Goal: Task Accomplishment & Management: Manage account settings

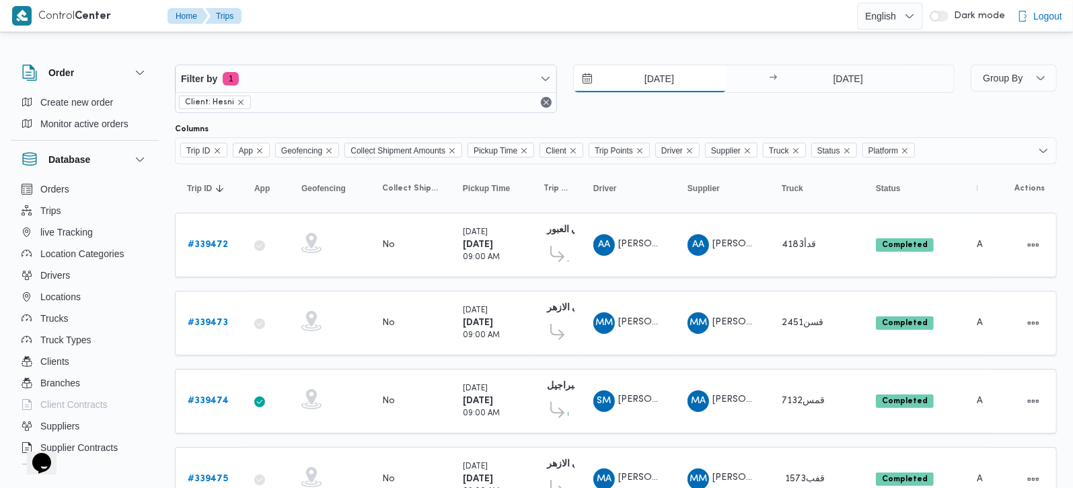
click at [625, 77] on input "24/9/2025" at bounding box center [650, 78] width 153 height 27
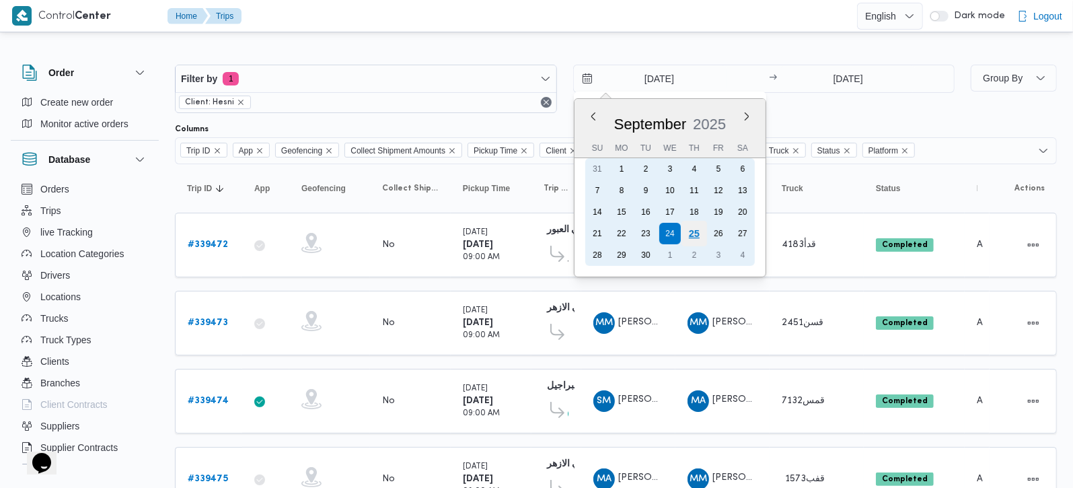
click at [697, 237] on div "25" at bounding box center [693, 234] width 26 height 26
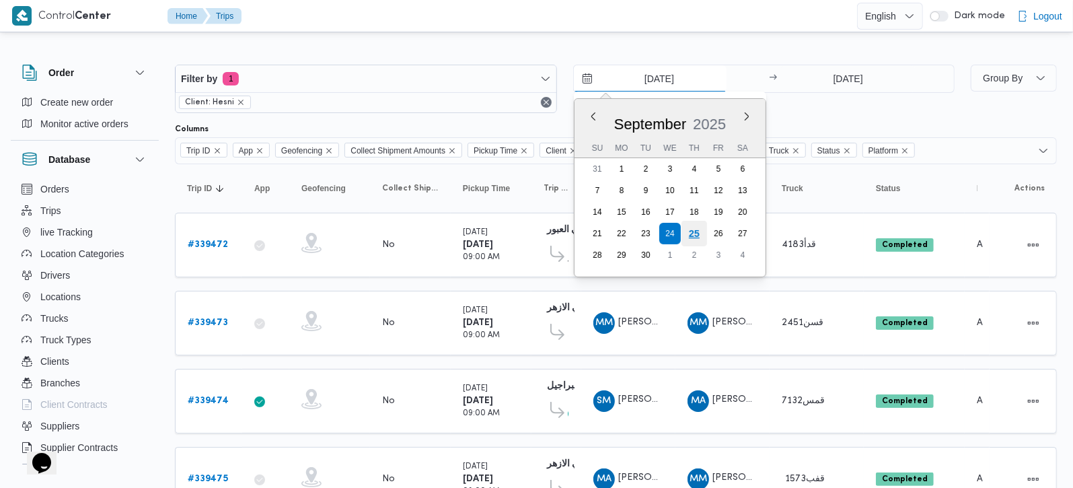
type input "25/9/2025"
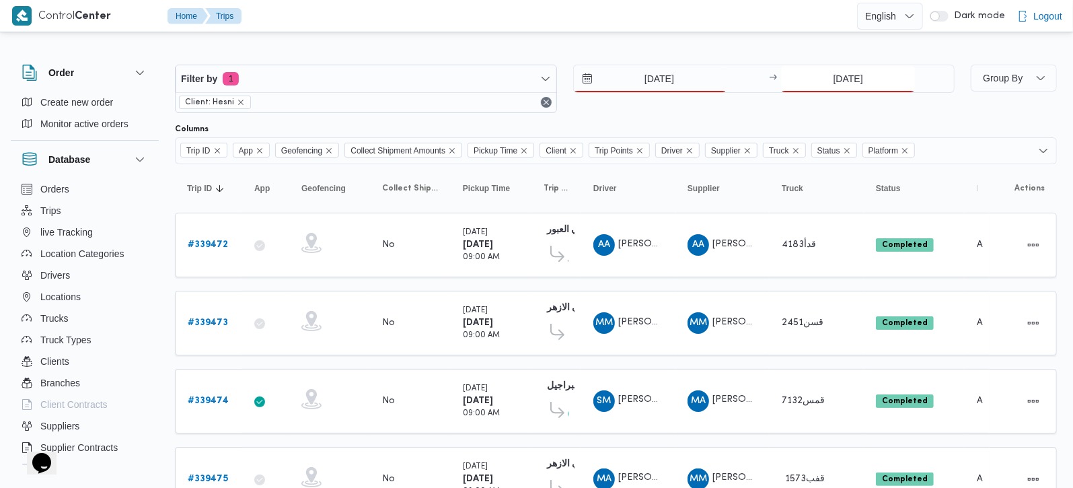
click at [846, 83] on input "24/9/2025" at bounding box center [848, 78] width 134 height 27
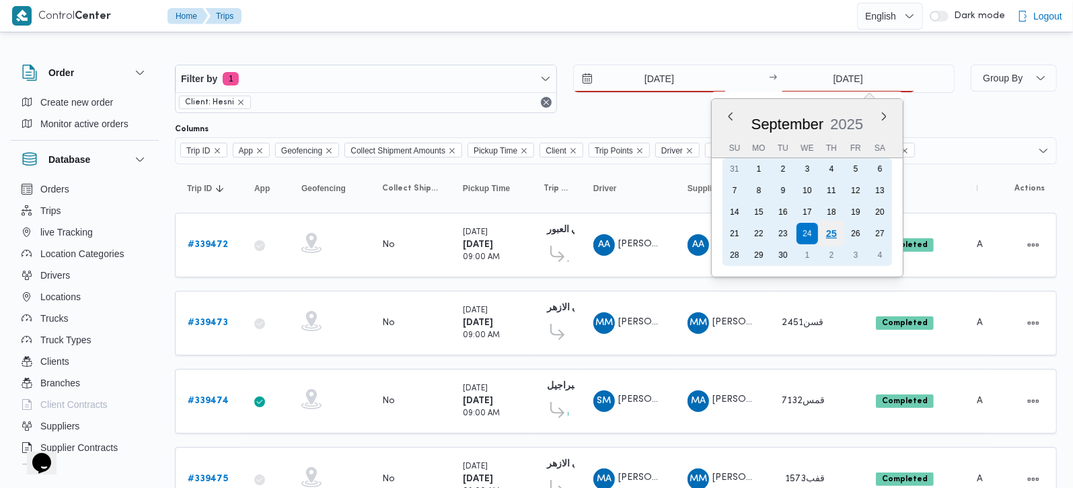
click at [834, 231] on div "25" at bounding box center [831, 234] width 26 height 26
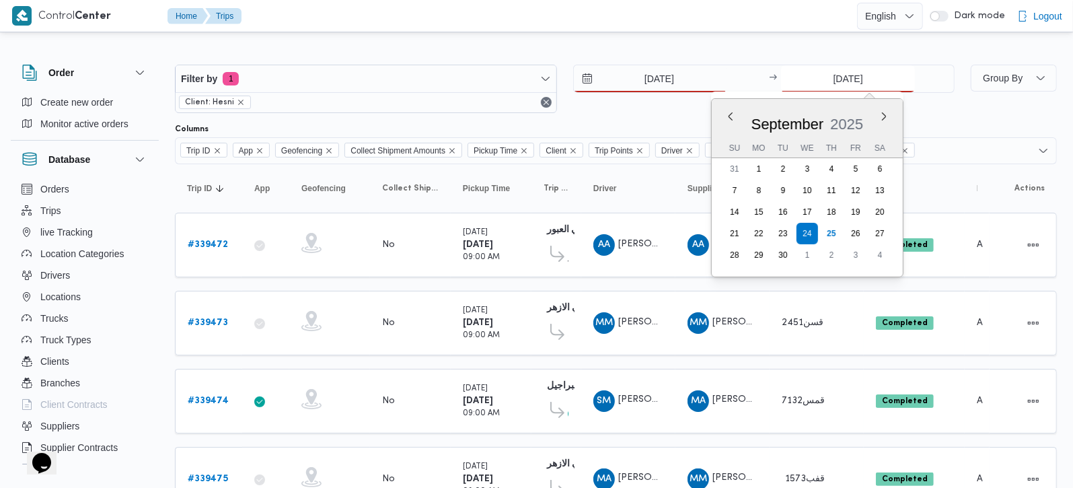
type input "[DATE]"
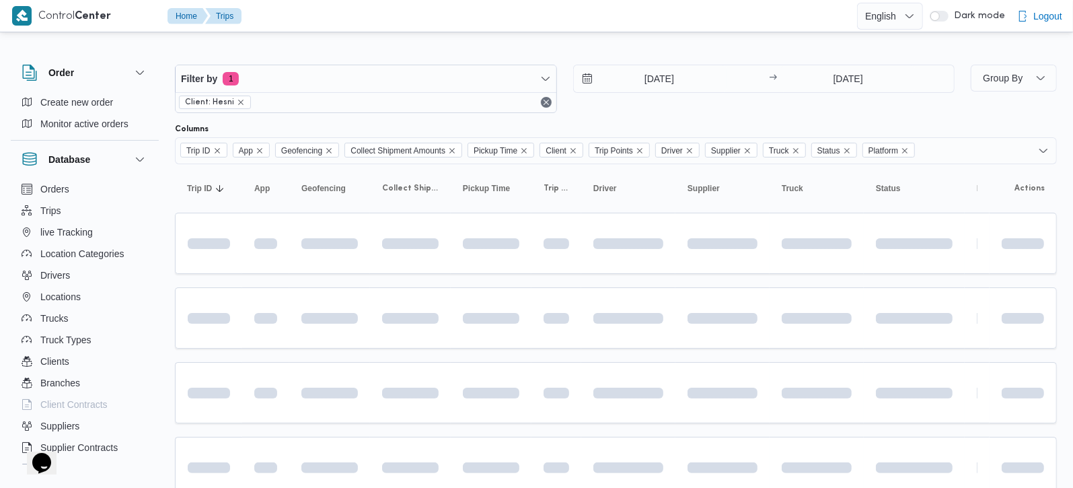
click at [644, 44] on div at bounding box center [616, 54] width 882 height 22
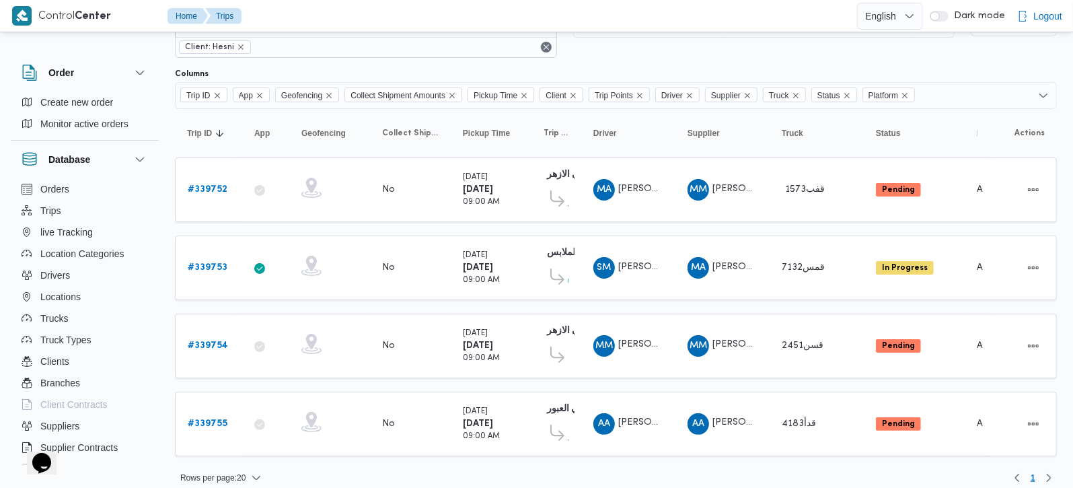
scroll to position [64, 0]
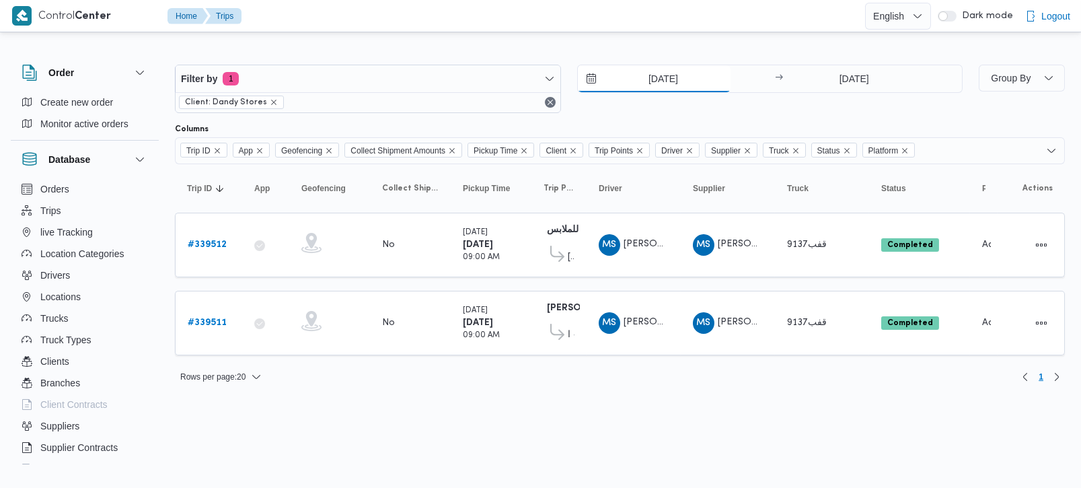
click at [646, 75] on input "24/9/2025" at bounding box center [654, 78] width 153 height 27
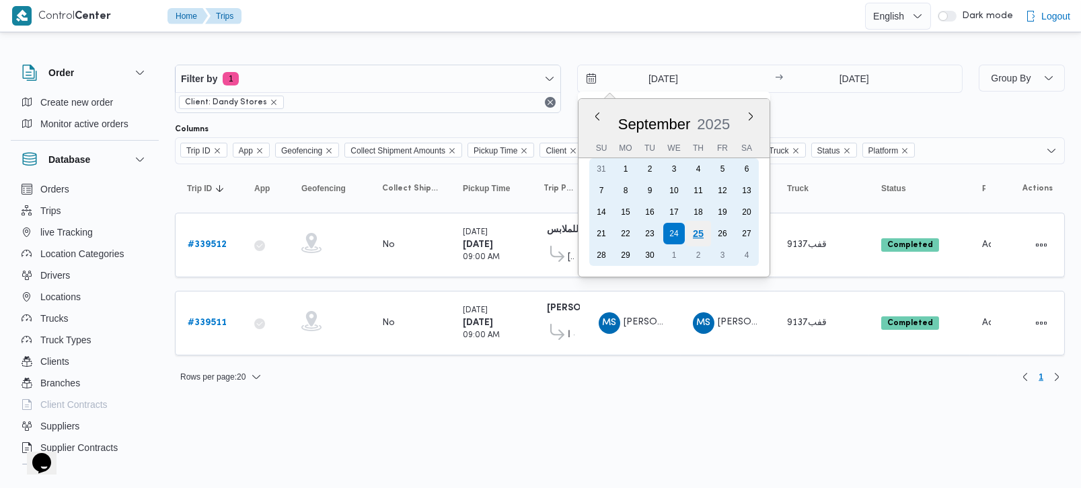
click at [698, 236] on div "25" at bounding box center [698, 234] width 26 height 26
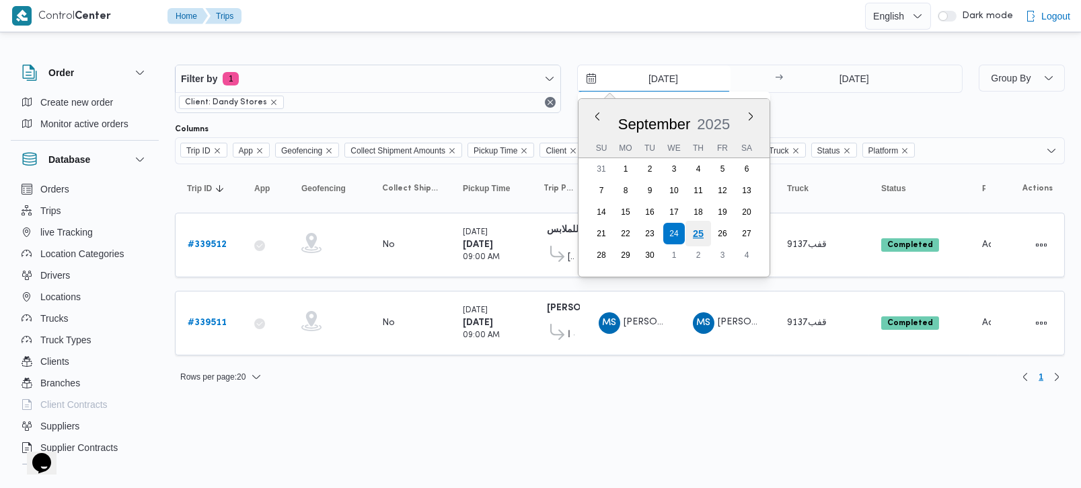
type input "[DATE]"
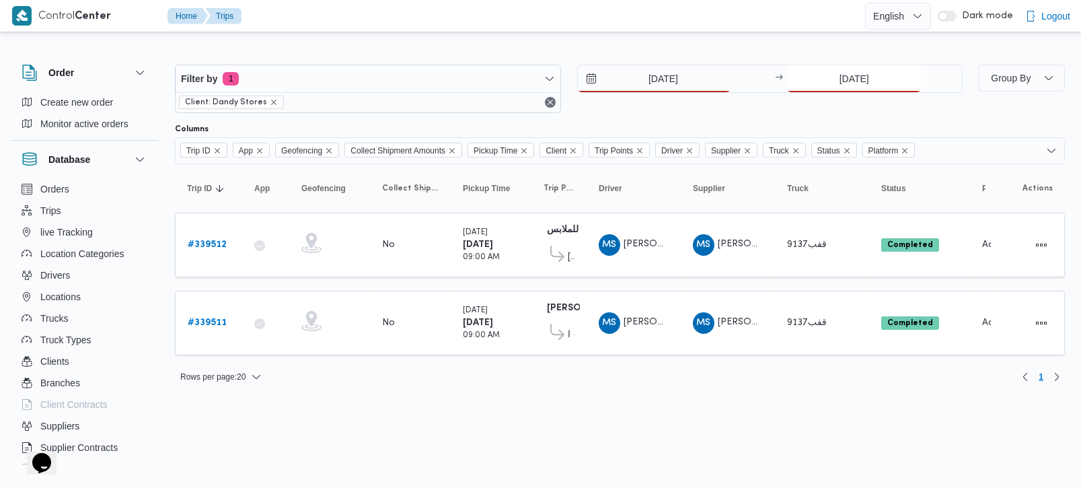
click at [857, 85] on input "24/9/2025" at bounding box center [854, 78] width 134 height 27
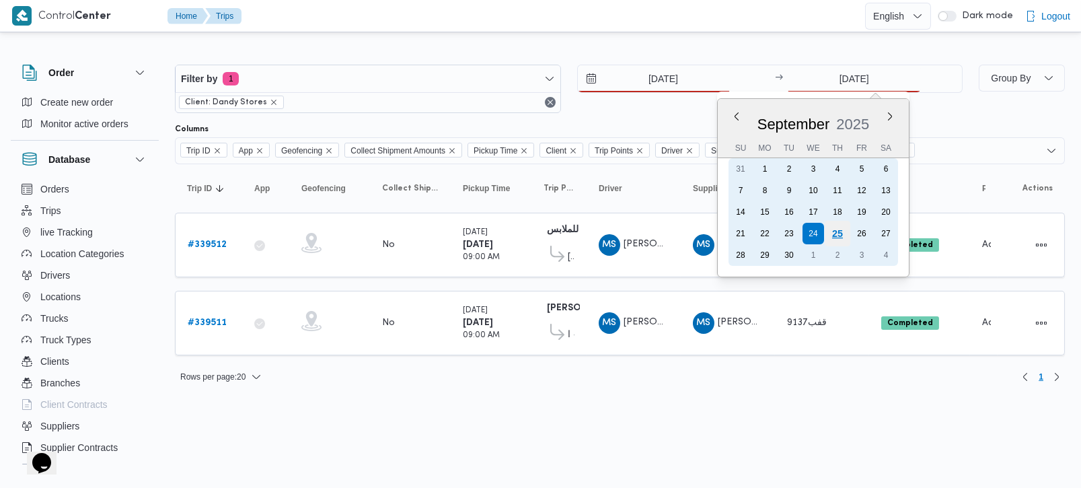
click at [841, 230] on div "25" at bounding box center [837, 234] width 26 height 26
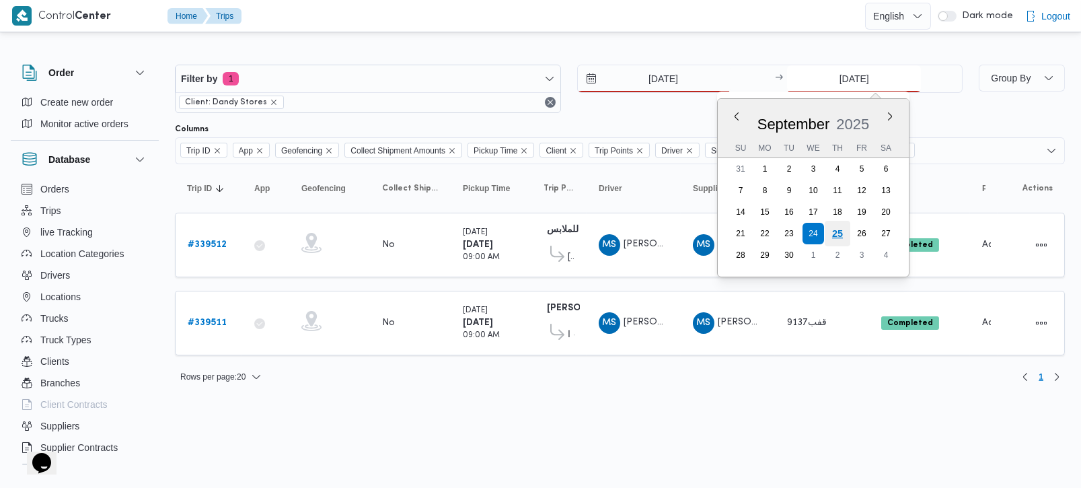
type input "25/9/2025"
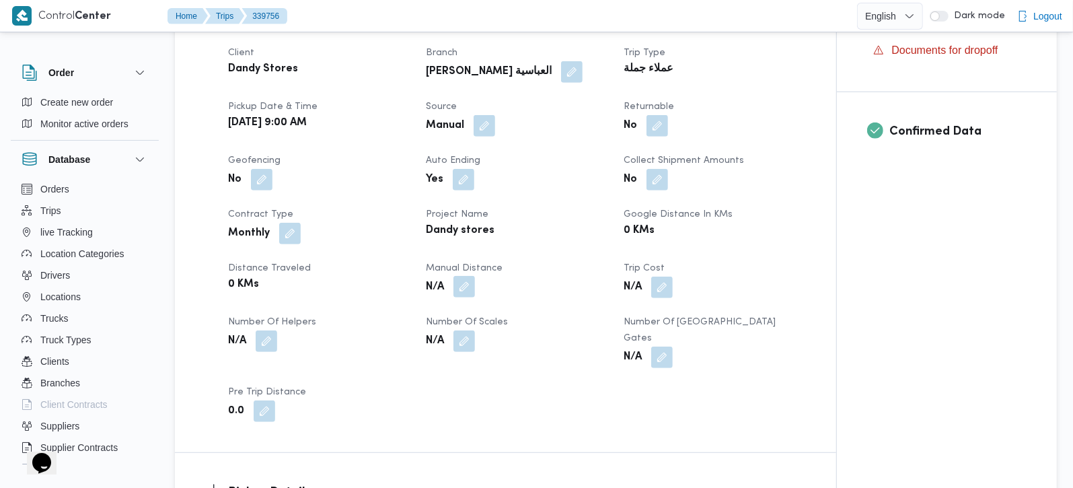
click at [457, 276] on button "button" at bounding box center [464, 287] width 22 height 22
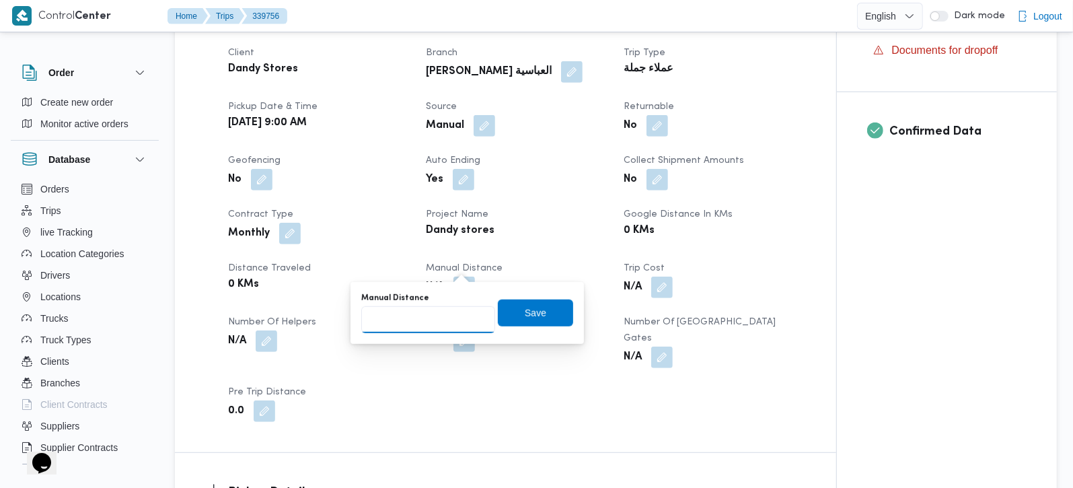
click at [438, 331] on input "Manual Distance" at bounding box center [428, 319] width 134 height 27
type input "160"
click at [540, 312] on span "Save" at bounding box center [535, 312] width 75 height 27
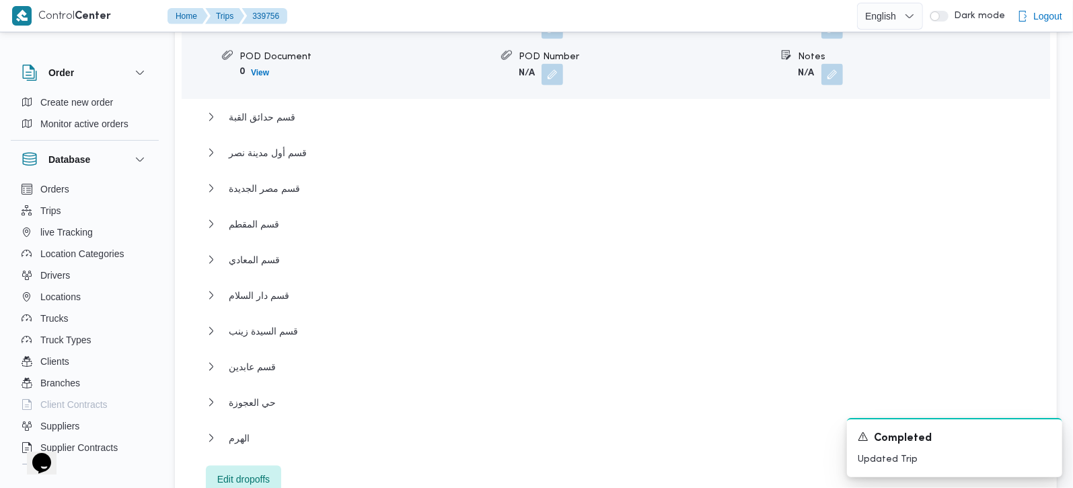
scroll to position [1424, 0]
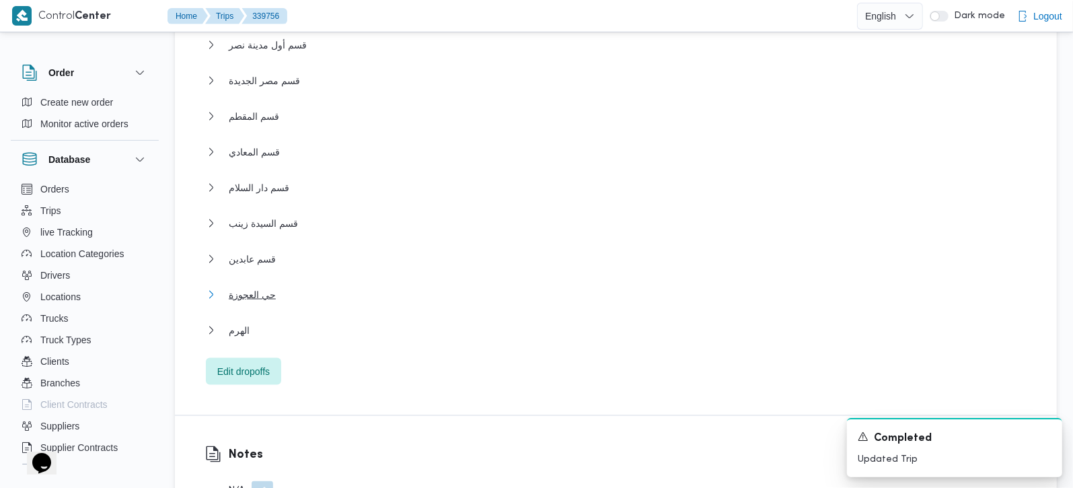
click at [256, 286] on span "حي العجوزة" at bounding box center [252, 294] width 47 height 16
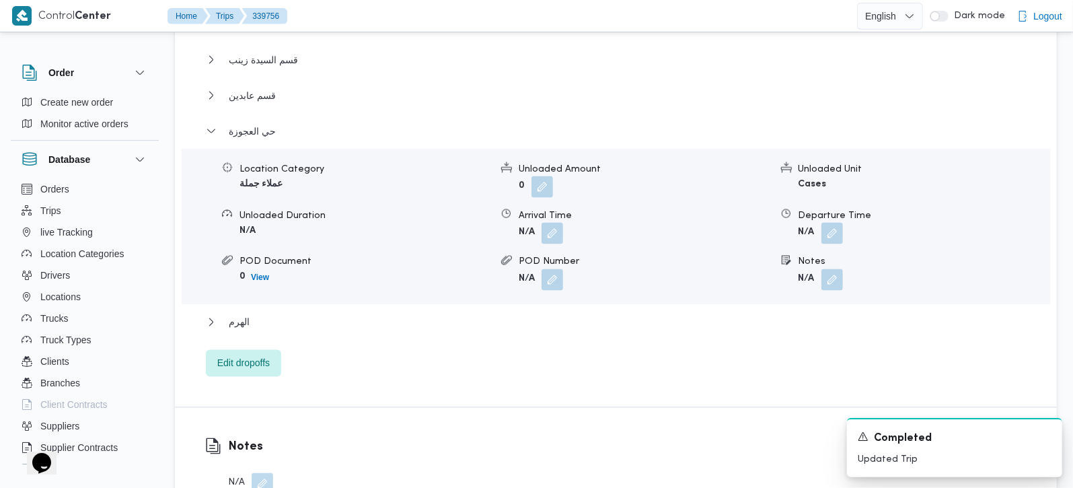
scroll to position [1583, 0]
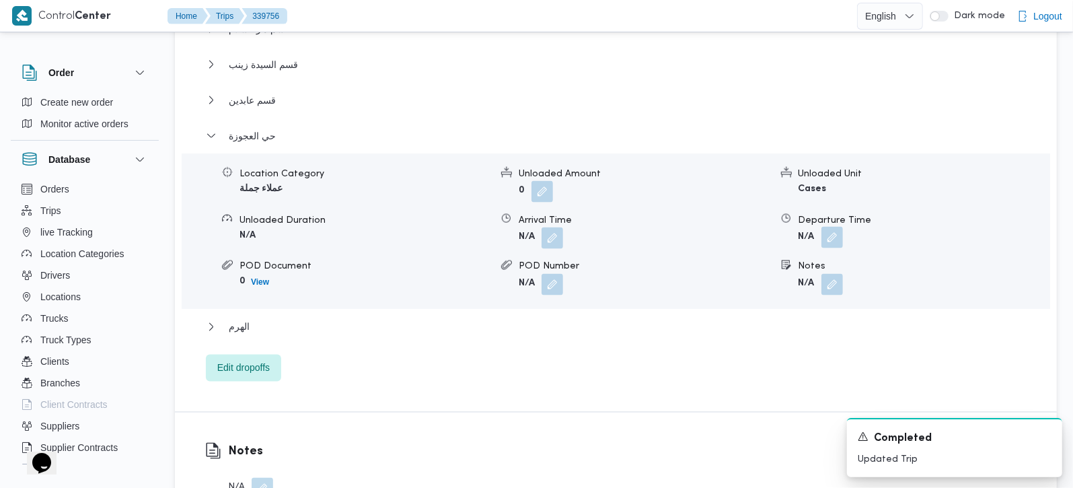
click at [830, 227] on button "button" at bounding box center [832, 238] width 22 height 22
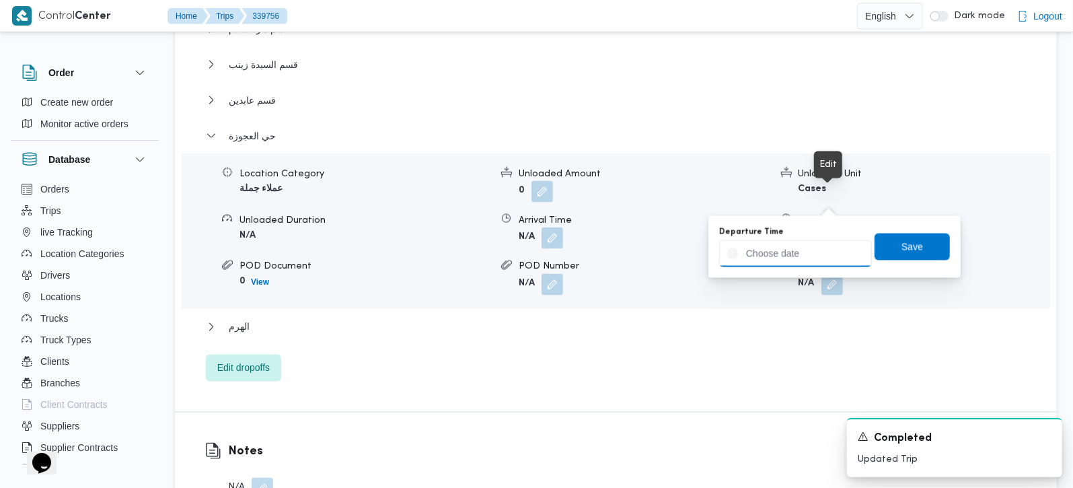
click at [823, 251] on input "Departure Time" at bounding box center [795, 253] width 153 height 27
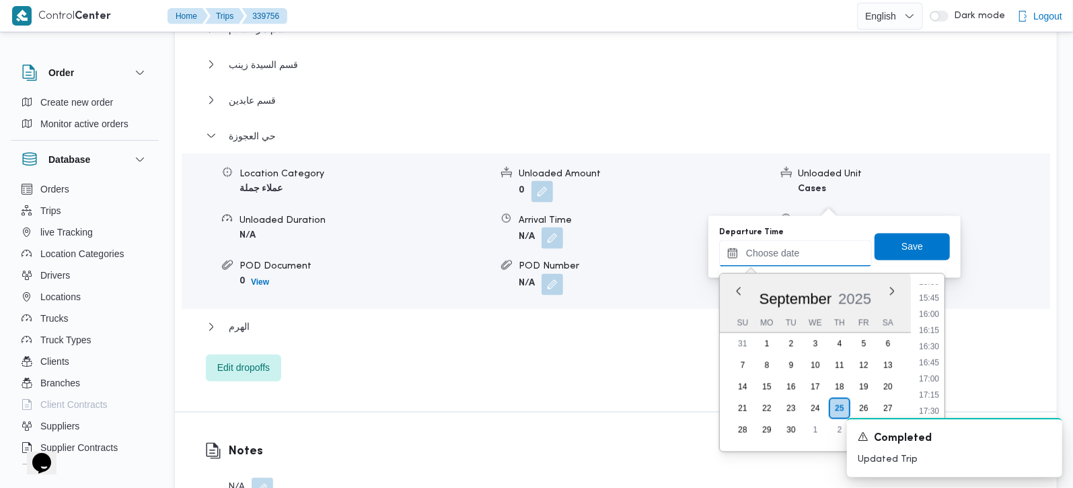
scroll to position [971, 0]
click at [936, 349] on li "16:00" at bounding box center [928, 352] width 31 height 13
type input "25/09/2025 16:00"
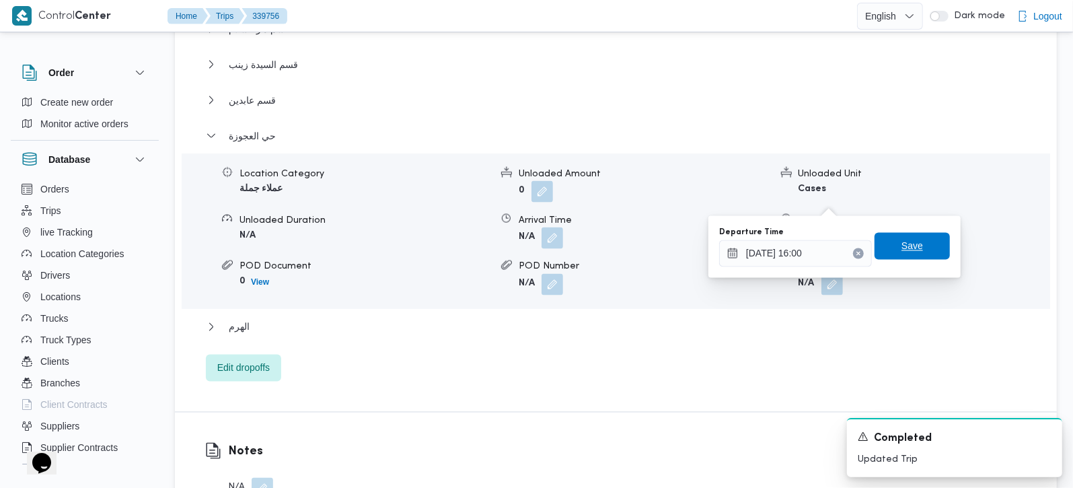
click at [886, 248] on span "Save" at bounding box center [911, 246] width 75 height 27
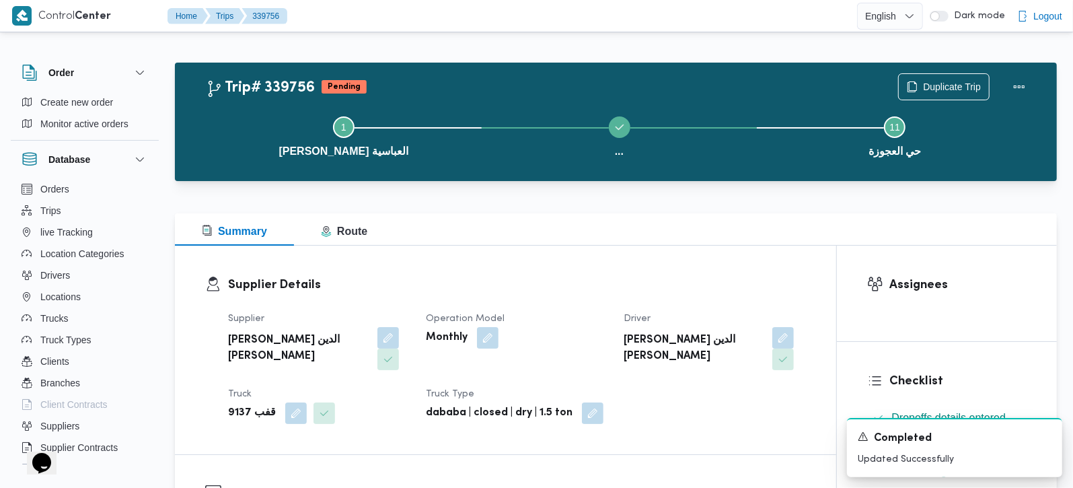
scroll to position [0, 0]
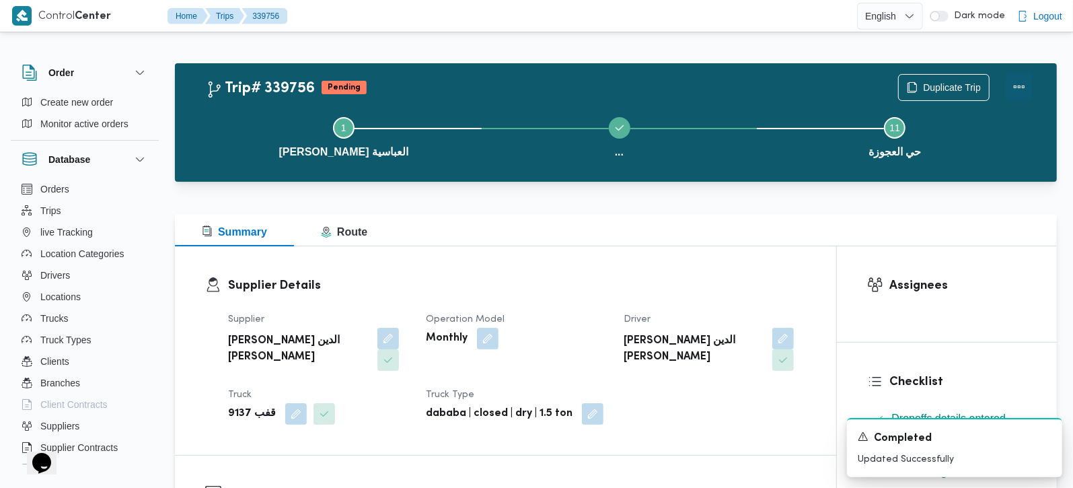
click at [1019, 84] on button "Actions" at bounding box center [1018, 86] width 27 height 27
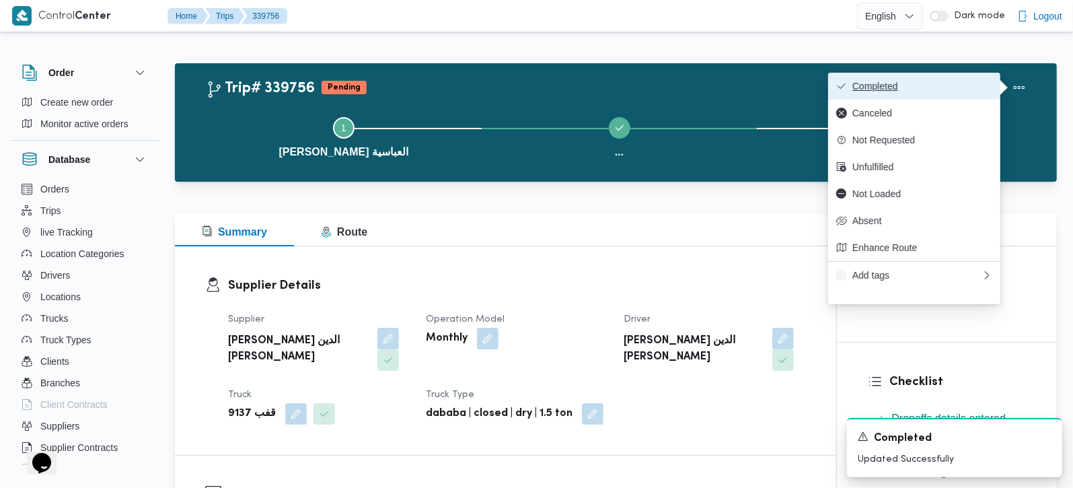
click at [899, 88] on span "Completed" at bounding box center [922, 86] width 140 height 11
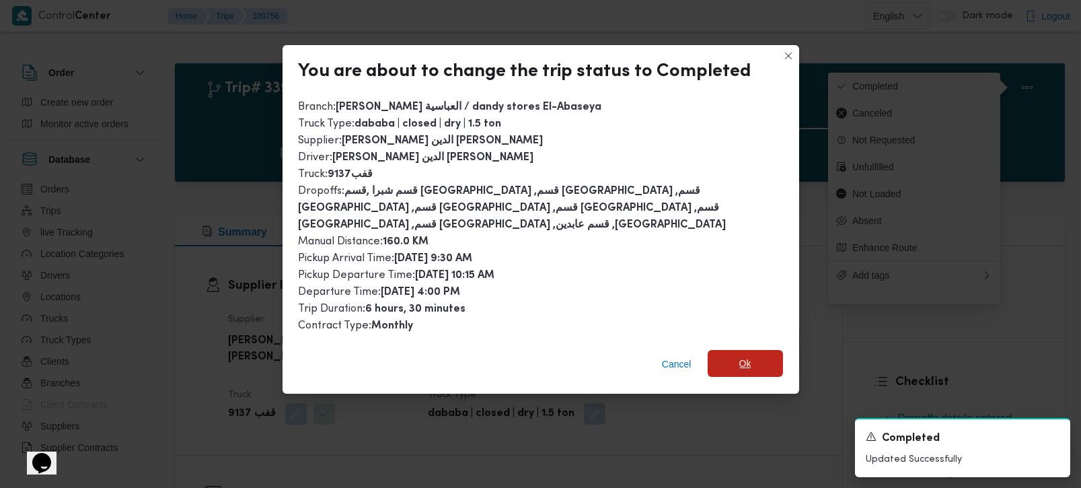
click at [721, 353] on span "Ok" at bounding box center [744, 363] width 75 height 27
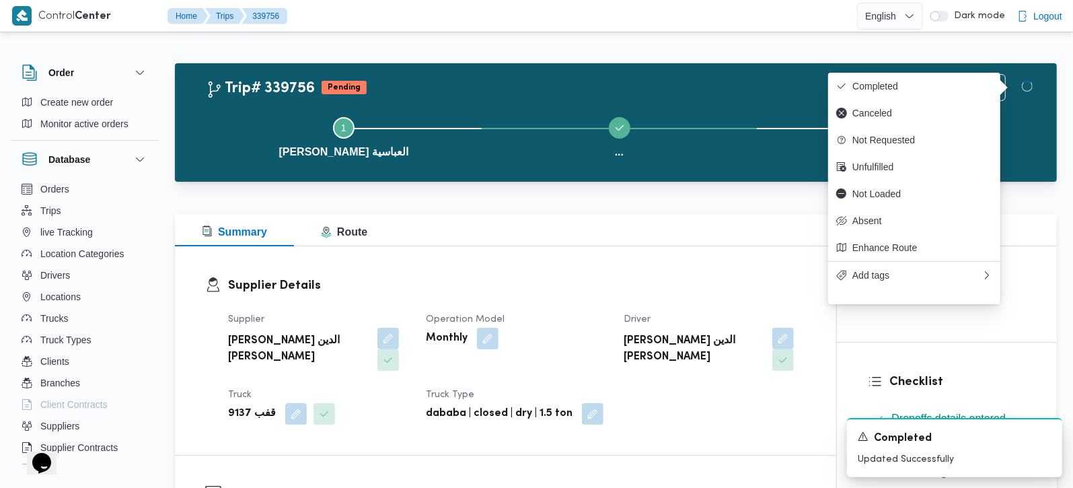
click at [570, 222] on div "Summary Route" at bounding box center [616, 230] width 882 height 32
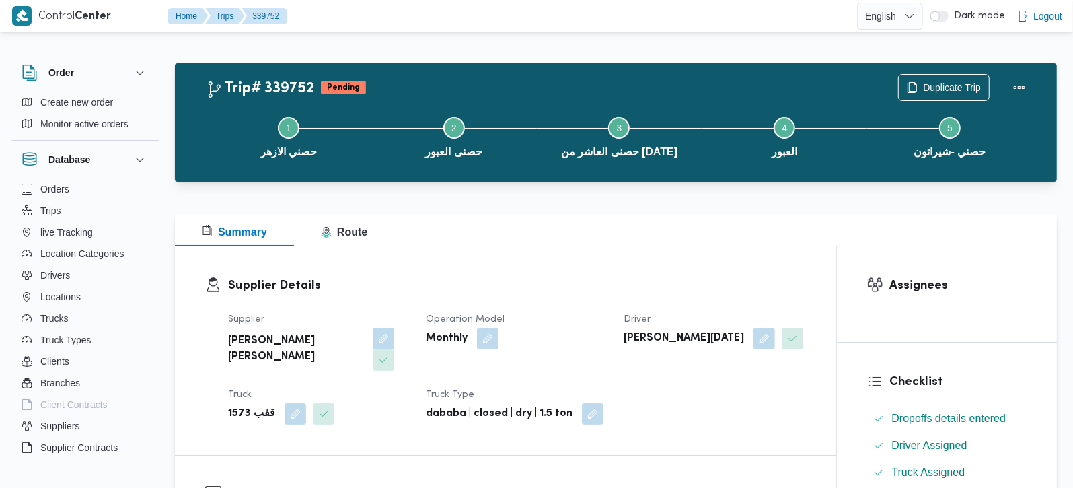
scroll to position [474, 0]
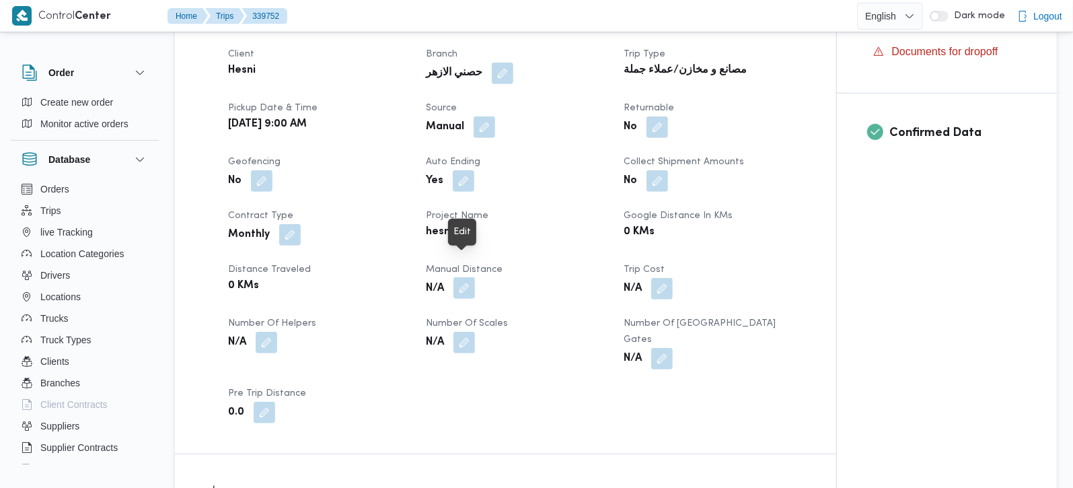
click at [467, 277] on button "button" at bounding box center [464, 288] width 22 height 22
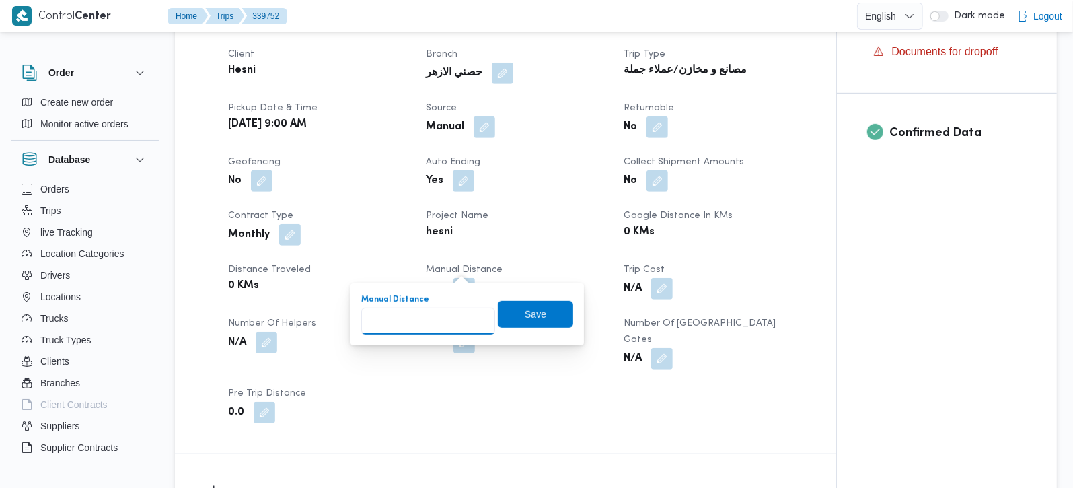
click at [442, 316] on input "Manual Distance" at bounding box center [428, 320] width 134 height 27
type input "254"
click at [546, 315] on span "Save" at bounding box center [535, 313] width 75 height 27
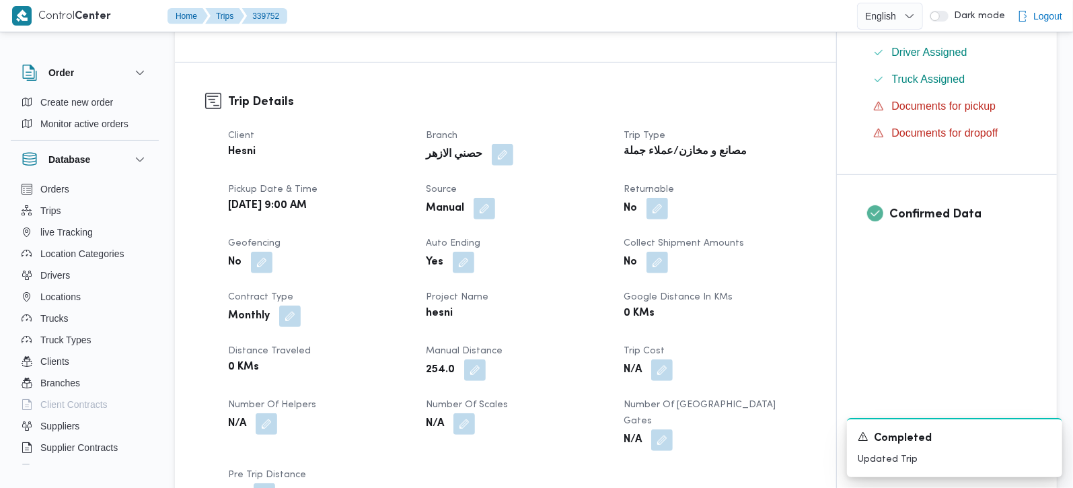
scroll to position [395, 0]
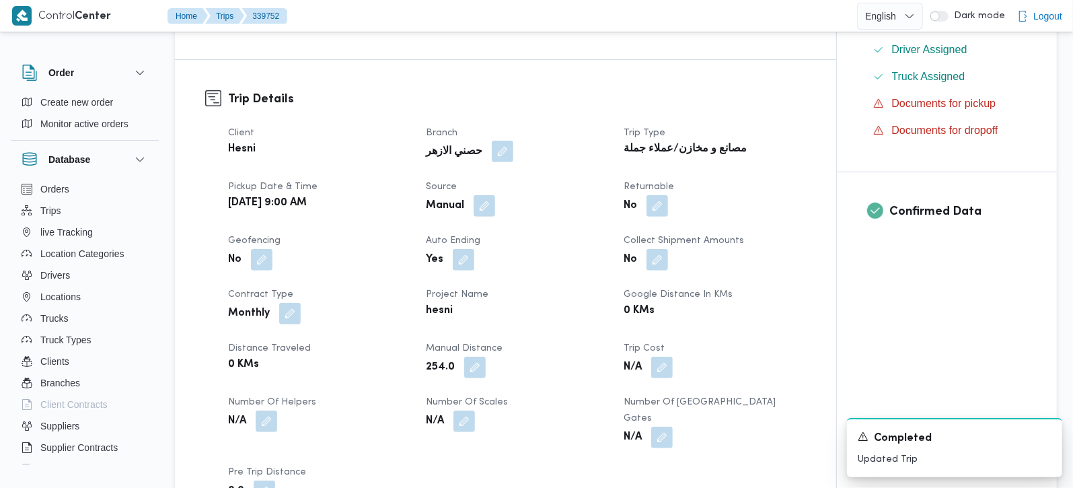
click at [492, 141] on button "button" at bounding box center [503, 152] width 22 height 22
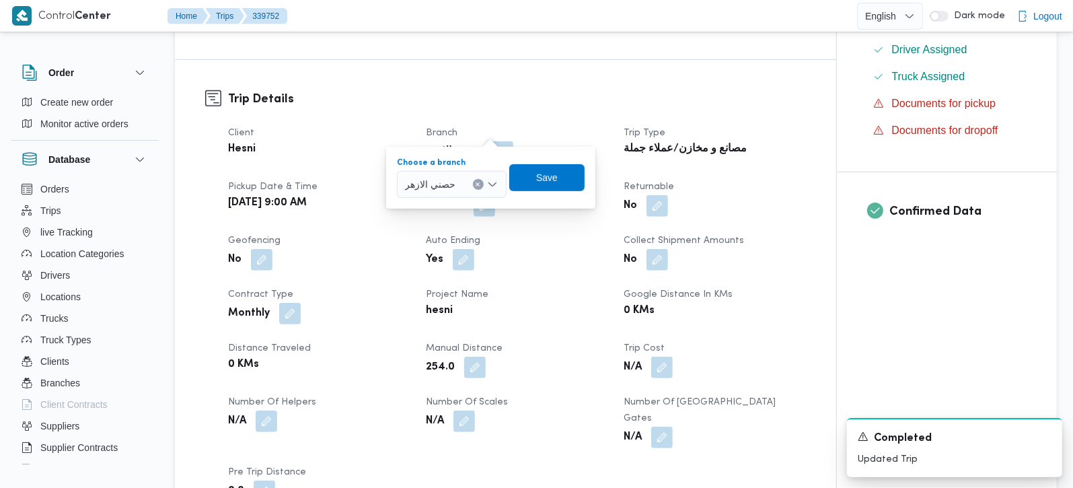
click at [477, 183] on icon "Clear input" at bounding box center [477, 183] width 3 height 3
type input "العب"
click at [455, 204] on span "حصني العب ور" at bounding box center [458, 208] width 69 height 16
click at [571, 180] on span "Save" at bounding box center [544, 176] width 75 height 27
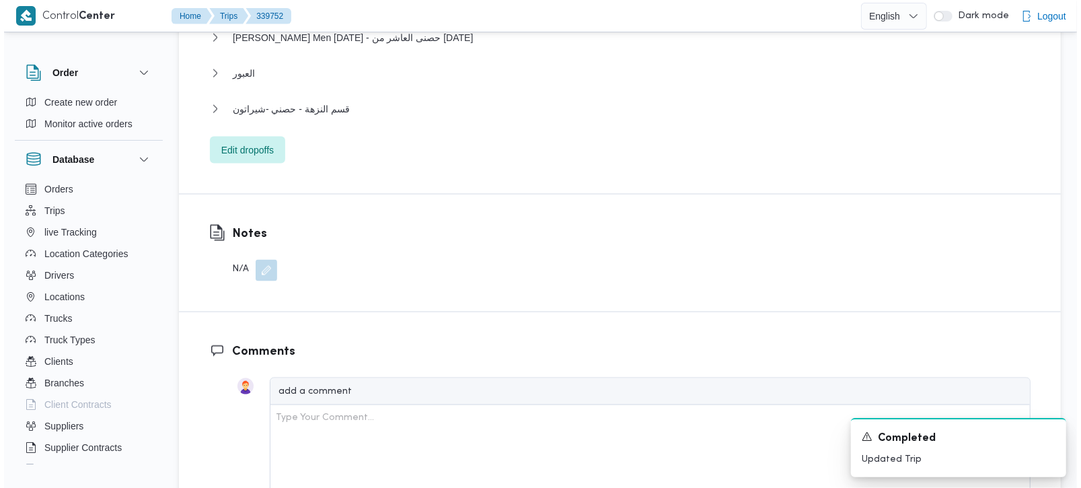
scroll to position [1424, 0]
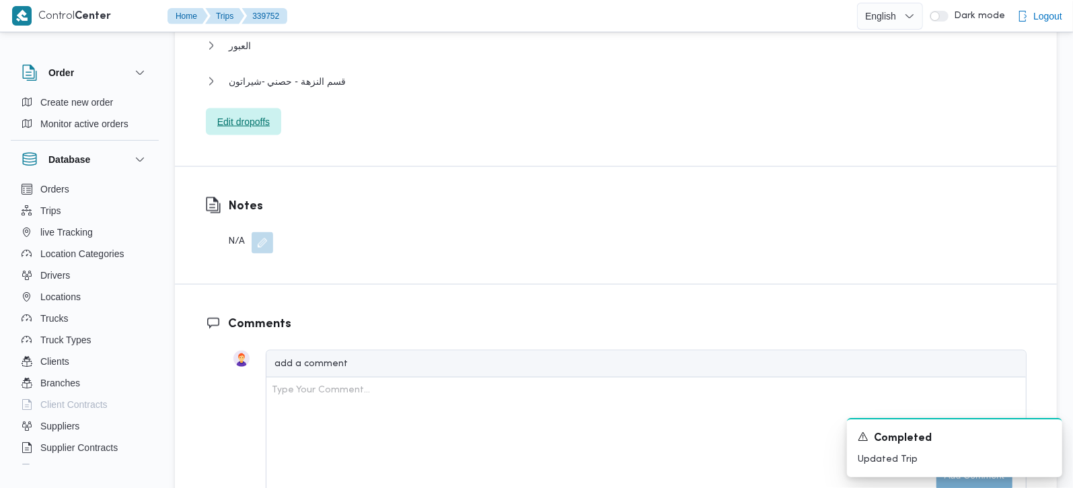
click at [223, 114] on span "Edit dropoffs" at bounding box center [243, 122] width 52 height 16
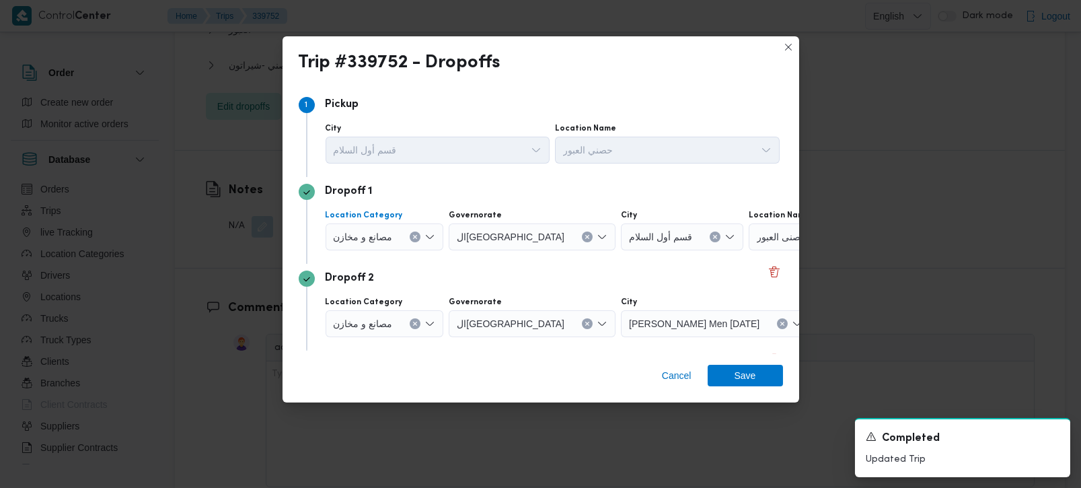
click at [416, 235] on icon "Clear input" at bounding box center [414, 236] width 5 height 5
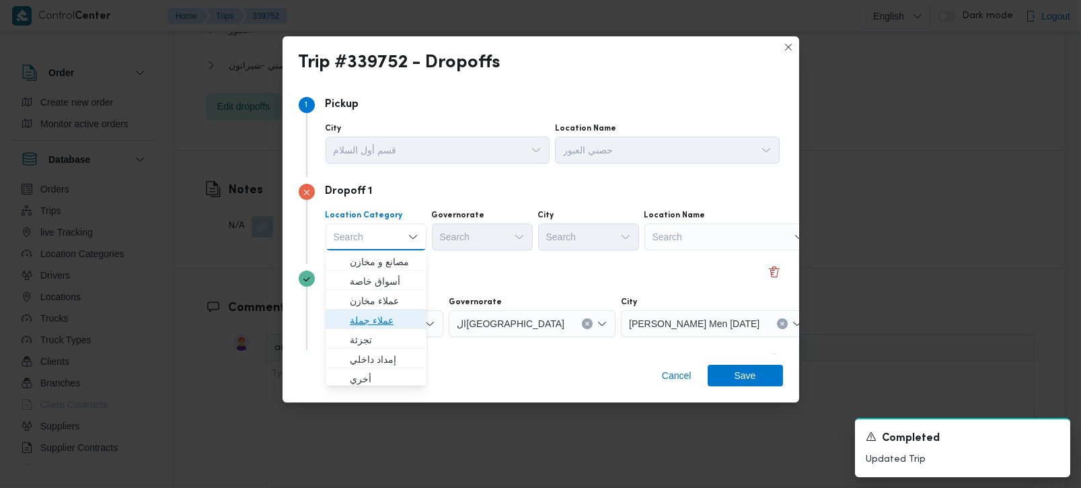
click at [376, 320] on span "عملاء جملة" at bounding box center [384, 320] width 69 height 16
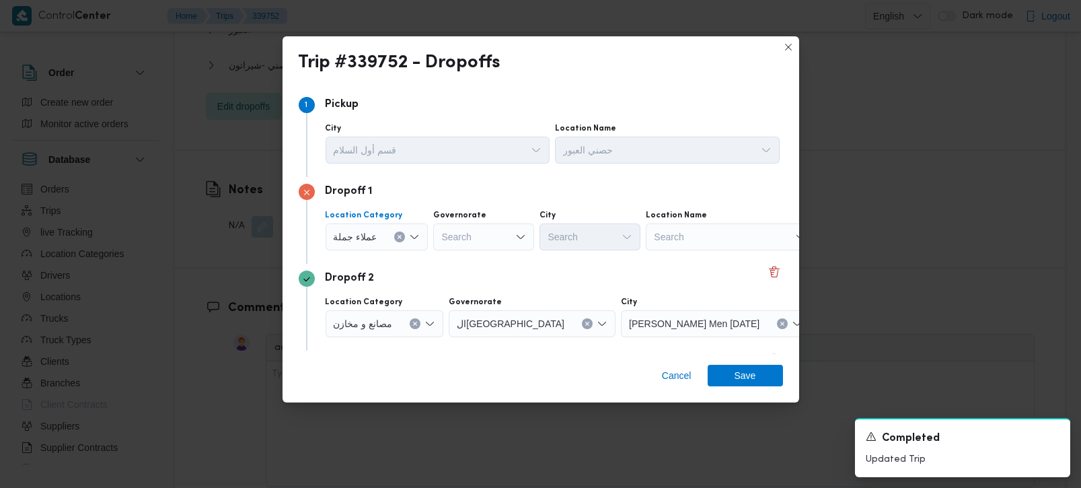
click at [461, 239] on div "Search" at bounding box center [483, 236] width 101 height 27
type input "رة"
click at [477, 281] on span "القاه رة" at bounding box center [490, 281] width 69 height 16
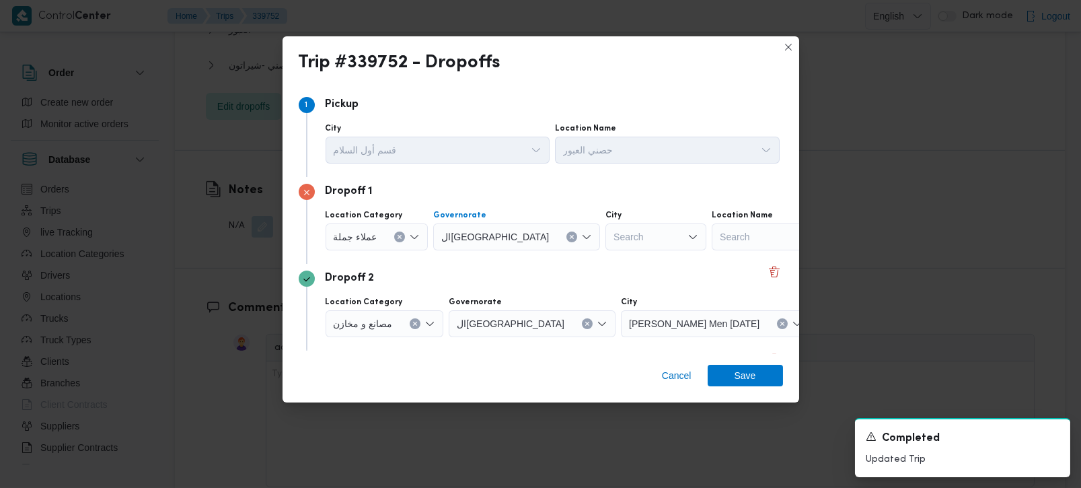
click at [605, 234] on div "Search" at bounding box center [655, 236] width 101 height 27
type input "شمس"
click at [593, 262] on span "قسم عين شمس" at bounding box center [596, 262] width 69 height 16
click at [563, 264] on div "Dropoff 2 Location Category مصانع و مخازن Governorate القاهرة City Thany Ashr M…" at bounding box center [541, 307] width 484 height 87
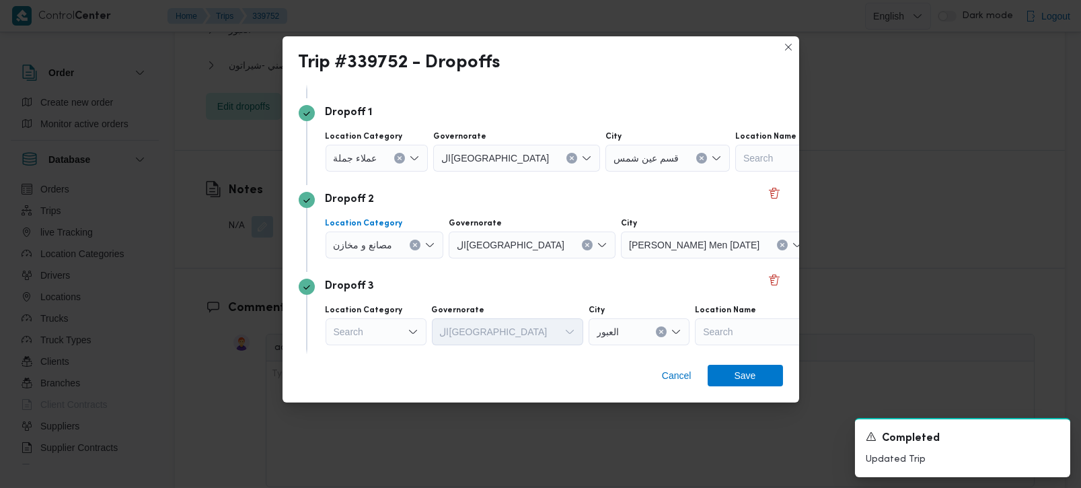
click at [416, 242] on icon "Clear input" at bounding box center [414, 244] width 5 height 5
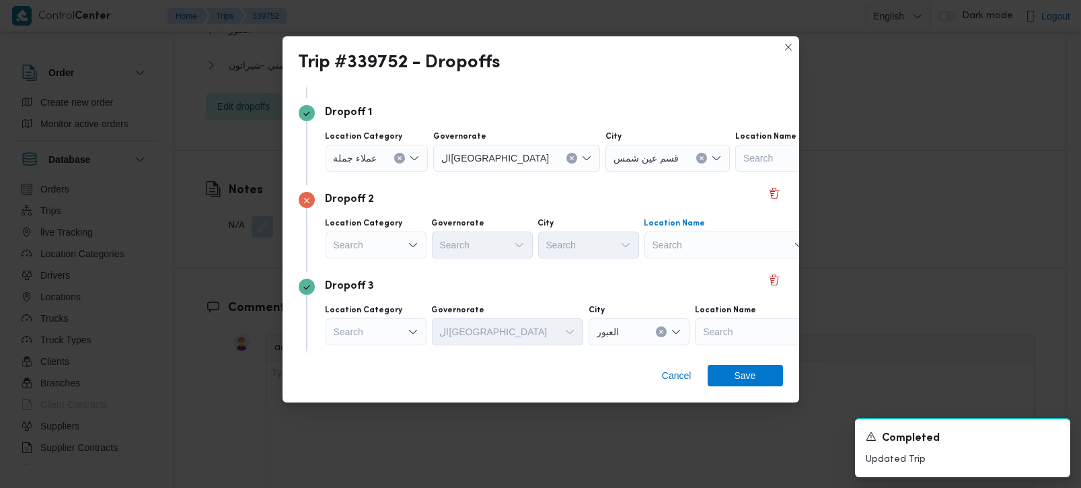
click at [684, 239] on div "Search" at bounding box center [728, 244] width 168 height 27
type input "شيرا"
click at [694, 266] on span "حصني - [GEOGRAPHIC_DATA] | [GEOGRAPHIC_DATA][PERSON_NAME] | شيراتون المطار" at bounding box center [736, 269] width 136 height 16
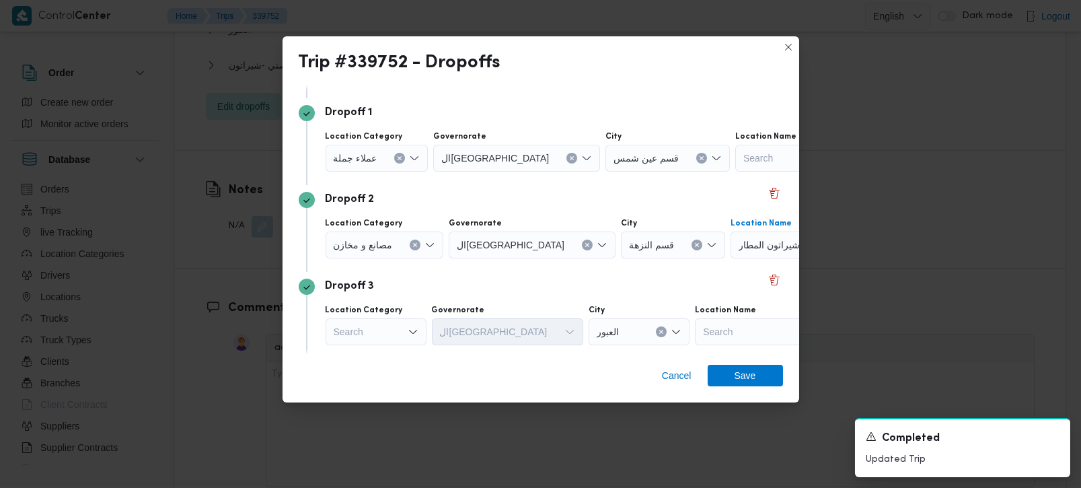
click at [585, 284] on div "Dropoff 3" at bounding box center [541, 286] width 484 height 16
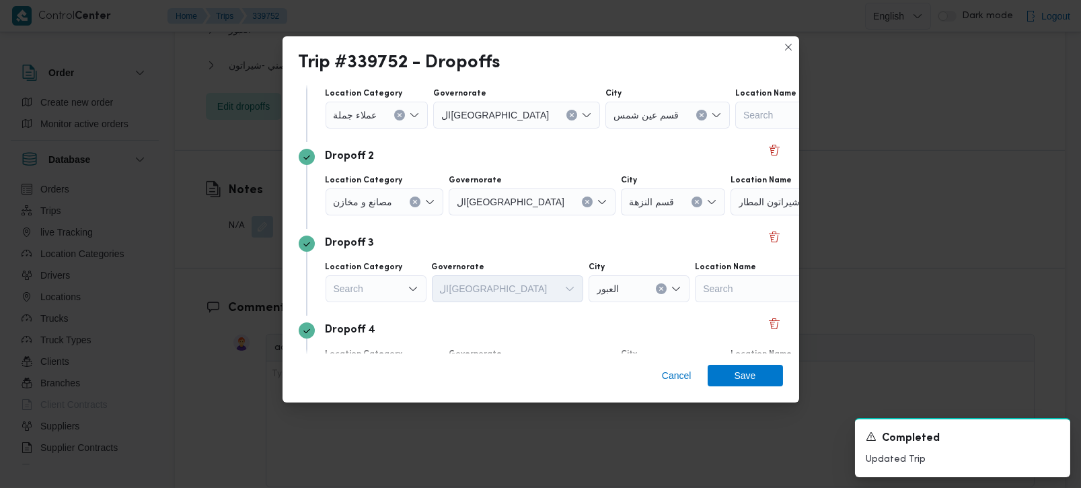
scroll to position [158, 0]
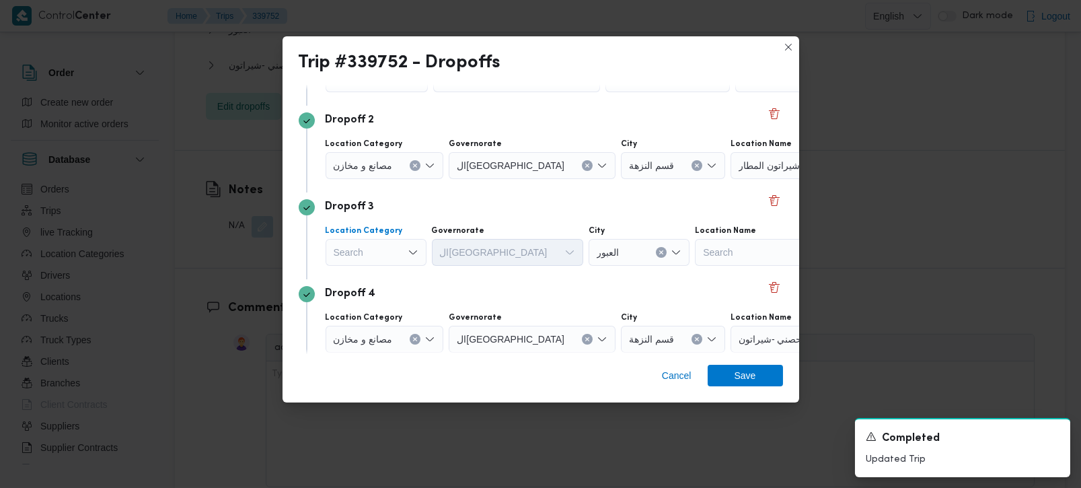
click at [395, 249] on div "Search" at bounding box center [375, 252] width 101 height 27
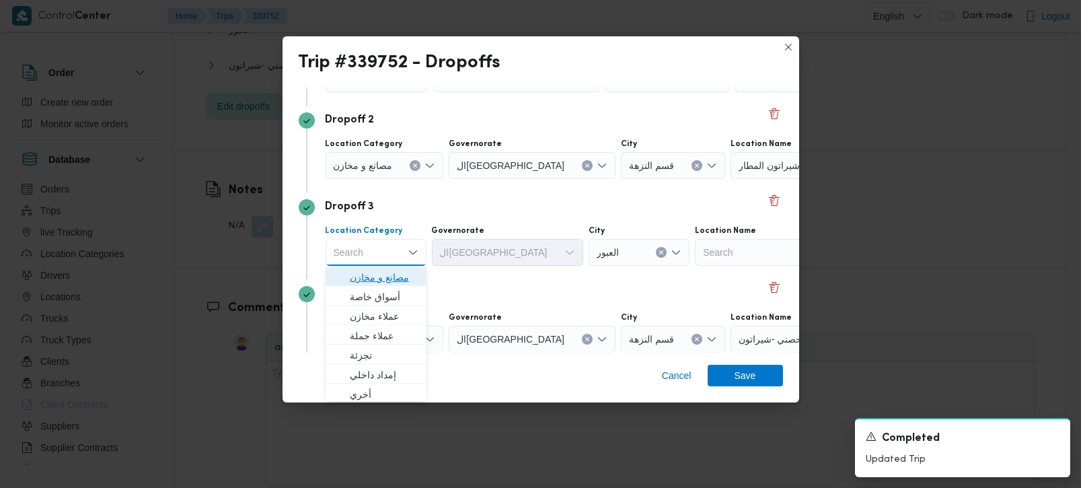
click at [395, 276] on span "مصانع و مخازن" at bounding box center [384, 277] width 69 height 16
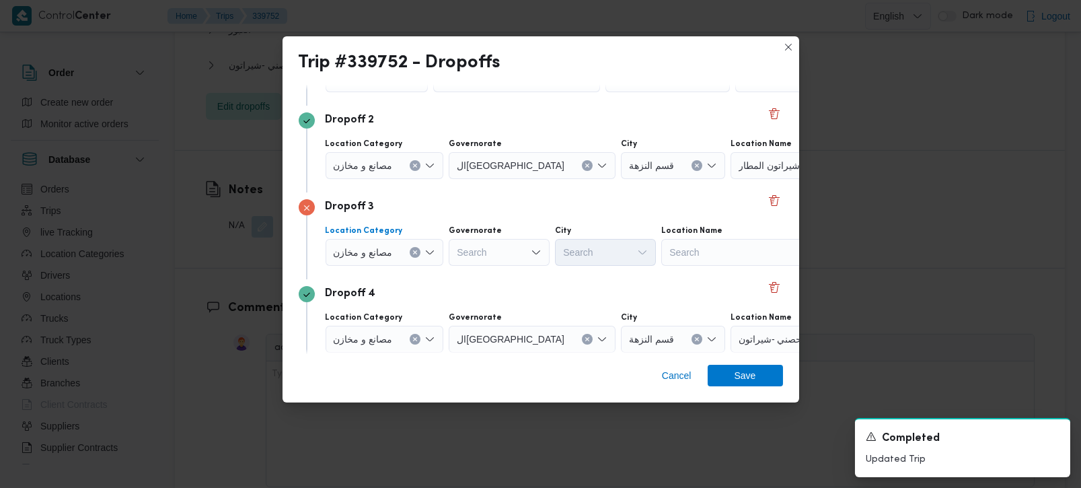
click at [418, 248] on button "Clear input" at bounding box center [415, 252] width 11 height 11
click at [668, 247] on div "Search" at bounding box center [728, 252] width 168 height 27
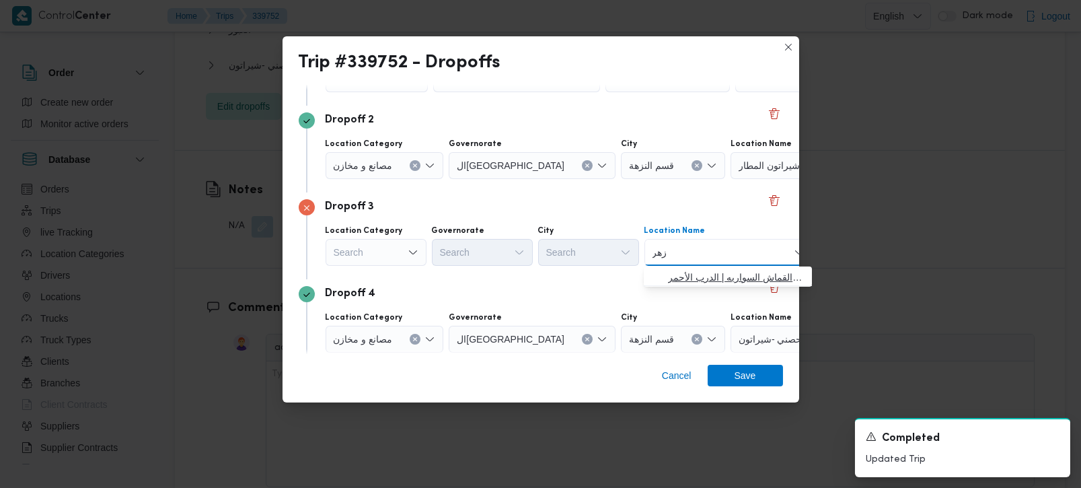
type input "زهر"
click at [702, 270] on span "حصني الا زهر | سوق الازهر كل انواع القماش السواريه | الدرب الأحمر" at bounding box center [736, 277] width 136 height 16
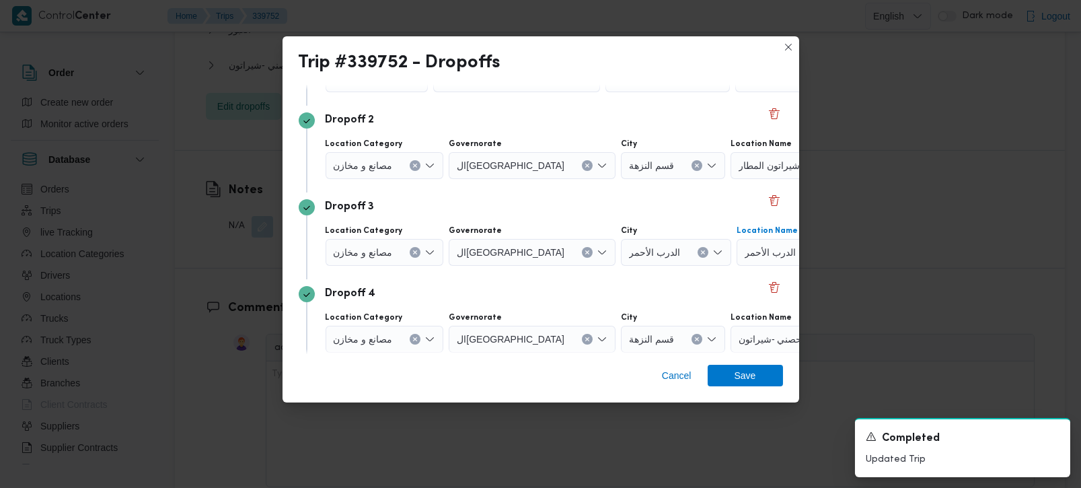
click at [596, 274] on div "Dropoff 3 Location Category مصانع و مخازن Governorate القاهرة City الدرب الأحمر…" at bounding box center [541, 235] width 484 height 87
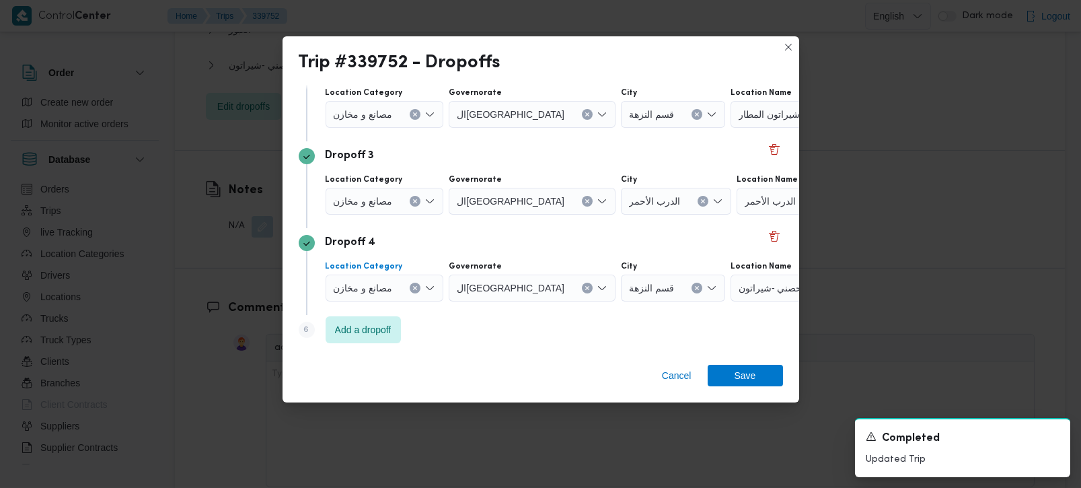
click at [415, 283] on button "Clear input" at bounding box center [415, 287] width 11 height 11
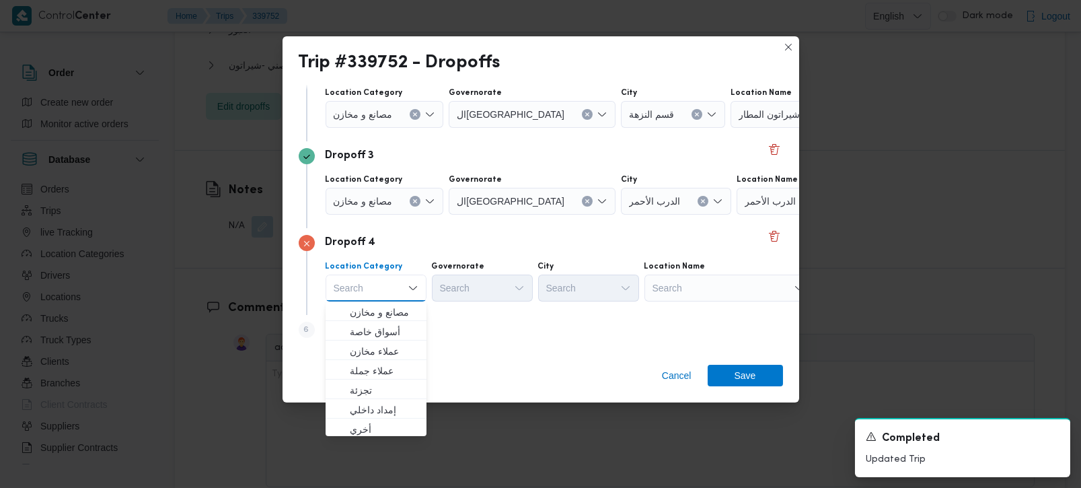
click at [727, 288] on div "Search" at bounding box center [728, 287] width 168 height 27
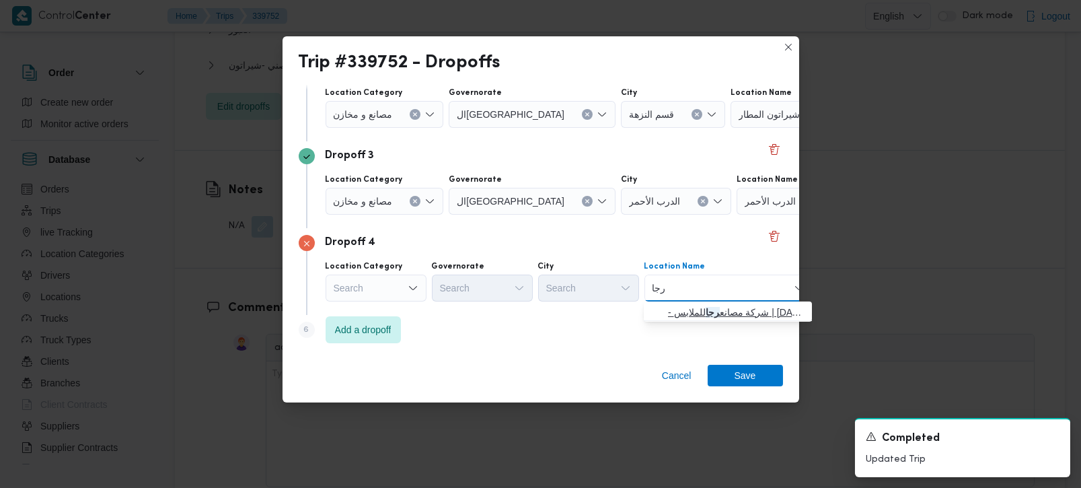
type input "رجا"
click at [715, 311] on mark "رجا" at bounding box center [712, 312] width 14 height 11
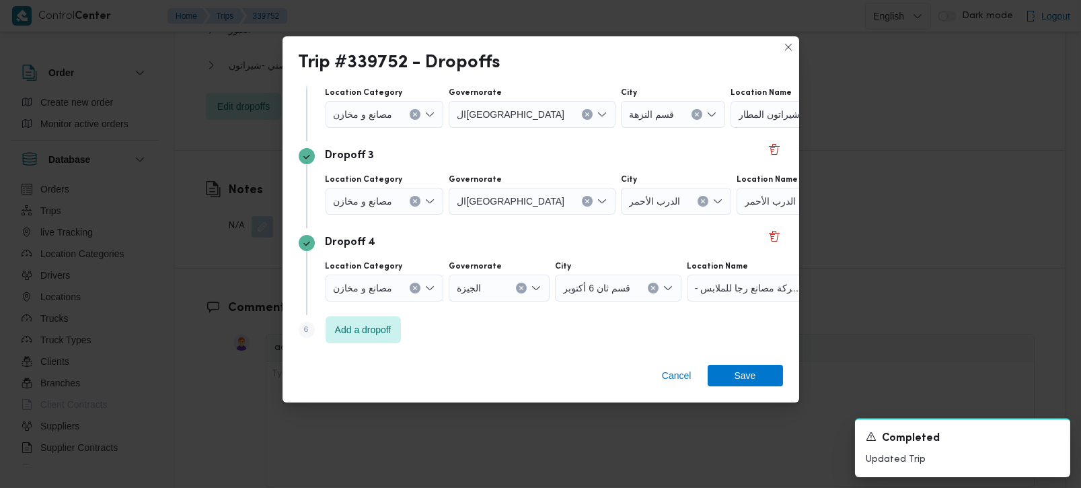
click at [601, 329] on div "Step 6 is disabled 6 Add a dropoff" at bounding box center [541, 332] width 484 height 35
click at [375, 330] on span "Add a dropoff" at bounding box center [363, 329] width 56 height 16
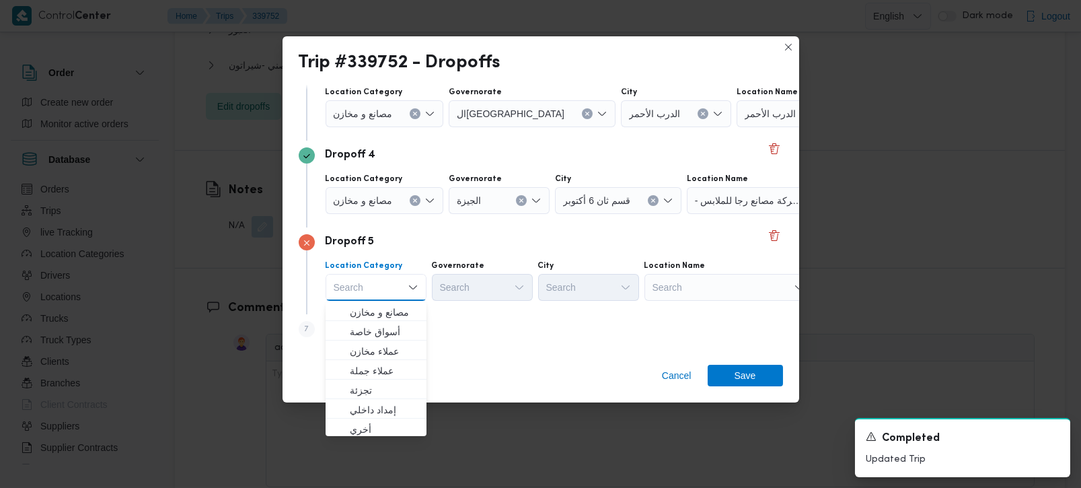
click at [699, 292] on div "Search" at bounding box center [728, 287] width 168 height 27
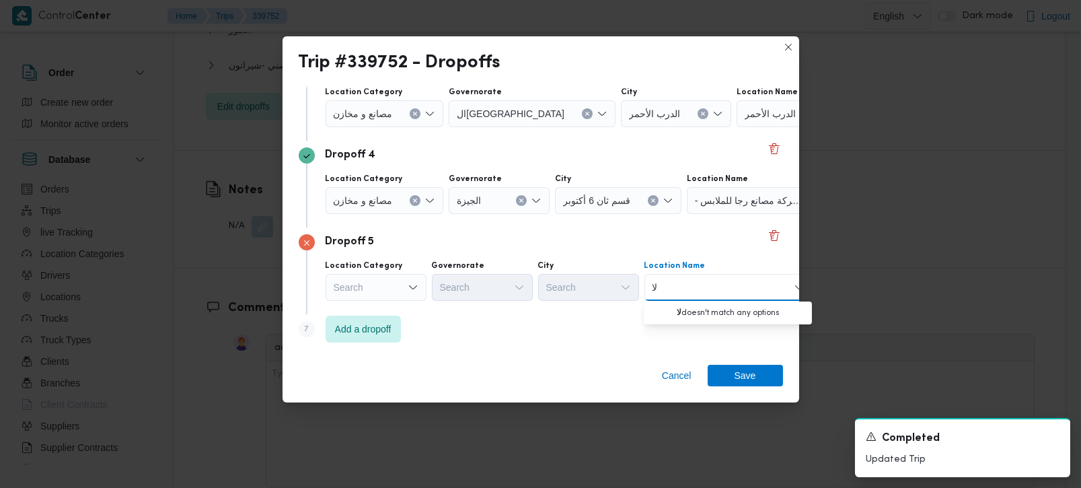
type input "ل"
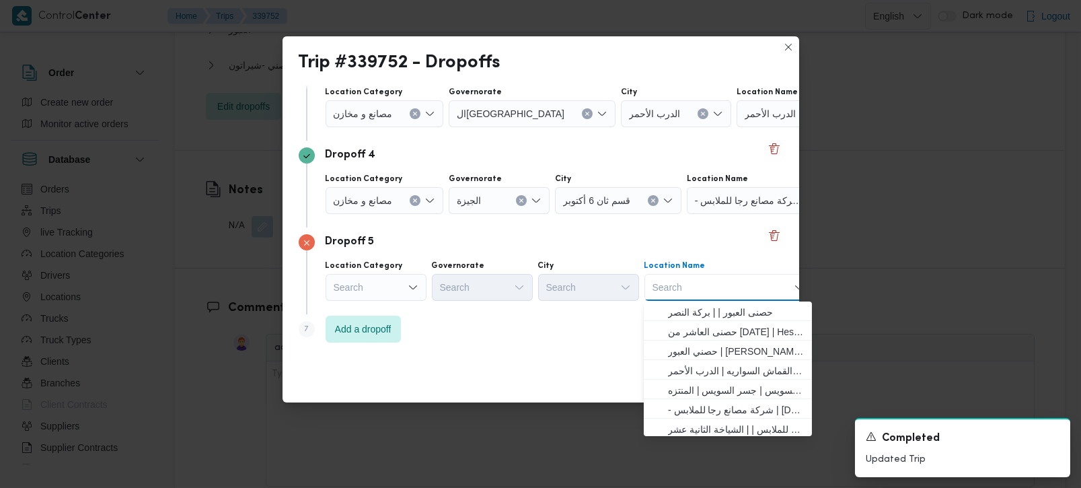
type input "ج"
click at [653, 288] on input "ج" at bounding box center [655, 287] width 7 height 16
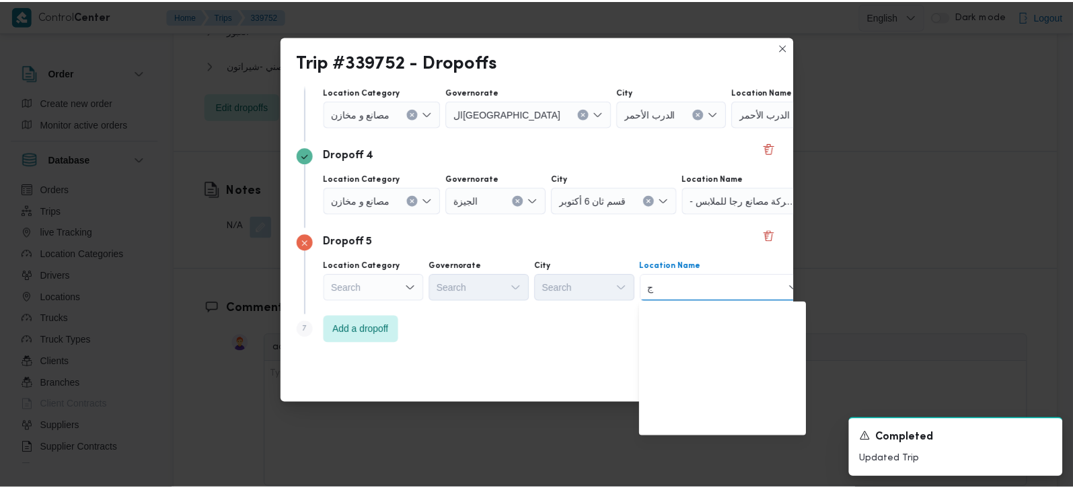
scroll to position [0, 0]
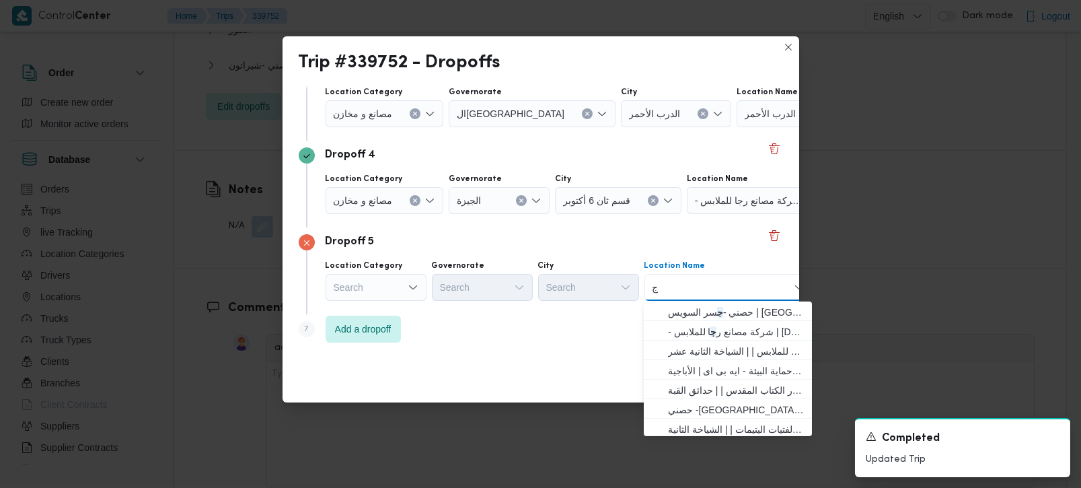
click at [653, 288] on input "ج" at bounding box center [655, 287] width 7 height 16
click at [402, 286] on div "Search" at bounding box center [375, 287] width 101 height 27
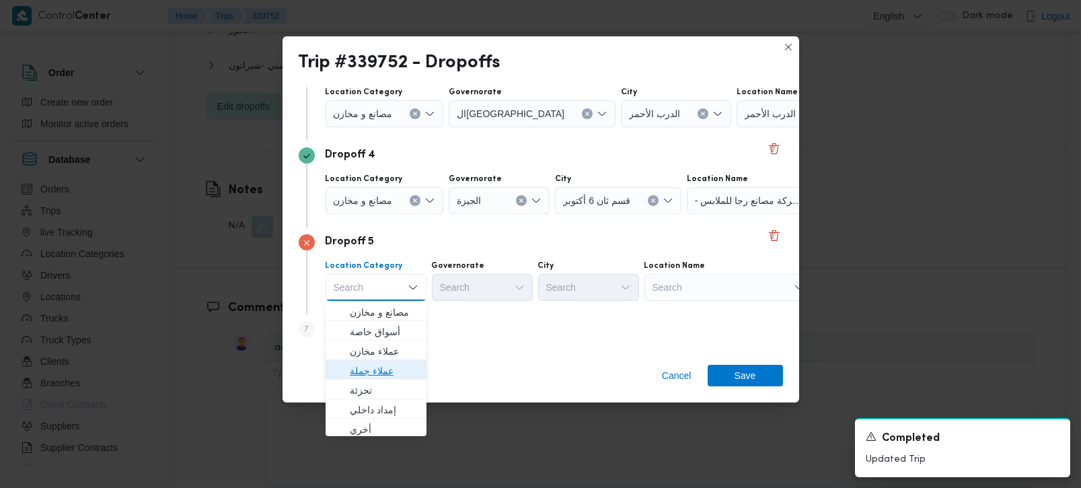
click at [387, 368] on span "عملاء جملة" at bounding box center [384, 370] width 69 height 16
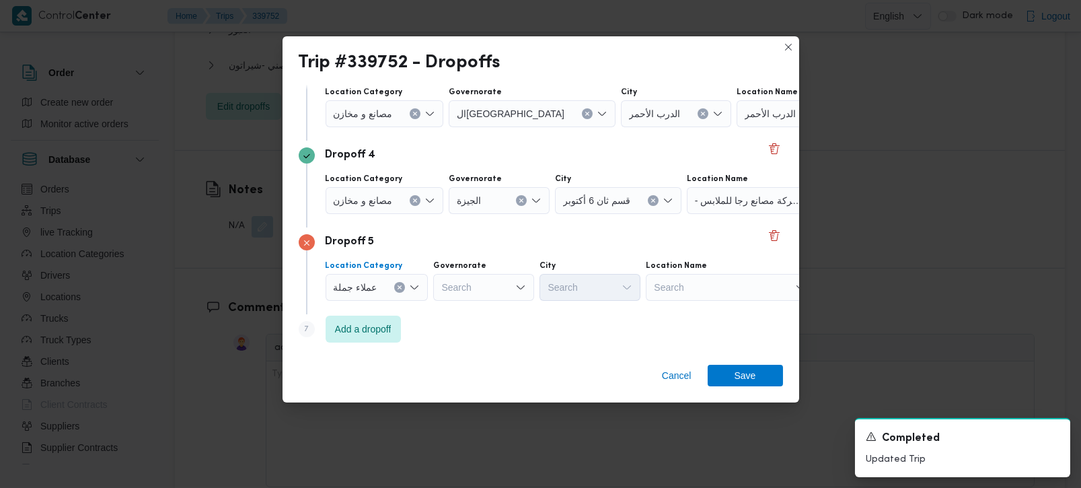
click at [463, 279] on div "Search" at bounding box center [483, 287] width 101 height 27
type input "زة"
click at [465, 311] on span "الجي زة" at bounding box center [490, 312] width 69 height 16
click at [557, 293] on div "Search" at bounding box center [589, 287] width 101 height 27
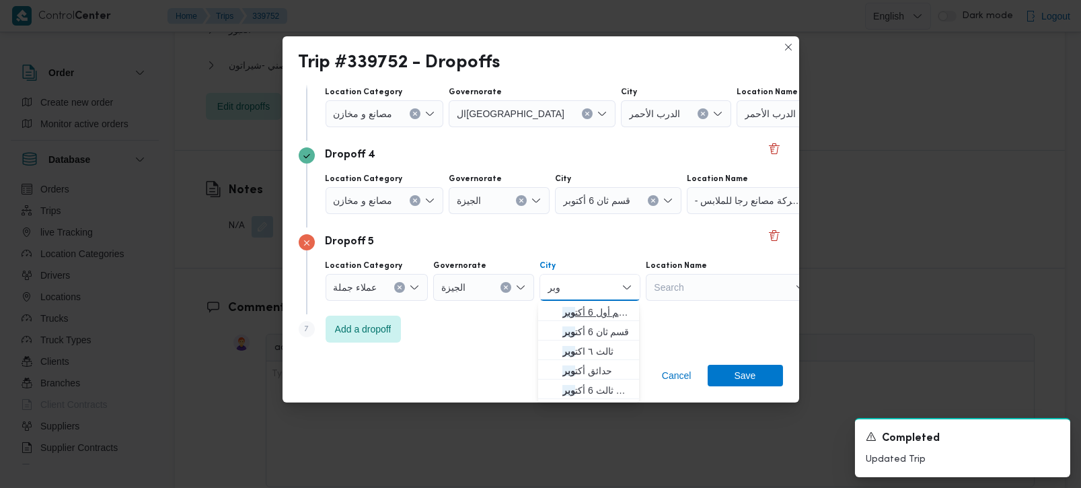
type input "وبر"
click at [588, 307] on span "قسم أول 6 أكت وبر" at bounding box center [596, 312] width 69 height 16
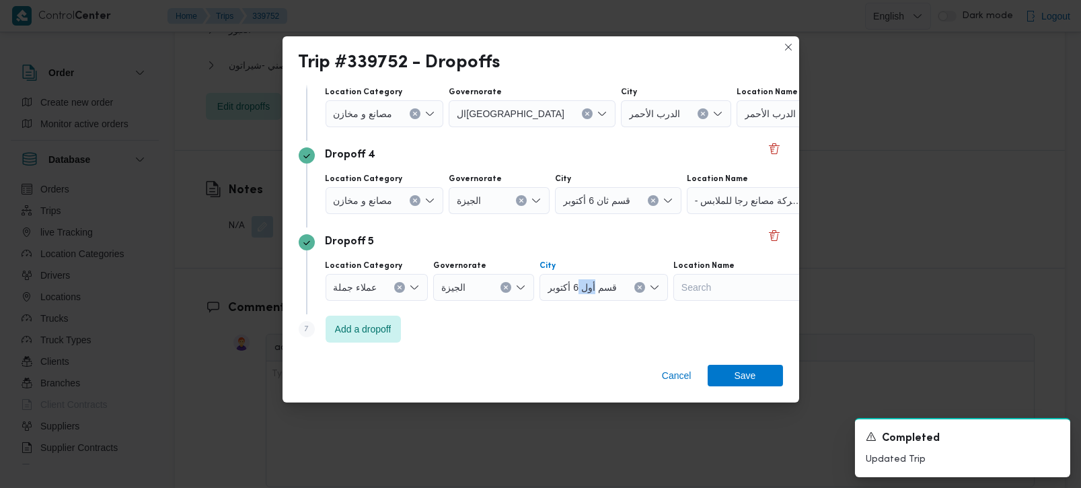
click at [588, 306] on div "Dropoff 5 Location Category عملاء جملة Governorate الجيزة City قسم أول 6 أكتوبر…" at bounding box center [541, 270] width 484 height 87
click at [526, 319] on div "Step 7 is disabled 7 Add a dropoff" at bounding box center [541, 331] width 484 height 35
click at [745, 376] on span "Save" at bounding box center [745, 375] width 22 height 22
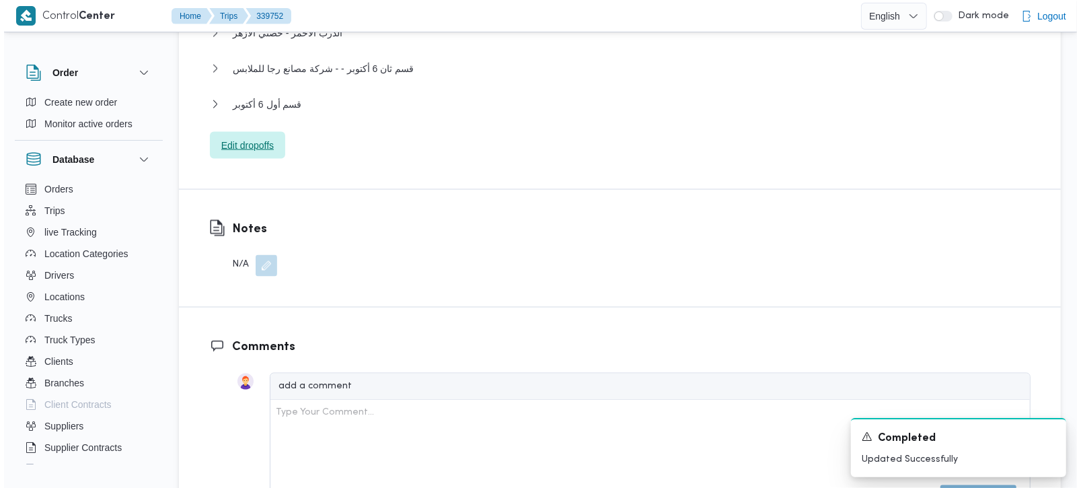
scroll to position [1361, 0]
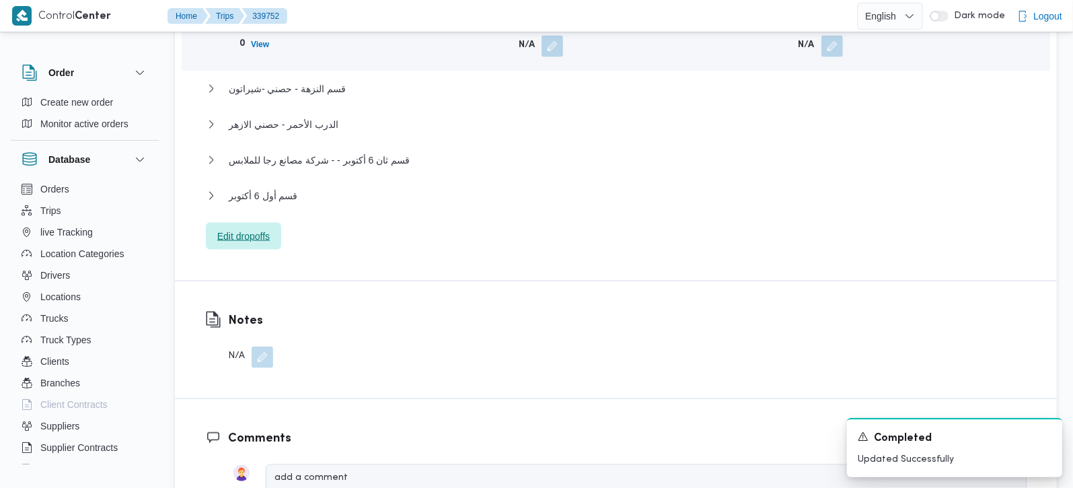
click at [251, 228] on span "Edit dropoffs" at bounding box center [243, 236] width 52 height 16
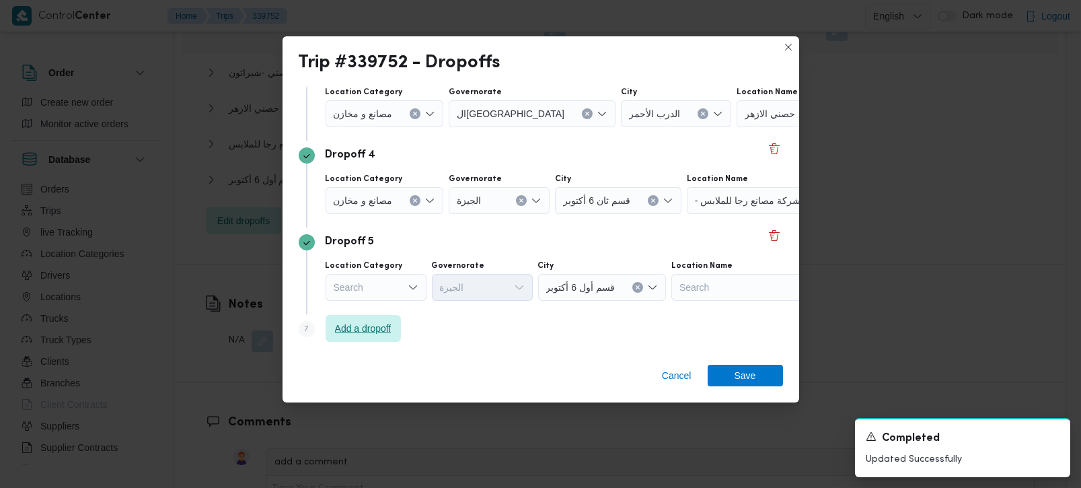
click at [379, 337] on span "Add a dropoff" at bounding box center [362, 328] width 75 height 27
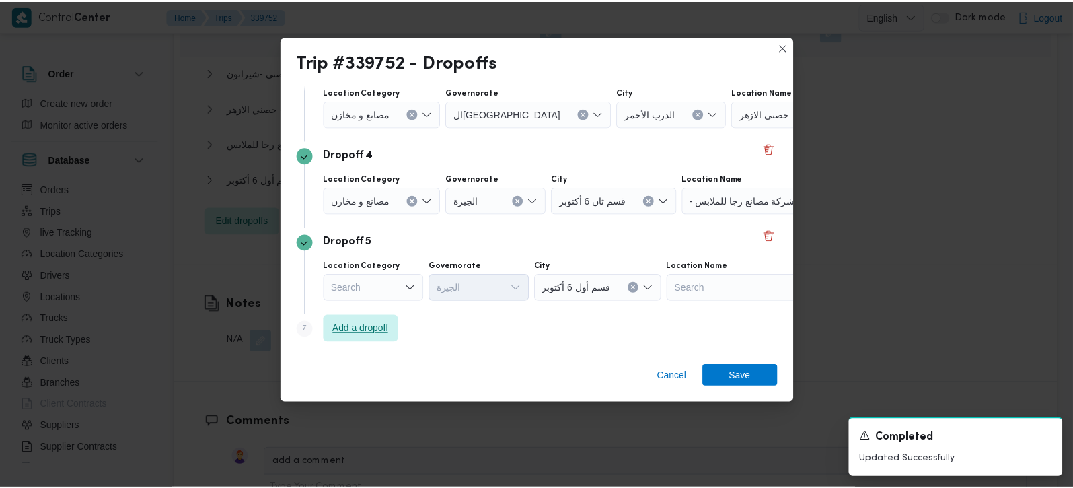
scroll to position [383, 0]
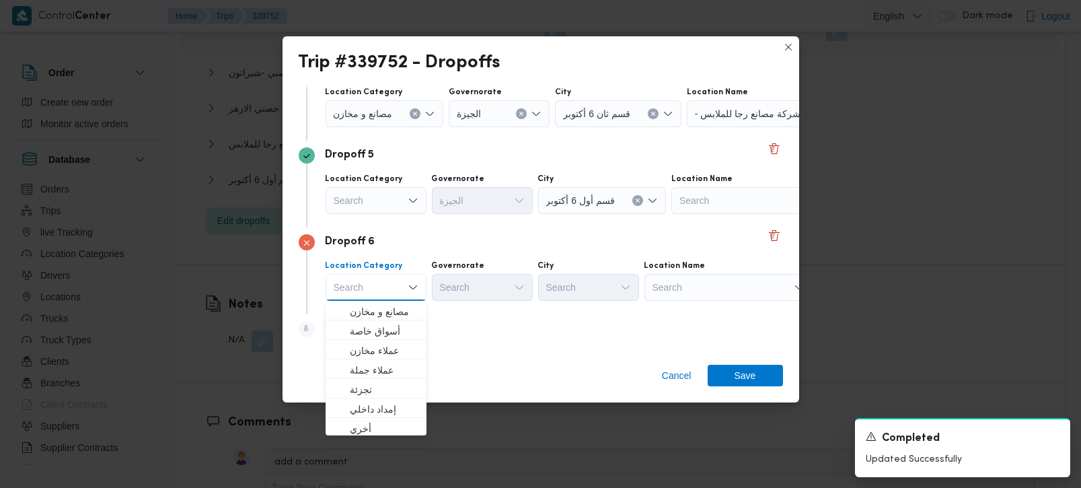
click at [660, 293] on div "Search" at bounding box center [728, 287] width 168 height 27
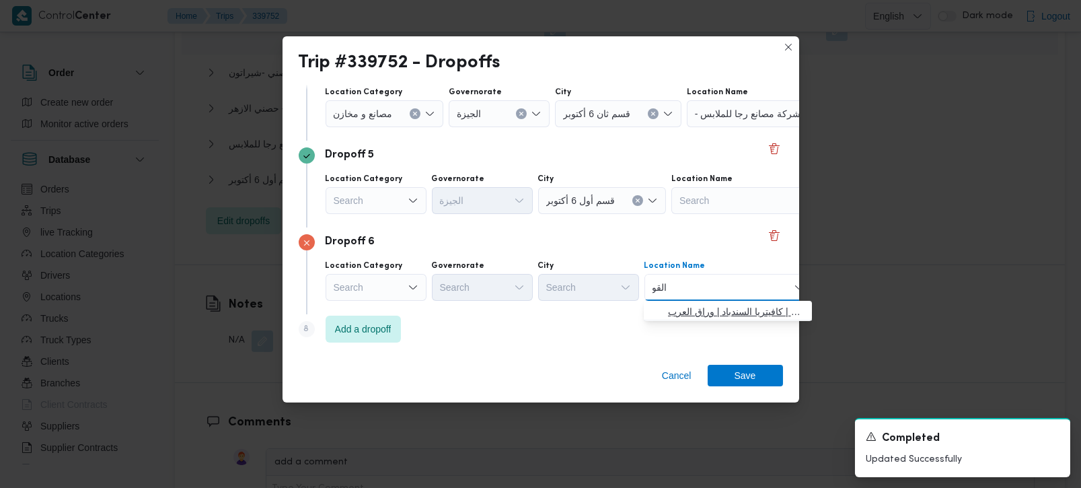
type input "القو"
click at [716, 310] on span "مخزن المستقبل _ القو مية امبابة | كافيتريا السندباد | وراق العرب" at bounding box center [736, 311] width 136 height 16
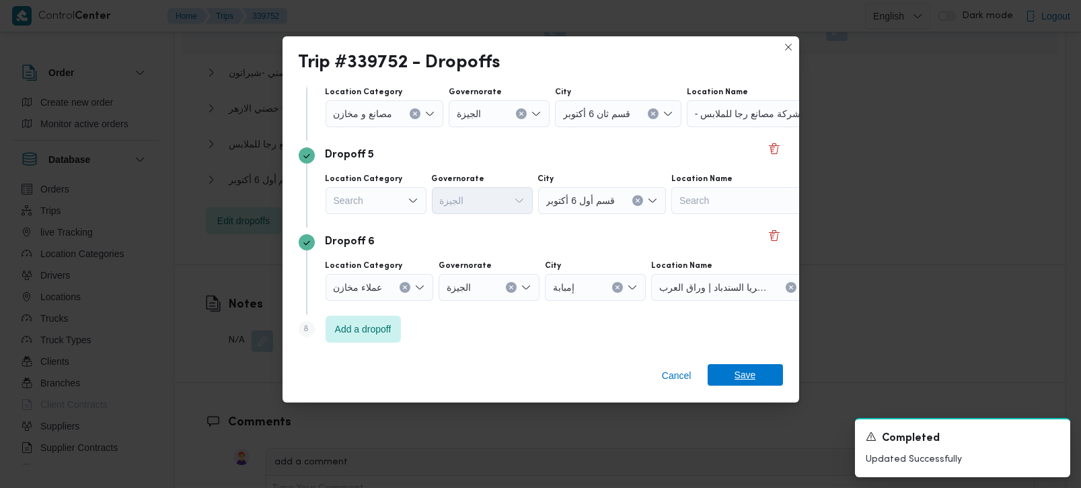
click at [741, 378] on span "Save" at bounding box center [745, 375] width 22 height 22
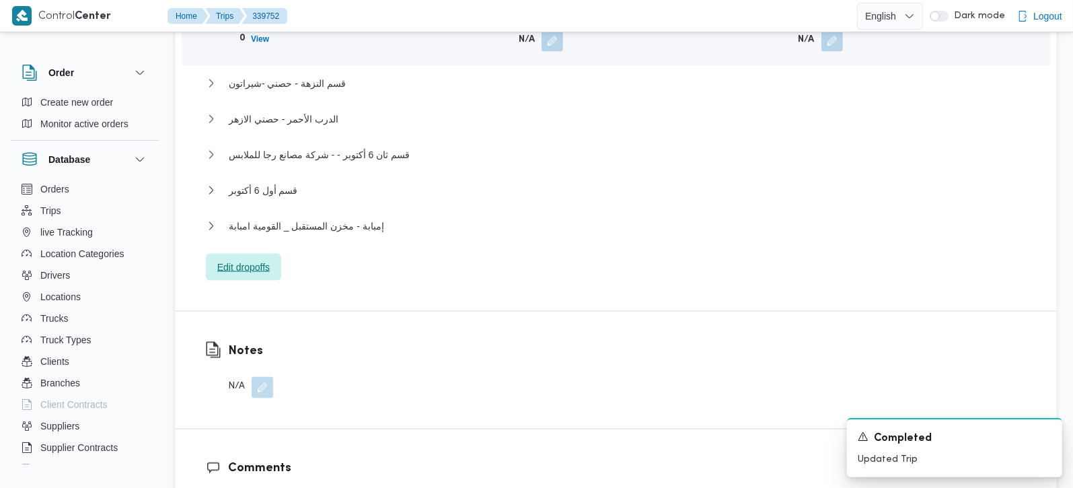
scroll to position [1345, 0]
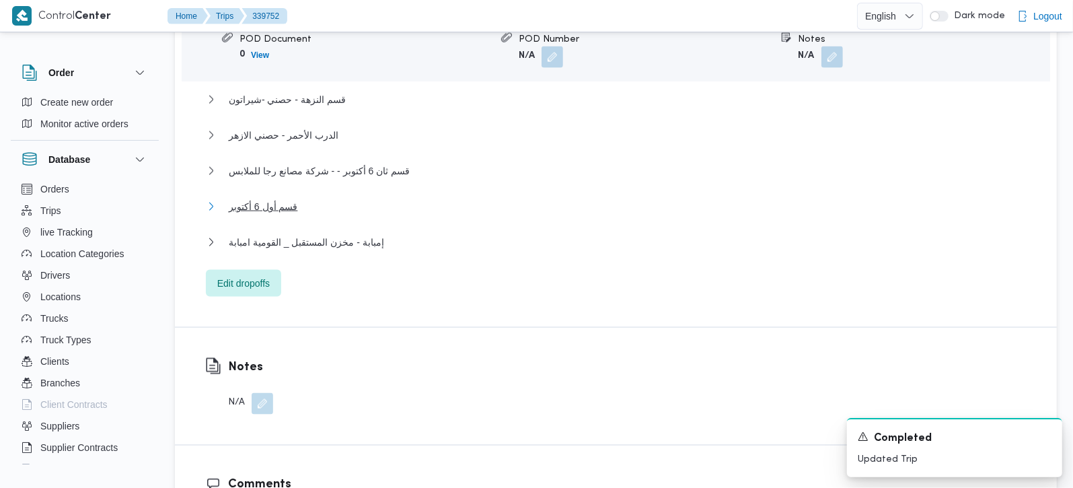
click at [272, 198] on span "قسم أول 6 أكتوبر" at bounding box center [263, 206] width 69 height 16
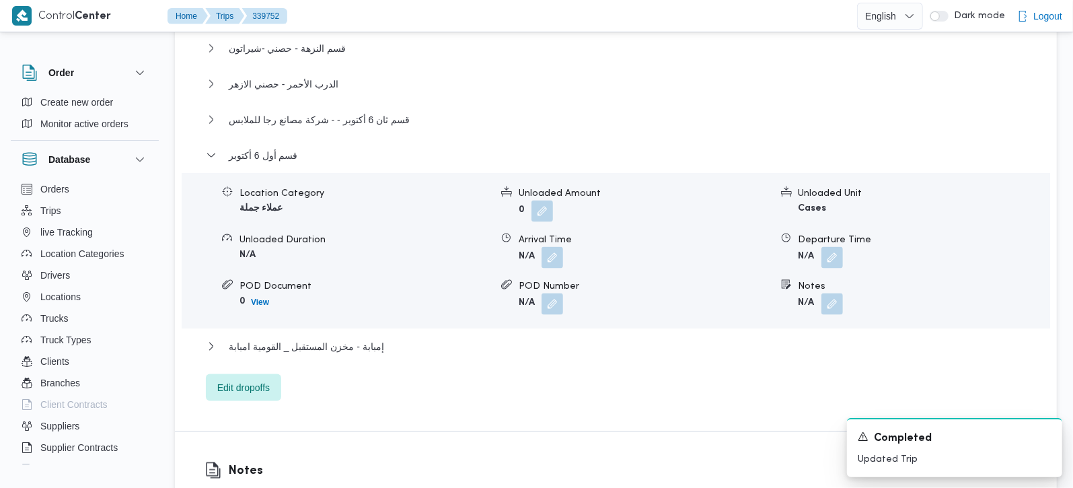
scroll to position [1424, 0]
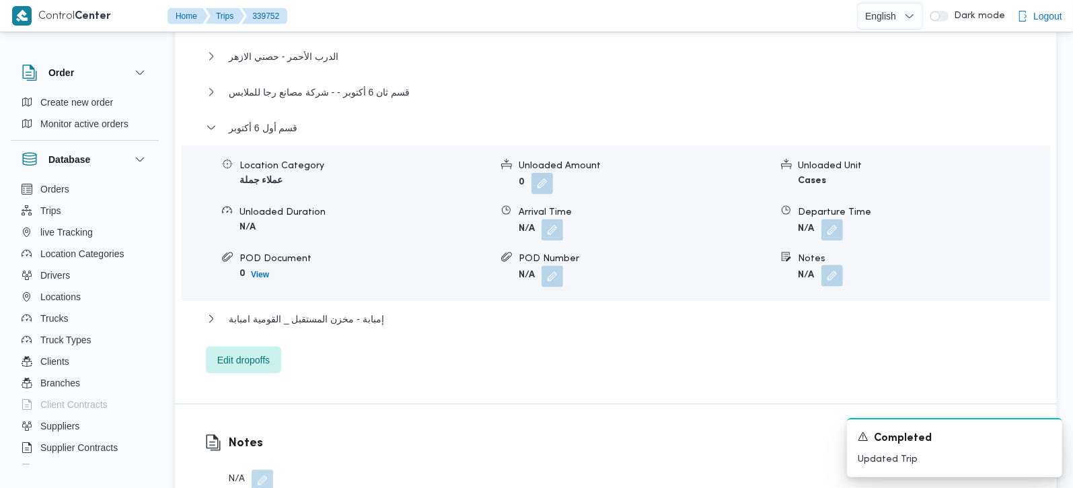
click at [824, 265] on button "button" at bounding box center [832, 276] width 22 height 22
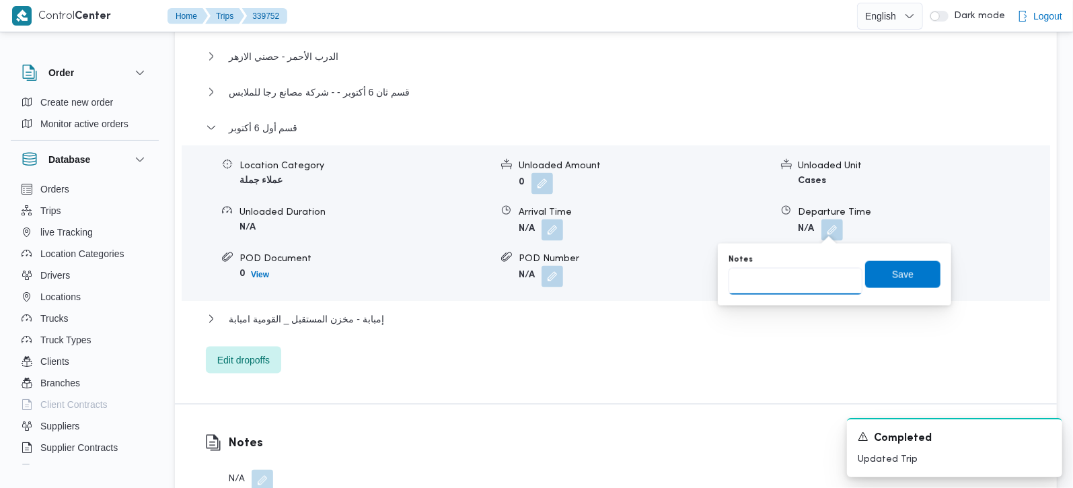
click at [794, 293] on input "Notes" at bounding box center [795, 281] width 134 height 27
paste input "مصنع ولانج اكتوبر"
type input "مصنع ولانج اكتوبر"
click at [872, 284] on span "Save" at bounding box center [902, 273] width 75 height 27
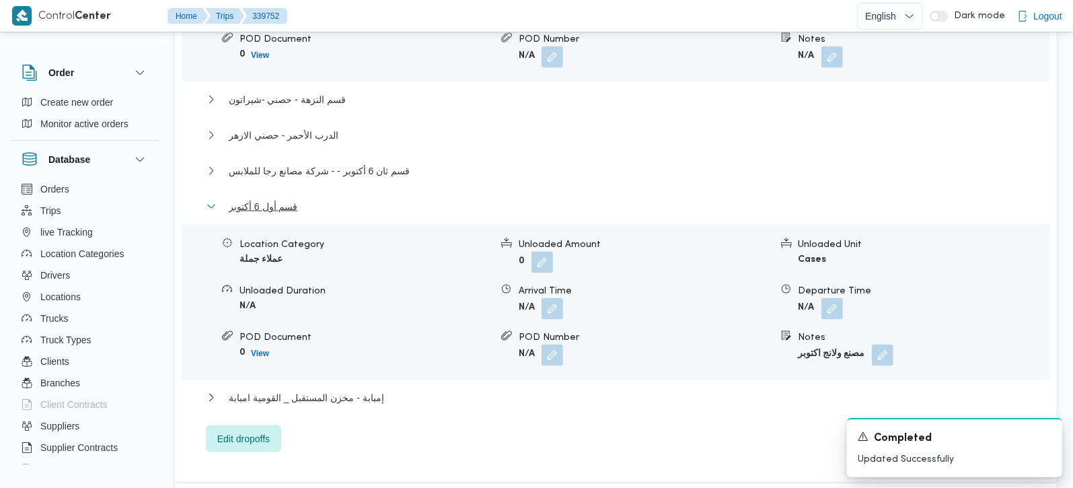
click at [262, 198] on span "قسم أول 6 أكتوبر" at bounding box center [263, 206] width 69 height 16
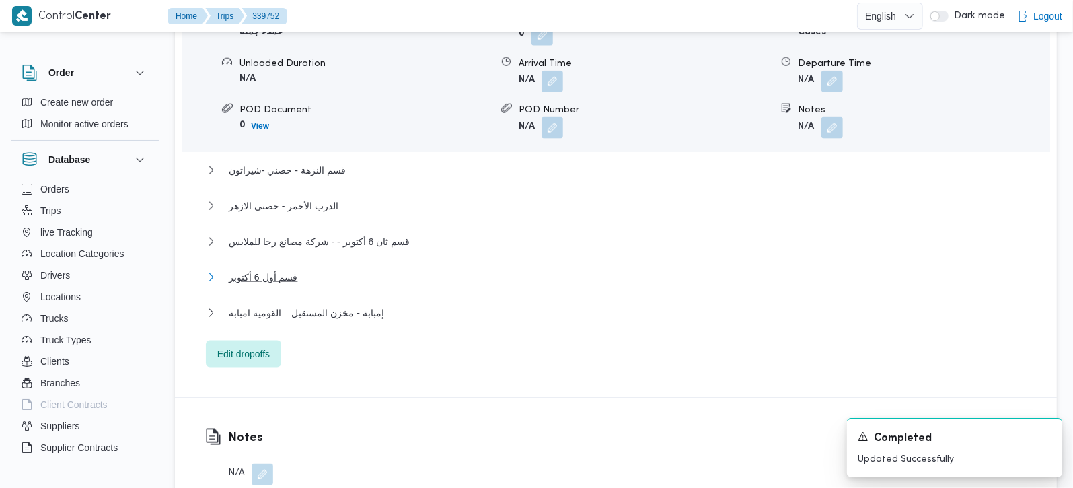
scroll to position [1345, 0]
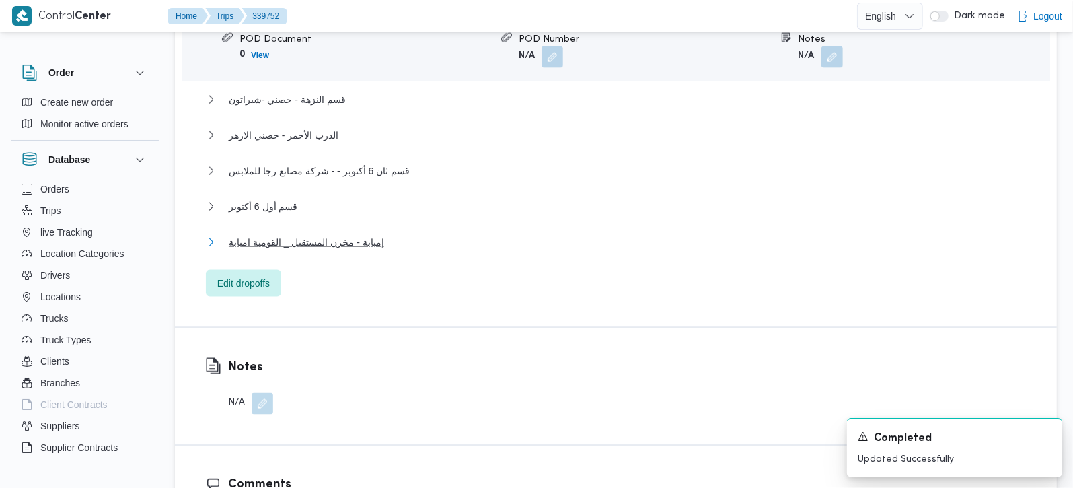
click at [295, 234] on span "إمبابة - مخزن المستقبل _ القومية امبابة" at bounding box center [306, 242] width 155 height 16
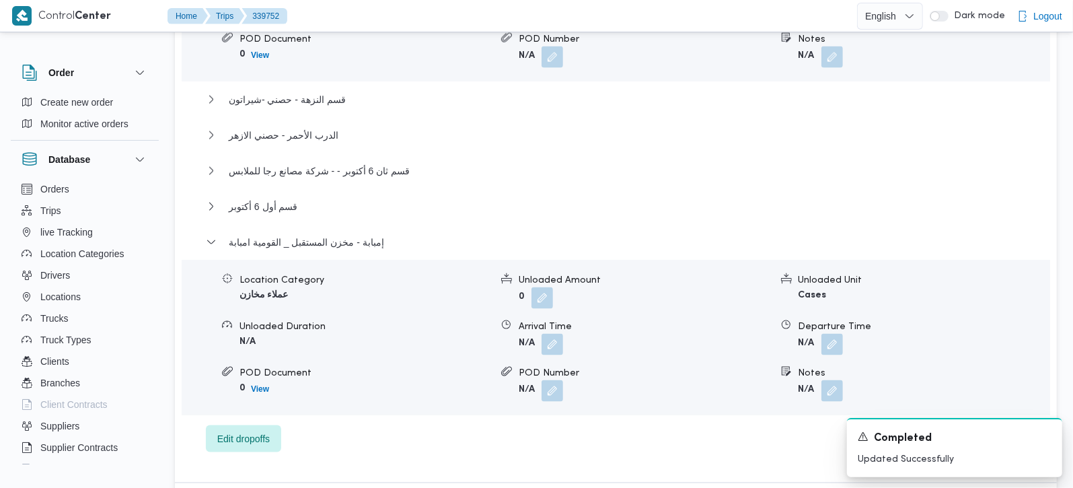
click at [831, 307] on div "Location Category عملاء مخازن Unloaded Amount 0 Unloaded Unit Cases Unloaded Du…" at bounding box center [615, 337] width 879 height 153
click at [831, 333] on button "button" at bounding box center [832, 344] width 22 height 22
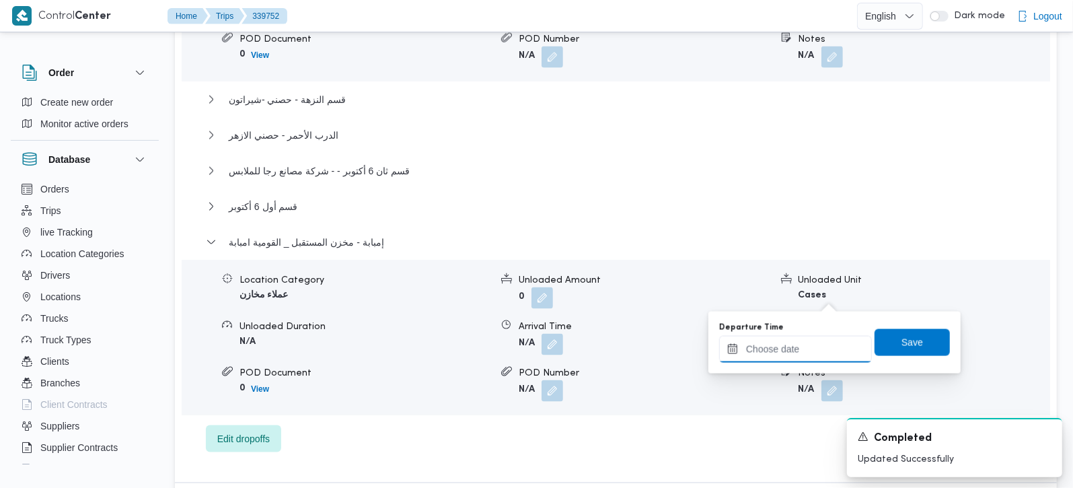
click at [815, 356] on input "Departure Time" at bounding box center [795, 349] width 153 height 27
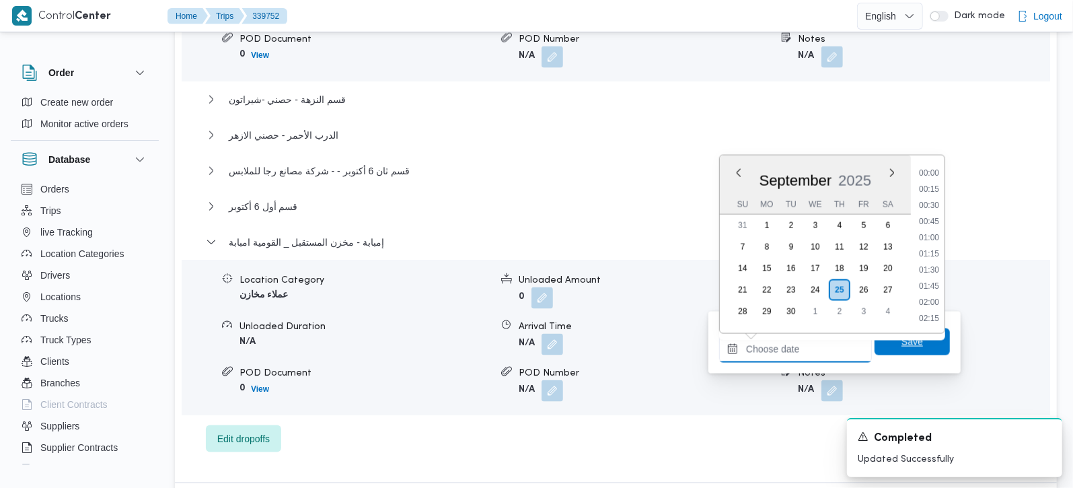
scroll to position [1145, 0]
click at [933, 176] on li "17:45" at bounding box center [928, 173] width 31 height 13
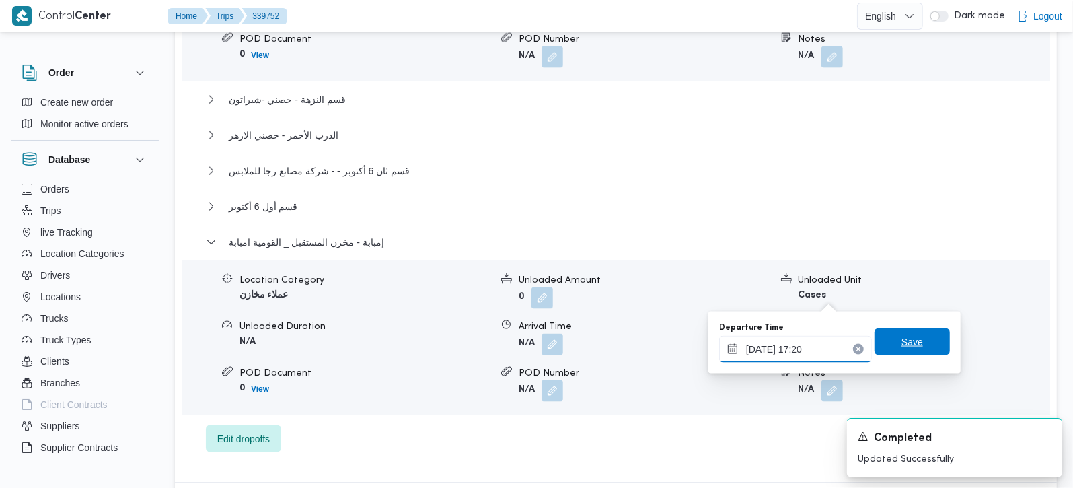
type input "25/09/2025 17:20"
click at [901, 334] on span "Save" at bounding box center [912, 342] width 22 height 16
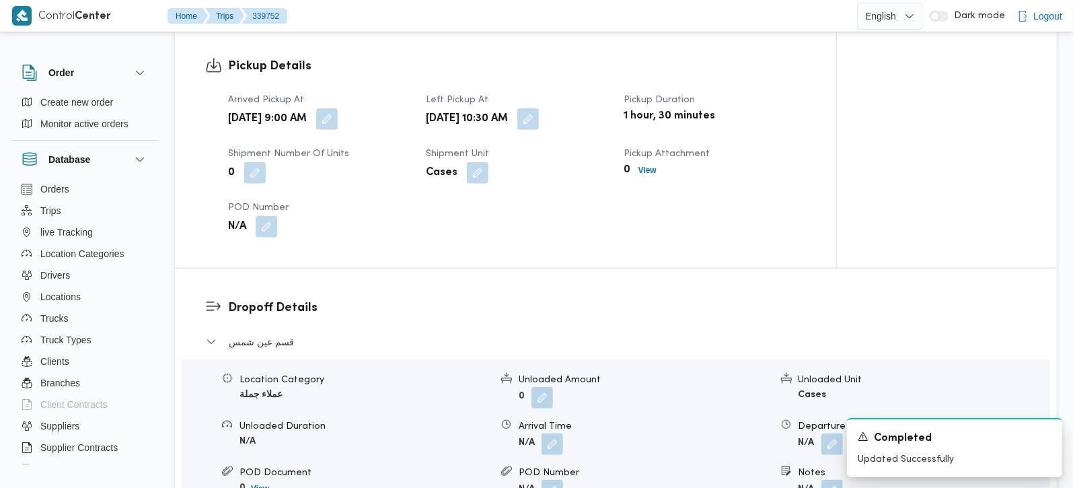
scroll to position [949, 0]
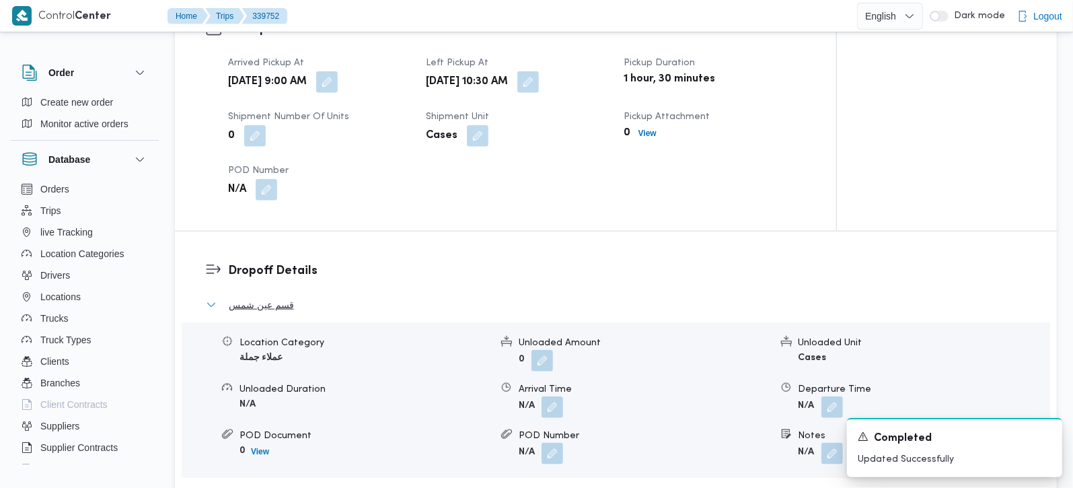
click at [274, 297] on span "قسم عين شمس" at bounding box center [261, 305] width 65 height 16
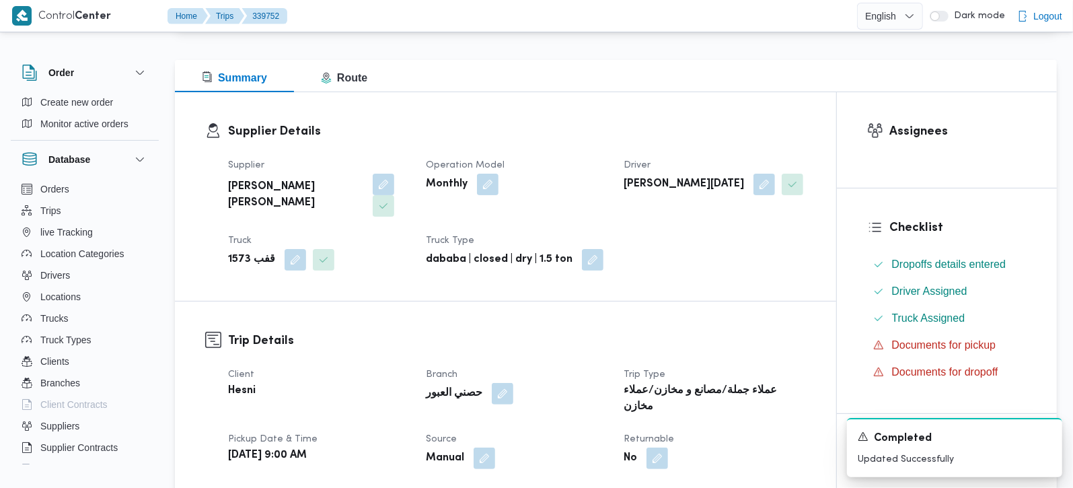
scroll to position [0, 0]
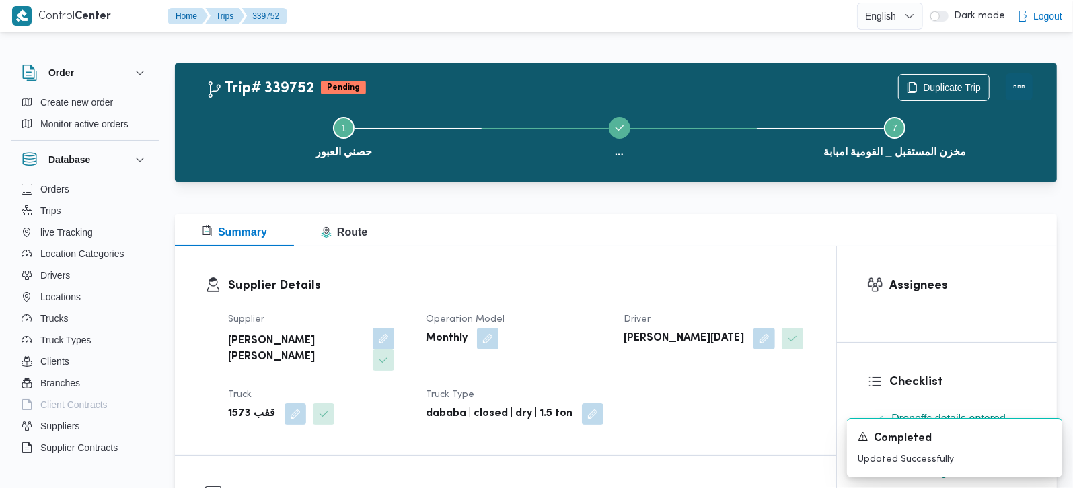
click at [1020, 93] on button "Actions" at bounding box center [1018, 86] width 27 height 27
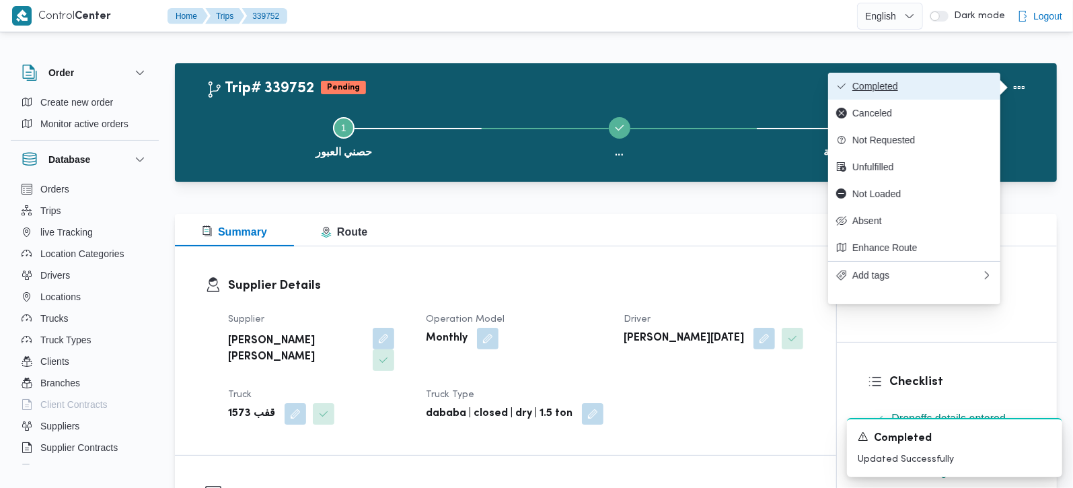
click at [947, 87] on span "Completed" at bounding box center [922, 86] width 140 height 11
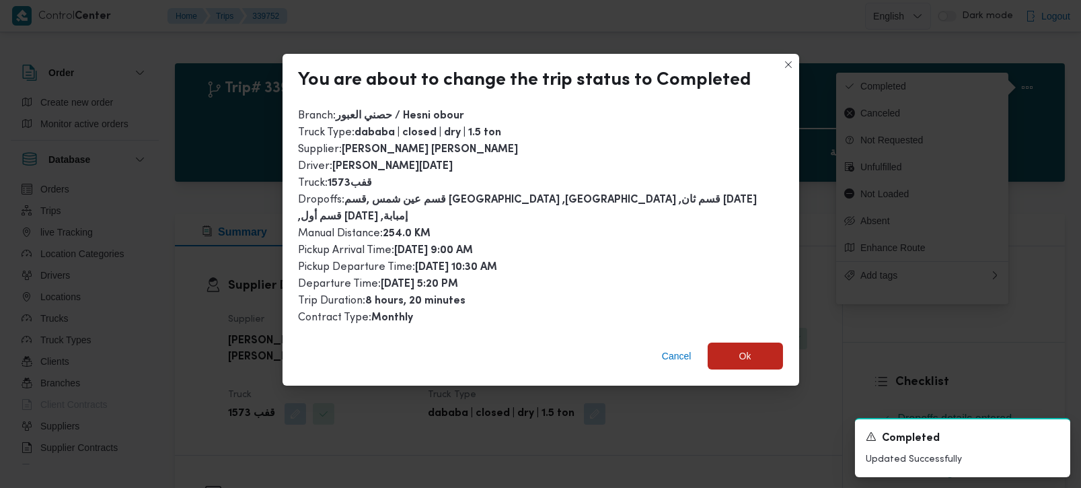
click at [742, 332] on div "Cancel Ok" at bounding box center [540, 359] width 516 height 54
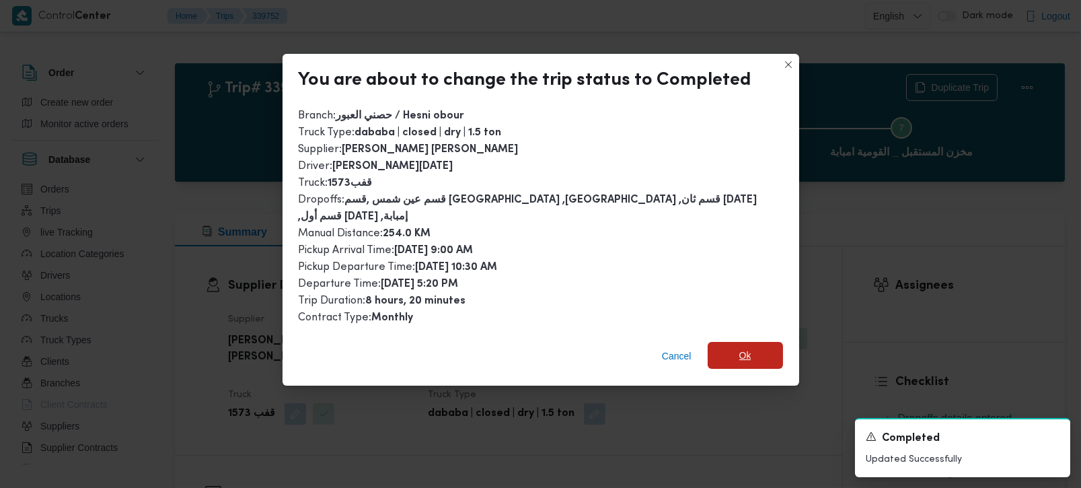
click at [750, 342] on span "Ok" at bounding box center [744, 355] width 75 height 27
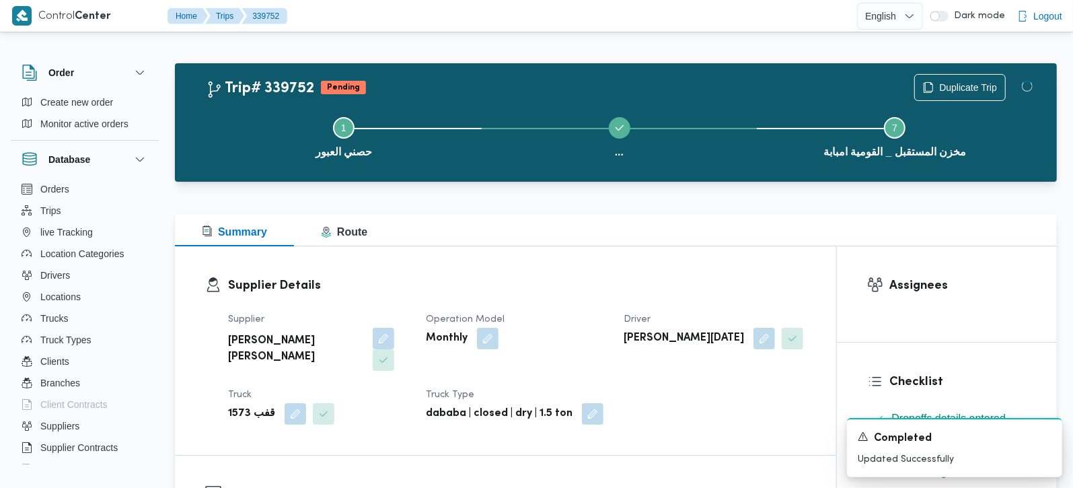
click at [649, 247] on div "Supplier Details Supplier محمود محمد احمد محمود خشان Operation Model Monthly Dr…" at bounding box center [505, 350] width 661 height 208
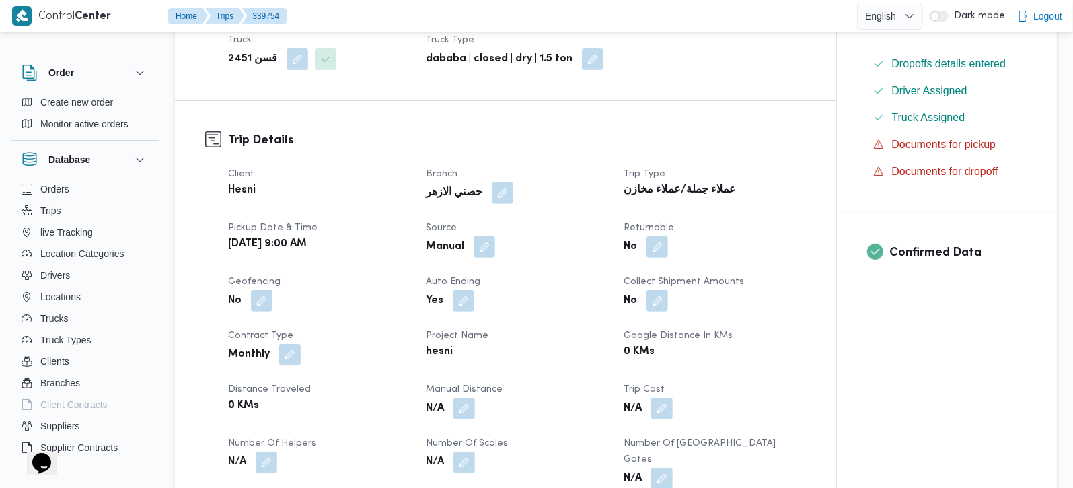
scroll to position [395, 0]
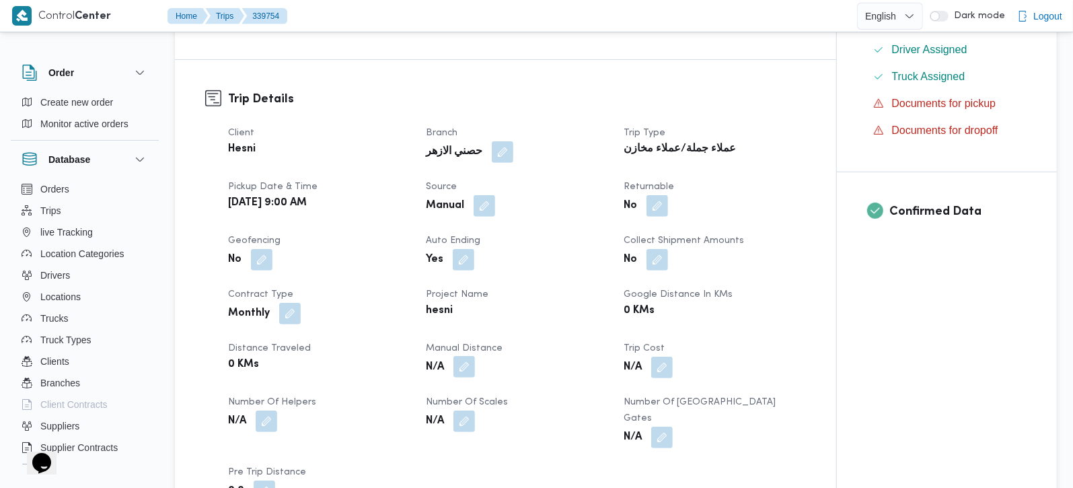
click at [464, 356] on button "button" at bounding box center [464, 367] width 22 height 22
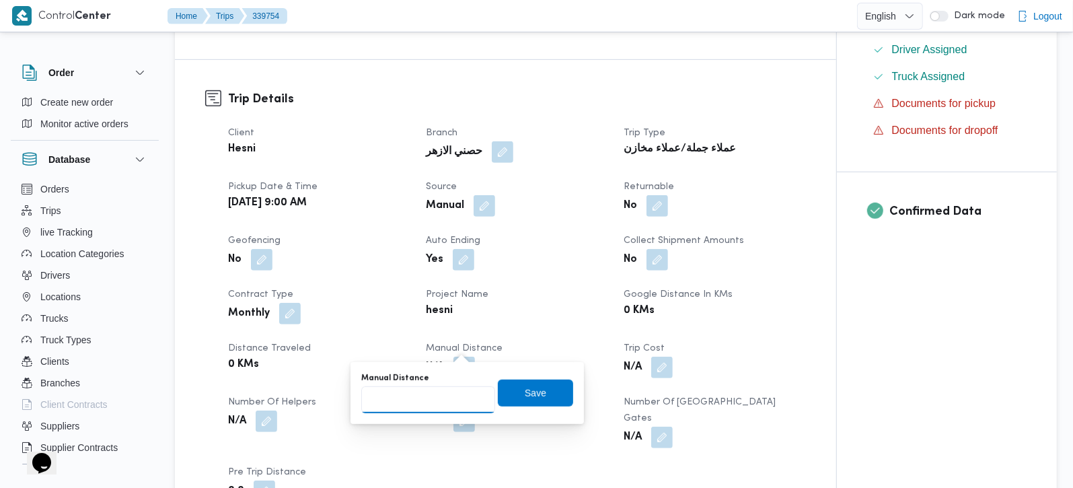
click at [433, 398] on input "Manual Distance" at bounding box center [428, 399] width 134 height 27
type input "126"
click at [512, 395] on span "Save" at bounding box center [535, 392] width 75 height 27
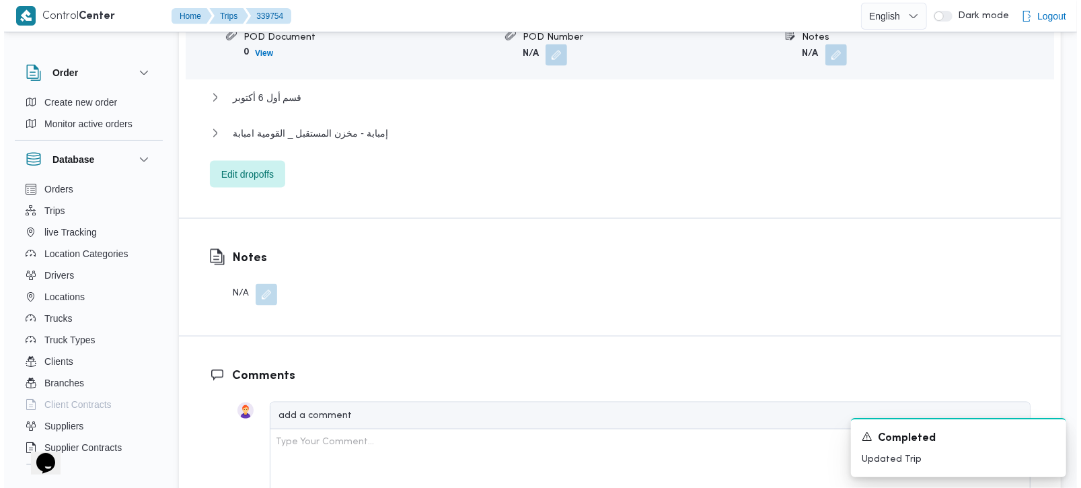
scroll to position [1345, 0]
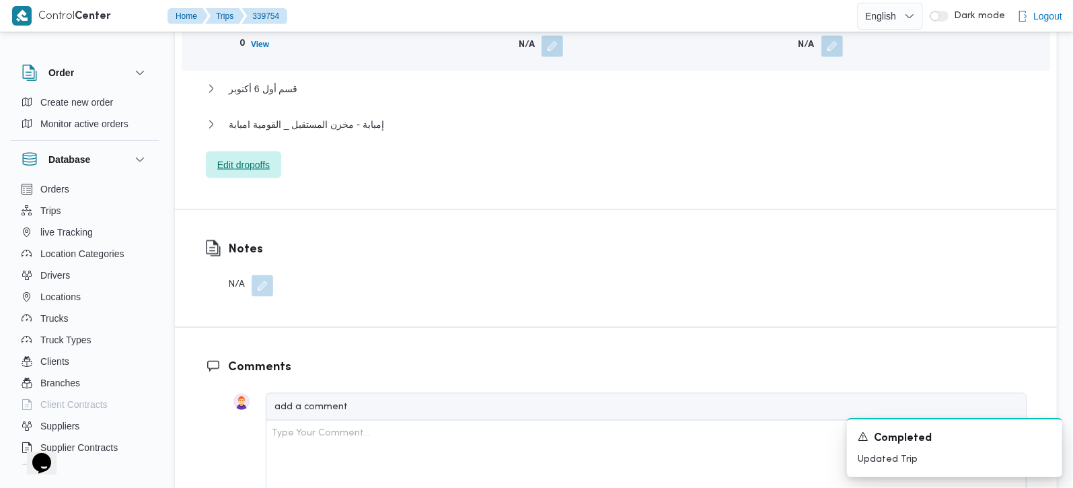
click at [248, 151] on span "Edit dropoffs" at bounding box center [243, 164] width 75 height 27
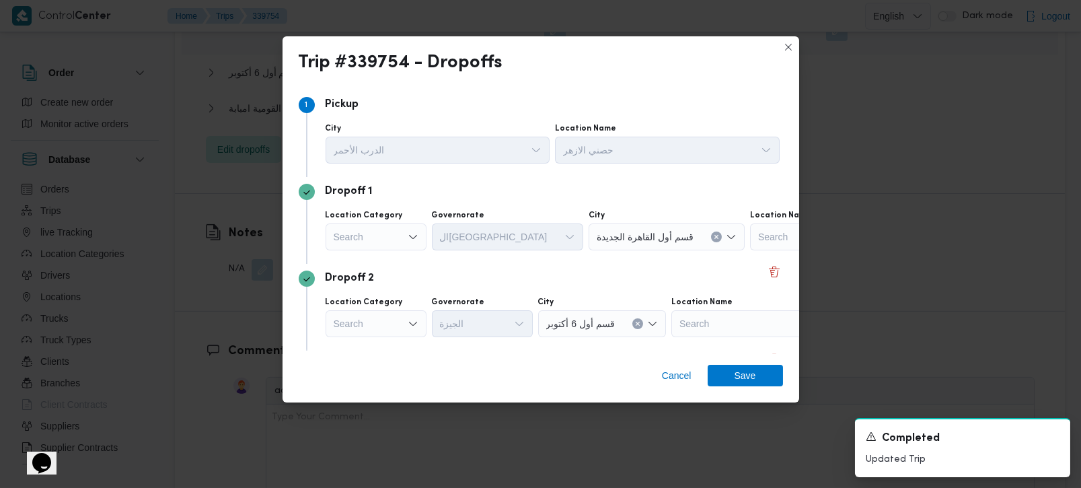
click at [397, 229] on div "Search" at bounding box center [375, 236] width 101 height 27
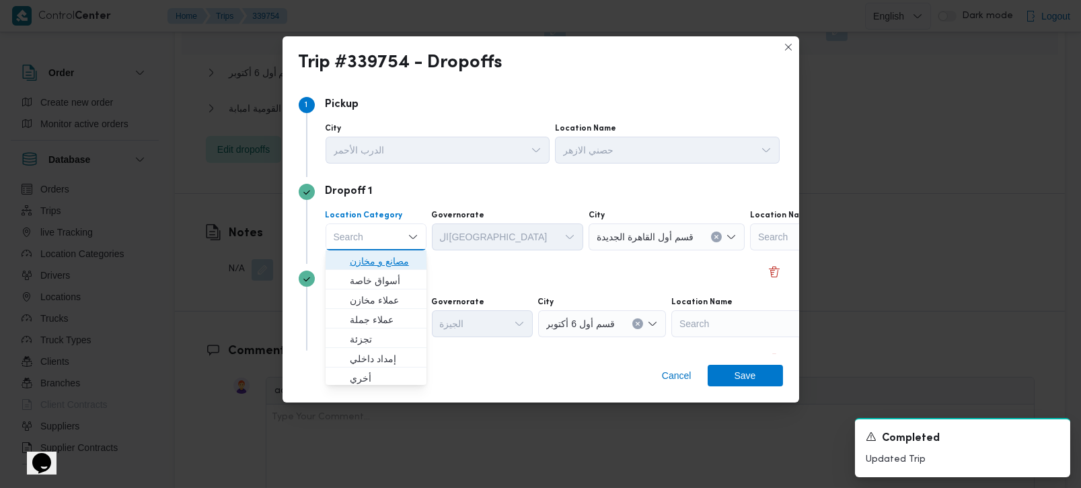
click at [397, 256] on span "مصانع و مخازن" at bounding box center [384, 261] width 69 height 16
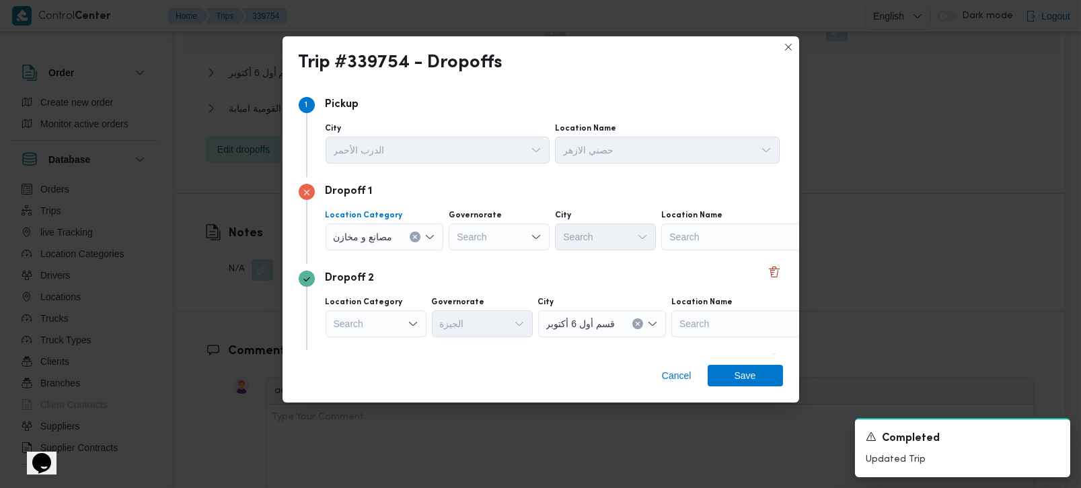
click at [414, 236] on icon "Clear input" at bounding box center [414, 236] width 5 height 5
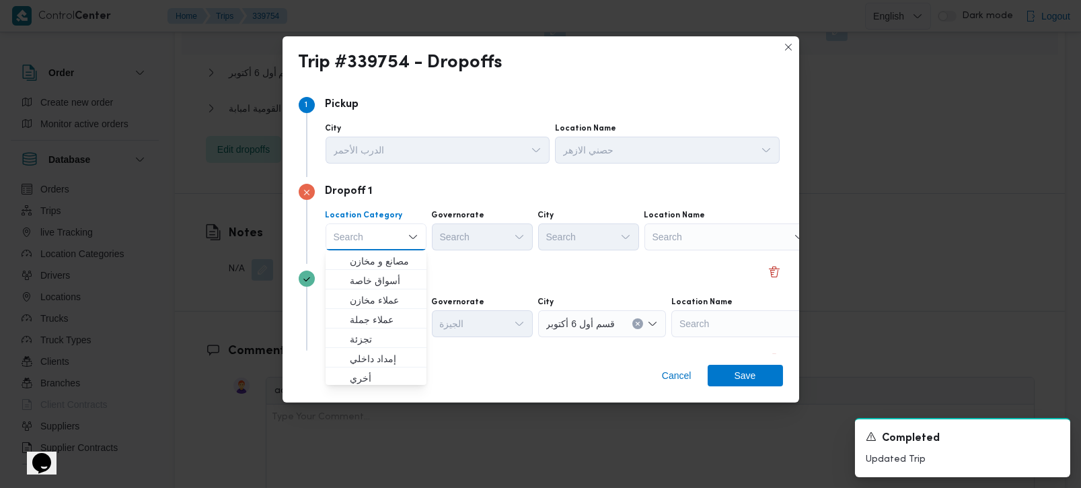
click at [676, 247] on div "Search" at bounding box center [728, 236] width 168 height 27
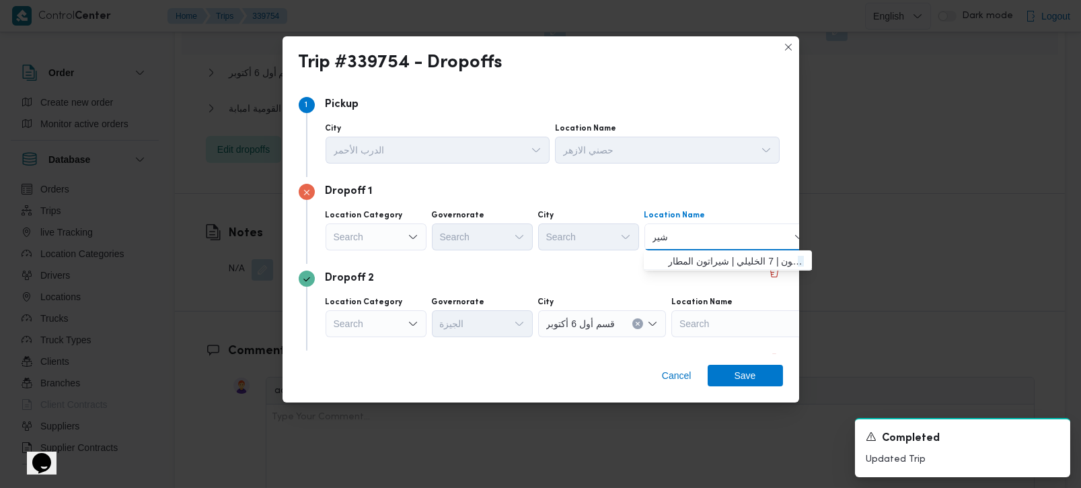
type input "شيرا"
click at [700, 260] on span "حصني - [GEOGRAPHIC_DATA] | [GEOGRAPHIC_DATA][PERSON_NAME] | شيراتون المطار" at bounding box center [736, 261] width 136 height 16
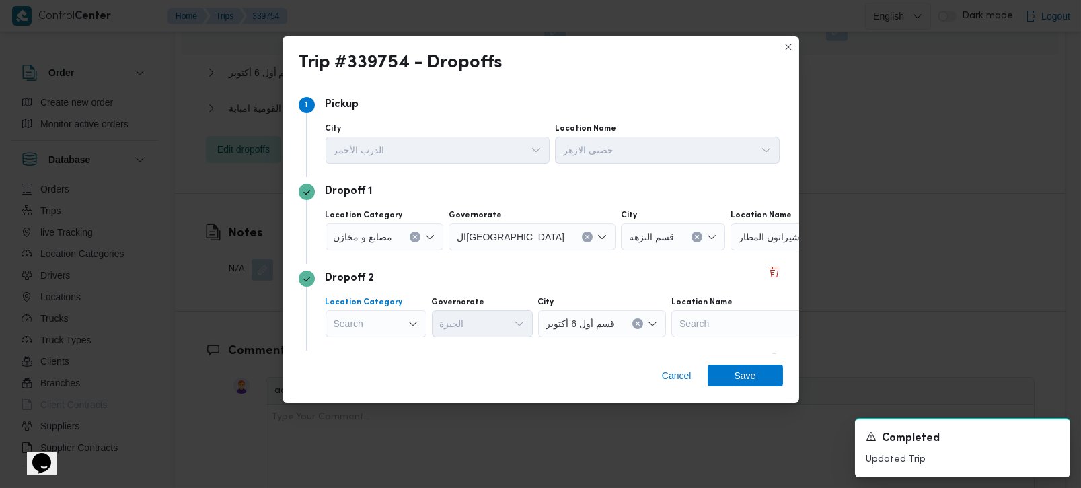
click at [389, 311] on div "Search" at bounding box center [375, 323] width 101 height 27
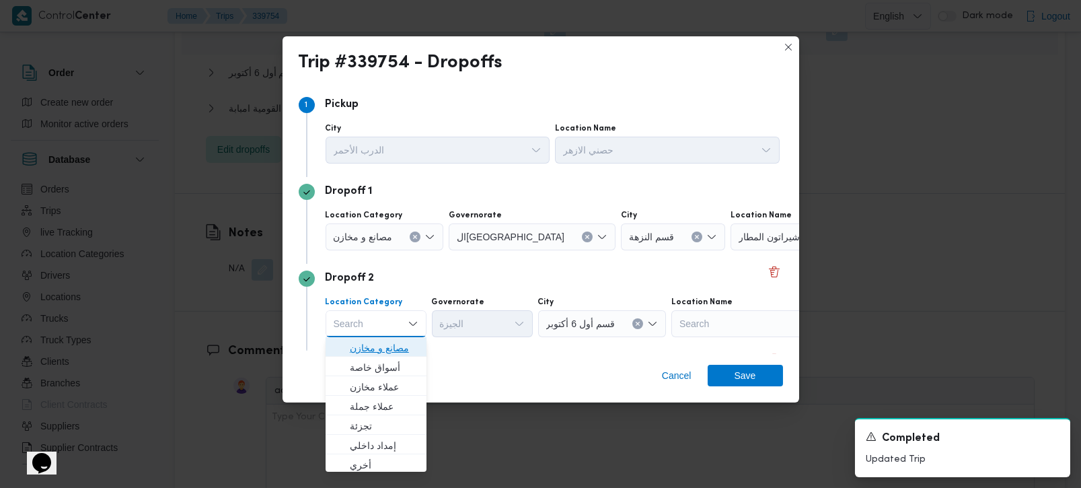
click at [392, 342] on span "مصانع و مخازن" at bounding box center [384, 348] width 69 height 16
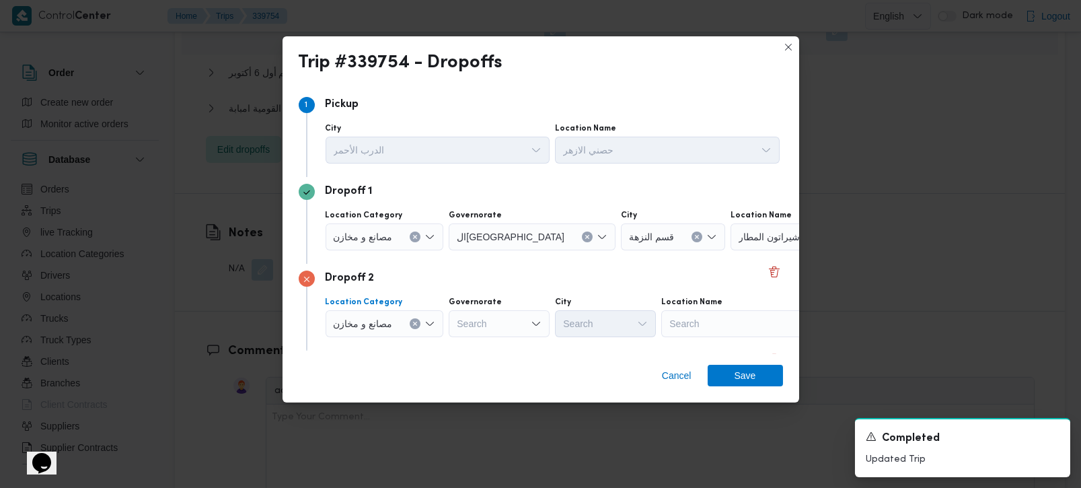
click at [413, 321] on icon "Clear input" at bounding box center [414, 323] width 5 height 5
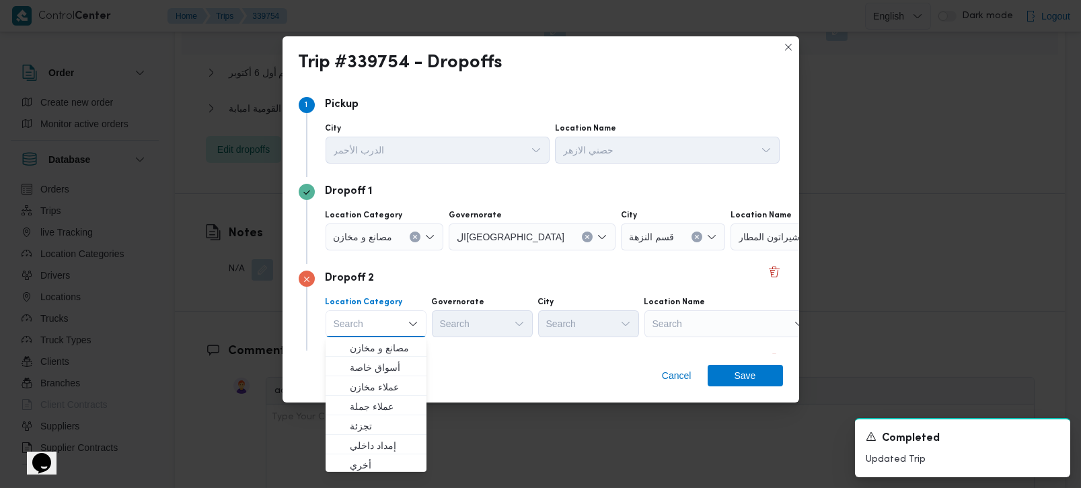
click at [709, 333] on div "Search" at bounding box center [728, 323] width 168 height 27
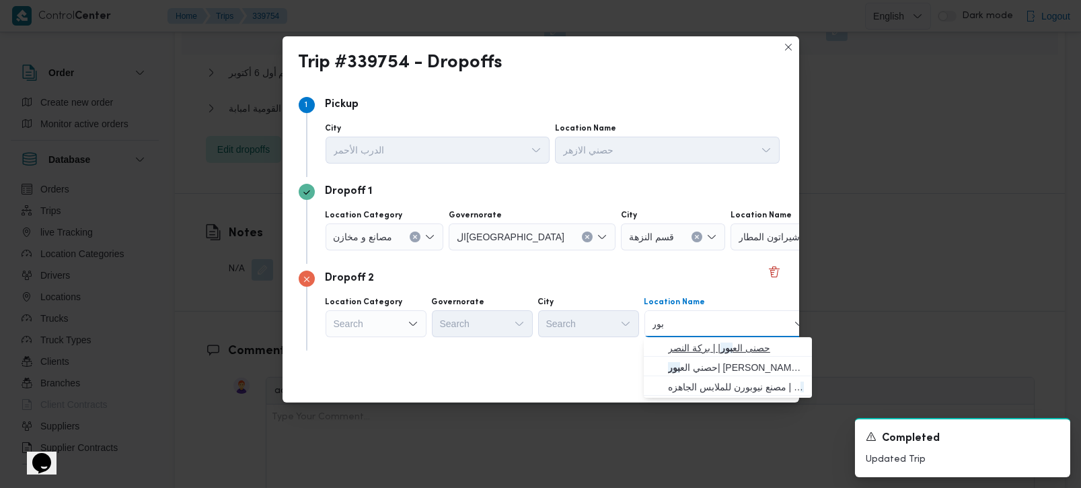
type input "بور"
click at [705, 351] on span "حصنى الع بور | | بركة النصر" at bounding box center [736, 348] width 136 height 16
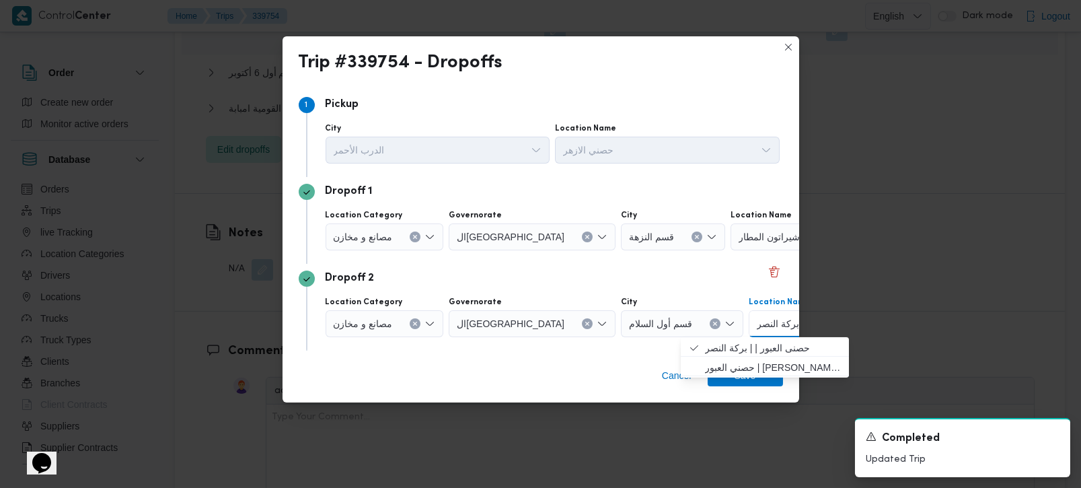
click at [454, 281] on div "Dropoff 2" at bounding box center [541, 278] width 484 height 16
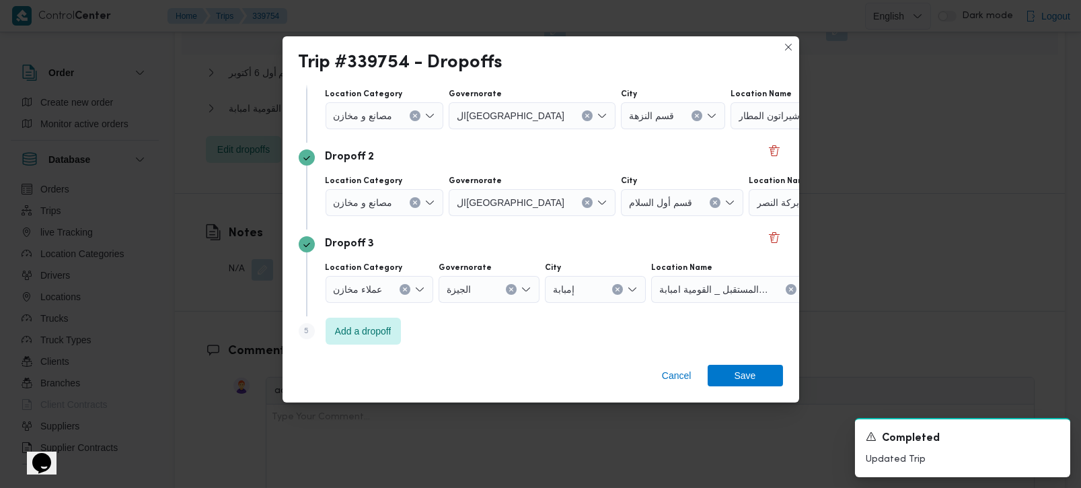
scroll to position [123, 0]
click at [405, 285] on button "Clear input" at bounding box center [404, 287] width 11 height 11
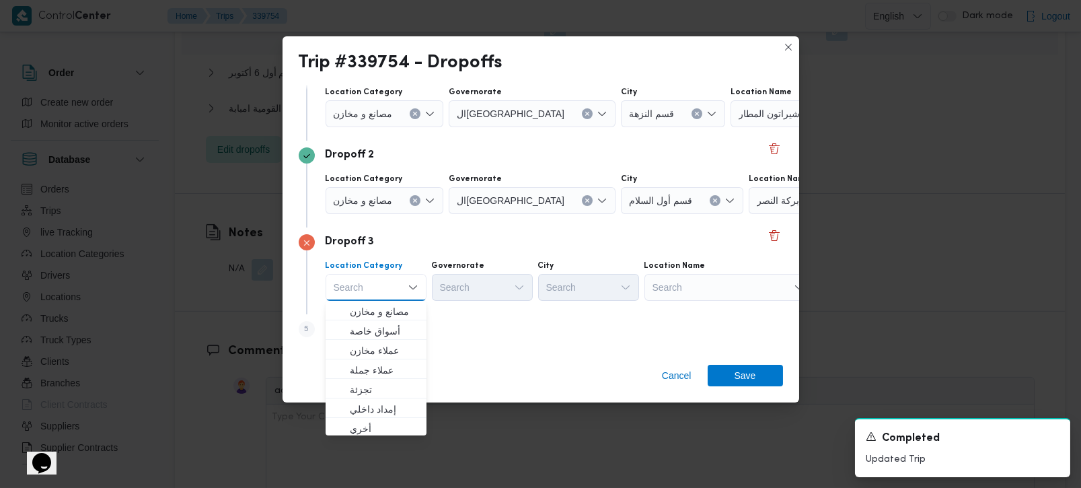
click at [732, 292] on div "Search" at bounding box center [728, 287] width 168 height 27
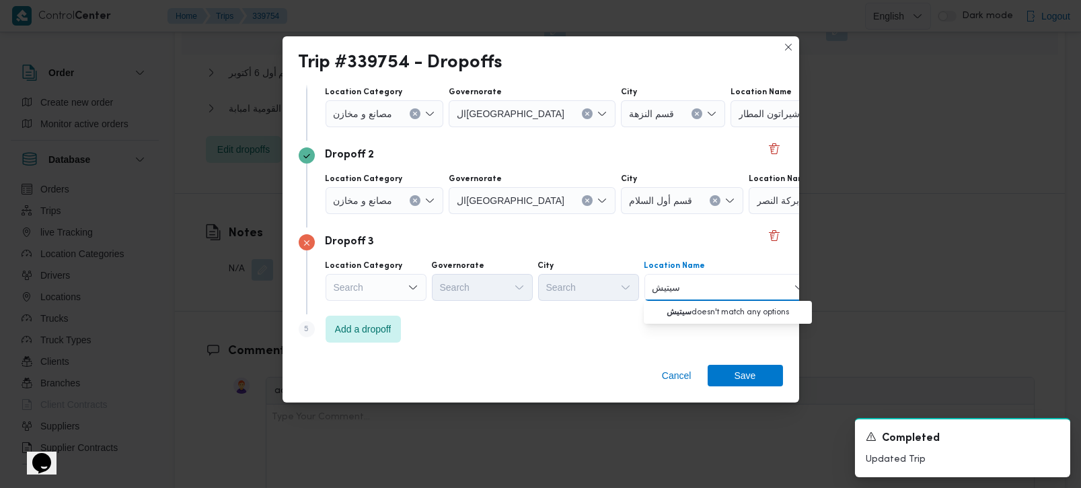
type input "sdjda"
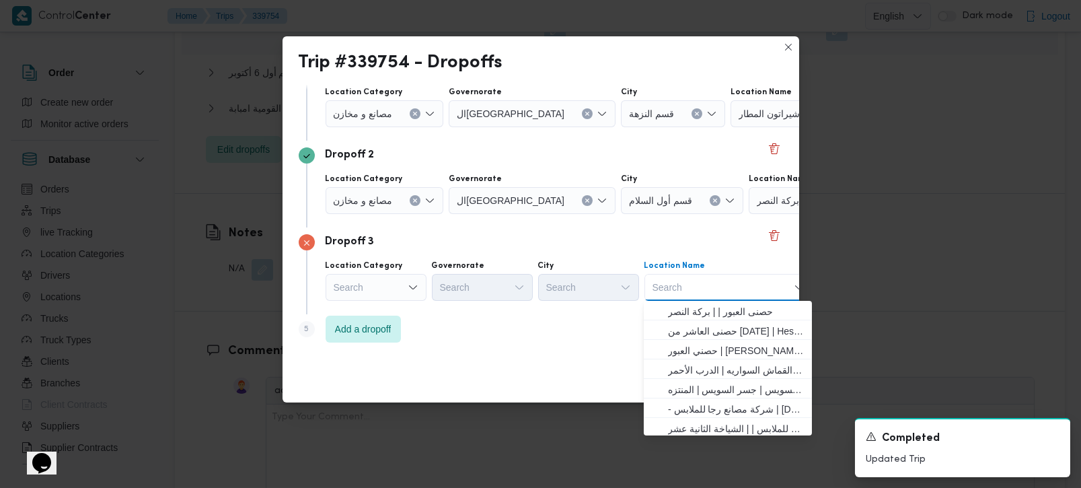
click at [374, 293] on div "Search" at bounding box center [375, 287] width 101 height 27
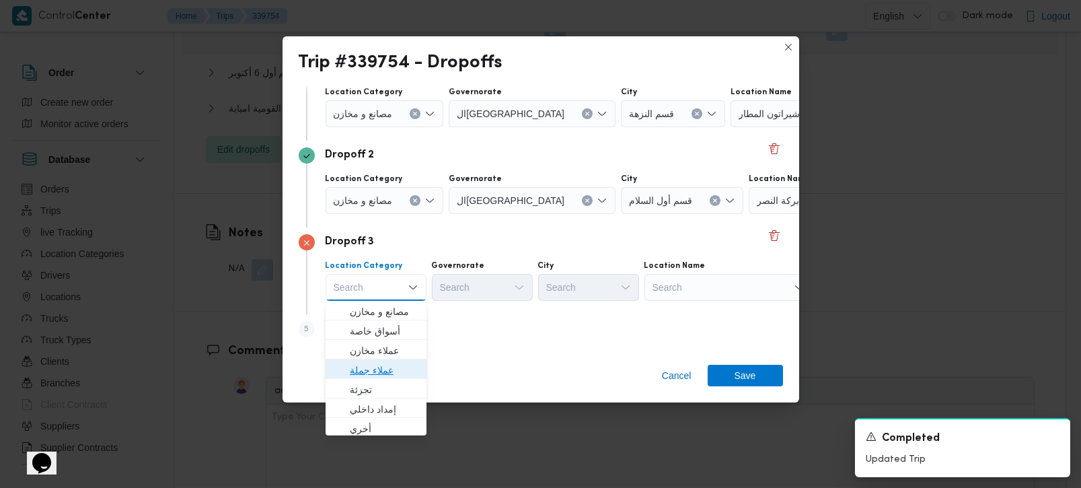
click at [395, 376] on span "عملاء جملة" at bounding box center [384, 370] width 69 height 16
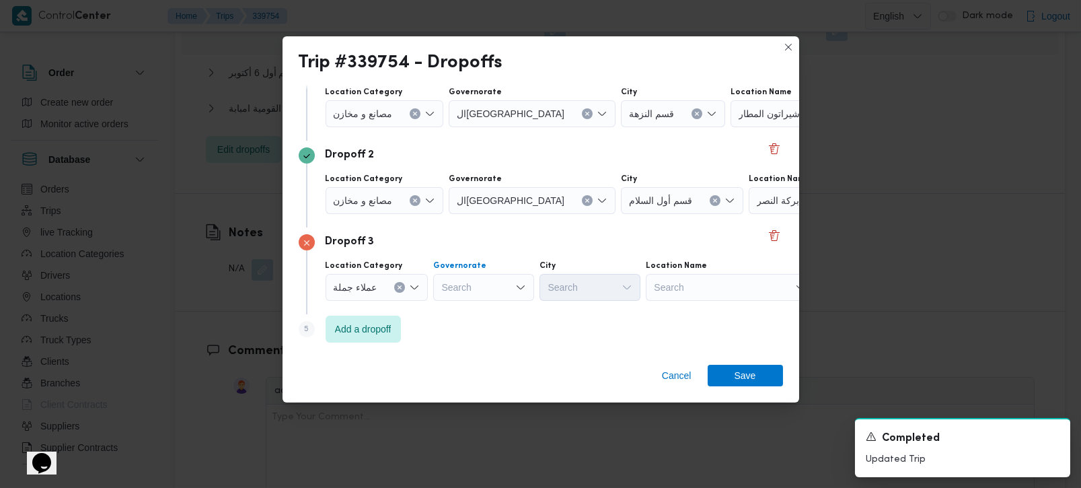
click at [472, 274] on div "Search" at bounding box center [483, 287] width 101 height 27
type input "رة"
click at [481, 339] on span "القاه رة" at bounding box center [482, 331] width 90 height 22
click at [605, 281] on div "Search" at bounding box center [655, 287] width 101 height 27
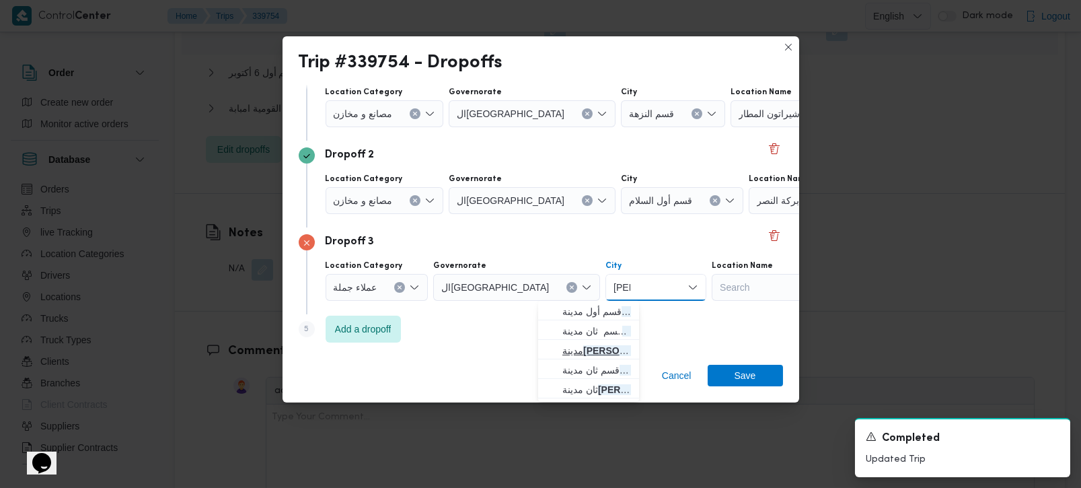
type input "[PERSON_NAME]"
click at [586, 351] on span "مدينة نصر" at bounding box center [596, 350] width 69 height 16
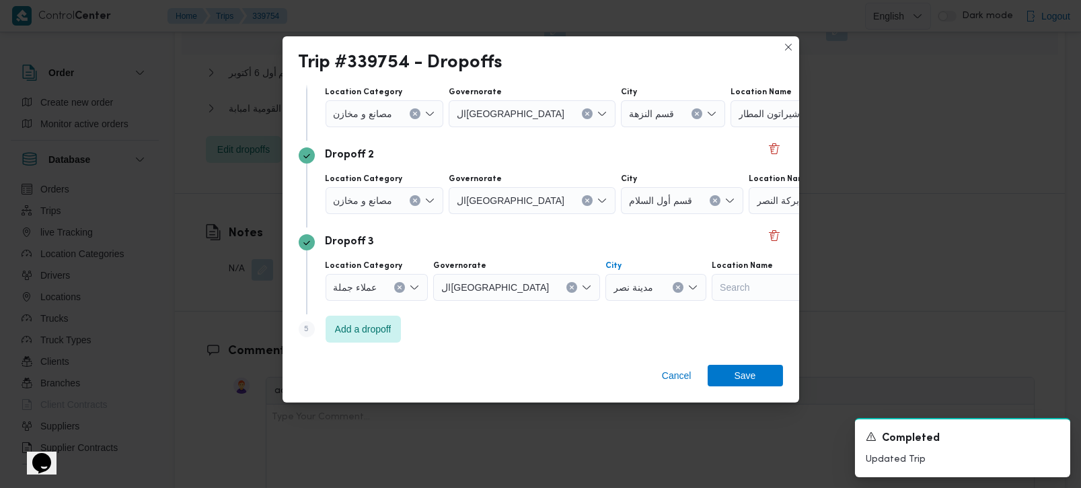
click at [545, 351] on div "Step 1 1 [GEOGRAPHIC_DATA] Location Name [PERSON_NAME] Dropoff 1 Location Categ…" at bounding box center [540, 219] width 516 height 269
click at [364, 333] on span "Add a dropoff" at bounding box center [363, 328] width 56 height 16
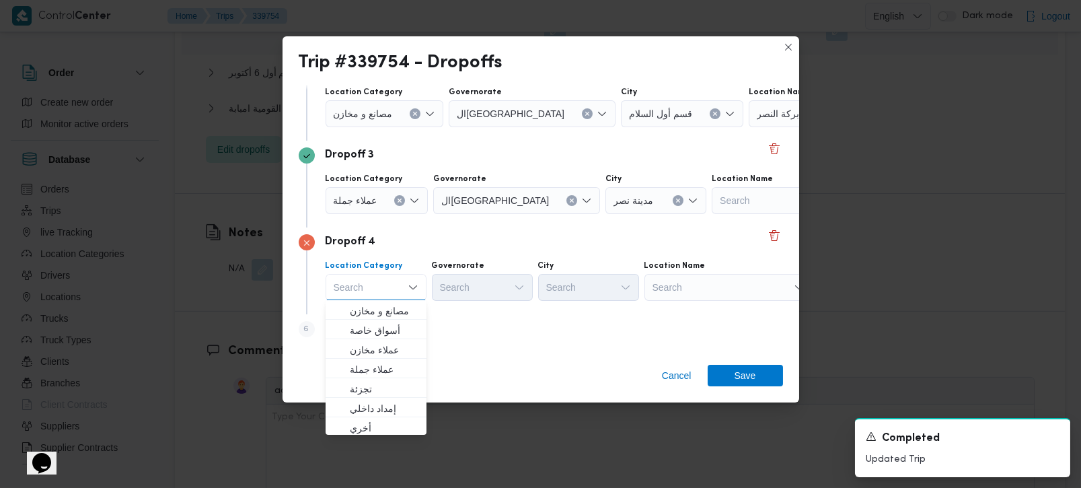
click at [657, 280] on div "Search" at bounding box center [728, 287] width 168 height 27
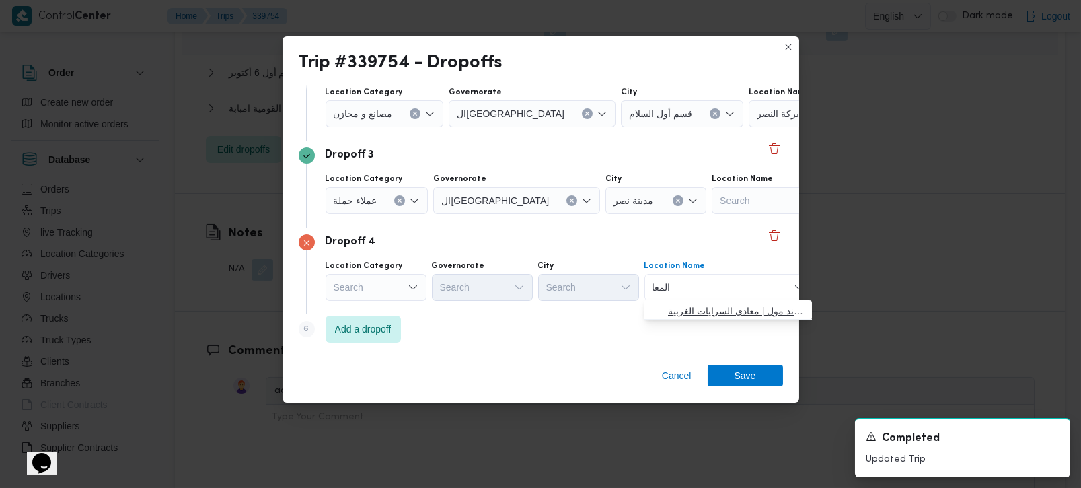
type input "المعا"
click at [728, 310] on span "حصني - المعا دي | ميدان المعادي جراند مول | معادي السرايات الغربية" at bounding box center [736, 311] width 136 height 16
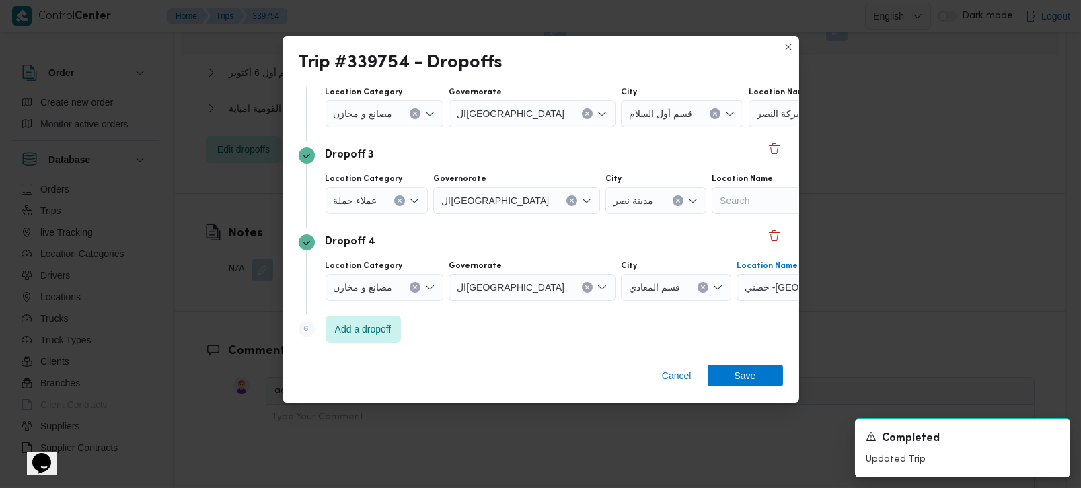
click at [610, 329] on div "Step 6 is disabled 6 Add a dropoff" at bounding box center [541, 331] width 484 height 35
click at [470, 336] on div "Step 6 is disabled 6 Add a dropoff" at bounding box center [541, 331] width 484 height 35
click at [386, 323] on span "Add a dropoff" at bounding box center [363, 329] width 56 height 16
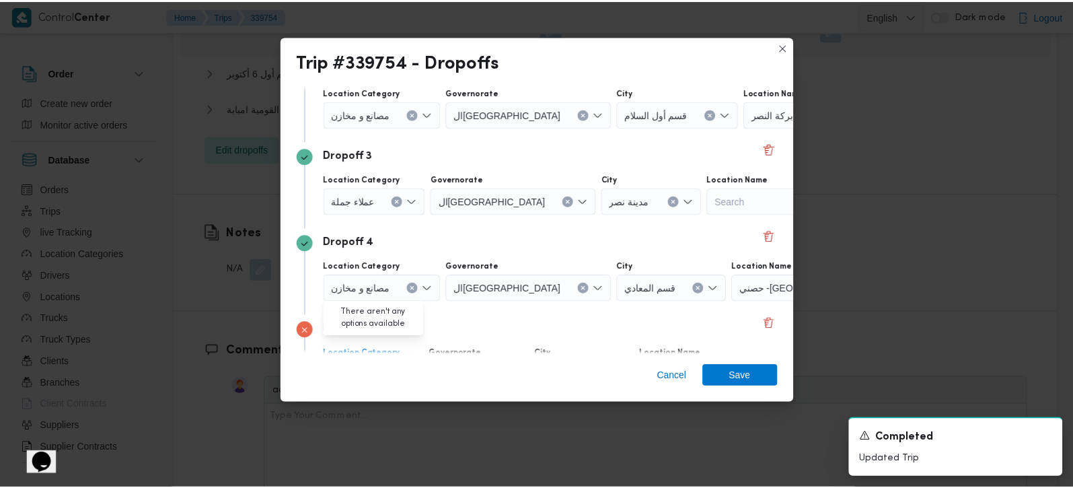
scroll to position [297, 0]
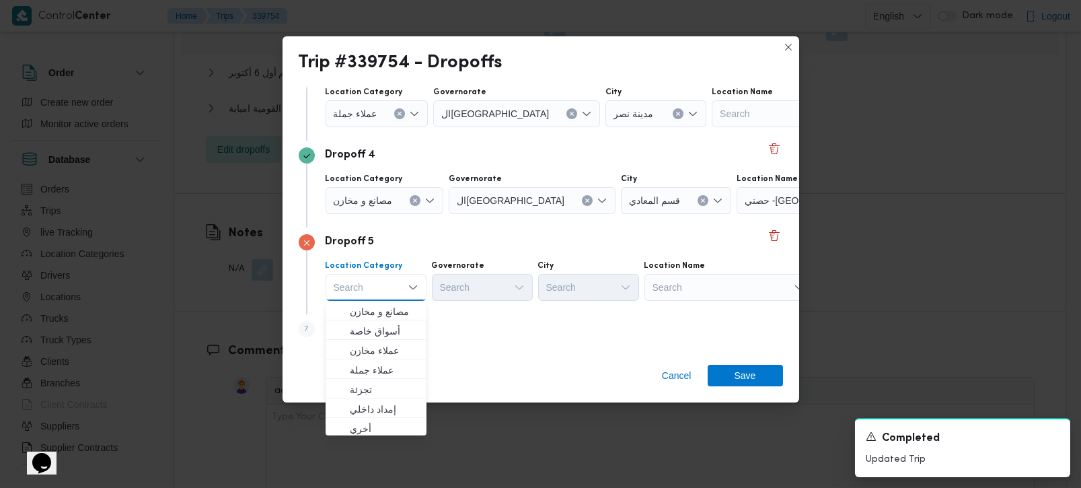
click at [680, 288] on div "Search" at bounding box center [728, 287] width 168 height 27
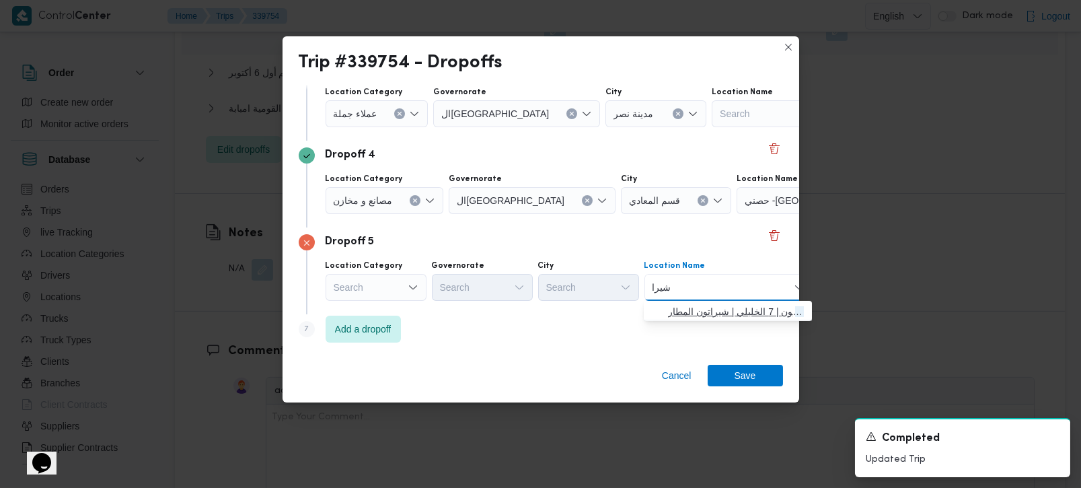
type input "شيرا"
click at [685, 303] on span "حصني - [GEOGRAPHIC_DATA] | [GEOGRAPHIC_DATA][PERSON_NAME] | شيراتون المطار" at bounding box center [736, 311] width 136 height 16
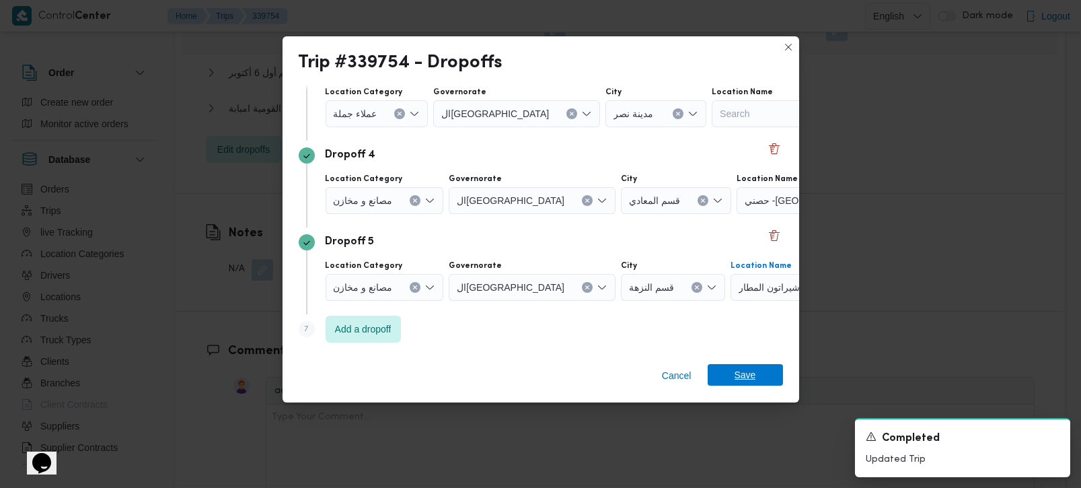
click at [750, 375] on span "Save" at bounding box center [745, 375] width 22 height 22
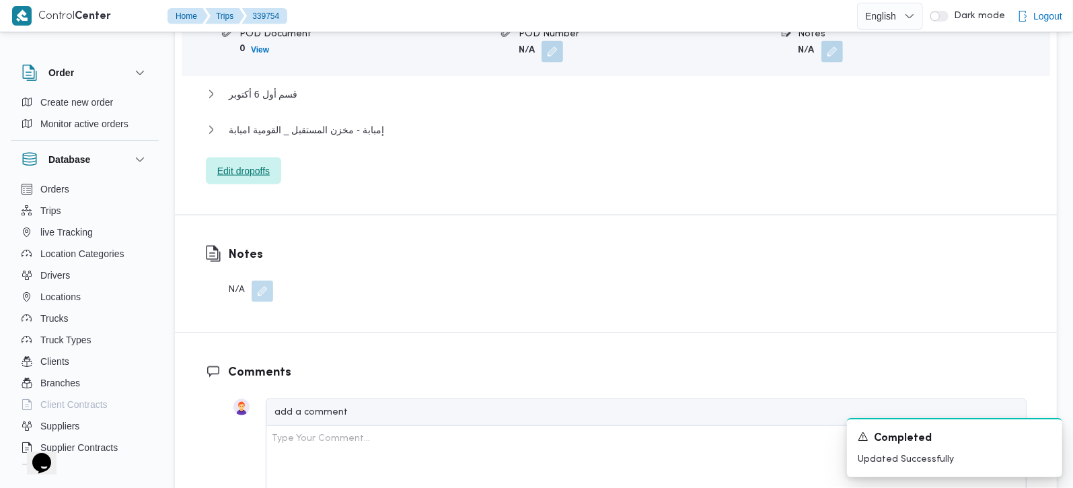
scroll to position [1265, 0]
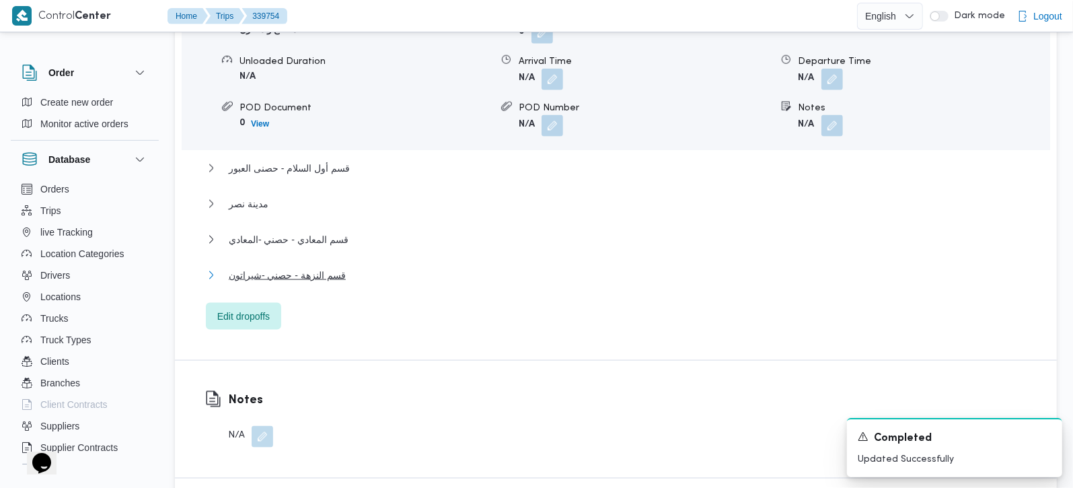
click at [311, 267] on span "قسم النزهة - حصني -شيراتون" at bounding box center [287, 275] width 117 height 16
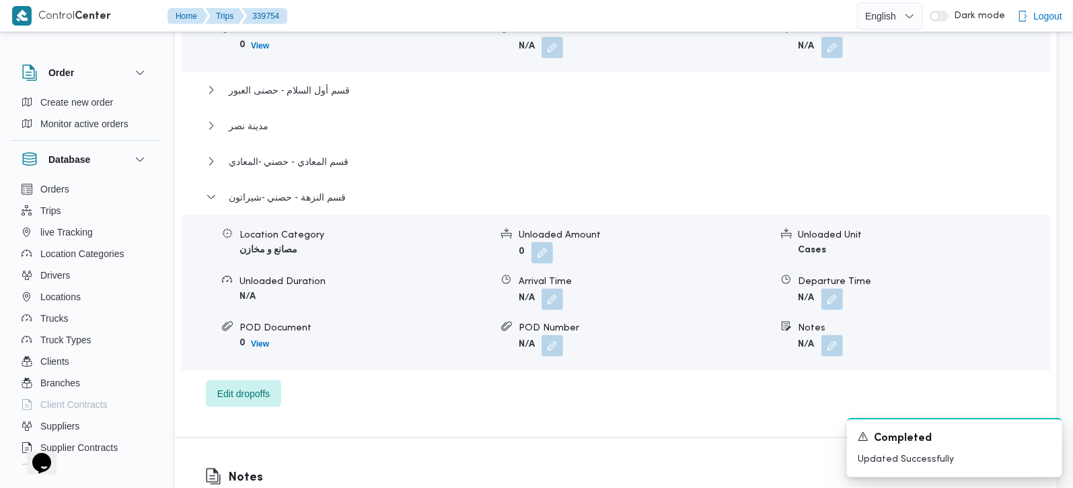
scroll to position [1345, 0]
click at [822, 286] on button "button" at bounding box center [832, 297] width 22 height 22
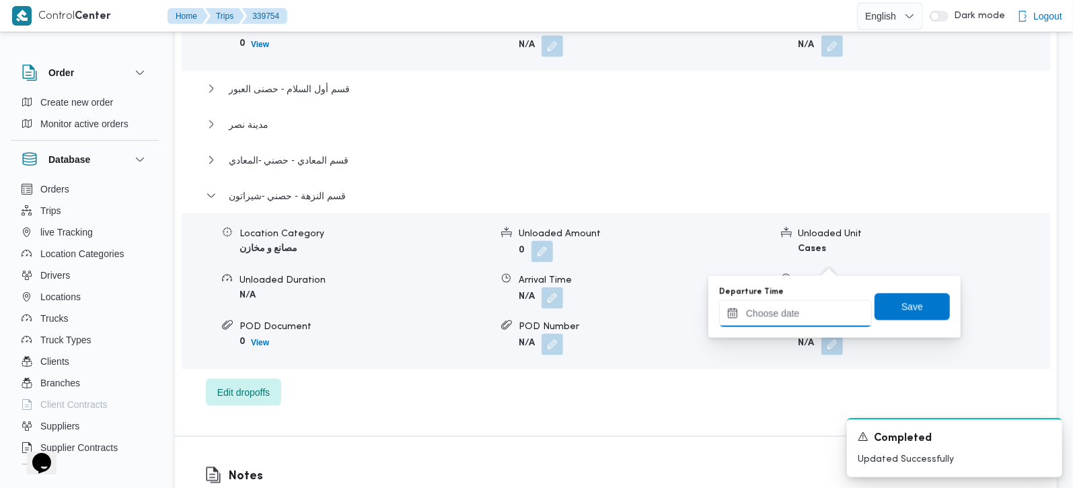
click at [801, 313] on input "Departure Time" at bounding box center [795, 313] width 153 height 27
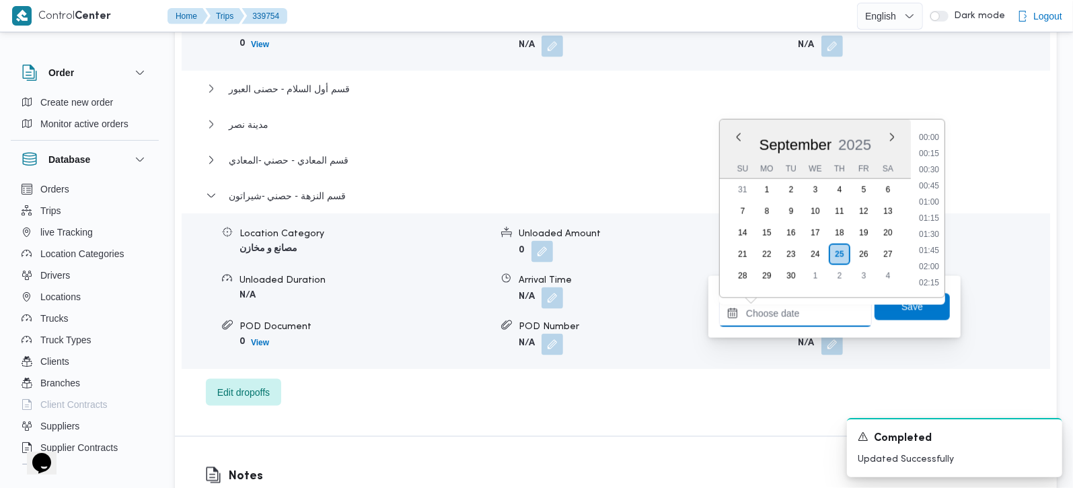
scroll to position [1145, 0]
click at [929, 142] on li "17:45" at bounding box center [928, 137] width 31 height 13
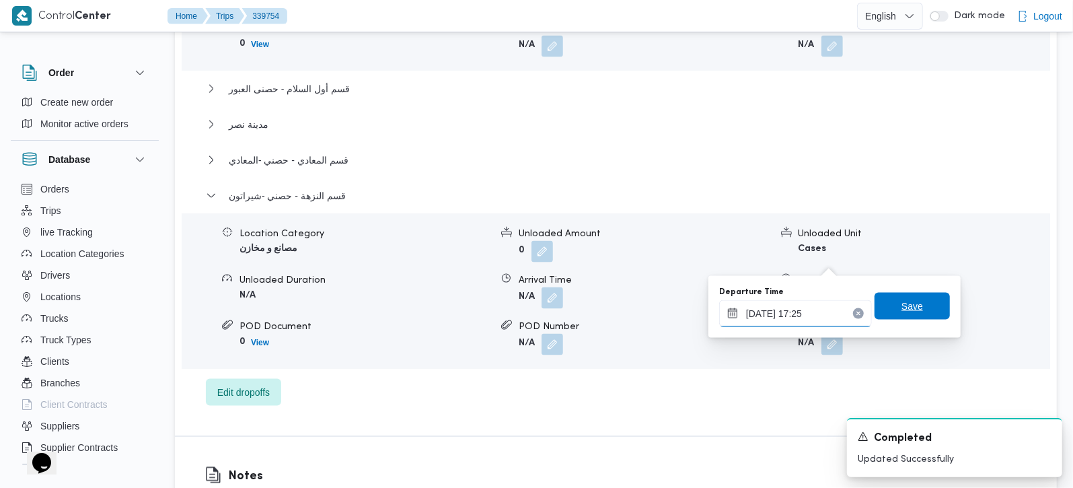
type input "[DATE] 17:25"
click at [912, 302] on span "Save" at bounding box center [911, 306] width 75 height 27
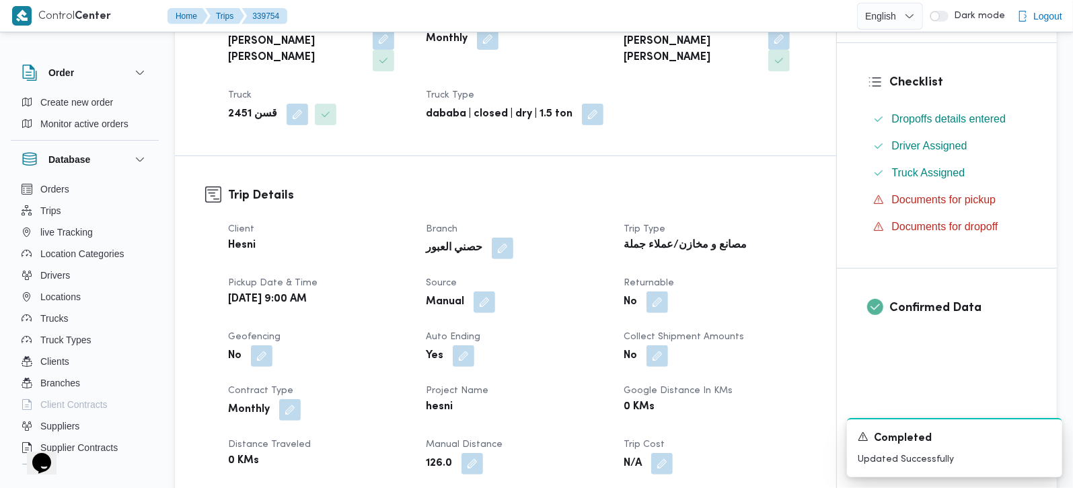
scroll to position [0, 0]
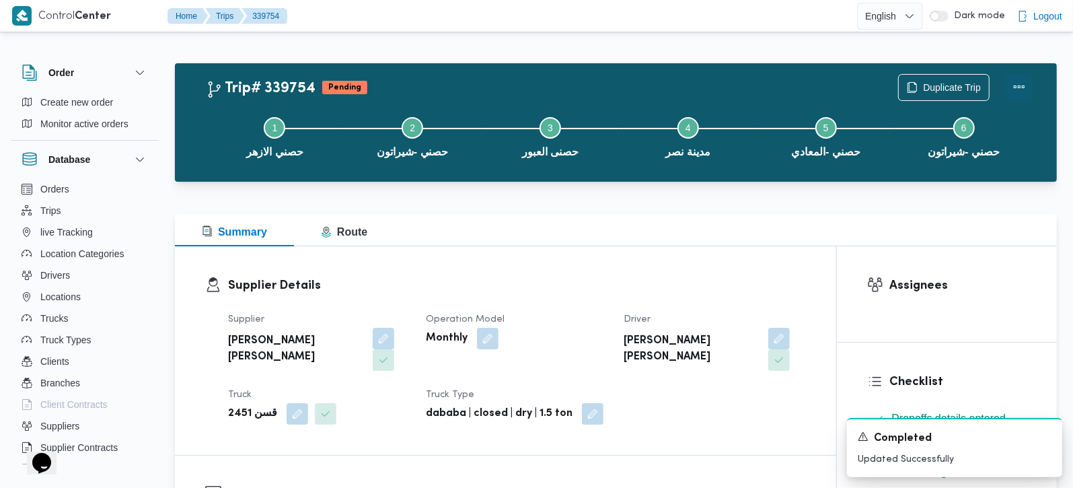
click at [1021, 80] on button "Actions" at bounding box center [1018, 86] width 27 height 27
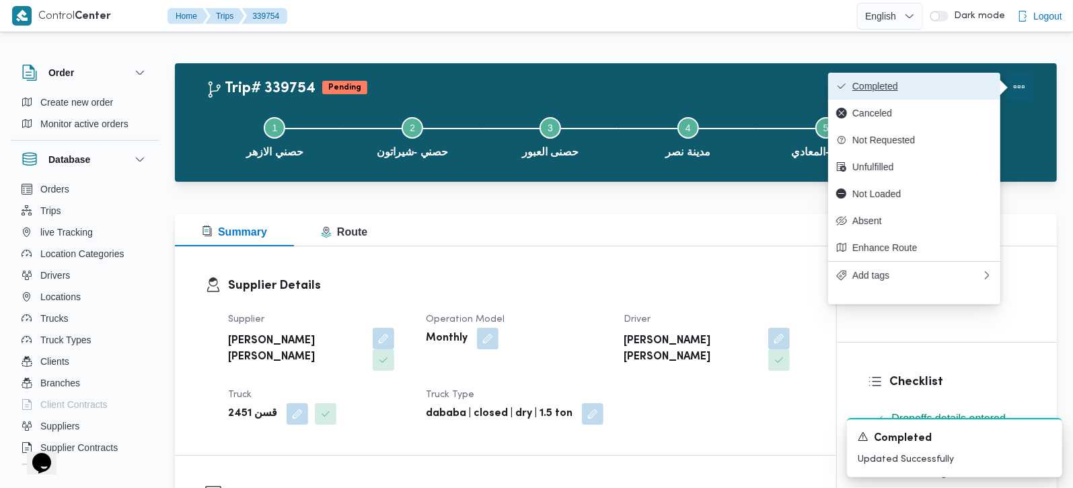
click at [902, 83] on span "Completed" at bounding box center [922, 86] width 140 height 11
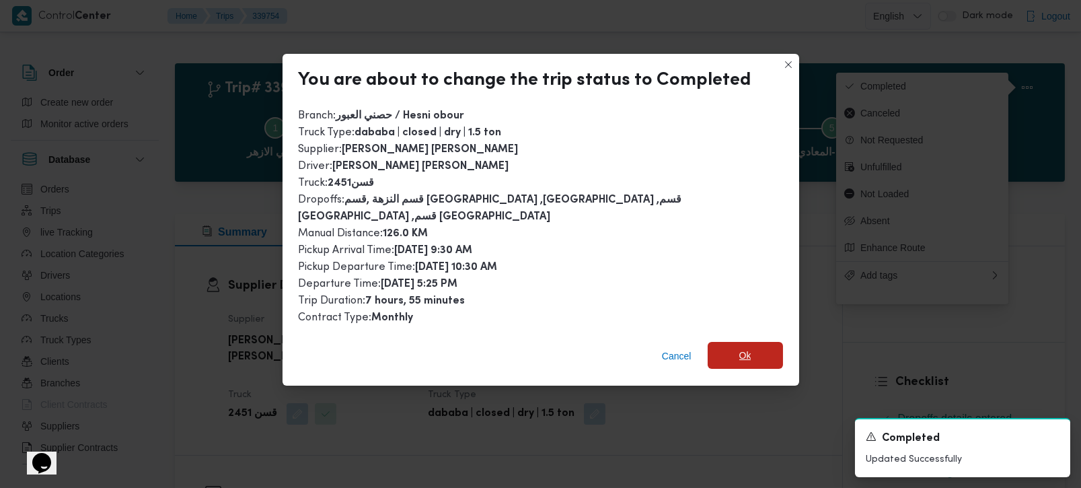
click at [759, 342] on span "Ok" at bounding box center [744, 355] width 75 height 27
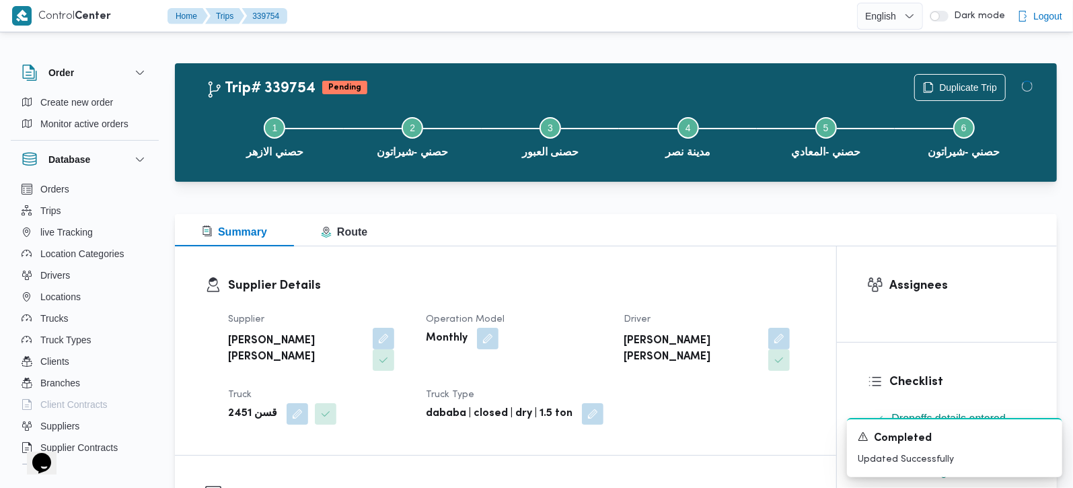
click at [661, 214] on div "Summary Route" at bounding box center [616, 230] width 882 height 32
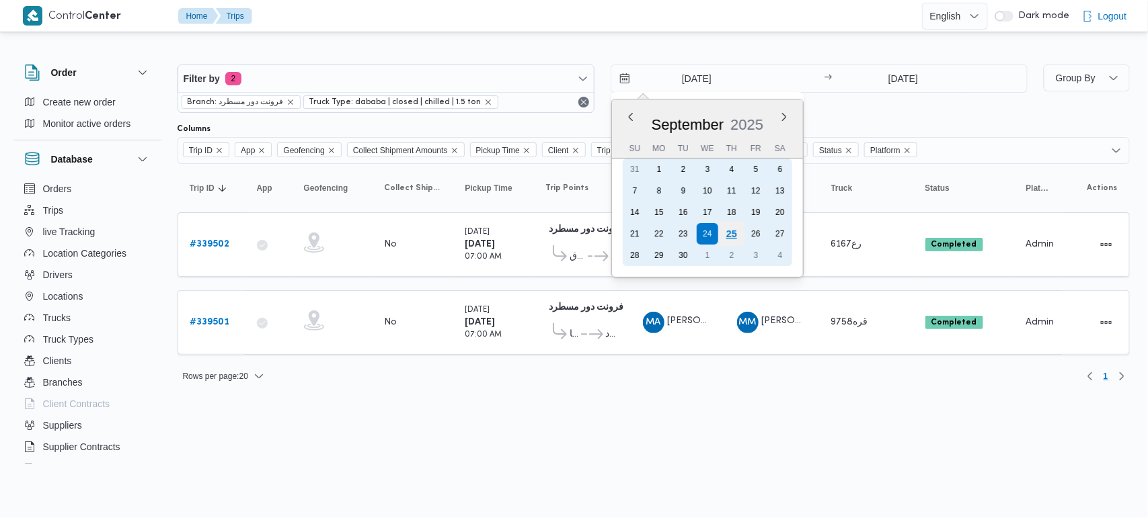
click at [731, 233] on div "25" at bounding box center [731, 234] width 26 height 26
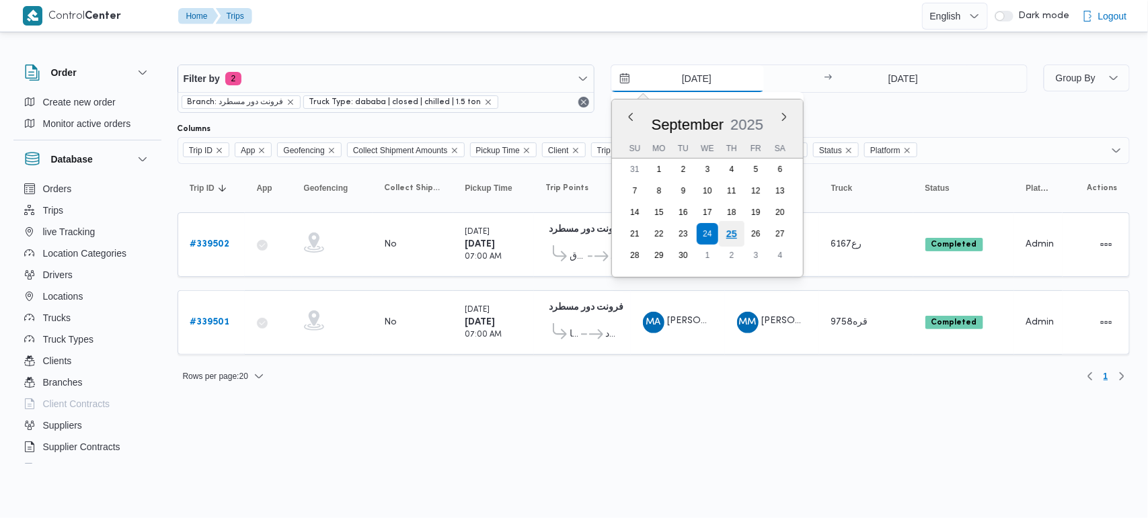
type input "[DATE]"
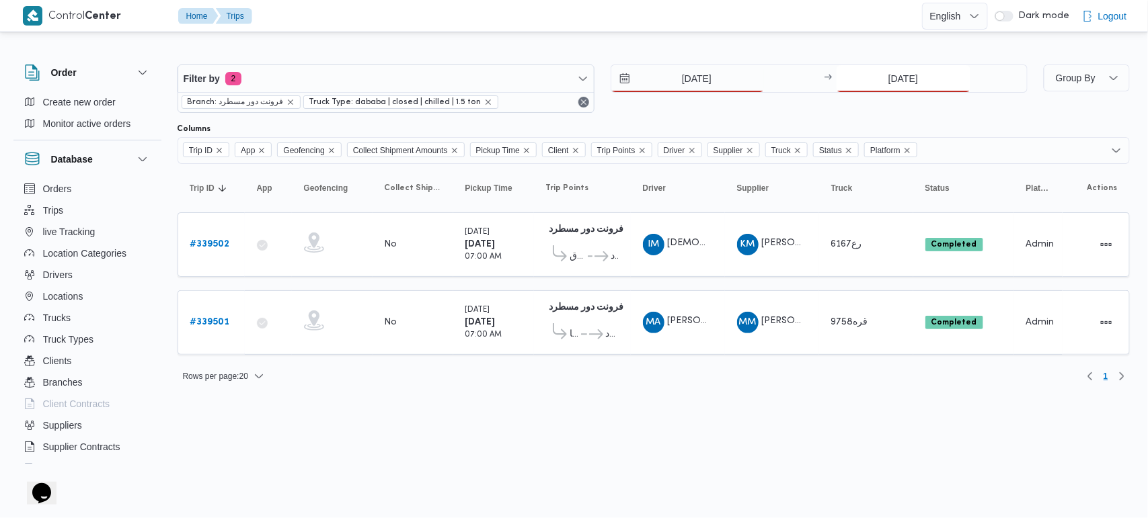
click at [874, 75] on input "[DATE]" at bounding box center [903, 78] width 134 height 27
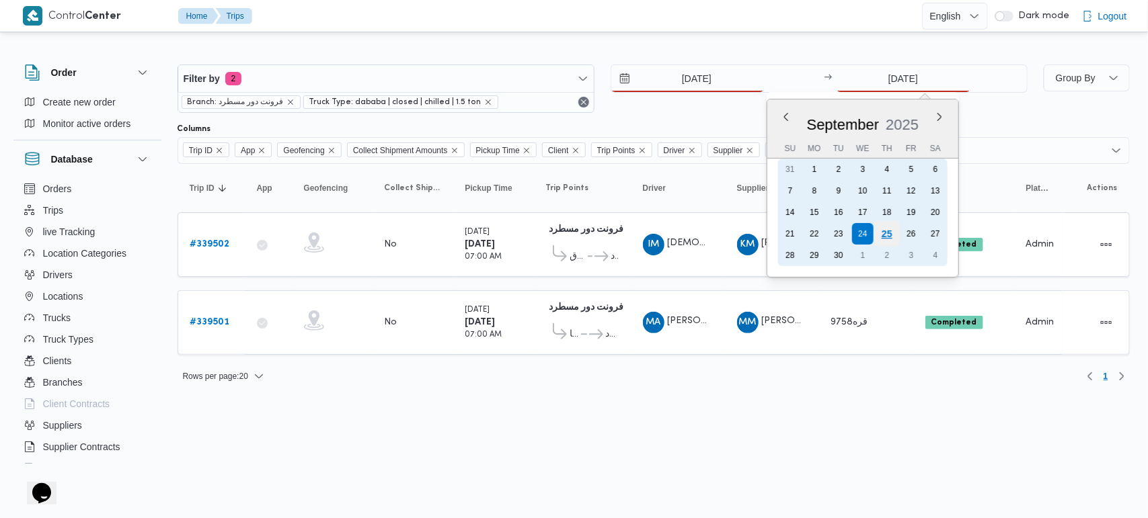
click at [891, 227] on div "25" at bounding box center [886, 234] width 26 height 26
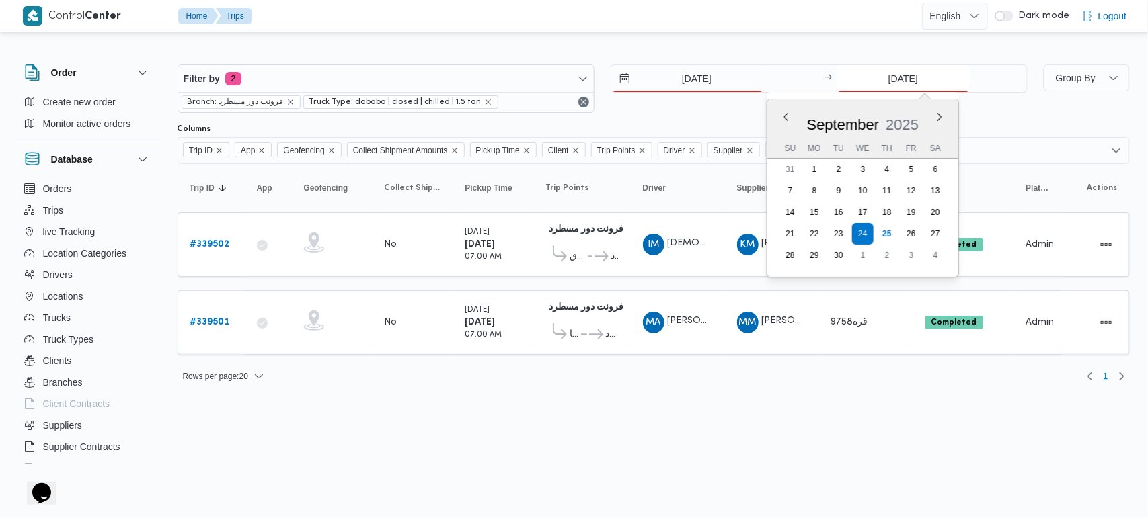
type input "[DATE]"
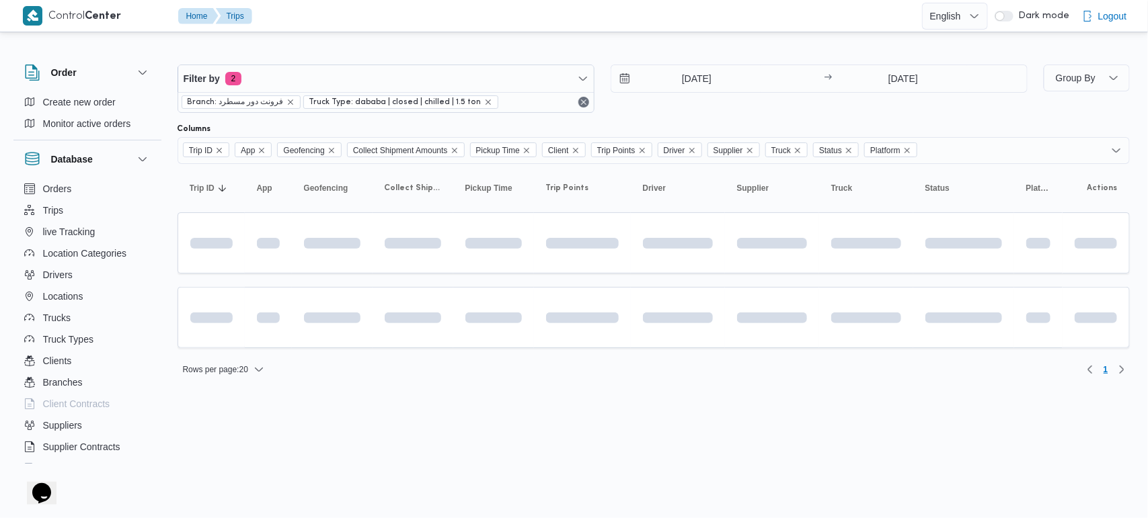
click at [445, 397] on html "Control Center Home Trips English عربي Dark mode Logout Order Create new order …" at bounding box center [574, 259] width 1148 height 518
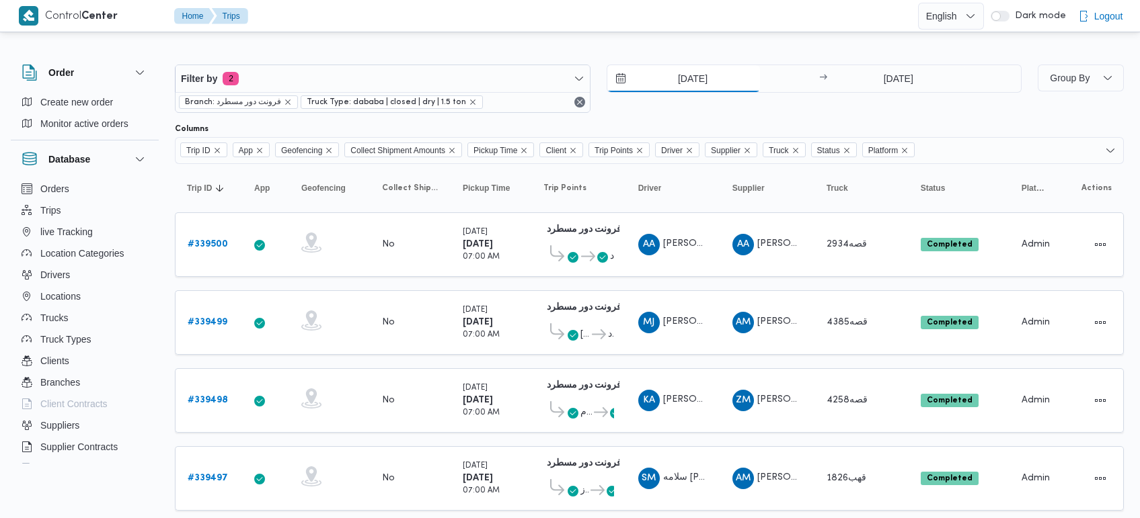
click at [689, 76] on input "[DATE]" at bounding box center [683, 78] width 153 height 27
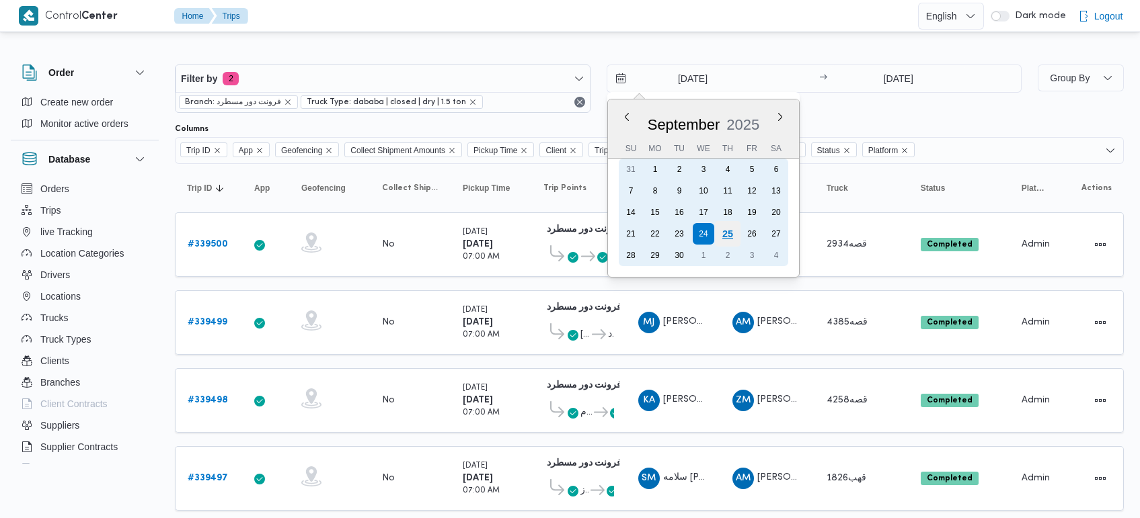
click at [718, 231] on div "25" at bounding box center [727, 234] width 26 height 26
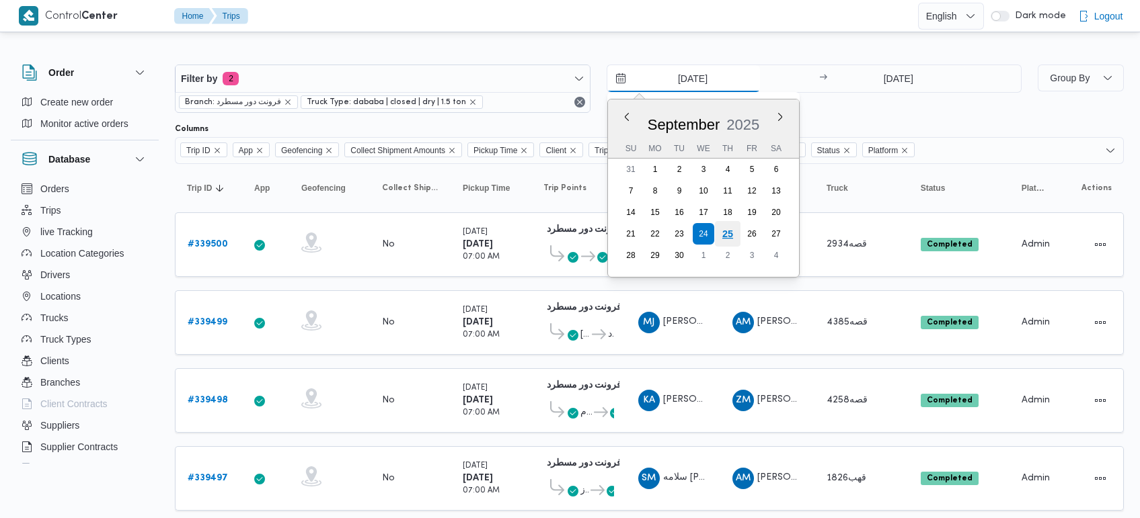
type input "[DATE]"
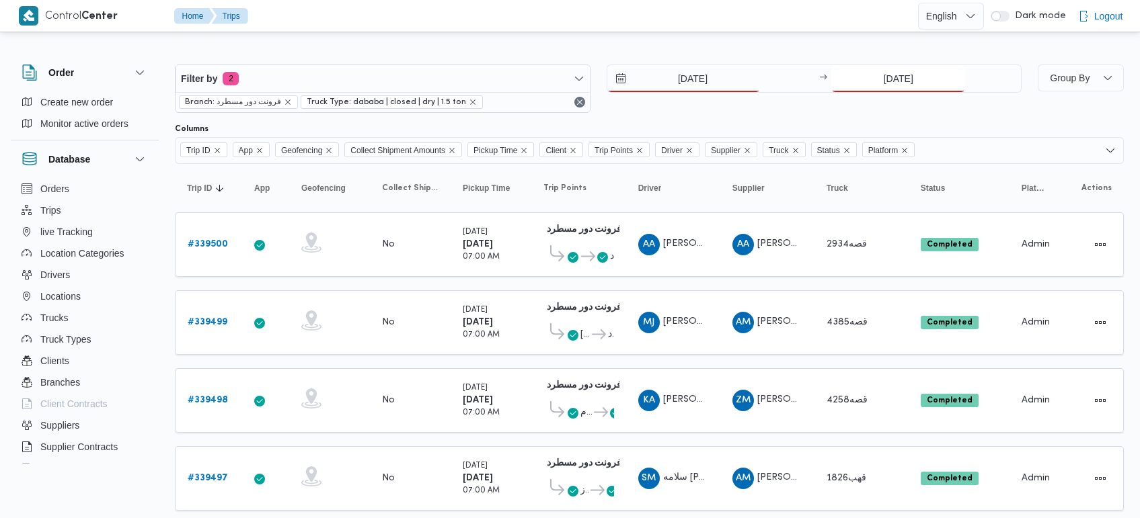
click at [912, 86] on input "[DATE]" at bounding box center [898, 78] width 134 height 27
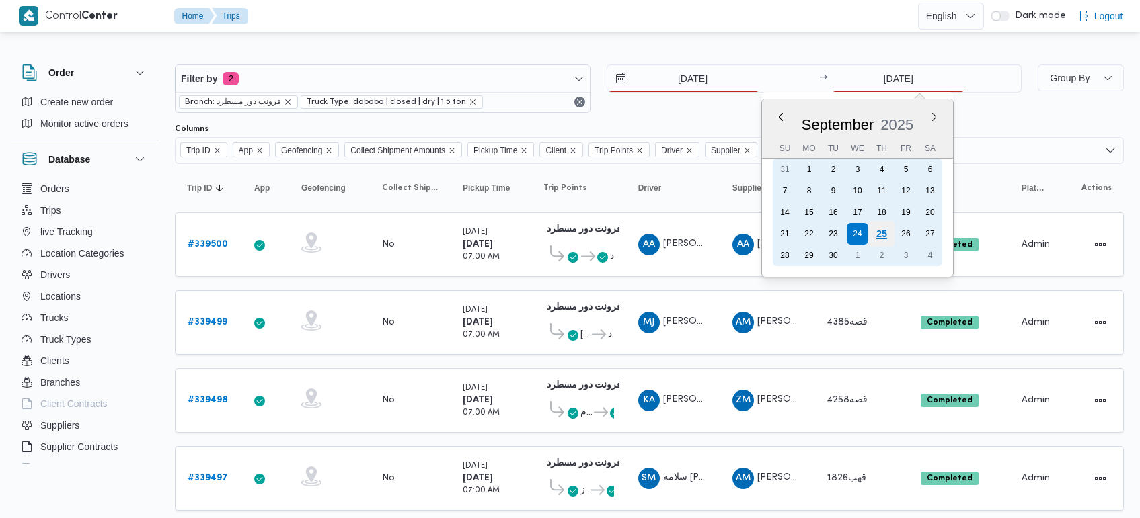
click at [884, 235] on div "25" at bounding box center [882, 234] width 26 height 26
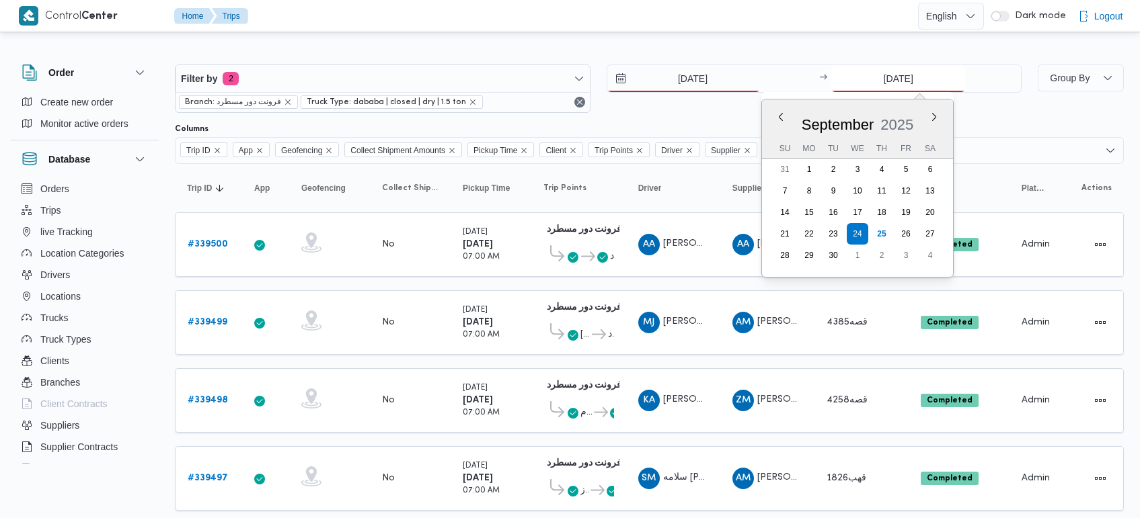
type input "[DATE]"
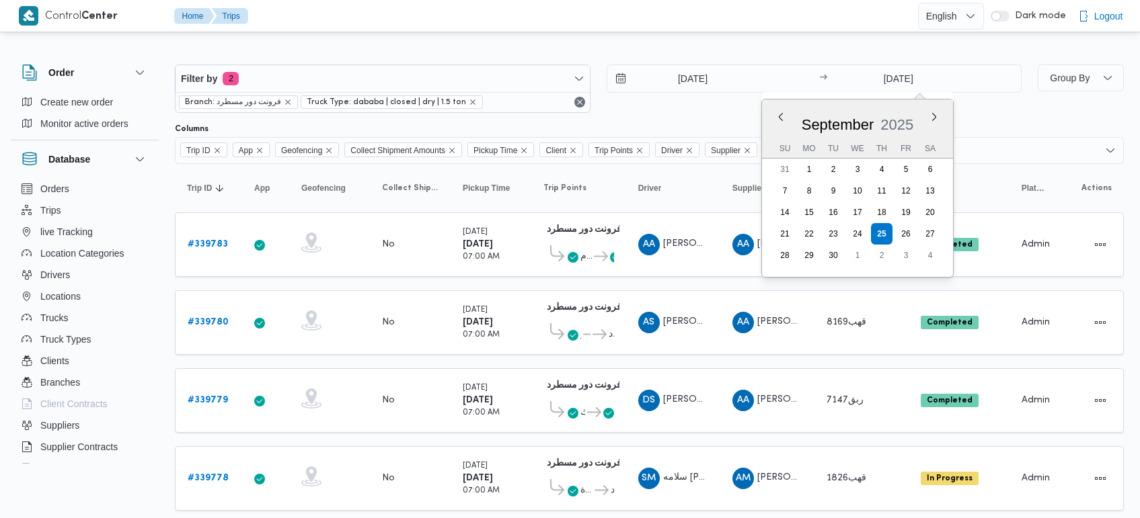
click at [654, 41] on div "Filter by 2 Branch: فرونت دور مسطرد Truck Type: dababa | closed | dry | 1.5 ton…" at bounding box center [562, 413] width 1140 height 756
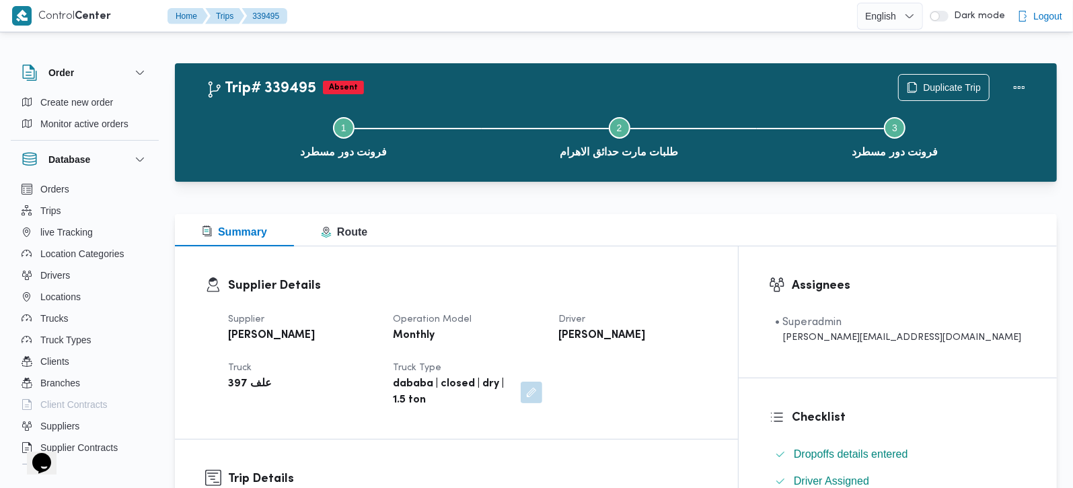
click at [259, 336] on b "[PERSON_NAME]" at bounding box center [271, 335] width 87 height 16
copy div "[PERSON_NAME]"
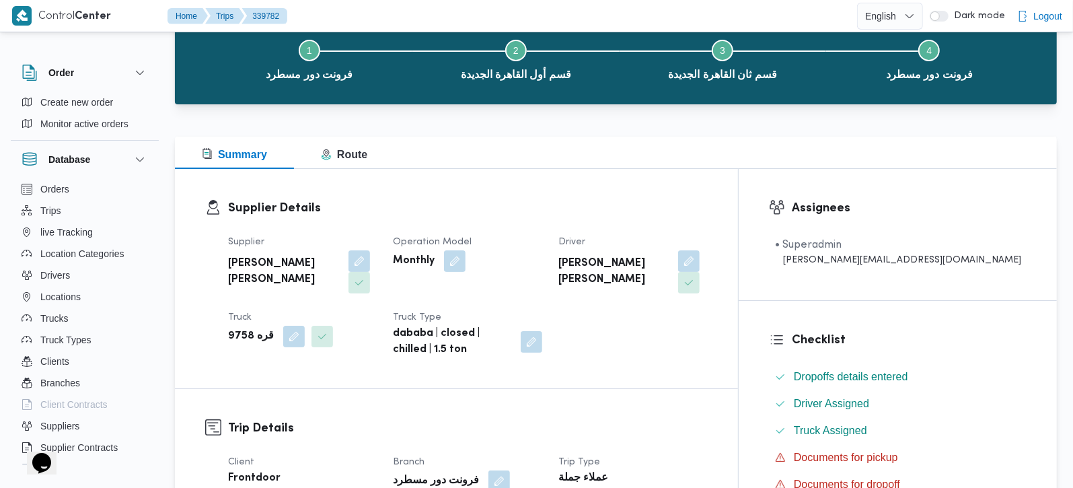
scroll to position [395, 0]
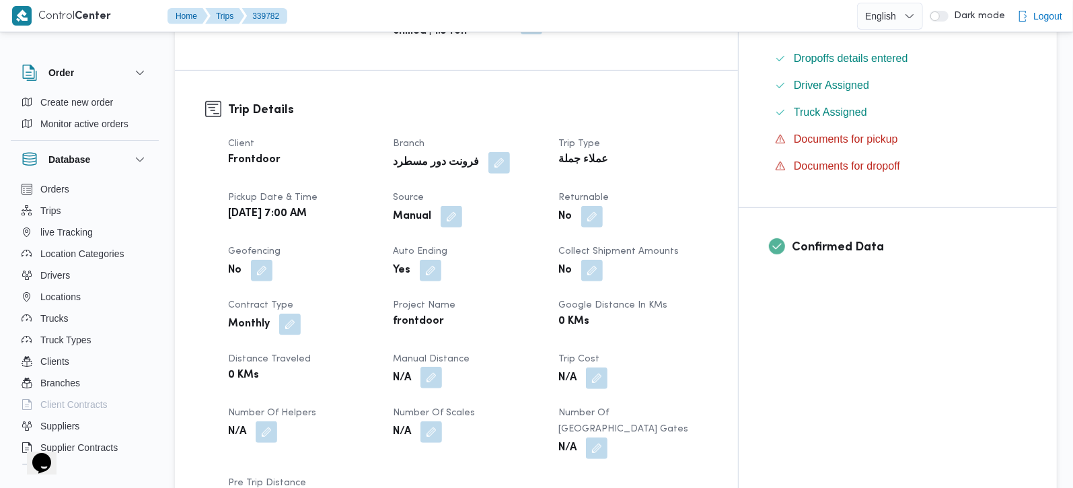
click at [442, 366] on button "button" at bounding box center [431, 377] width 22 height 22
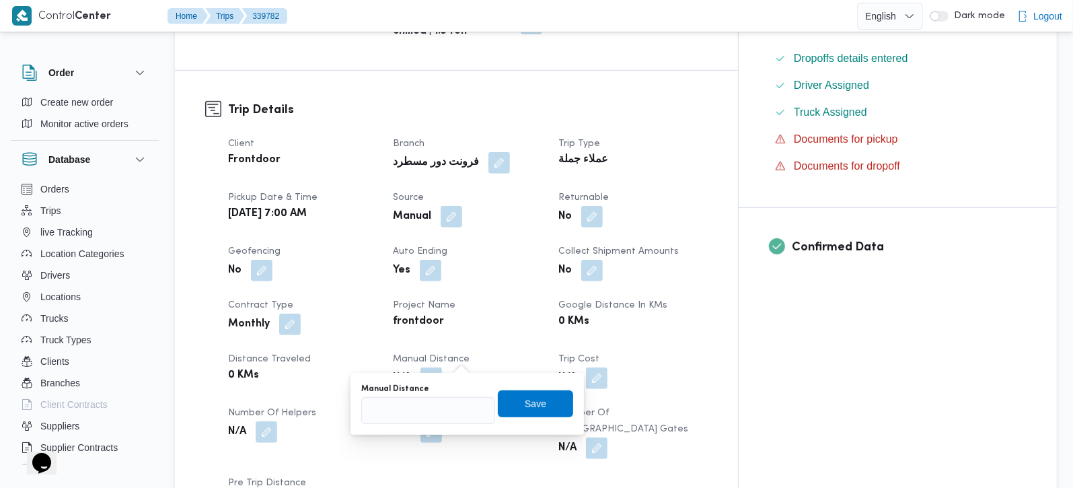
click at [449, 395] on div "Manual Distance" at bounding box center [428, 403] width 134 height 40
click at [446, 412] on input "Manual Distance" at bounding box center [428, 410] width 134 height 27
type input "145"
click at [534, 412] on span "Save" at bounding box center [535, 402] width 75 height 27
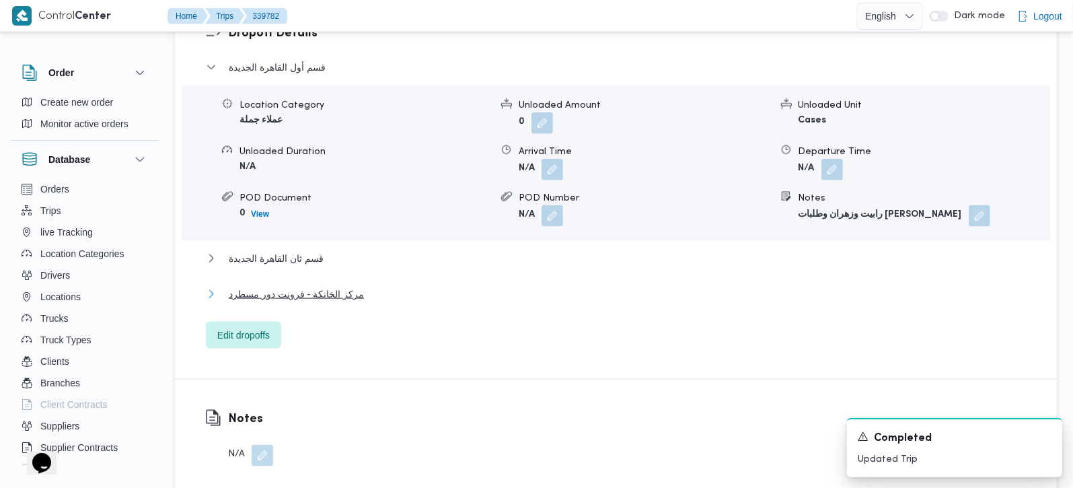
click at [294, 286] on span "مركز الخانكة - فرونت دور مسطرد" at bounding box center [296, 294] width 135 height 16
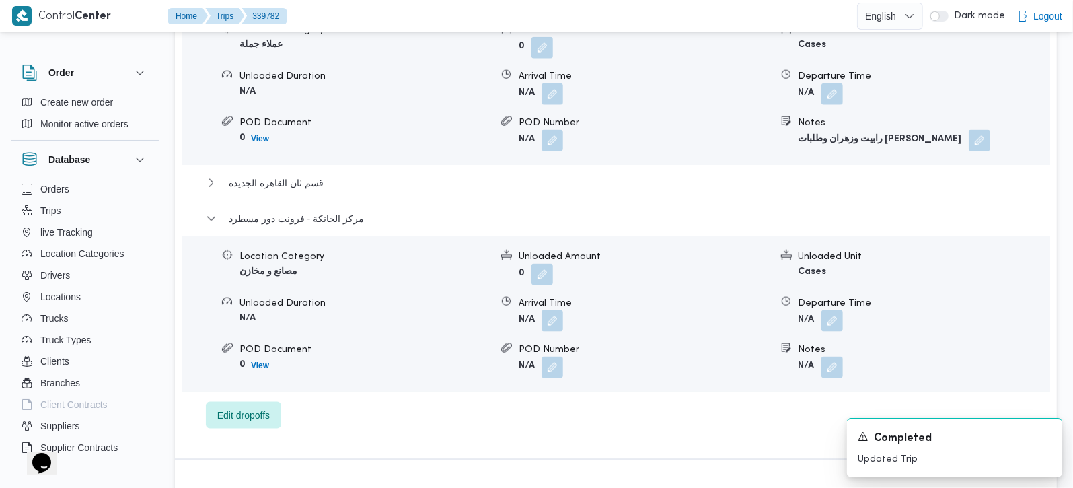
scroll to position [1265, 0]
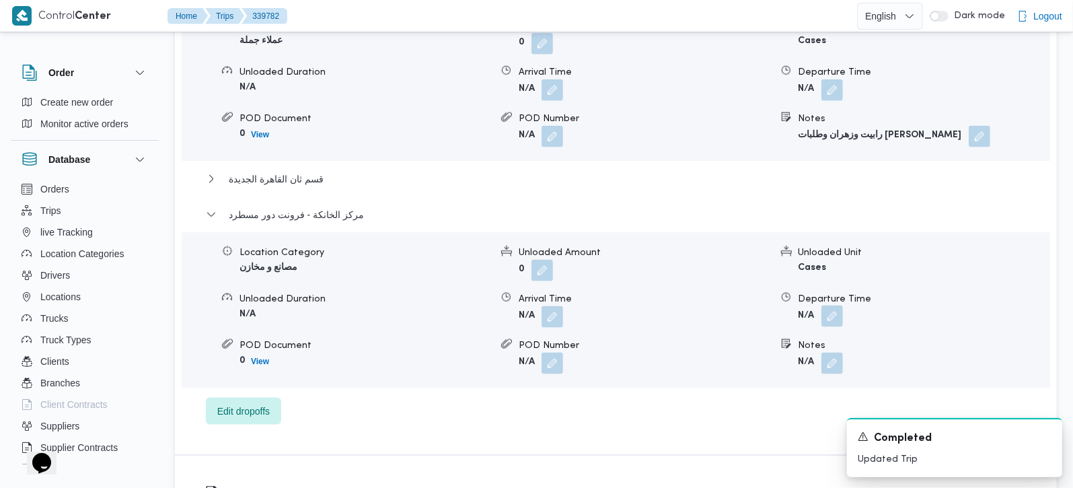
click at [832, 305] on button "button" at bounding box center [832, 316] width 22 height 22
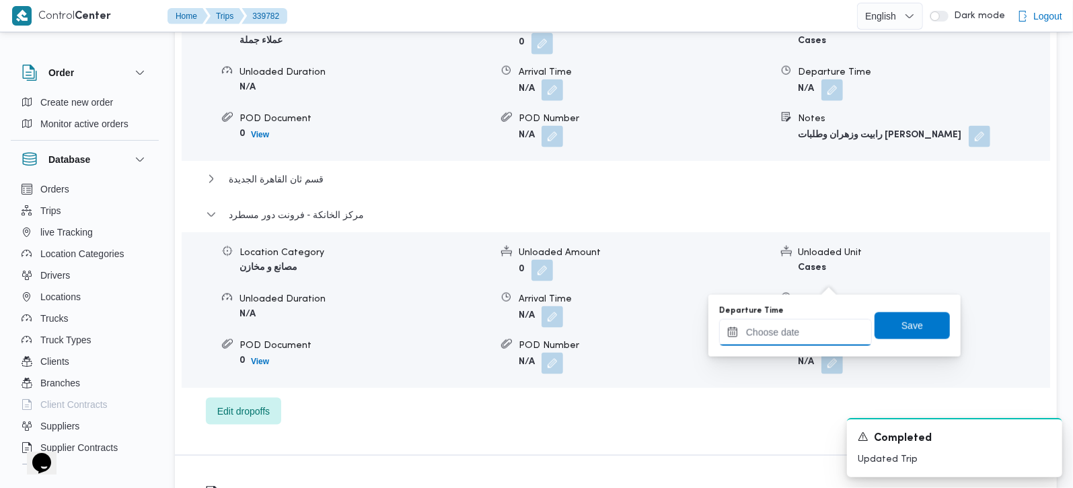
click at [812, 319] on input "Departure Time" at bounding box center [795, 332] width 153 height 27
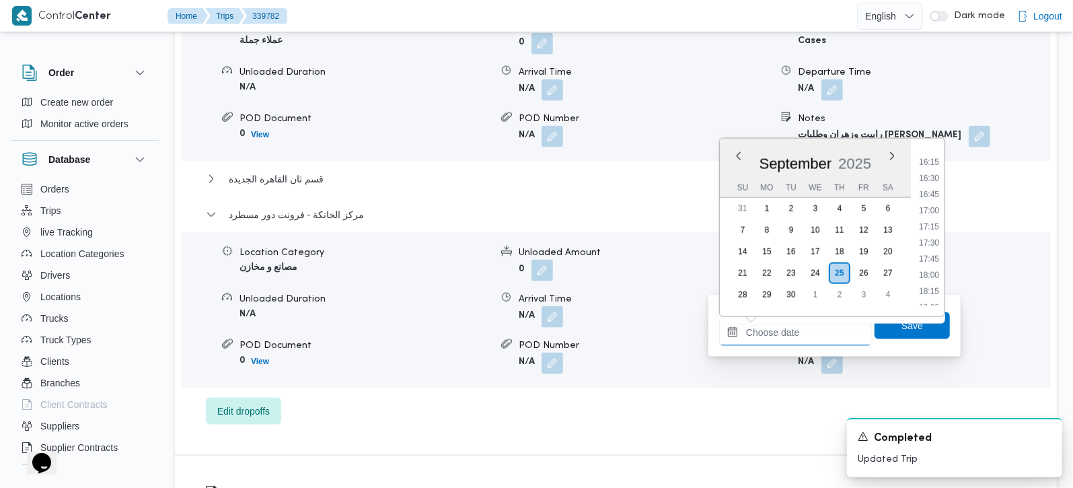
scroll to position [1003, 0]
drag, startPoint x: 933, startPoint y: 184, endPoint x: 933, endPoint y: 226, distance: 41.7
click at [933, 184] on li "16:00" at bounding box center [928, 185] width 31 height 13
type input "[DATE] 16:00"
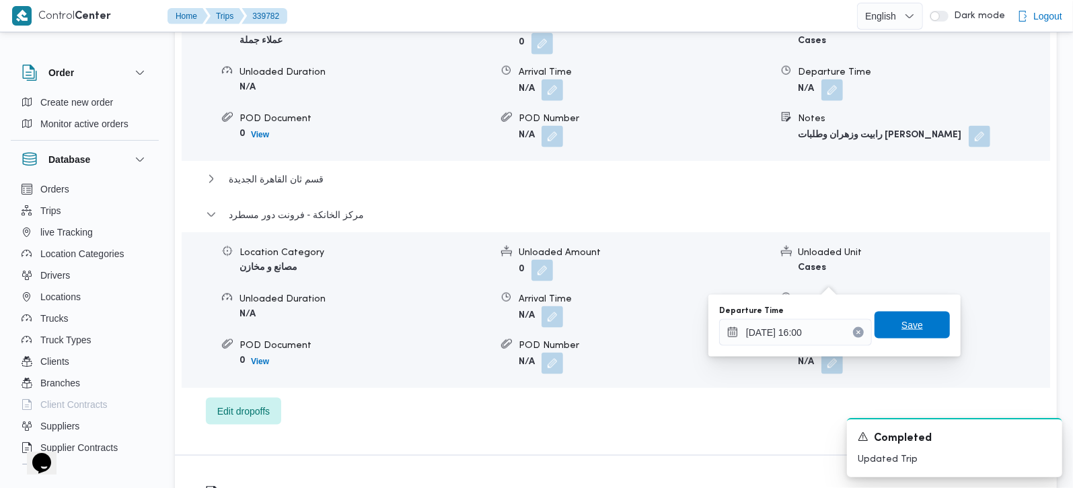
click at [927, 322] on span "Save" at bounding box center [911, 324] width 75 height 27
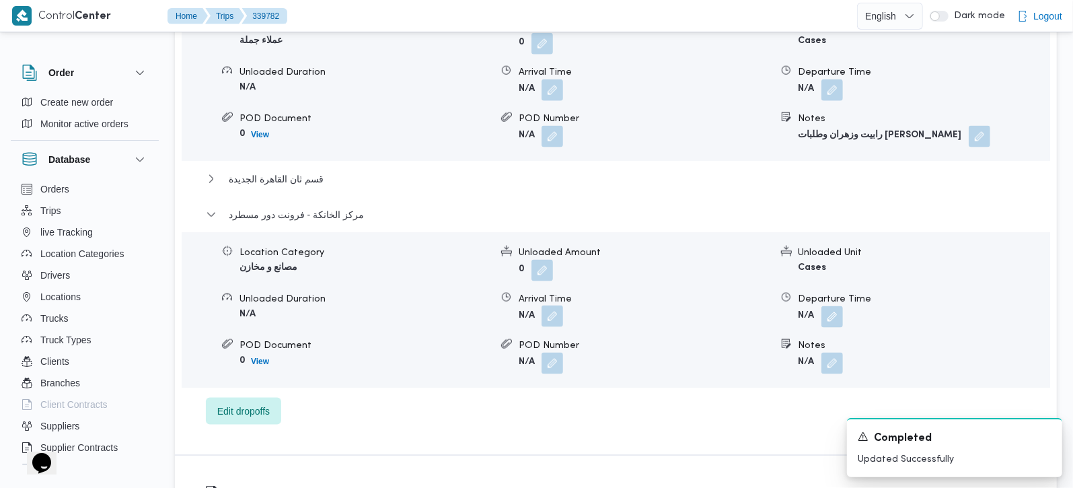
click at [557, 305] on button "button" at bounding box center [552, 316] width 22 height 22
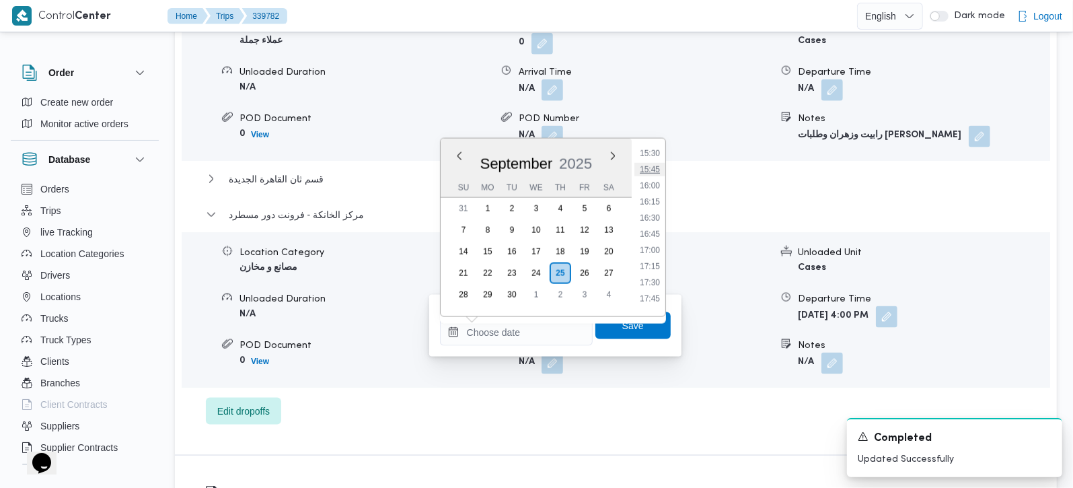
scroll to position [925, 0]
drag, startPoint x: 645, startPoint y: 245, endPoint x: 645, endPoint y: 260, distance: 14.8
click at [645, 245] on li "15:45" at bounding box center [649, 247] width 31 height 13
type input "25/09/2025 15:45"
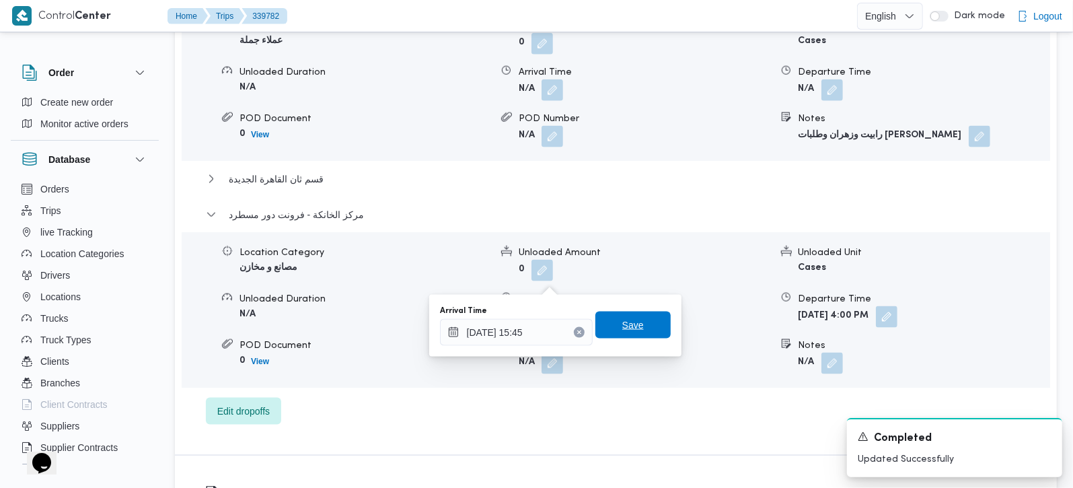
click at [634, 326] on span "Save" at bounding box center [632, 324] width 75 height 27
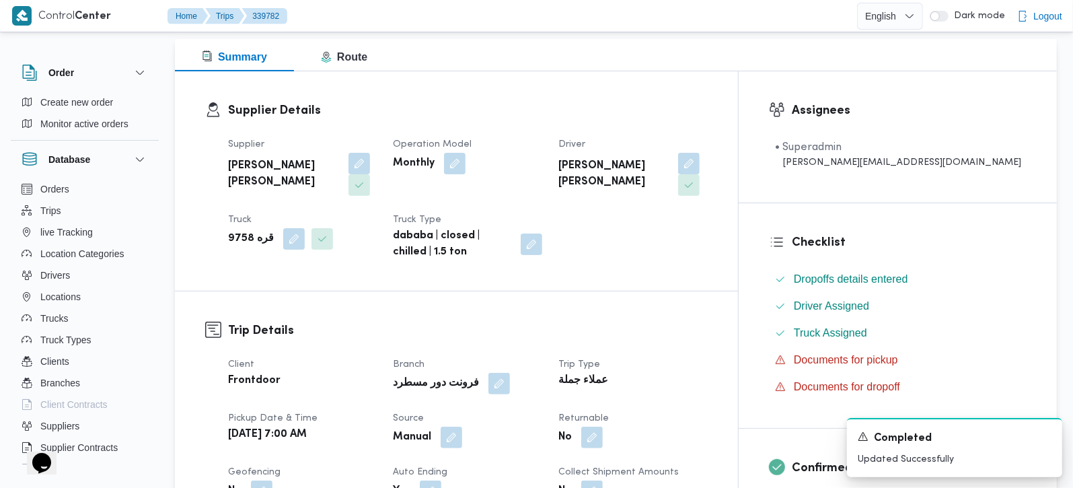
scroll to position [0, 0]
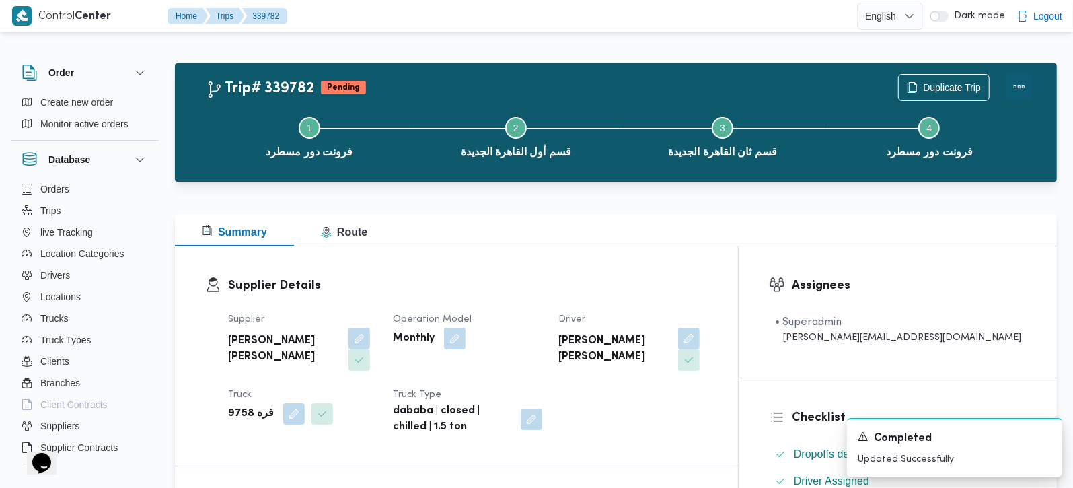
click at [1019, 89] on button "Actions" at bounding box center [1018, 86] width 27 height 27
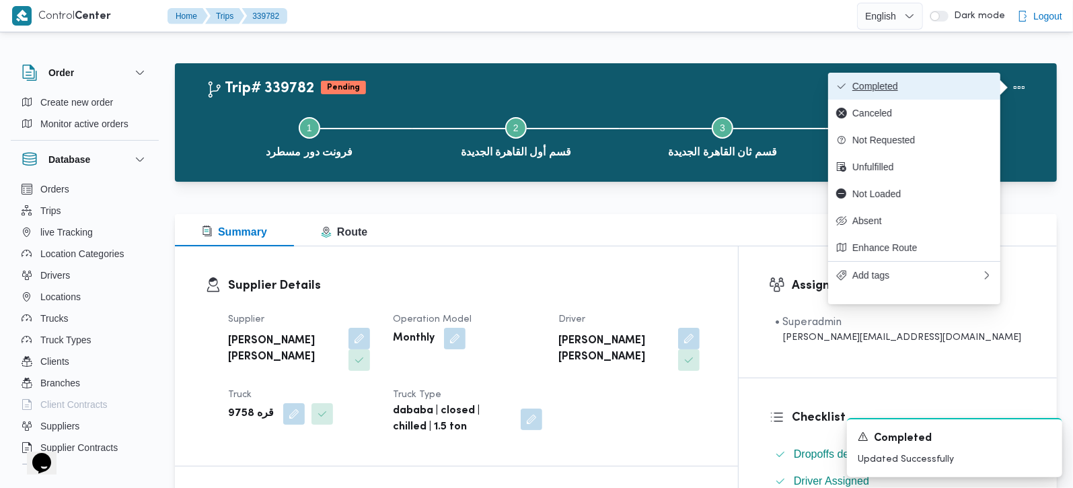
click at [951, 87] on span "Completed" at bounding box center [922, 86] width 140 height 11
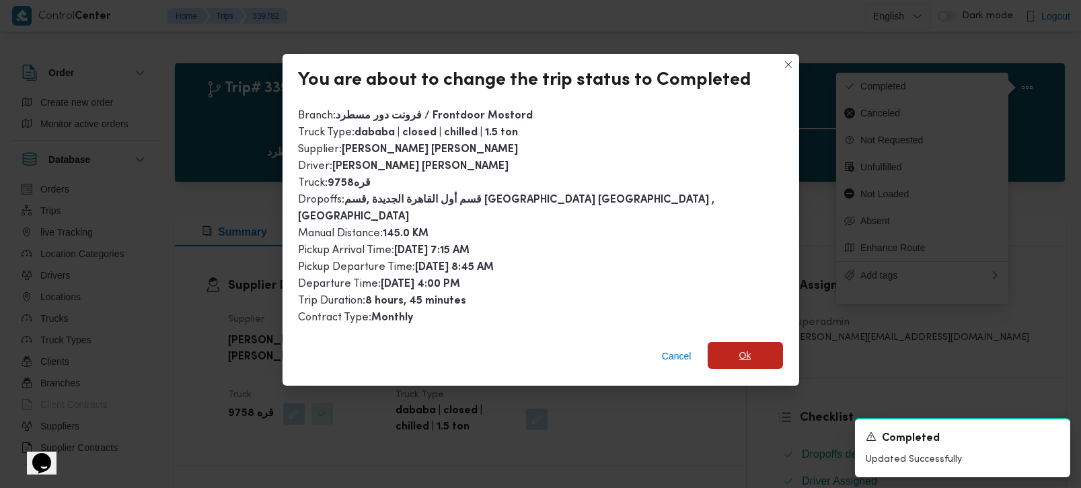
click at [743, 351] on span "Ok" at bounding box center [744, 355] width 75 height 27
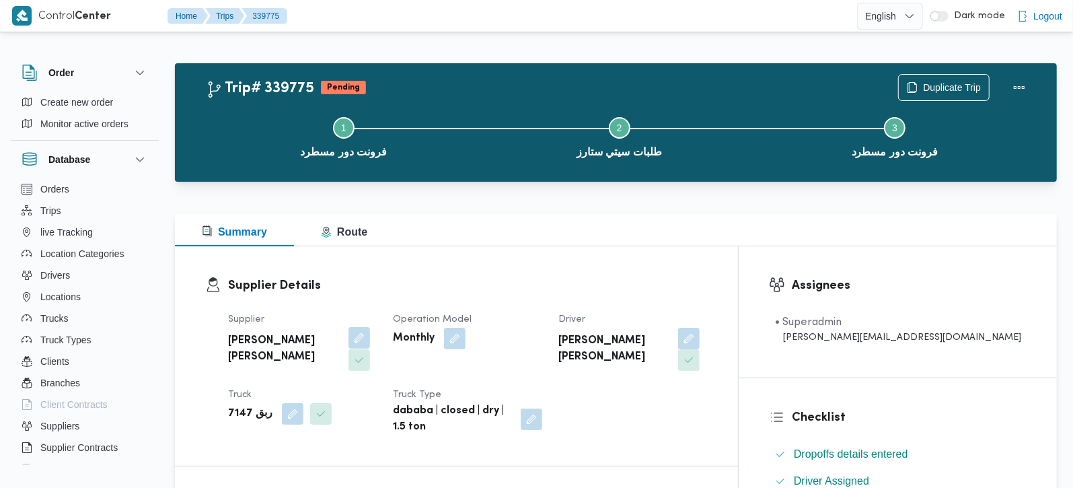
click at [353, 333] on button "button" at bounding box center [359, 338] width 22 height 22
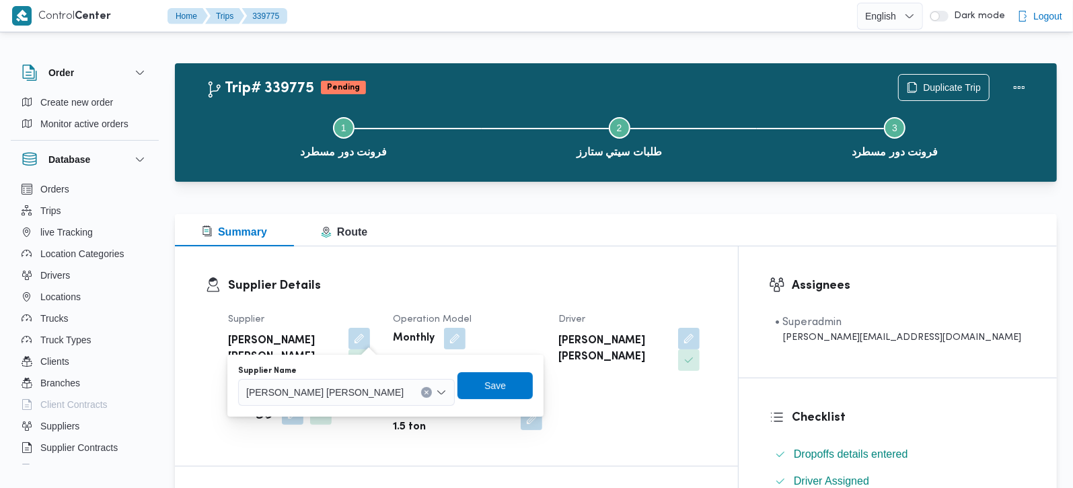
click at [421, 391] on button "Clear input" at bounding box center [426, 392] width 11 height 11
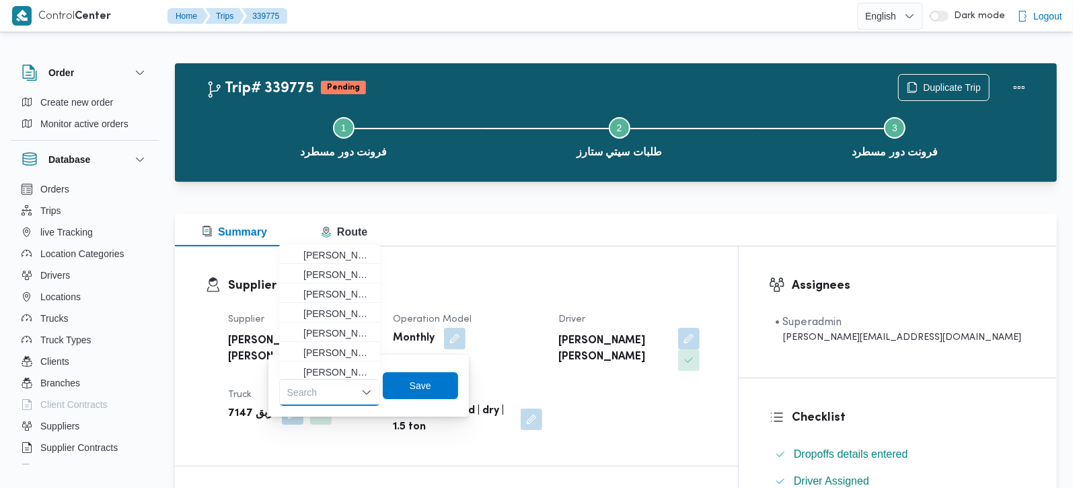
paste input "[PERSON_NAME] [PERSON_NAME]"
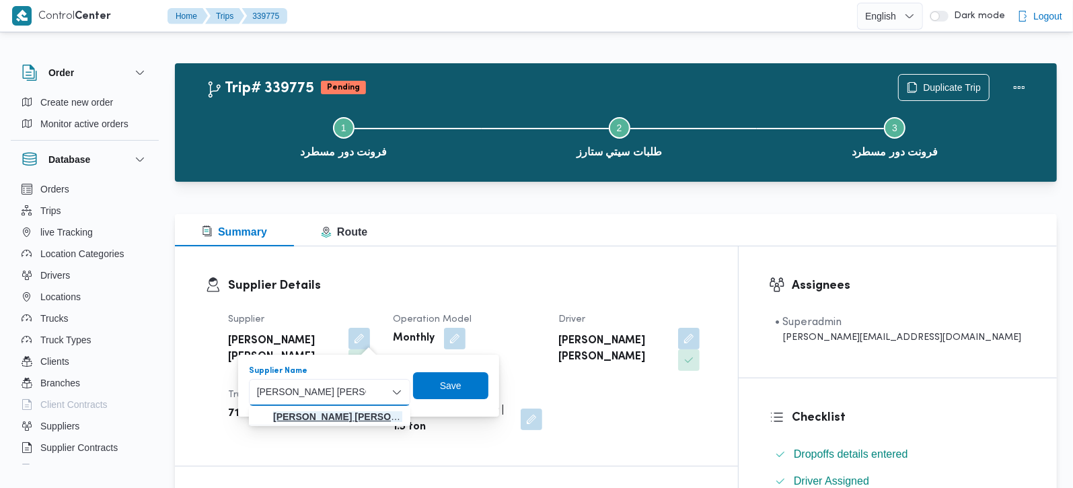
type input "[PERSON_NAME] [PERSON_NAME]"
click at [356, 415] on mark "[PERSON_NAME] [PERSON_NAME]" at bounding box center [353, 416] width 161 height 11
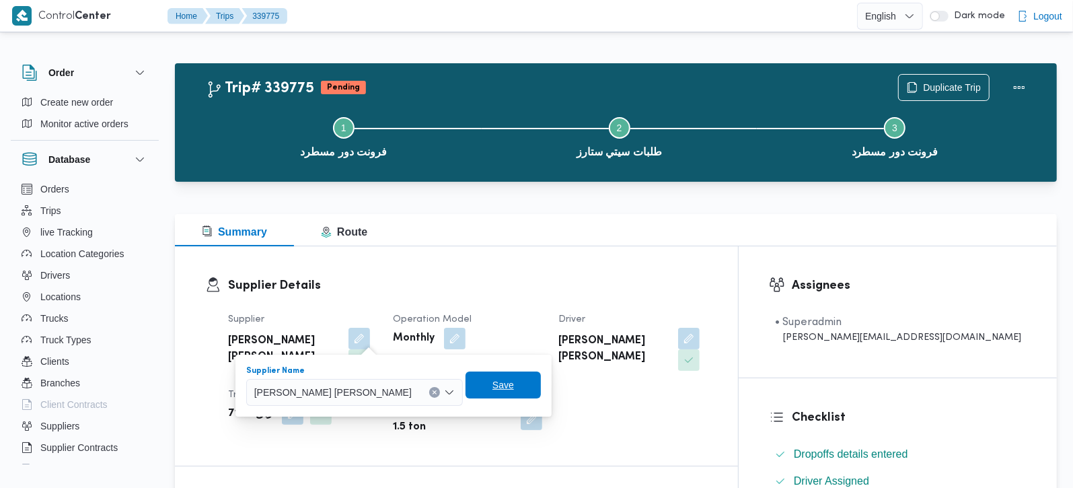
click at [465, 393] on span "Save" at bounding box center [502, 384] width 75 height 27
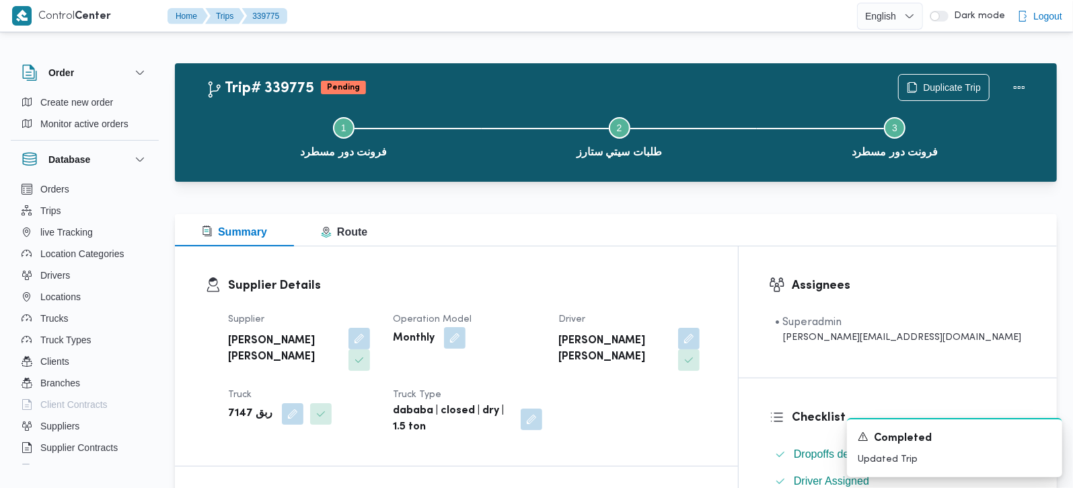
click at [465, 337] on button "button" at bounding box center [455, 338] width 22 height 22
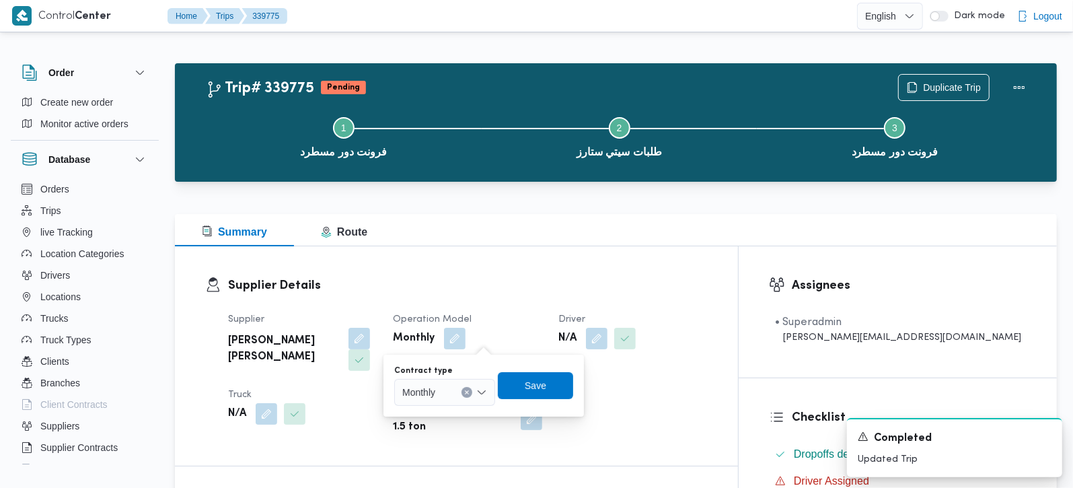
click at [485, 383] on div "Monthly" at bounding box center [444, 392] width 101 height 27
click at [461, 429] on span "On Demand" at bounding box center [452, 436] width 69 height 16
click at [553, 387] on span "Save" at bounding box center [539, 384] width 75 height 27
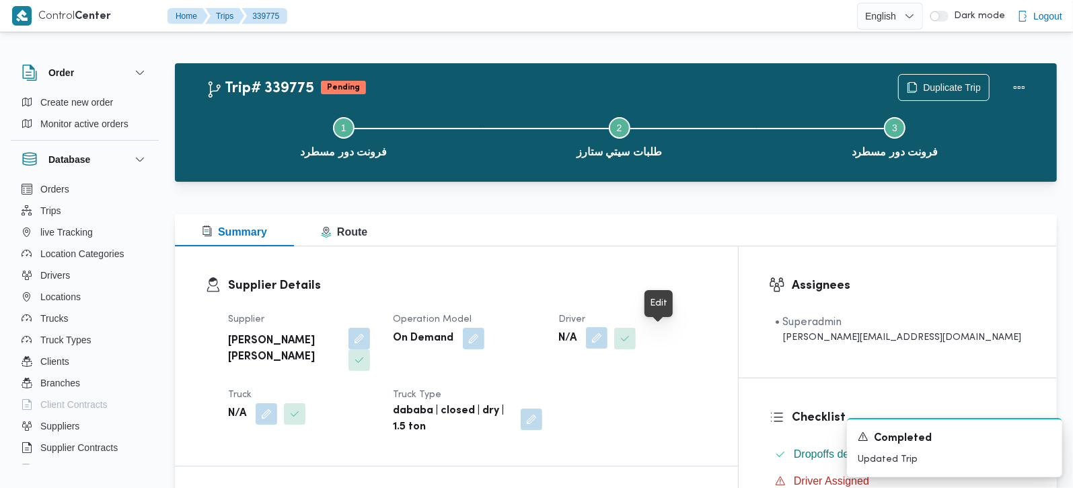
click at [607, 339] on button "button" at bounding box center [597, 338] width 22 height 22
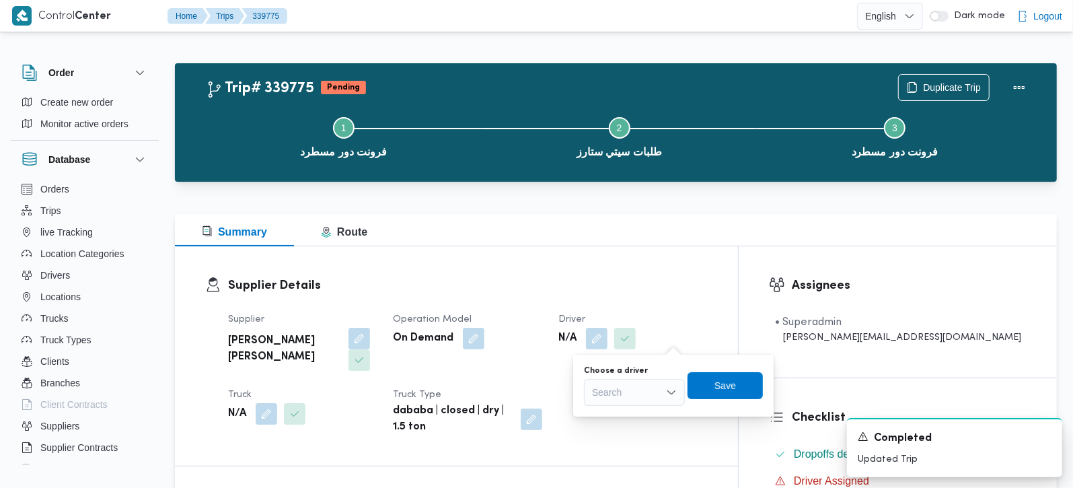
click at [633, 396] on div "Search" at bounding box center [634, 392] width 101 height 27
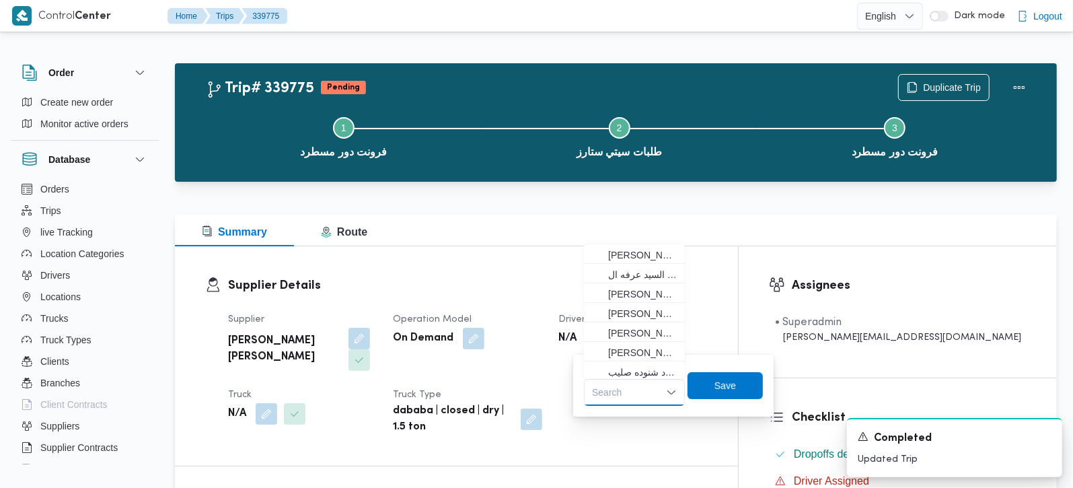
paste input "محمد جميل عمر عبدالله"
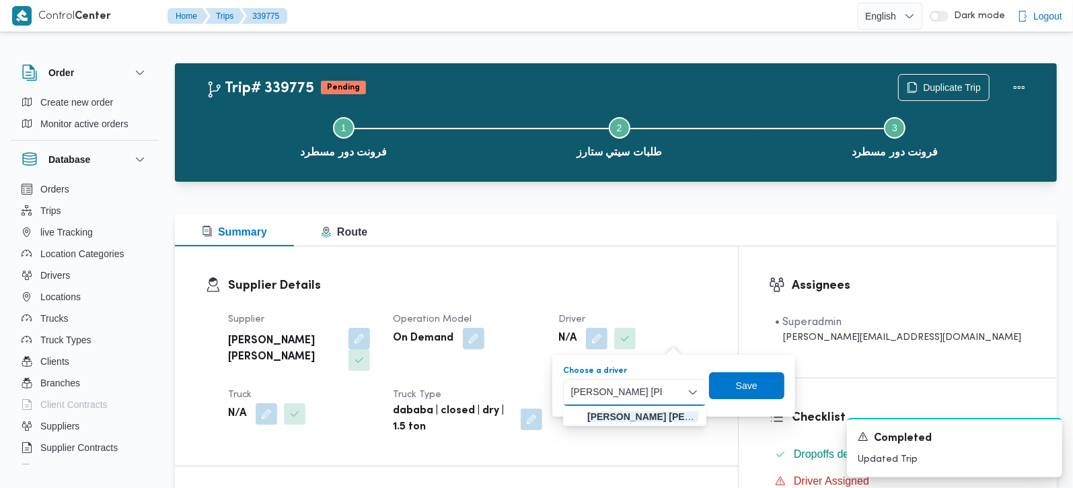
type input "محمد جميل عمر عبدالله"
click at [650, 419] on mark "محمد جميل عمر عبدالله" at bounding box center [667, 416] width 161 height 11
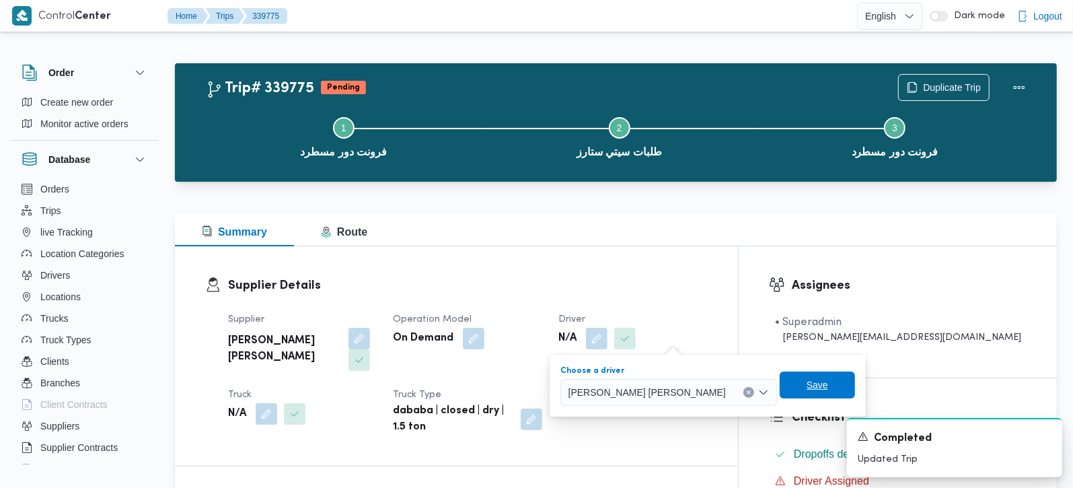
click at [806, 382] on span "Save" at bounding box center [817, 385] width 22 height 16
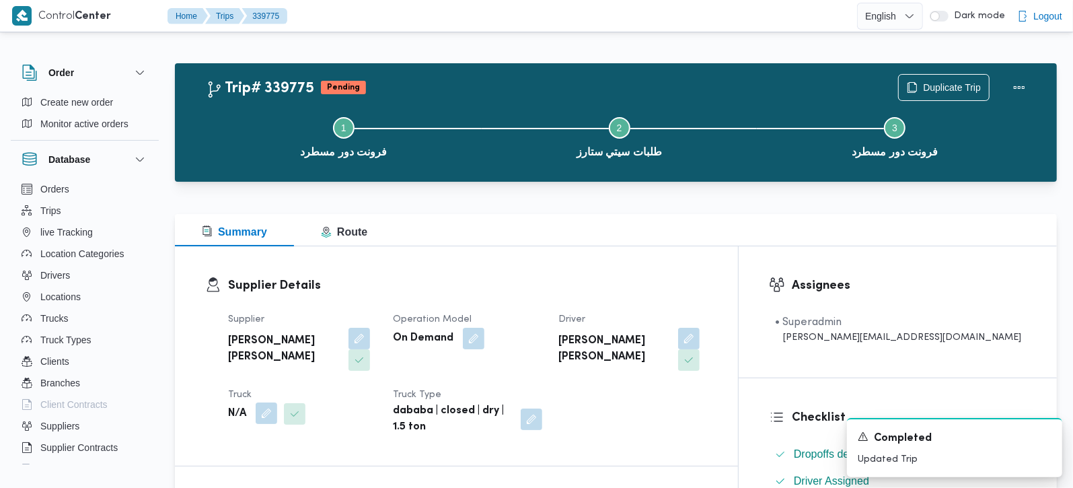
click at [276, 402] on button "button" at bounding box center [267, 413] width 22 height 22
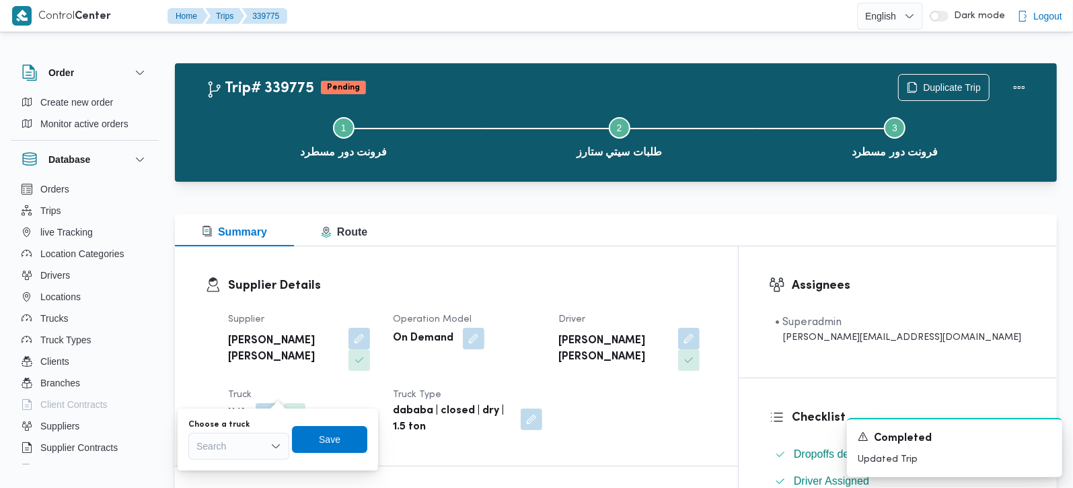
click at [255, 438] on div "Search" at bounding box center [238, 445] width 101 height 27
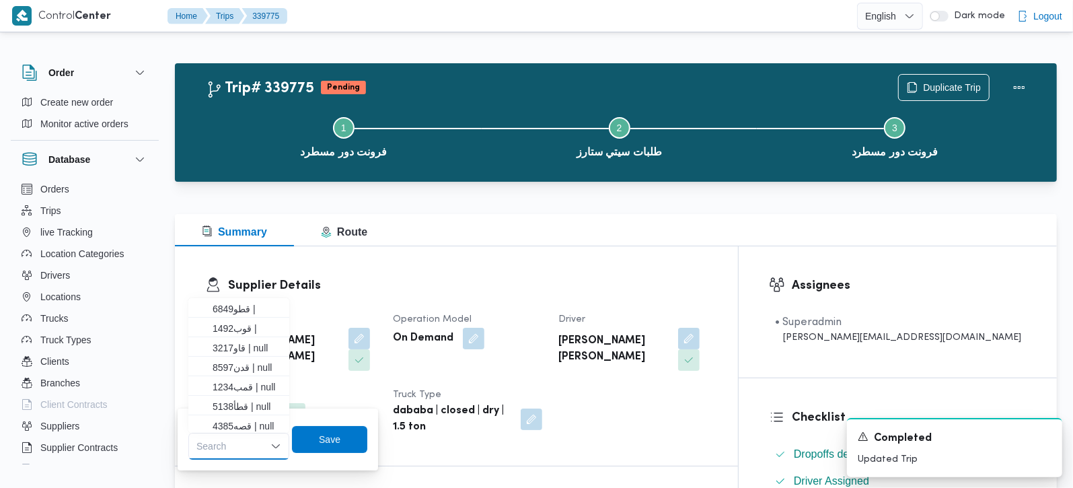
paste input "4385"
type input "4385"
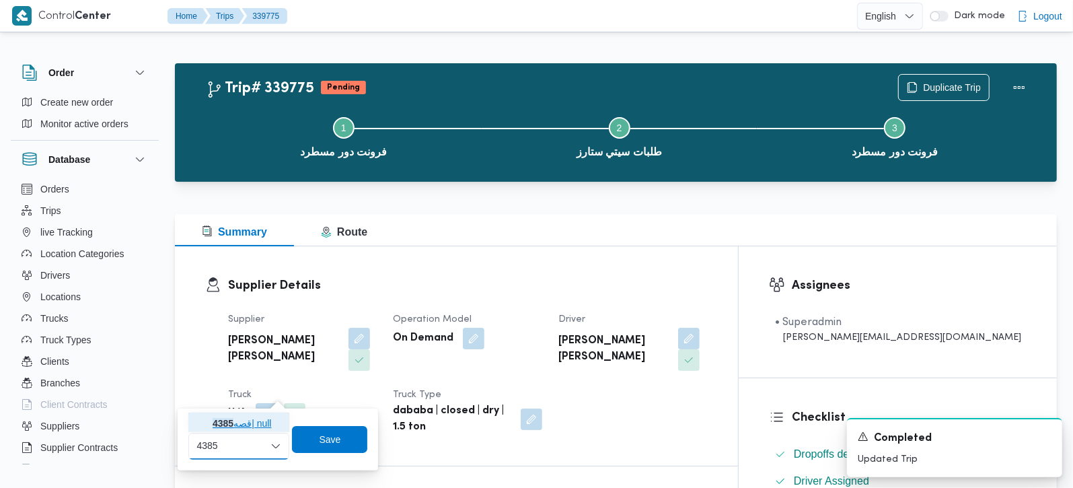
click at [231, 427] on mark "4385" at bounding box center [222, 423] width 21 height 11
click at [352, 440] on span "Save" at bounding box center [339, 438] width 75 height 27
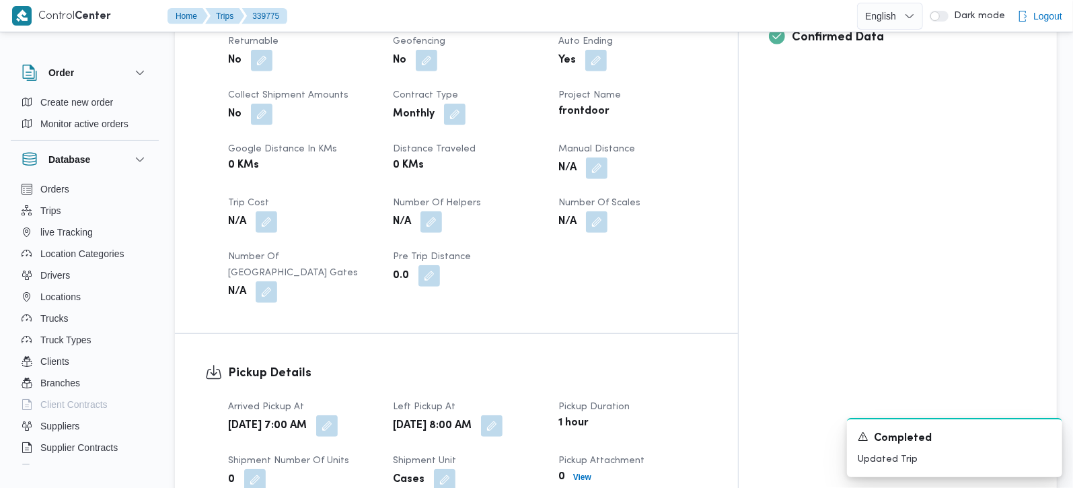
scroll to position [633, 0]
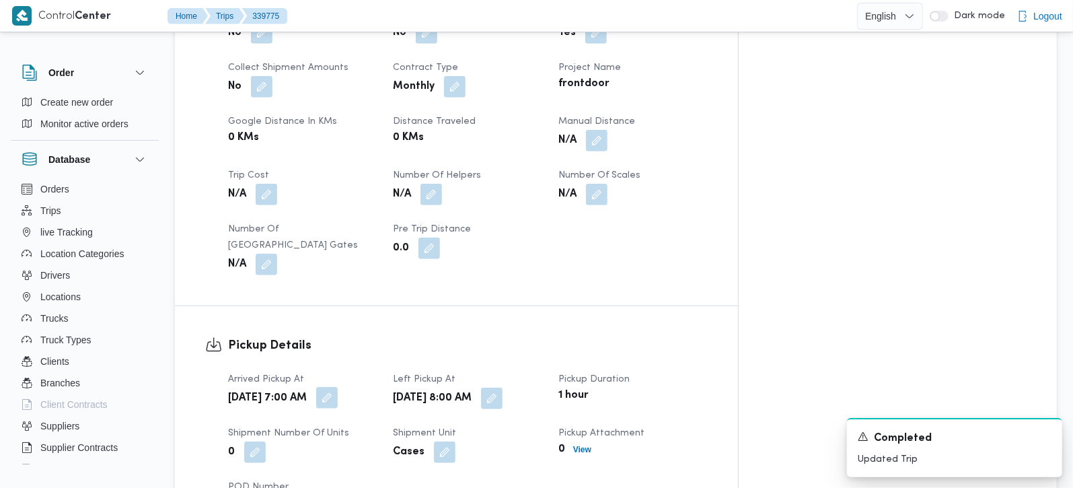
click at [338, 387] on button "button" at bounding box center [327, 398] width 22 height 22
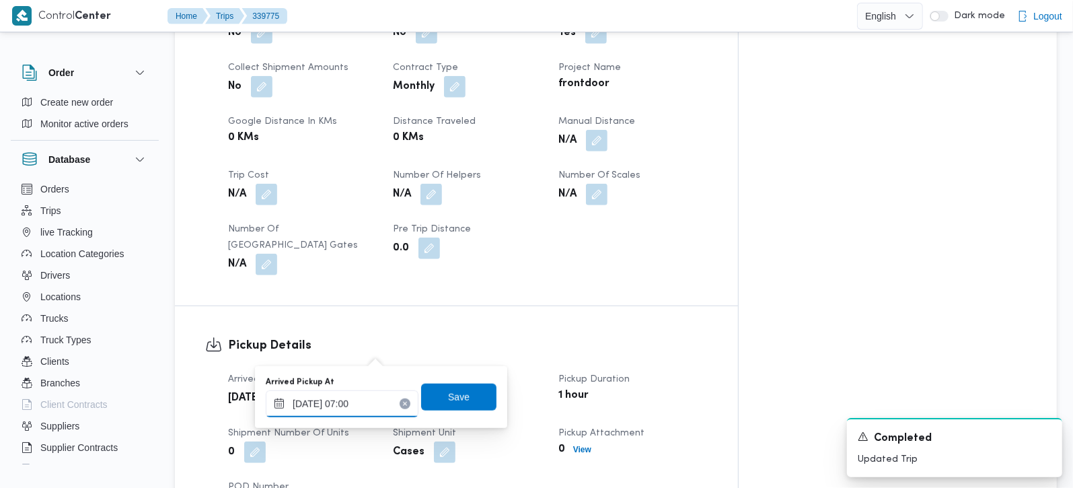
click at [341, 413] on input "25/09/2025 07:00" at bounding box center [342, 403] width 153 height 27
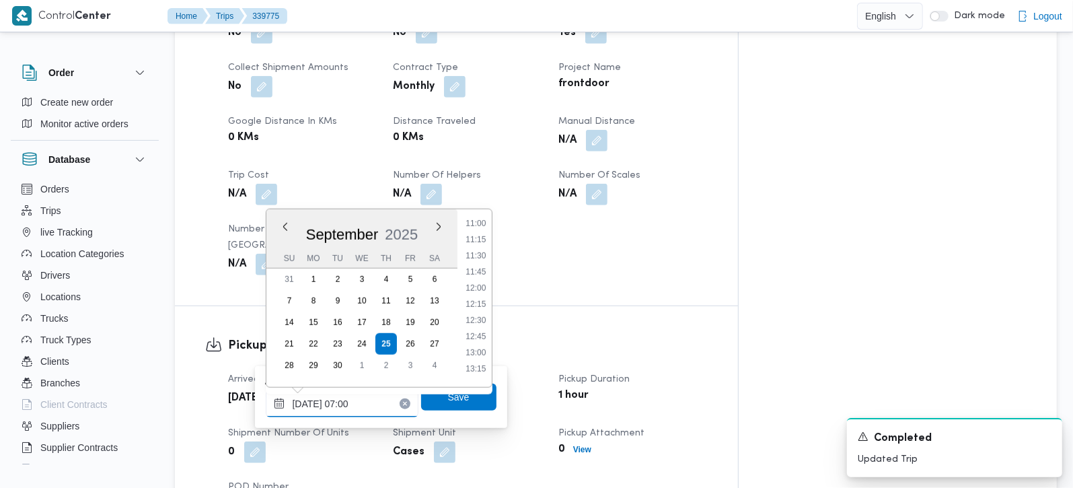
scroll to position [767, 0]
click at [603, 235] on div "Trip Details Client Frontdoor Branch فرونت دور مسطرد Trip Type عملاء مخازن Pick…" at bounding box center [456, 69] width 563 height 472
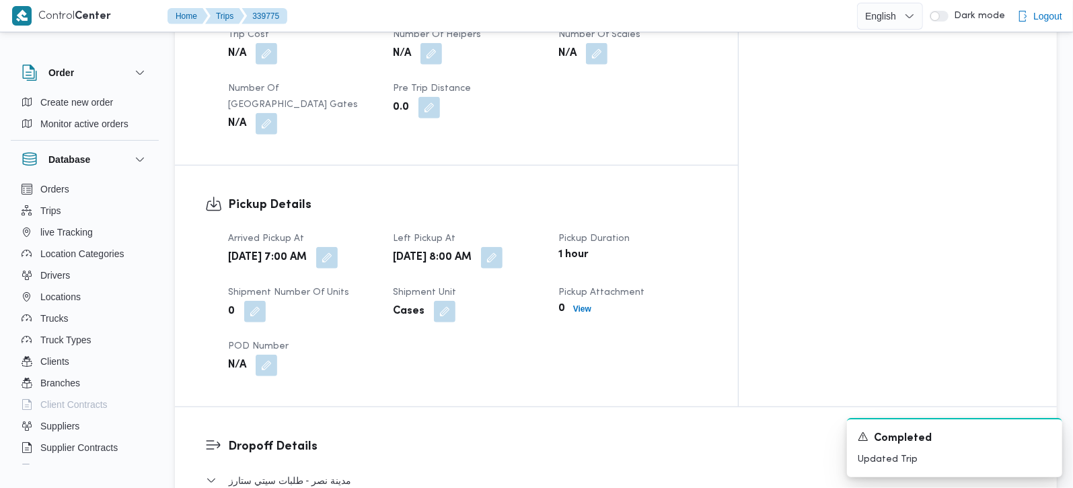
scroll to position [791, 0]
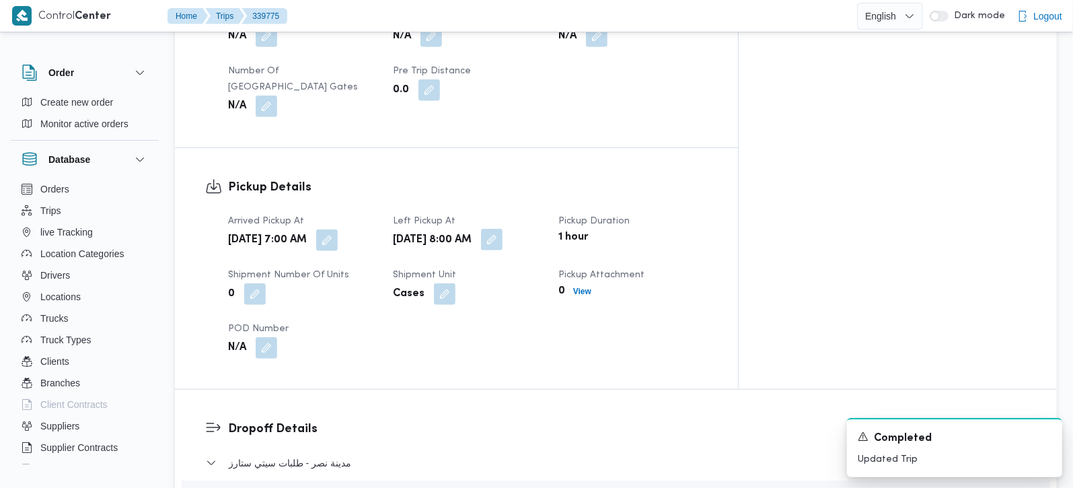
click at [502, 229] on button "button" at bounding box center [492, 240] width 22 height 22
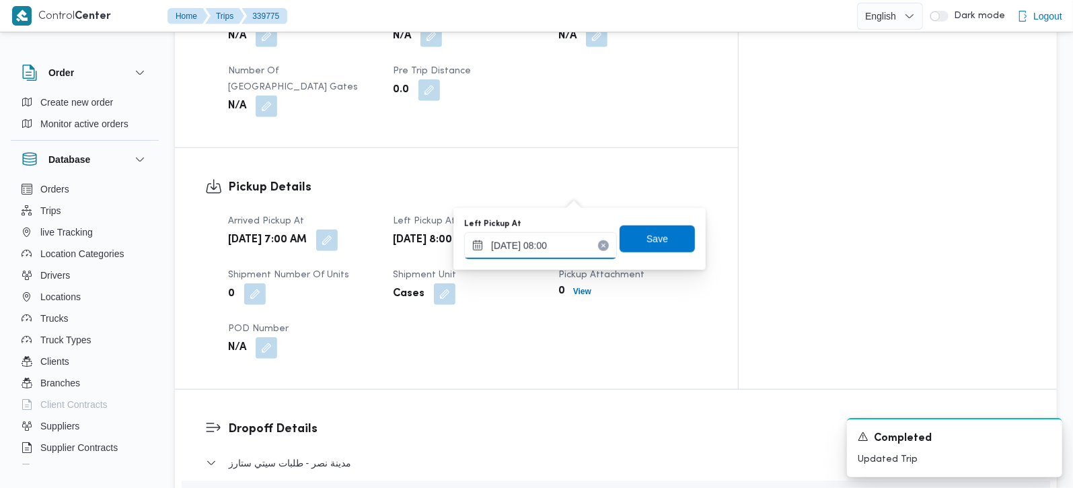
click at [543, 239] on input "25/09/2025 08:00" at bounding box center [540, 245] width 153 height 27
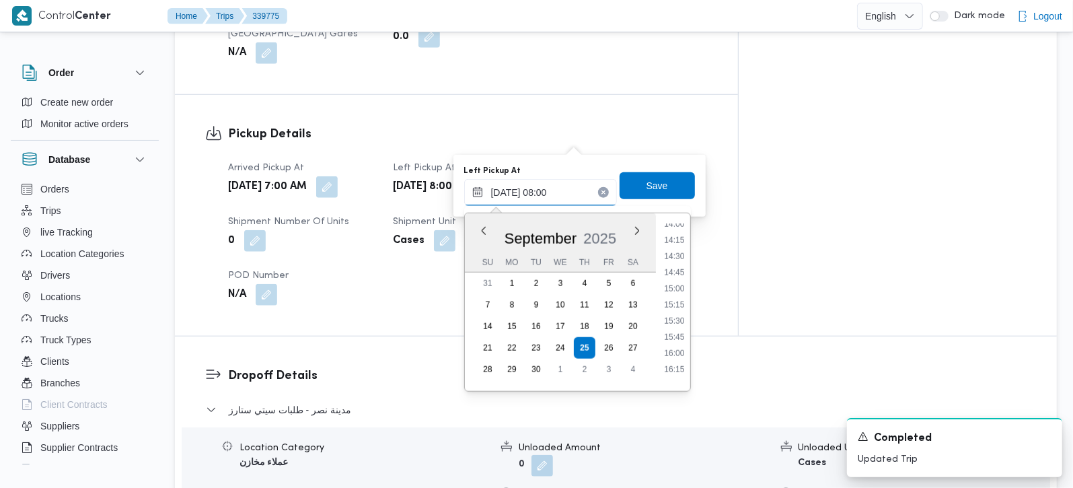
scroll to position [989, 0]
click at [683, 272] on li "16:00" at bounding box center [673, 274] width 31 height 13
type input "25/09/2025 16:00"
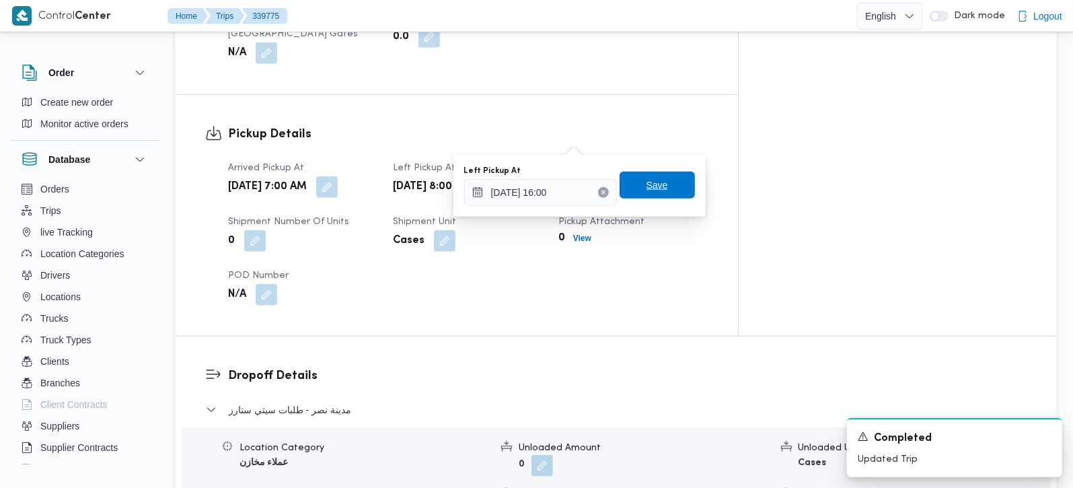
click at [664, 194] on span "Save" at bounding box center [656, 184] width 75 height 27
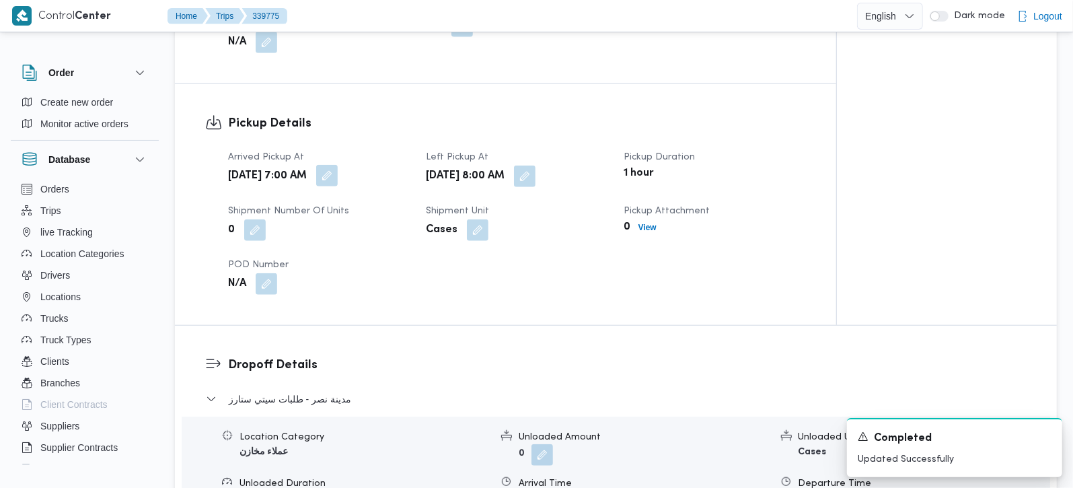
click at [338, 165] on button "button" at bounding box center [327, 176] width 22 height 22
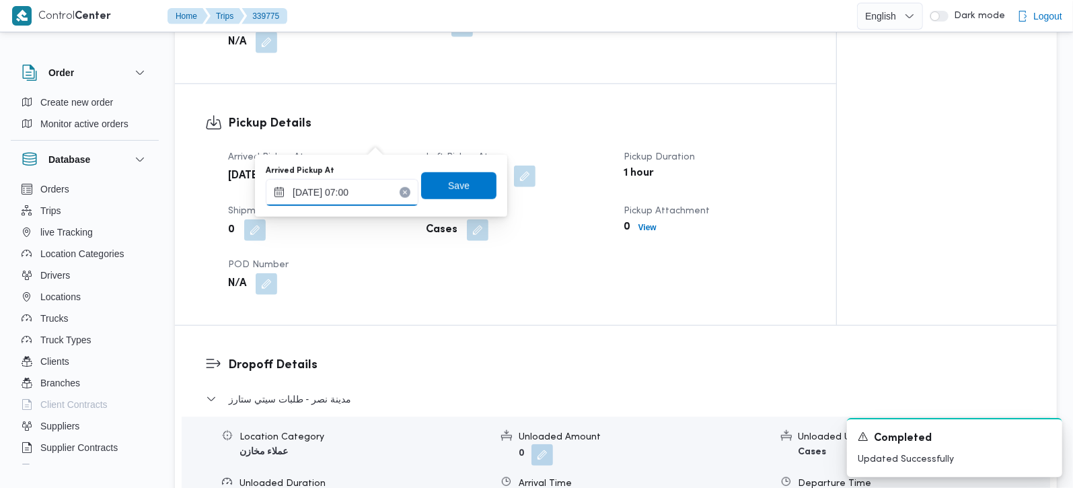
click at [346, 183] on input "25/09/2025 07:00" at bounding box center [342, 192] width 153 height 27
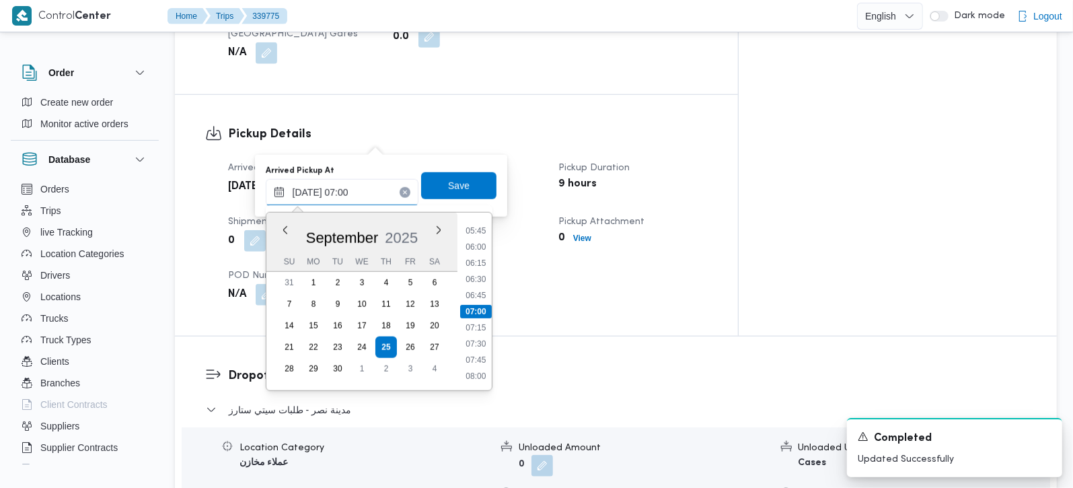
scroll to position [925, 0]
click at [481, 241] on li "14:30" at bounding box center [475, 241] width 31 height 13
type input "25/09/2025 14:30"
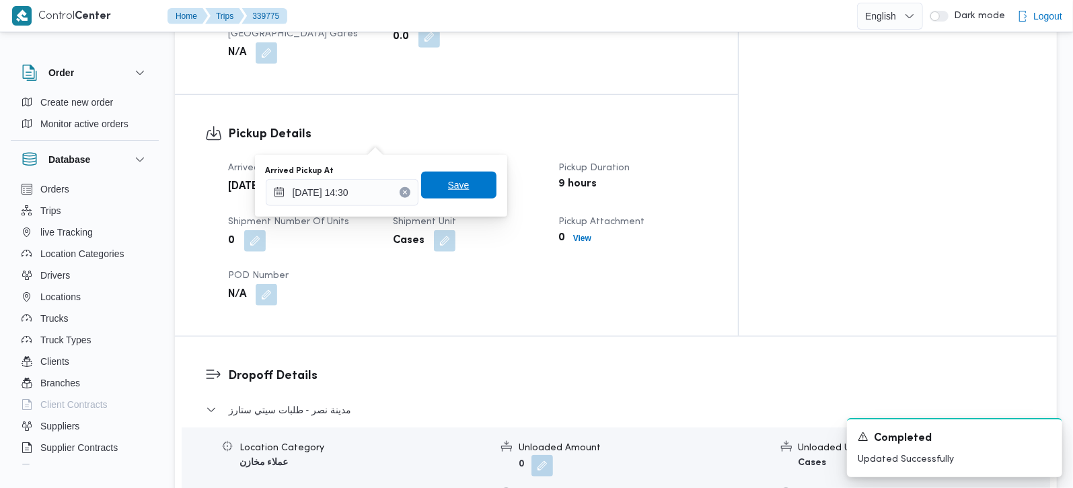
click at [462, 191] on span "Save" at bounding box center [458, 184] width 75 height 27
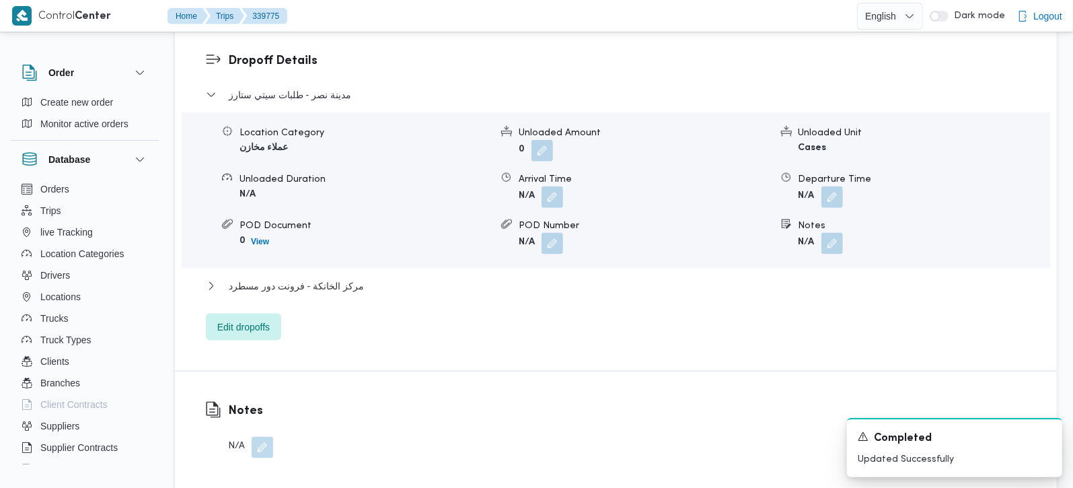
scroll to position [1186, 0]
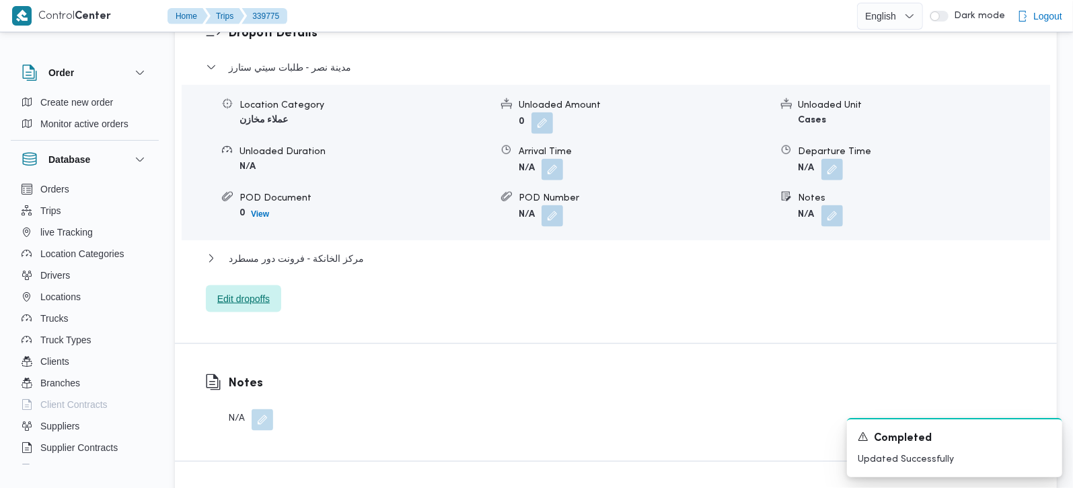
click at [245, 290] on span "Edit dropoffs" at bounding box center [243, 298] width 52 height 16
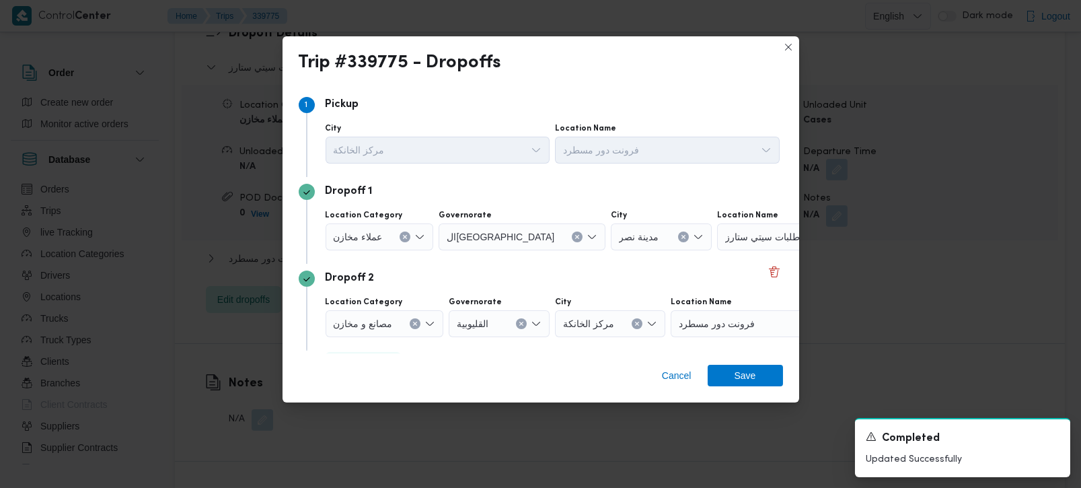
click at [403, 236] on icon "Clear input" at bounding box center [404, 236] width 3 height 3
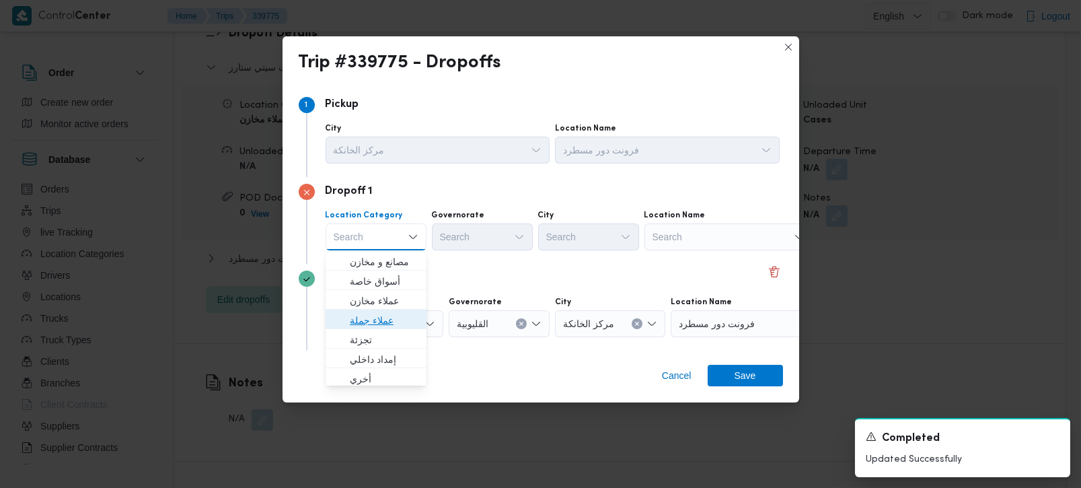
click at [373, 315] on span "عملاء جملة" at bounding box center [384, 320] width 69 height 16
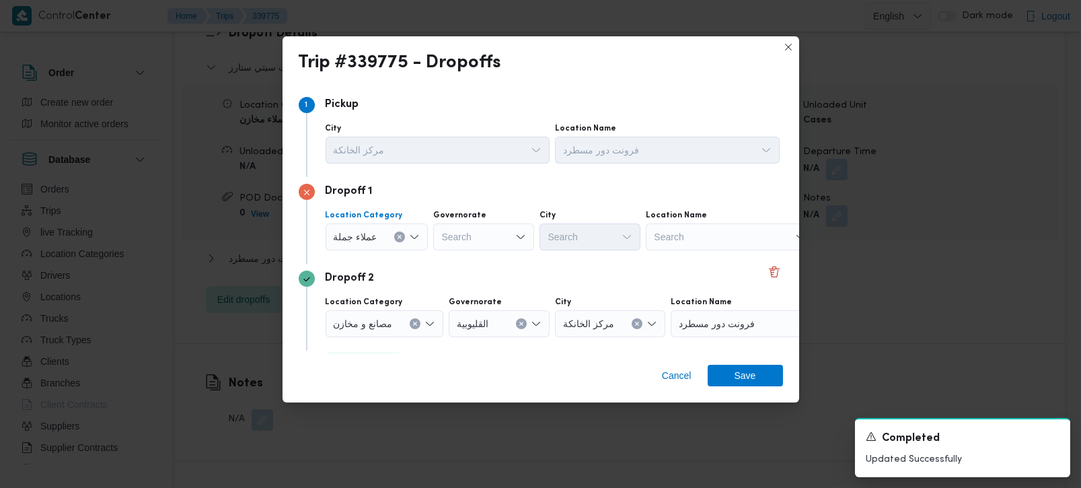
click at [477, 235] on div "Search" at bounding box center [483, 236] width 101 height 27
type input "رة"
click at [474, 286] on span "القاه رة" at bounding box center [490, 281] width 69 height 16
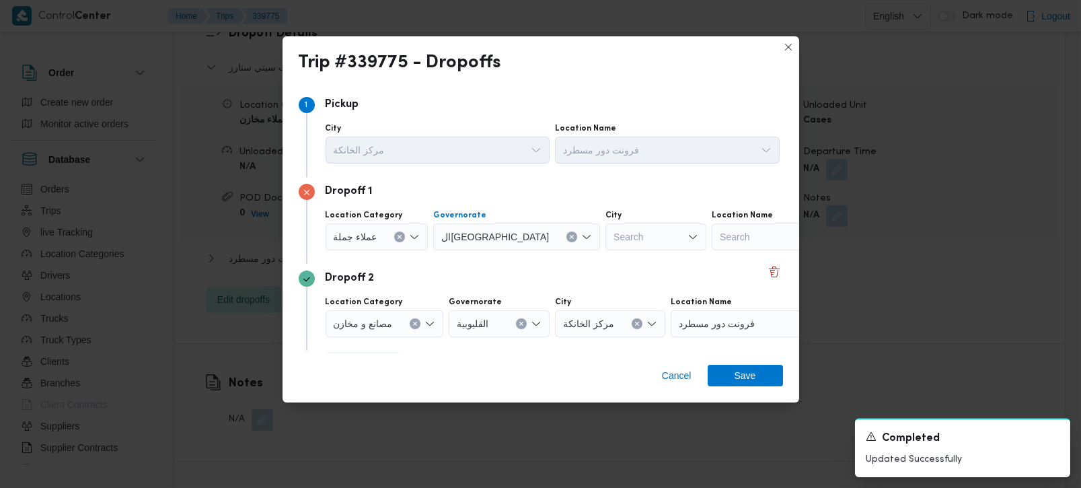
click at [605, 241] on div "Search" at bounding box center [655, 236] width 101 height 27
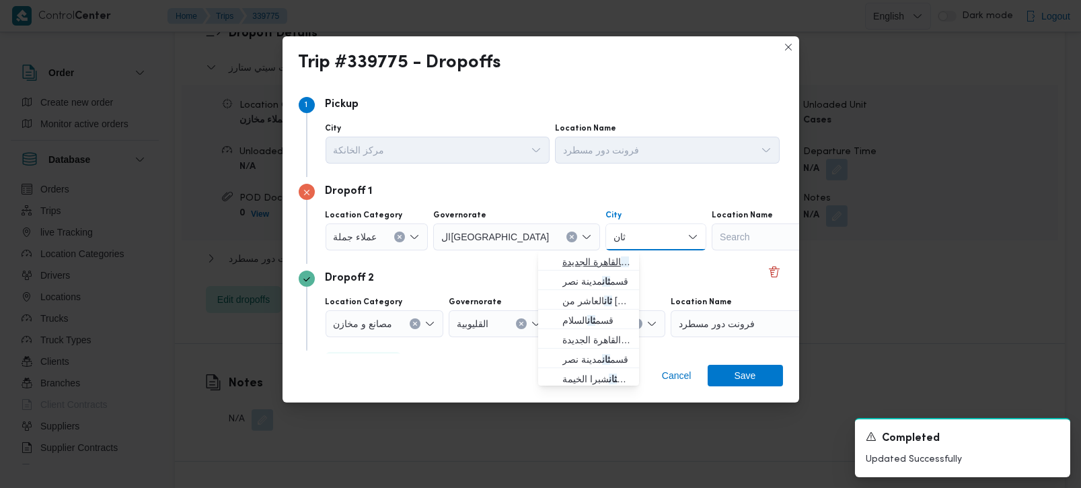
type input "ثان"
click at [590, 266] on span "قسم ثان القاهرة الجديدة" at bounding box center [596, 262] width 69 height 16
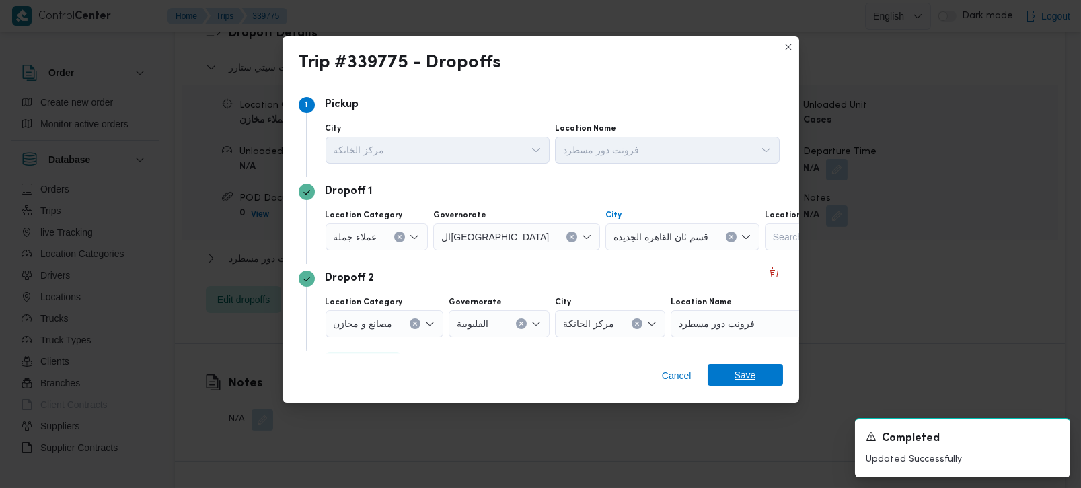
click at [744, 377] on span "Save" at bounding box center [745, 375] width 22 height 22
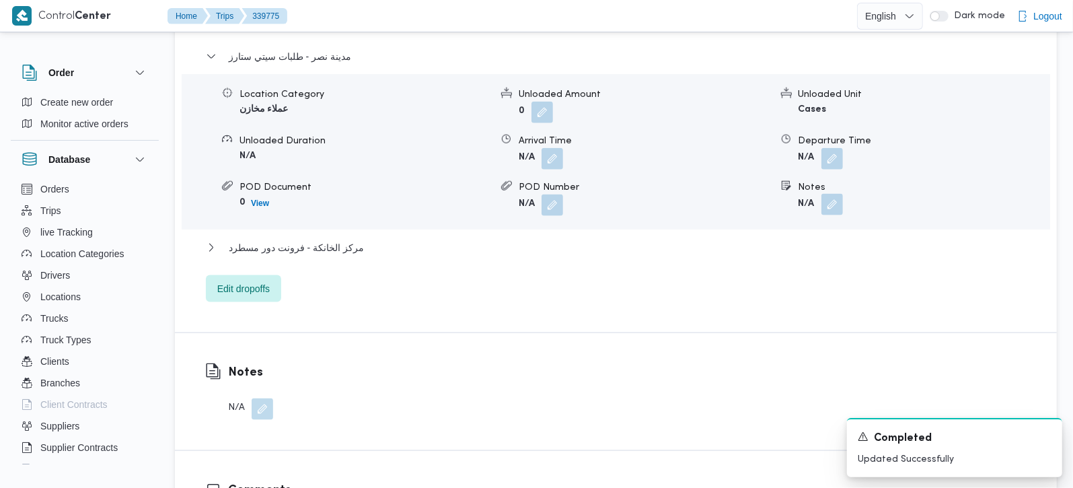
click at [834, 194] on button "button" at bounding box center [832, 205] width 22 height 22
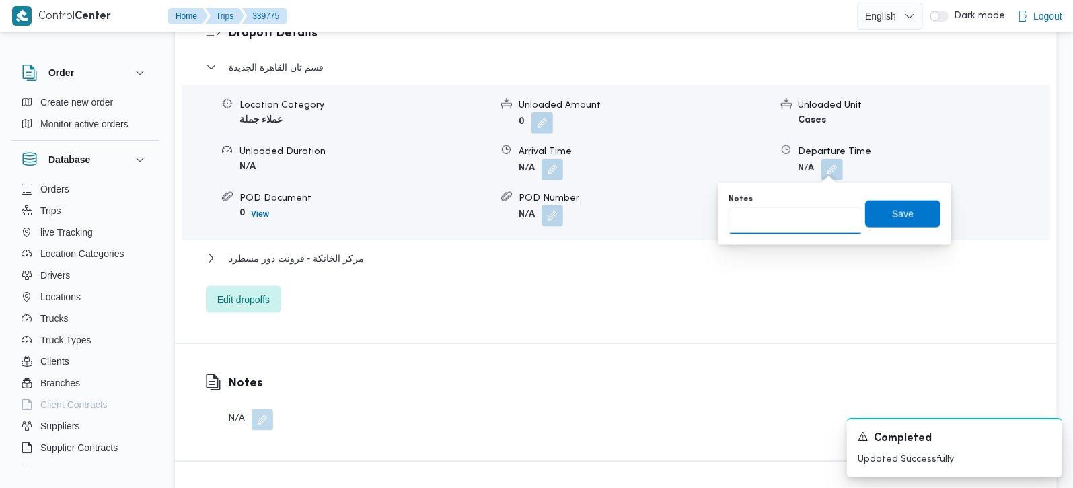
click at [791, 212] on input "Notes" at bounding box center [795, 220] width 134 height 27
type input "الرحاب"
click at [875, 204] on span "Save" at bounding box center [902, 213] width 75 height 27
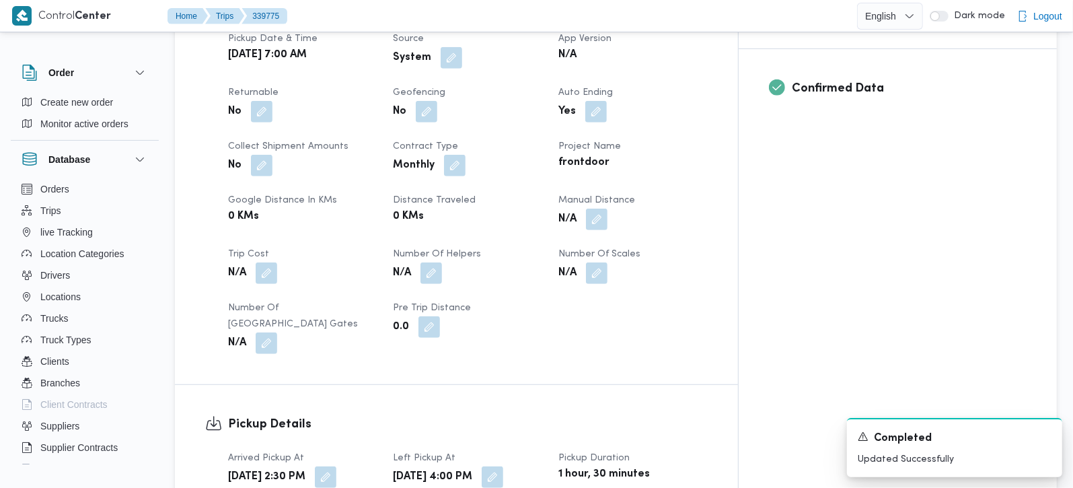
scroll to position [553, 0]
click at [607, 208] on button "button" at bounding box center [597, 219] width 22 height 22
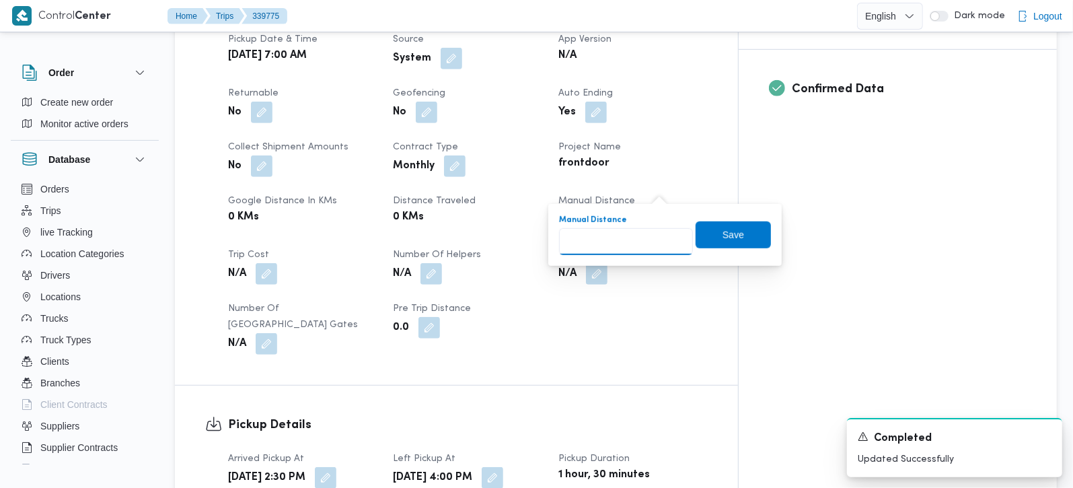
click at [624, 234] on input "Manual Distance" at bounding box center [626, 241] width 134 height 27
type input "6"
type input "75"
click at [709, 243] on span "Save" at bounding box center [732, 234] width 75 height 27
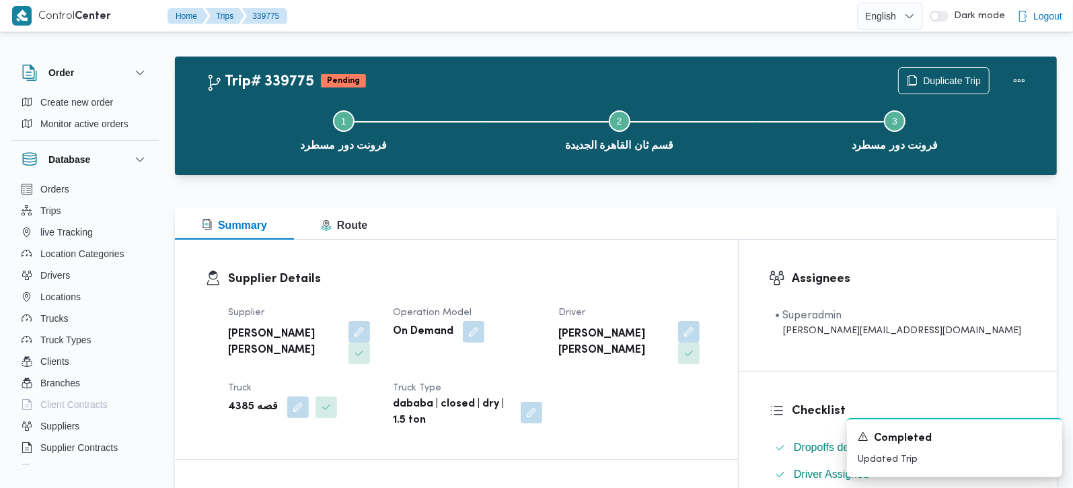
scroll to position [0, 0]
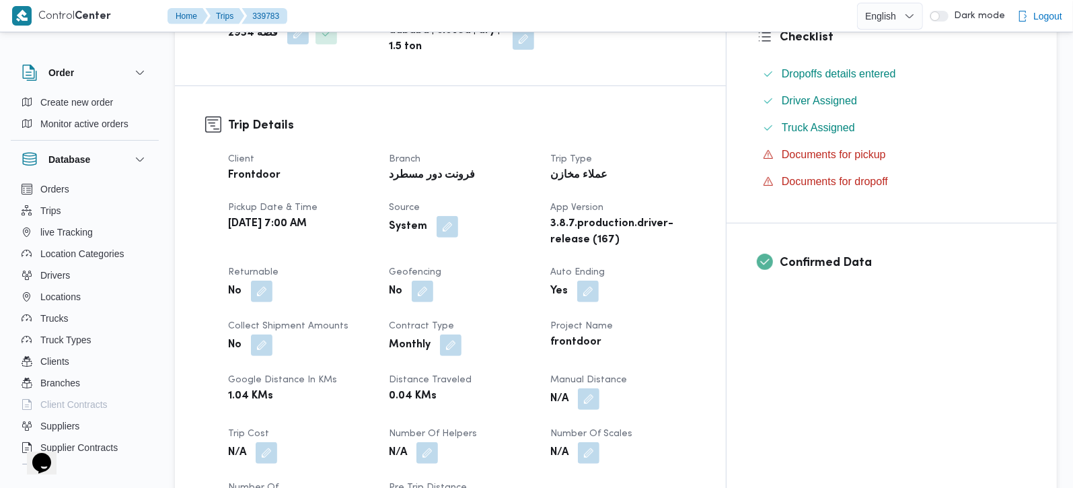
scroll to position [395, 0]
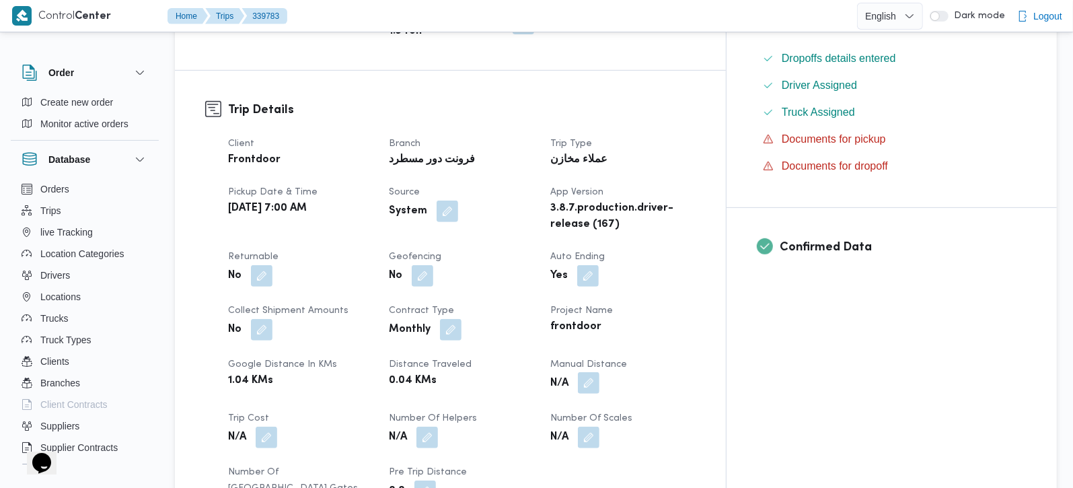
click at [599, 372] on button "button" at bounding box center [589, 383] width 22 height 22
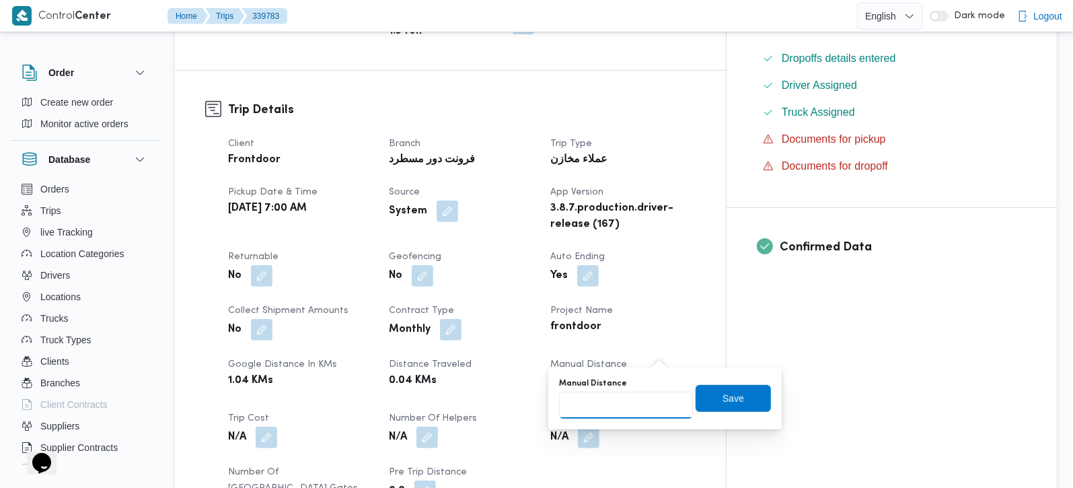
click at [612, 410] on input "Manual Distance" at bounding box center [626, 404] width 134 height 27
type input "105"
click at [705, 402] on span "Save" at bounding box center [732, 397] width 75 height 27
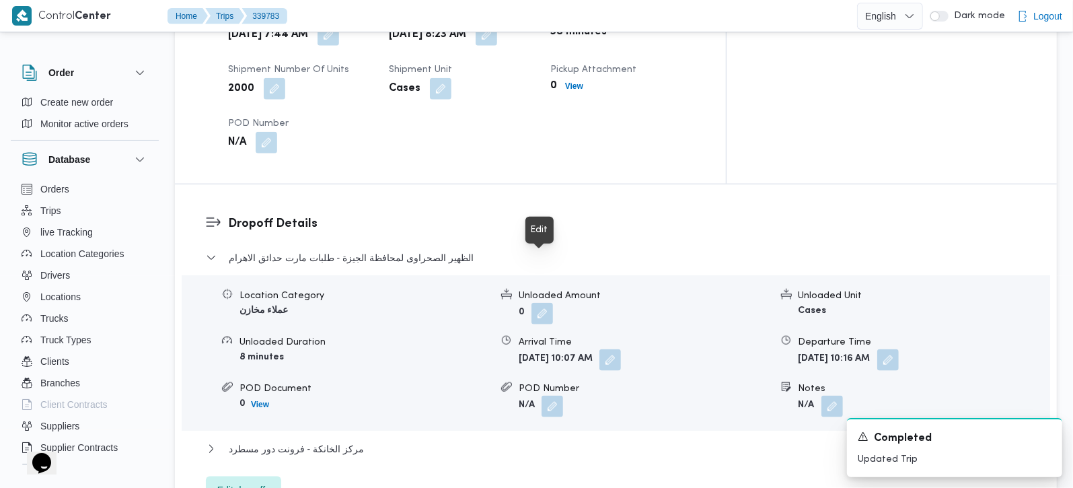
scroll to position [1107, 0]
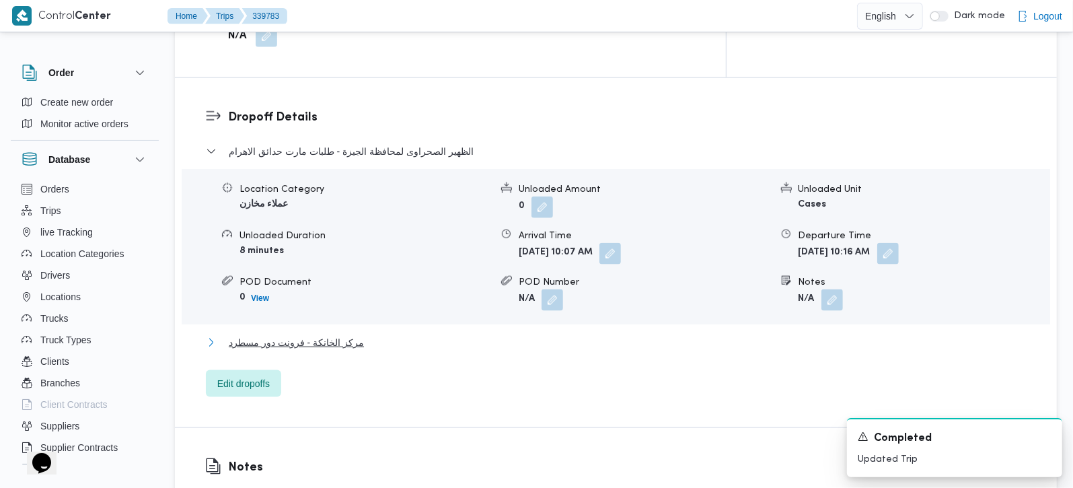
click at [325, 334] on span "مركز الخانكة - فرونت دور مسطرد" at bounding box center [296, 342] width 135 height 16
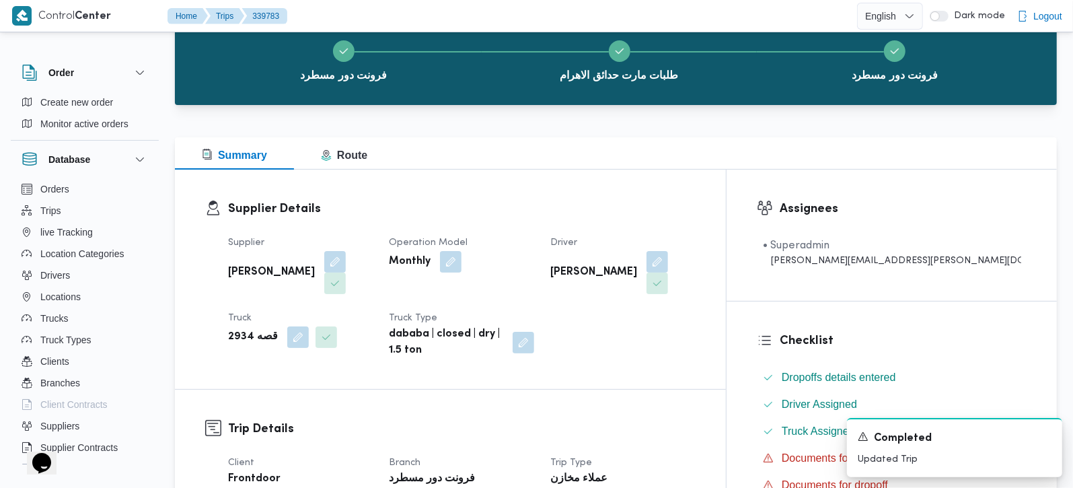
scroll to position [0, 0]
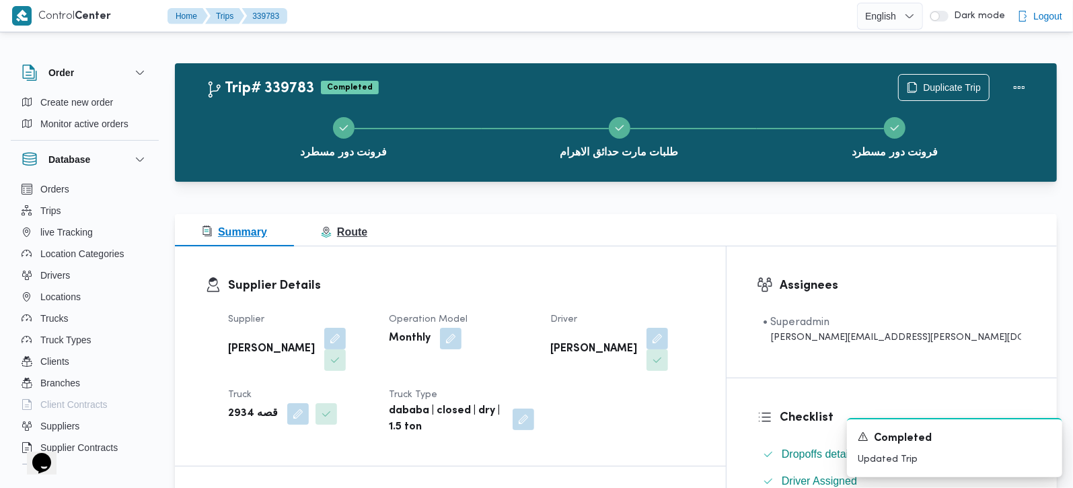
click at [356, 236] on span "Route" at bounding box center [344, 231] width 46 height 11
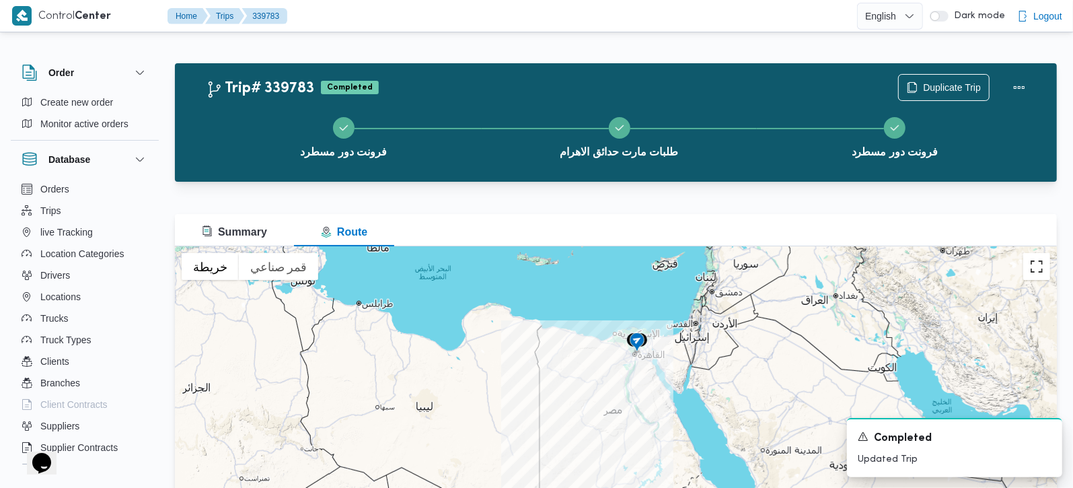
click at [1031, 268] on button "تبديل إلى العرض ملء الشاشة" at bounding box center [1036, 266] width 27 height 27
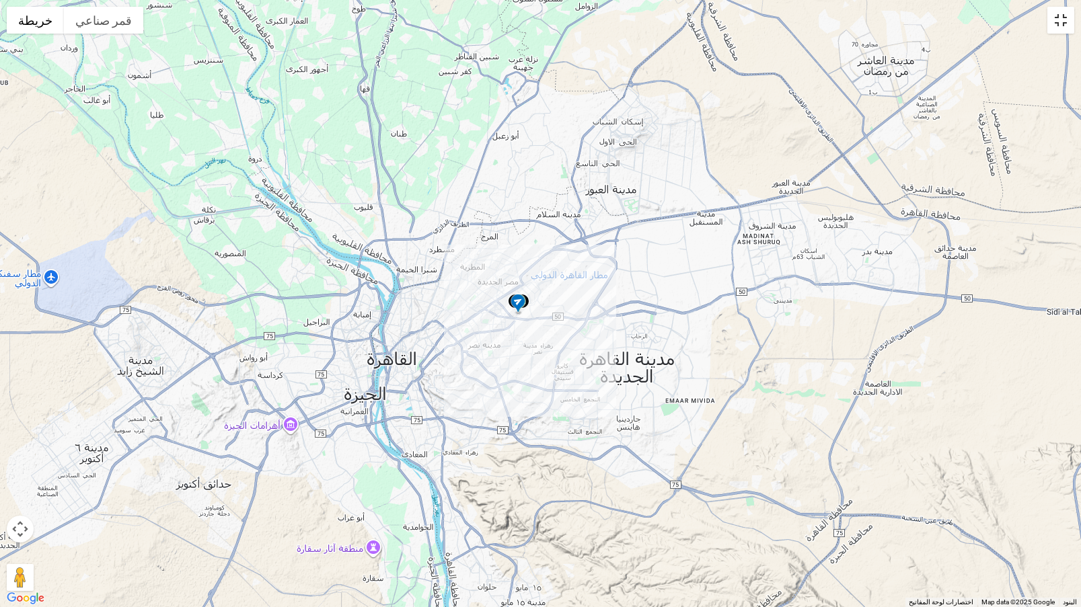
click at [1056, 29] on button "تبديل إلى العرض ملء الشاشة" at bounding box center [1060, 20] width 27 height 27
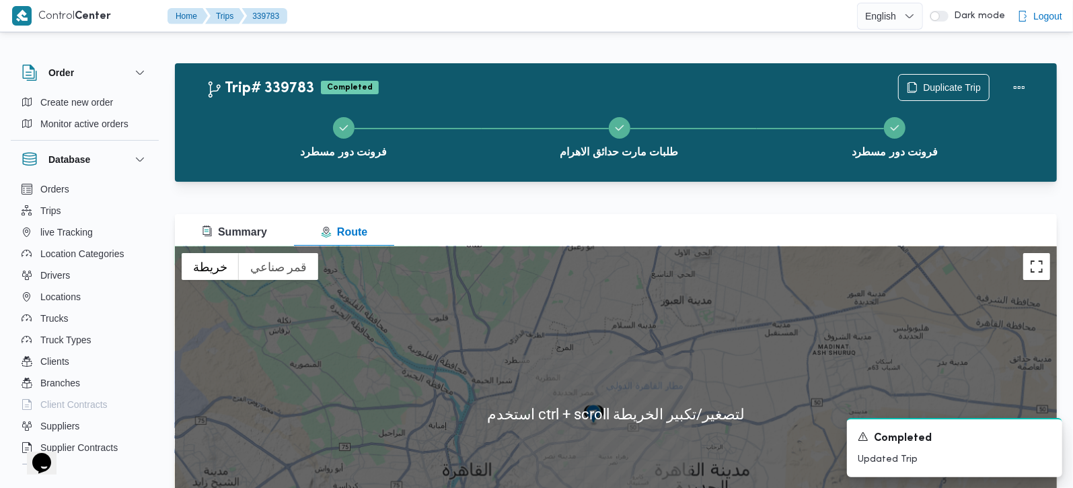
click at [1034, 271] on button "تبديل إلى العرض ملء الشاشة" at bounding box center [1036, 266] width 27 height 27
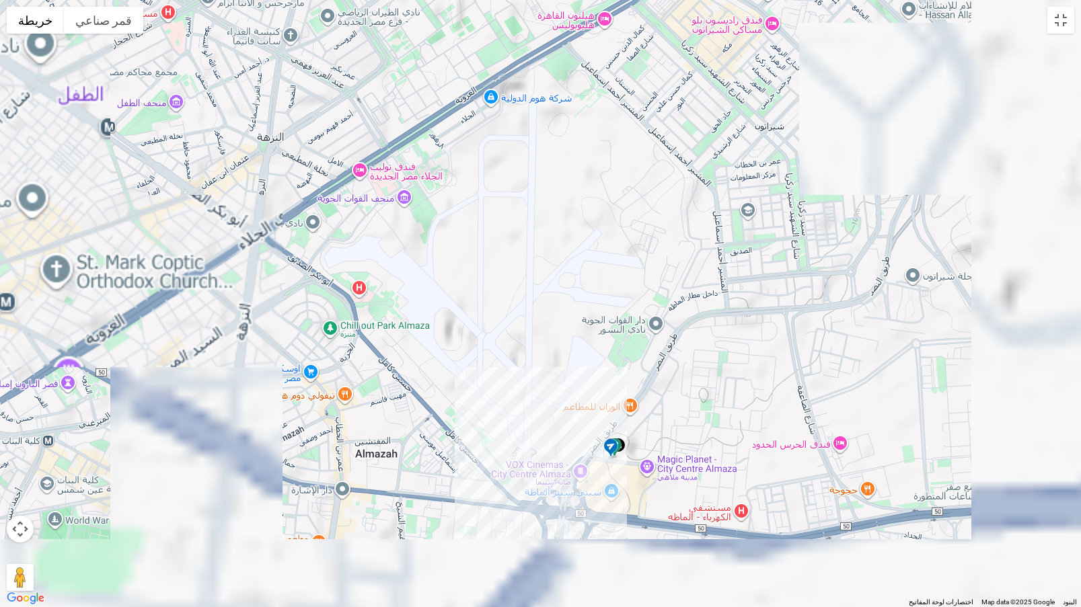
drag, startPoint x: 777, startPoint y: 514, endPoint x: 641, endPoint y: 424, distance: 162.8
click at [637, 387] on div at bounding box center [540, 303] width 1081 height 607
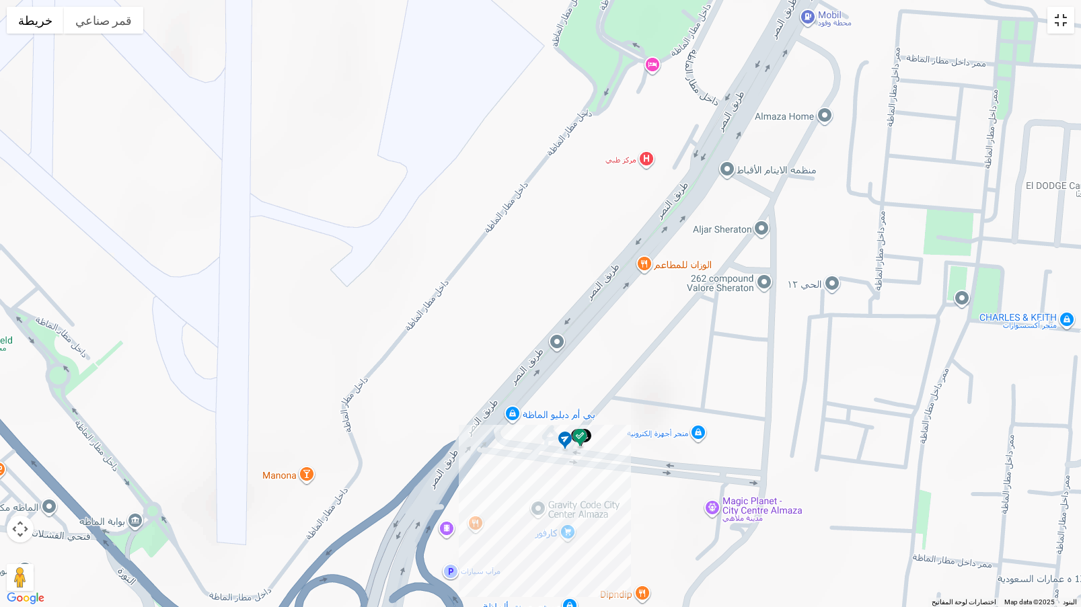
click at [1064, 15] on button "تبديل إلى العرض ملء الشاشة" at bounding box center [1060, 20] width 27 height 27
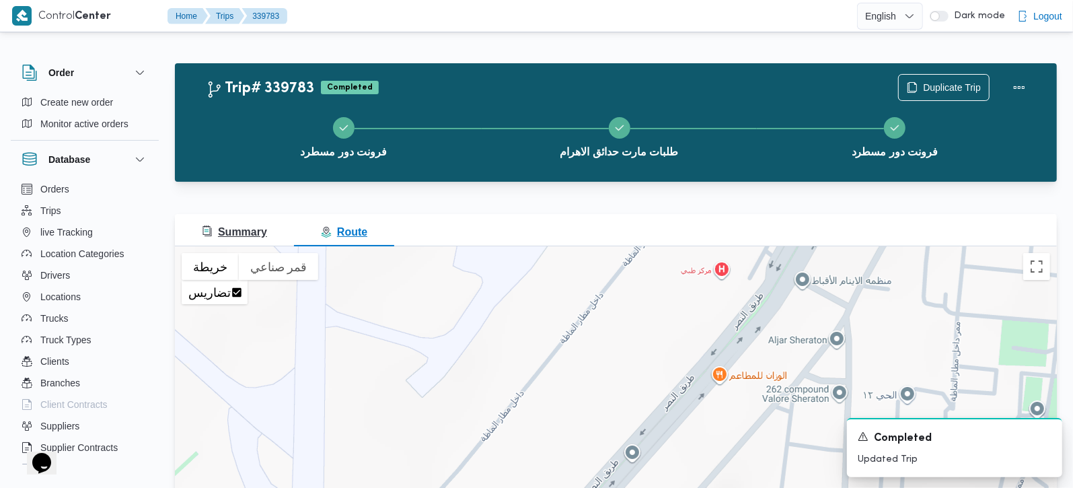
click at [238, 241] on button "Summary" at bounding box center [234, 230] width 119 height 32
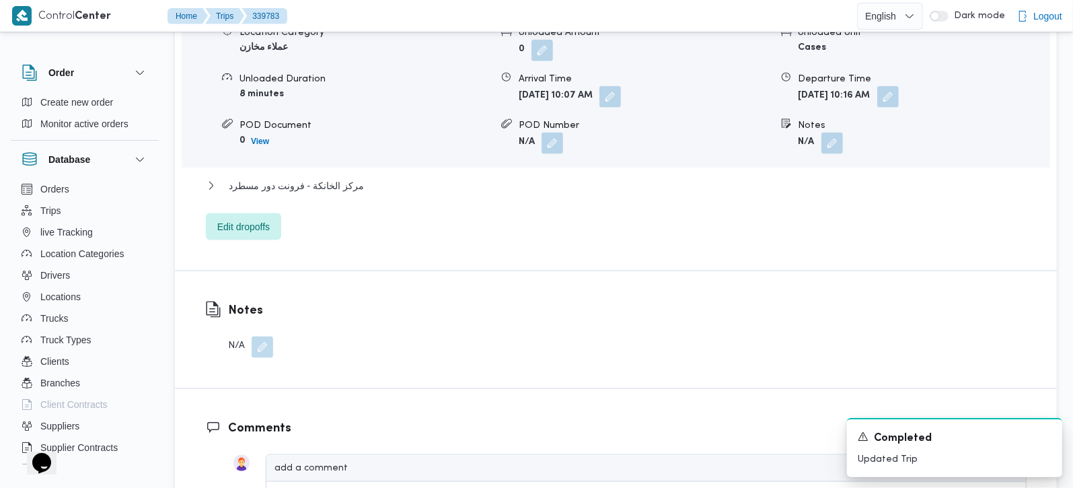
scroll to position [1265, 0]
click at [308, 176] on span "مركز الخانكة - فرونت دور مسطرد" at bounding box center [296, 184] width 135 height 16
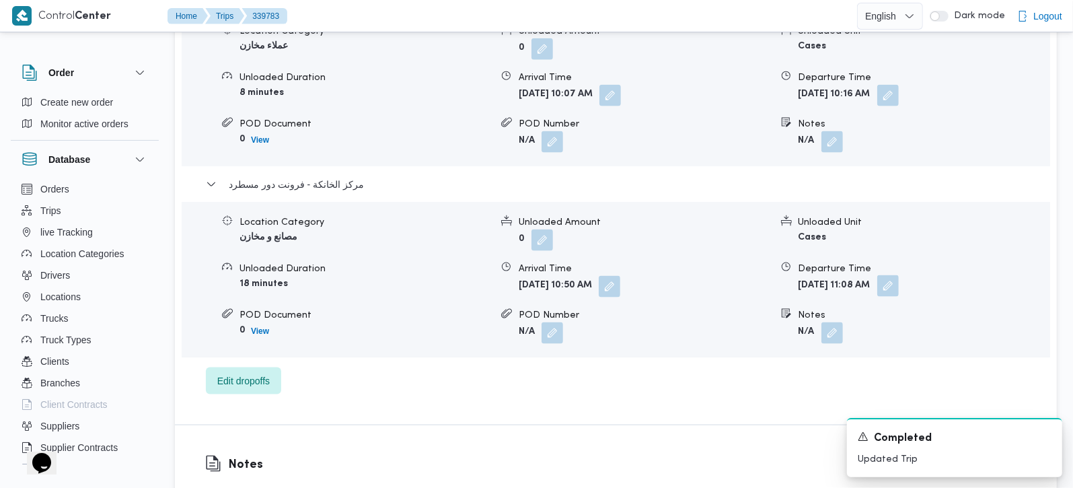
click at [898, 275] on button "button" at bounding box center [888, 286] width 22 height 22
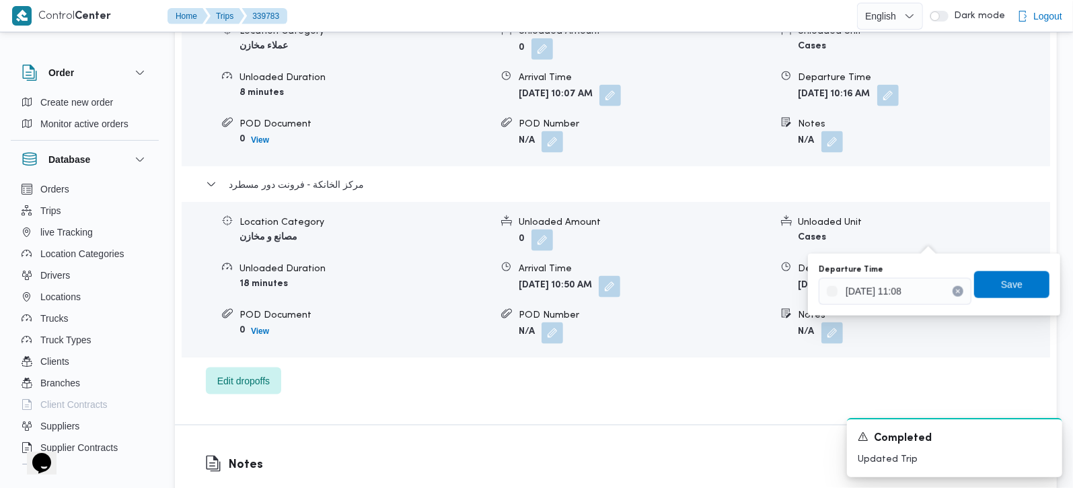
click at [900, 305] on div "You are in a dialog. To close this dialog, hit escape. Departure Time 25/09/202…" at bounding box center [934, 285] width 252 height 62
click at [898, 295] on input "25/09/2025 11:08" at bounding box center [894, 291] width 153 height 27
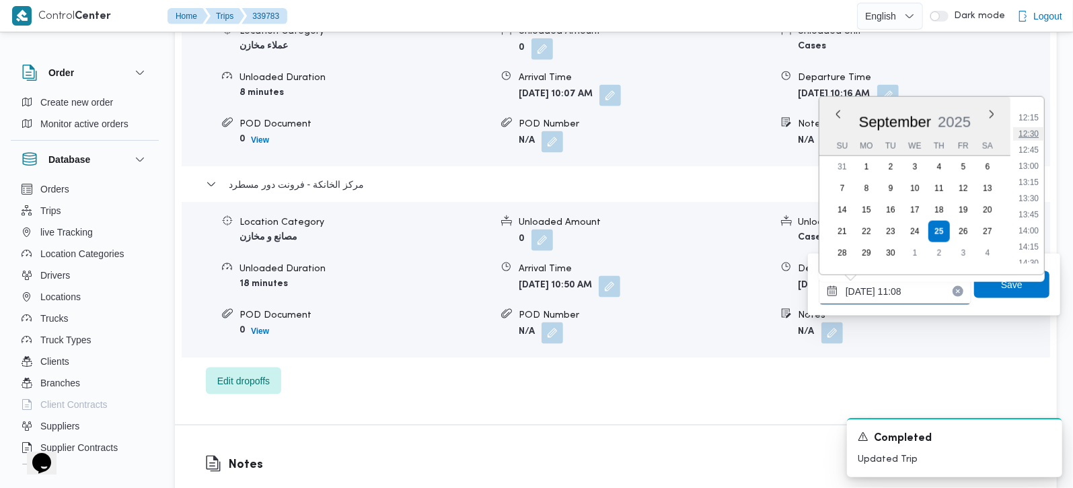
scroll to position [867, 0]
click at [1034, 212] on li "15:00" at bounding box center [1028, 215] width 31 height 13
type input "25/09/2025 15:00"
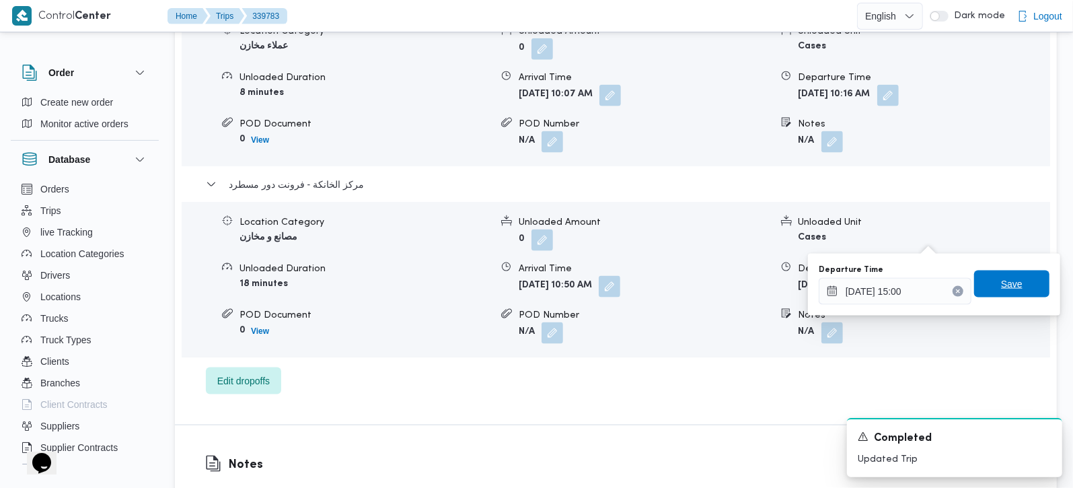
click at [1023, 274] on span "Save" at bounding box center [1011, 283] width 75 height 27
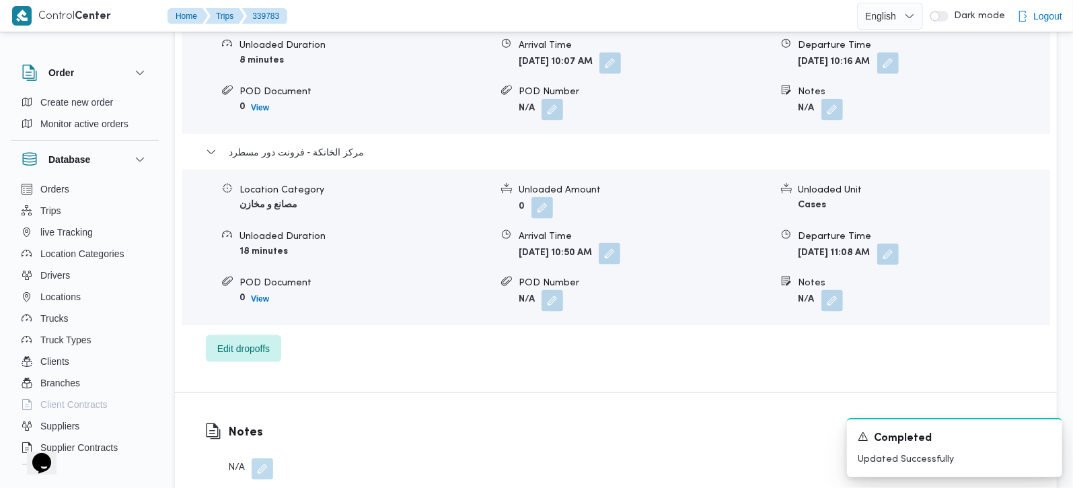
click at [620, 243] on button "button" at bounding box center [609, 254] width 22 height 22
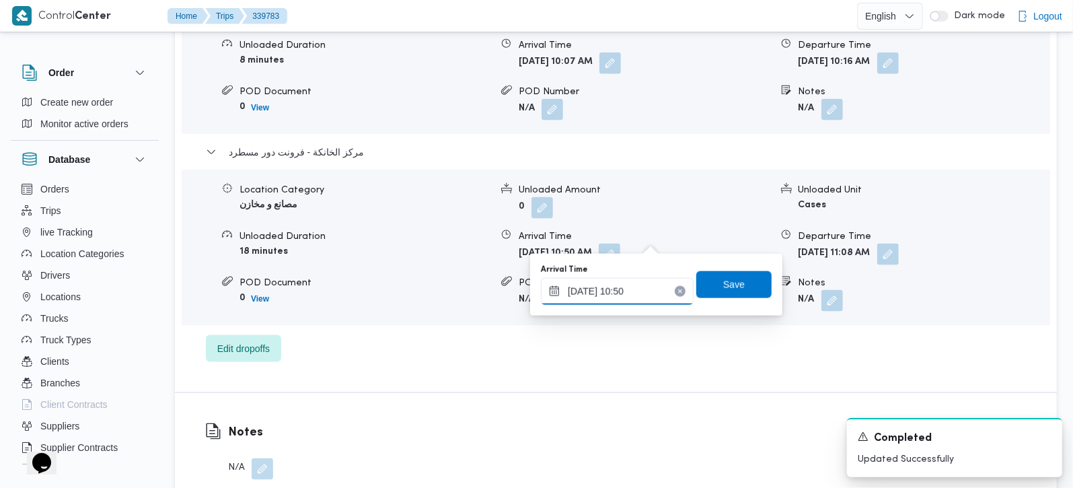
click at [631, 284] on input "25/09/2025 10:50" at bounding box center [617, 291] width 153 height 27
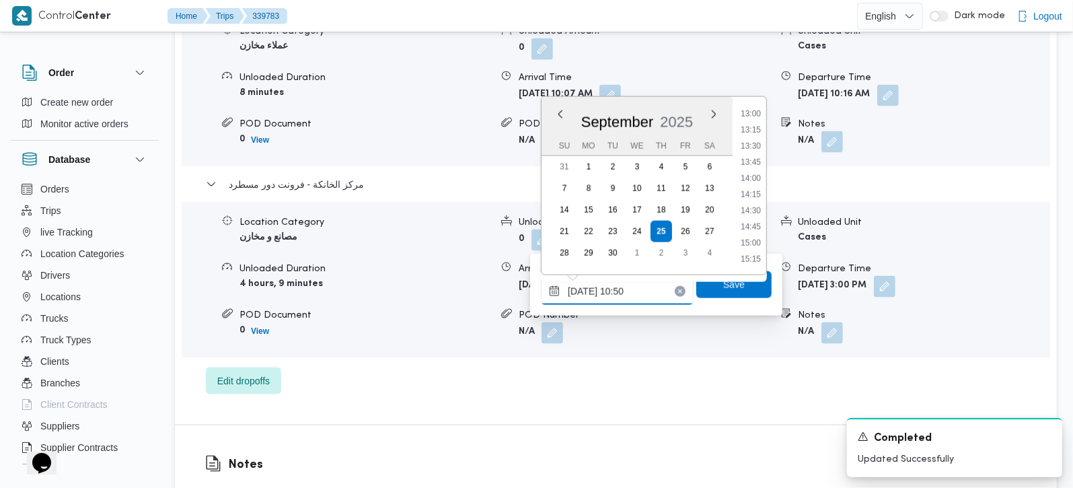
scroll to position [850, 0]
click at [749, 202] on li "14:30" at bounding box center [750, 200] width 31 height 13
type input "25/09/2025 14:30"
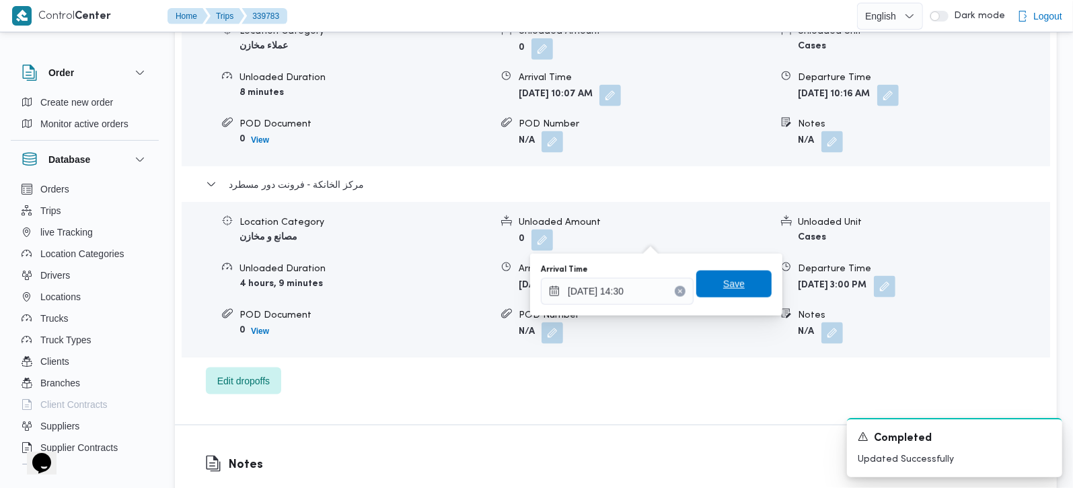
click at [742, 277] on span "Save" at bounding box center [733, 283] width 75 height 27
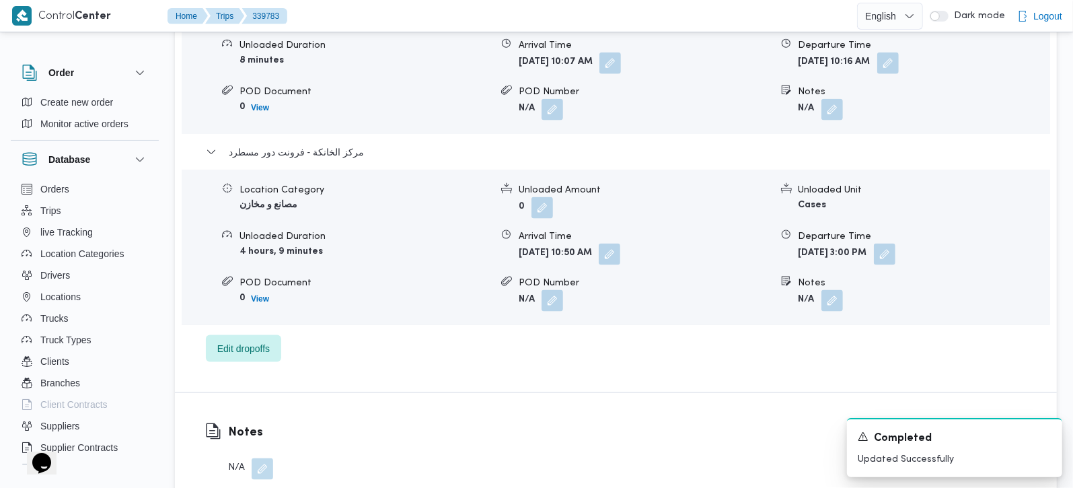
scroll to position [1186, 0]
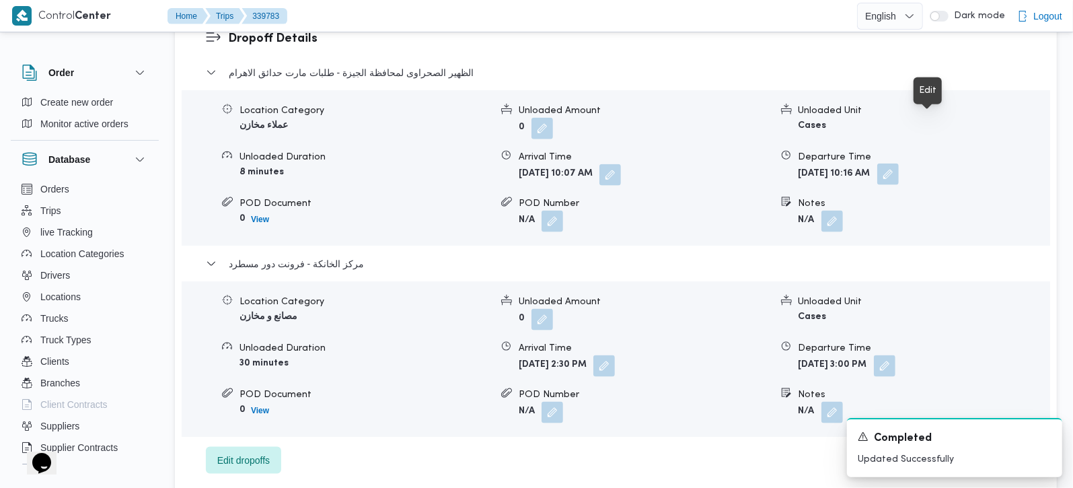
click at [898, 163] on button "button" at bounding box center [888, 174] width 22 height 22
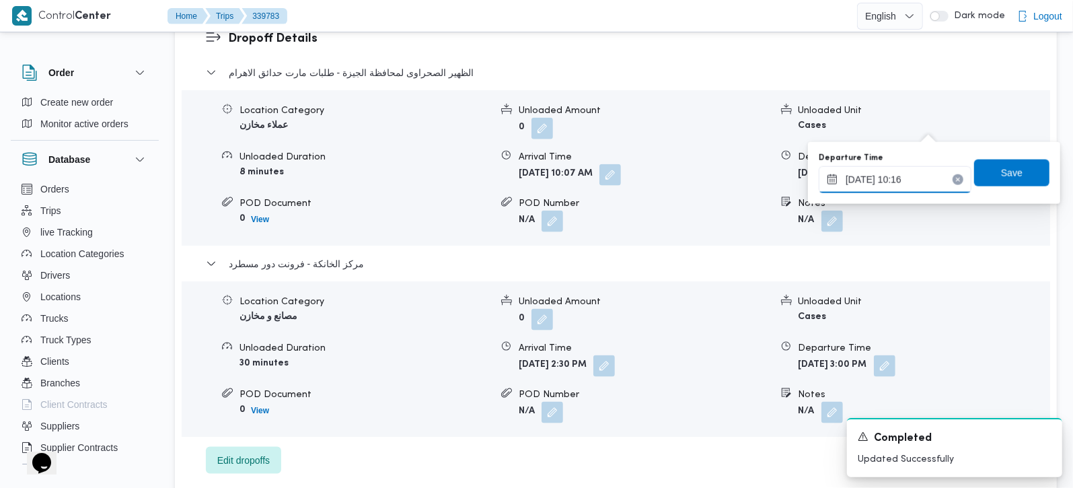
click at [880, 174] on input "25/09/2025 10:16" at bounding box center [894, 179] width 153 height 27
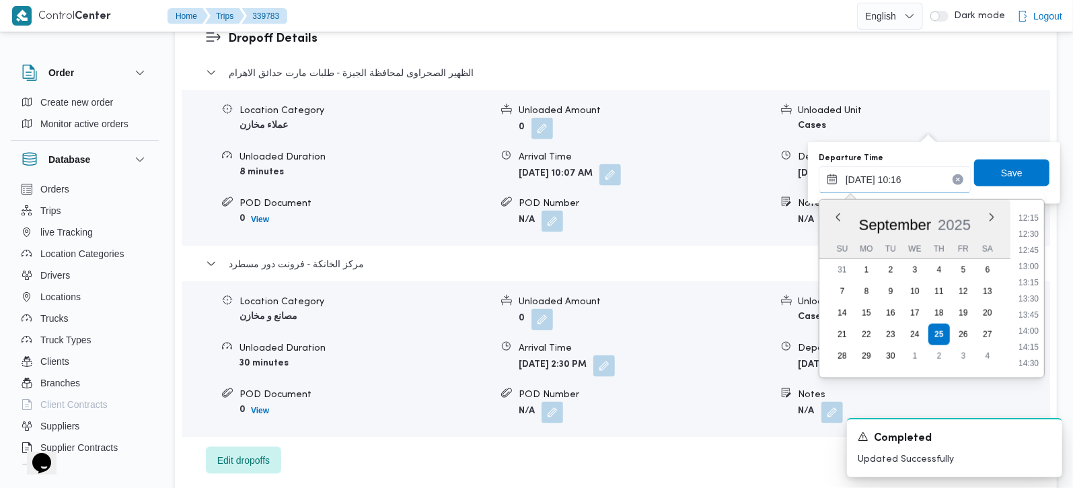
scroll to position [818, 0]
click at [1027, 262] on ul "00:00 00:15 00:30 00:45 01:00 01:15 01:30 01:45 02:00 02:15 02:30 02:45 03:00 0…" at bounding box center [1028, 288] width 31 height 156
click at [1027, 268] on li "13:30" at bounding box center [1028, 270] width 31 height 13
type input "25/09/2025 13:30"
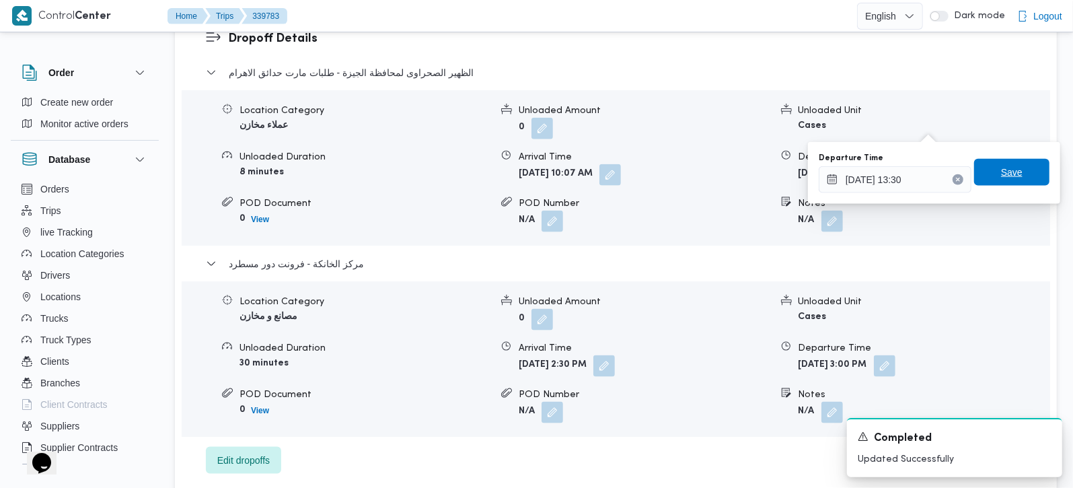
click at [1010, 177] on span "Save" at bounding box center [1011, 172] width 75 height 27
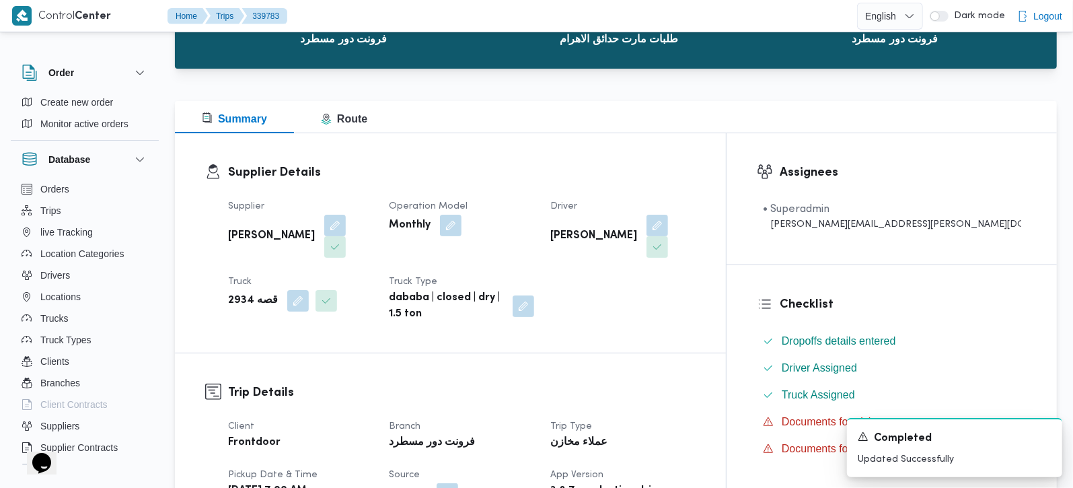
scroll to position [0, 0]
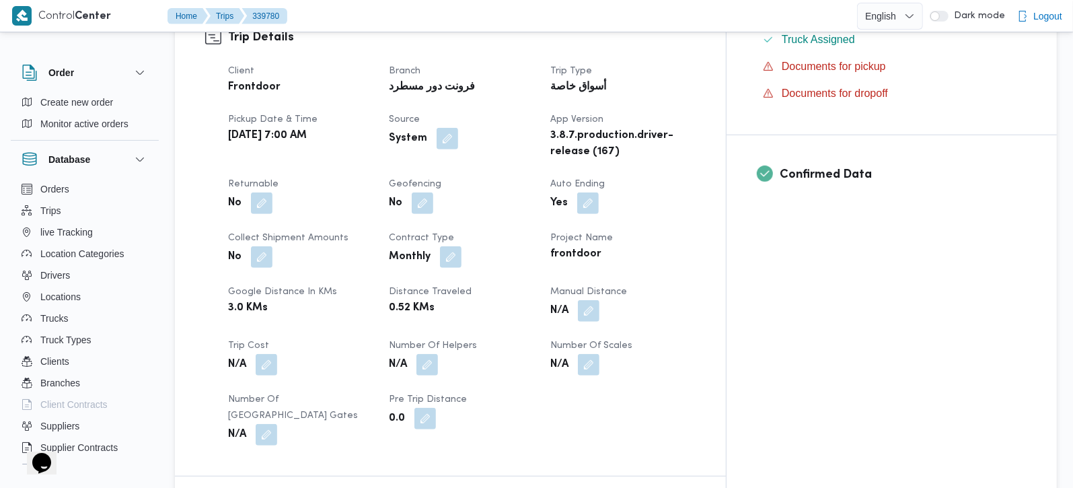
scroll to position [474, 0]
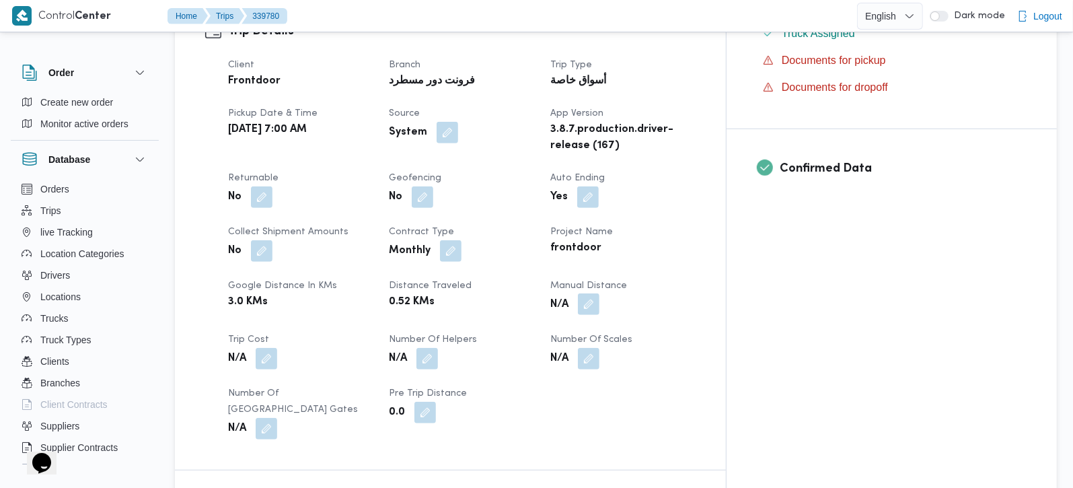
click at [599, 293] on button "button" at bounding box center [589, 304] width 22 height 22
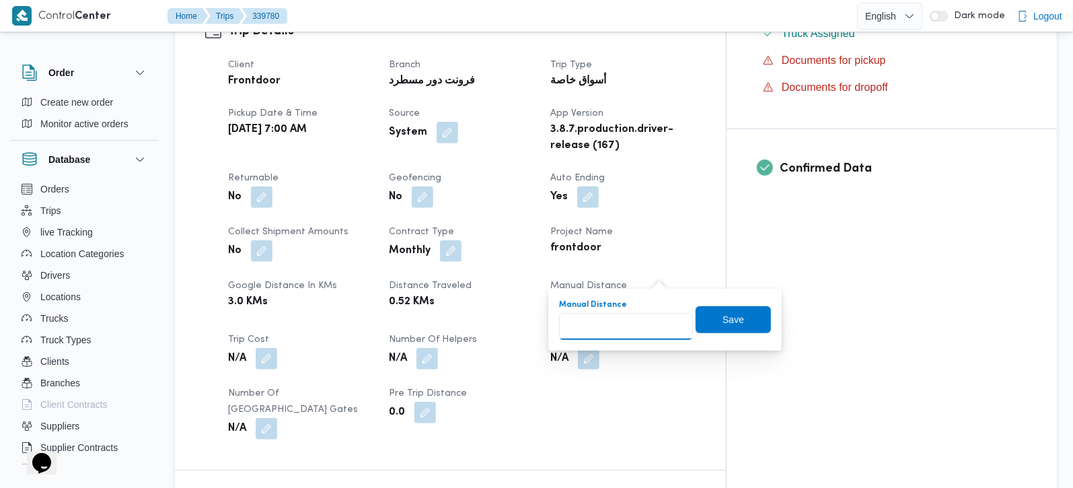
click at [639, 338] on input "Manual Distance" at bounding box center [626, 326] width 134 height 27
type input "80"
click at [728, 320] on span "Save" at bounding box center [733, 319] width 22 height 16
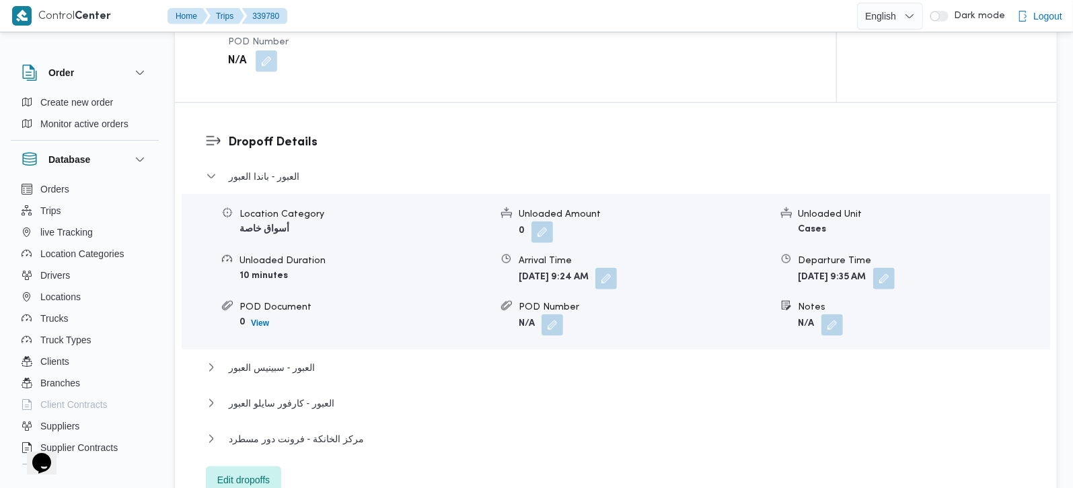
scroll to position [1265, 0]
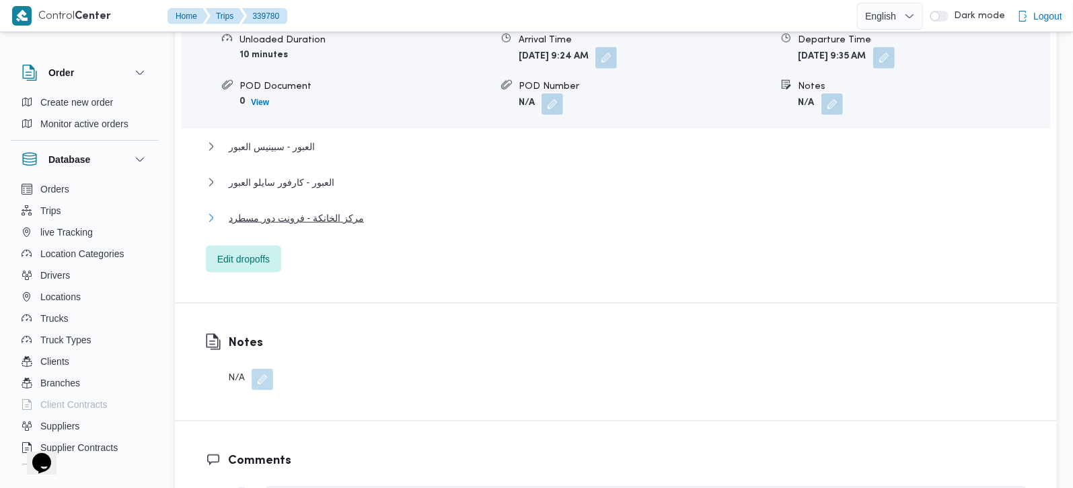
click at [276, 210] on span "مركز الخانكة - فرونت دور مسطرد" at bounding box center [296, 218] width 135 height 16
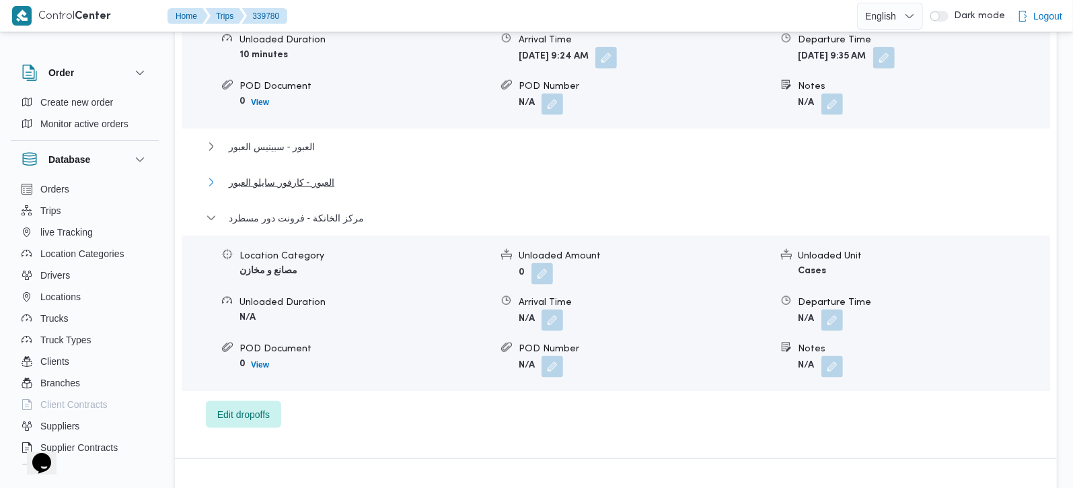
click at [284, 174] on span "العبور - كارفور سايلو العبور" at bounding box center [282, 182] width 106 height 16
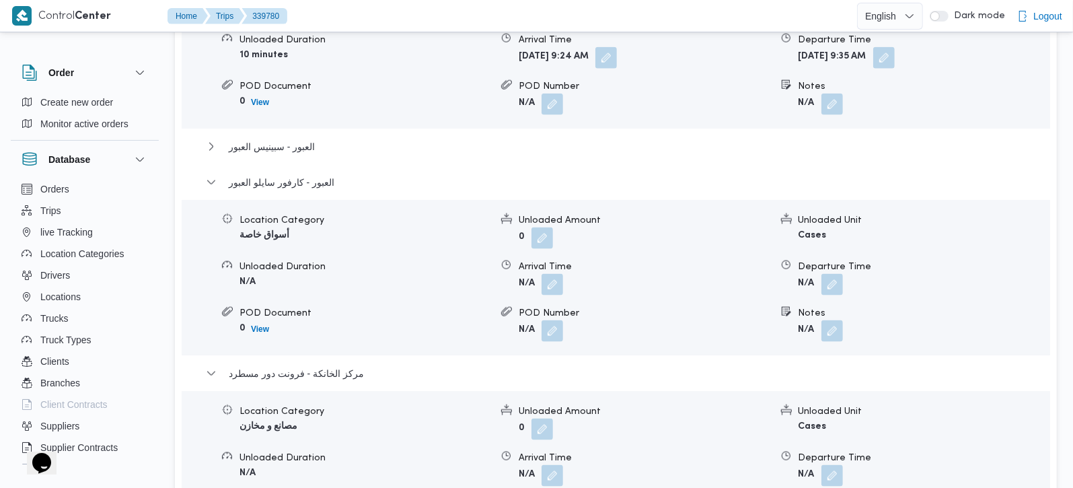
click at [283, 141] on div "العبور - سبينيس العبور" at bounding box center [616, 152] width 820 height 26
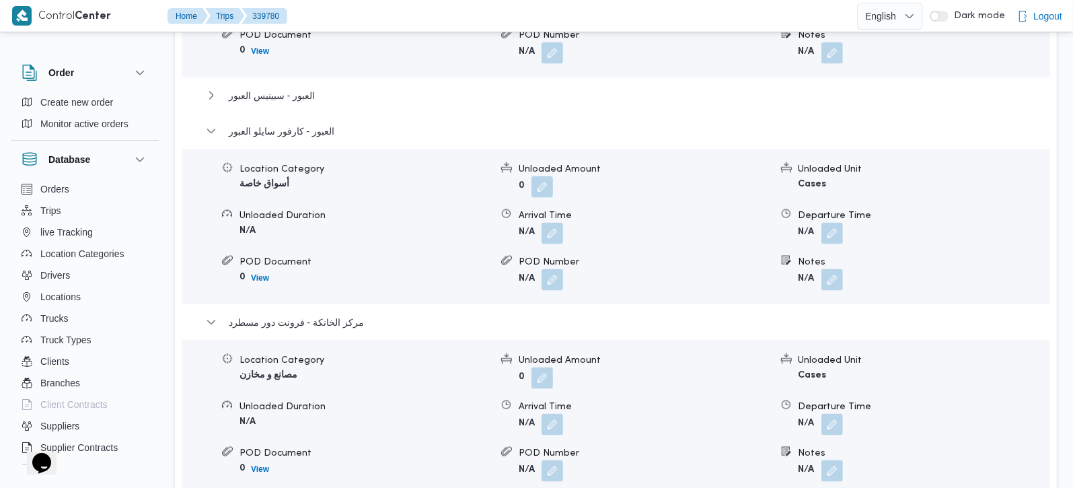
scroll to position [1424, 0]
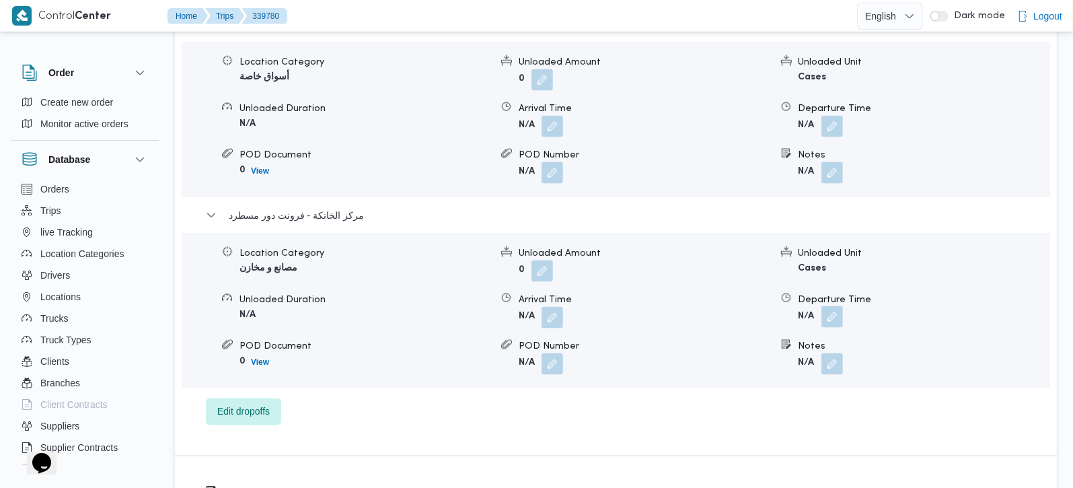
click at [826, 306] on button "button" at bounding box center [832, 317] width 22 height 22
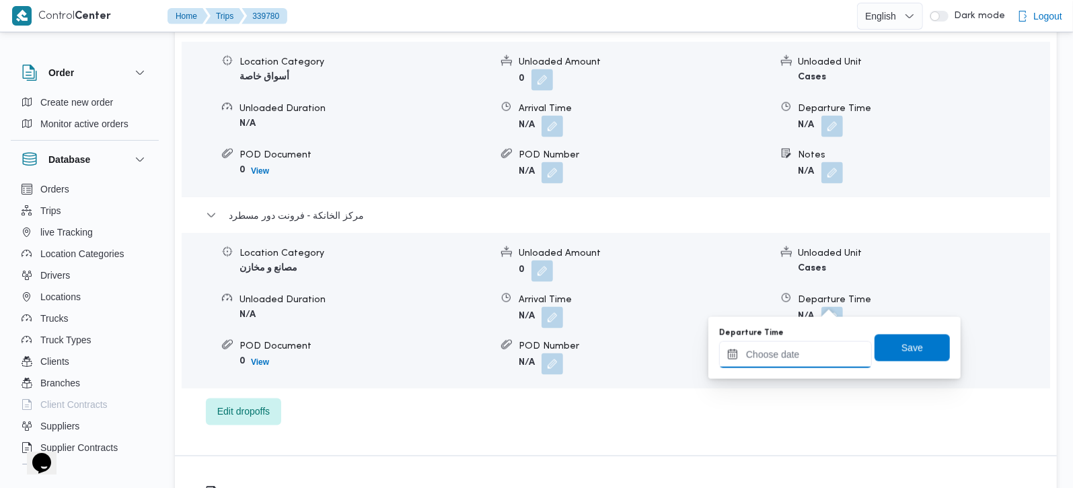
click at [820, 360] on input "Departure Time" at bounding box center [795, 354] width 153 height 27
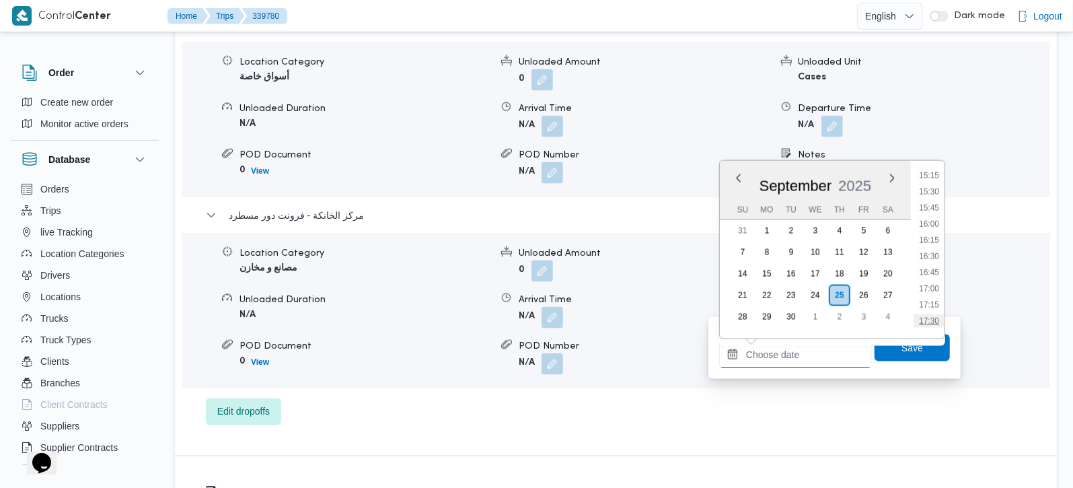
scroll to position [908, 0]
drag, startPoint x: 935, startPoint y: 186, endPoint x: 935, endPoint y: 212, distance: 25.6
click at [935, 186] on li "14:15" at bounding box center [928, 190] width 31 height 13
type input "25/09/2025 14:15"
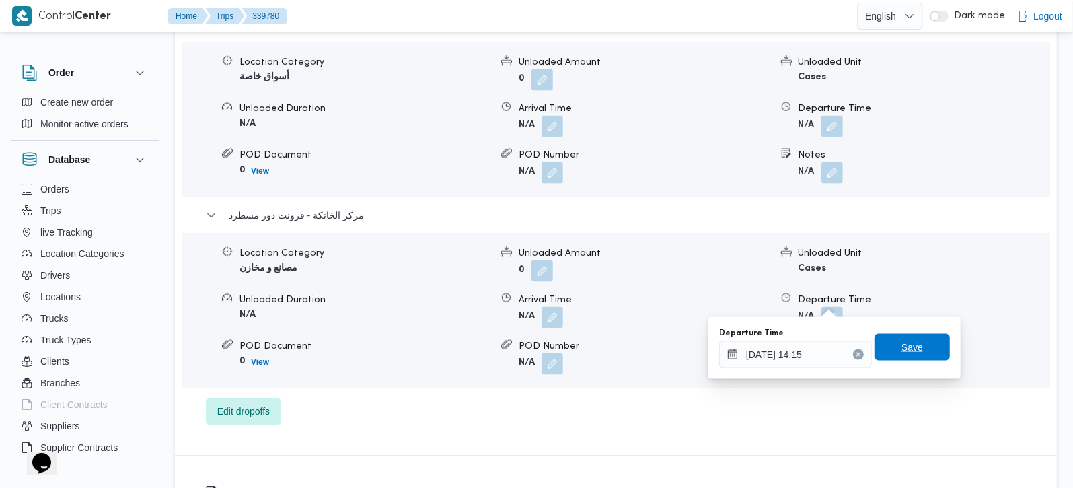
click at [921, 348] on span "Save" at bounding box center [911, 347] width 75 height 27
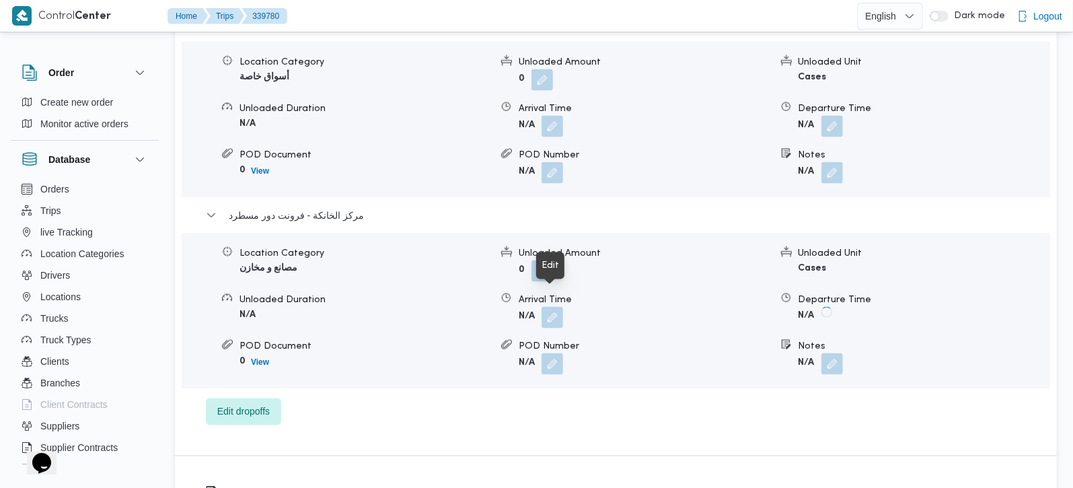
click at [555, 307] on button "button" at bounding box center [552, 318] width 22 height 22
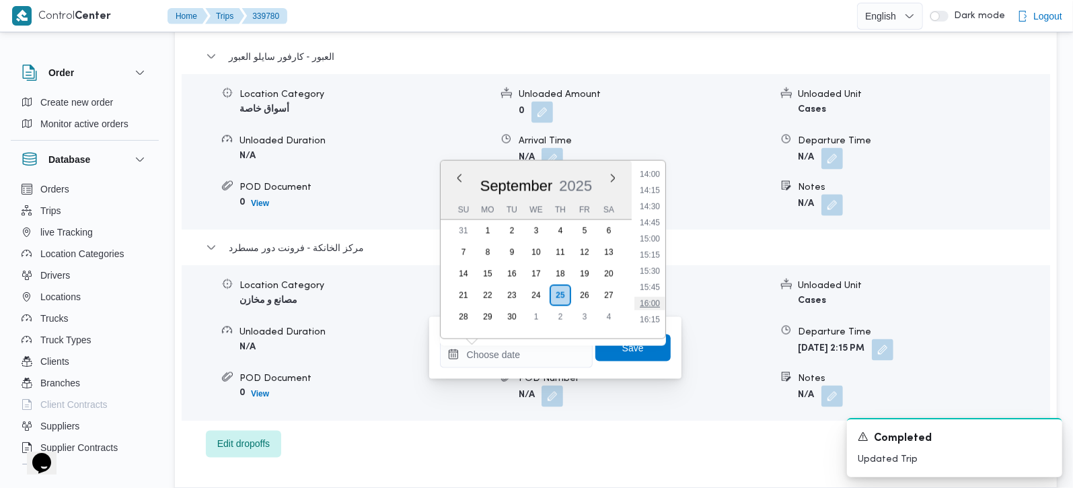
scroll to position [828, 0]
click at [650, 249] on li "14:00" at bounding box center [649, 253] width 31 height 13
type input "25/09/2025 14:00"
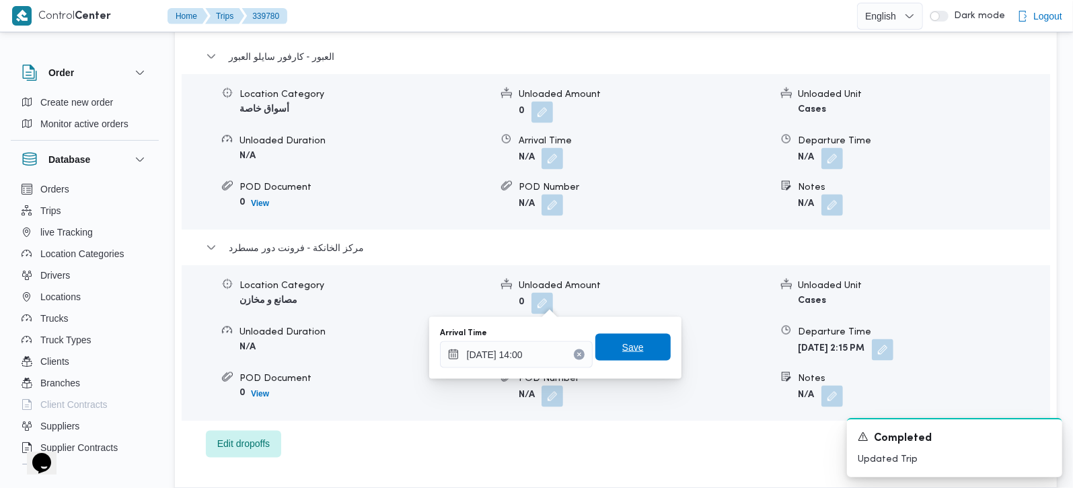
click at [631, 342] on span "Save" at bounding box center [633, 347] width 22 height 16
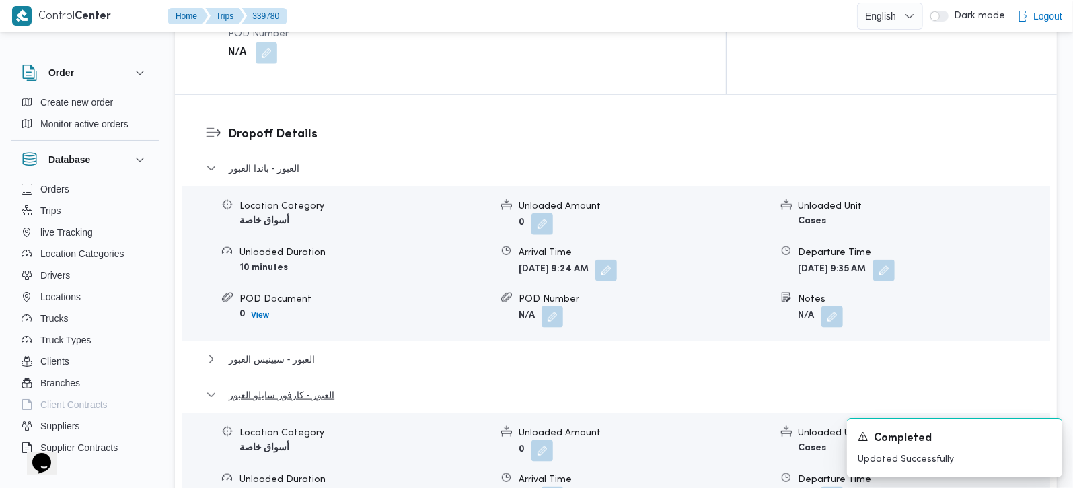
scroll to position [1113, 0]
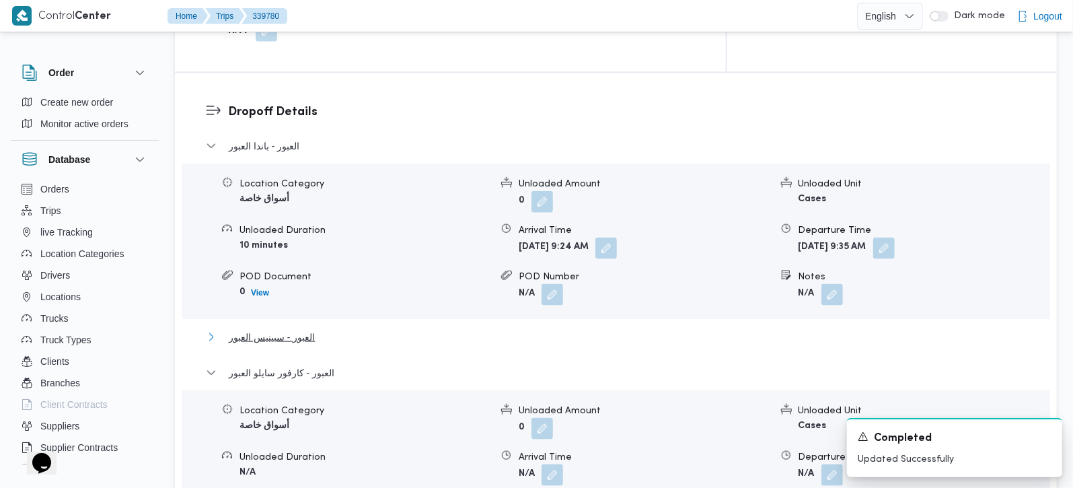
click at [254, 329] on span "العبور - سبينيس العبور" at bounding box center [272, 337] width 86 height 16
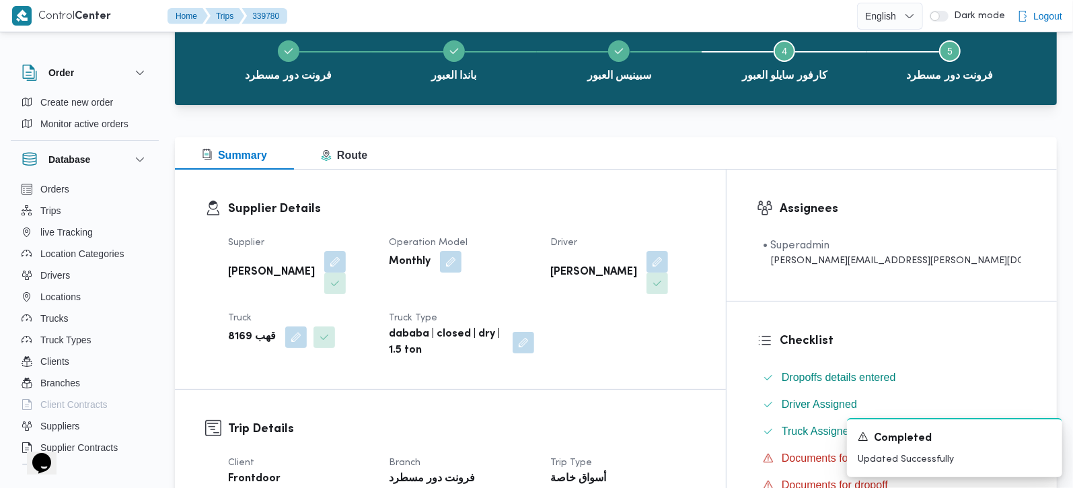
scroll to position [0, 0]
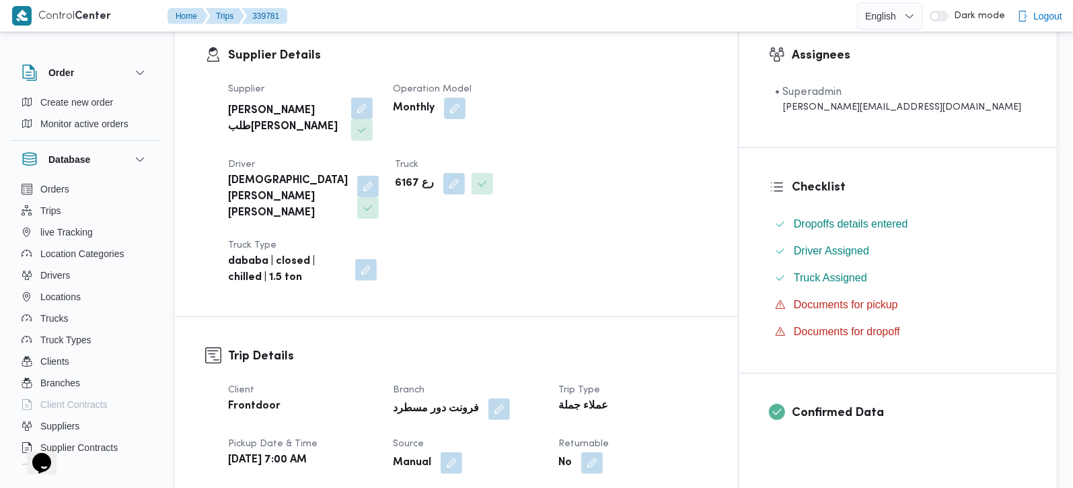
scroll to position [474, 0]
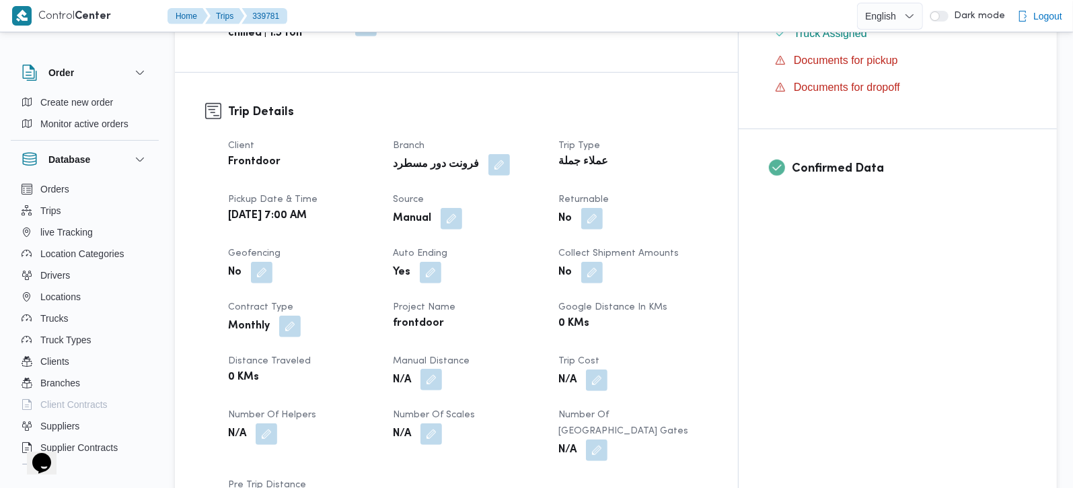
click at [442, 368] on button "button" at bounding box center [431, 379] width 22 height 22
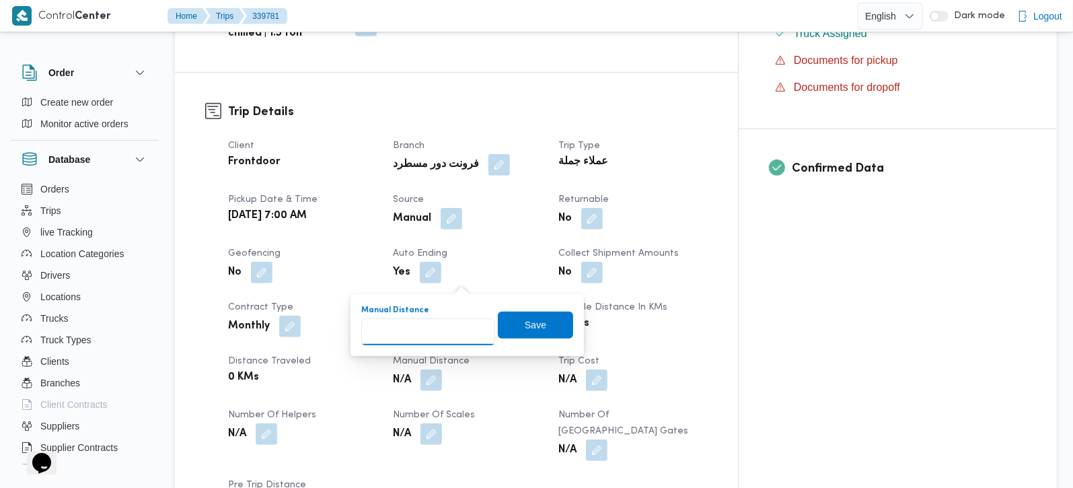
click at [432, 338] on input "Manual Distance" at bounding box center [428, 331] width 134 height 27
type input "180"
click at [524, 325] on span "Save" at bounding box center [535, 324] width 22 height 16
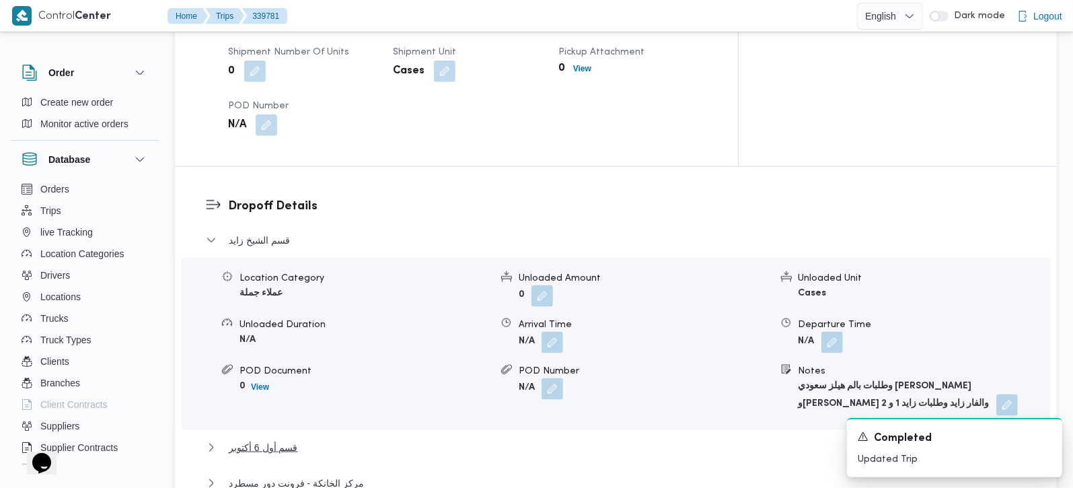
scroll to position [1107, 0]
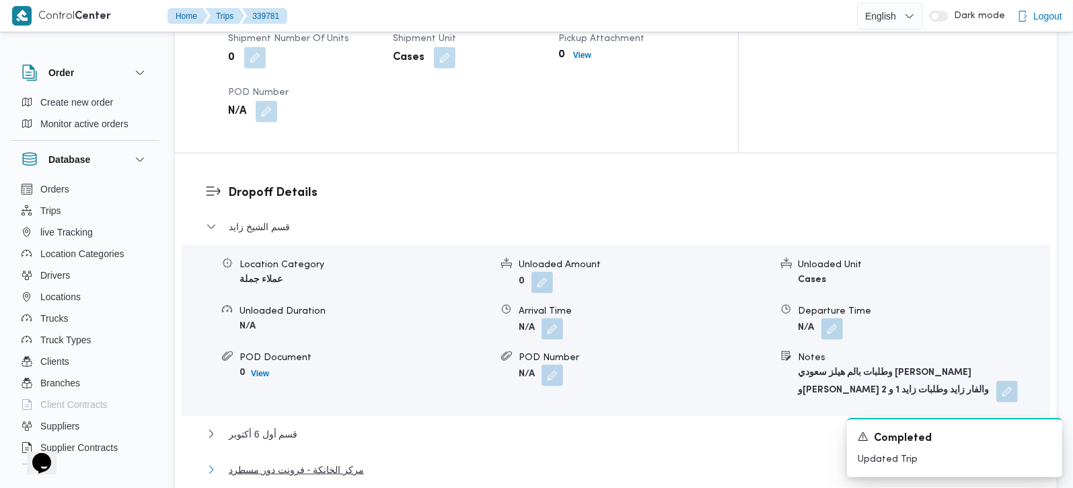
click at [317, 461] on span "مركز الخانكة - فرونت دور مسطرد" at bounding box center [296, 469] width 135 height 16
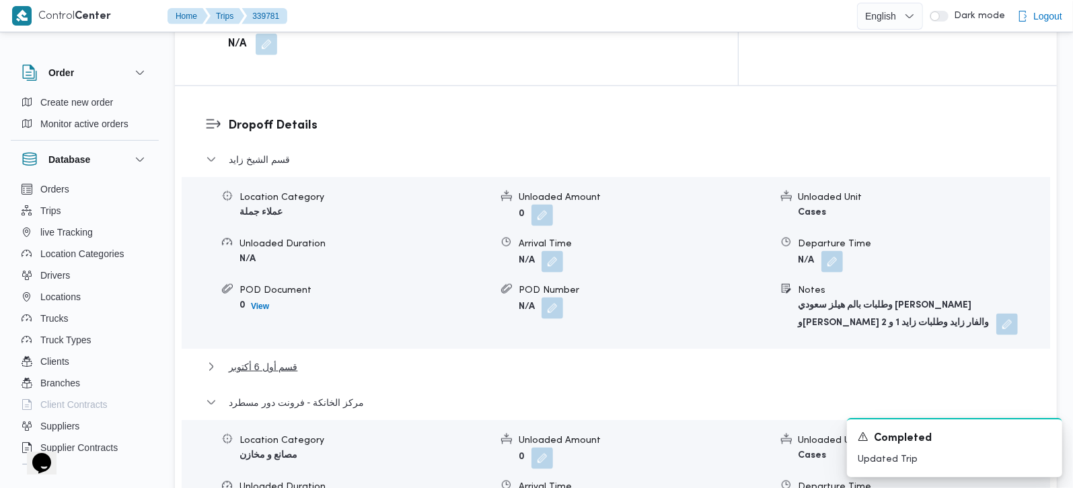
scroll to position [1265, 0]
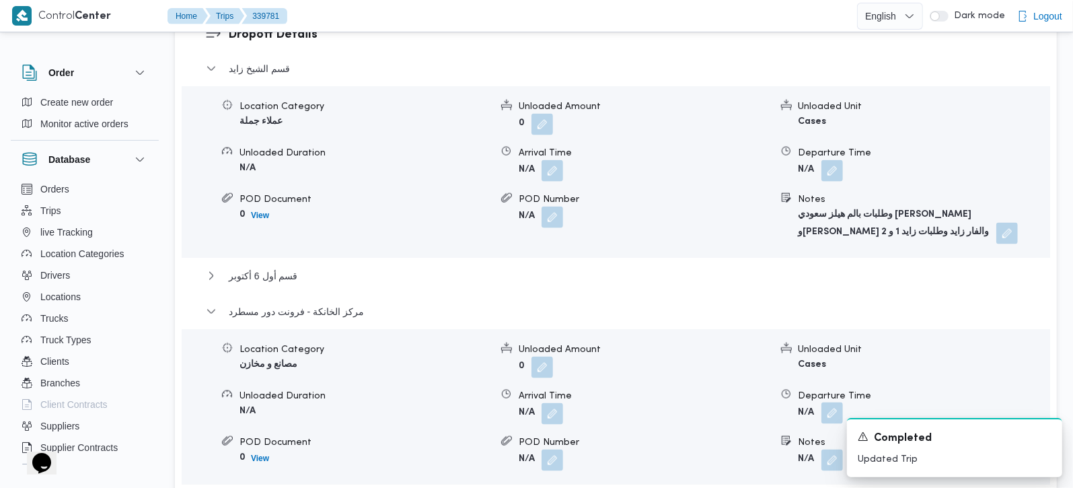
drag, startPoint x: 819, startPoint y: 303, endPoint x: 839, endPoint y: 286, distance: 26.3
click at [820, 403] on span at bounding box center [828, 414] width 28 height 22
click at [839, 402] on button "button" at bounding box center [832, 413] width 22 height 22
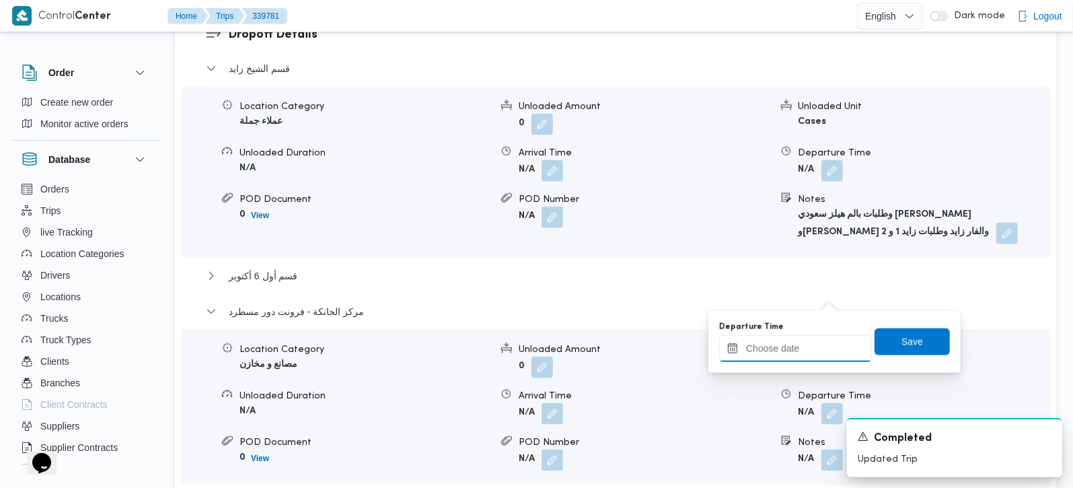
click at [814, 335] on input "Departure Time" at bounding box center [795, 348] width 153 height 27
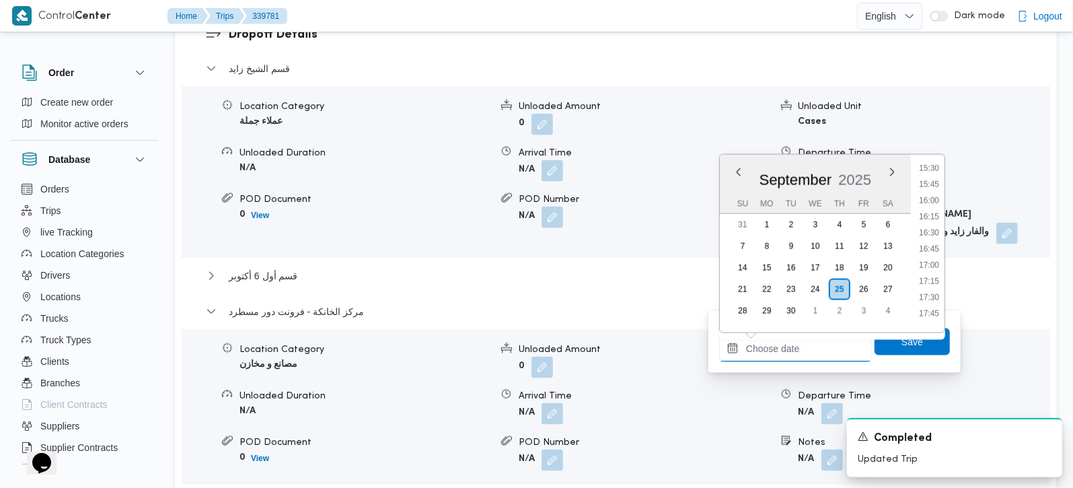
scroll to position [1003, 0]
click at [934, 171] on li "15:30" at bounding box center [928, 169] width 31 height 13
type input "25/09/2025 15:30"
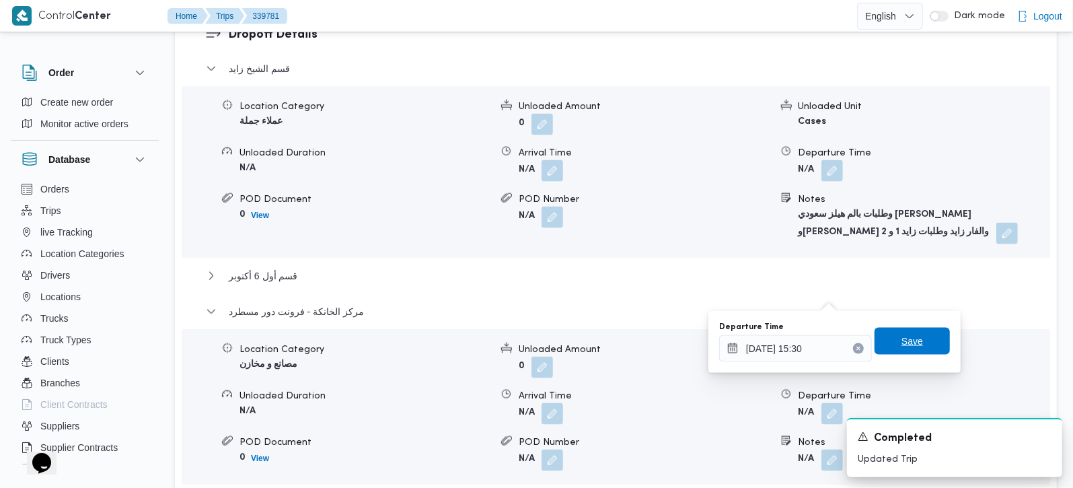
click at [920, 339] on span "Save" at bounding box center [911, 340] width 75 height 27
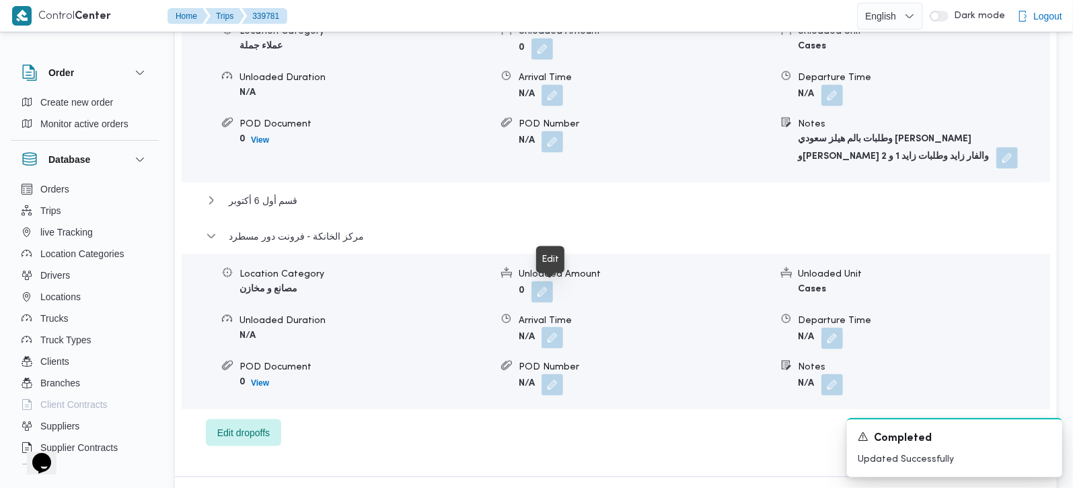
click at [553, 327] on button "button" at bounding box center [552, 338] width 22 height 22
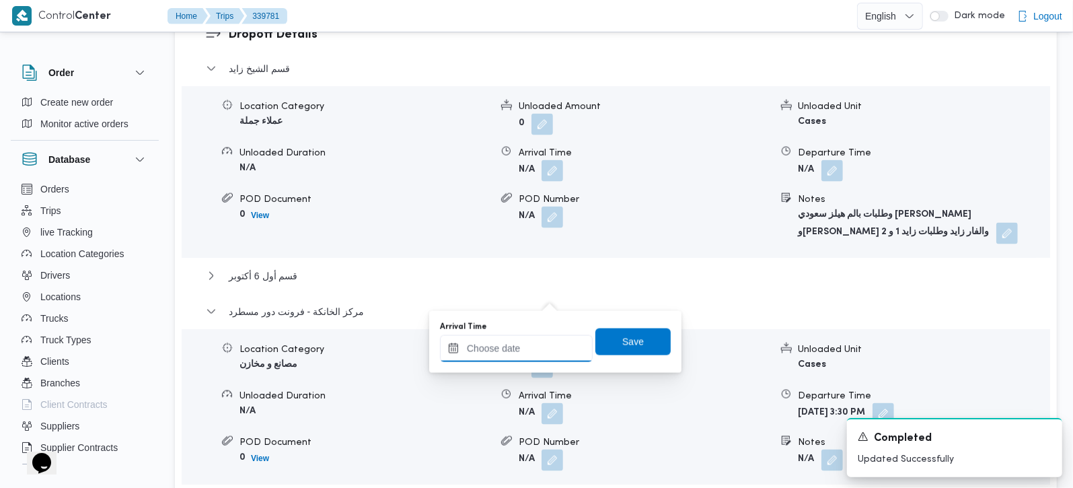
drag, startPoint x: 553, startPoint y: 302, endPoint x: 543, endPoint y: 348, distance: 46.8
click at [532, 353] on input "Arrival Time" at bounding box center [516, 348] width 153 height 27
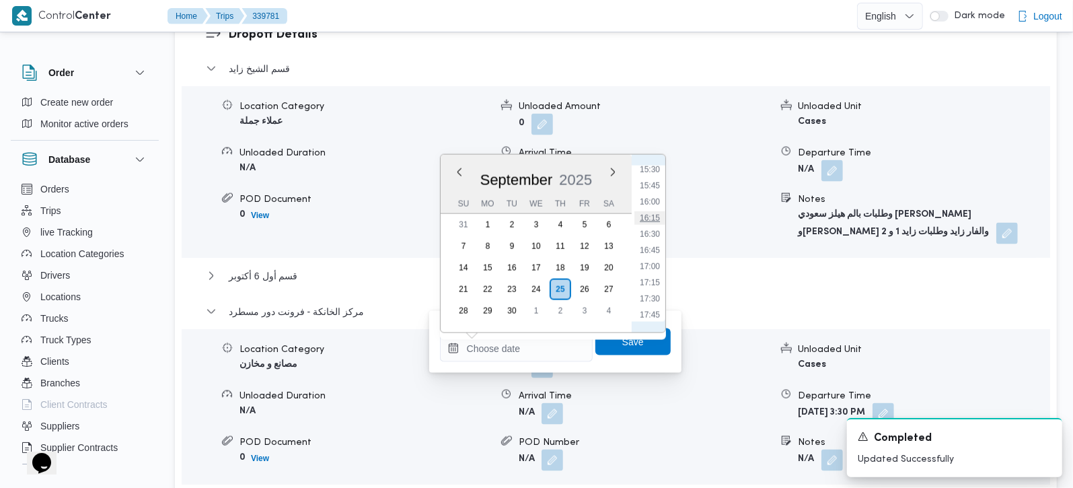
click at [654, 216] on li "16:15" at bounding box center [649, 217] width 31 height 13
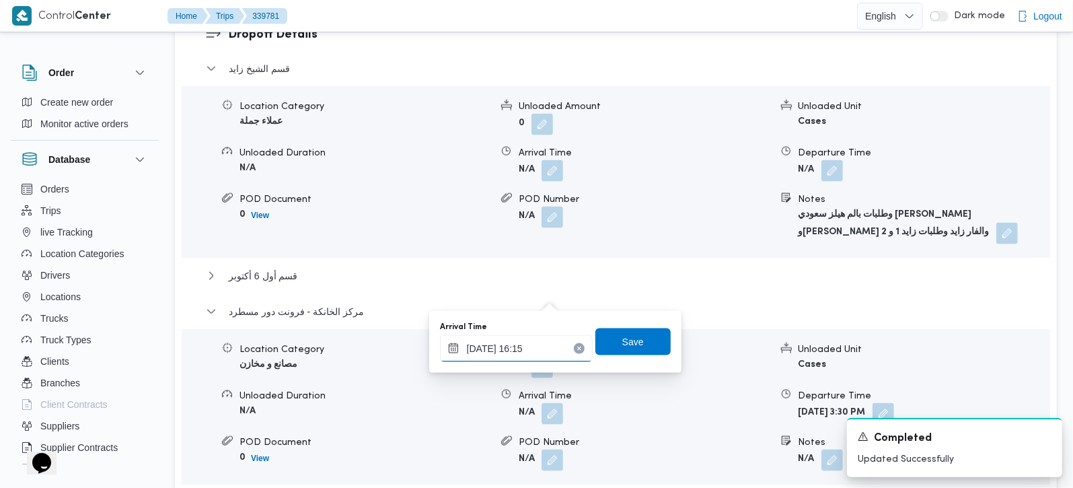
click at [516, 356] on input "25/09/2025 16:15" at bounding box center [516, 348] width 153 height 27
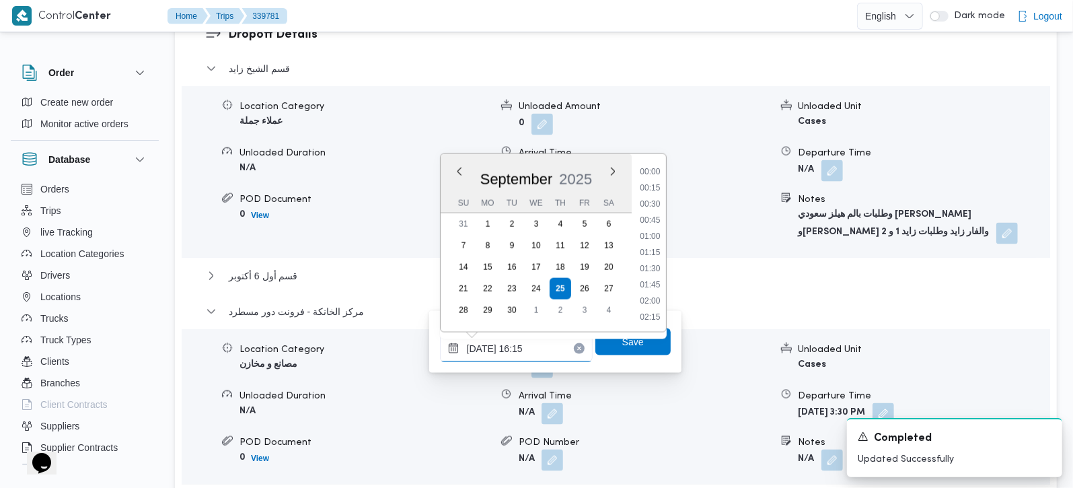
scroll to position [967, 0]
click at [653, 187] on li "15:15" at bounding box center [649, 188] width 31 height 13
type input "25/09/2025 15:15"
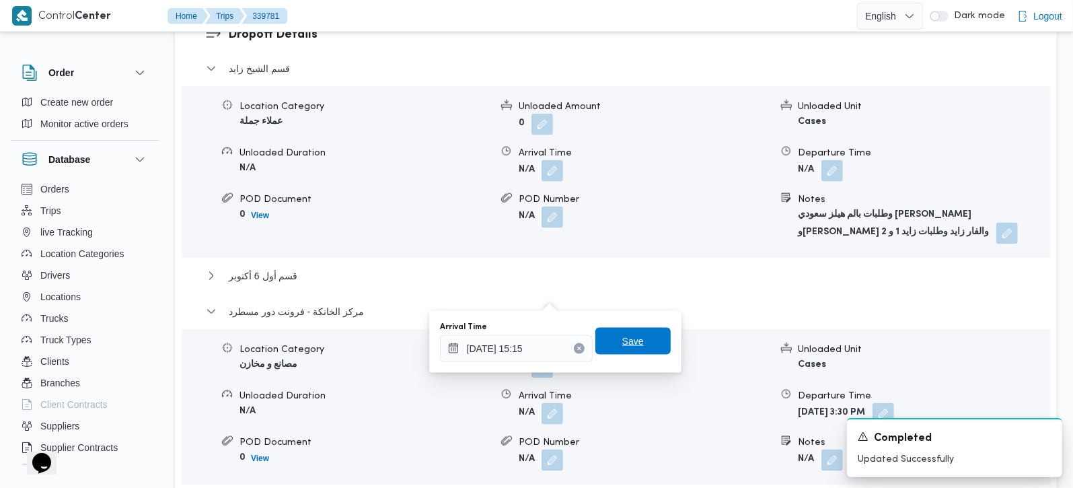
click at [635, 343] on span "Save" at bounding box center [632, 340] width 75 height 27
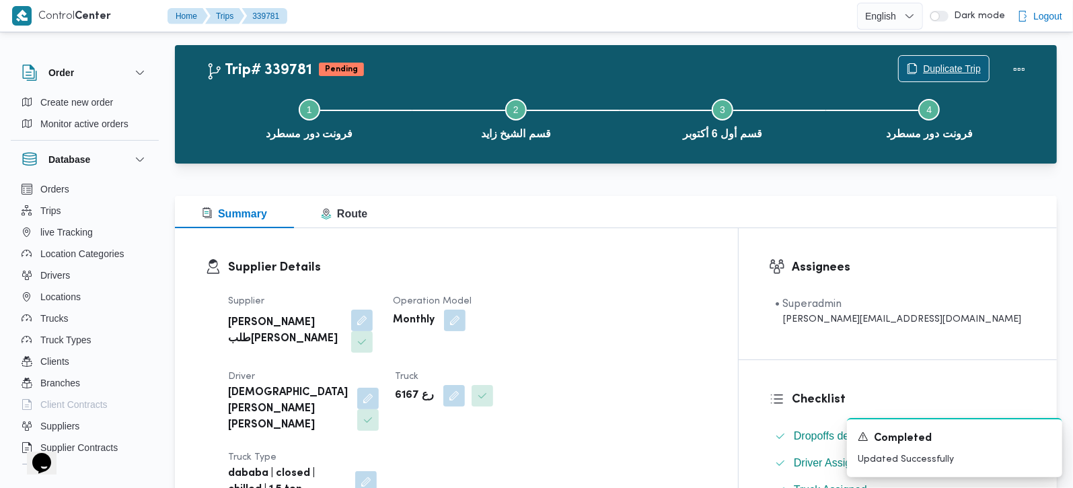
scroll to position [0, 0]
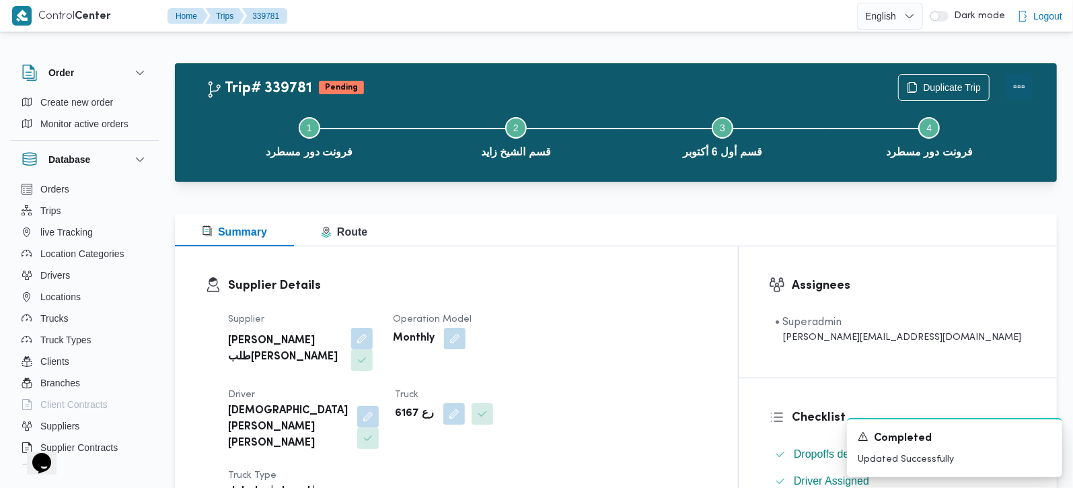
click at [1019, 79] on button "Actions" at bounding box center [1018, 86] width 27 height 27
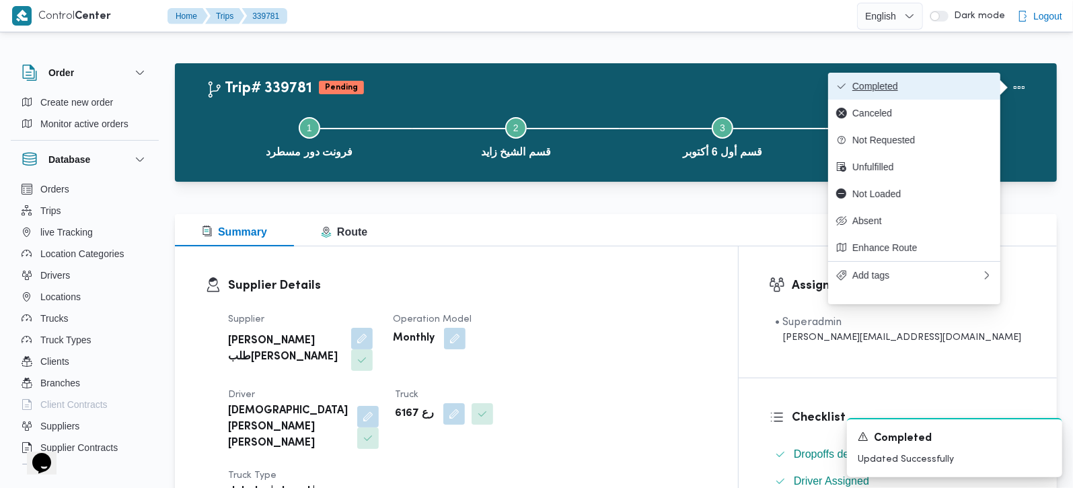
click at [960, 88] on span "Completed" at bounding box center [922, 86] width 140 height 11
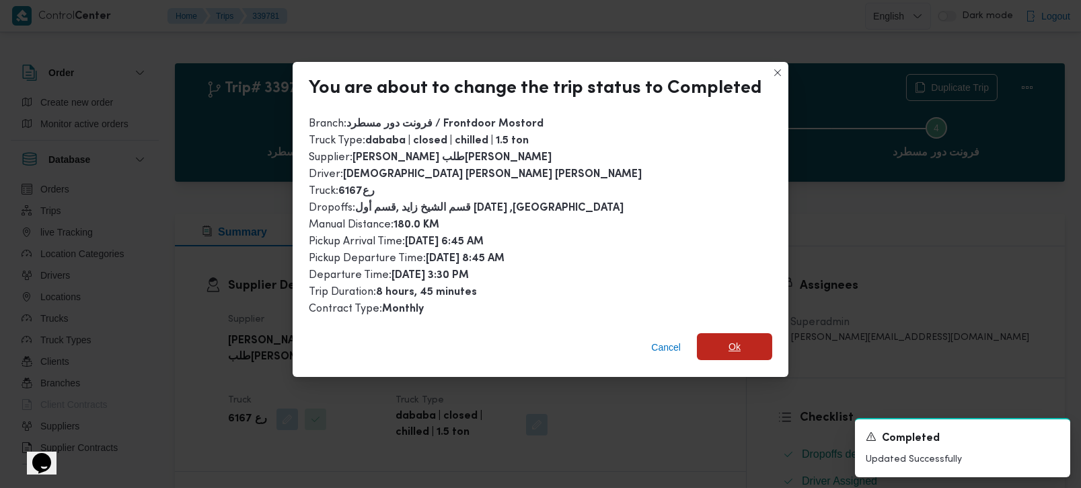
click at [722, 342] on span "Ok" at bounding box center [734, 346] width 75 height 27
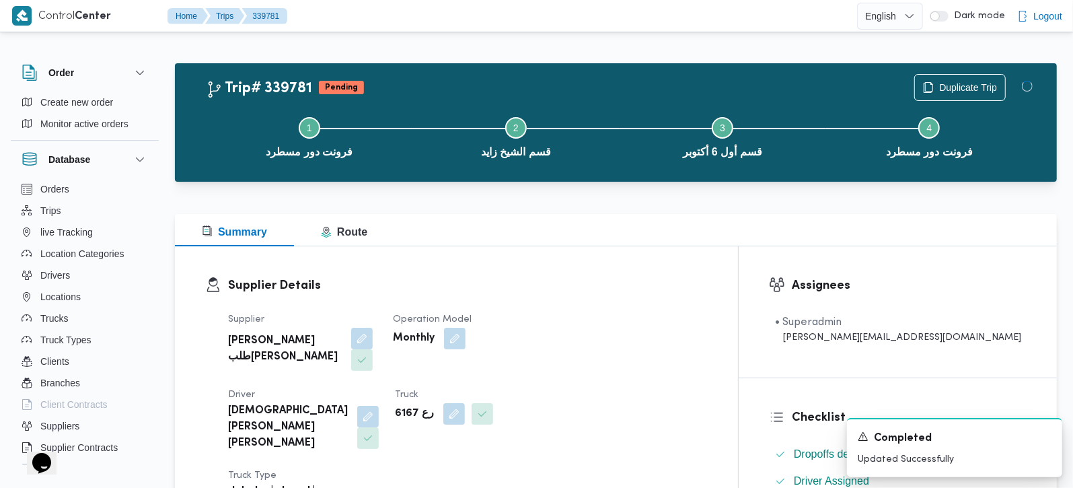
click at [588, 229] on div "Summary Route" at bounding box center [616, 230] width 882 height 32
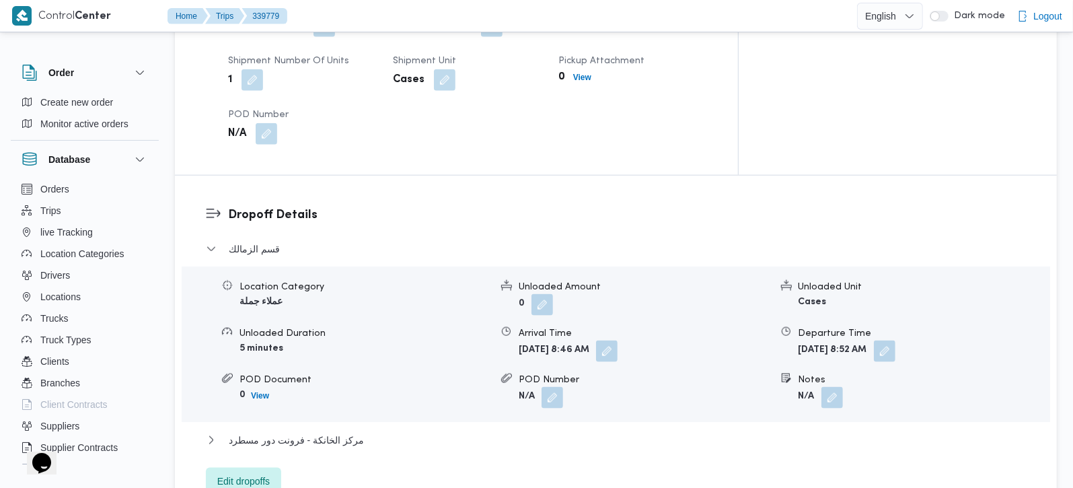
scroll to position [1087, 0]
click at [302, 430] on span "مركز الخانكة - فرونت دور مسطرد" at bounding box center [296, 438] width 135 height 16
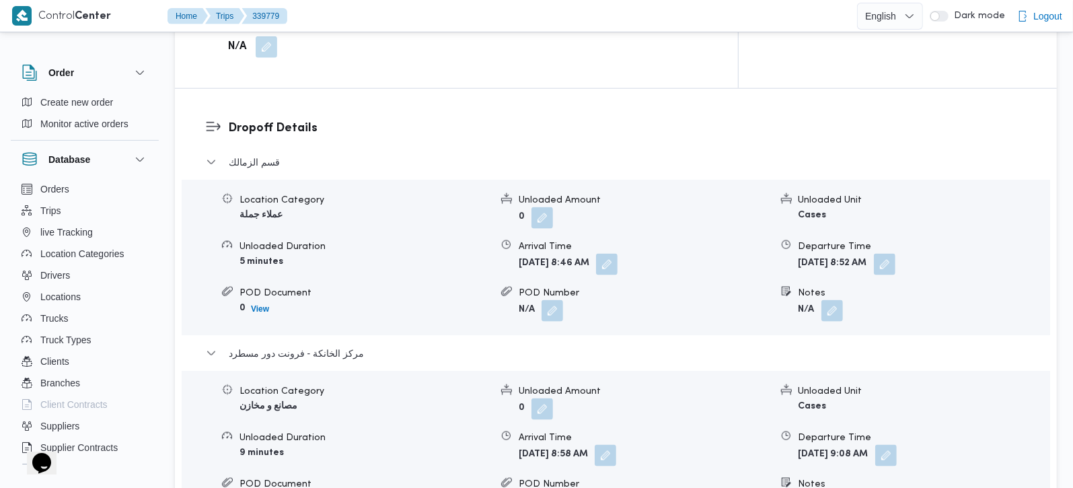
scroll to position [1324, 0]
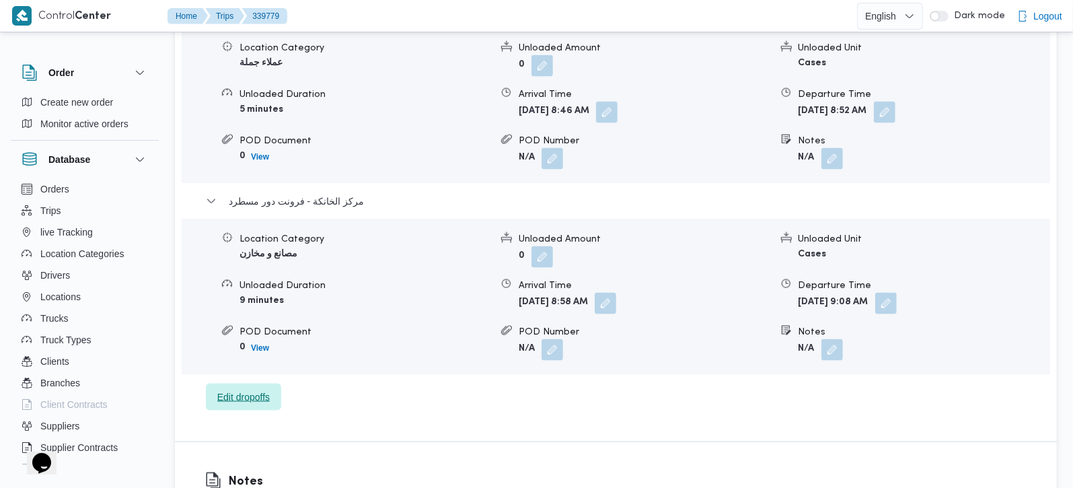
click at [209, 383] on span "Edit dropoffs" at bounding box center [243, 396] width 75 height 27
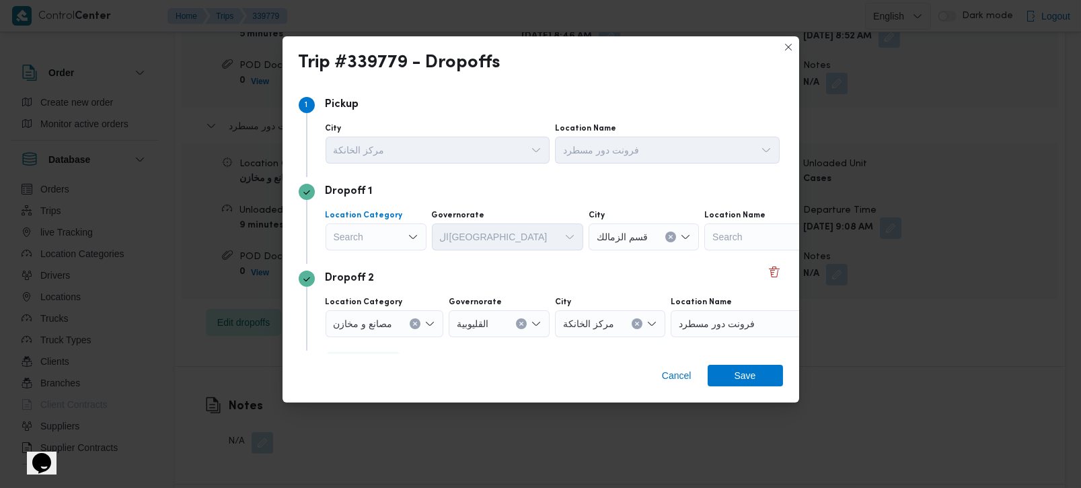
click at [411, 241] on icon "Open list of options" at bounding box center [412, 236] width 11 height 11
click at [392, 255] on span "مصانع و مخازن" at bounding box center [384, 262] width 69 height 16
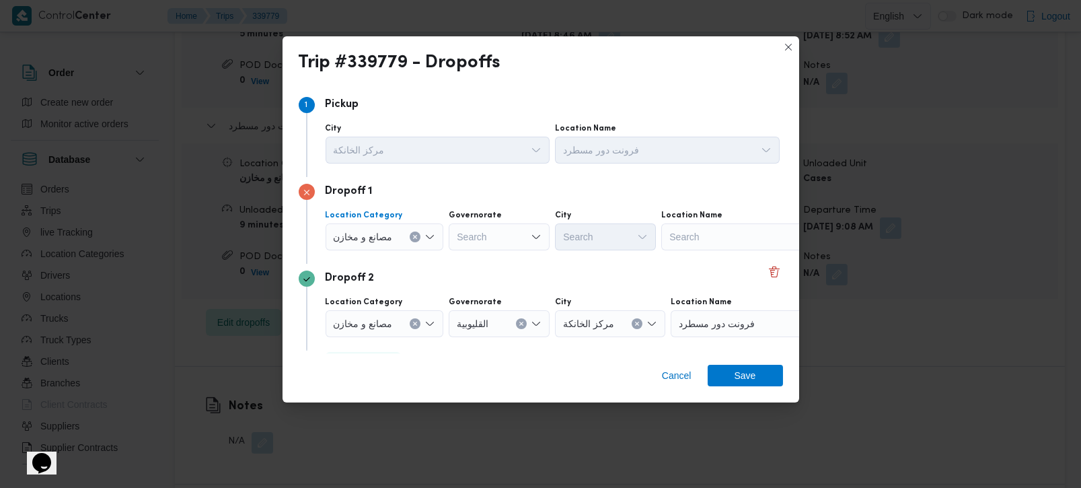
click at [418, 237] on icon "Clear input" at bounding box center [414, 236] width 5 height 5
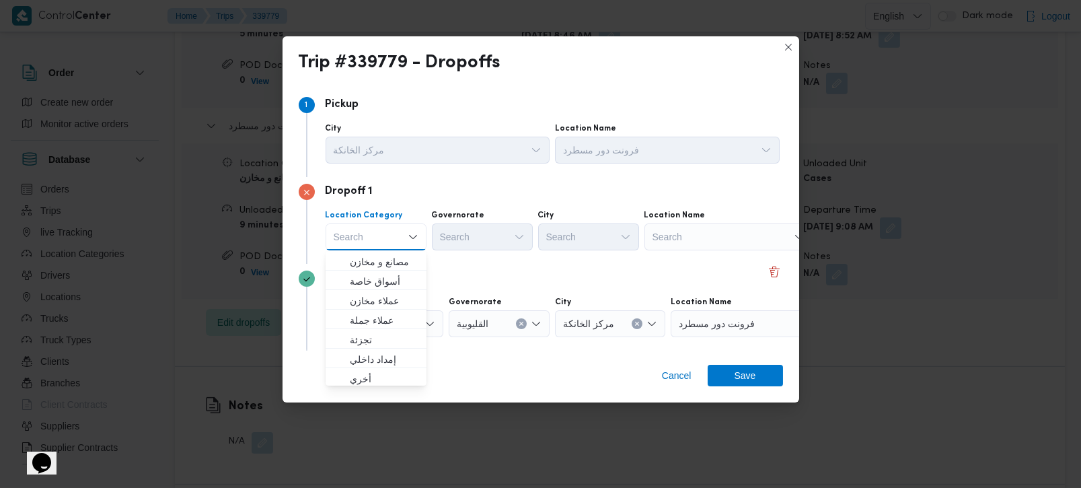
click at [733, 234] on div "Search" at bounding box center [728, 236] width 168 height 27
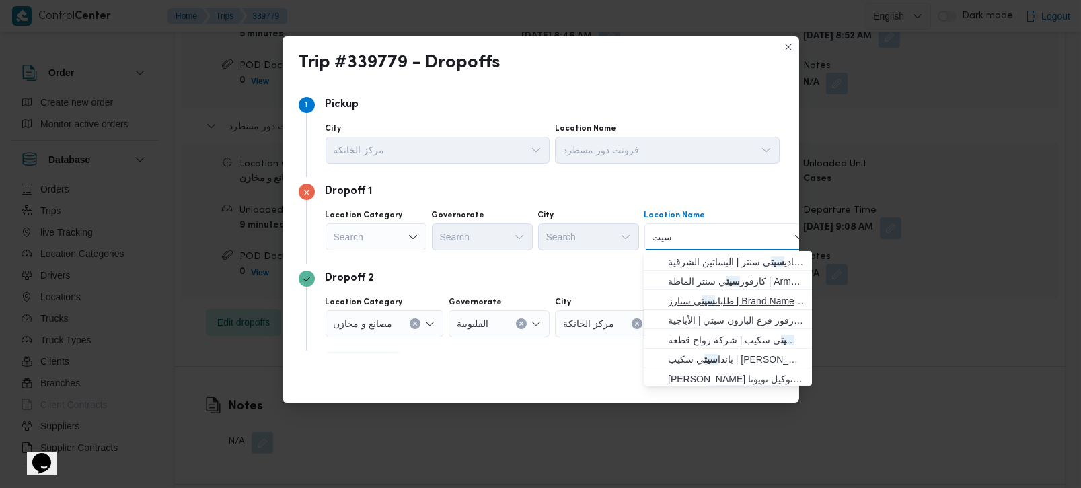
type input "سيت"
click at [756, 293] on span "طلبات سيت ي ستارز | Brand Names | مساكن المهندسين" at bounding box center [736, 301] width 136 height 16
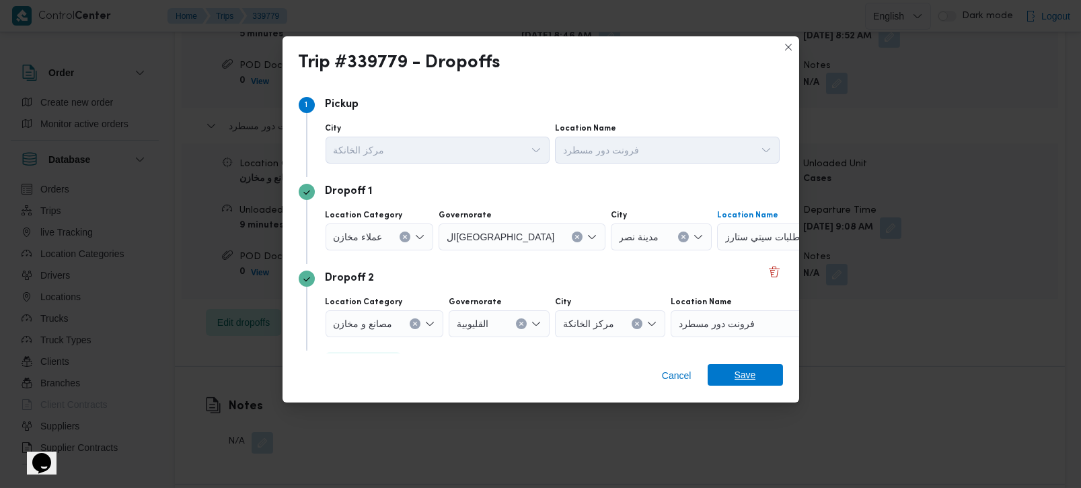
click at [743, 383] on span "Save" at bounding box center [745, 375] width 22 height 22
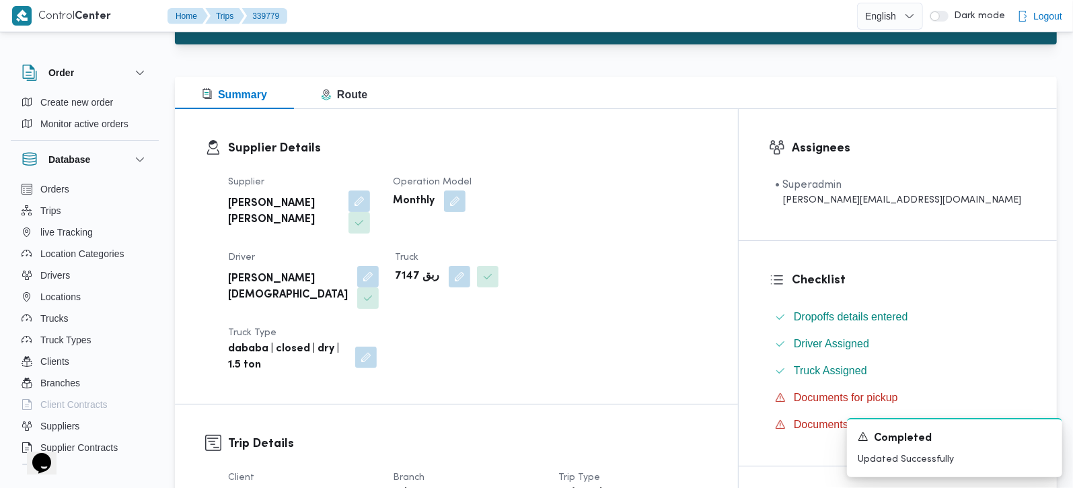
scroll to position [0, 0]
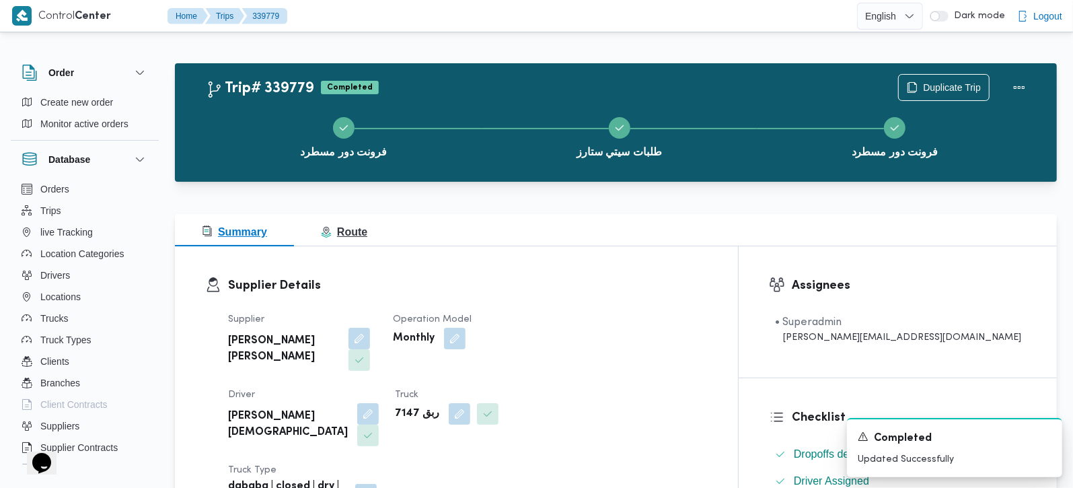
click at [346, 235] on span "Route" at bounding box center [344, 231] width 46 height 11
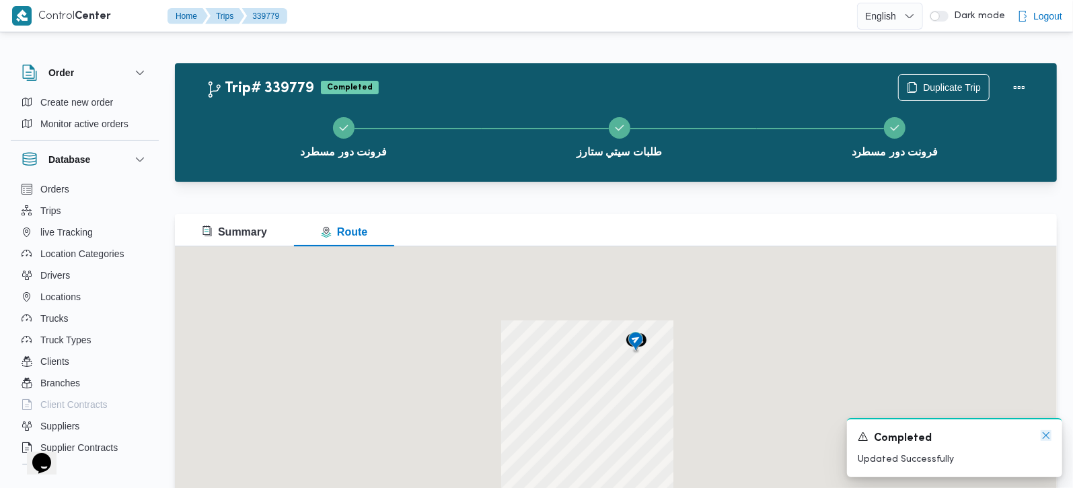
click at [1042, 437] on icon "Dismiss toast" at bounding box center [1045, 435] width 11 height 11
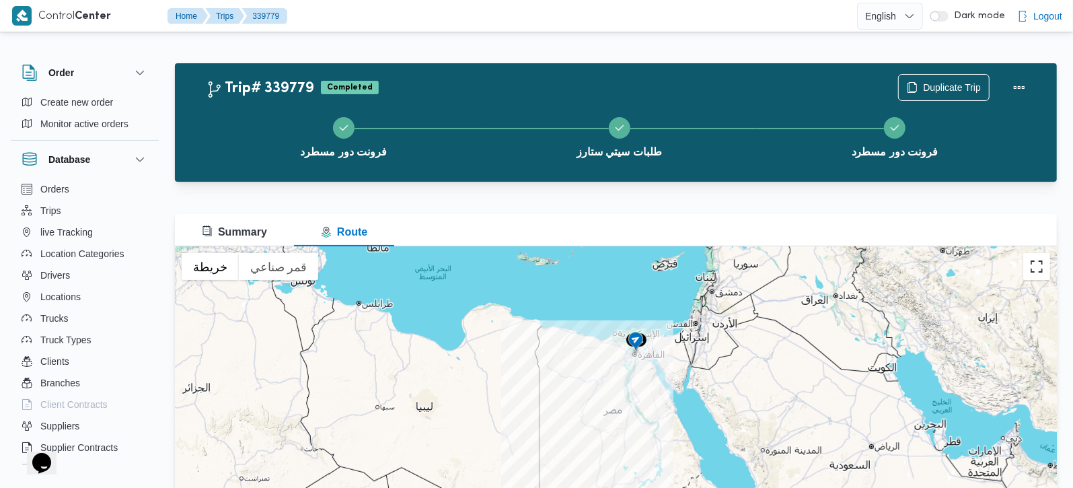
click at [1034, 259] on button "تبديل إلى العرض ملء الشاشة" at bounding box center [1036, 266] width 27 height 27
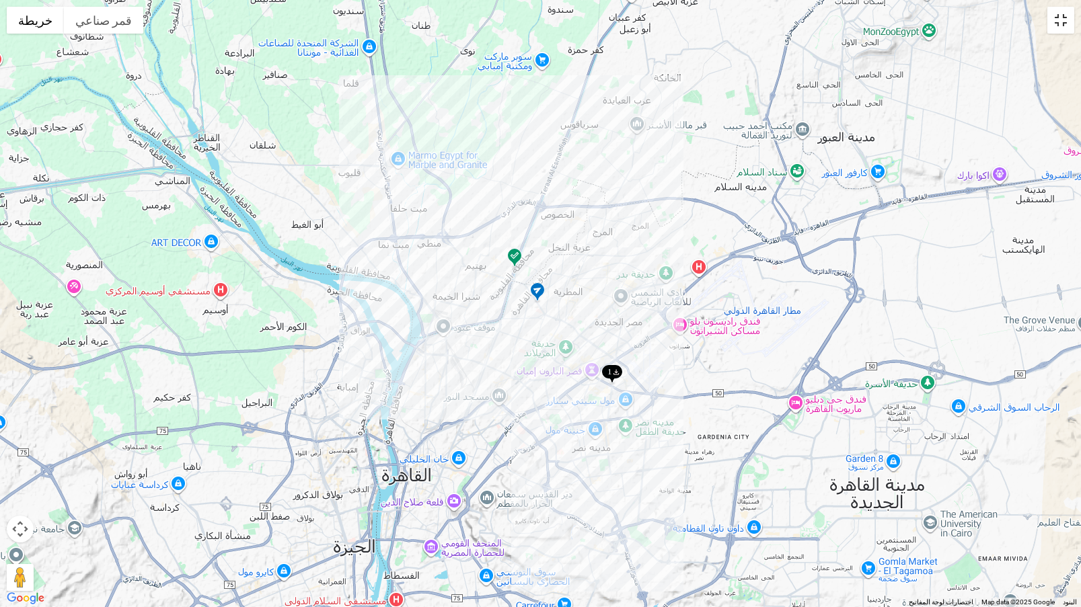
click at [1059, 23] on button "تبديل إلى العرض ملء الشاشة" at bounding box center [1060, 20] width 27 height 27
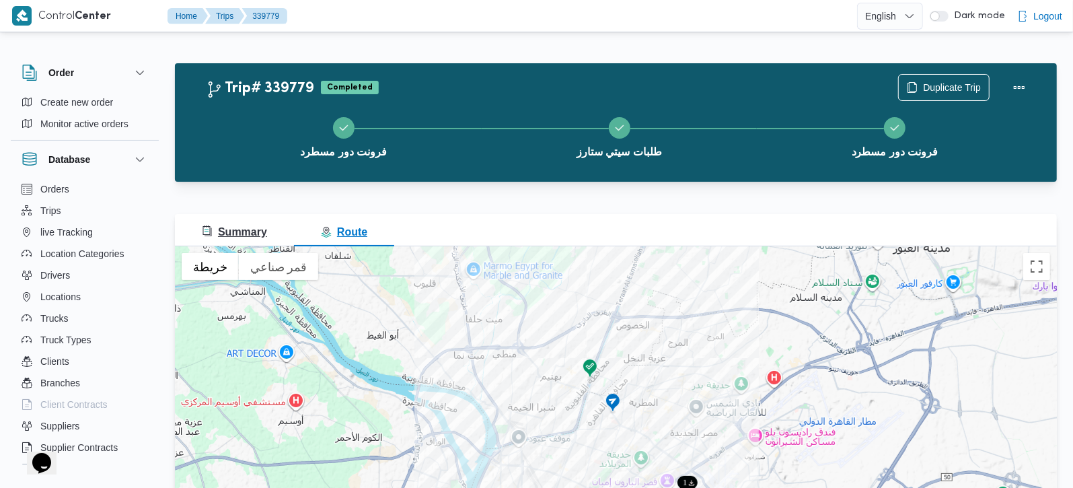
click at [249, 233] on span "Summary" at bounding box center [234, 231] width 65 height 11
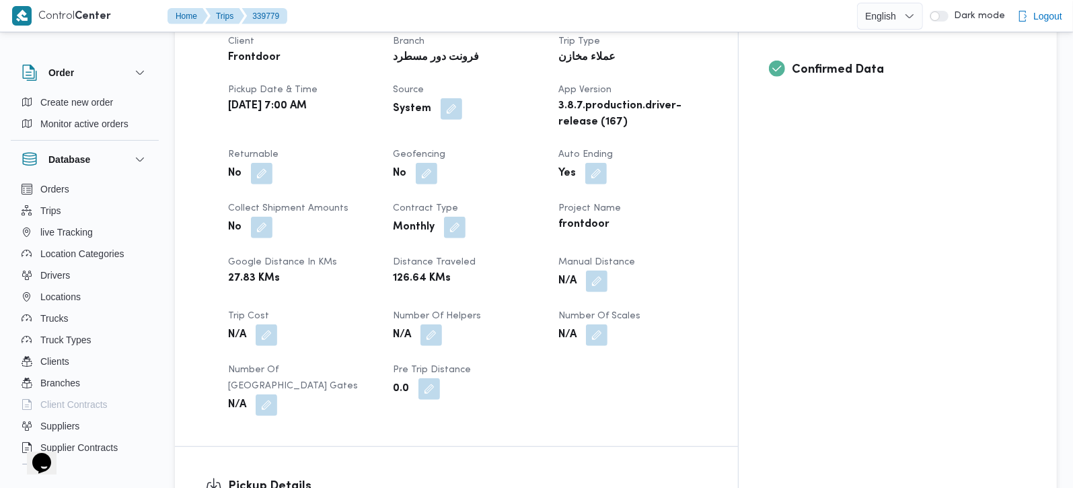
scroll to position [633, 0]
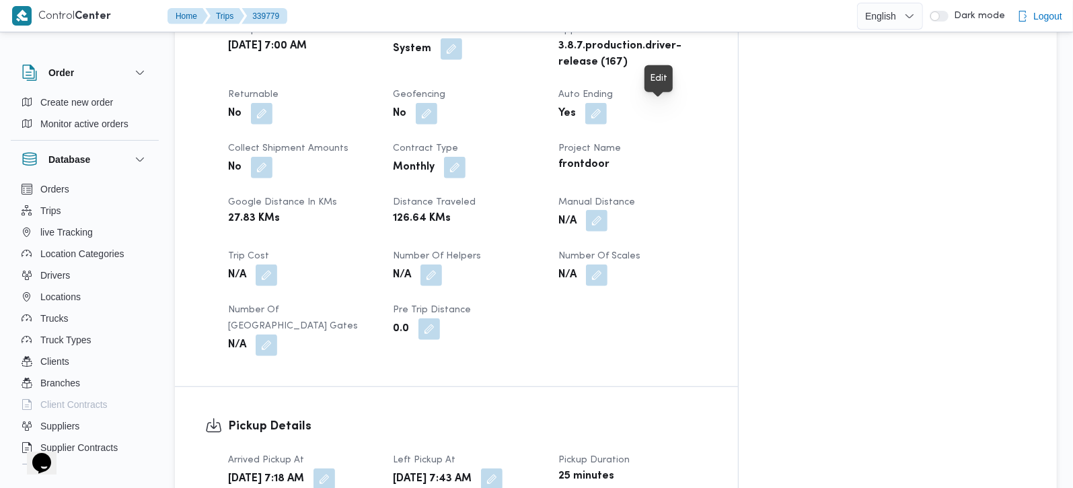
click at [607, 210] on button "button" at bounding box center [597, 221] width 22 height 22
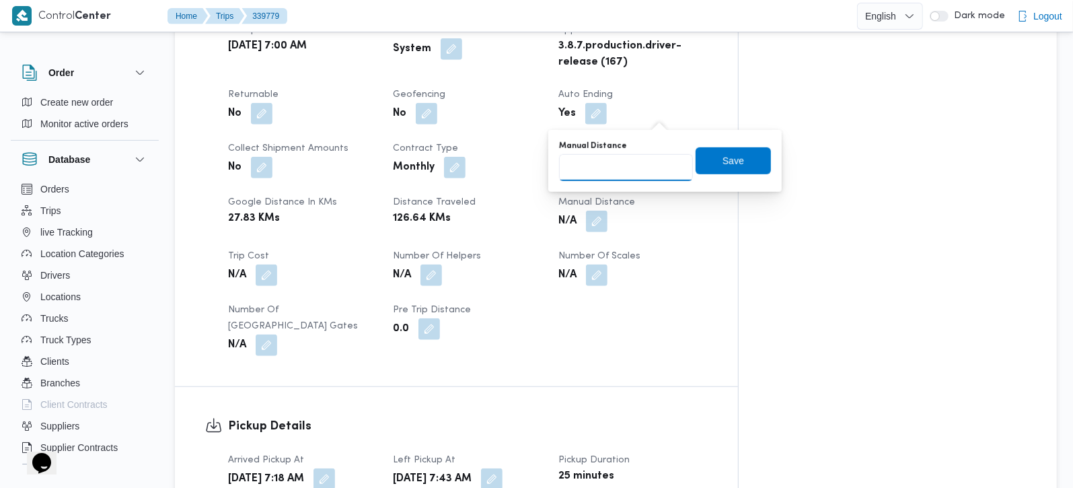
click at [620, 173] on input "Manual Distance" at bounding box center [626, 167] width 134 height 27
type input "45"
click at [703, 171] on span "Save" at bounding box center [732, 160] width 75 height 27
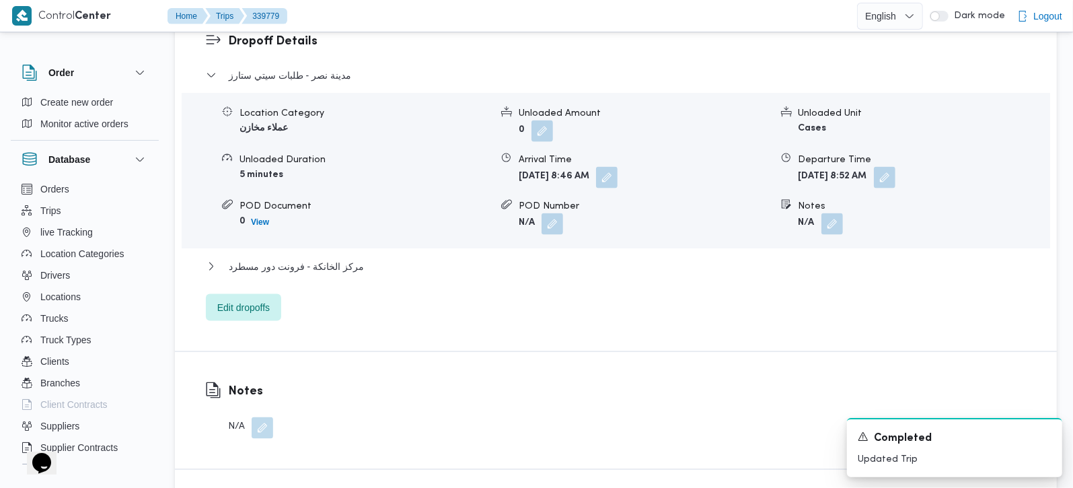
scroll to position [1265, 0]
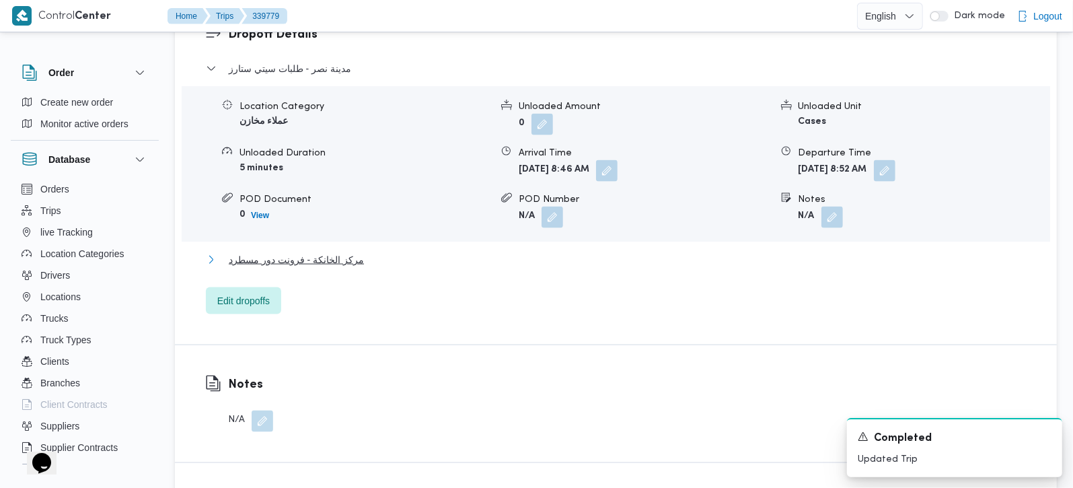
click at [332, 251] on span "مركز الخانكة - فرونت دور مسطرد" at bounding box center [296, 259] width 135 height 16
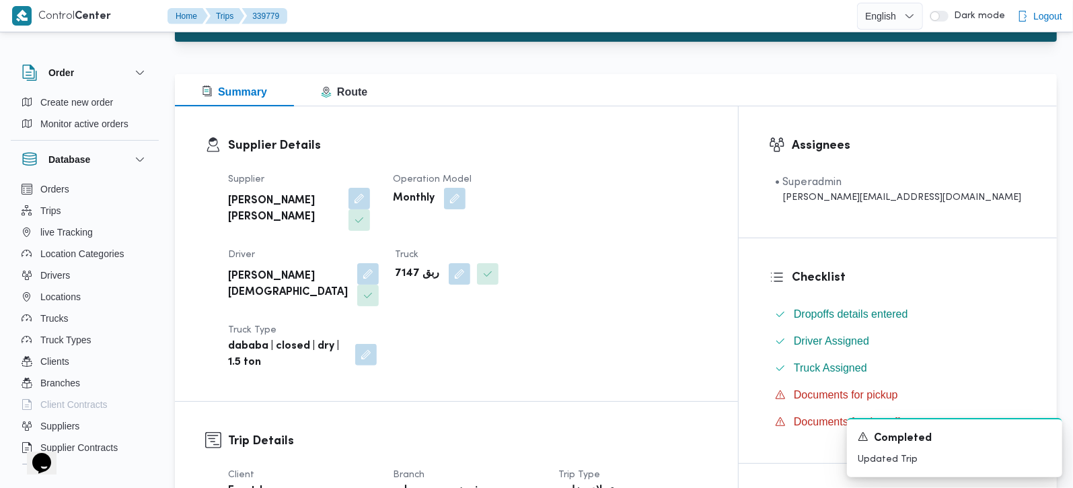
scroll to position [0, 0]
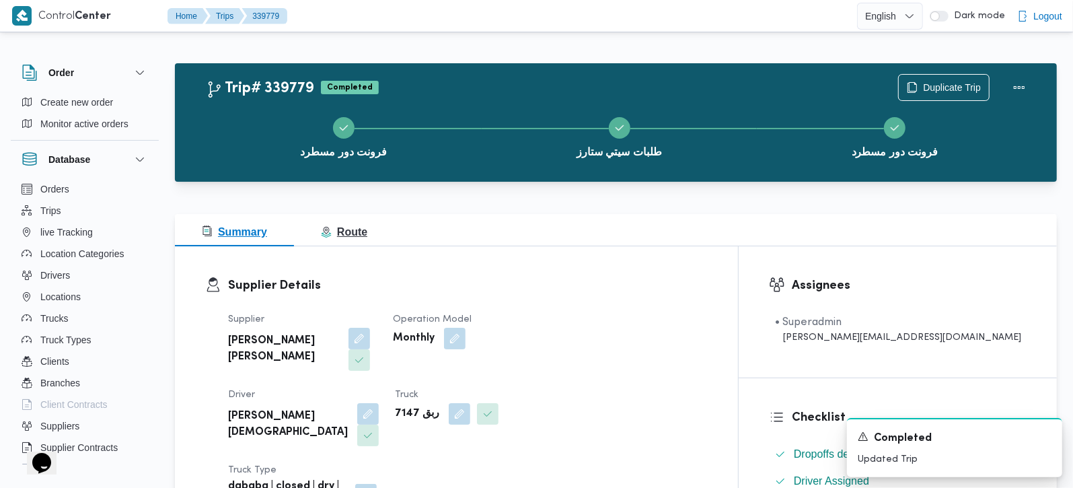
click at [364, 230] on span "Route" at bounding box center [344, 231] width 46 height 11
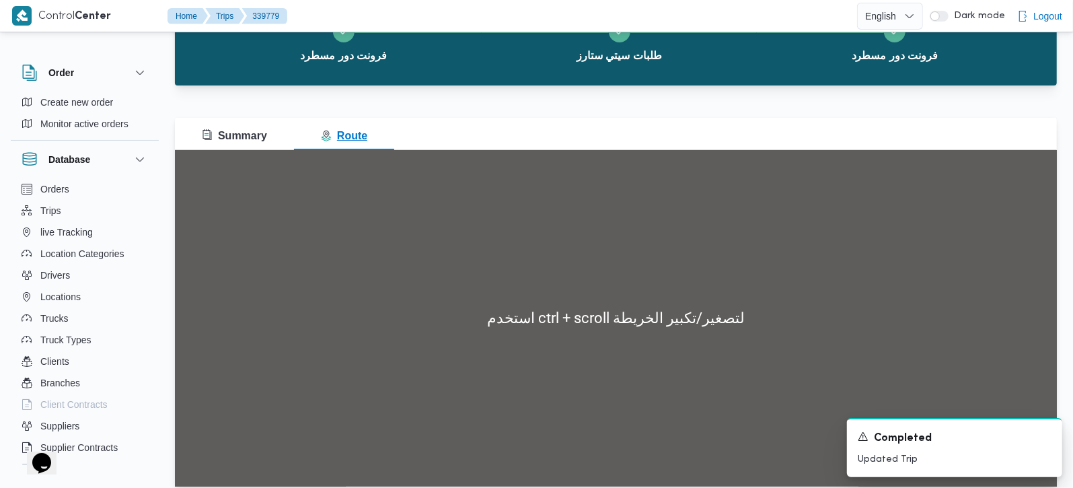
scroll to position [110, 0]
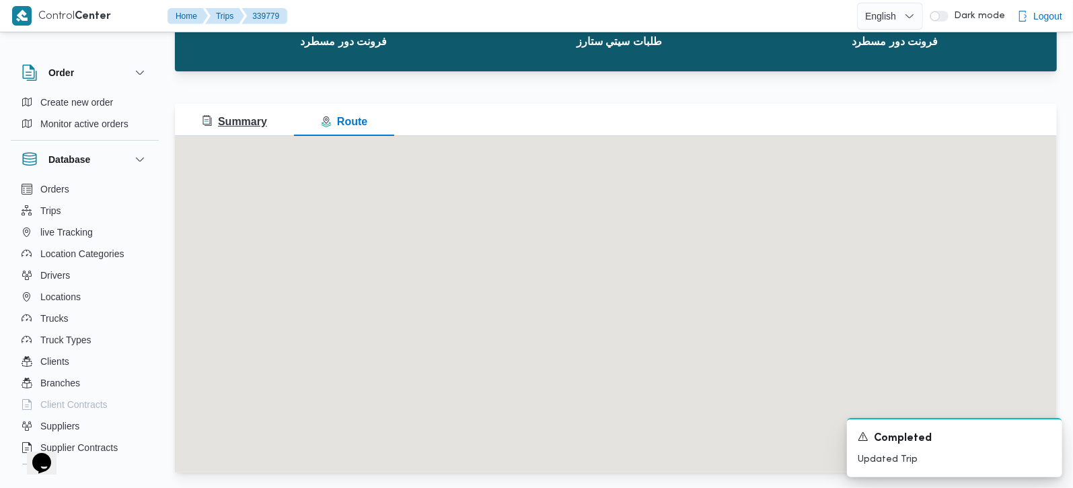
click at [247, 124] on span "Summary" at bounding box center [234, 121] width 65 height 11
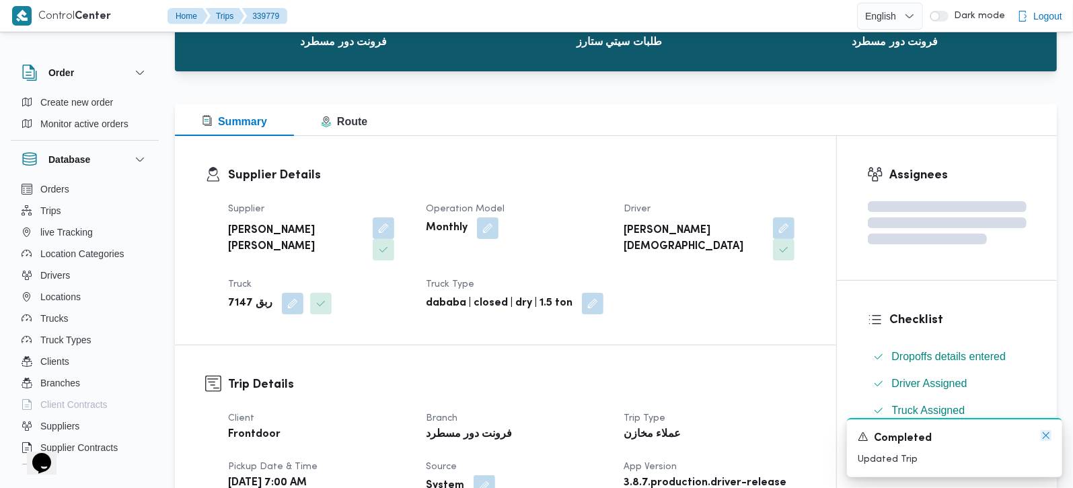
click at [1047, 434] on icon "Dismiss toast" at bounding box center [1045, 435] width 7 height 7
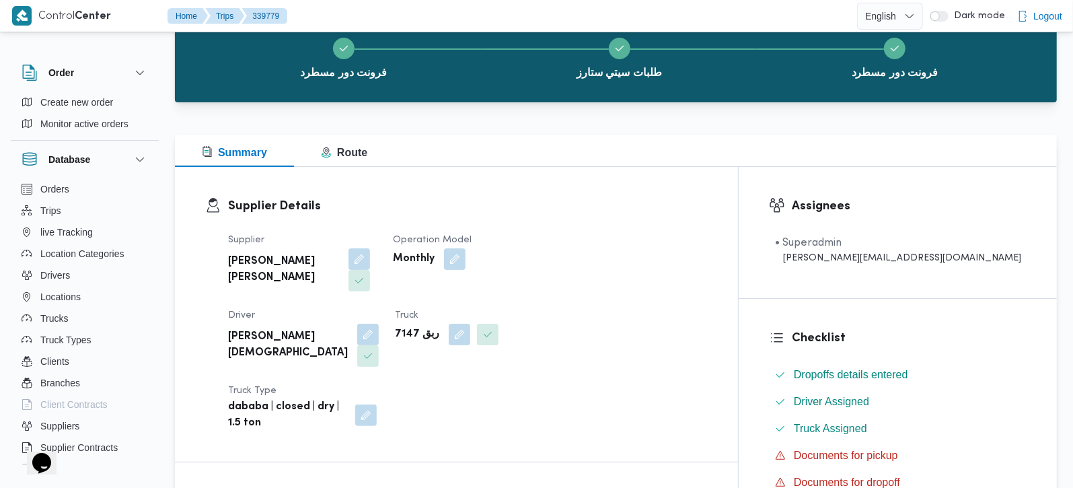
scroll to position [79, 0]
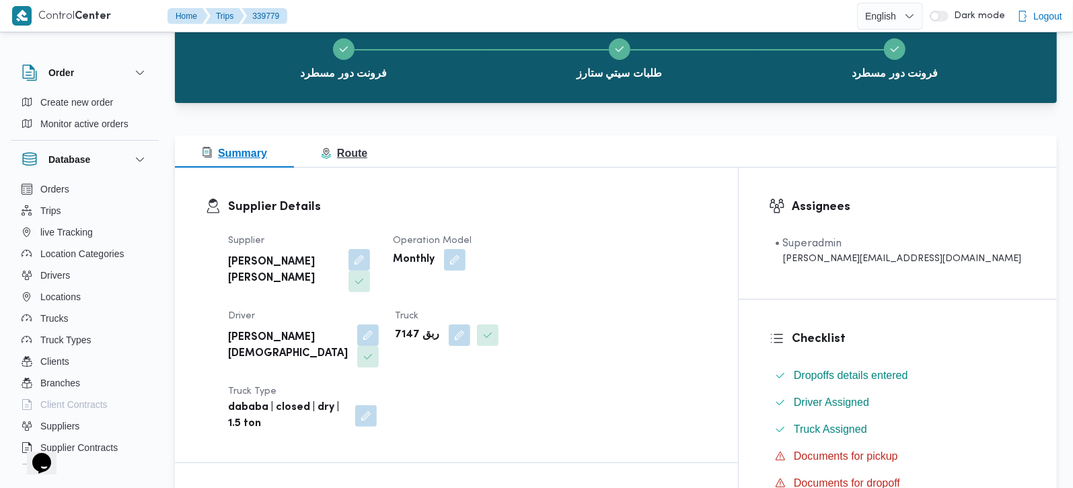
click at [353, 147] on span "Route" at bounding box center [344, 152] width 46 height 11
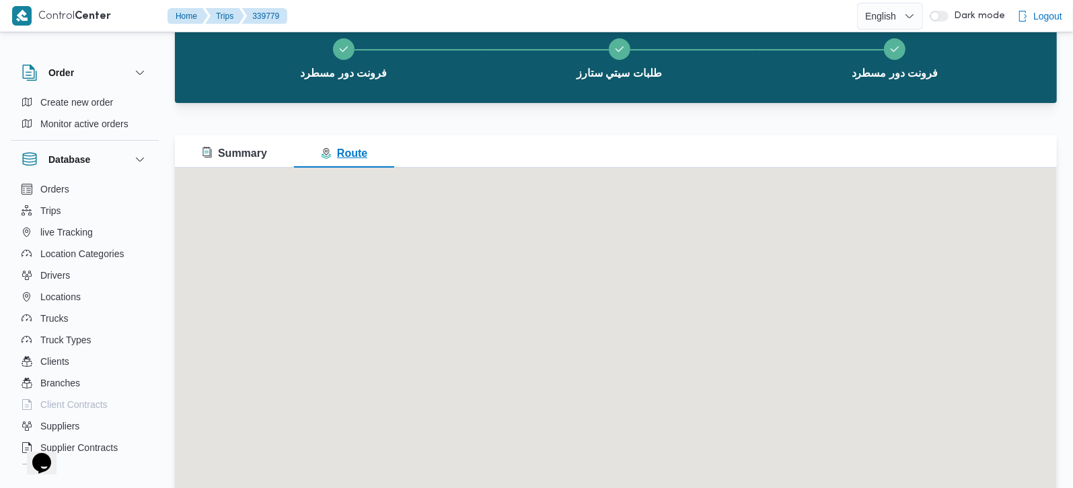
scroll to position [0, 0]
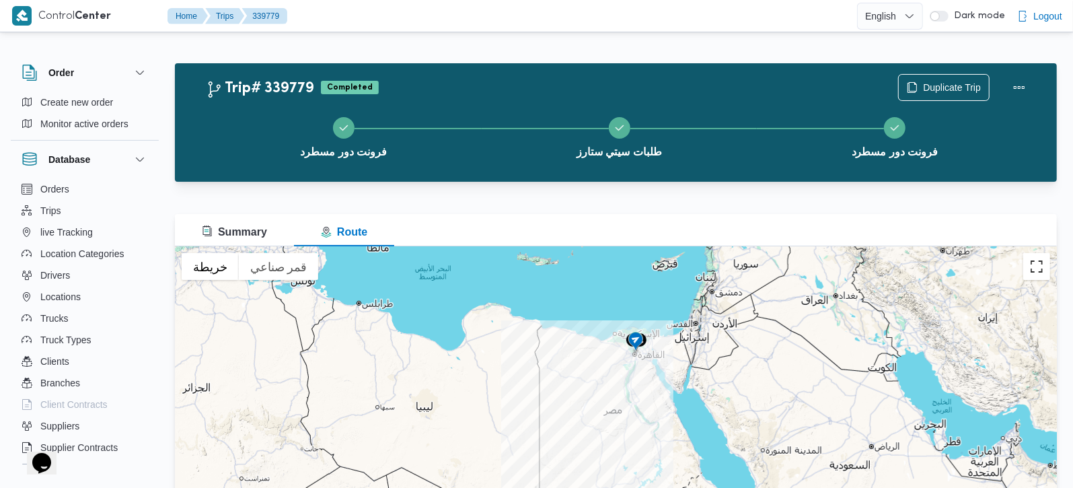
click at [1030, 272] on button "تبديل إلى العرض ملء الشاشة" at bounding box center [1036, 266] width 27 height 27
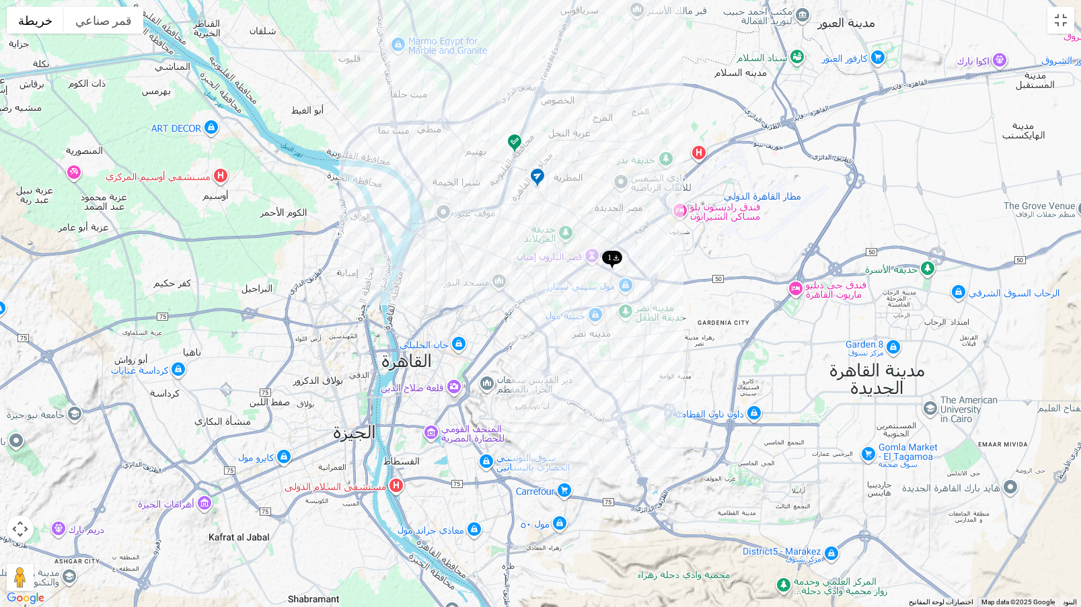
click at [514, 141] on img at bounding box center [515, 144] width 22 height 22
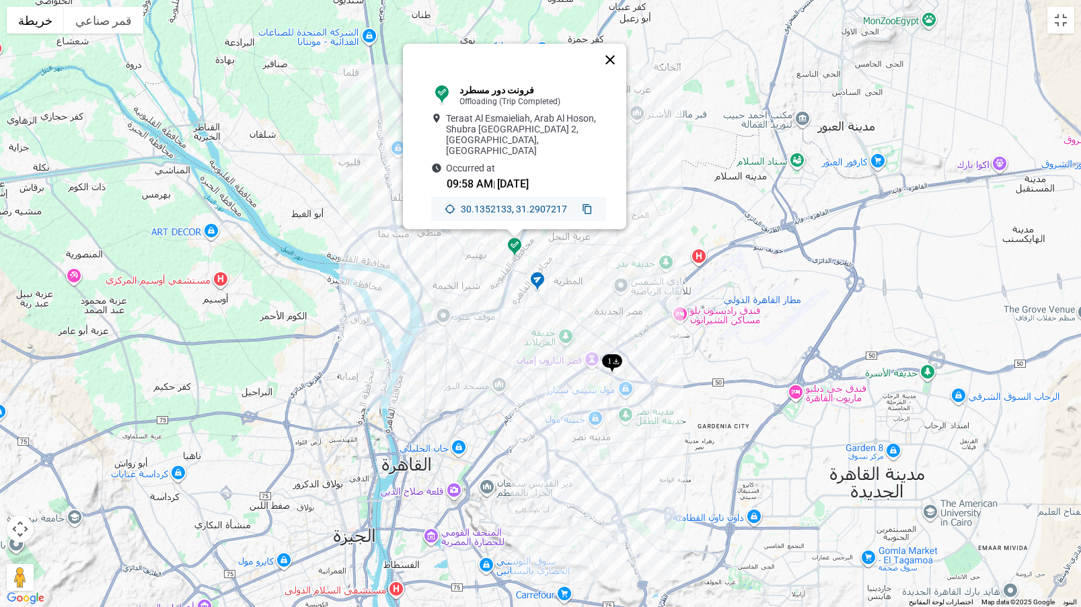
click at [611, 53] on button "إغلاق" at bounding box center [610, 60] width 32 height 32
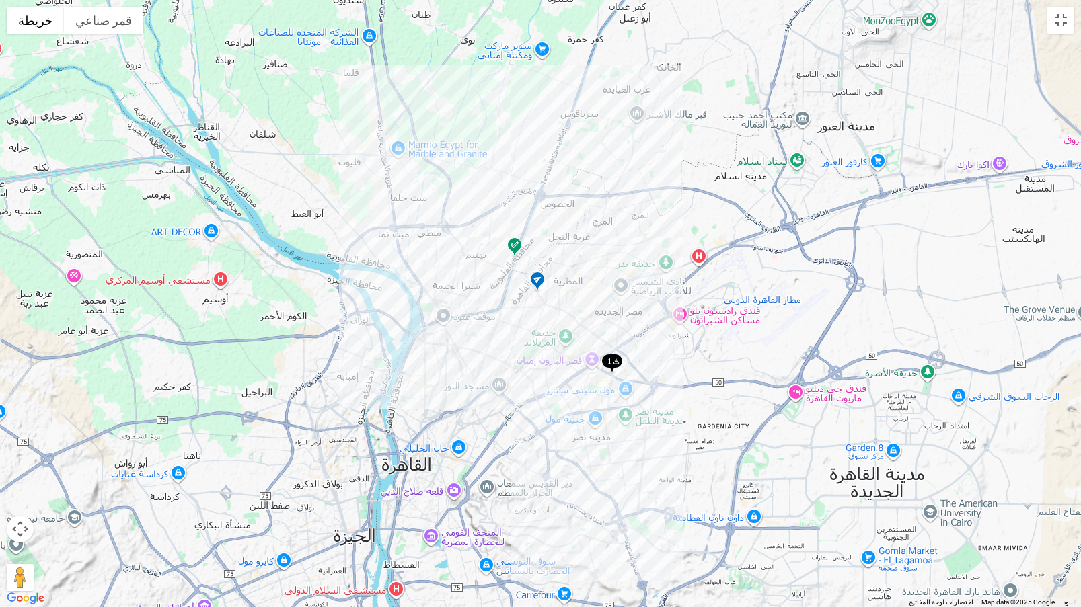
click at [621, 362] on img at bounding box center [612, 364] width 22 height 22
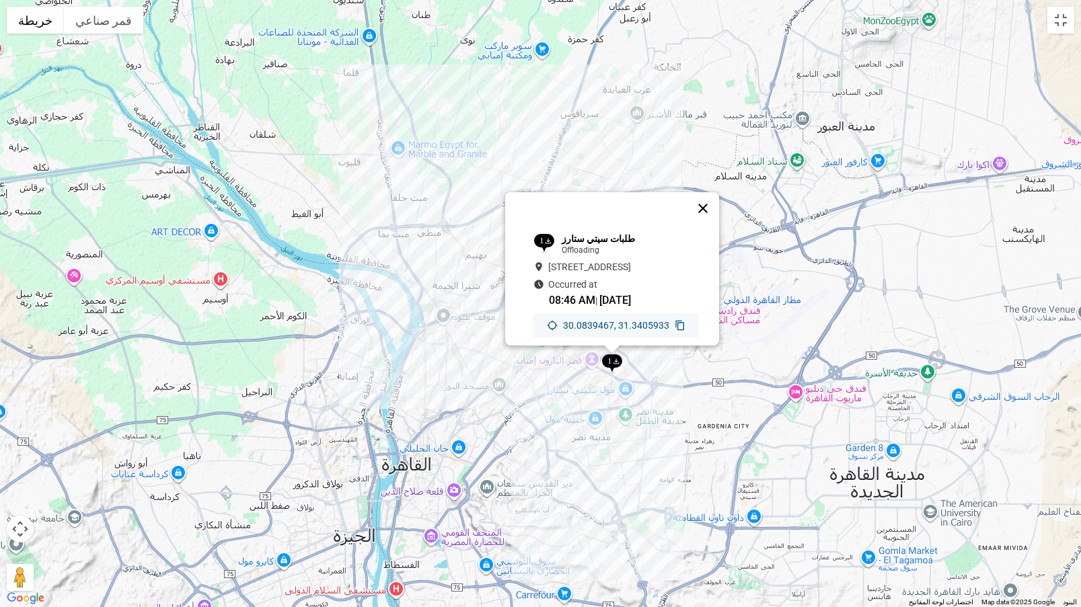
click at [711, 192] on button "إغلاق" at bounding box center [703, 208] width 32 height 32
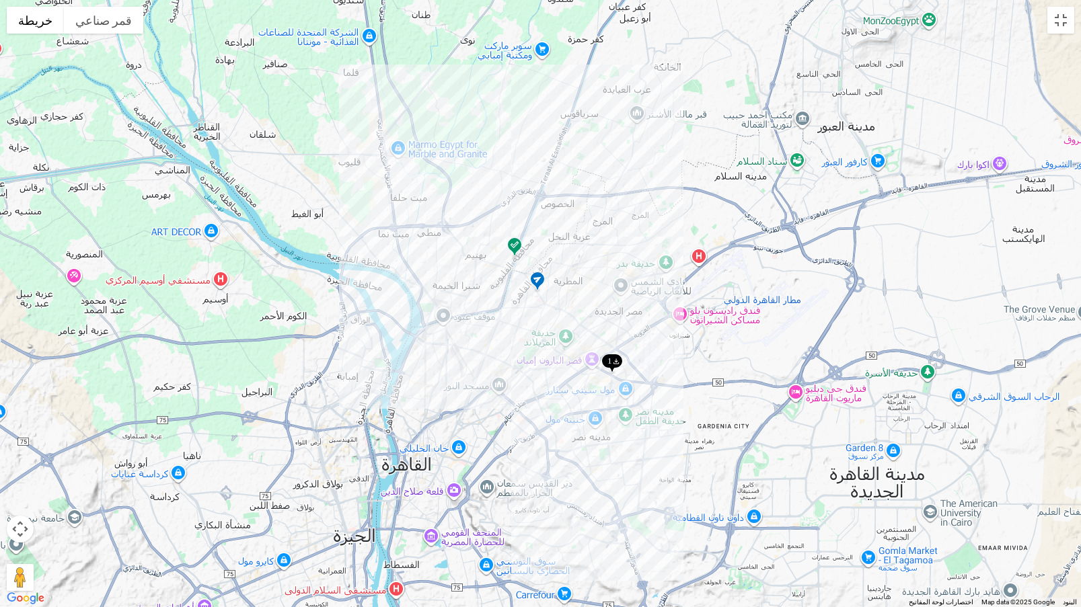
click at [516, 245] on img at bounding box center [515, 248] width 22 height 22
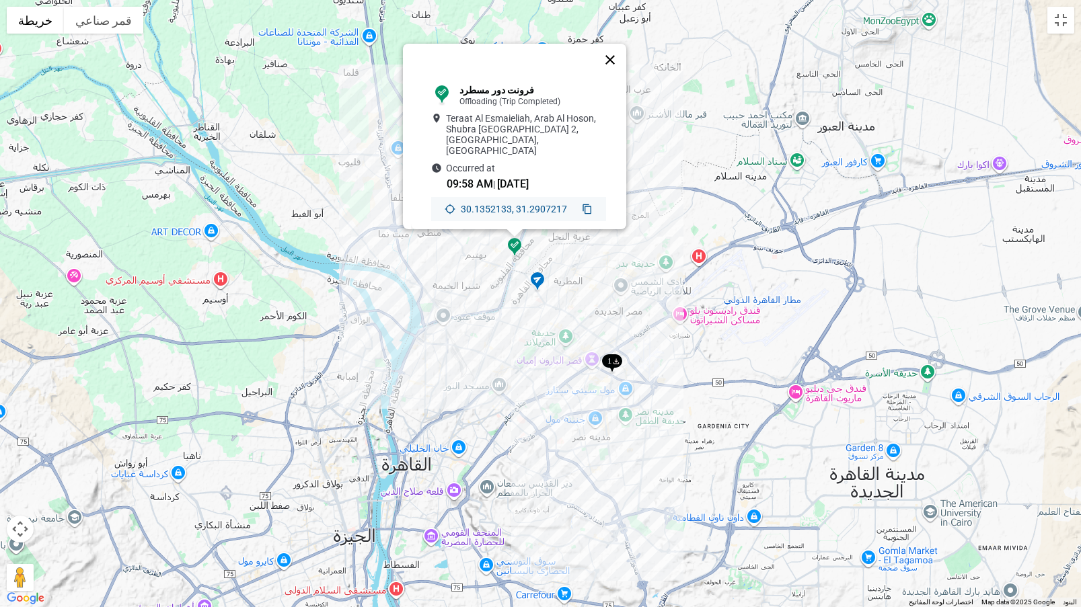
click at [619, 57] on button "إغلاق" at bounding box center [610, 60] width 32 height 32
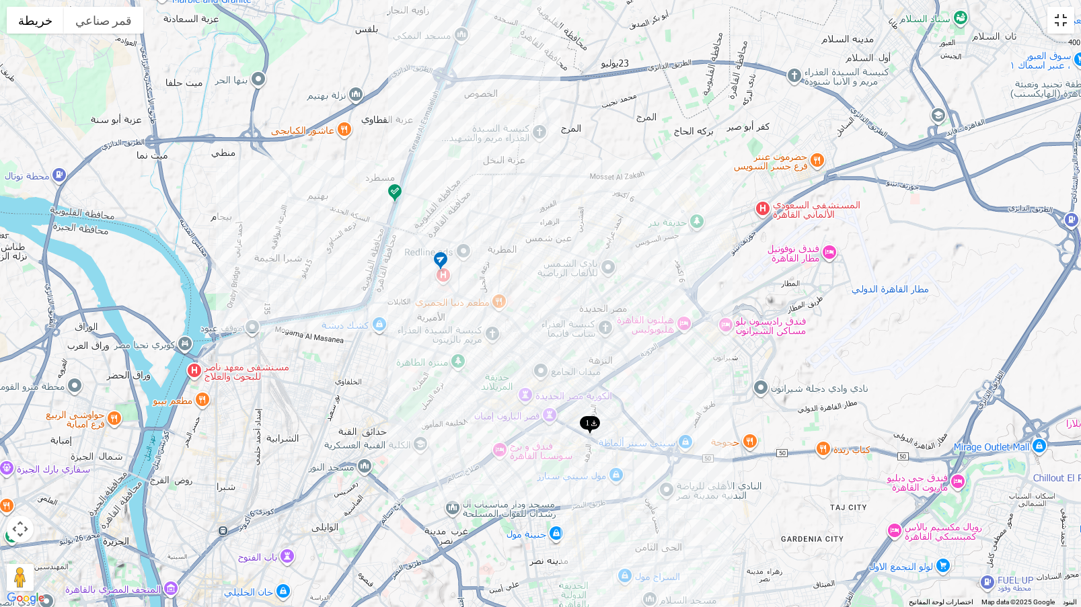
click at [1067, 10] on button "تبديل إلى العرض ملء الشاشة" at bounding box center [1060, 20] width 27 height 27
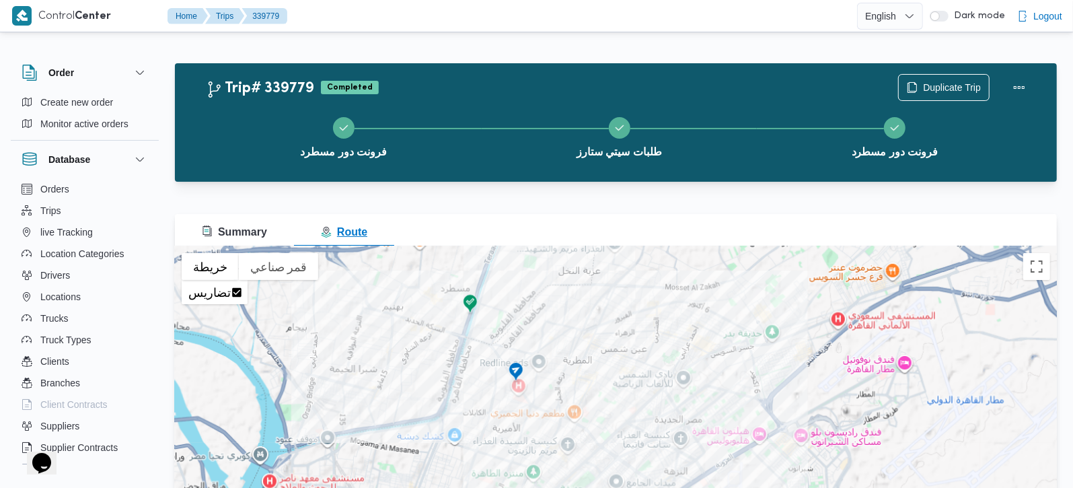
drag, startPoint x: 256, startPoint y: 223, endPoint x: 311, endPoint y: 243, distance: 58.1
click at [256, 224] on span "Summary" at bounding box center [234, 232] width 65 height 16
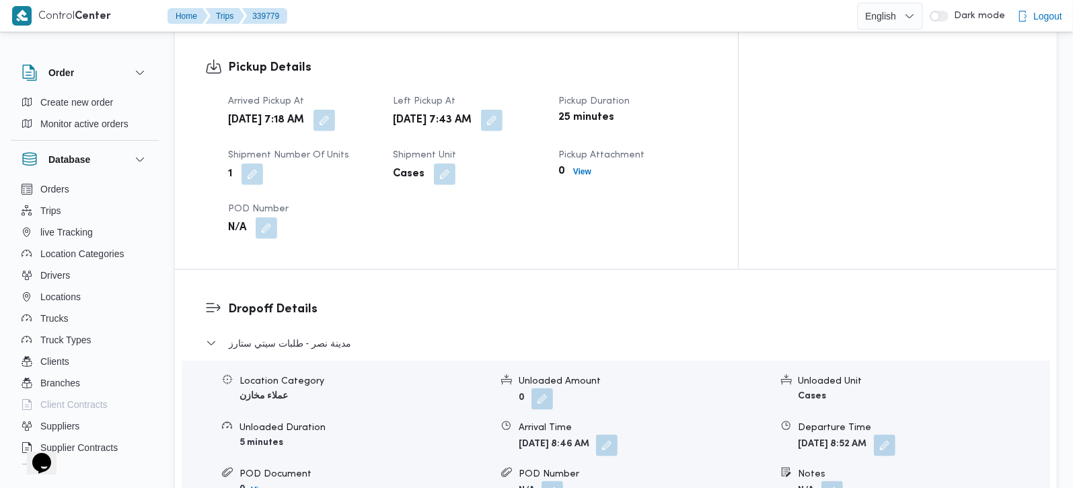
scroll to position [1028, 0]
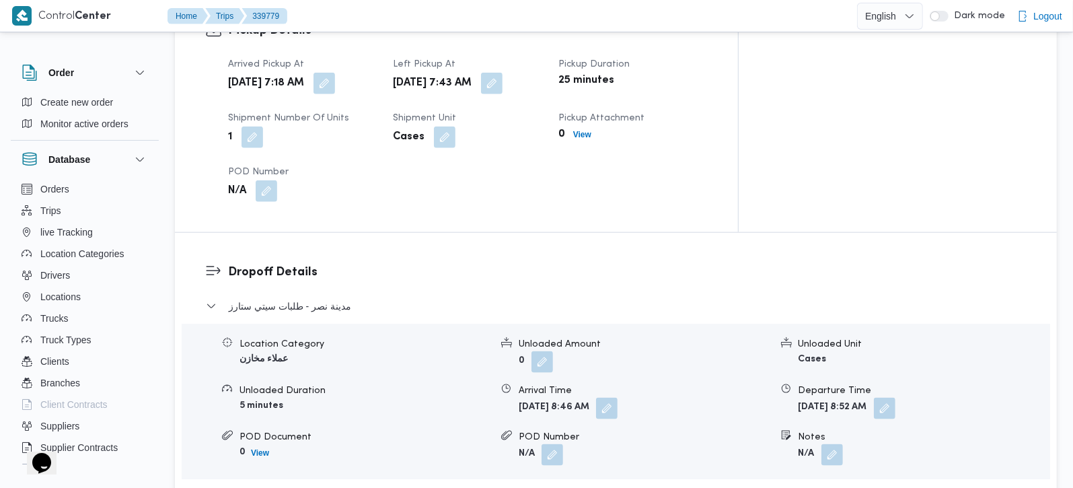
click at [295, 487] on span "مركز الخانكة - فرونت دور مسطرد" at bounding box center [296, 497] width 135 height 16
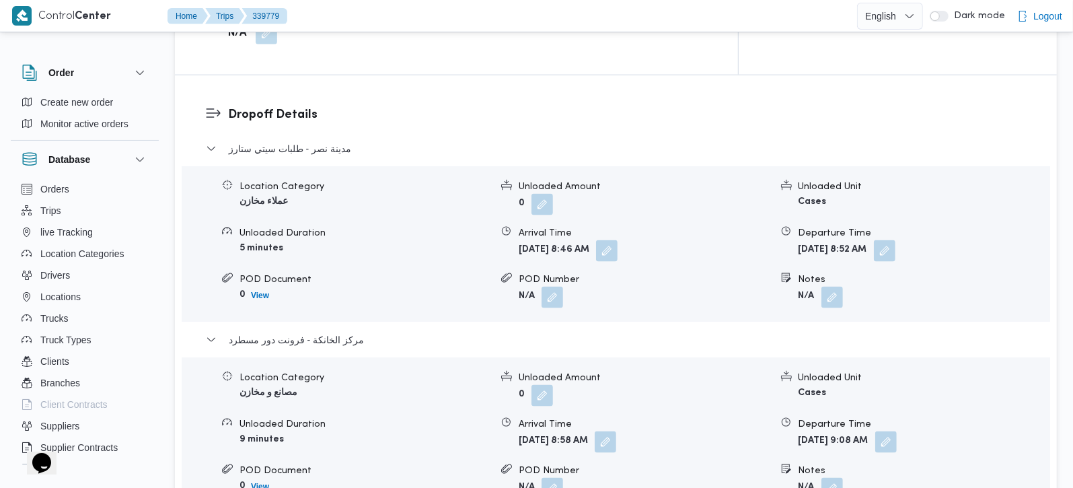
scroll to position [1186, 0]
click at [896, 430] on button "button" at bounding box center [886, 441] width 22 height 22
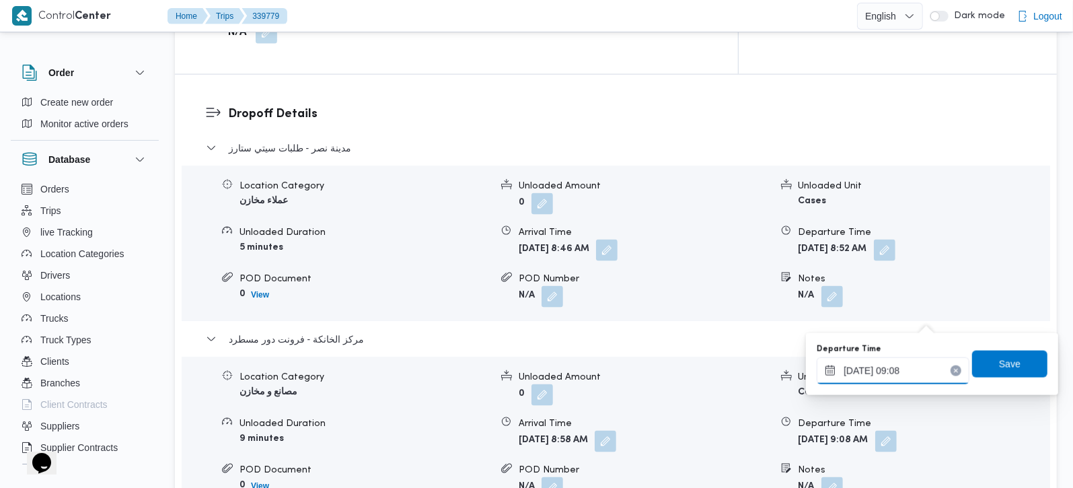
click at [904, 366] on input "25/09/2025 09:08" at bounding box center [892, 370] width 153 height 27
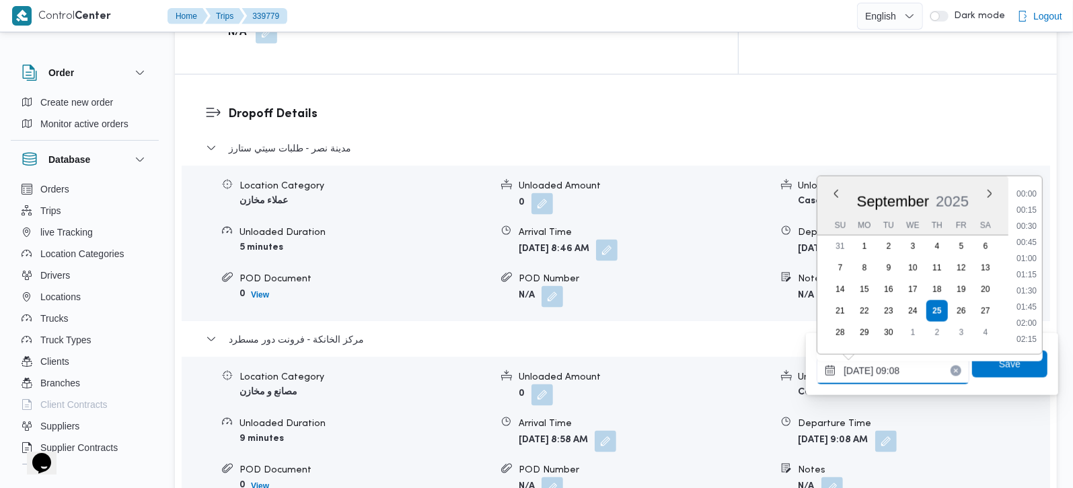
scroll to position [500, 0]
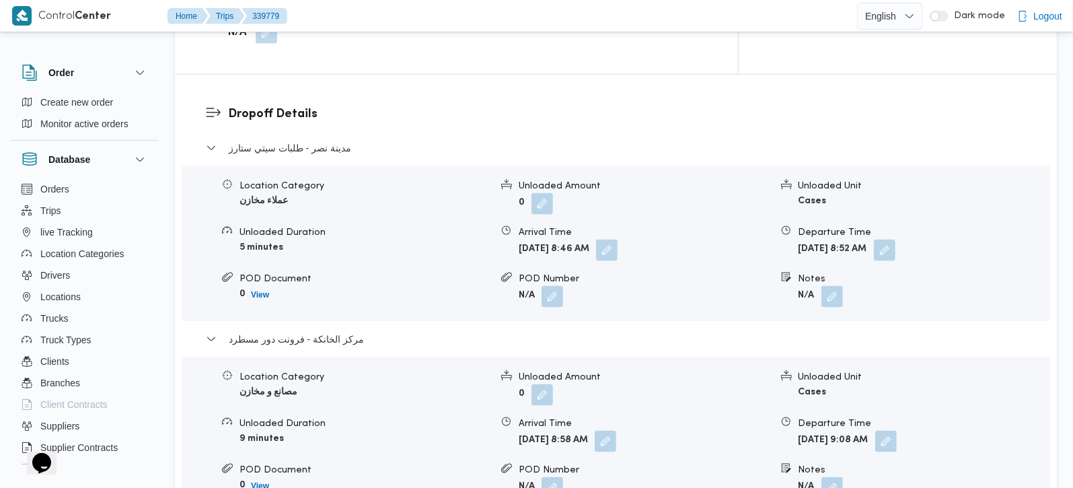
click at [744, 449] on div "Dropoff Details مدينة نصر - طلبات سيتي ستارز Location Category عملاء مخازن Unlo…" at bounding box center [616, 327] width 882 height 504
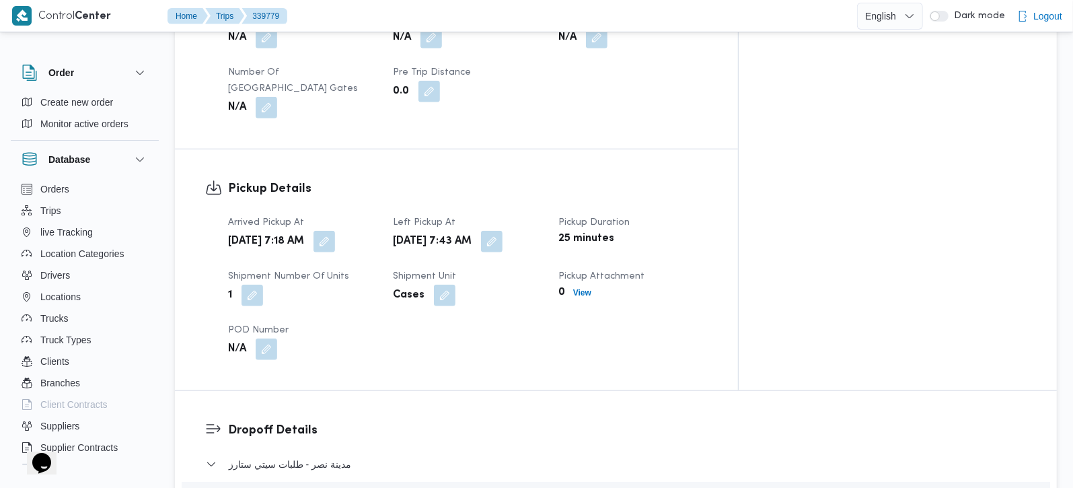
scroll to position [949, 0]
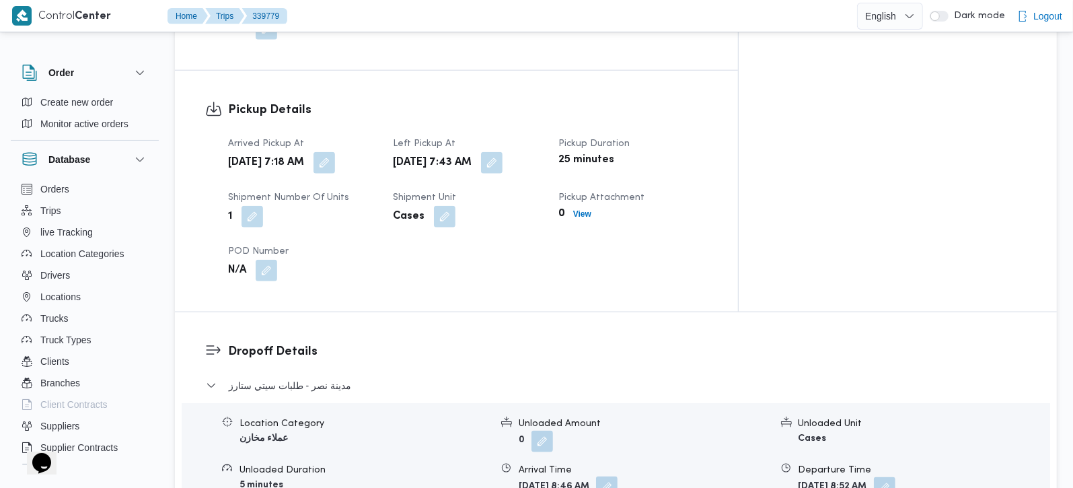
click at [617, 476] on button "button" at bounding box center [607, 487] width 22 height 22
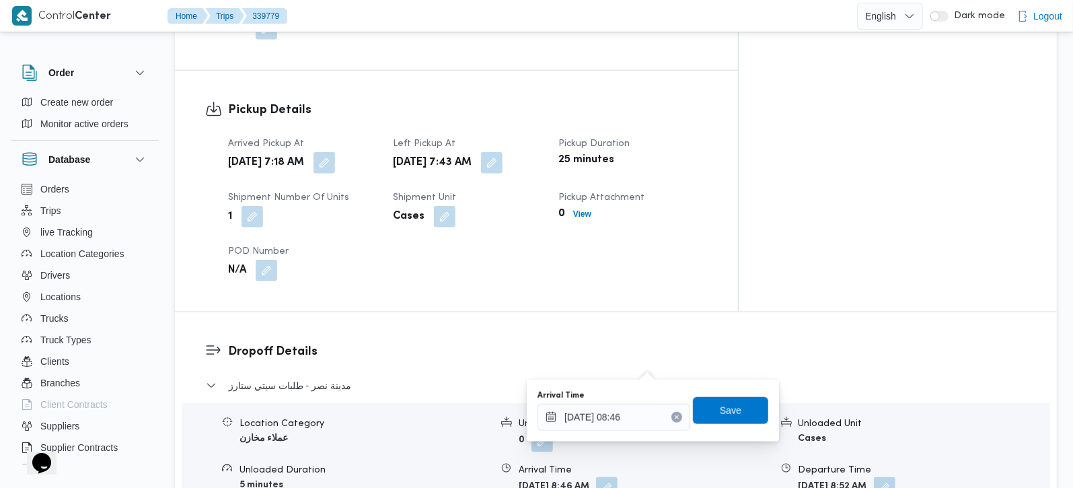
click at [633, 403] on div "25/09/2025 08:46" at bounding box center [613, 416] width 153 height 27
click at [683, 161] on div "Arrived Pickup At Thu, Sep 25, 2025 7:18 AM Left Pickup At Thu, Sep 25, 2025 7:…" at bounding box center [468, 208] width 496 height 161
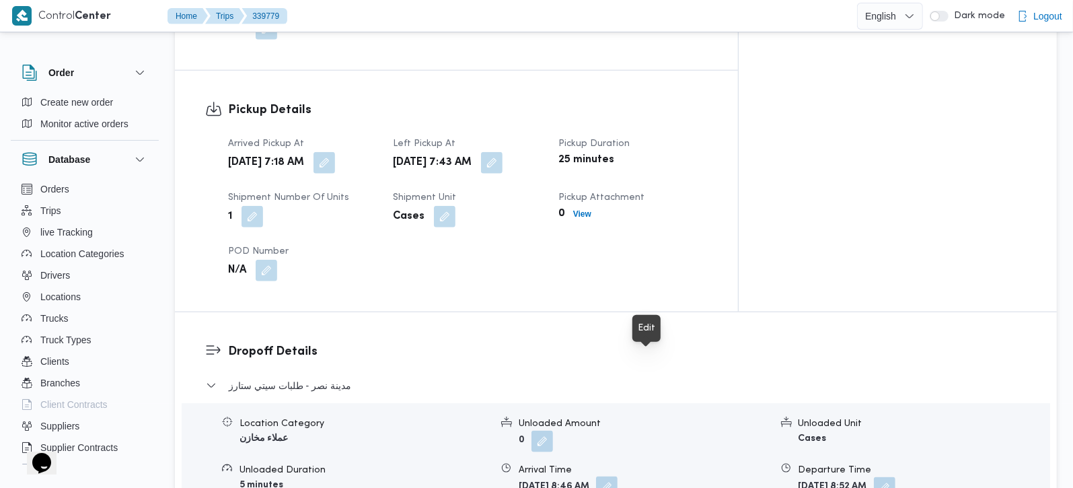
click at [617, 476] on button "button" at bounding box center [607, 487] width 22 height 22
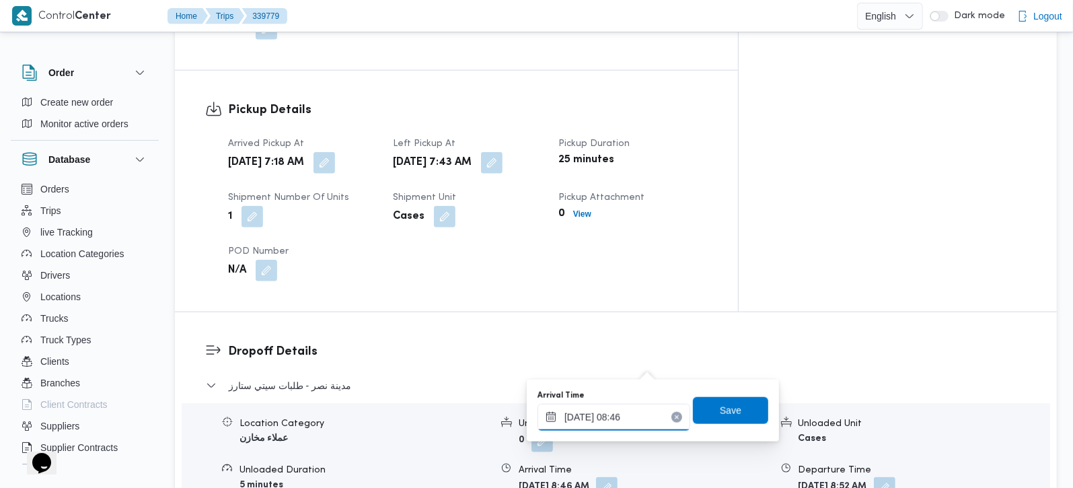
click at [624, 416] on input "25/09/2025 08:46" at bounding box center [613, 416] width 153 height 27
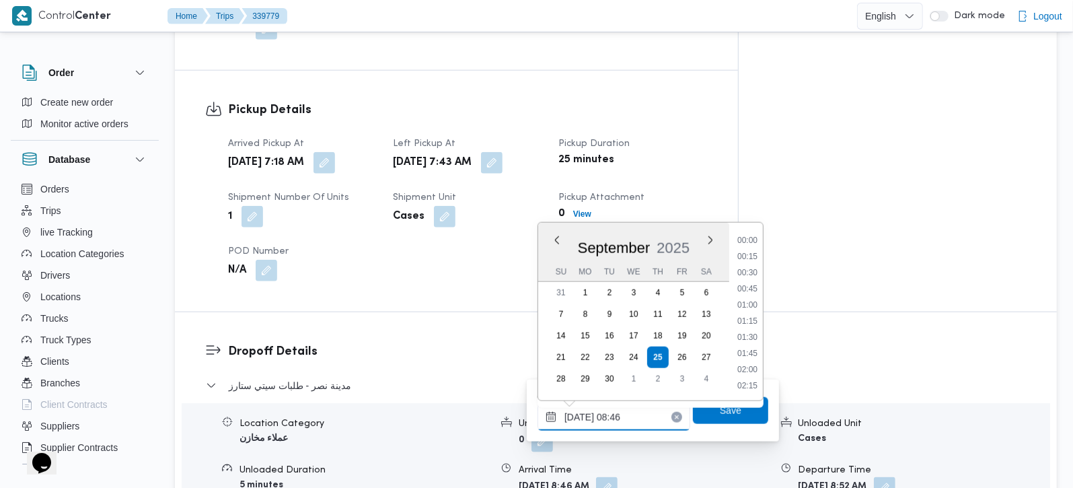
scroll to position [484, 0]
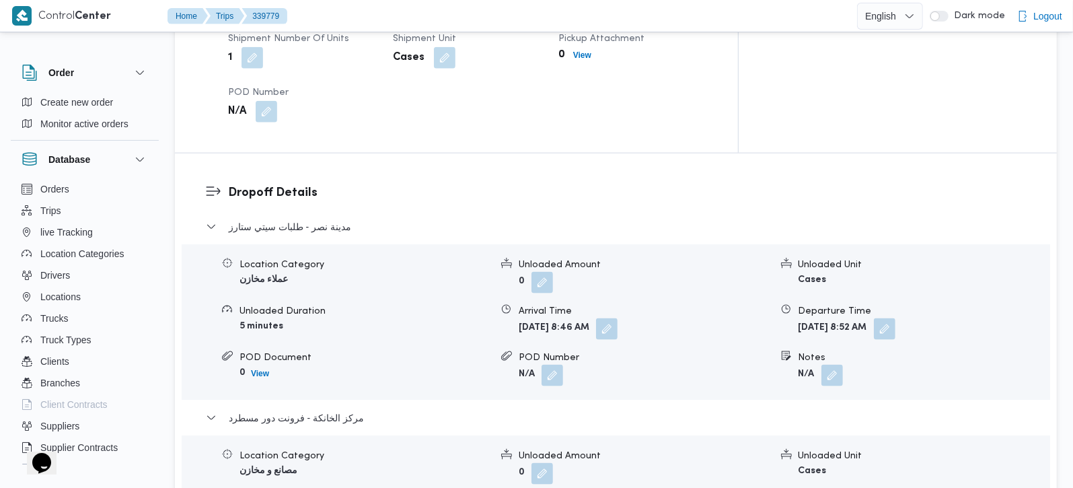
scroll to position [1186, 0]
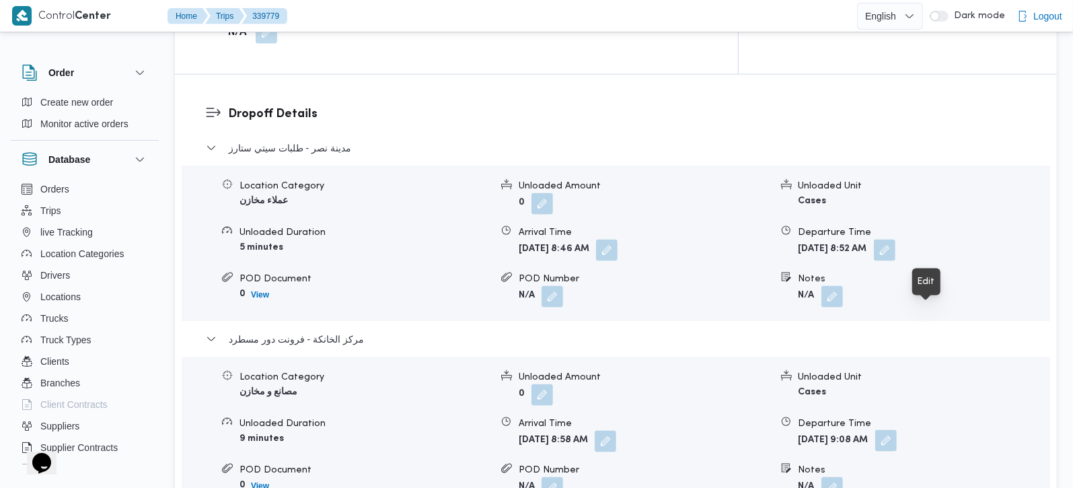
click at [896, 430] on button "button" at bounding box center [886, 441] width 22 height 22
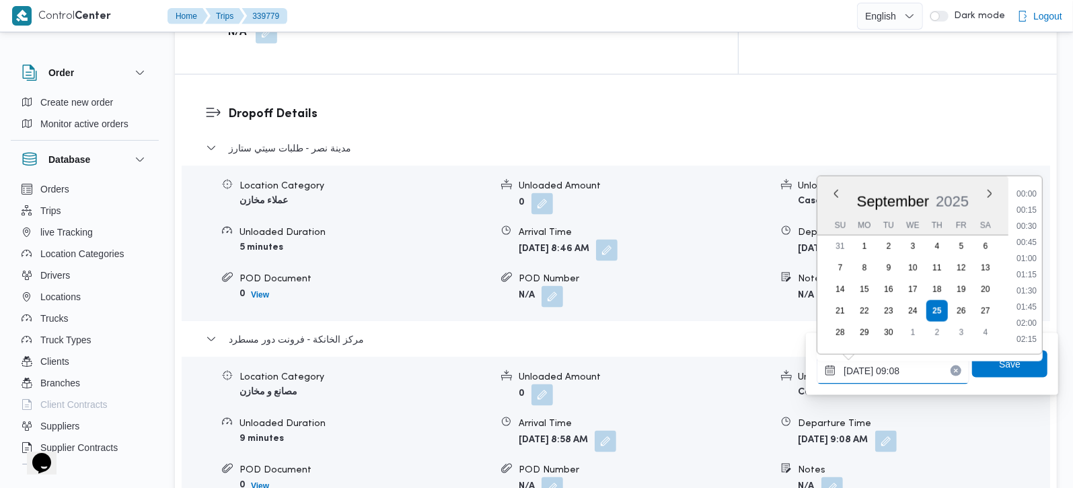
click at [909, 371] on input "25/09/2025 09:08" at bounding box center [892, 370] width 153 height 27
click at [1031, 282] on li "14:00" at bounding box center [1026, 280] width 31 height 13
type input "25/09/2025 14:00"
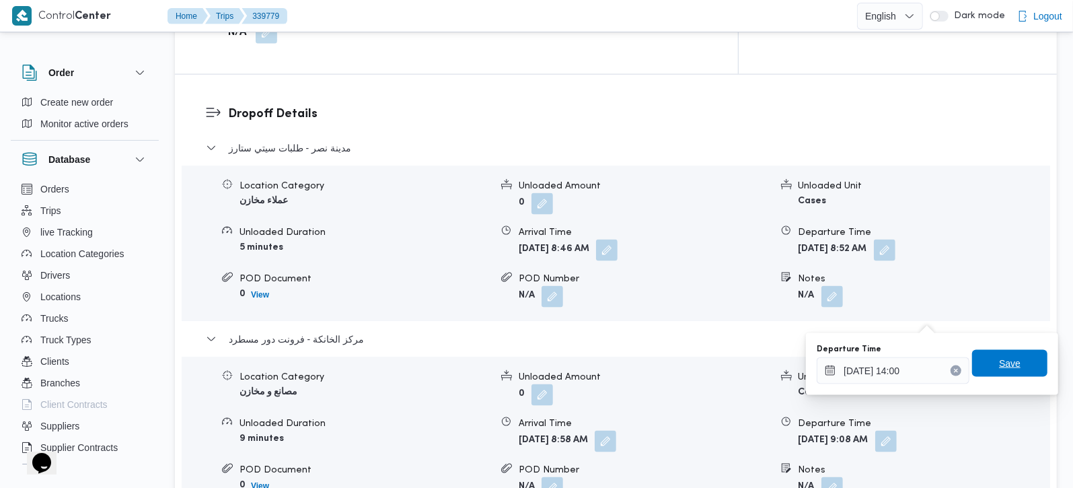
click at [1012, 376] on div "Save" at bounding box center [1009, 363] width 75 height 27
click at [1009, 353] on span "Save" at bounding box center [1009, 363] width 75 height 27
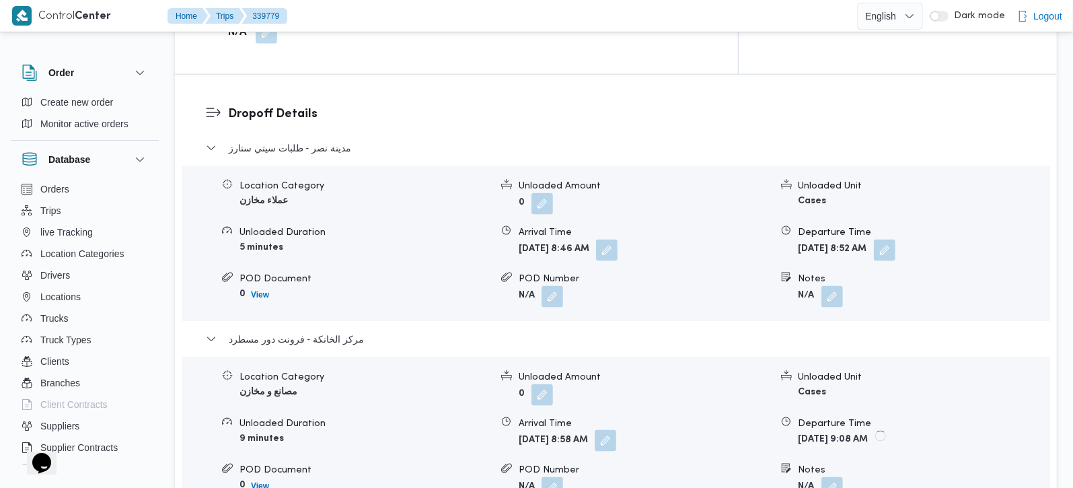
click at [616, 430] on button "button" at bounding box center [605, 441] width 22 height 22
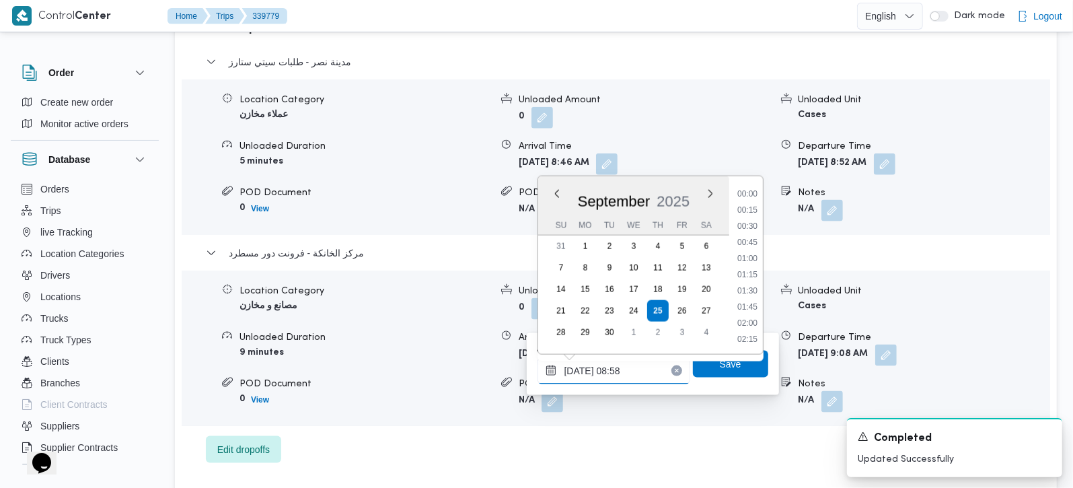
click at [628, 362] on input "25/09/2025 08:58" at bounding box center [613, 370] width 153 height 27
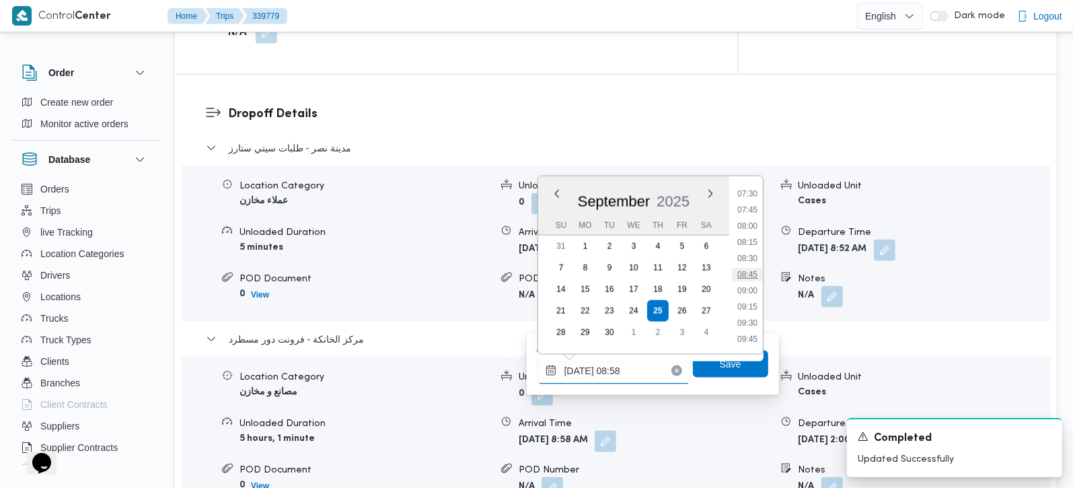
scroll to position [800, 0]
click at [758, 260] on li "13:30" at bounding box center [747, 264] width 31 height 13
type input "25/09/2025 13:30"
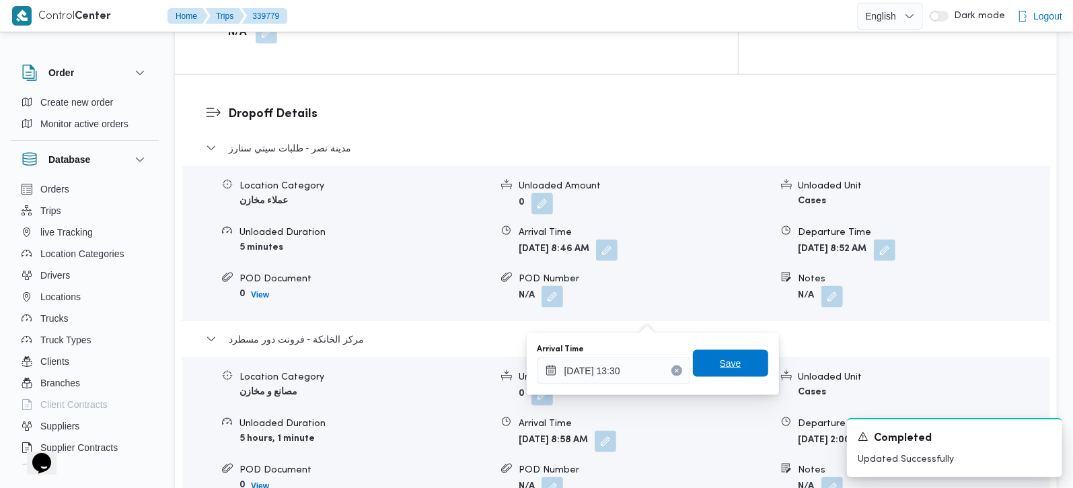
click at [723, 357] on span "Save" at bounding box center [730, 363] width 22 height 16
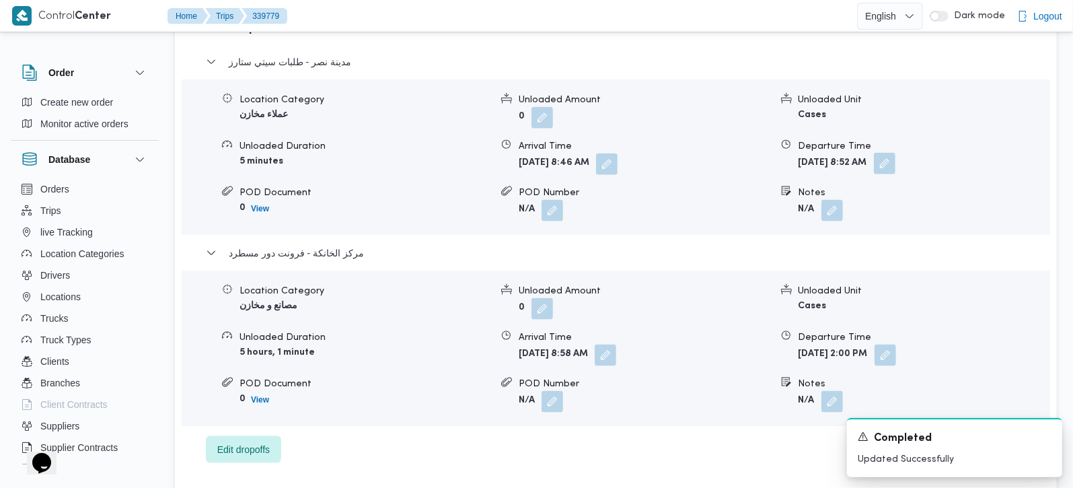
click at [895, 153] on button "button" at bounding box center [884, 164] width 22 height 22
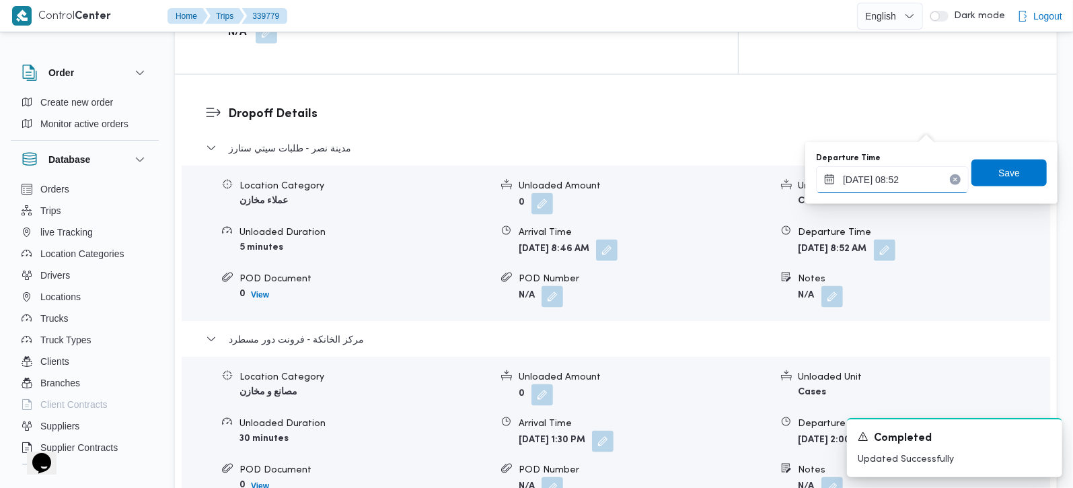
click at [853, 176] on input "25/09/2025 08:52" at bounding box center [892, 179] width 153 height 27
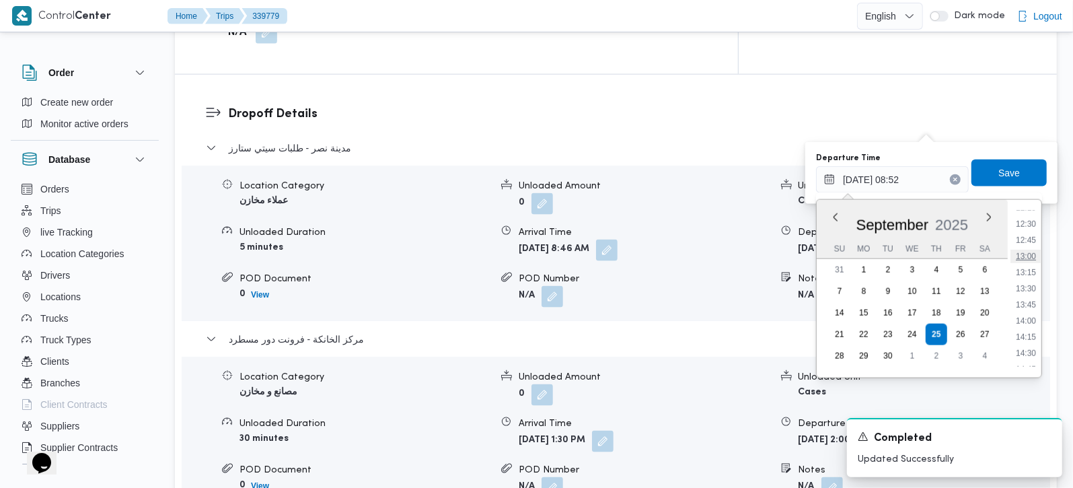
click at [1029, 250] on li "13:00" at bounding box center [1025, 255] width 31 height 13
type input "25/09/2025 13:00"
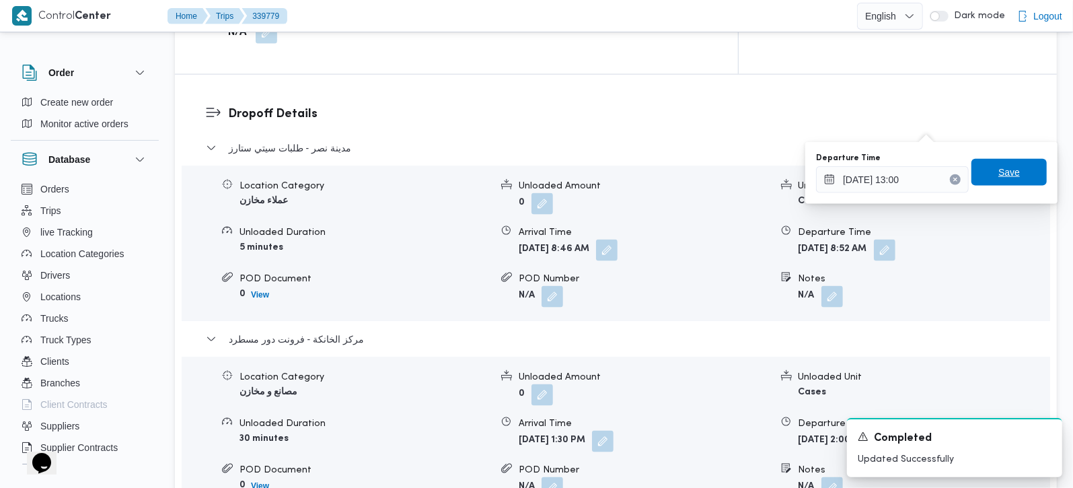
click at [1009, 180] on span "Save" at bounding box center [1008, 172] width 75 height 27
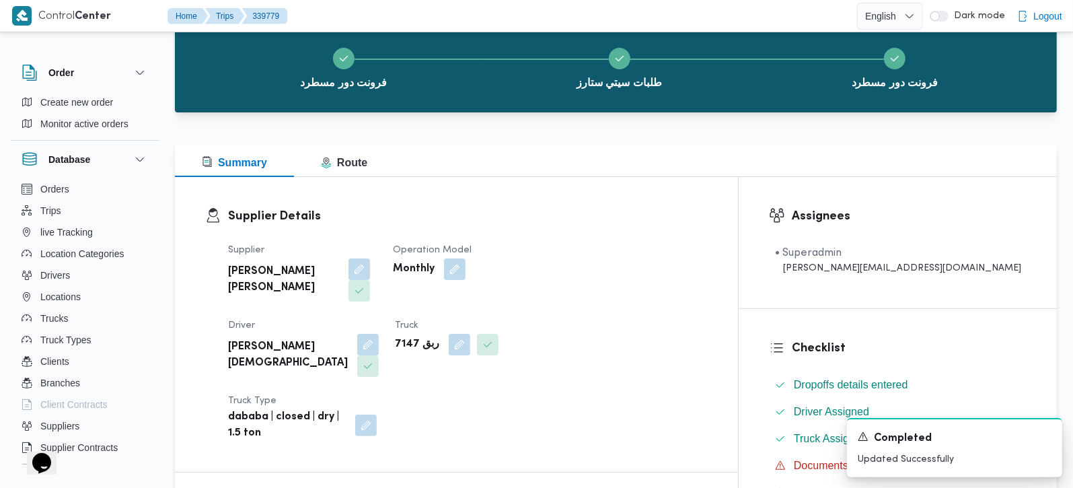
scroll to position [0, 0]
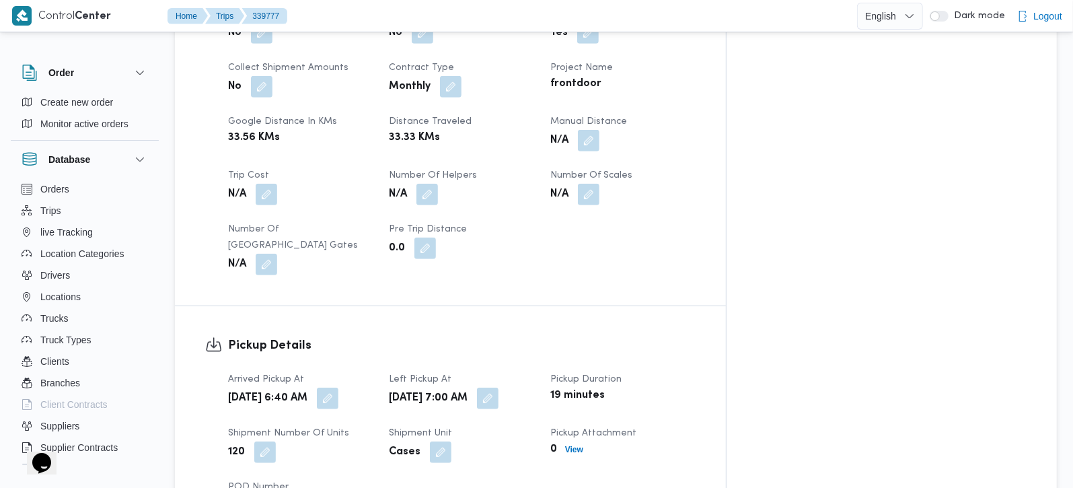
scroll to position [553, 0]
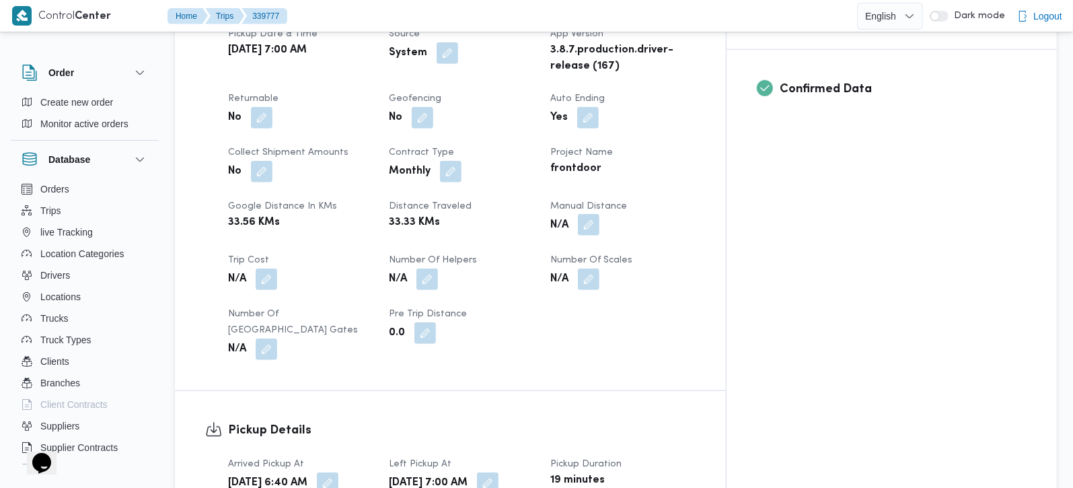
click at [599, 214] on button "button" at bounding box center [589, 225] width 22 height 22
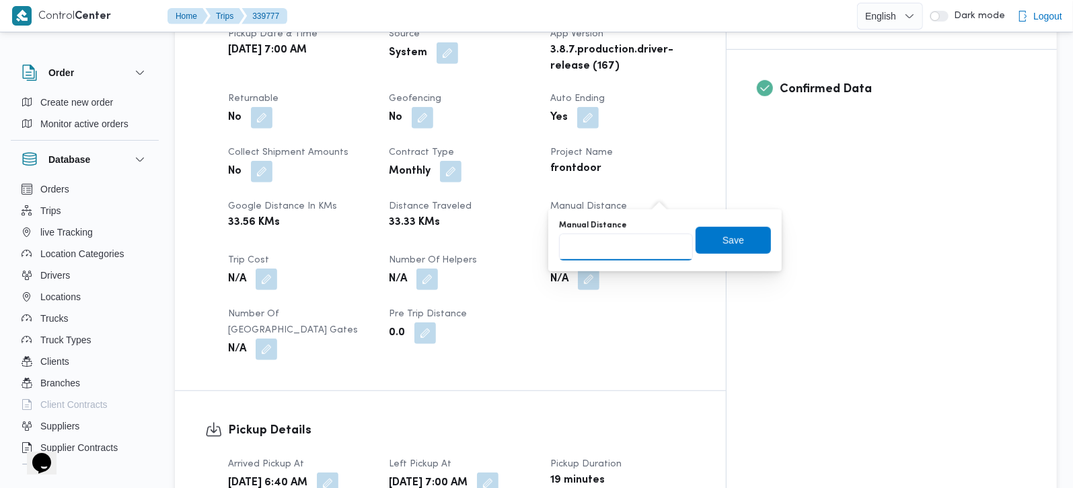
click at [629, 247] on input "Manual Distance" at bounding box center [626, 246] width 134 height 27
type input "45"
click at [695, 241] on span "Save" at bounding box center [732, 239] width 75 height 27
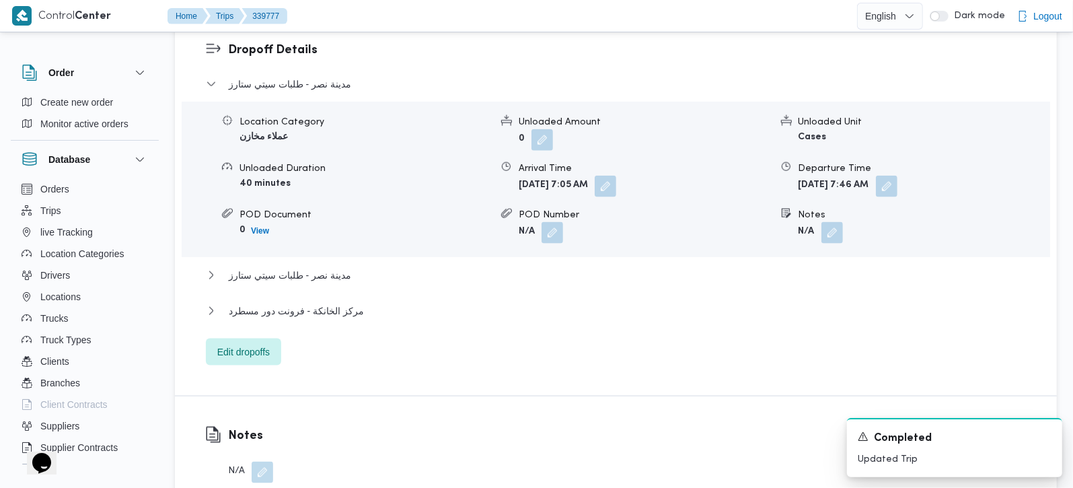
scroll to position [1186, 0]
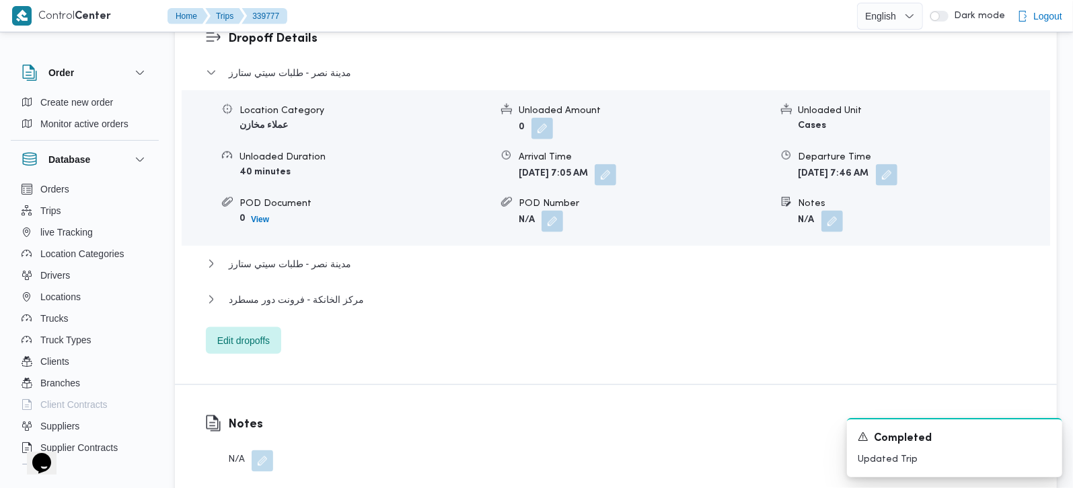
click at [333, 291] on div "مركز الخانكة - فرونت دور مسطرد" at bounding box center [616, 304] width 820 height 26
click at [329, 291] on span "مركز الخانكة - فرونت دور مسطرد" at bounding box center [296, 299] width 135 height 16
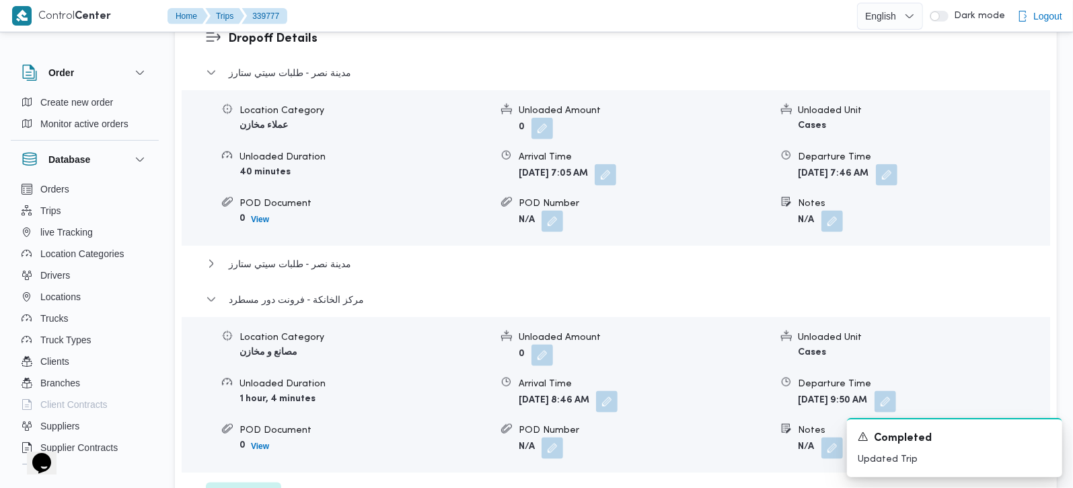
click at [326, 256] on div "مدينة نصر - طلبات سيتي ستارز" at bounding box center [616, 269] width 820 height 26
click at [325, 256] on span "مدينة نصر - طلبات سيتي ستارز" at bounding box center [290, 264] width 122 height 16
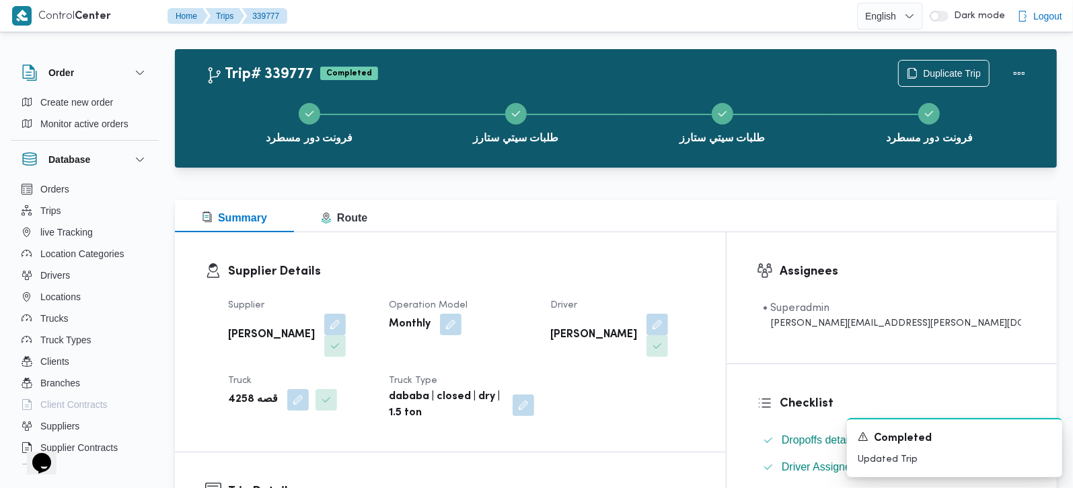
scroll to position [0, 0]
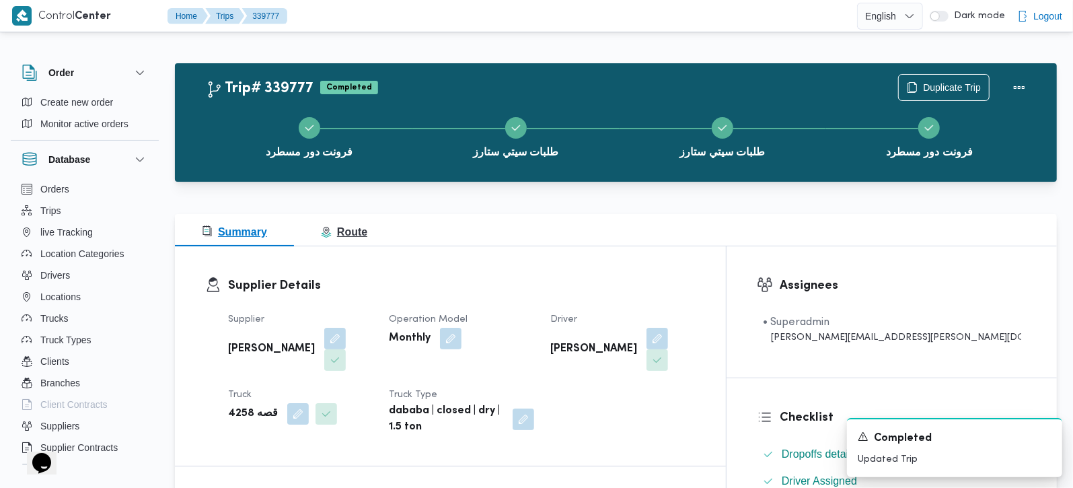
click at [358, 221] on button "Route" at bounding box center [344, 230] width 100 height 32
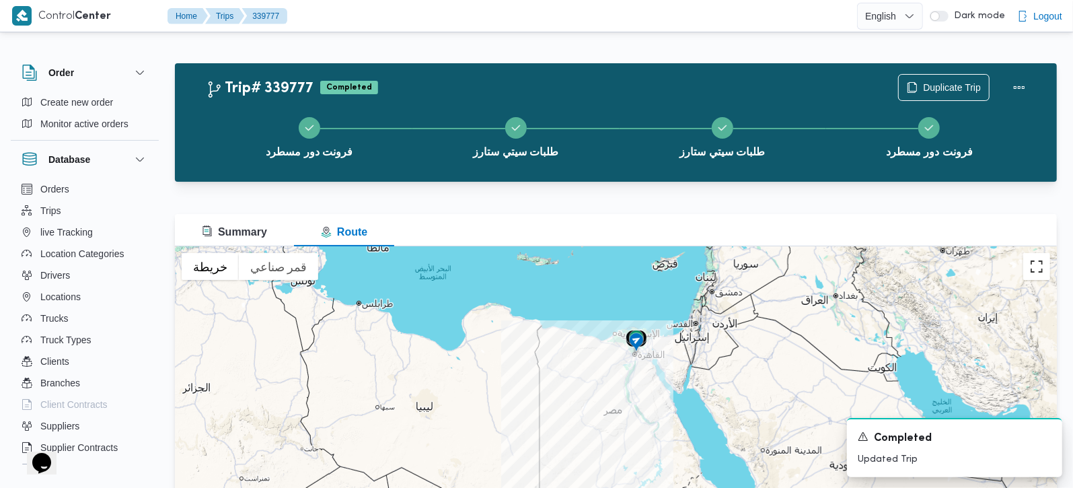
click at [1037, 274] on button "تبديل إلى العرض ملء الشاشة" at bounding box center [1036, 266] width 27 height 27
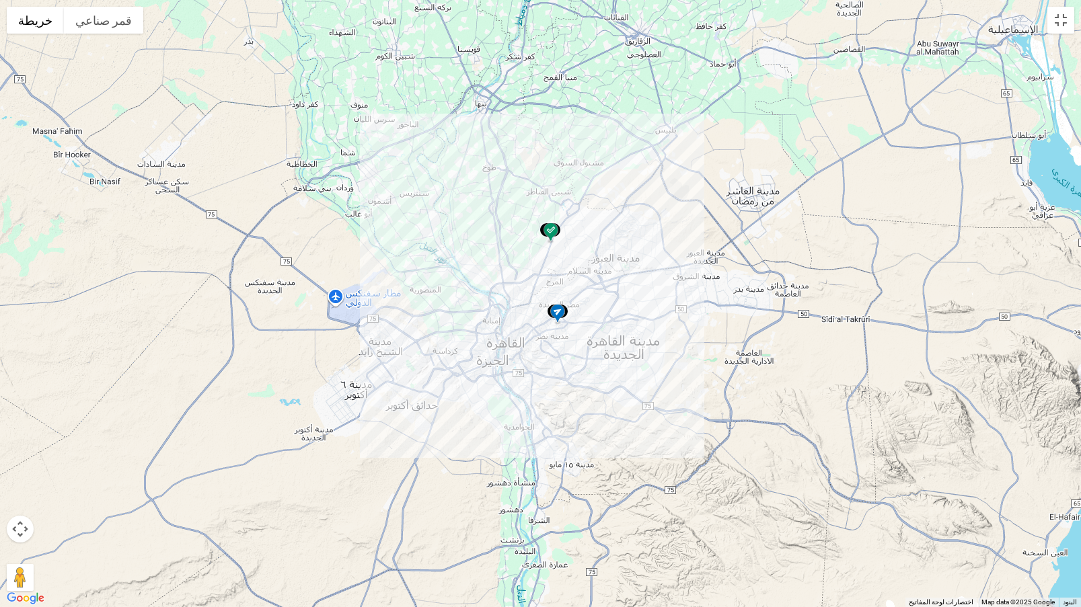
click at [546, 228] on img at bounding box center [551, 233] width 22 height 22
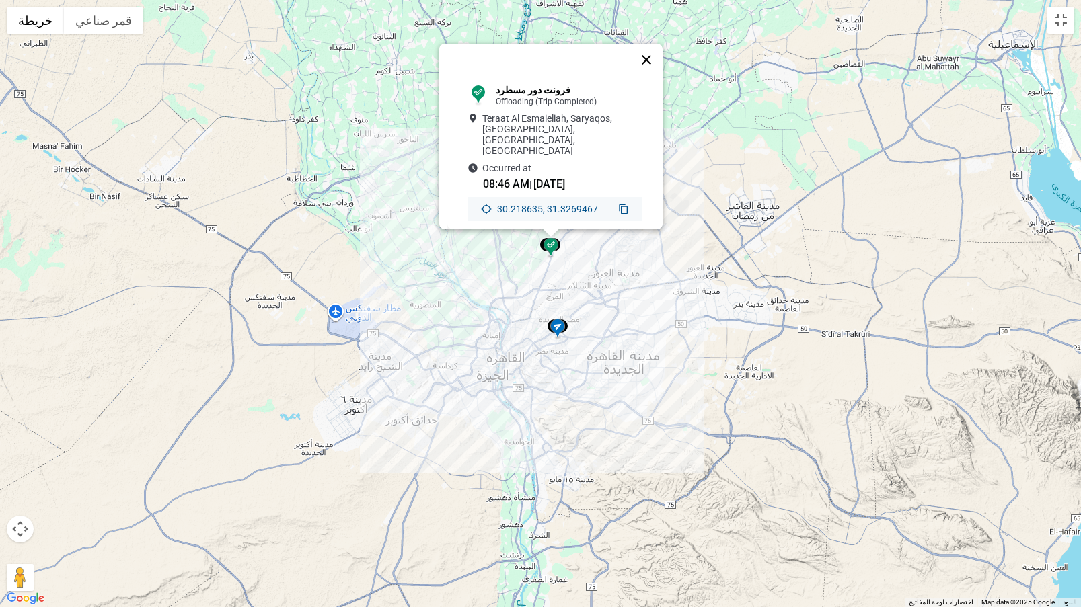
click at [652, 61] on button "إغلاق" at bounding box center [646, 60] width 32 height 32
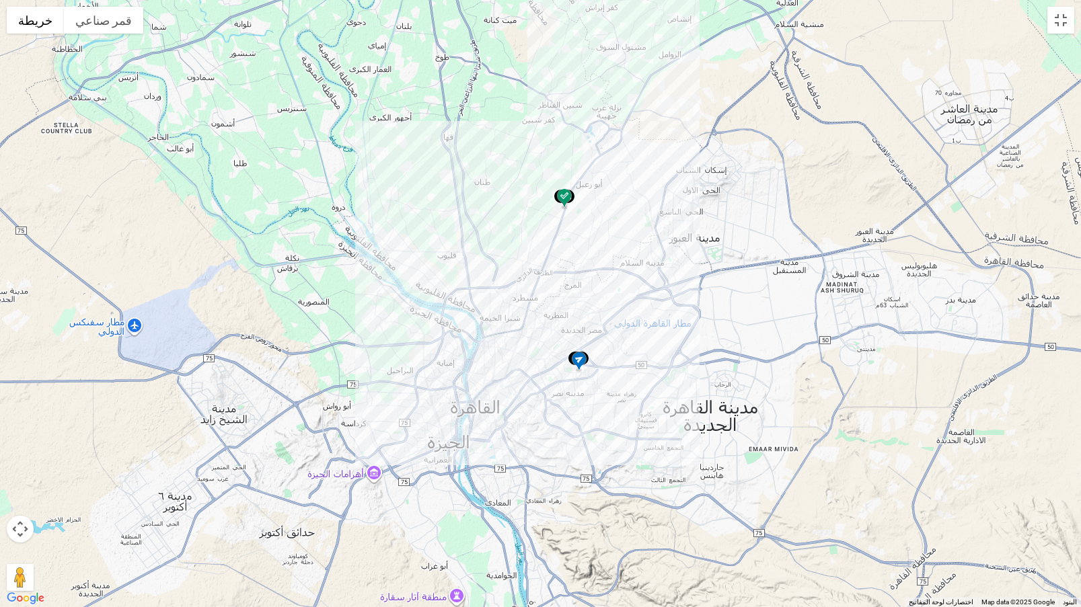
click at [576, 360] on img at bounding box center [579, 362] width 22 height 22
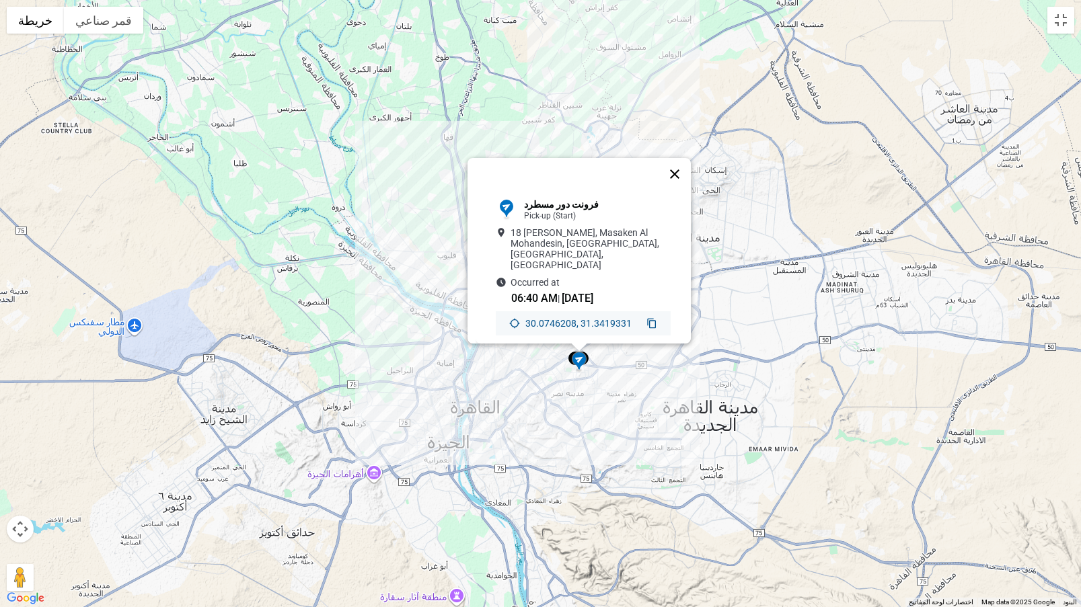
click at [682, 167] on button "إغلاق" at bounding box center [674, 174] width 32 height 32
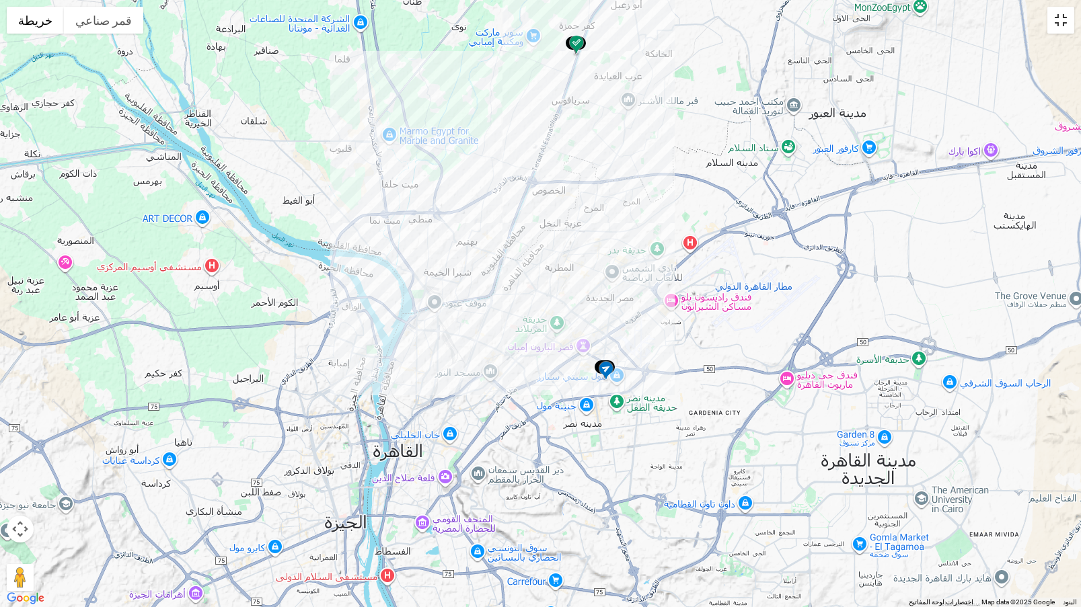
click at [1061, 30] on button "تبديل إلى العرض ملء الشاشة" at bounding box center [1060, 20] width 27 height 27
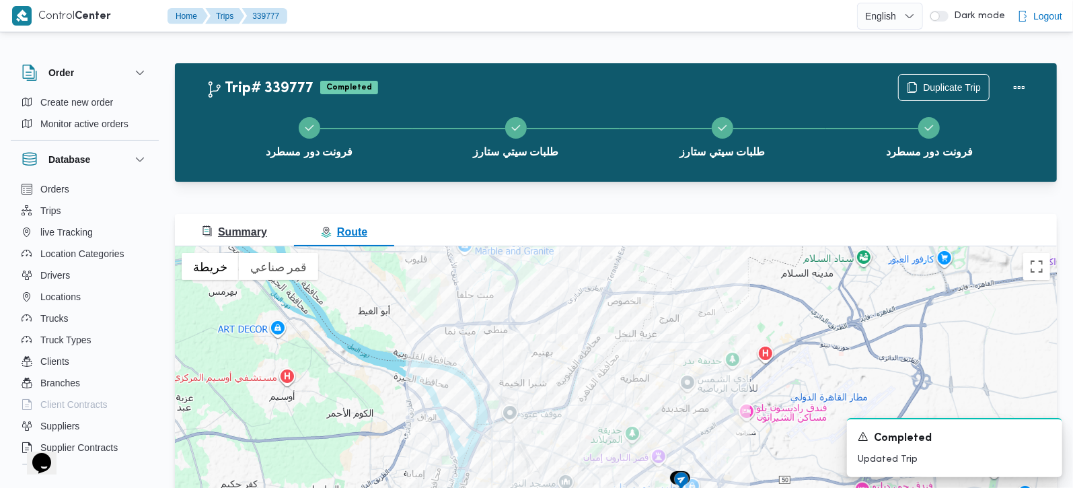
click at [225, 222] on button "Summary" at bounding box center [234, 230] width 119 height 32
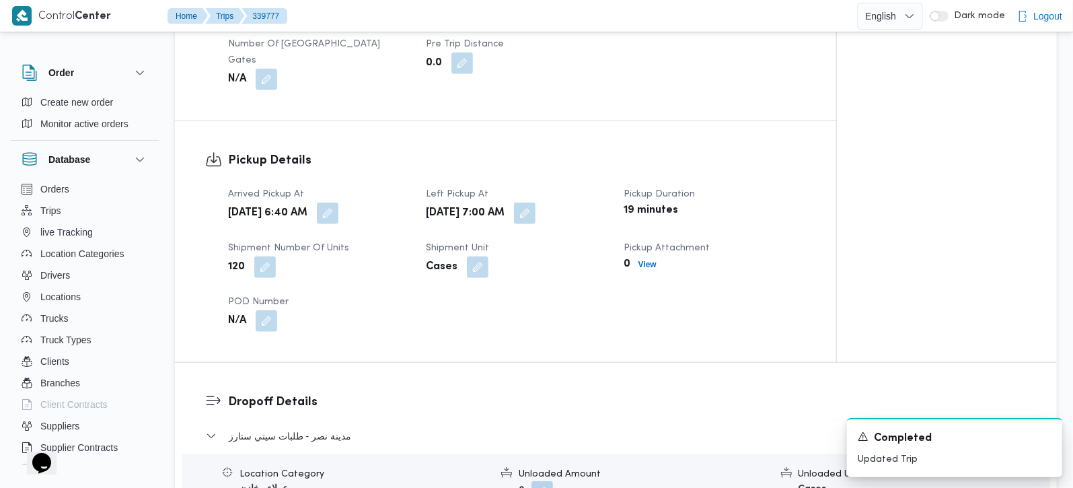
scroll to position [1107, 0]
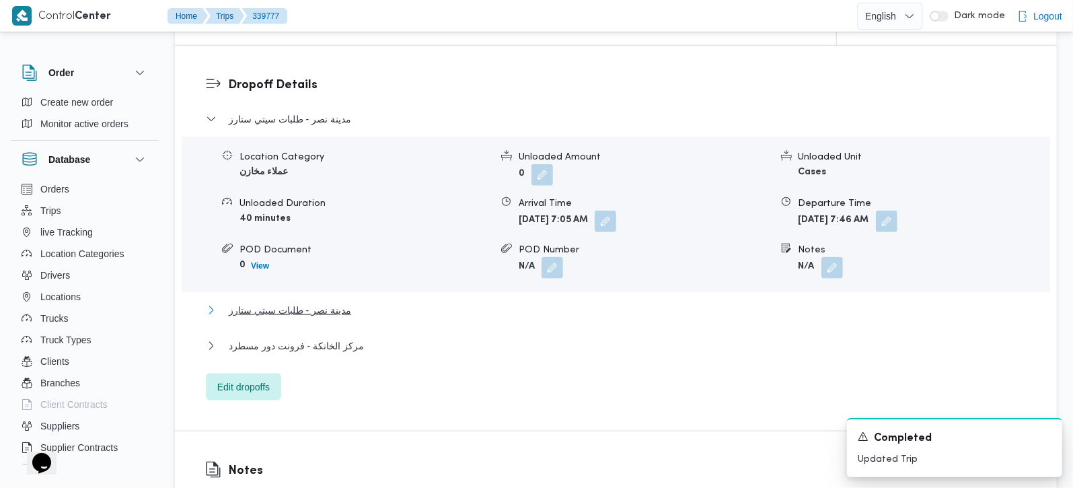
click at [289, 302] on span "مدينة نصر - طلبات سيتي ستارز" at bounding box center [290, 310] width 122 height 16
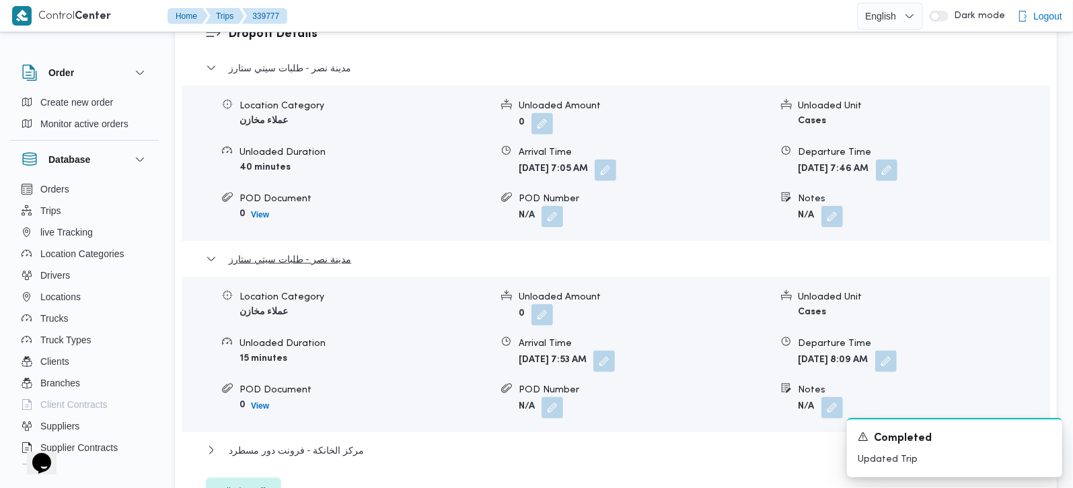
scroll to position [1186, 0]
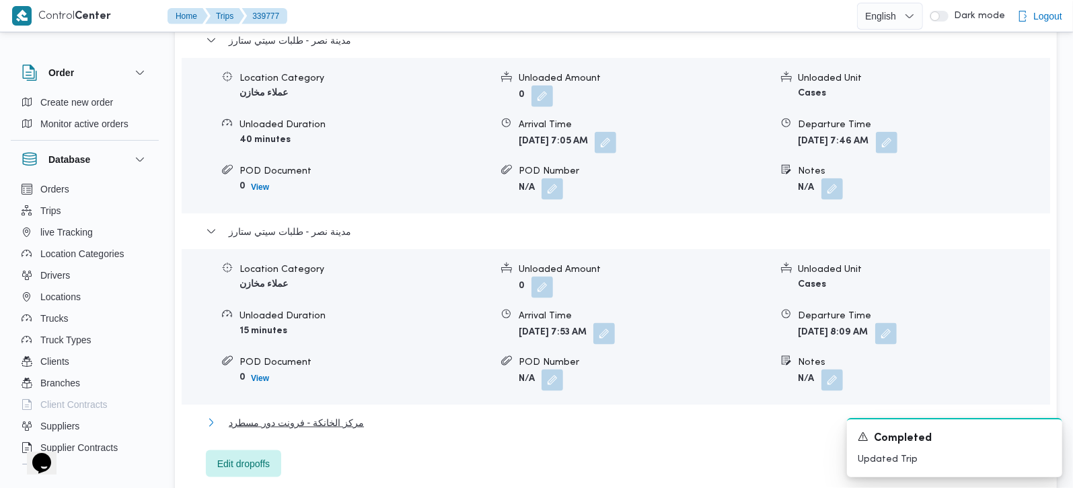
click at [308, 414] on span "مركز الخانكة - فرونت دور مسطرد" at bounding box center [296, 422] width 135 height 16
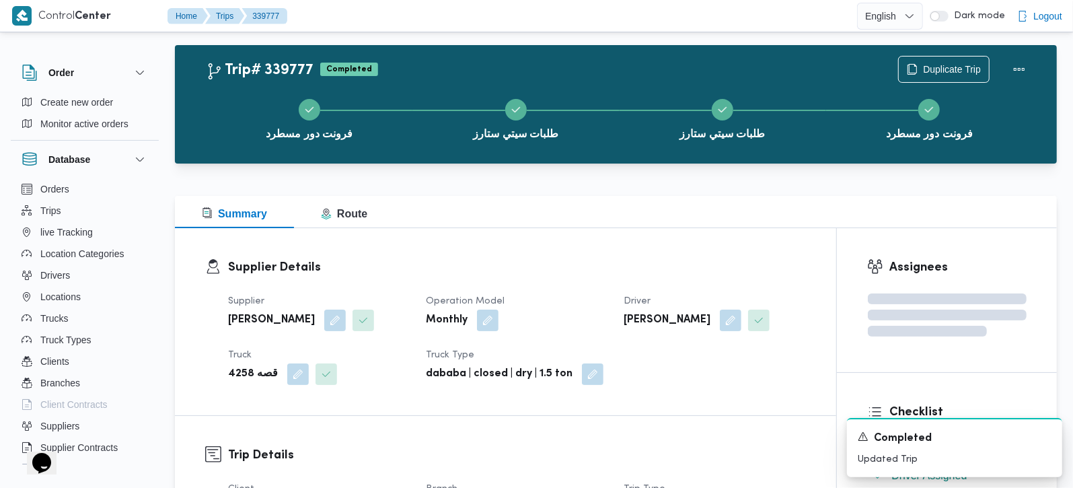
scroll to position [0, 0]
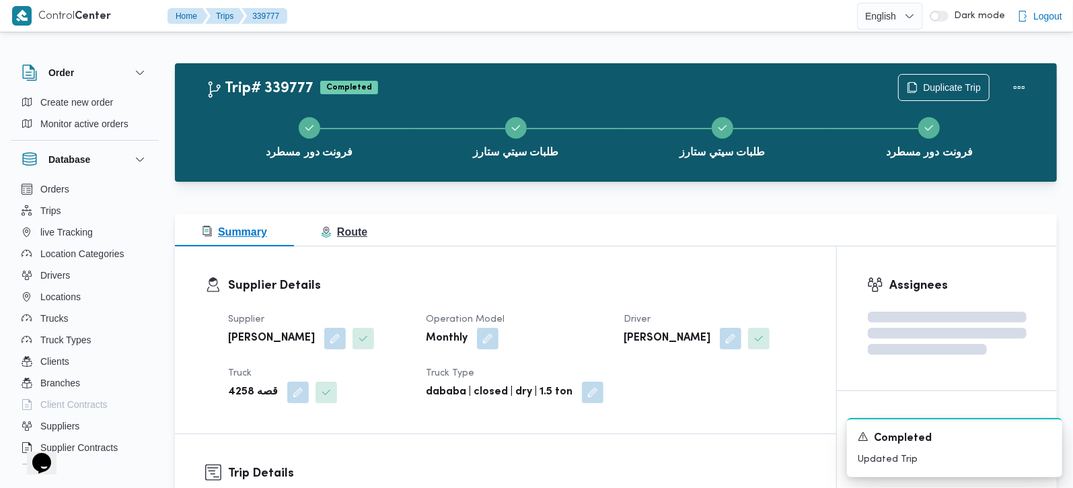
click at [337, 235] on span "Route" at bounding box center [344, 231] width 46 height 11
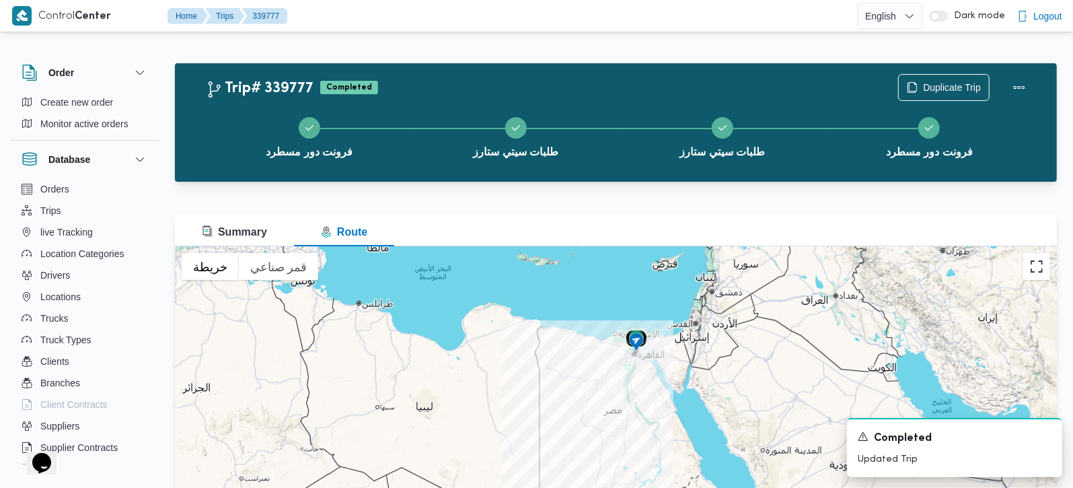
click at [1027, 260] on button "تبديل إلى العرض ملء الشاشة" at bounding box center [1036, 266] width 27 height 27
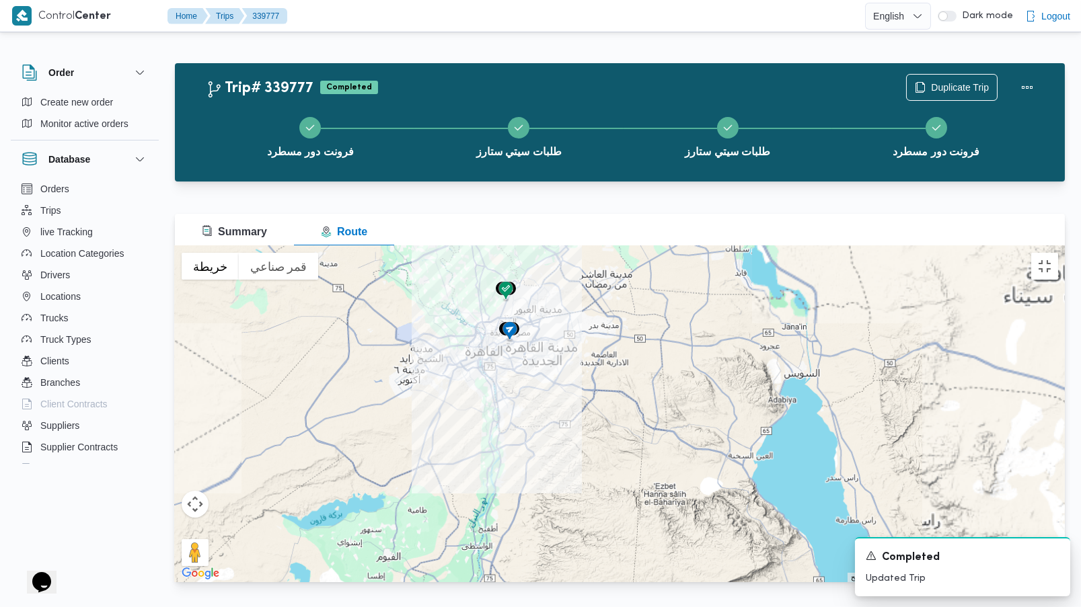
drag, startPoint x: 407, startPoint y: 182, endPoint x: 449, endPoint y: 337, distance: 160.4
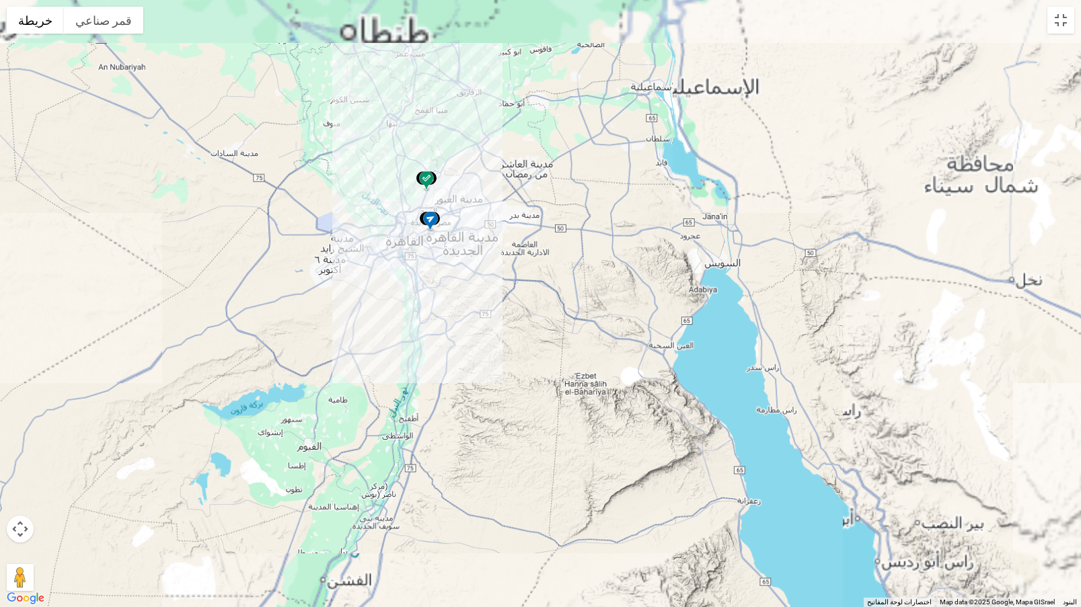
click at [449, 337] on div at bounding box center [540, 303] width 1081 height 607
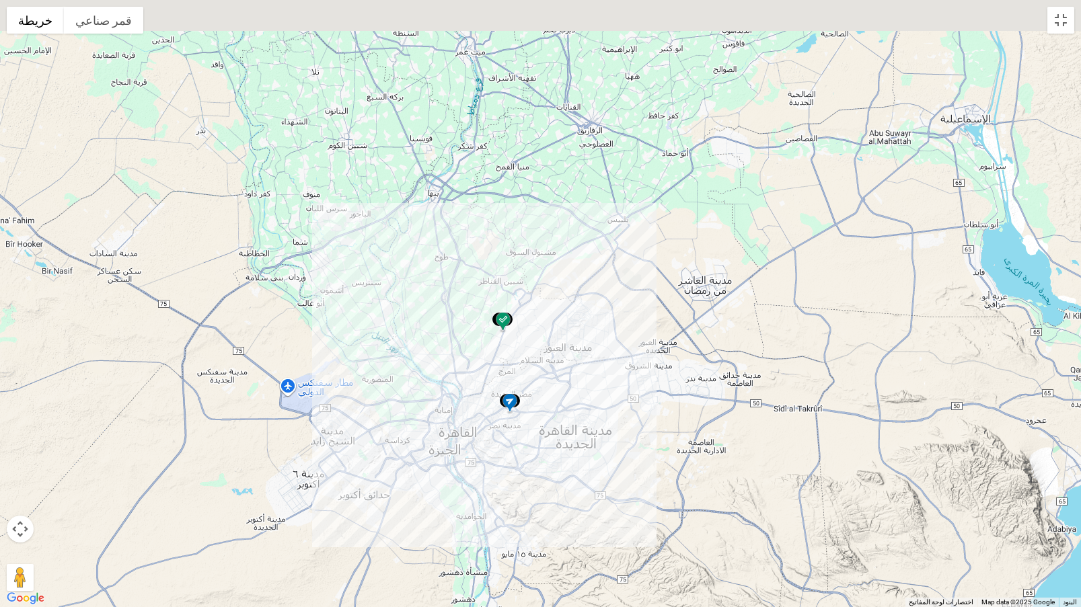
drag, startPoint x: 432, startPoint y: 206, endPoint x: 508, endPoint y: 397, distance: 205.5
click at [508, 397] on div at bounding box center [540, 303] width 1081 height 607
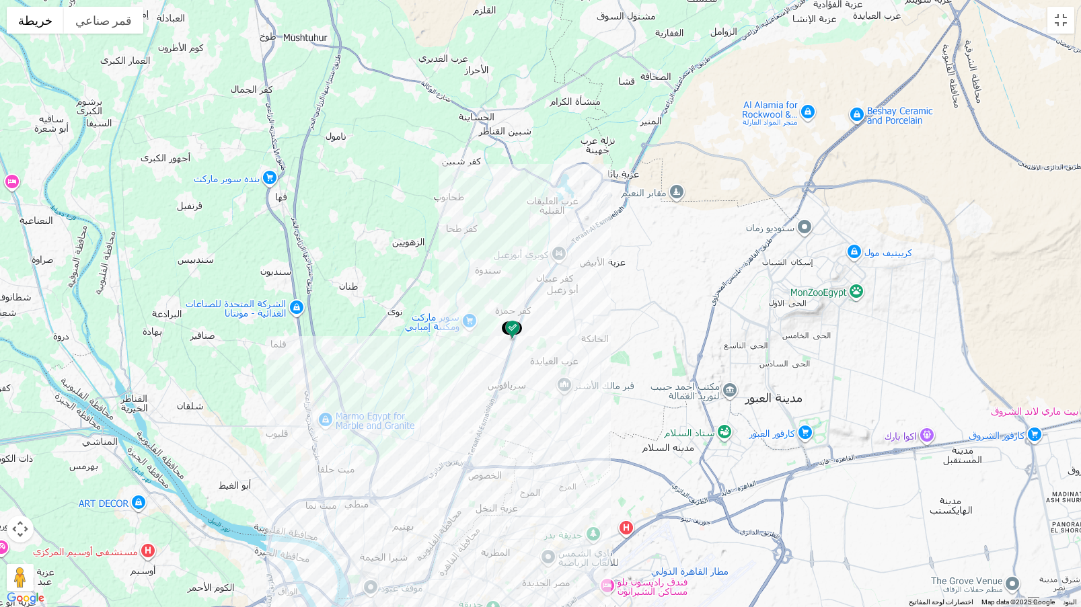
drag, startPoint x: 558, startPoint y: 438, endPoint x: 557, endPoint y: 424, distance: 13.5
click at [557, 424] on div at bounding box center [540, 303] width 1081 height 607
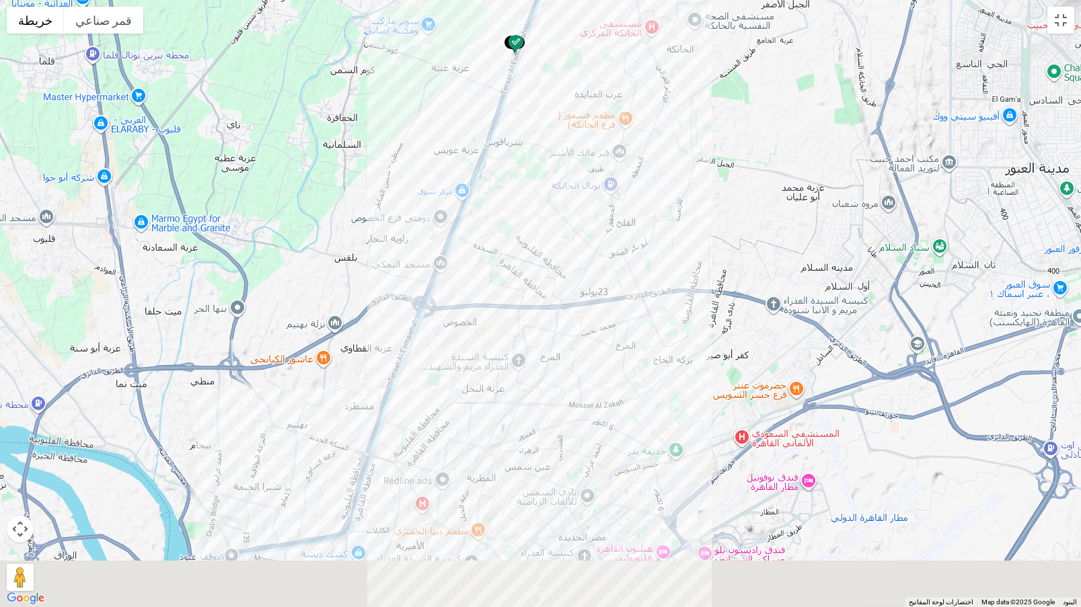
drag, startPoint x: 566, startPoint y: 545, endPoint x: 544, endPoint y: 215, distance: 330.9
click at [544, 215] on div at bounding box center [540, 303] width 1081 height 607
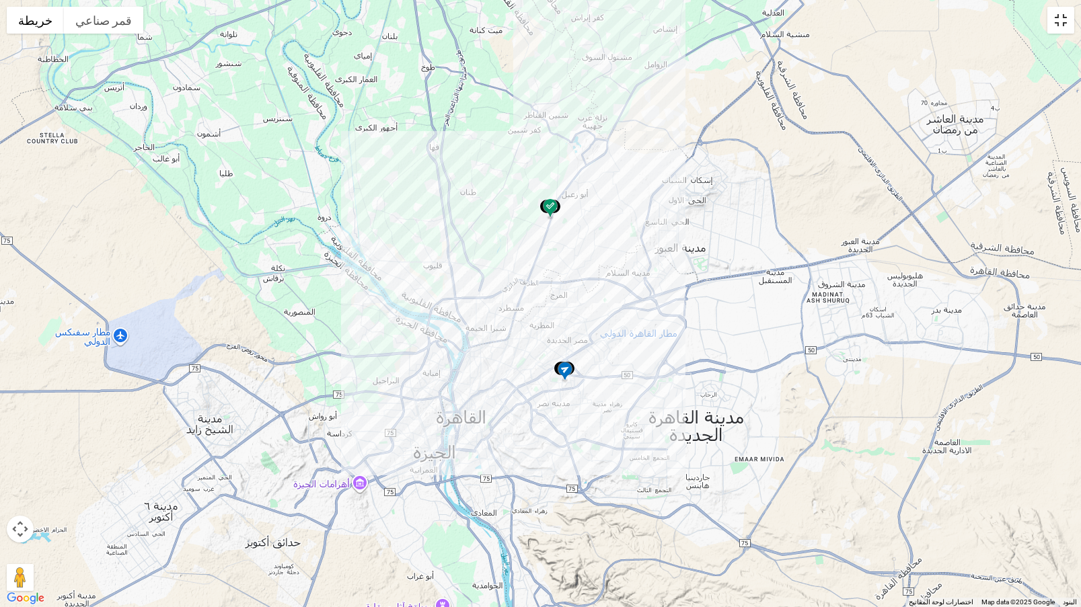
click at [1051, 15] on button "تبديل إلى العرض ملء الشاشة" at bounding box center [1060, 20] width 27 height 27
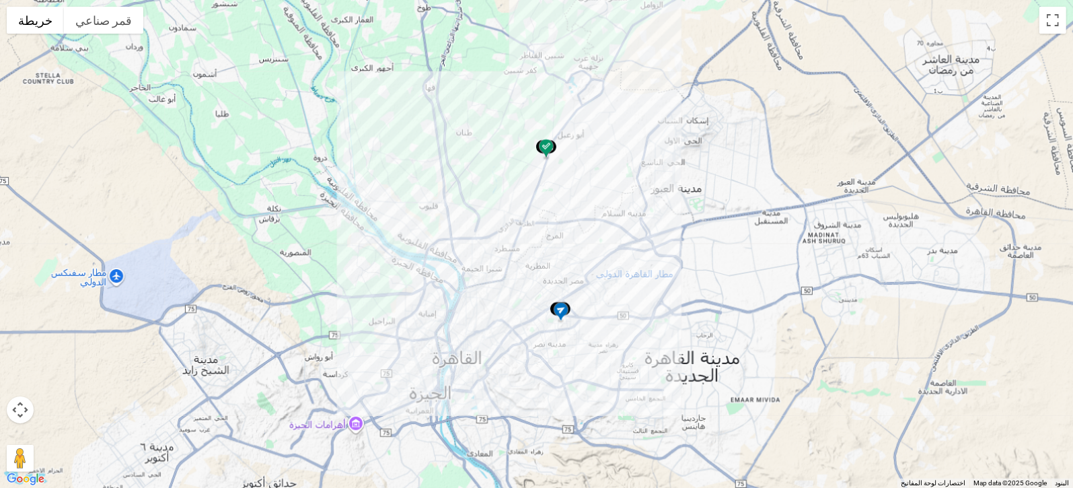
click at [243, 241] on button "Summary" at bounding box center [234, 230] width 119 height 32
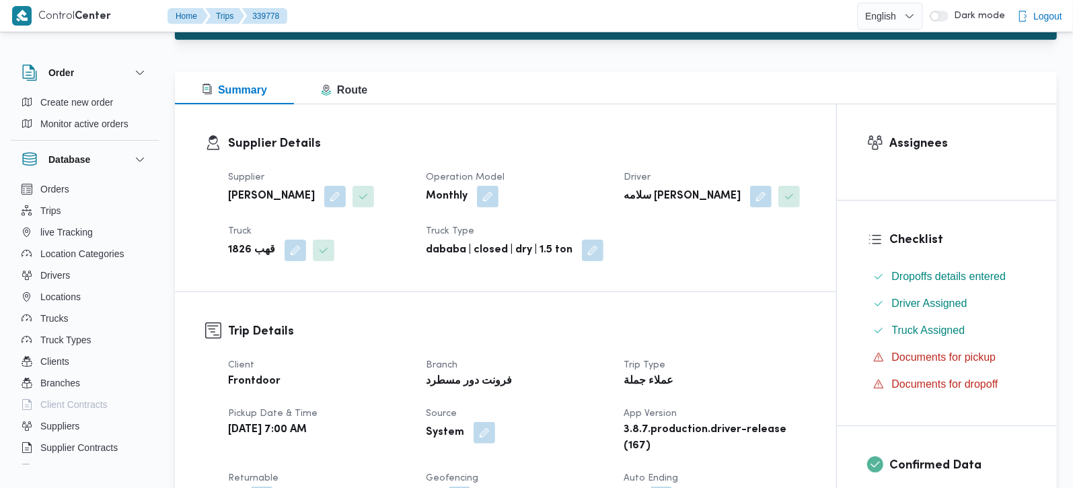
scroll to position [395, 0]
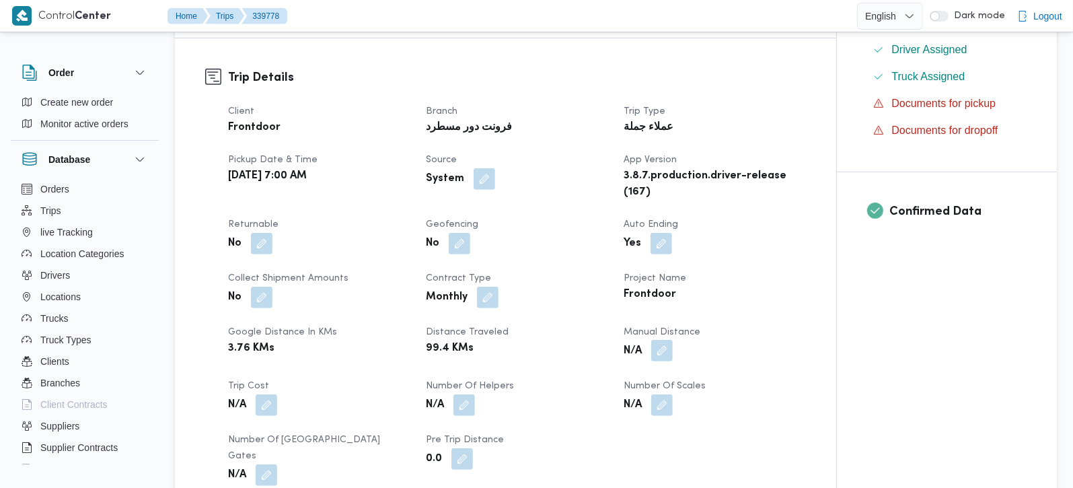
click at [664, 354] on button "button" at bounding box center [662, 351] width 22 height 22
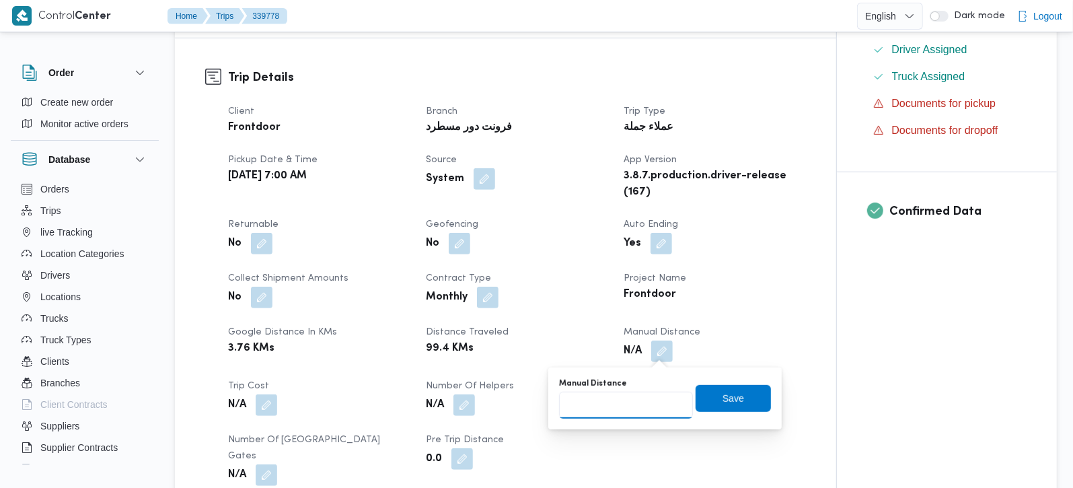
click at [625, 416] on input "Manual Distance" at bounding box center [626, 404] width 134 height 27
type input "90"
click at [722, 396] on span "Save" at bounding box center [733, 397] width 22 height 16
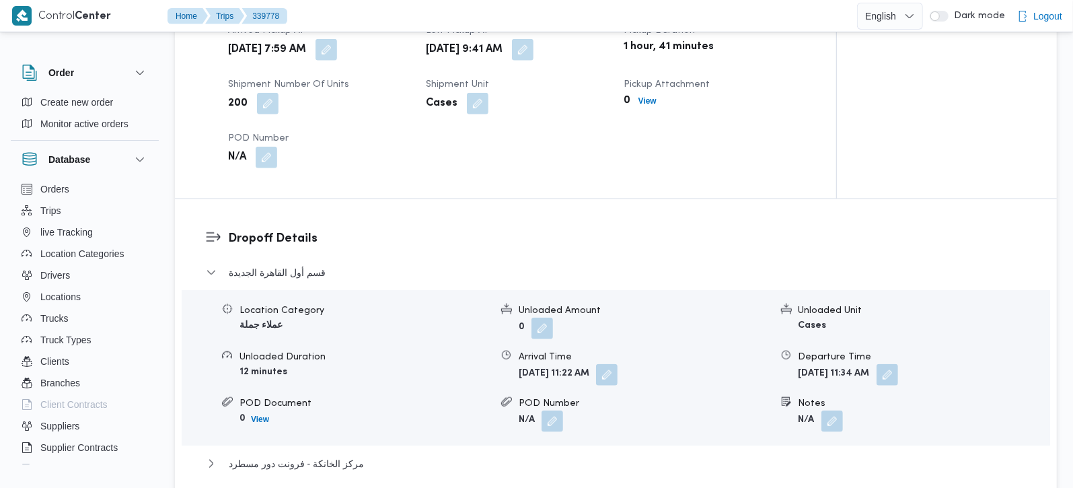
scroll to position [1107, 0]
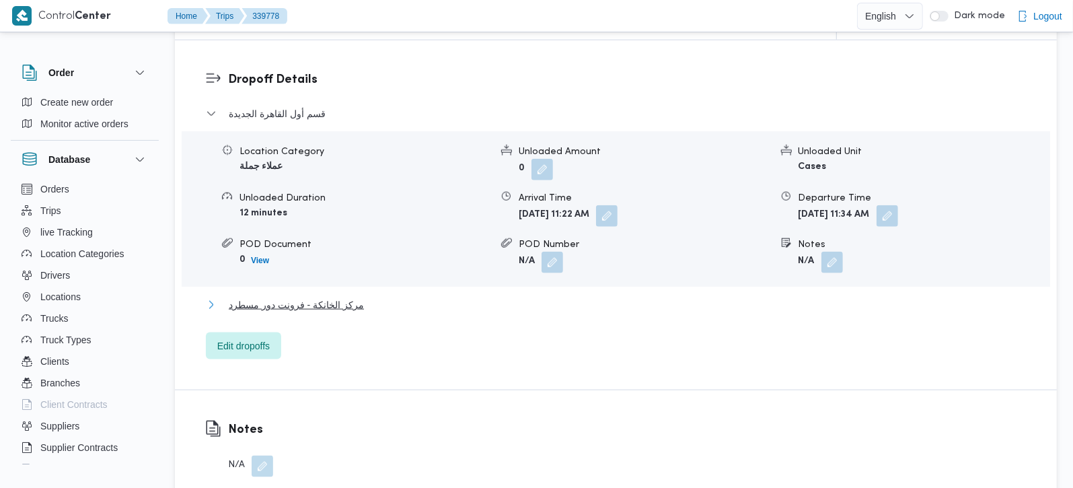
click at [353, 297] on span "مركز الخانكة - فرونت دور مسطرد" at bounding box center [296, 305] width 135 height 16
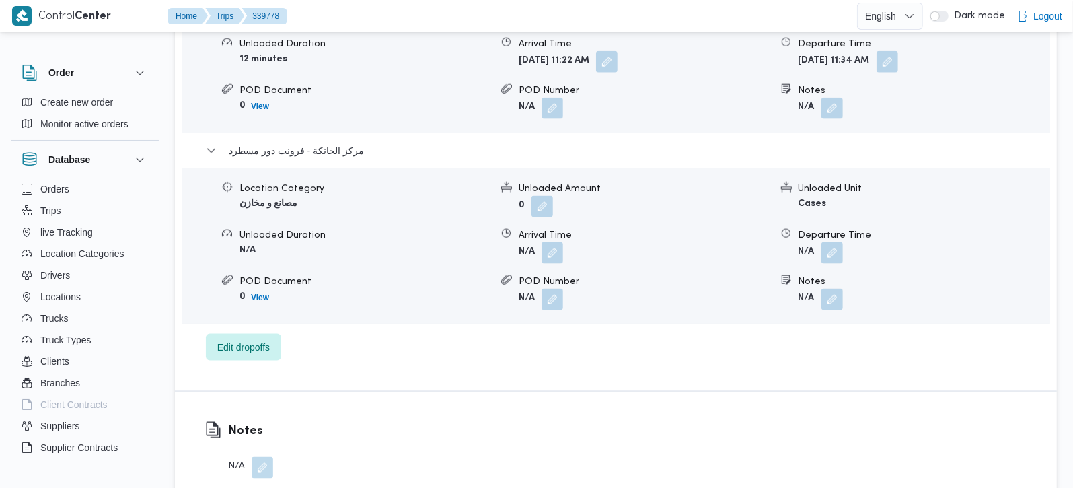
scroll to position [1265, 0]
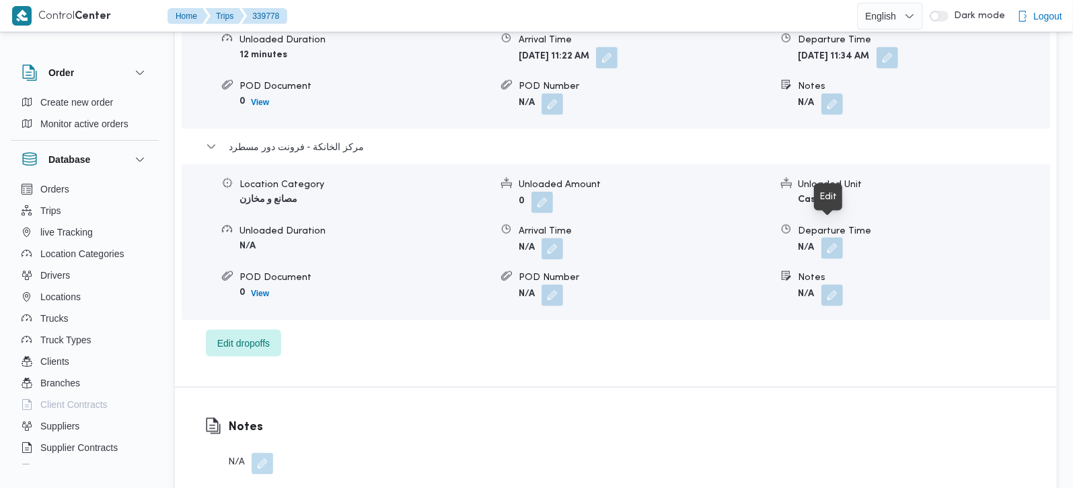
click at [839, 237] on button "button" at bounding box center [832, 248] width 22 height 22
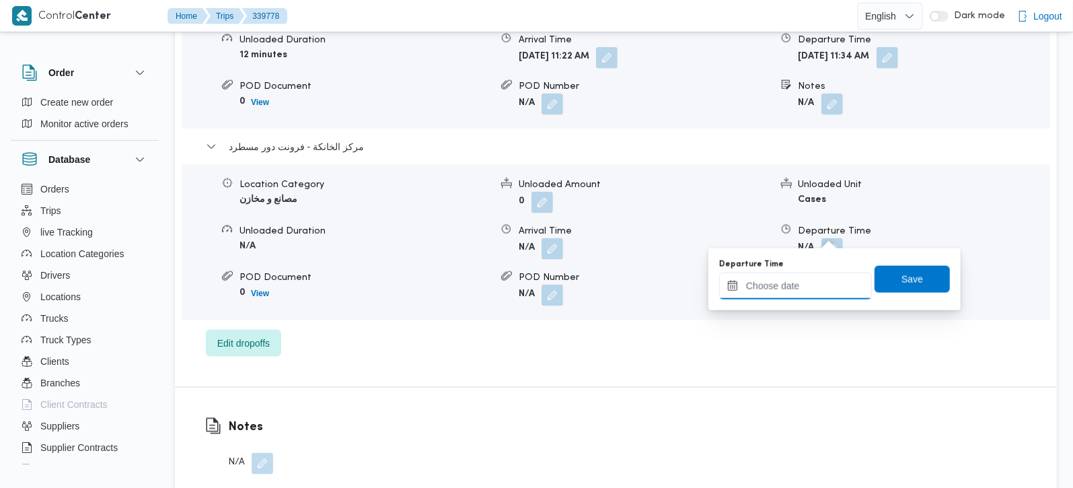
click at [820, 283] on input "Departure Time" at bounding box center [795, 285] width 153 height 27
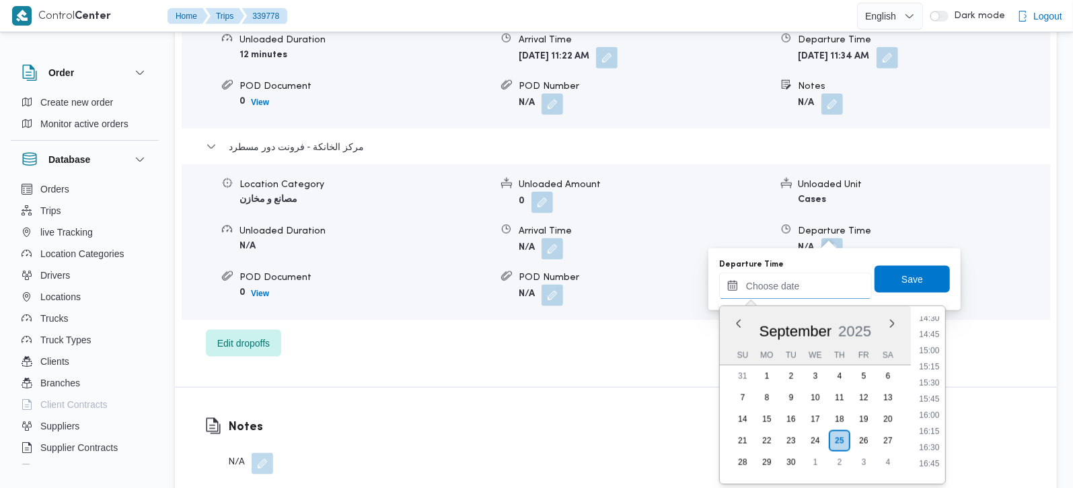
scroll to position [940, 0]
drag, startPoint x: 938, startPoint y: 336, endPoint x: 911, endPoint y: 281, distance: 60.7
click at [938, 336] on li "14:45" at bounding box center [928, 335] width 31 height 13
type input "25/09/2025 14:45"
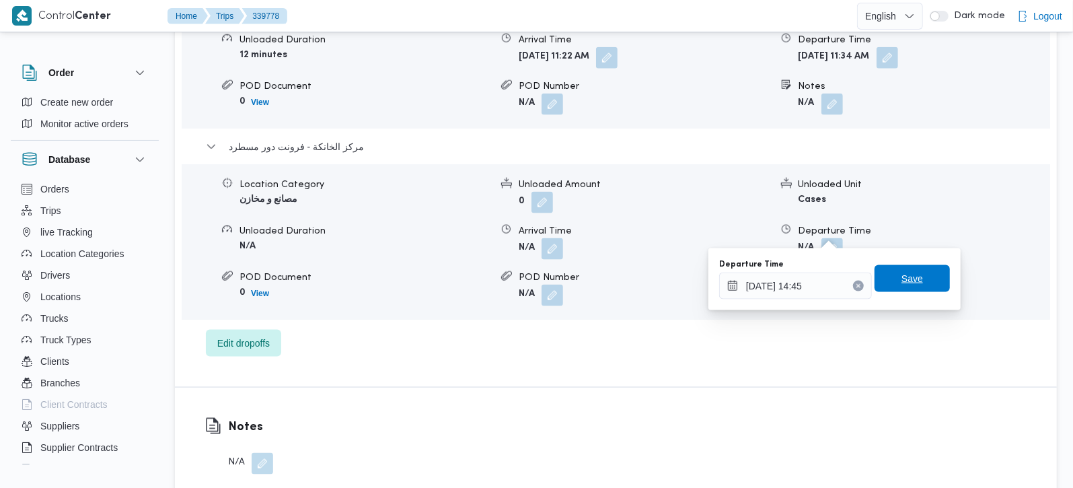
click at [903, 270] on span "Save" at bounding box center [911, 278] width 75 height 27
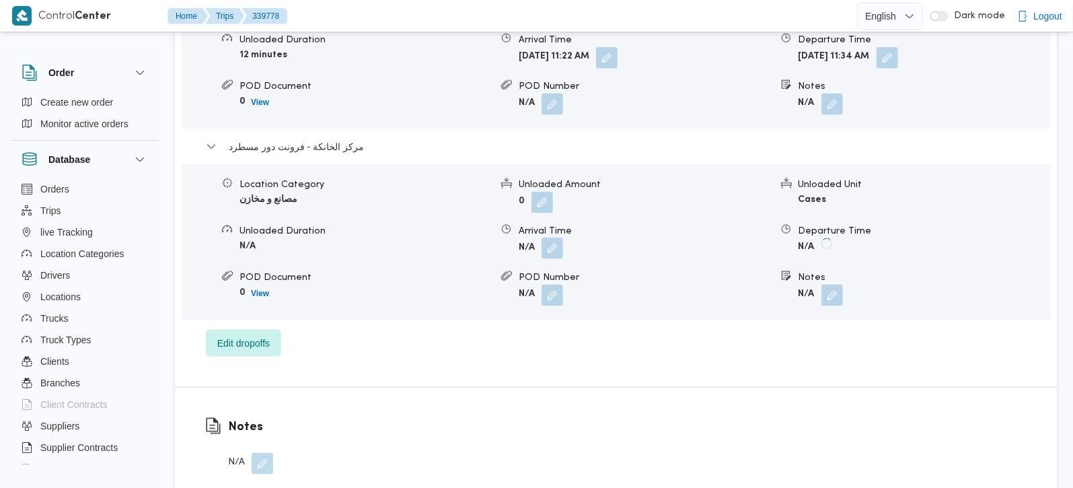
click at [549, 237] on button "button" at bounding box center [552, 248] width 22 height 22
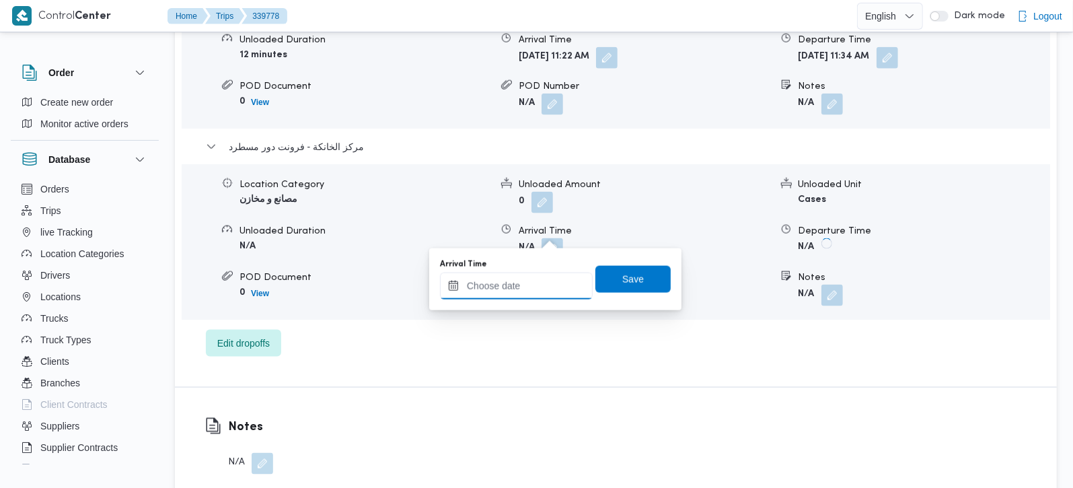
click at [527, 289] on input "Arrival Time" at bounding box center [516, 285] width 153 height 27
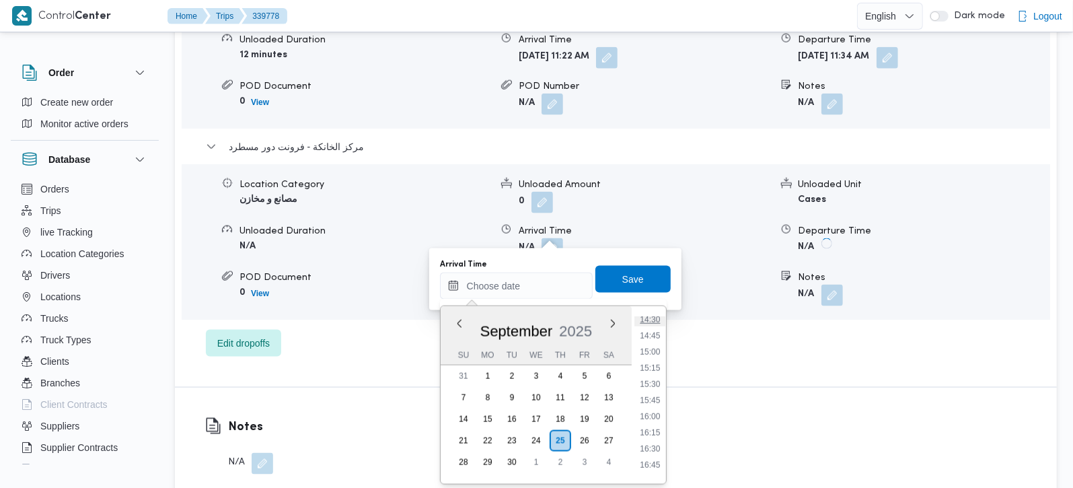
click at [652, 321] on li "14:30" at bounding box center [649, 319] width 31 height 13
type input "25/09/2025 14:30"
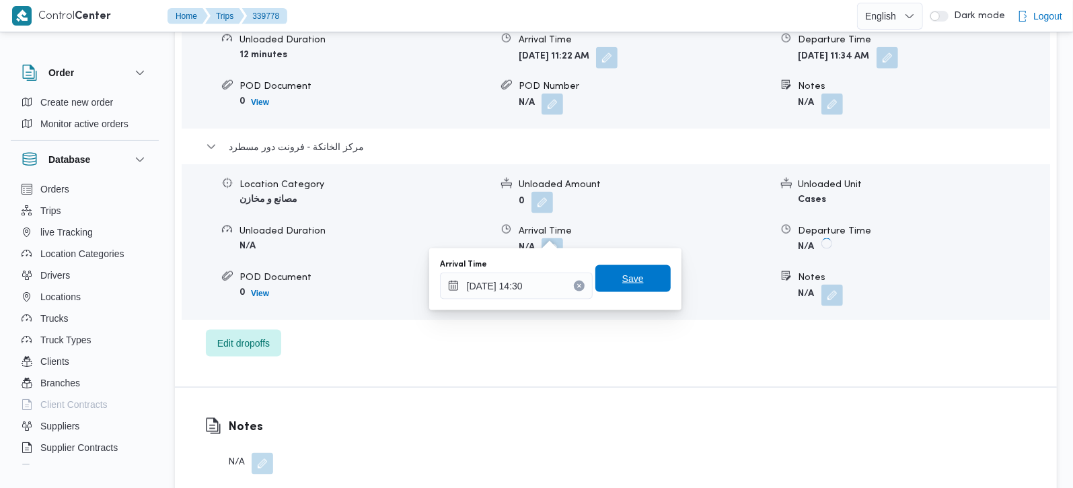
click at [629, 287] on span "Save" at bounding box center [632, 278] width 75 height 27
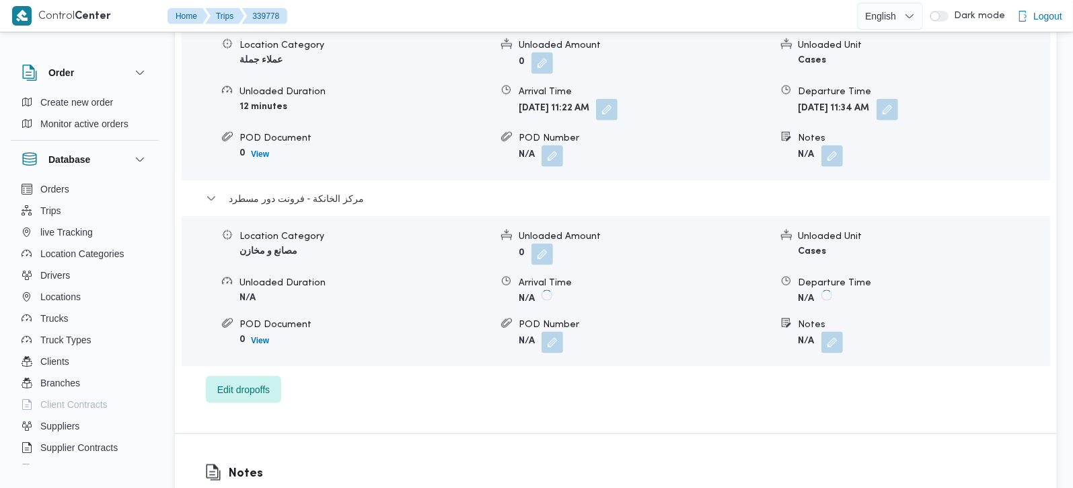
scroll to position [1186, 0]
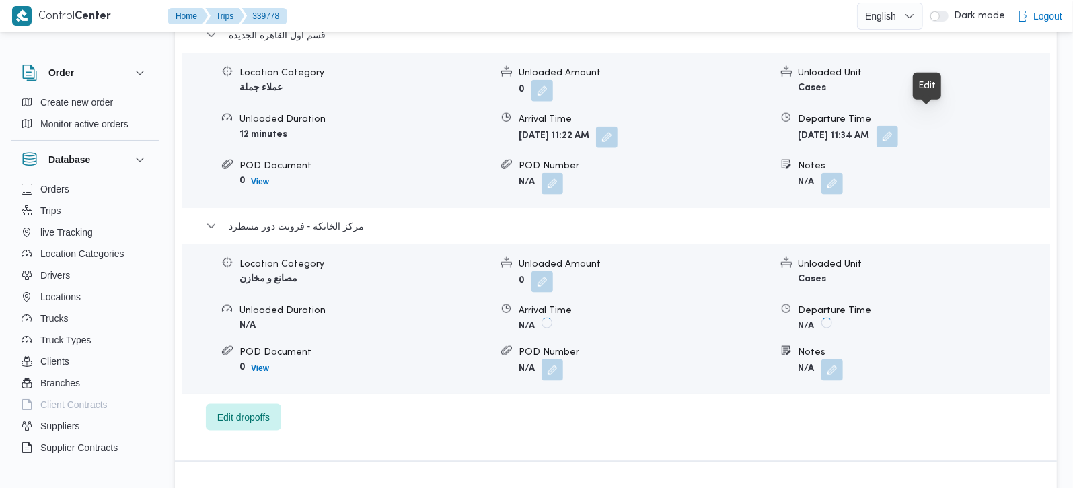
click at [898, 126] on button "button" at bounding box center [887, 137] width 22 height 22
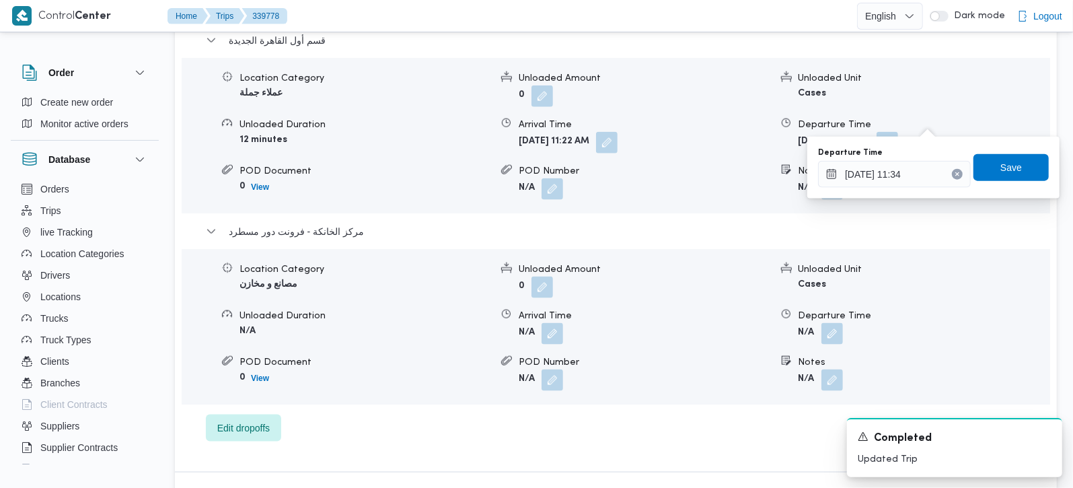
scroll to position [1192, 0]
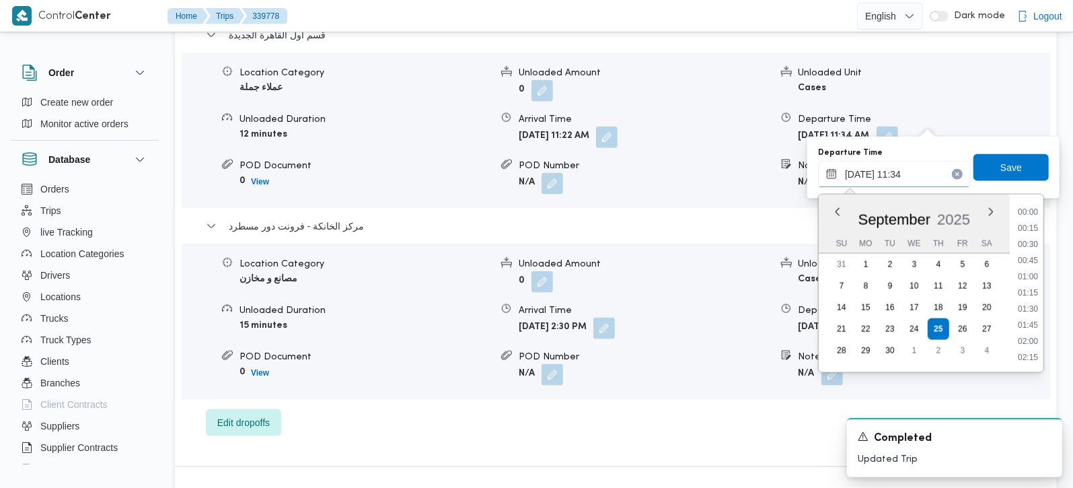
click at [884, 171] on input "25/09/2025 11:34" at bounding box center [894, 174] width 153 height 27
click at [1027, 274] on li "13:45" at bounding box center [1027, 280] width 31 height 13
type input "25/09/2025 13:45"
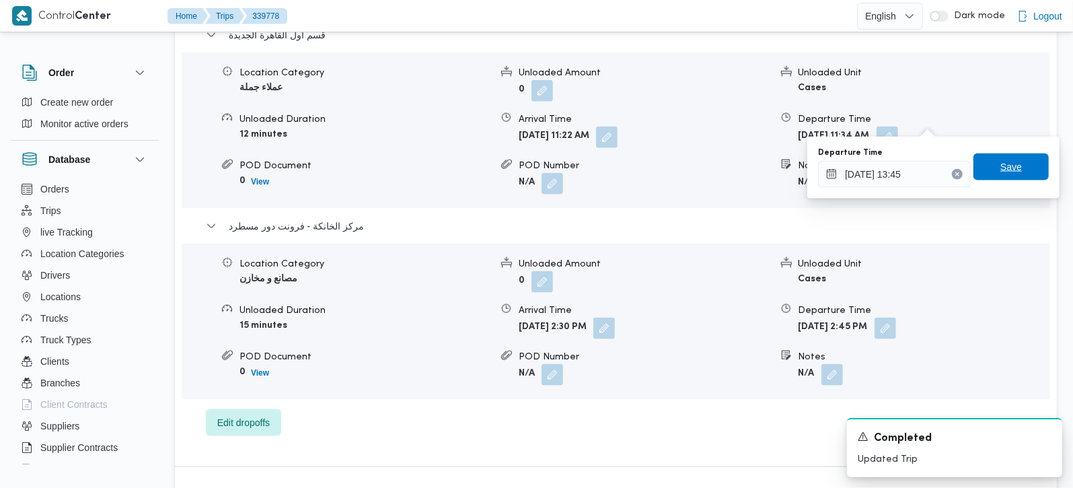
click at [1017, 178] on span "Save" at bounding box center [1010, 166] width 75 height 27
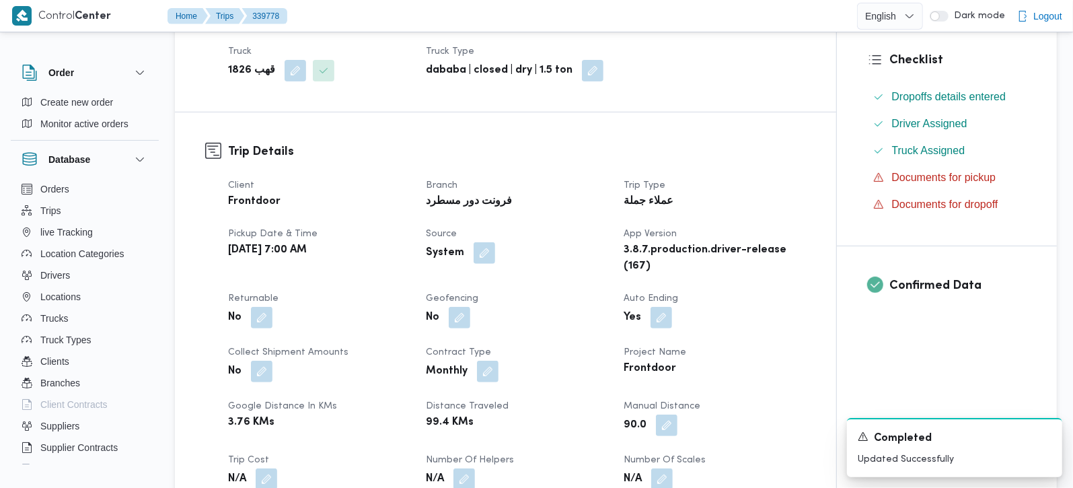
scroll to position [0, 0]
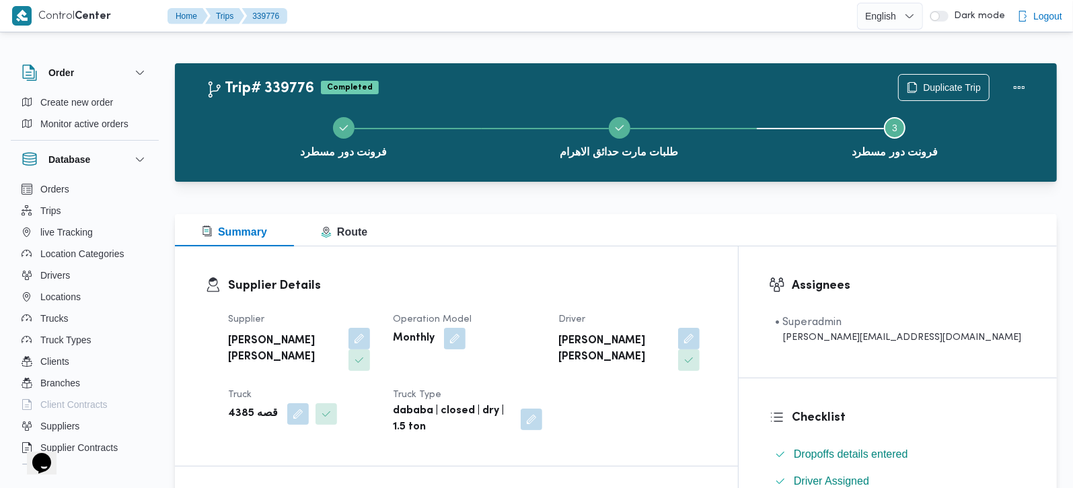
click at [287, 335] on b "عبدالمنعم مجدي السيد عواد" at bounding box center [283, 349] width 111 height 32
copy div "عبدالمنعم مجدي السيد عواد"
click at [669, 344] on b "محمد جميل عمر عبدالله" at bounding box center [613, 349] width 111 height 32
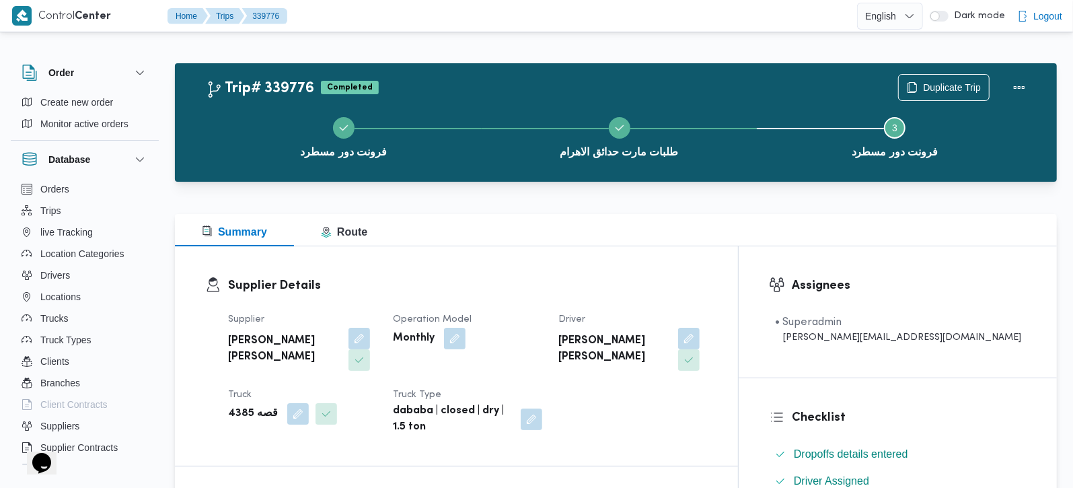
click at [669, 343] on b "محمد جميل عمر عبدالله" at bounding box center [613, 349] width 111 height 32
copy div "محمد جميل عمر عبدالله"
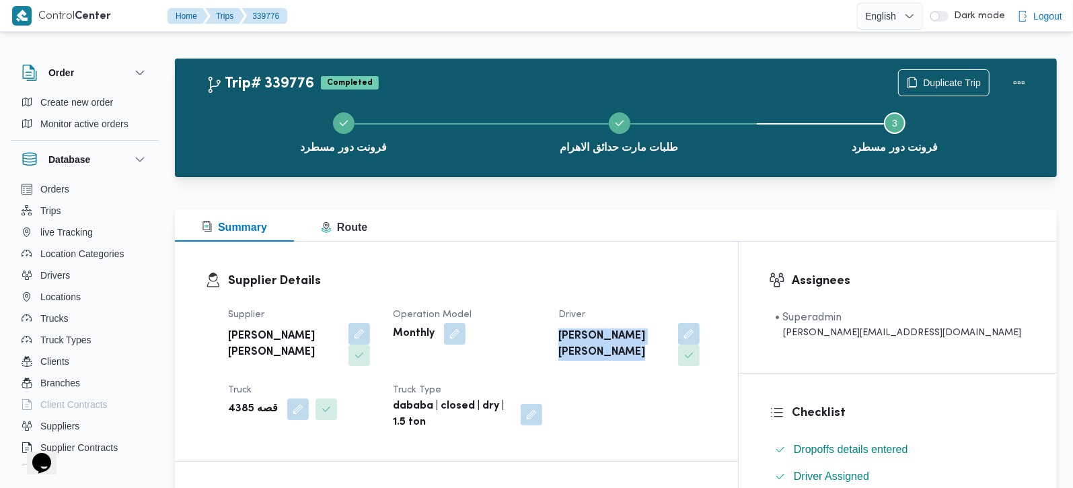
scroll to position [79, 0]
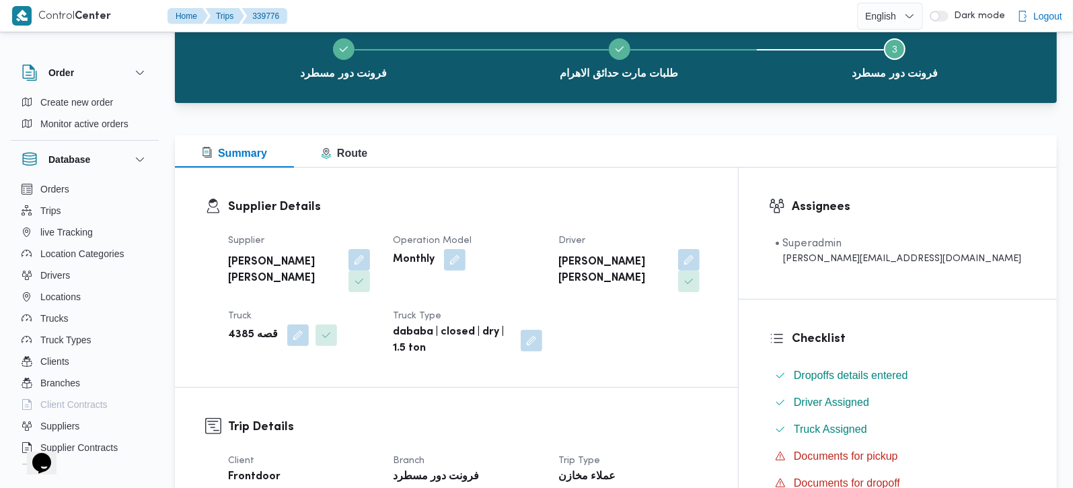
click at [392, 340] on div "Supplier Details Supplier عبدالمنعم مجدي السيد عواد Operation Model Monthly Dri…" at bounding box center [456, 276] width 563 height 219
click at [243, 327] on b "قصه 4385" at bounding box center [253, 335] width 50 height 16
copy b "4385"
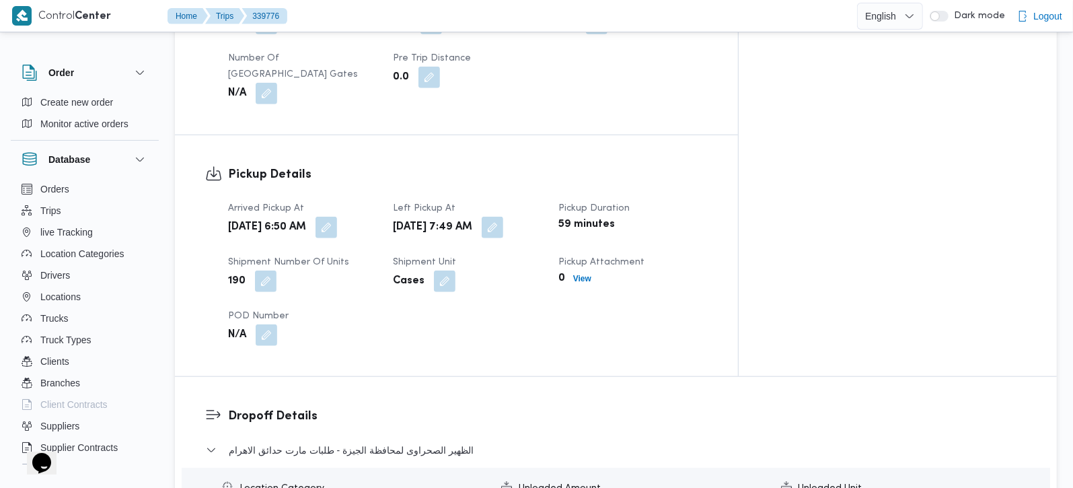
scroll to position [870, 0]
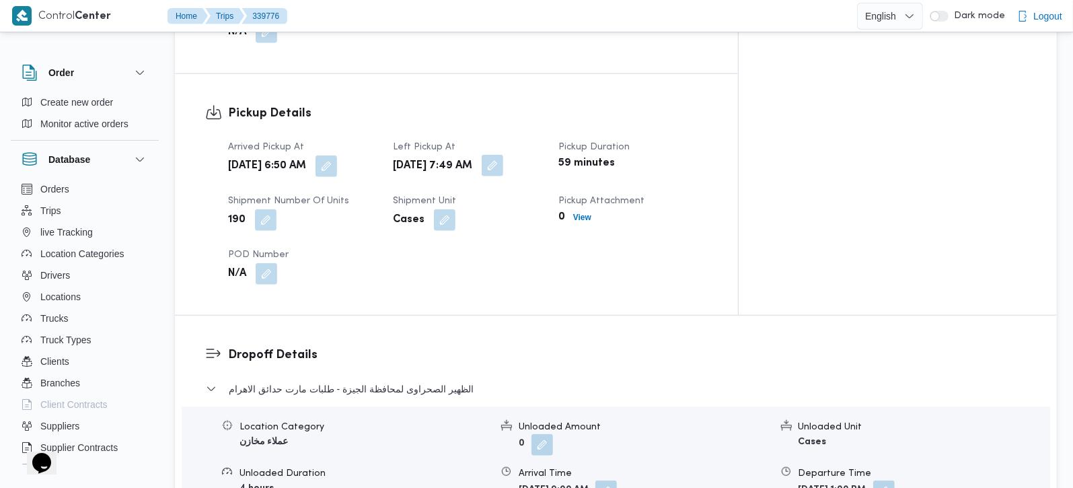
click at [503, 155] on button "button" at bounding box center [492, 166] width 22 height 22
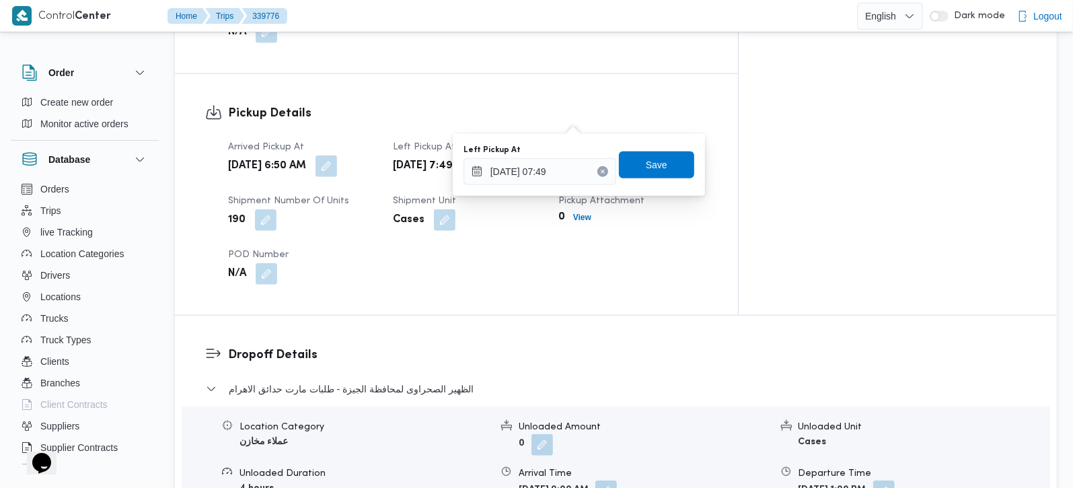
click at [607, 74] on div "Pickup Details Arrived Pickup At Thu, Sep 25, 2025 6:50 AM Left Pickup At Thu, …" at bounding box center [456, 194] width 563 height 241
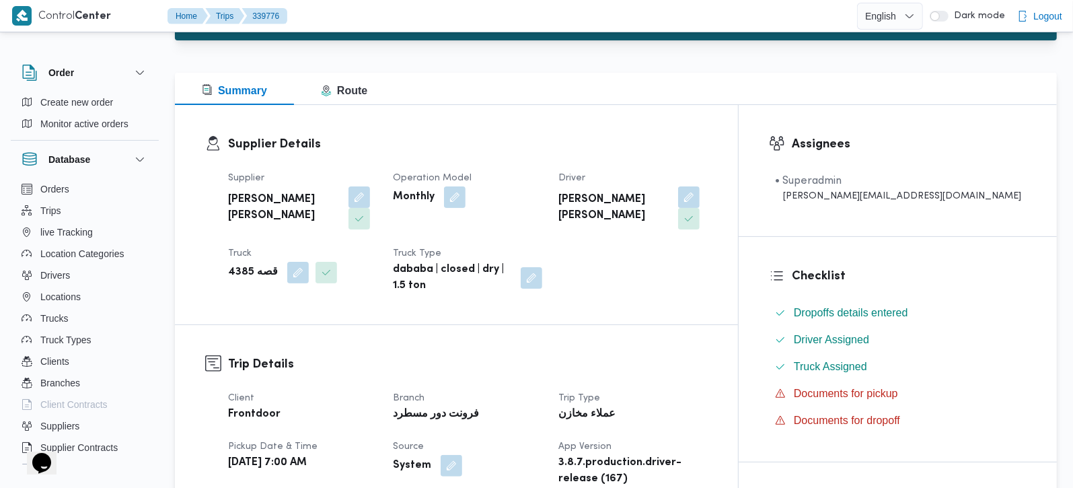
scroll to position [0, 0]
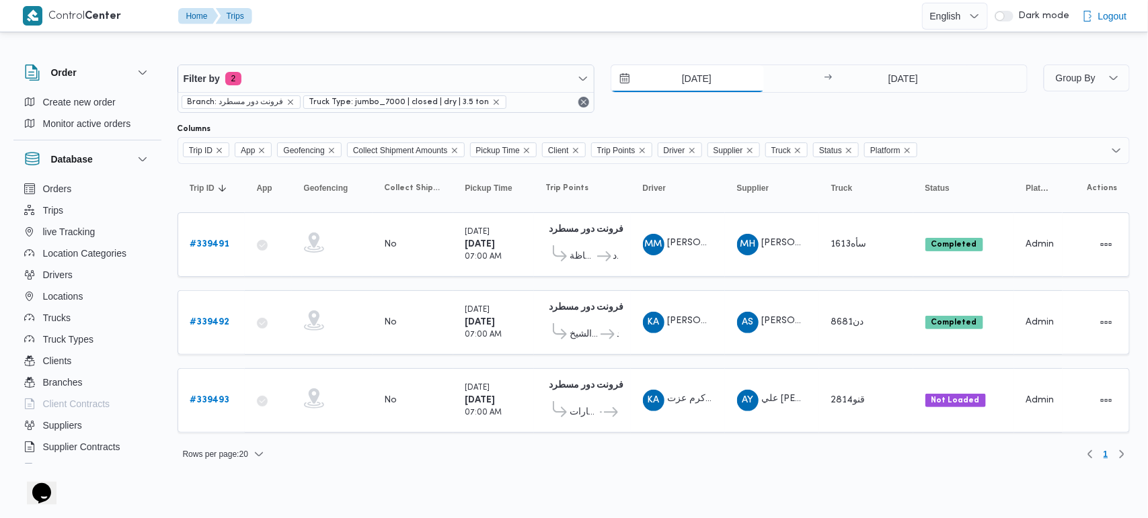
click at [700, 81] on input "[DATE]" at bounding box center [687, 78] width 153 height 27
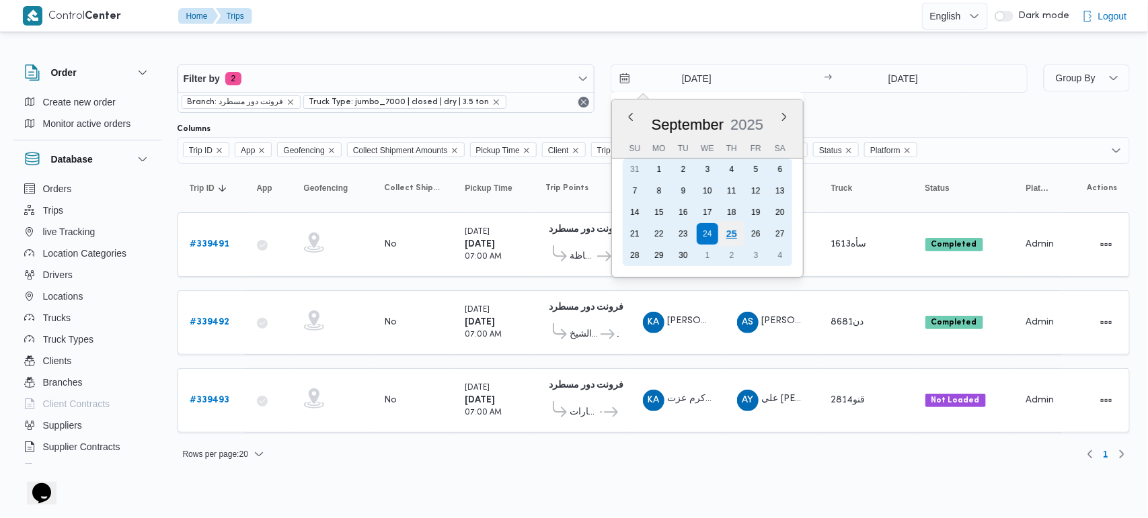
click at [734, 237] on div "25" at bounding box center [731, 234] width 26 height 26
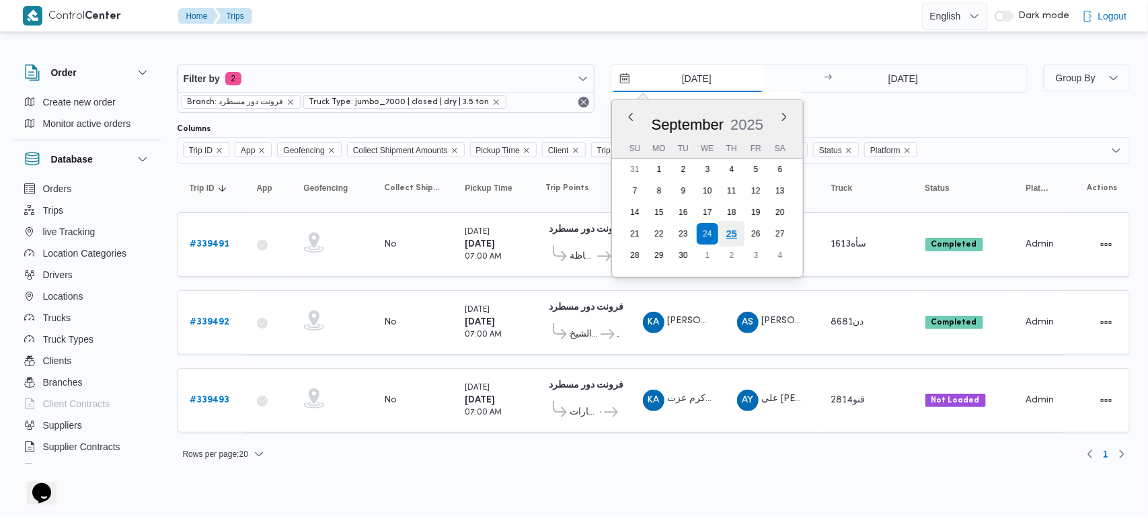
type input "25/9/2025"
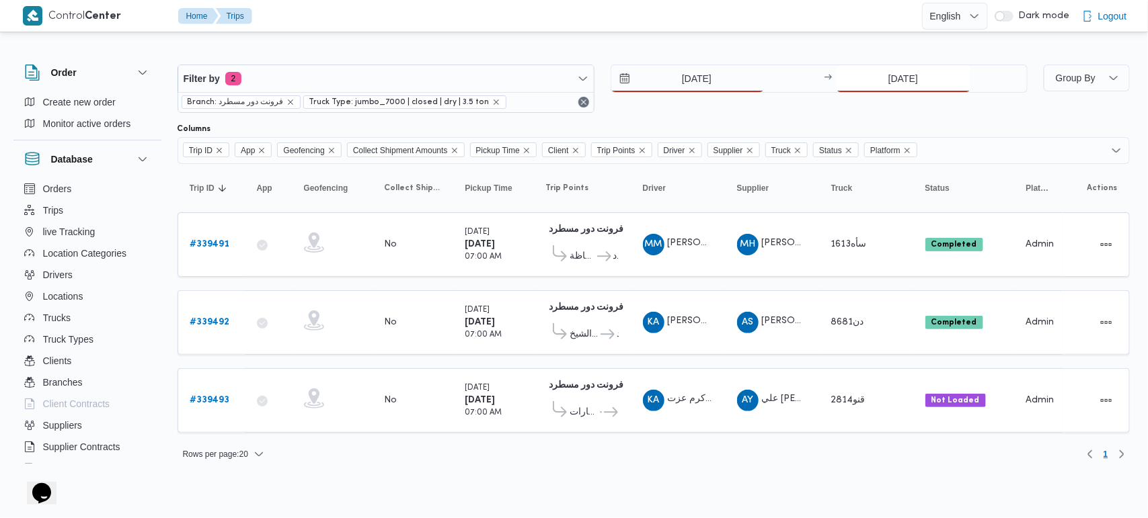
click at [894, 69] on input "24/9/2025" at bounding box center [903, 78] width 134 height 27
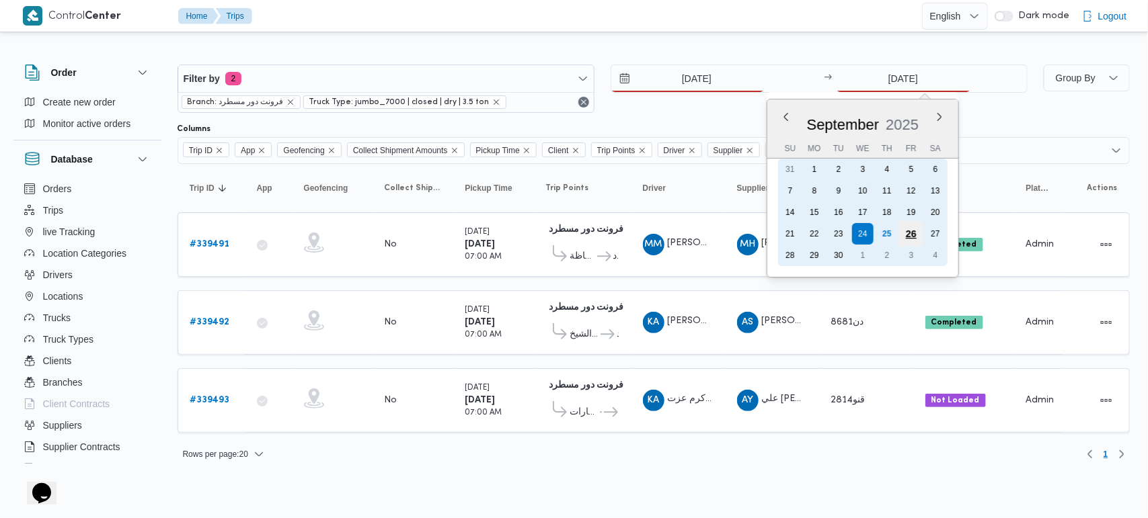
click at [898, 229] on div "26" at bounding box center [911, 234] width 26 height 26
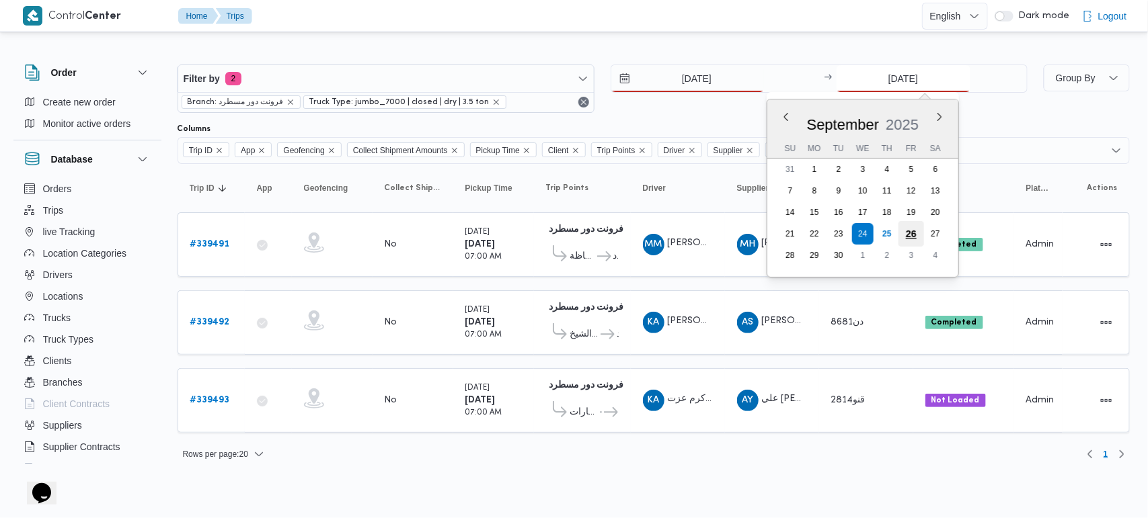
type input "26/9/2025"
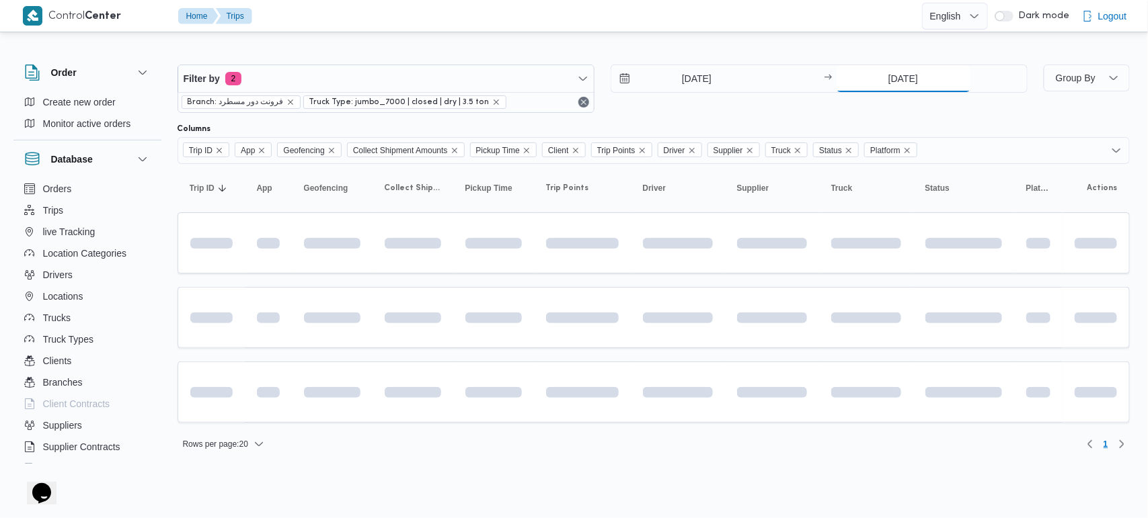
click at [885, 78] on input "26/9/2025" at bounding box center [903, 78] width 134 height 27
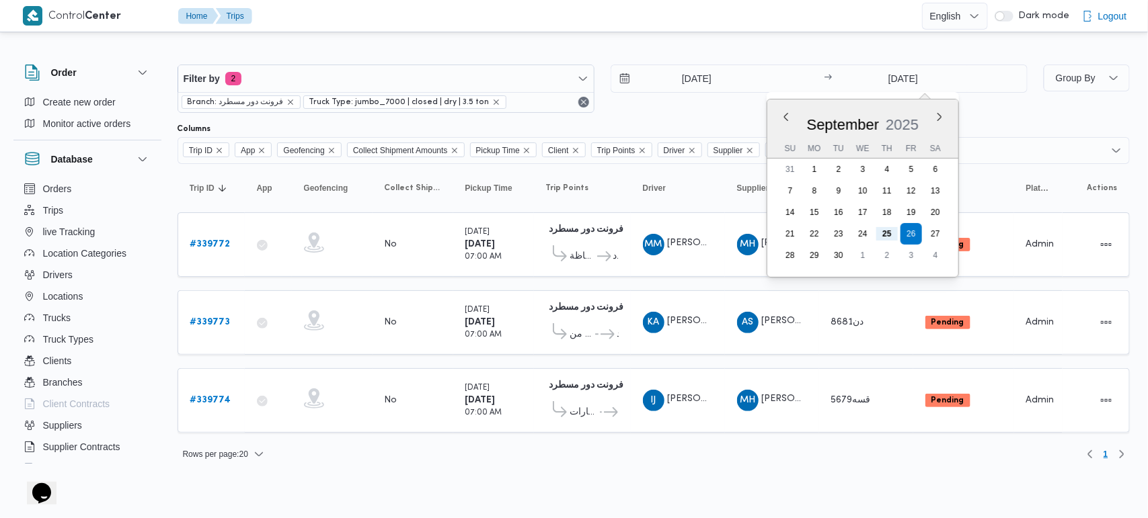
click at [781, 438] on div "Rows per page : 20 1" at bounding box center [653, 454] width 968 height 32
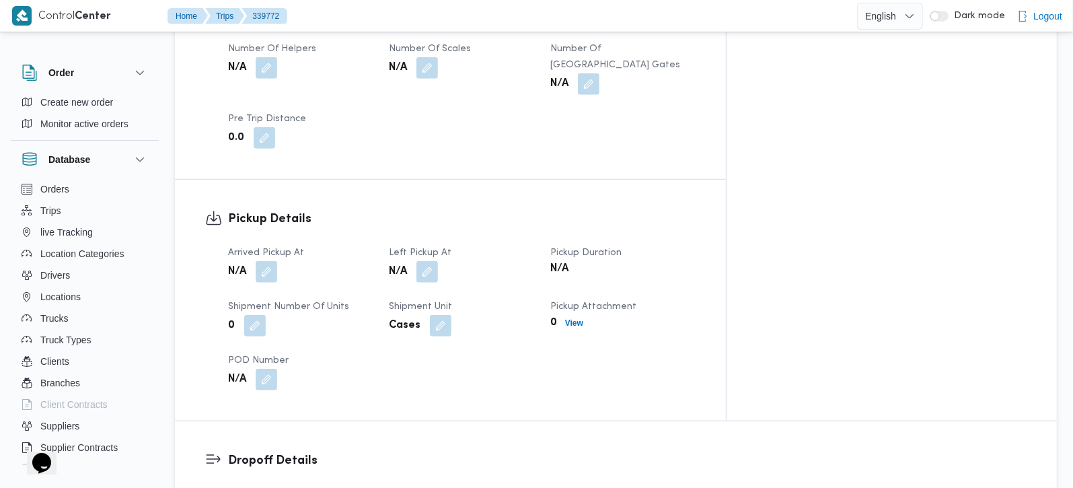
scroll to position [791, 0]
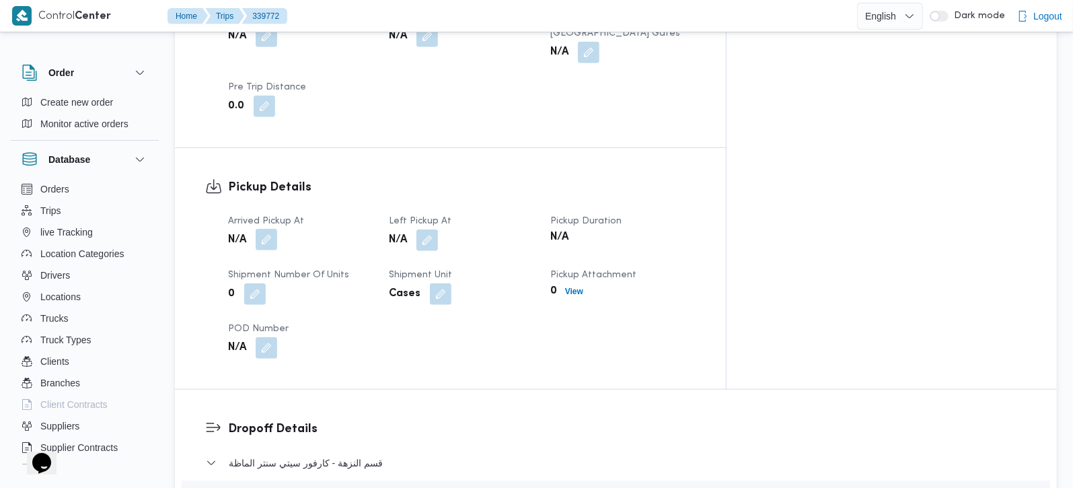
click at [268, 229] on button "button" at bounding box center [267, 240] width 22 height 22
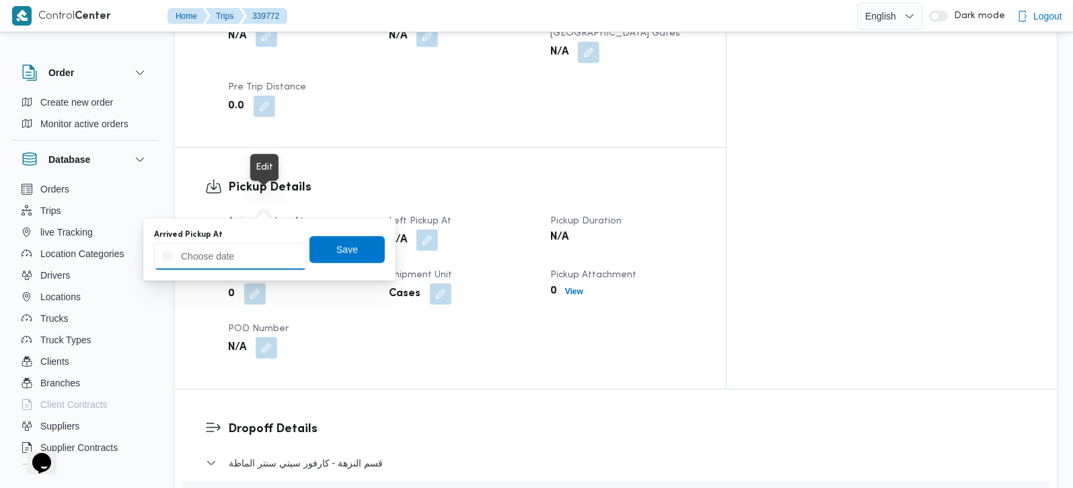
click at [241, 264] on input "Arrived Pickup At" at bounding box center [230, 256] width 153 height 27
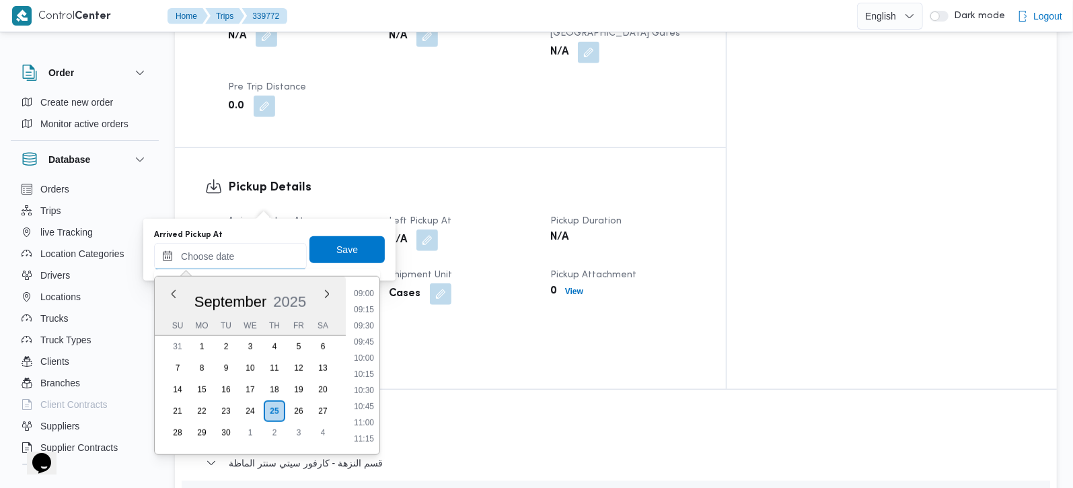
scroll to position [433, 0]
click at [364, 380] on li "08:00" at bounding box center [363, 377] width 31 height 13
type input "[DATE] 08:00"
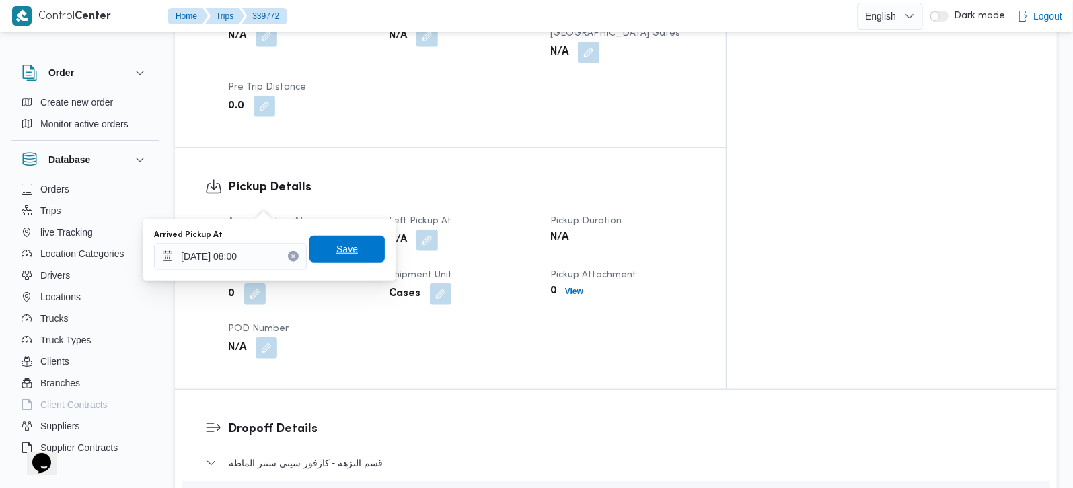
click at [316, 236] on span "Save" at bounding box center [346, 248] width 75 height 27
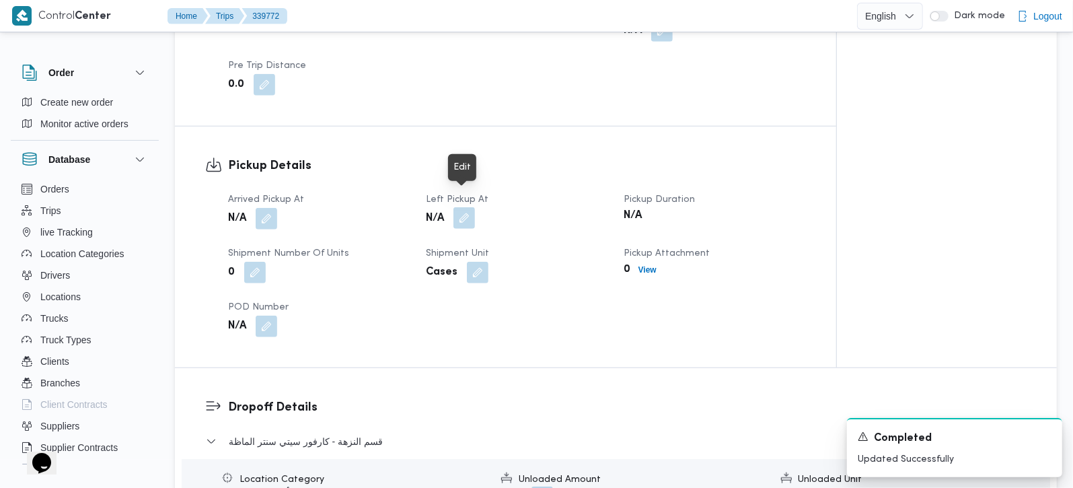
click at [468, 207] on button "button" at bounding box center [464, 218] width 22 height 22
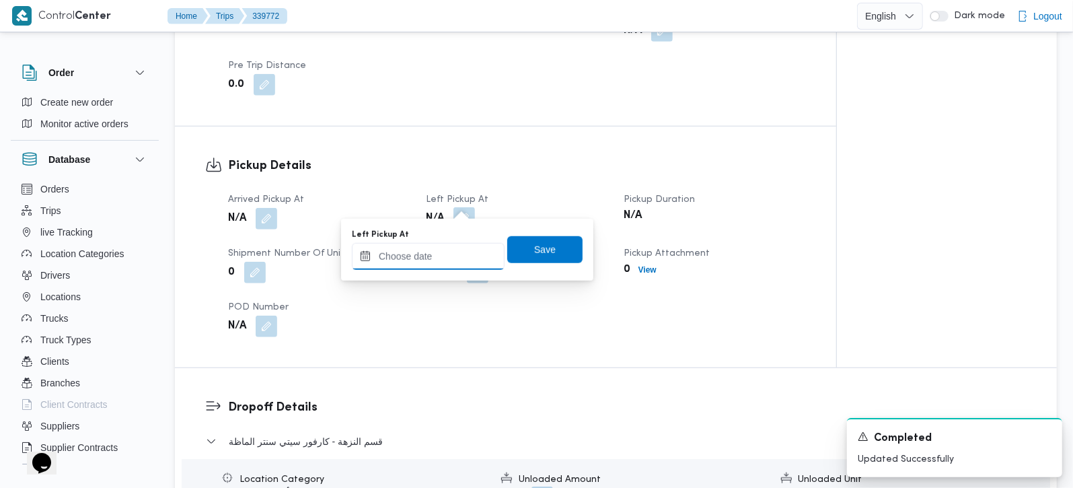
click at [442, 266] on input "Left Pickup At" at bounding box center [428, 256] width 153 height 27
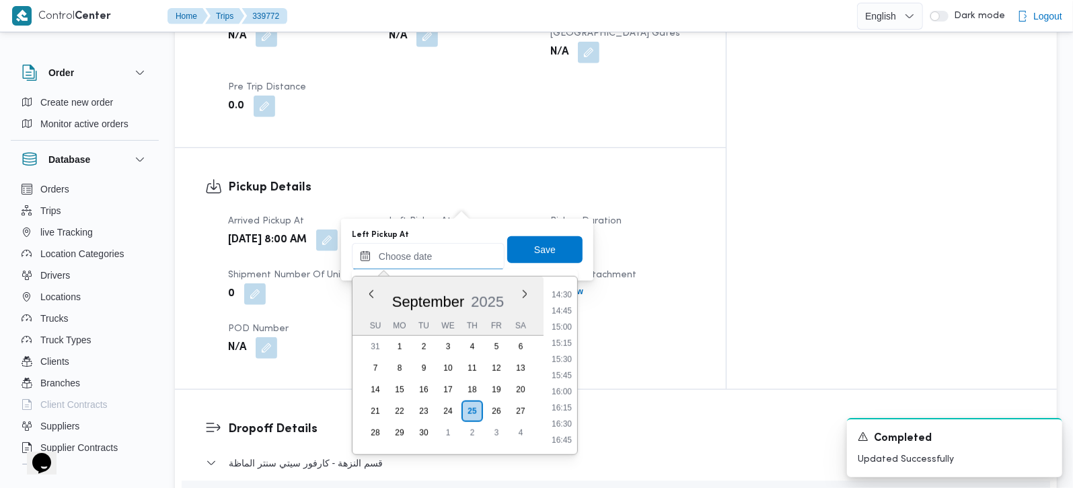
scroll to position [908, 0]
drag, startPoint x: 556, startPoint y: 357, endPoint x: 543, endPoint y: 303, distance: 56.1
click at [556, 357] on li "15:00" at bounding box center [561, 354] width 31 height 13
type input "25/09/2025 15:00"
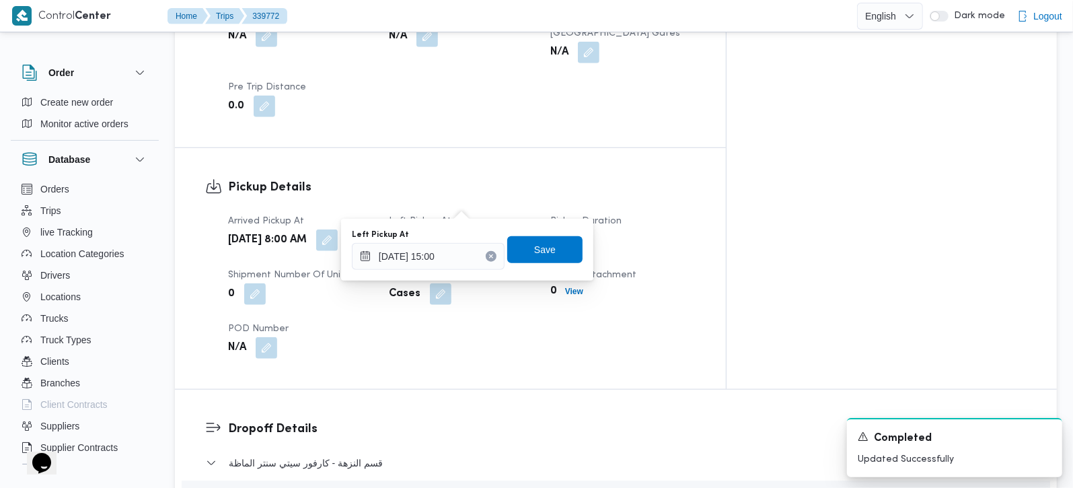
click at [534, 266] on div "Left Pickup At 25/09/2025 15:00 Save" at bounding box center [466, 249] width 233 height 43
click at [534, 254] on span "Save" at bounding box center [545, 249] width 22 height 16
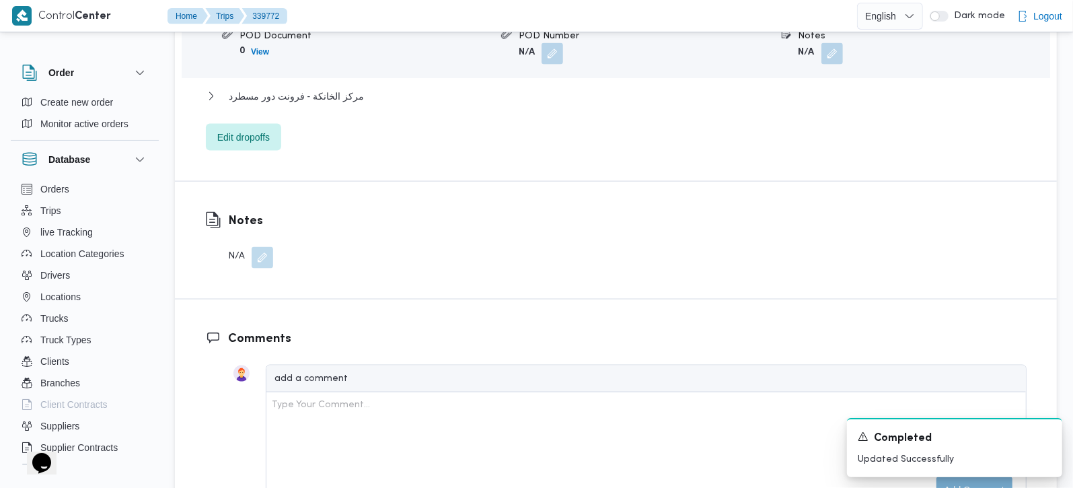
scroll to position [1345, 0]
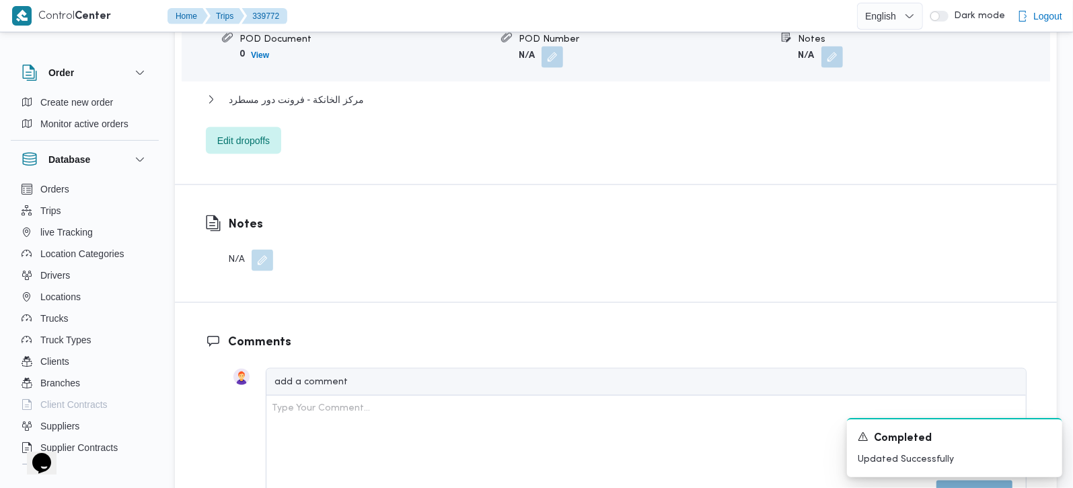
click at [262, 249] on button "button" at bounding box center [262, 260] width 22 height 22
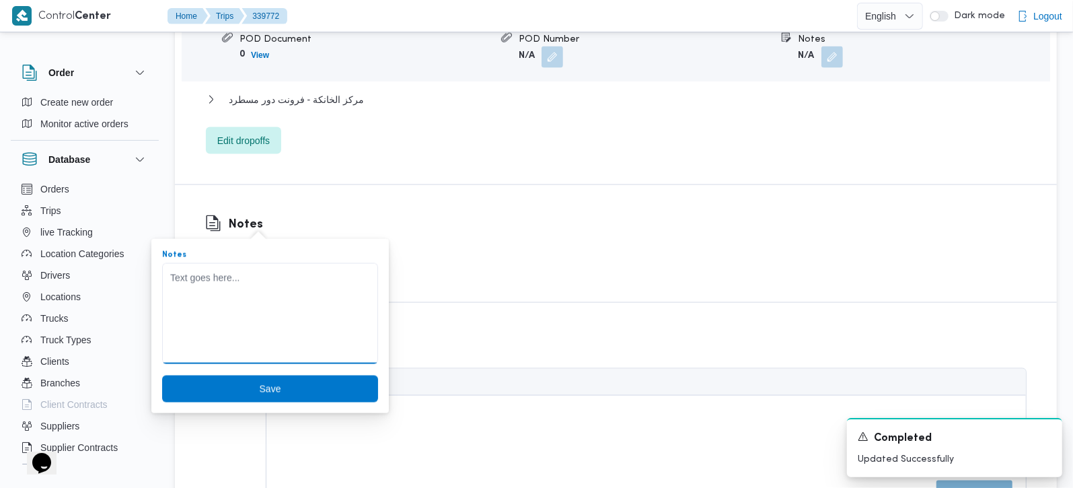
click at [245, 276] on textarea "Notes" at bounding box center [270, 313] width 216 height 101
type textarea "لم يحمل"
click at [294, 393] on span "Save" at bounding box center [270, 388] width 216 height 27
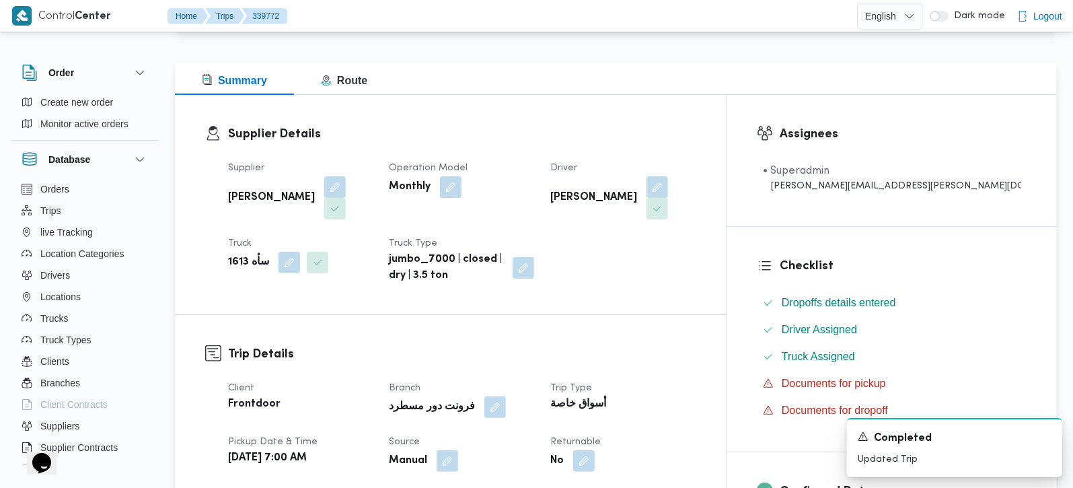
scroll to position [0, 0]
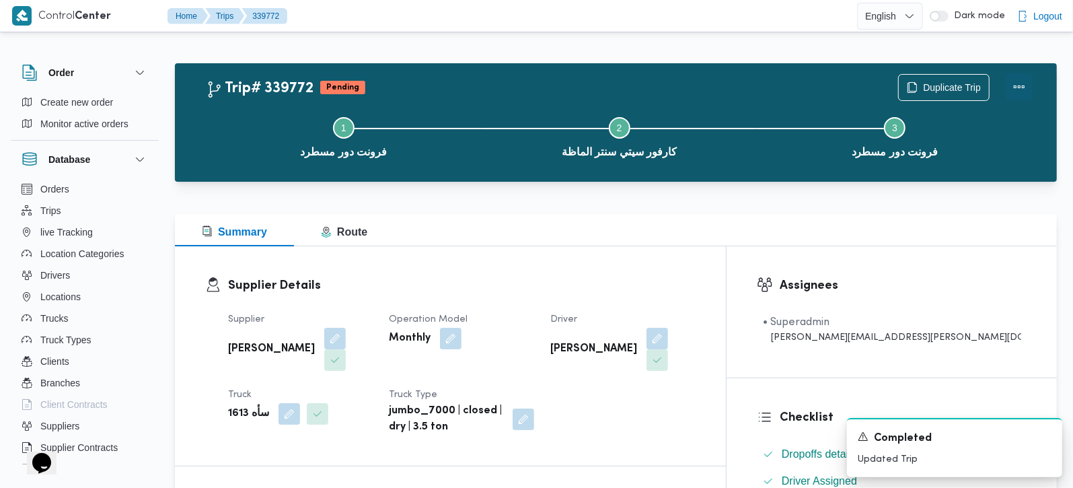
click at [1021, 89] on button "Actions" at bounding box center [1018, 86] width 27 height 27
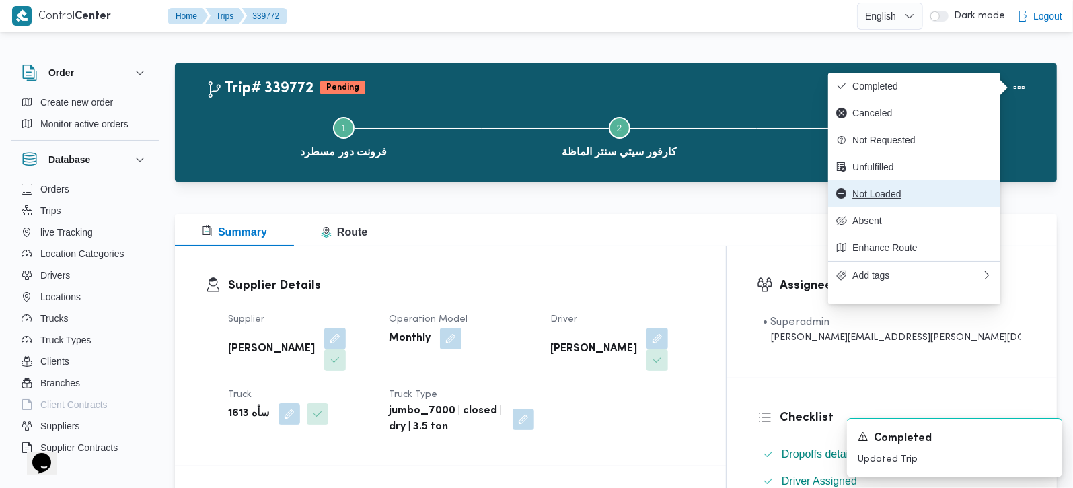
click at [875, 199] on span "Not Loaded" at bounding box center [922, 193] width 140 height 11
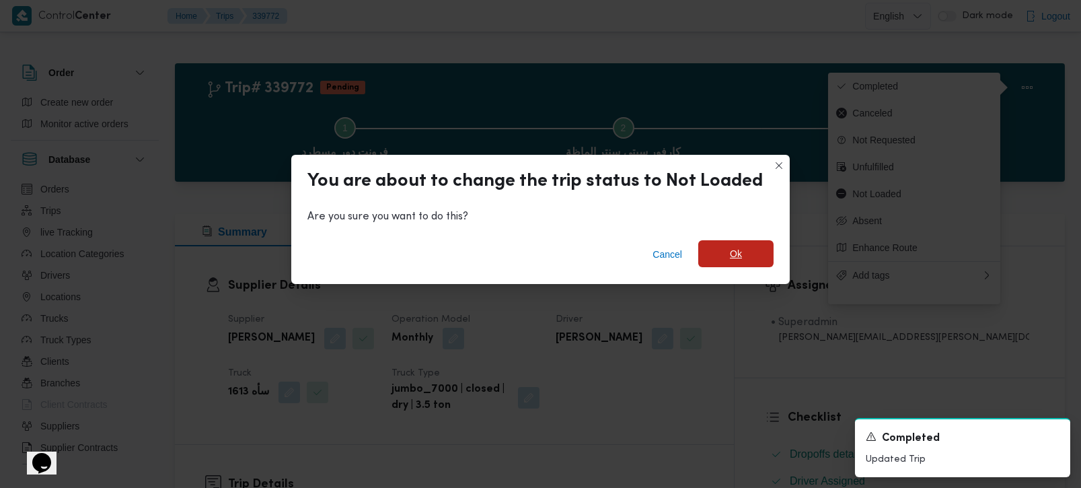
click at [743, 249] on span "Ok" at bounding box center [735, 253] width 75 height 27
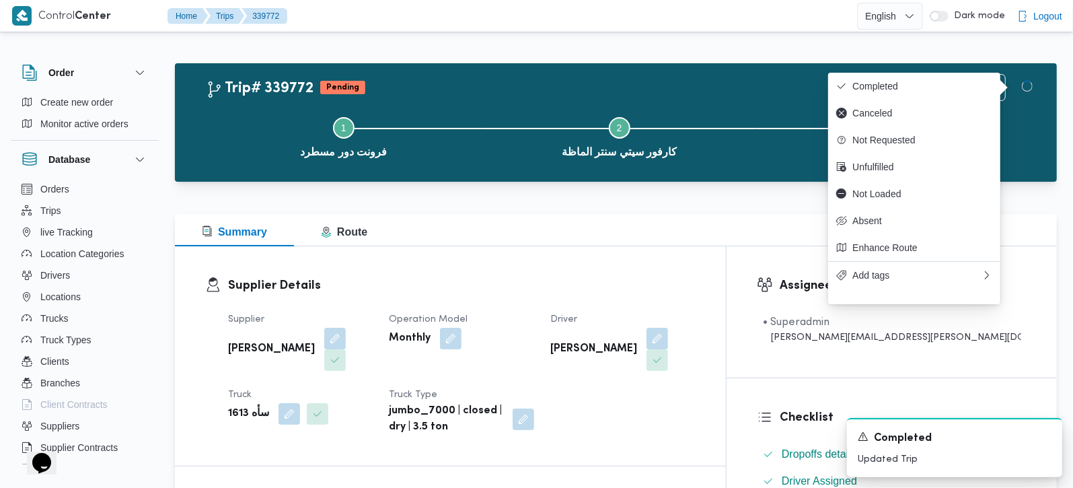
click at [666, 252] on div "Supplier Details Supplier محمد هاني محمد جوده محمود Operation Model Monthly Dri…" at bounding box center [450, 355] width 551 height 219
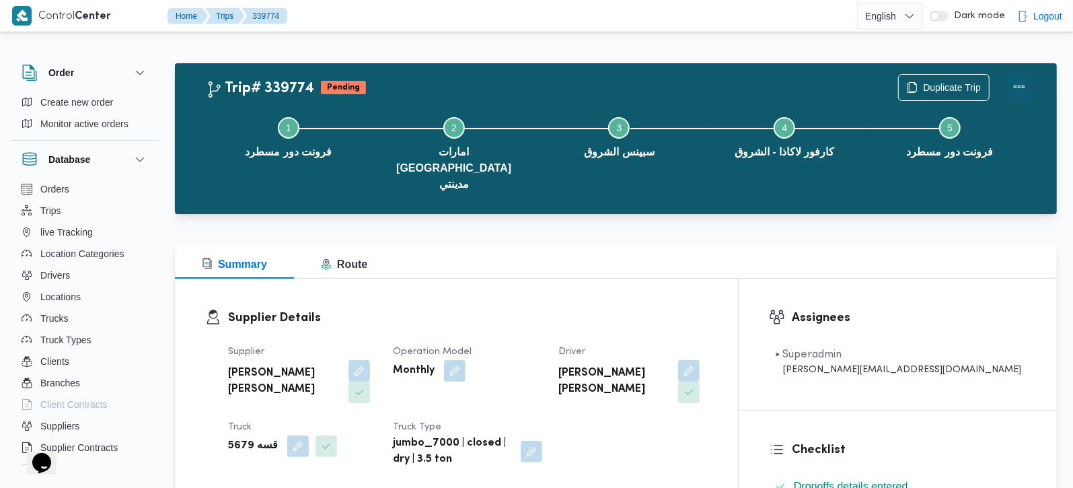
click at [1016, 88] on button "Actions" at bounding box center [1018, 86] width 27 height 27
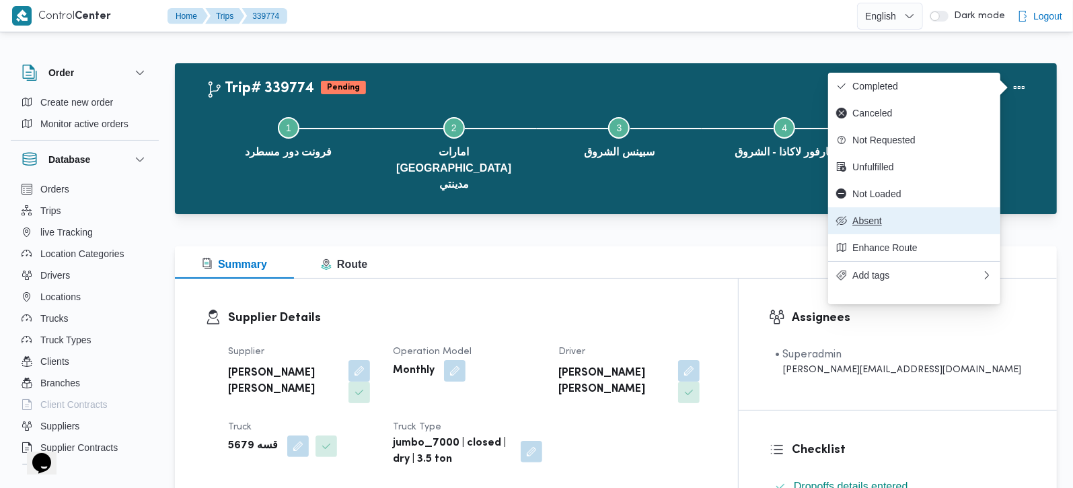
click at [851, 226] on span "Absent" at bounding box center [914, 220] width 156 height 11
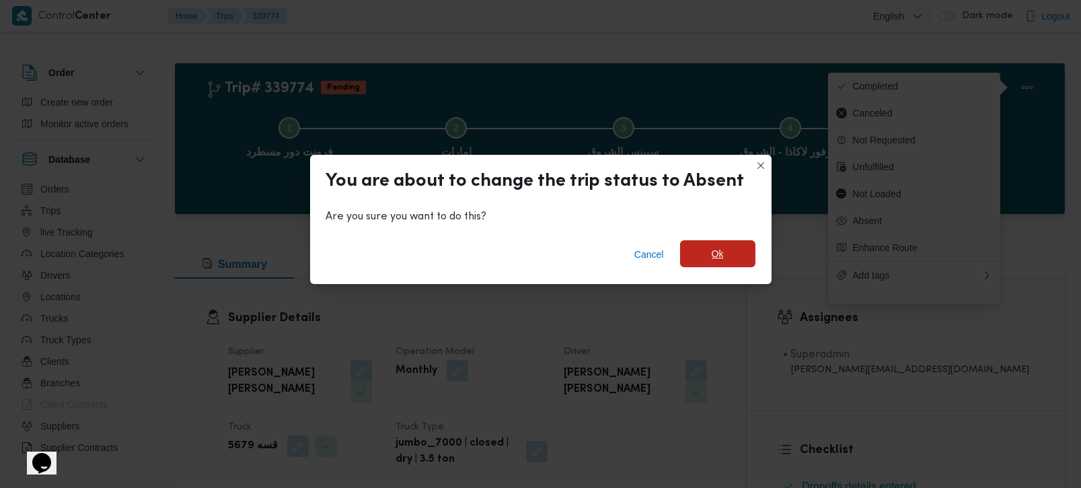
click at [734, 249] on span "Ok" at bounding box center [717, 253] width 75 height 27
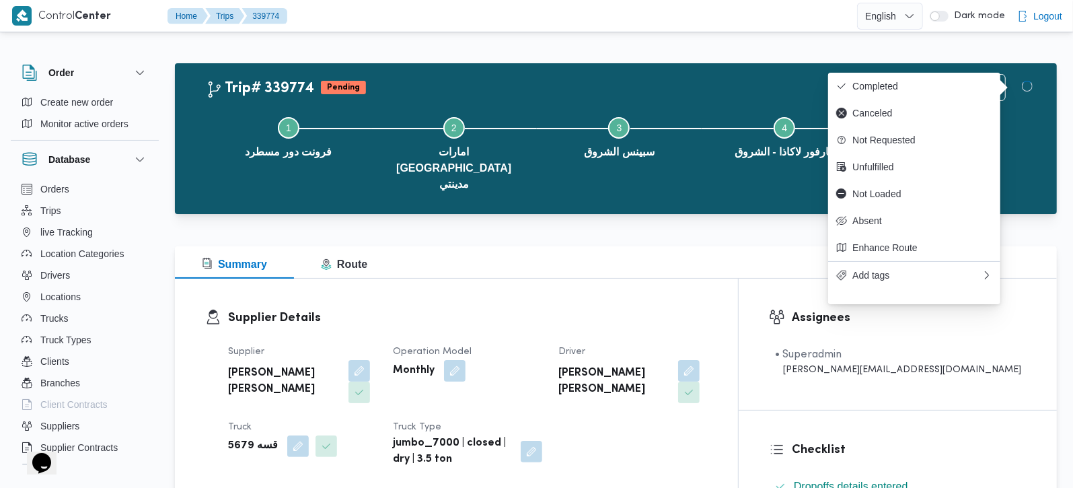
click at [649, 278] on div "Supplier Details Supplier [PERSON_NAME] [PERSON_NAME] Operation Model Monthly D…" at bounding box center [456, 387] width 563 height 219
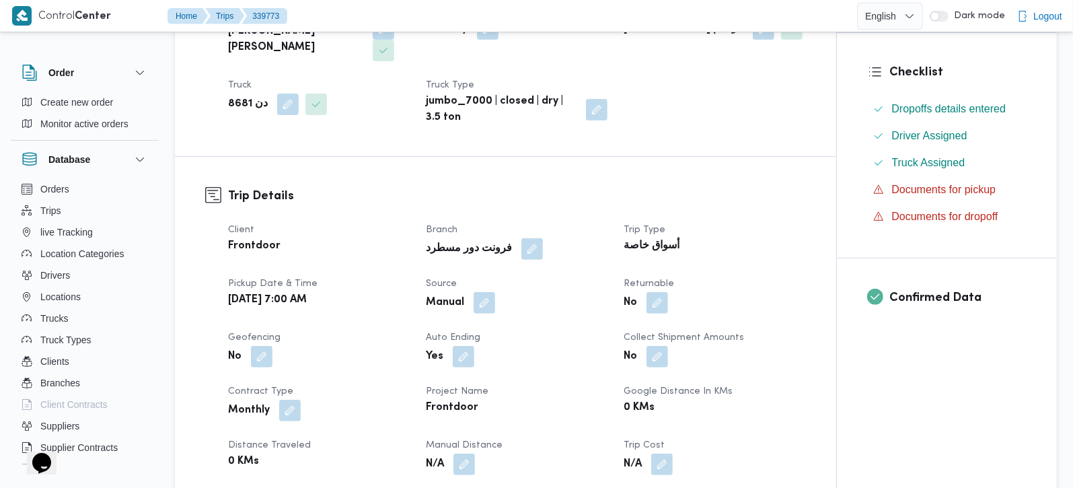
scroll to position [395, 0]
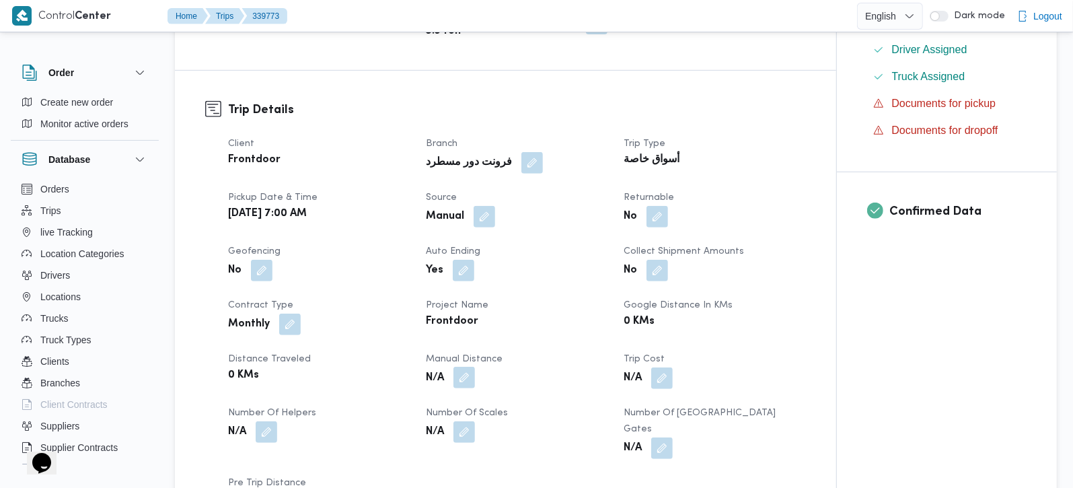
click at [469, 366] on button "button" at bounding box center [464, 377] width 22 height 22
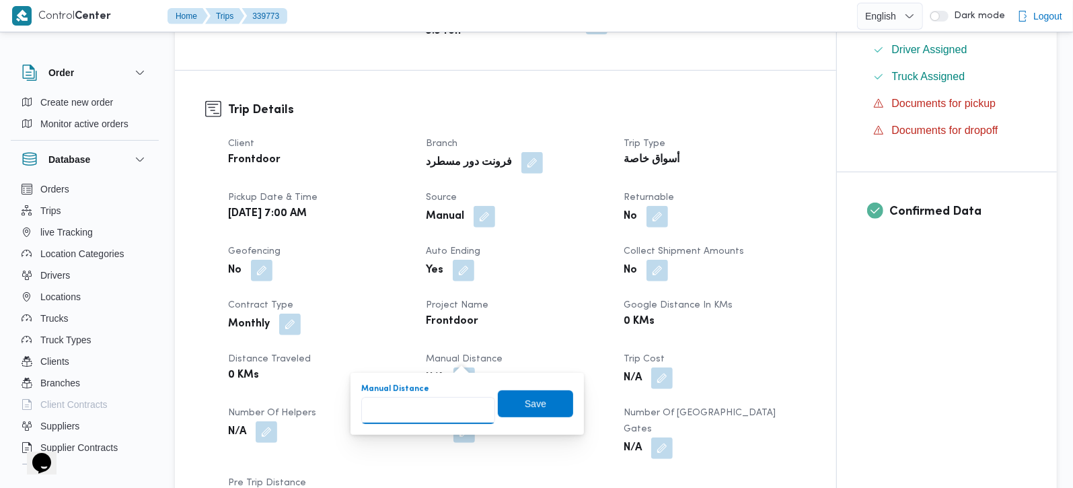
click at [437, 410] on input "Manual Distance" at bounding box center [428, 410] width 134 height 27
type input "145"
click at [524, 396] on span "Save" at bounding box center [535, 403] width 22 height 16
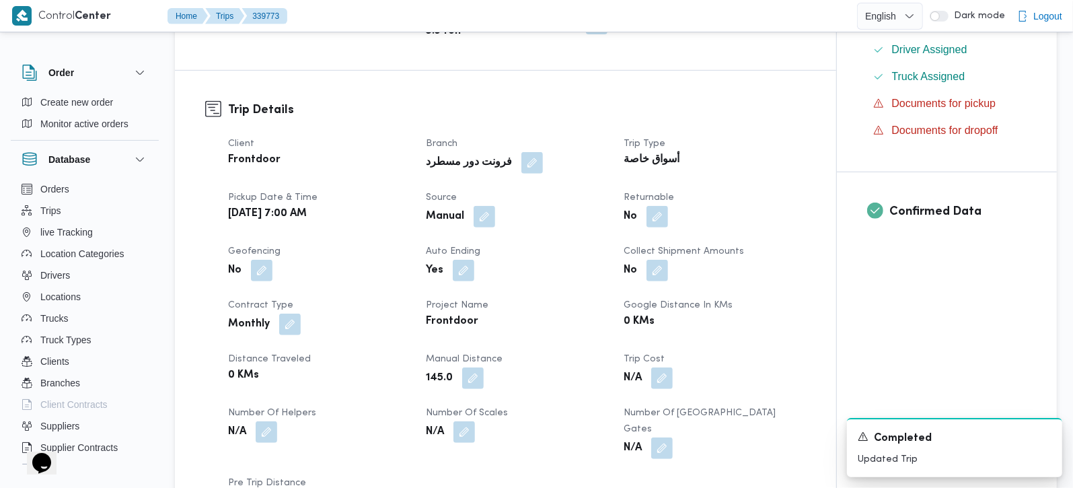
scroll to position [0, 0]
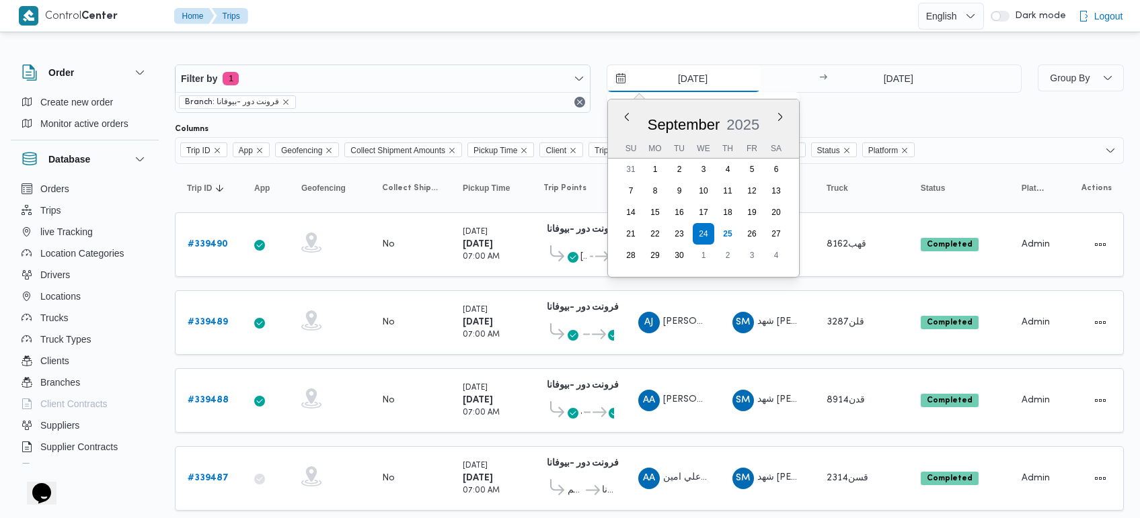
click at [706, 74] on input "24/9/2025" at bounding box center [683, 78] width 153 height 27
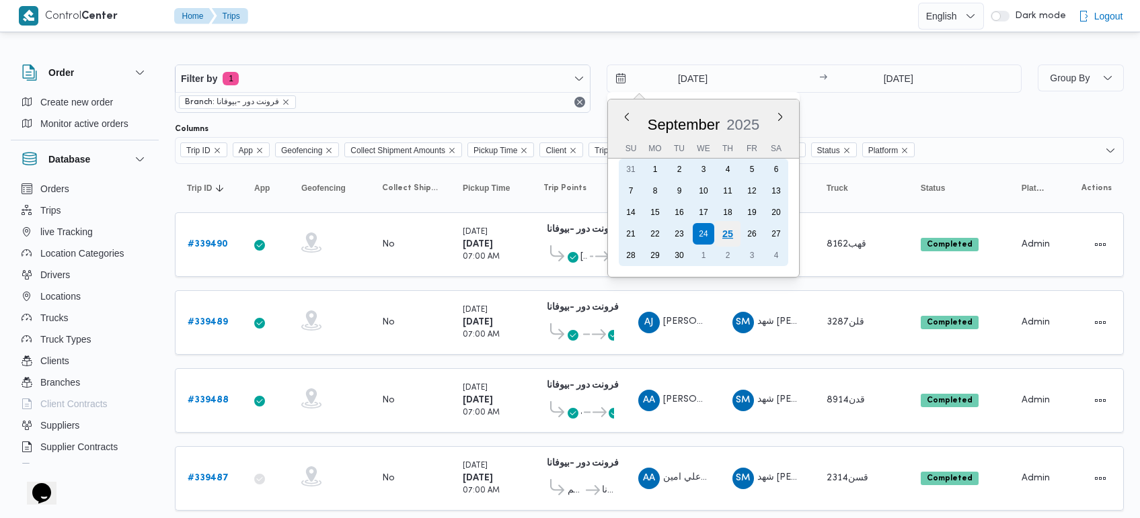
click at [734, 230] on div "25" at bounding box center [727, 234] width 26 height 26
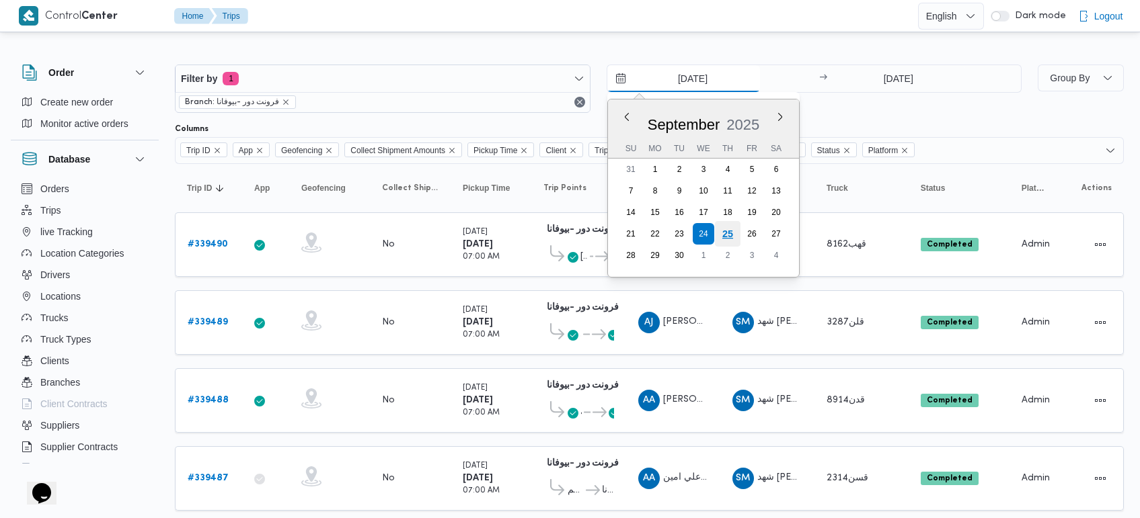
type input "[DATE]"
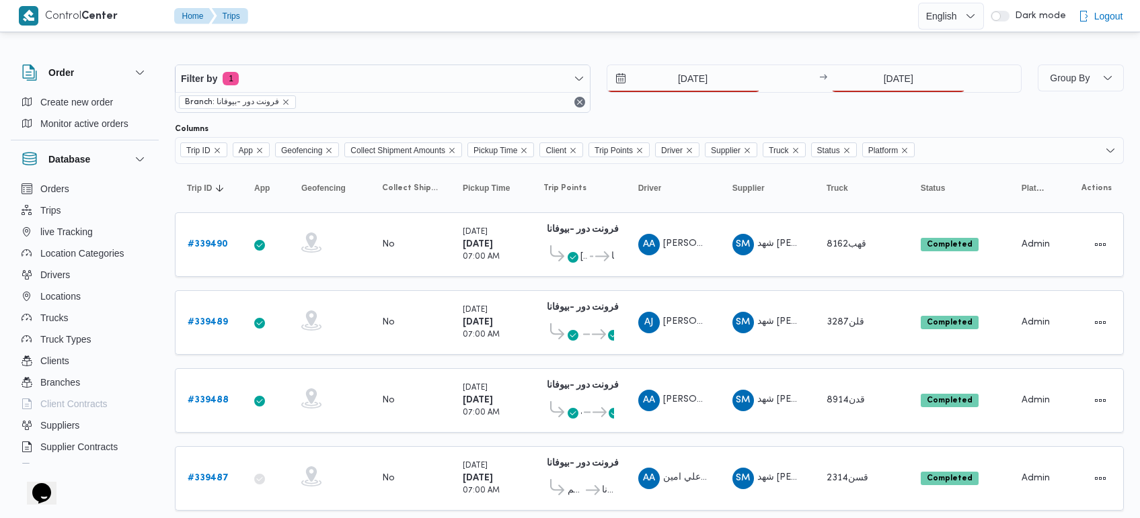
click at [873, 94] on div "25/9/2025 → 24/9/2025" at bounding box center [815, 89] width 416 height 48
click at [878, 85] on input "24/9/2025" at bounding box center [898, 78] width 134 height 27
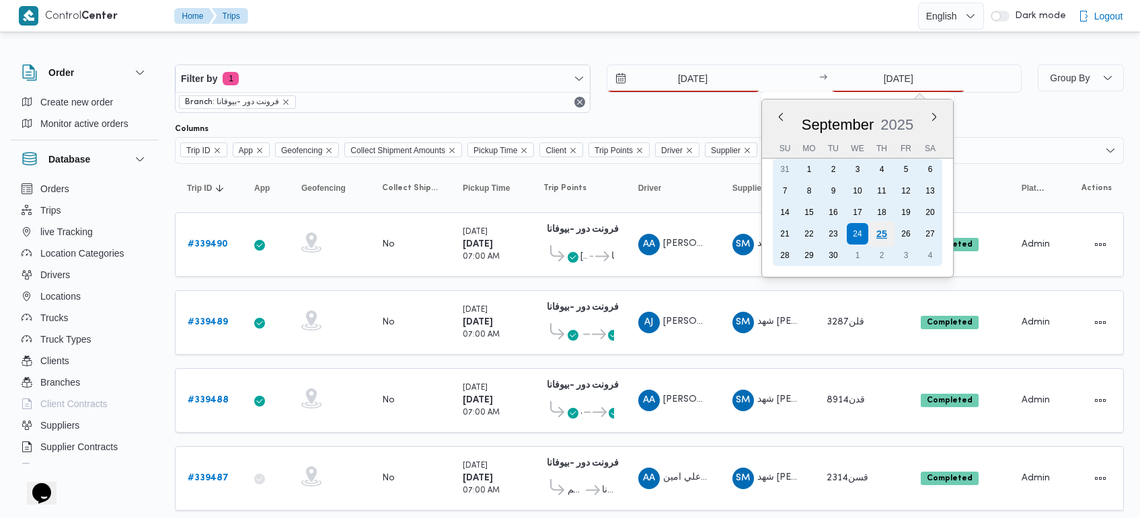
click at [881, 225] on div "25" at bounding box center [882, 234] width 26 height 26
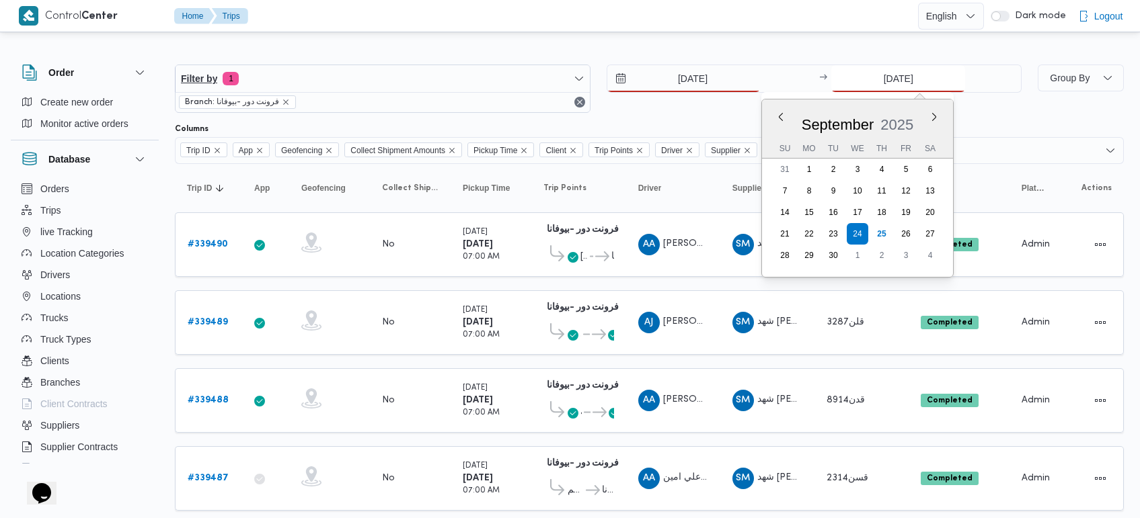
type input "25/9/2025"
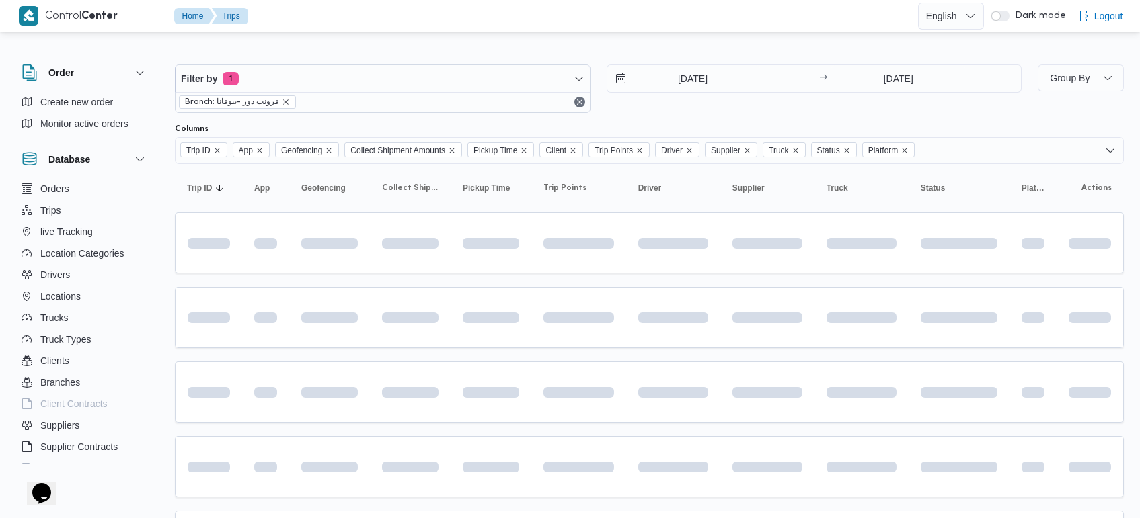
click at [566, 55] on div at bounding box center [649, 54] width 949 height 22
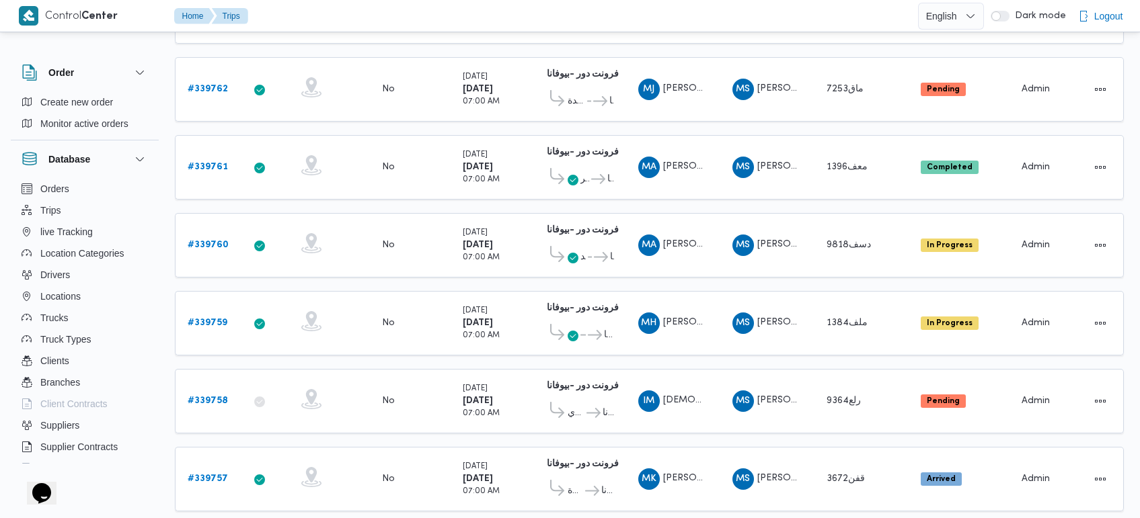
scroll to position [879, 0]
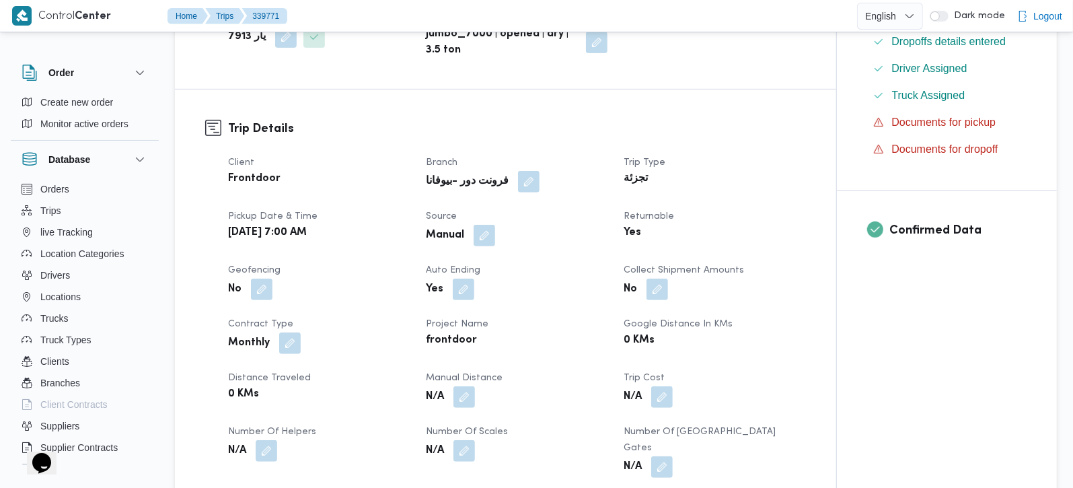
scroll to position [474, 0]
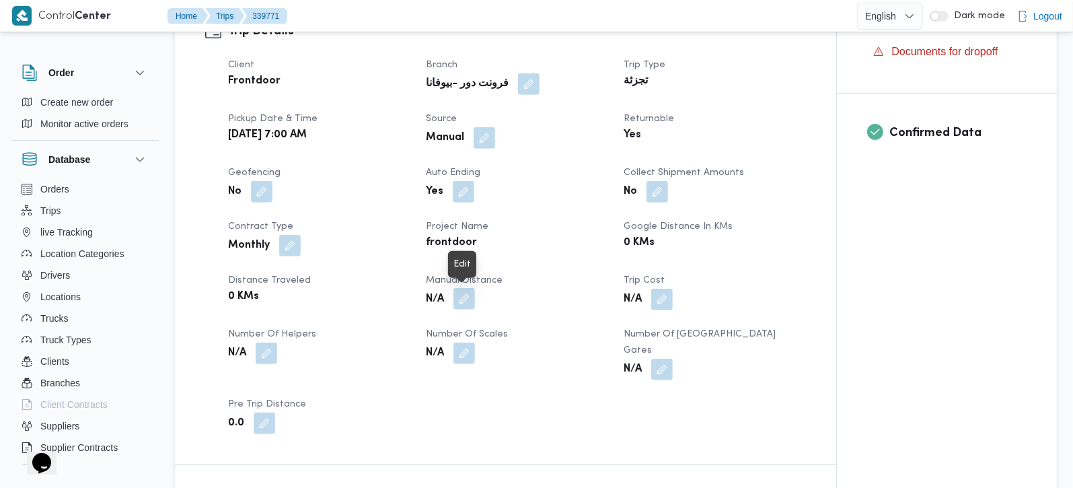
click at [463, 295] on button "button" at bounding box center [464, 299] width 22 height 22
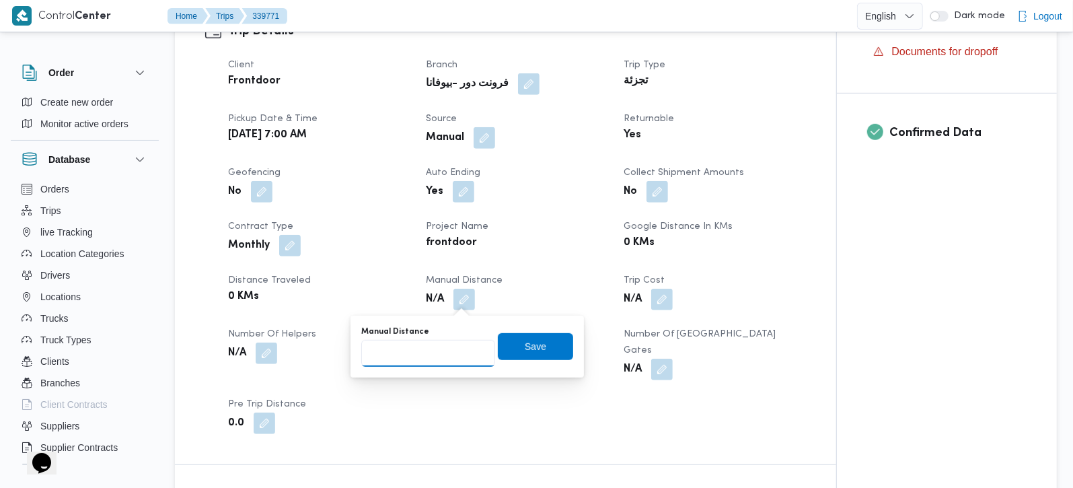
click at [426, 340] on input "Manual Distance" at bounding box center [428, 353] width 134 height 27
type input "105"
click at [524, 340] on span "Save" at bounding box center [535, 346] width 22 height 16
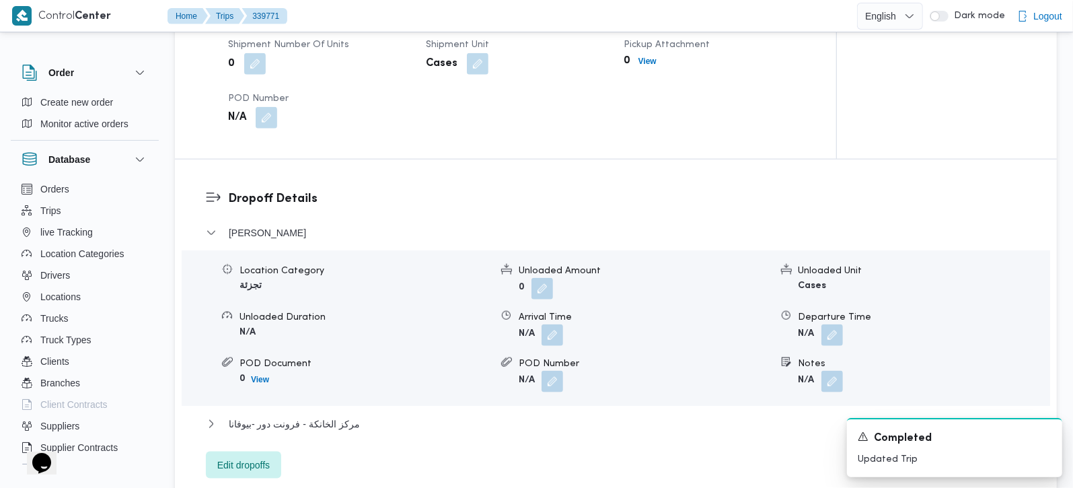
scroll to position [1028, 0]
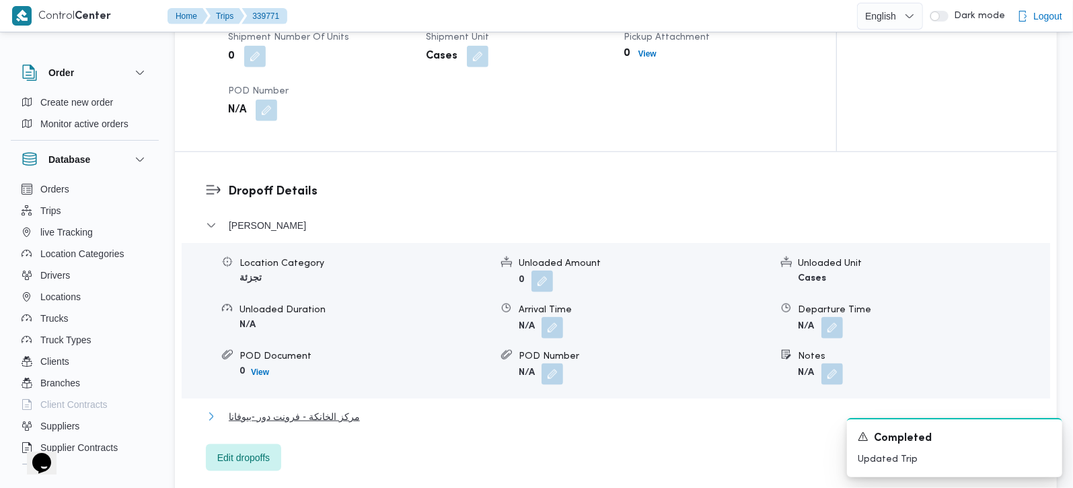
click at [311, 408] on span "مركز الخانكة - فرونت دور -بيوفانا" at bounding box center [294, 416] width 131 height 16
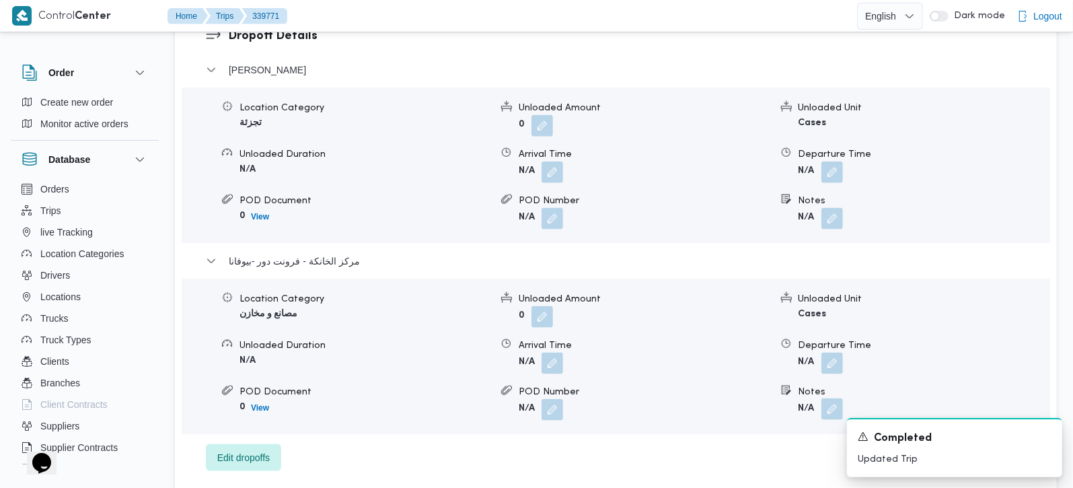
scroll to position [1345, 0]
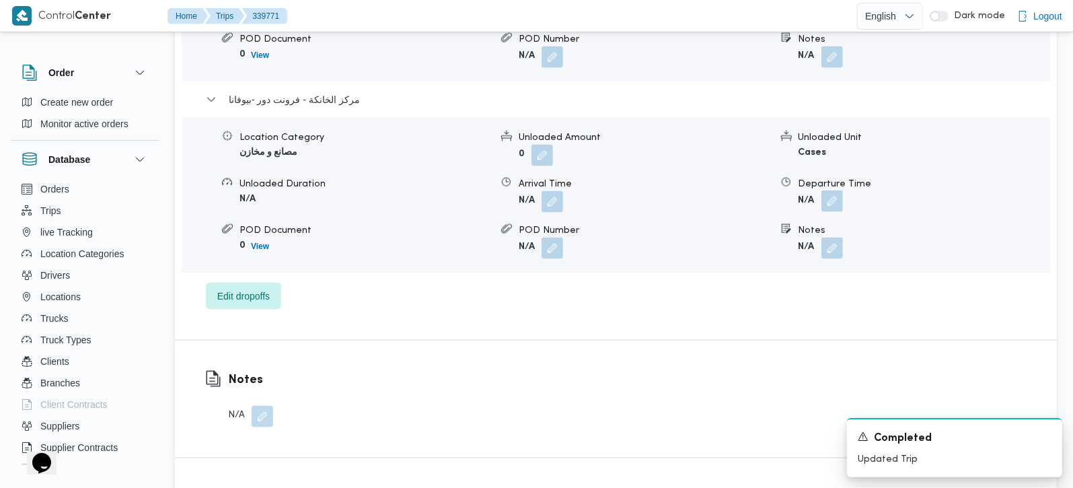
click at [824, 190] on button "button" at bounding box center [832, 201] width 22 height 22
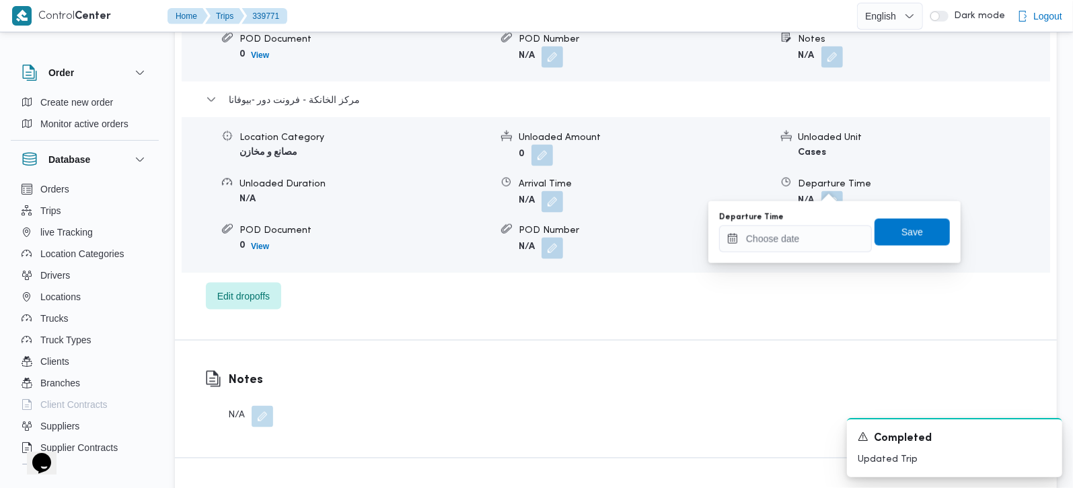
click at [797, 252] on div "Departure Time Save" at bounding box center [833, 231] width 233 height 43
click at [797, 241] on input "Departure Time" at bounding box center [795, 238] width 153 height 27
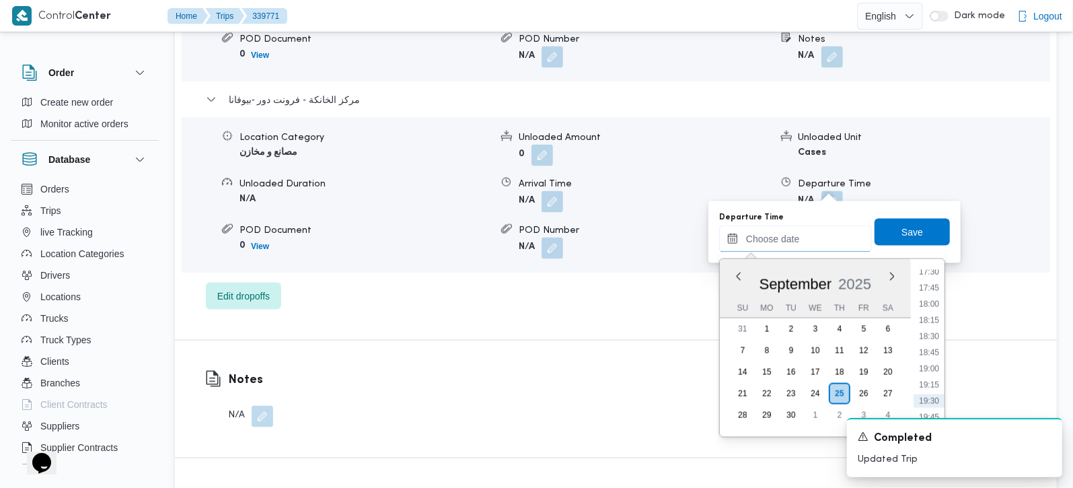
scroll to position [1099, 0]
click at [934, 305] on li "17:30" at bounding box center [928, 307] width 31 height 13
type input "25/09/2025 17:30"
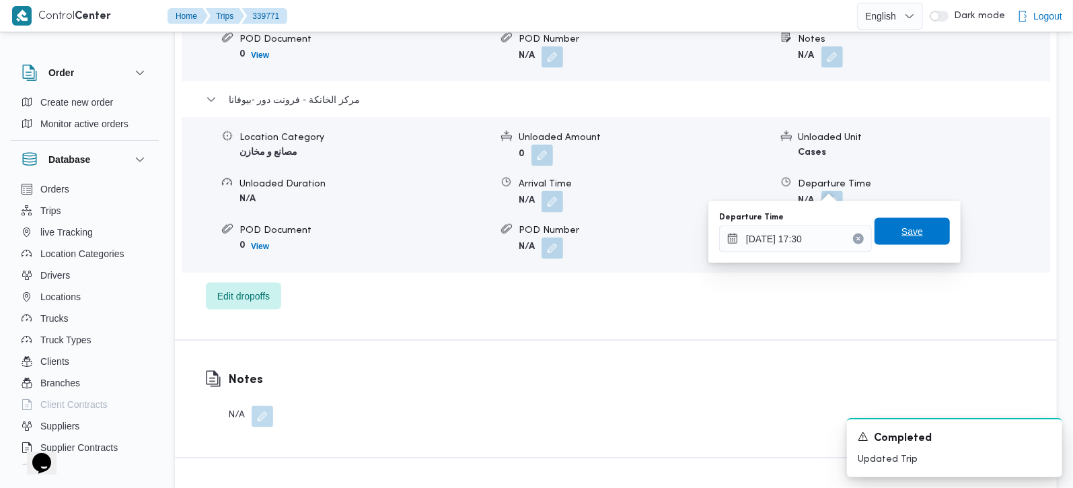
click at [921, 243] on span "Save" at bounding box center [911, 231] width 75 height 27
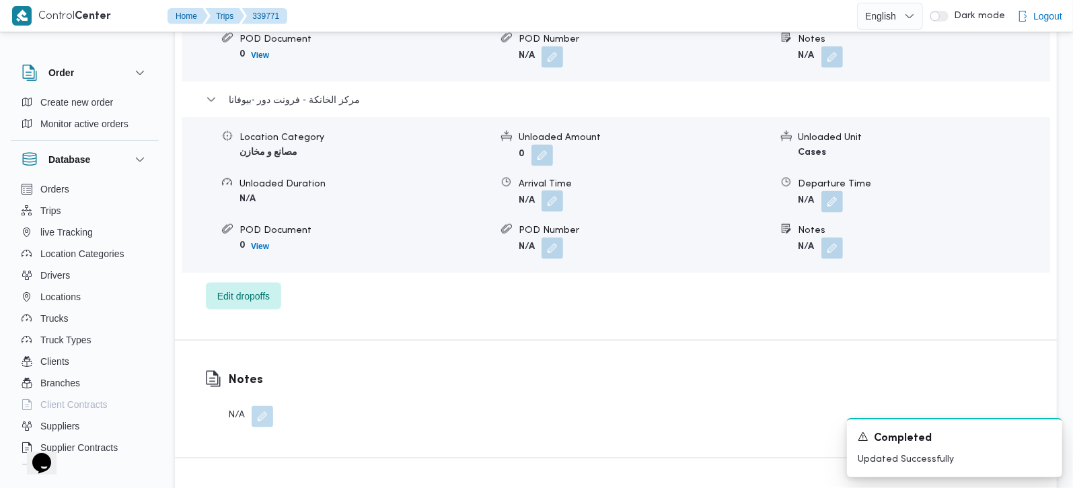
click at [557, 190] on button "button" at bounding box center [552, 201] width 22 height 22
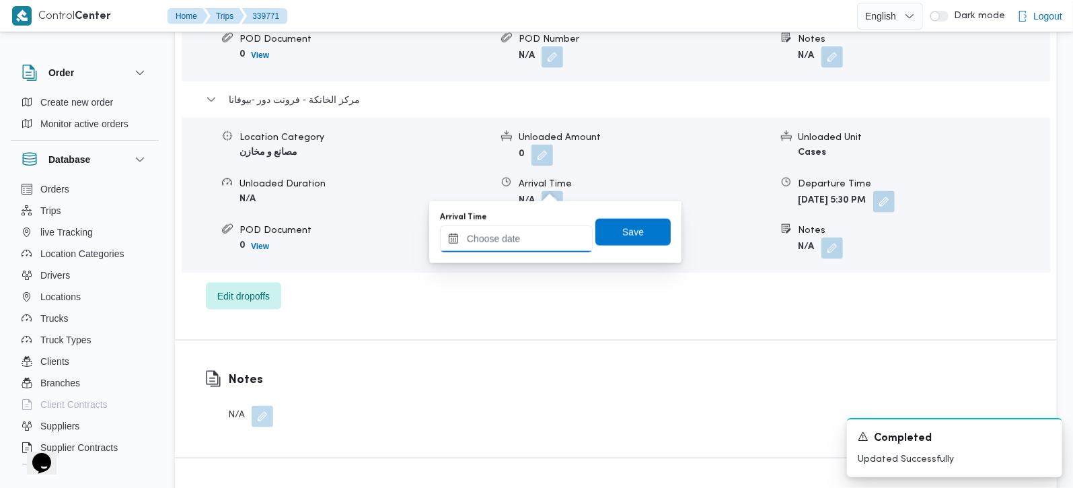
click at [531, 232] on input "Arrival Time" at bounding box center [516, 238] width 153 height 27
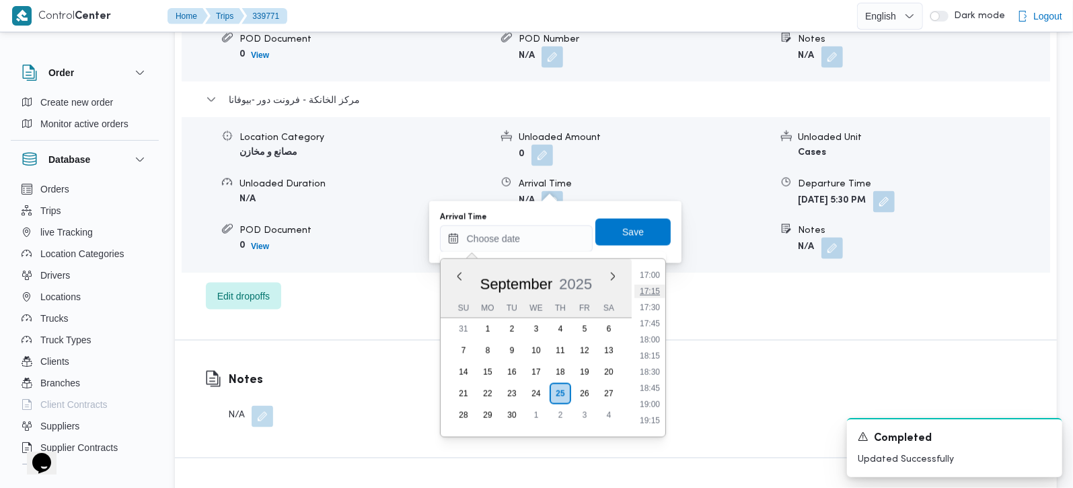
click at [657, 288] on li "17:15" at bounding box center [649, 290] width 31 height 13
type input "[DATE] 17:15"
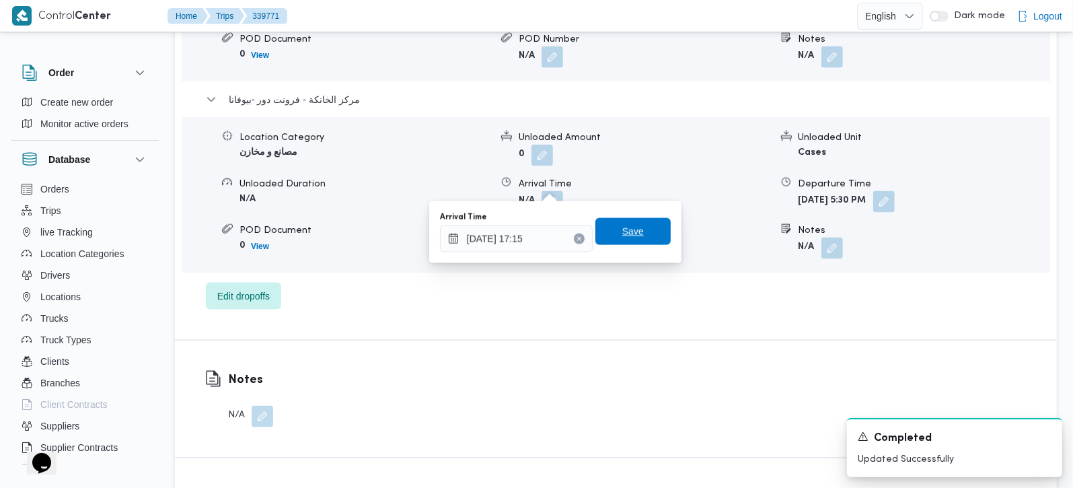
click at [635, 231] on span "Save" at bounding box center [632, 231] width 75 height 27
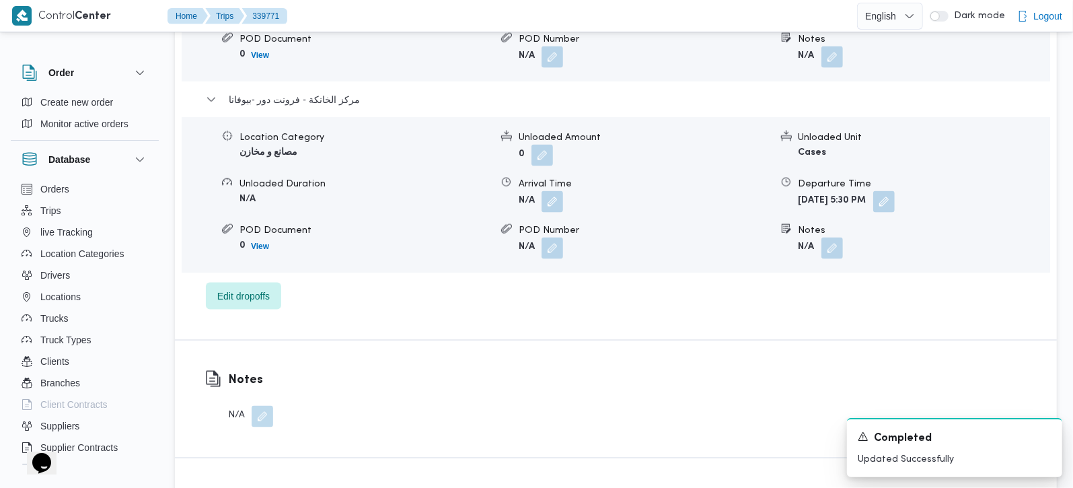
scroll to position [1186, 0]
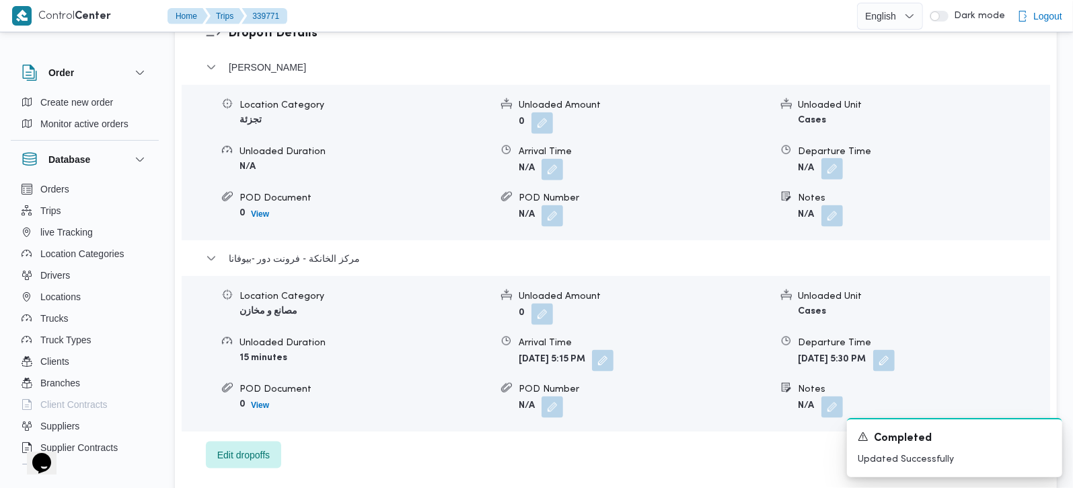
click at [830, 158] on button "button" at bounding box center [832, 169] width 22 height 22
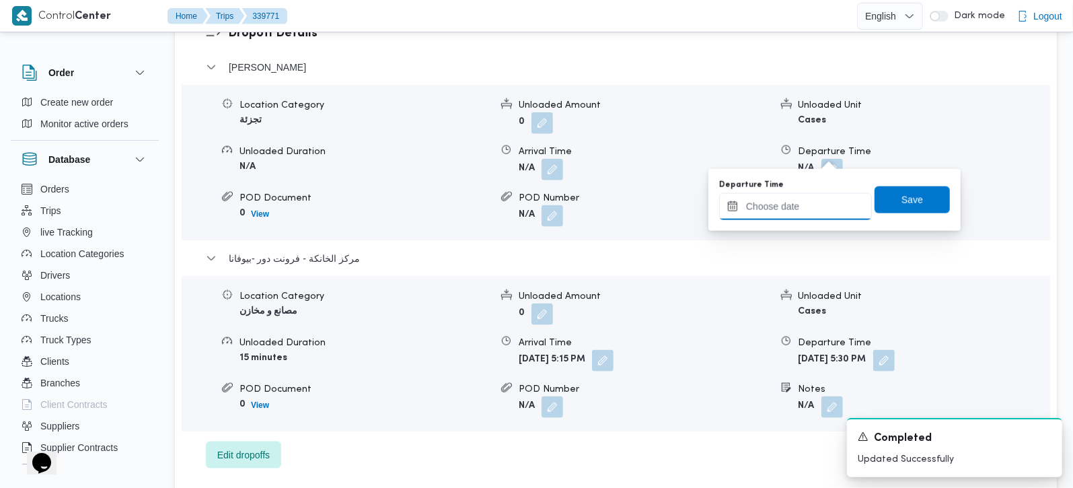
click at [810, 195] on input "Departure Time" at bounding box center [795, 206] width 153 height 27
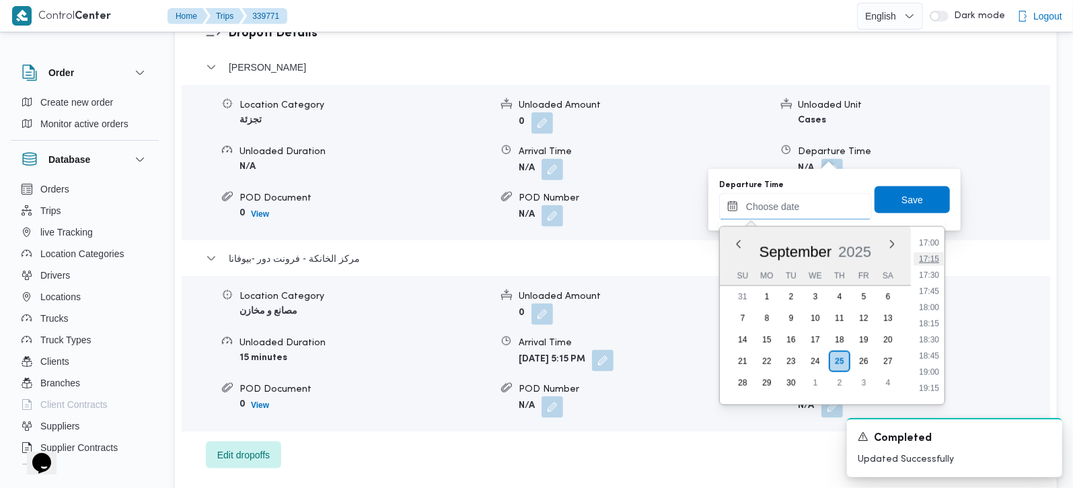
scroll to position [1019, 0]
drag, startPoint x: 933, startPoint y: 272, endPoint x: 925, endPoint y: 252, distance: 22.0
click at [933, 272] on li "16:15" at bounding box center [928, 273] width 31 height 13
type input "25/09/2025 16:15"
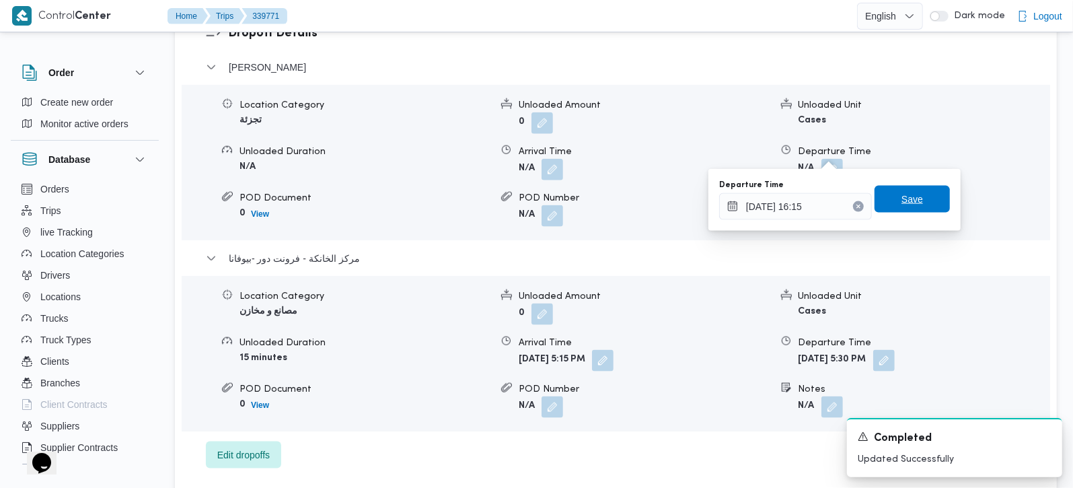
click at [904, 196] on span "Save" at bounding box center [912, 199] width 22 height 16
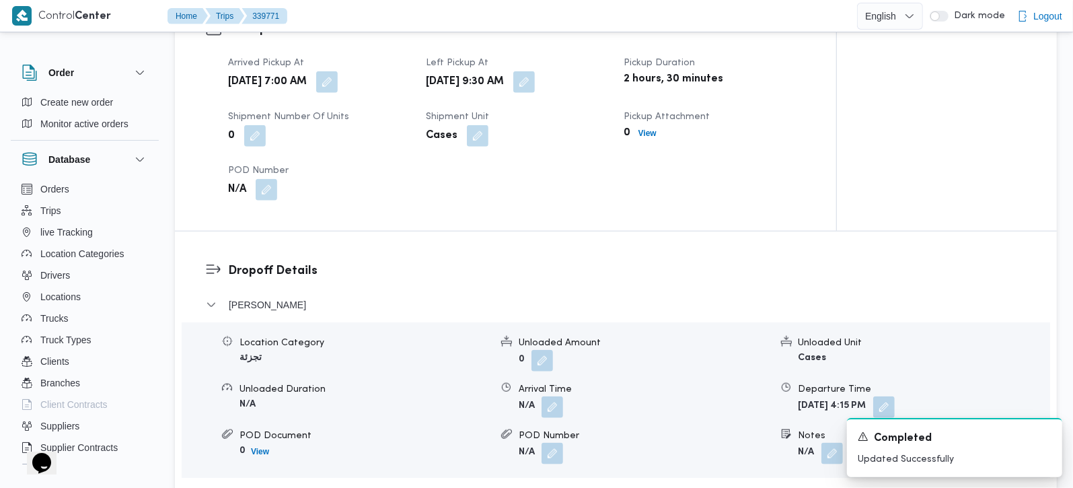
scroll to position [1028, 0]
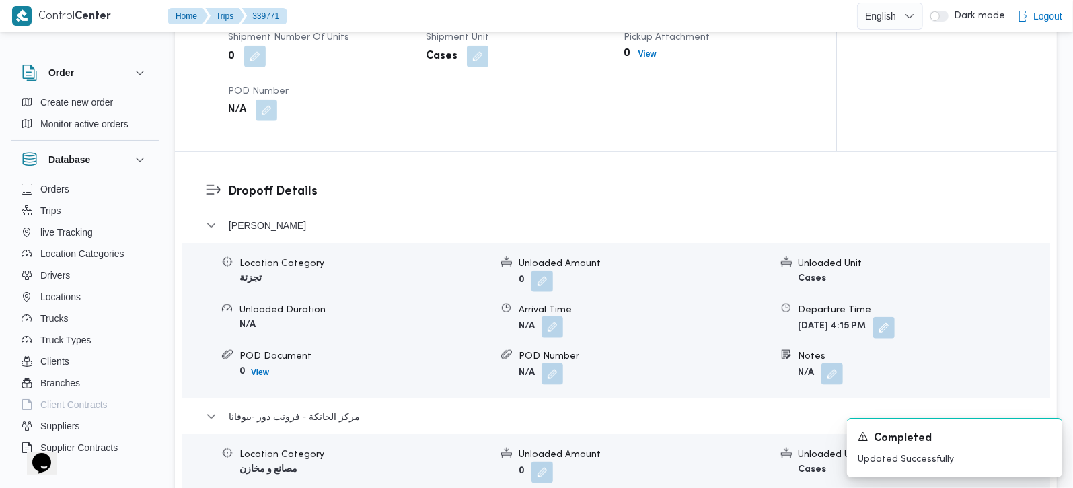
click at [558, 316] on button "button" at bounding box center [552, 327] width 22 height 22
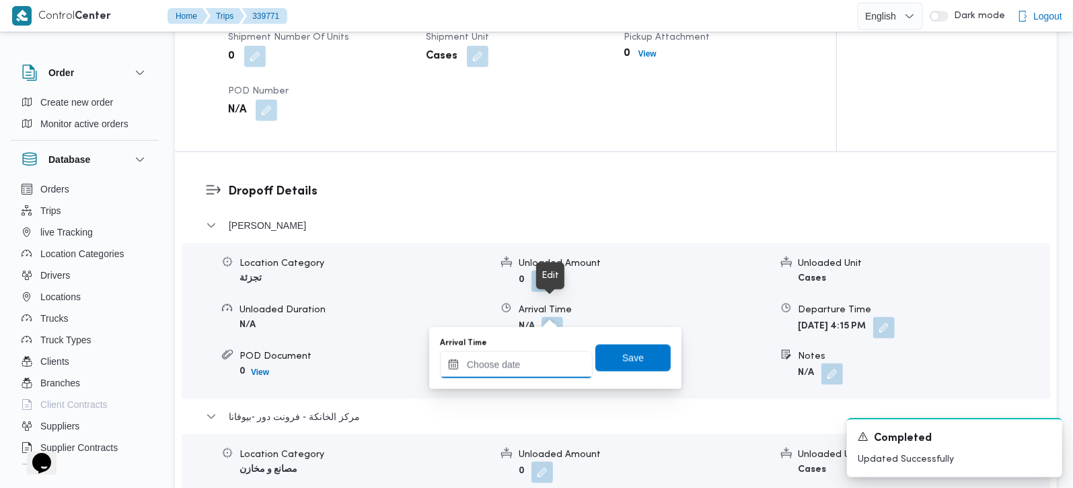
click at [529, 362] on input "Arrival Time" at bounding box center [516, 364] width 153 height 27
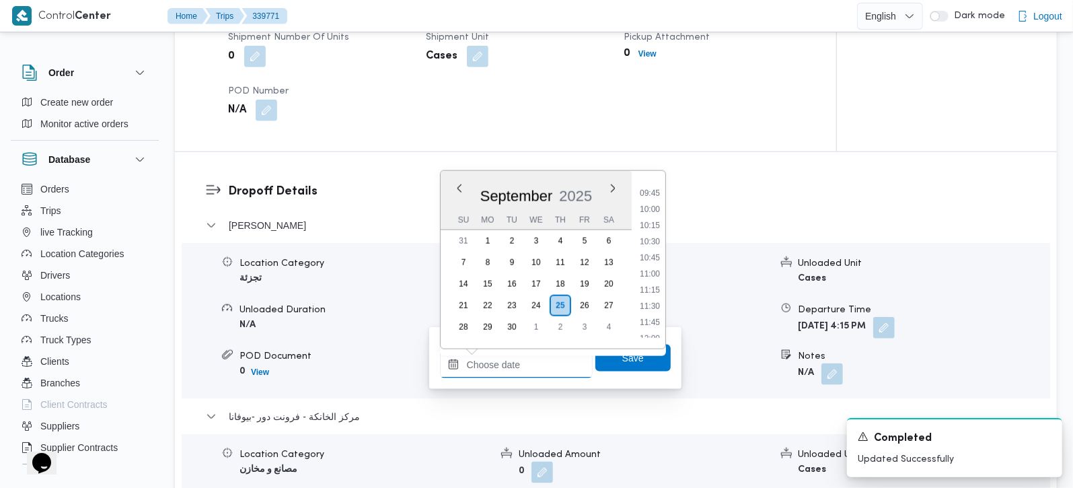
scroll to position [624, 0]
click at [648, 241] on li "10:30" at bounding box center [649, 241] width 31 height 13
type input "25/09/2025 10:30"
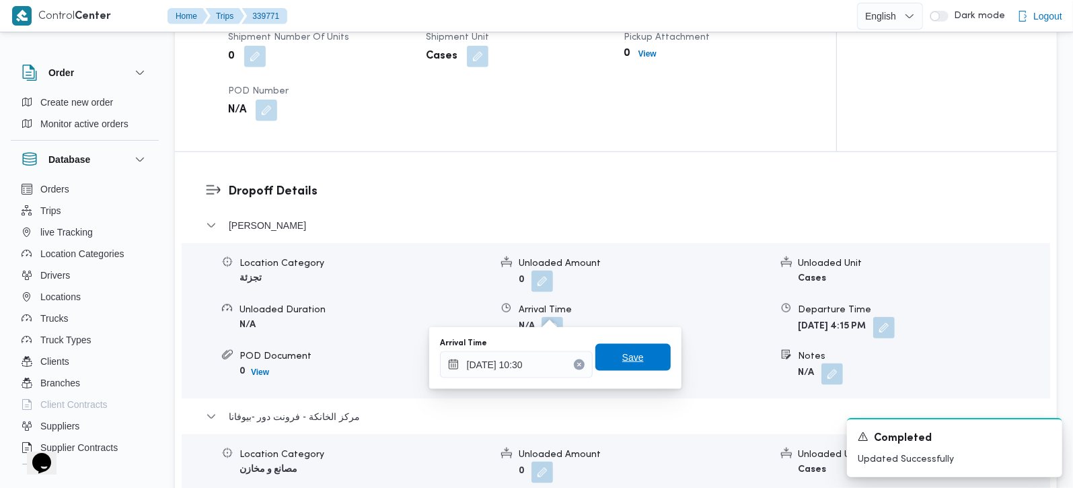
click at [617, 347] on span "Save" at bounding box center [632, 357] width 75 height 27
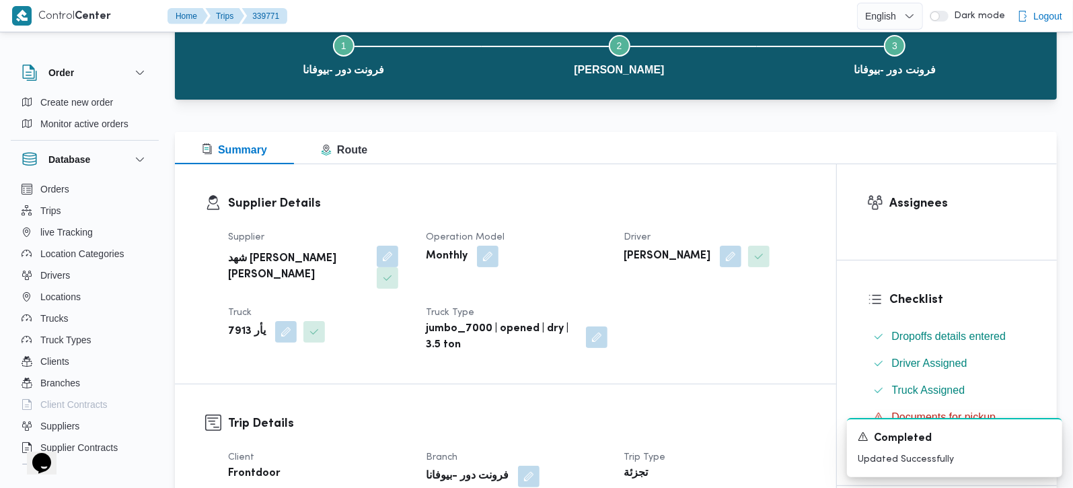
scroll to position [0, 0]
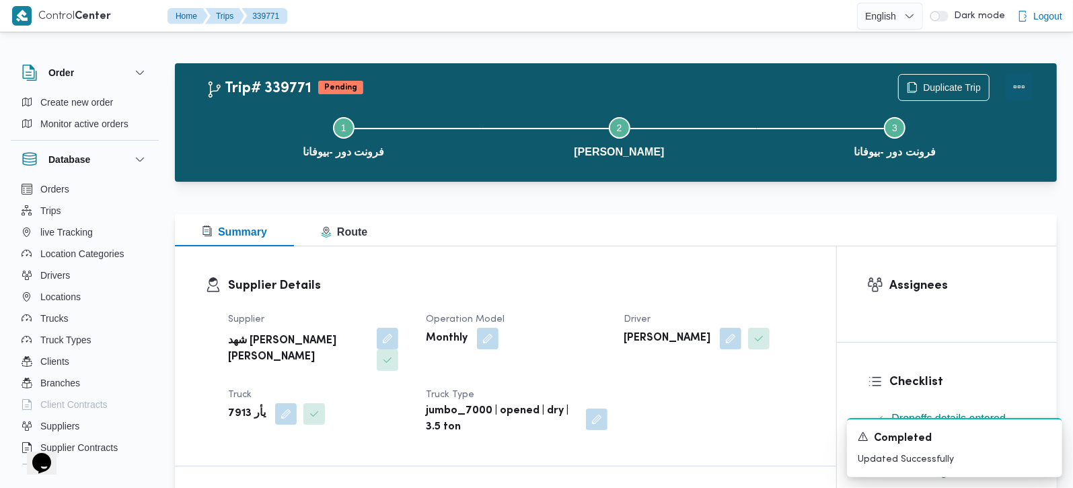
click at [1015, 91] on button "Actions" at bounding box center [1018, 86] width 27 height 27
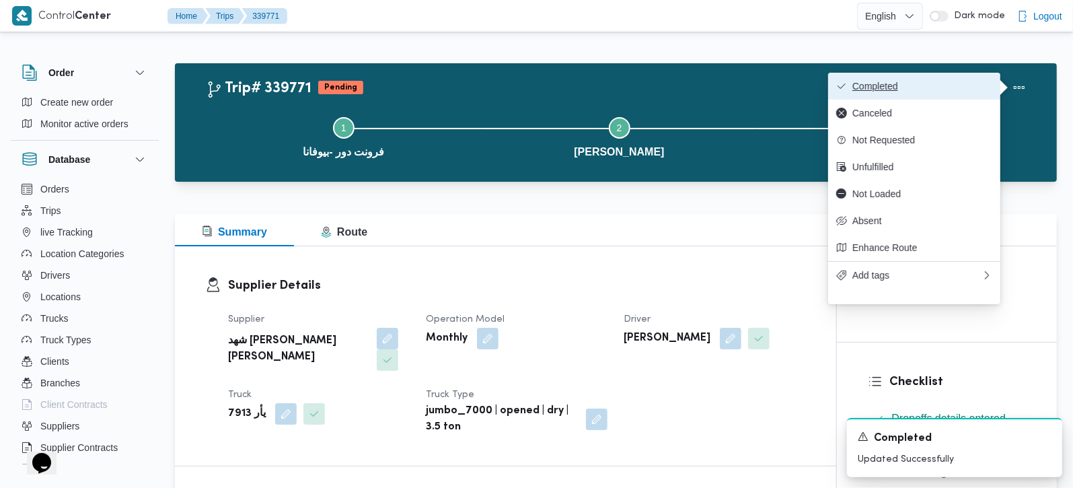
click at [925, 91] on span "Completed" at bounding box center [922, 86] width 140 height 11
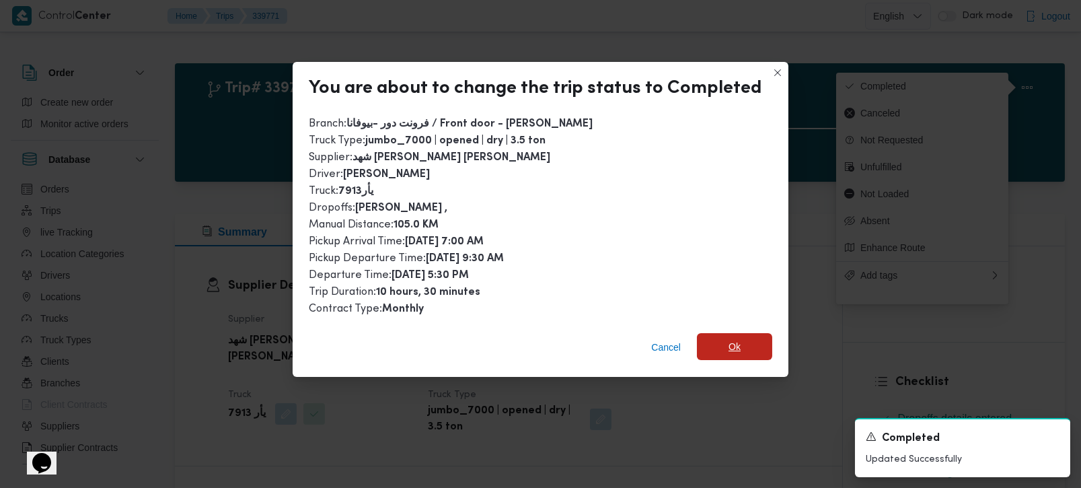
click at [742, 346] on span "Ok" at bounding box center [734, 346] width 75 height 27
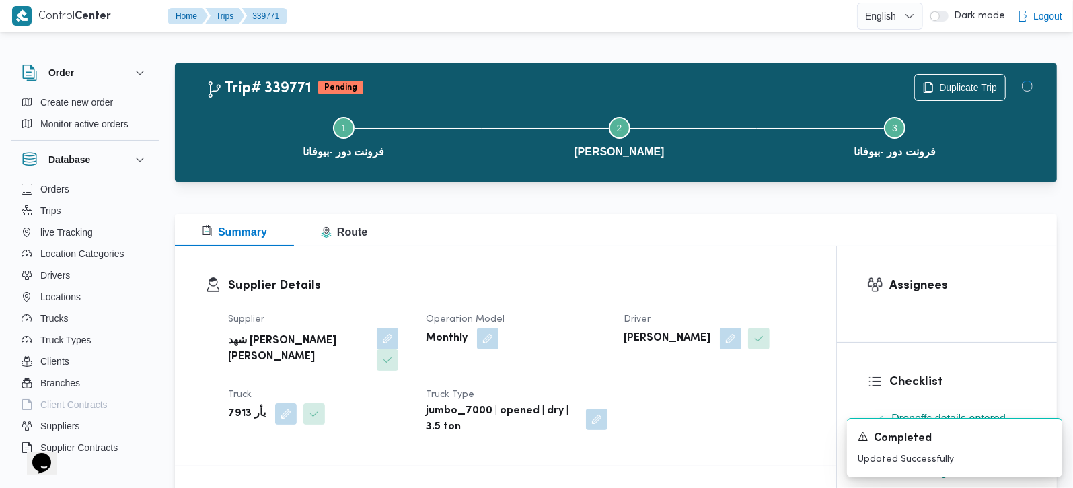
click at [711, 247] on div "Supplier Details Supplier شهد مصطفي احمد عبدة عباس حمودة Operation Model Monthl…" at bounding box center [505, 355] width 661 height 219
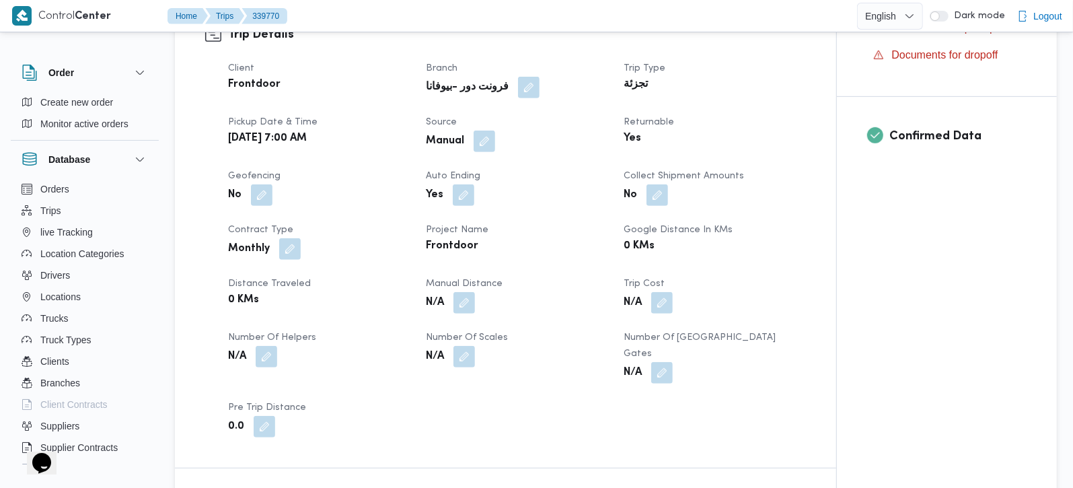
scroll to position [474, 0]
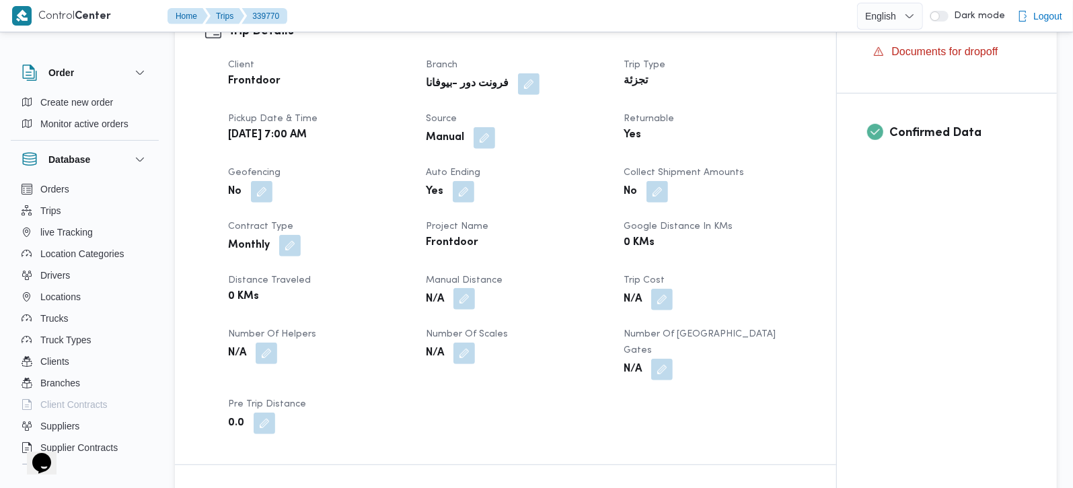
click at [462, 303] on button "button" at bounding box center [464, 299] width 22 height 22
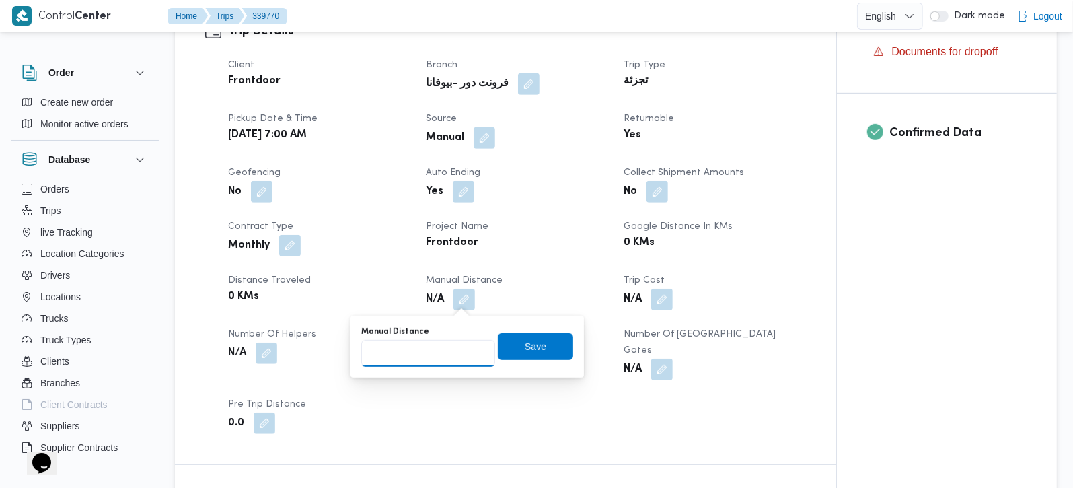
click at [446, 344] on input "Manual Distance" at bounding box center [428, 353] width 134 height 27
type input "127"
click at [552, 340] on span "Save" at bounding box center [535, 345] width 75 height 27
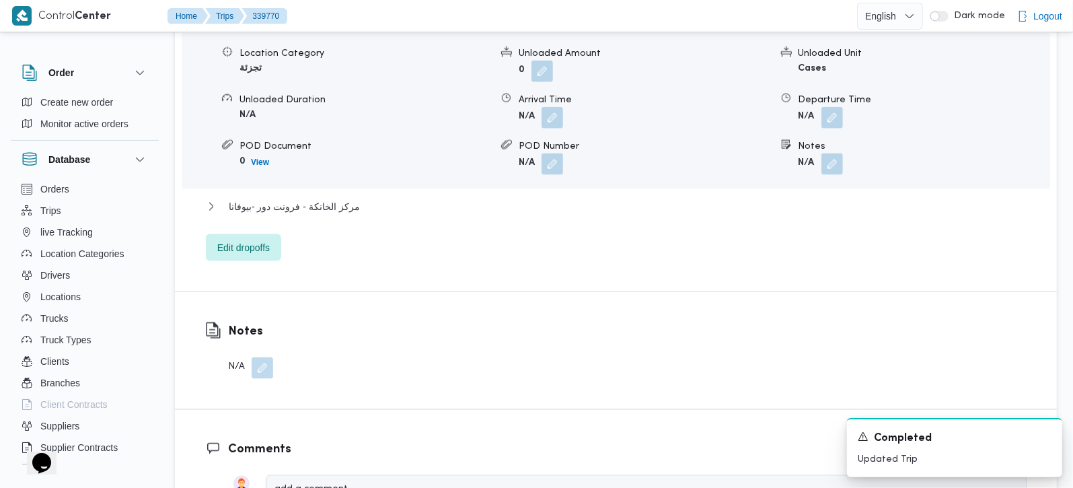
scroll to position [1265, 0]
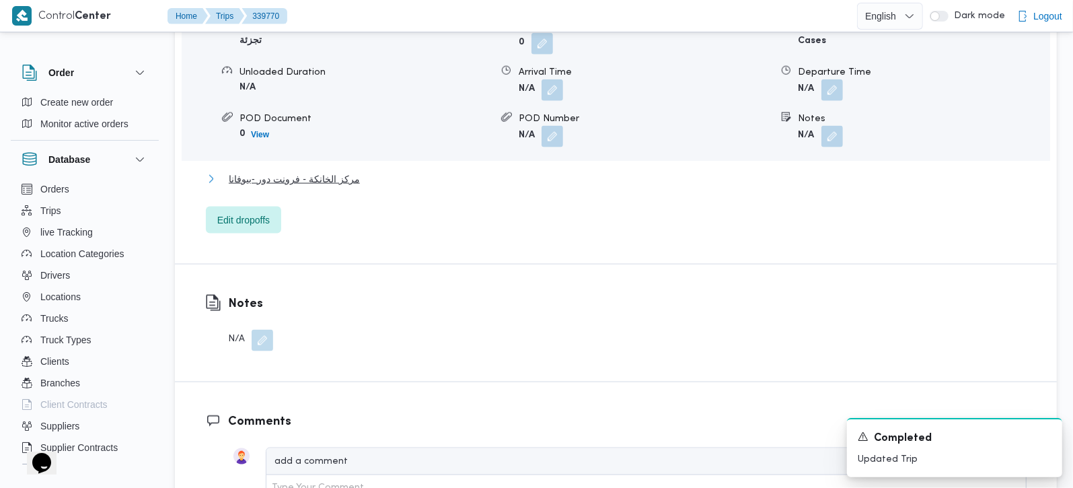
click at [338, 171] on span "مركز الخانكة - فرونت دور -بيوفانا" at bounding box center [294, 179] width 131 height 16
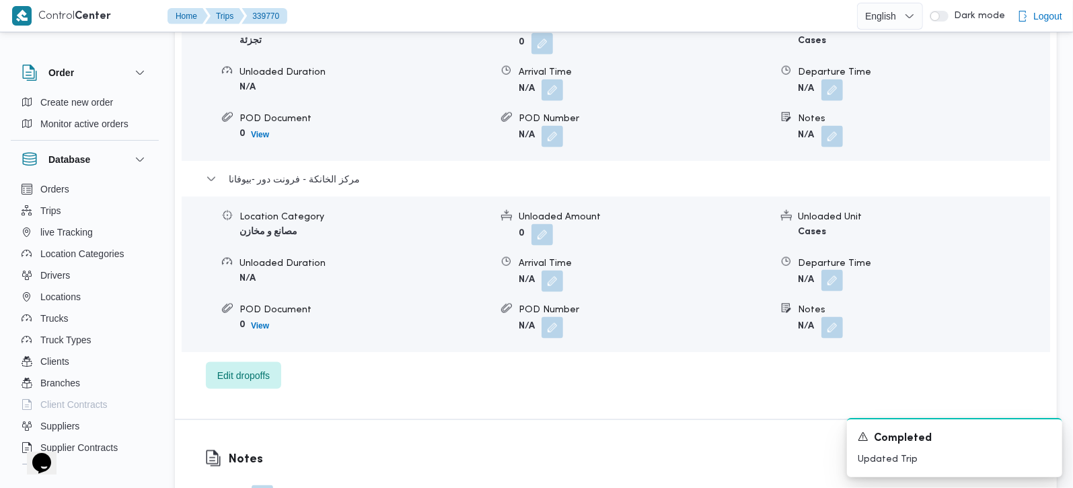
click at [834, 270] on button "button" at bounding box center [832, 281] width 22 height 22
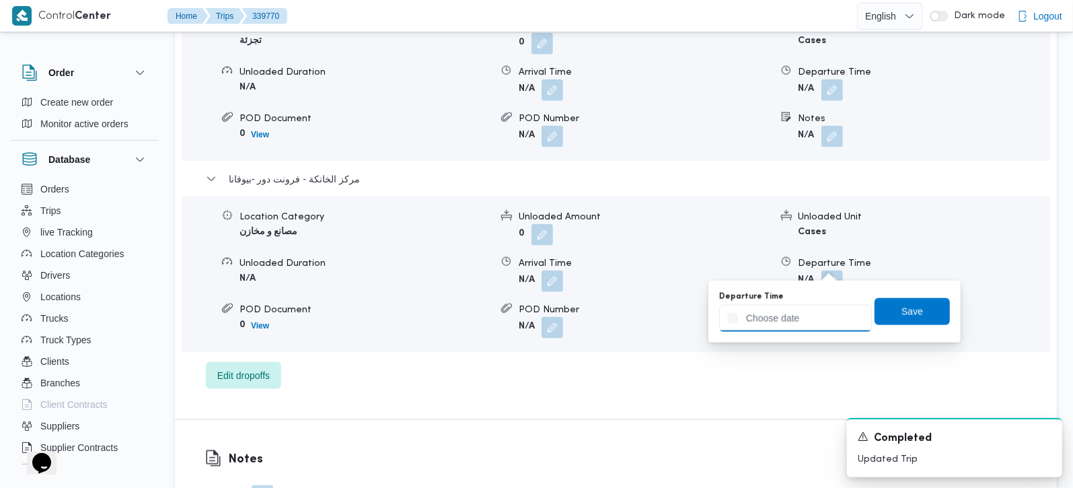
click at [814, 307] on div at bounding box center [795, 318] width 153 height 27
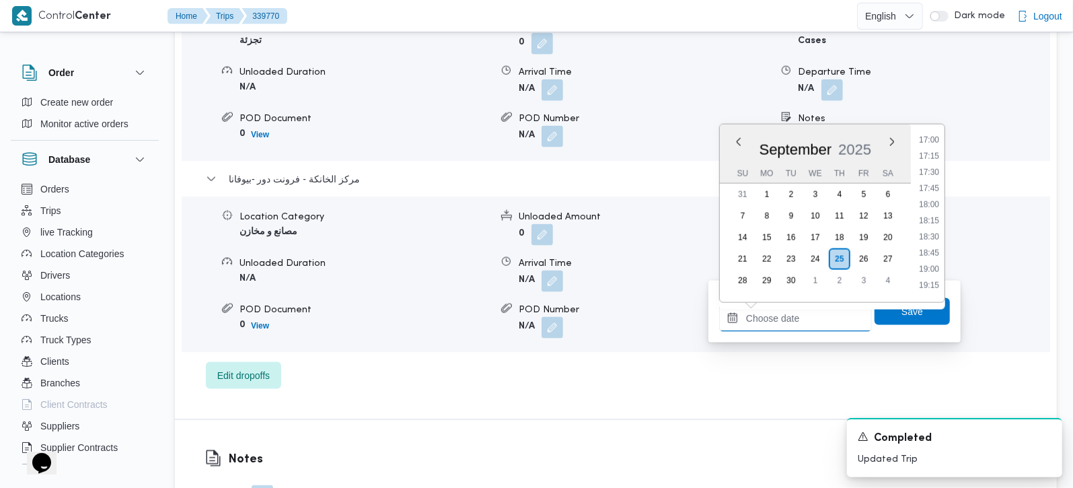
scroll to position [1099, 0]
drag, startPoint x: 933, startPoint y: 200, endPoint x: 930, endPoint y: 209, distance: 9.4
click at [933, 200] on li "18:00" at bounding box center [928, 204] width 31 height 13
type input "[DATE] 18:00"
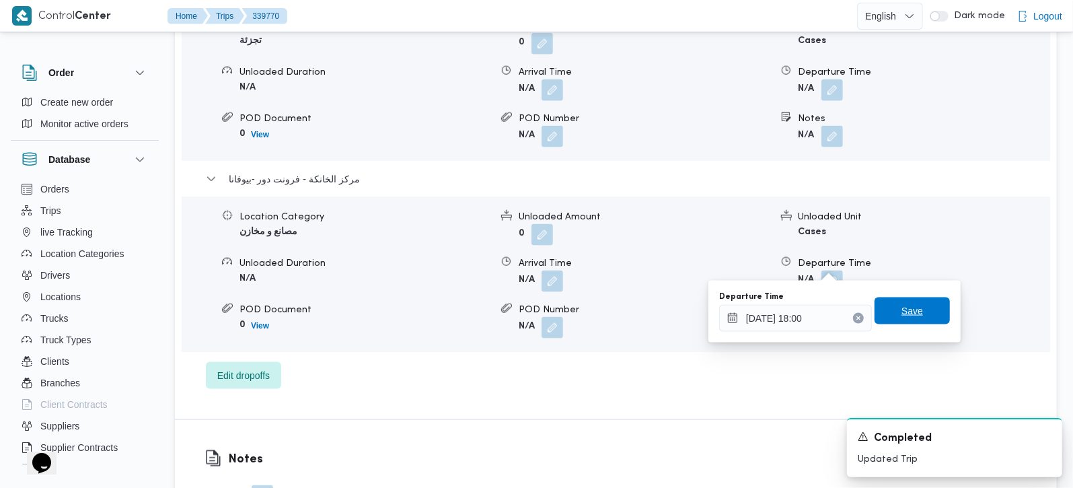
click at [904, 324] on div "Save" at bounding box center [911, 311] width 75 height 27
click at [875, 311] on span "Save" at bounding box center [911, 310] width 75 height 27
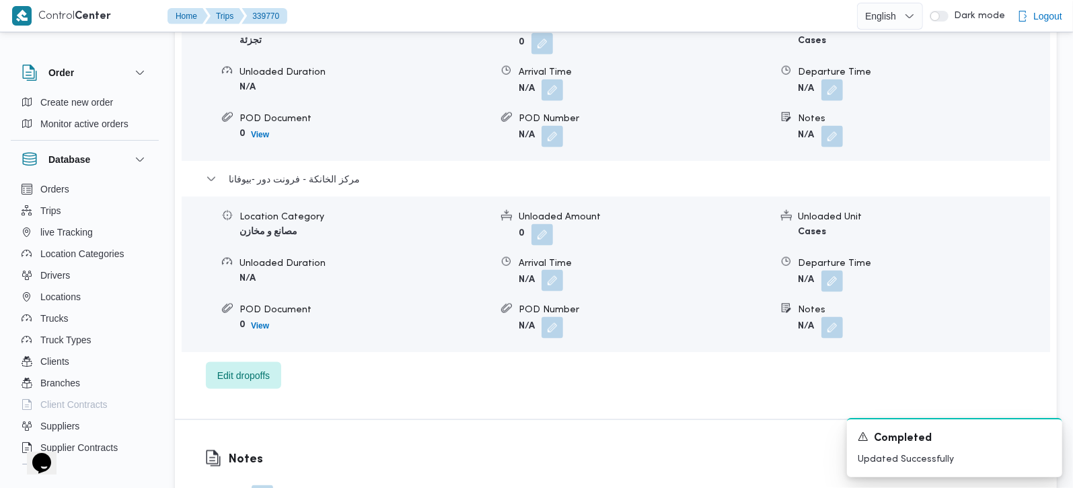
click at [548, 271] on button "button" at bounding box center [552, 281] width 22 height 22
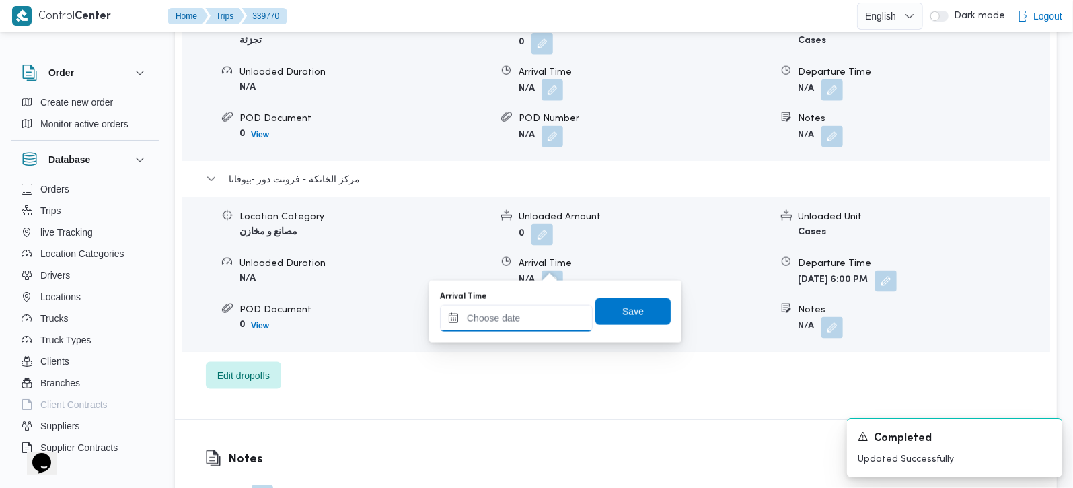
click at [510, 330] on input "Arrival Time" at bounding box center [516, 318] width 153 height 27
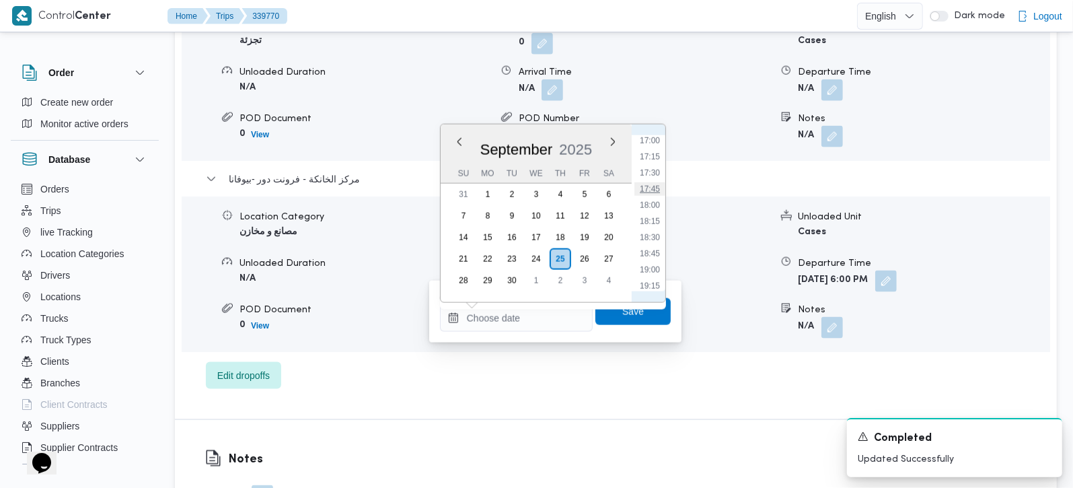
click at [656, 183] on li "17:45" at bounding box center [649, 188] width 31 height 13
type input "[DATE] 17:45"
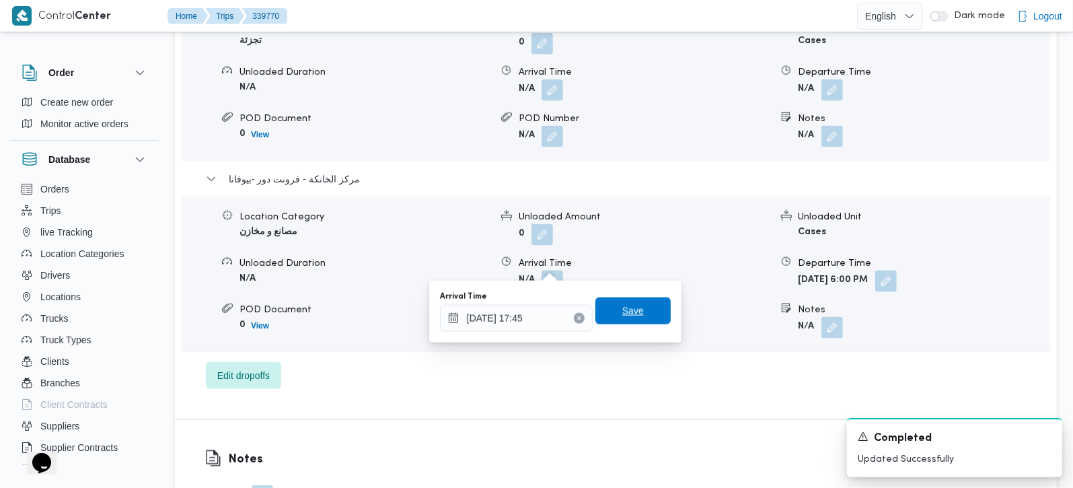
click at [624, 310] on span "Save" at bounding box center [633, 311] width 22 height 16
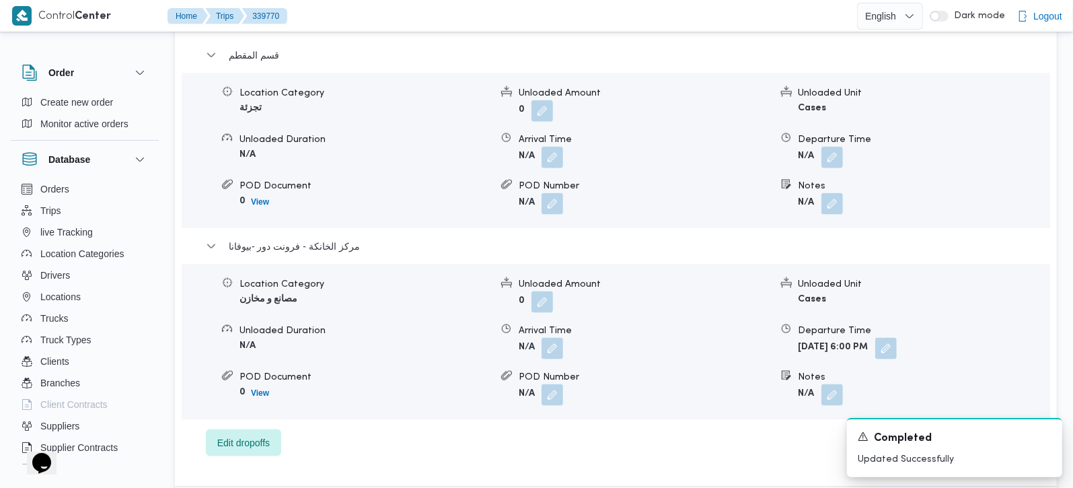
scroll to position [1107, 0]
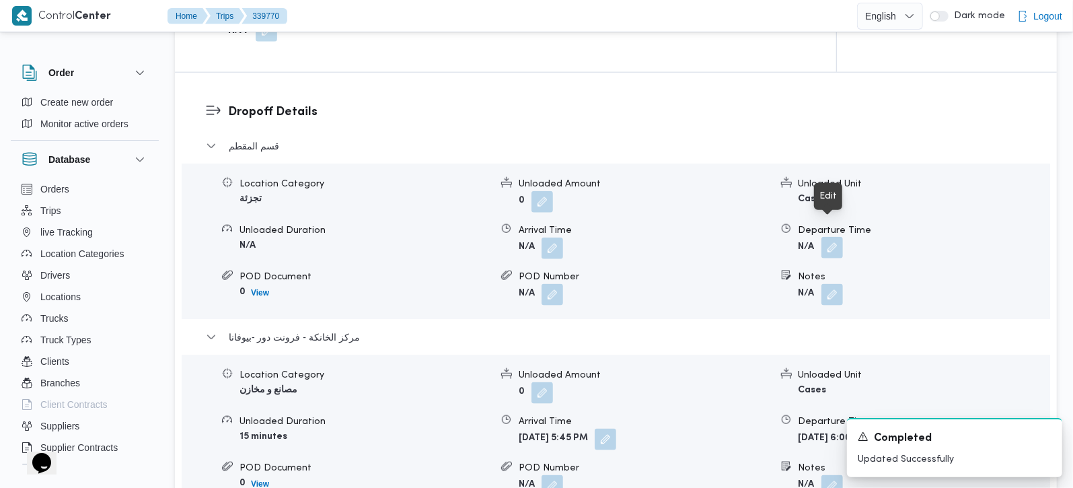
drag, startPoint x: 826, startPoint y: 232, endPoint x: 831, endPoint y: 238, distance: 7.7
click at [827, 237] on button "button" at bounding box center [832, 248] width 22 height 22
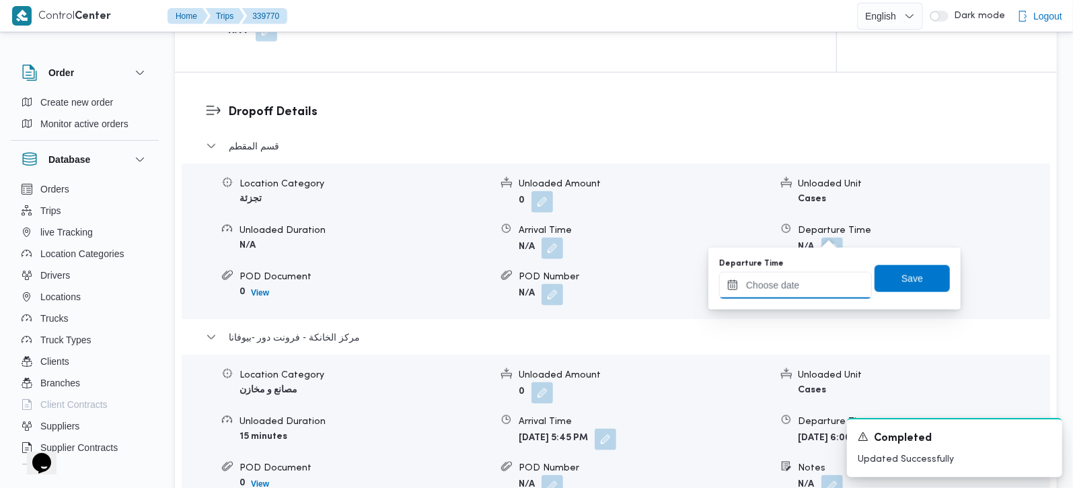
drag, startPoint x: 831, startPoint y: 238, endPoint x: 821, endPoint y: 276, distance: 39.0
click at [822, 274] on input "Departure Time" at bounding box center [795, 285] width 153 height 27
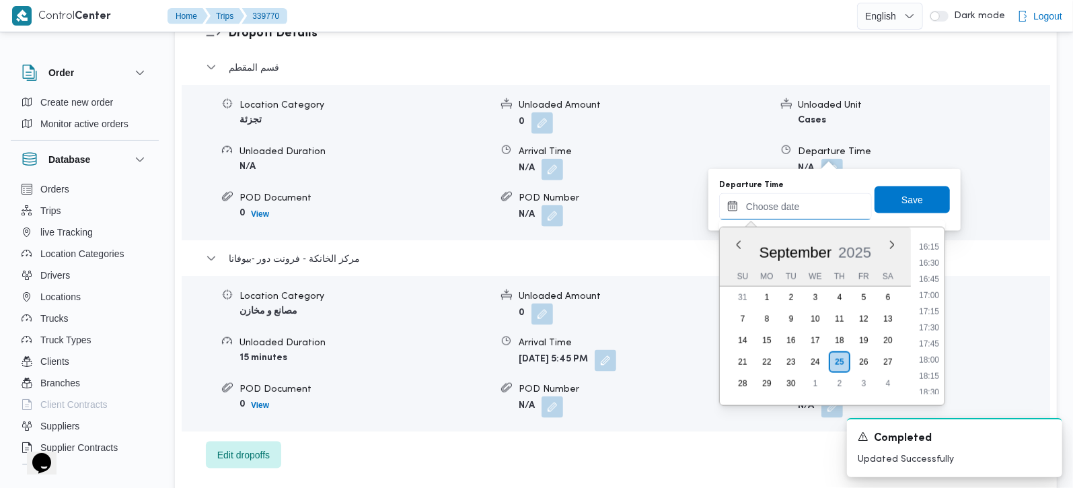
scroll to position [1019, 0]
click at [935, 301] on li "16:45" at bounding box center [928, 306] width 31 height 13
type input "[DATE] 16:45"
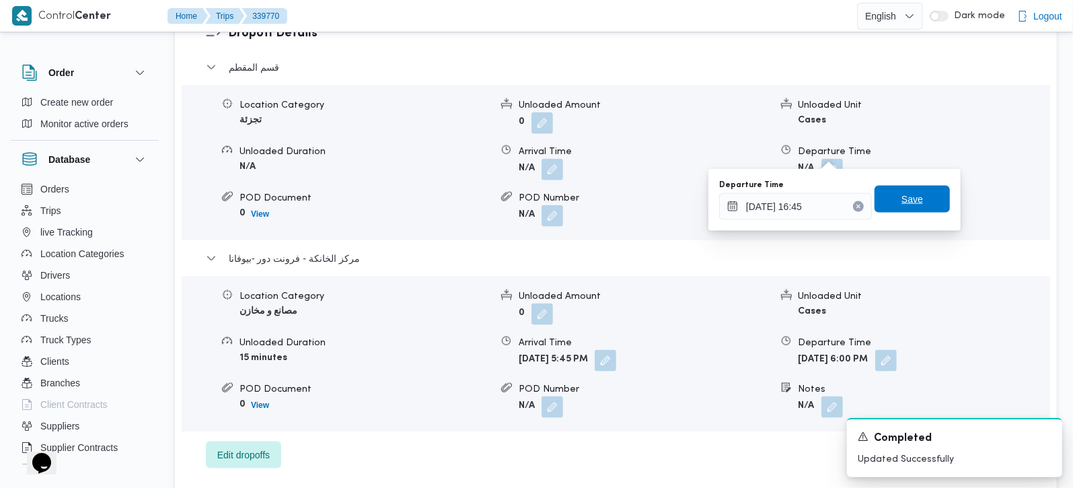
click at [921, 195] on span "Save" at bounding box center [911, 199] width 75 height 27
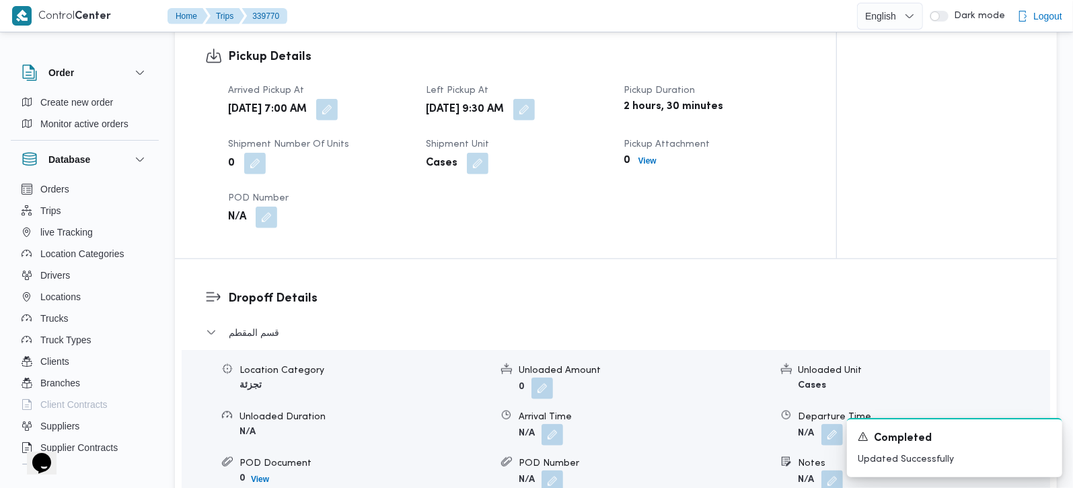
scroll to position [949, 0]
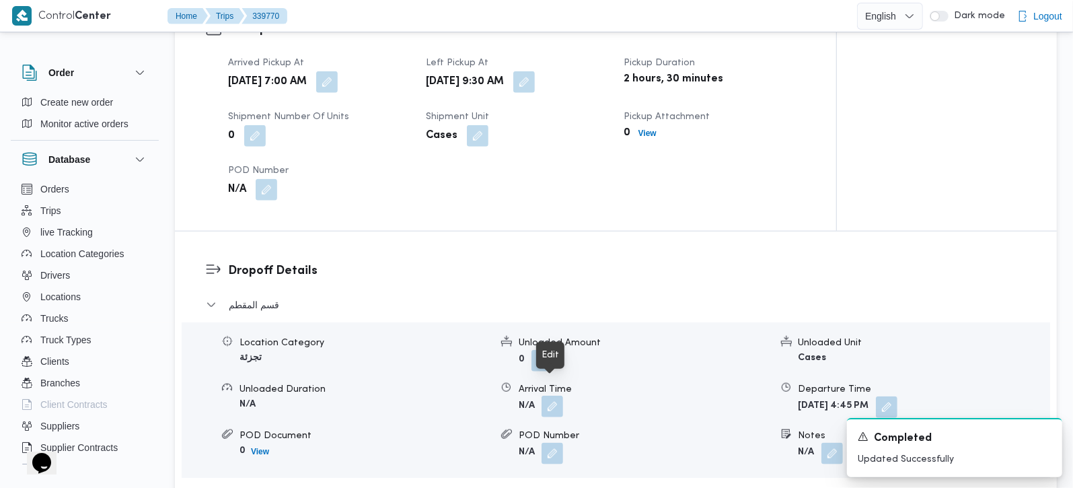
click at [546, 397] on button "button" at bounding box center [552, 406] width 22 height 22
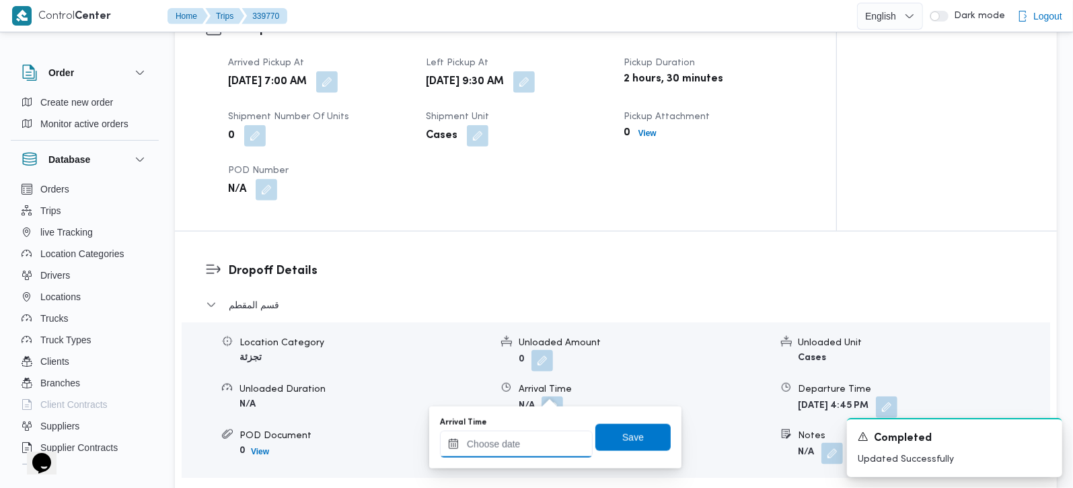
click at [537, 432] on input "Arrival Time" at bounding box center [516, 443] width 153 height 27
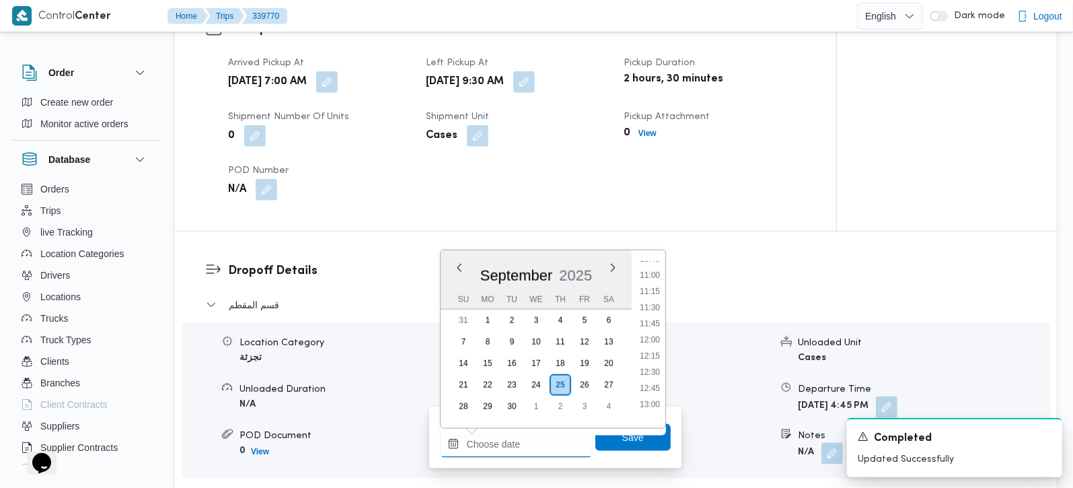
scroll to position [624, 0]
click at [650, 321] on li "10:30" at bounding box center [649, 321] width 31 height 13
type input "[DATE] 10:30"
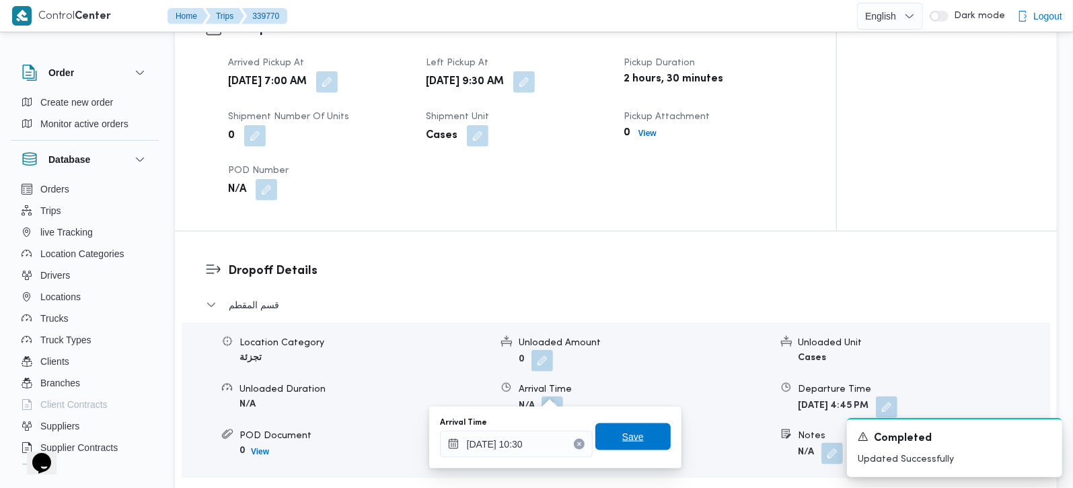
click at [624, 434] on span "Save" at bounding box center [633, 436] width 22 height 16
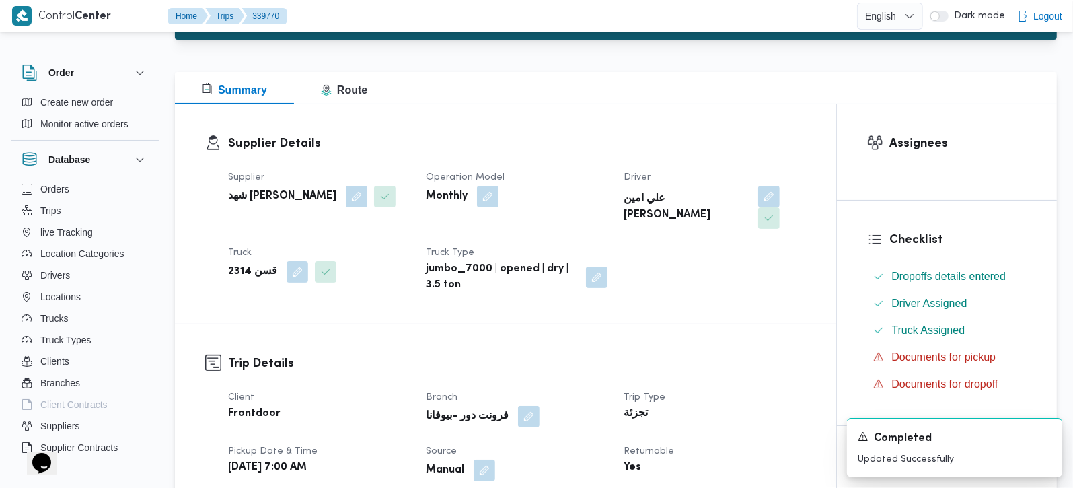
scroll to position [0, 0]
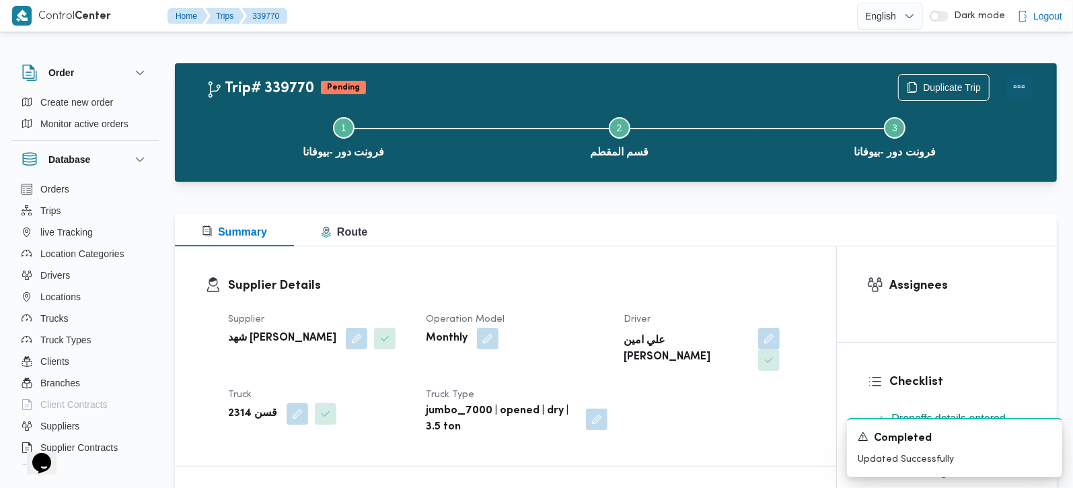
click at [1025, 89] on button "Actions" at bounding box center [1018, 86] width 27 height 27
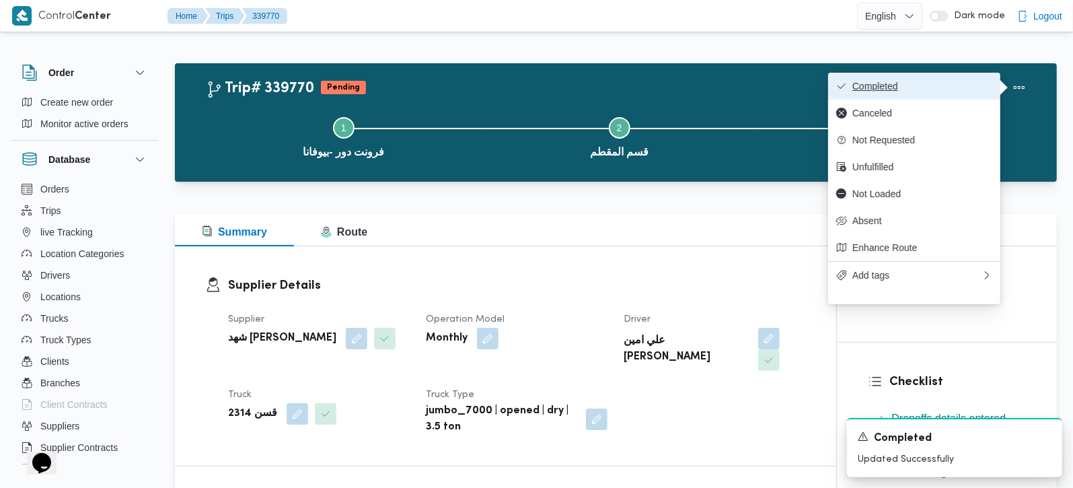
click at [944, 85] on span "Completed" at bounding box center [922, 86] width 140 height 11
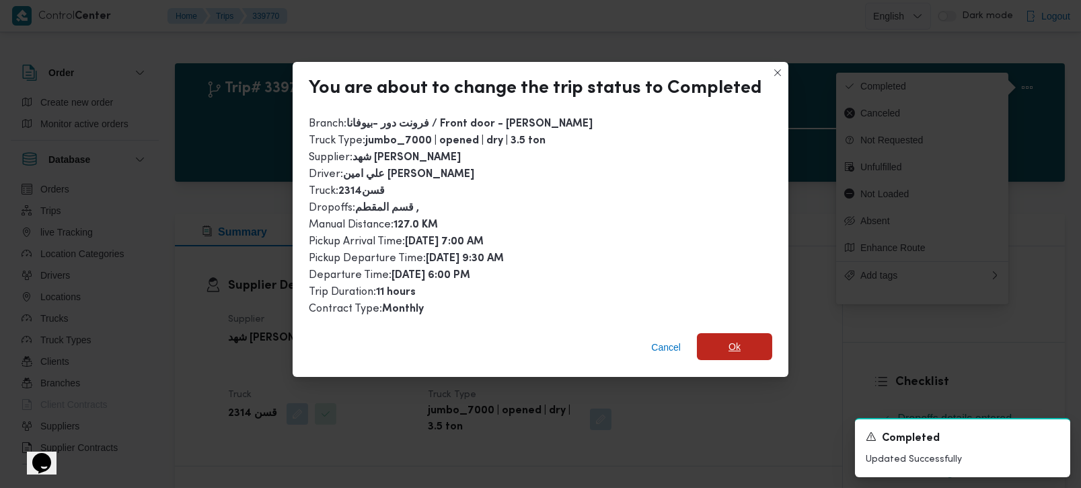
click at [736, 334] on span "Ok" at bounding box center [734, 346] width 75 height 27
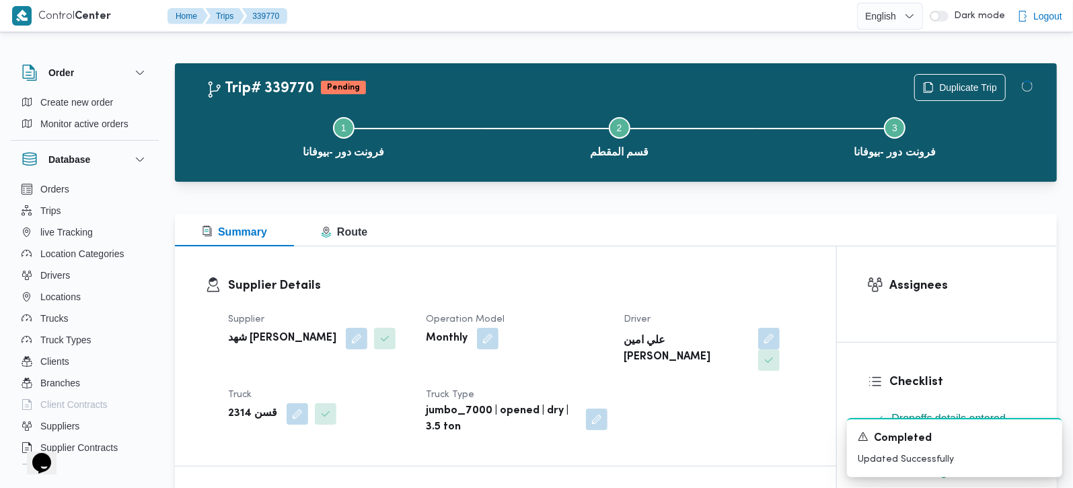
click at [738, 293] on h3 "Supplier Details" at bounding box center [517, 285] width 578 height 18
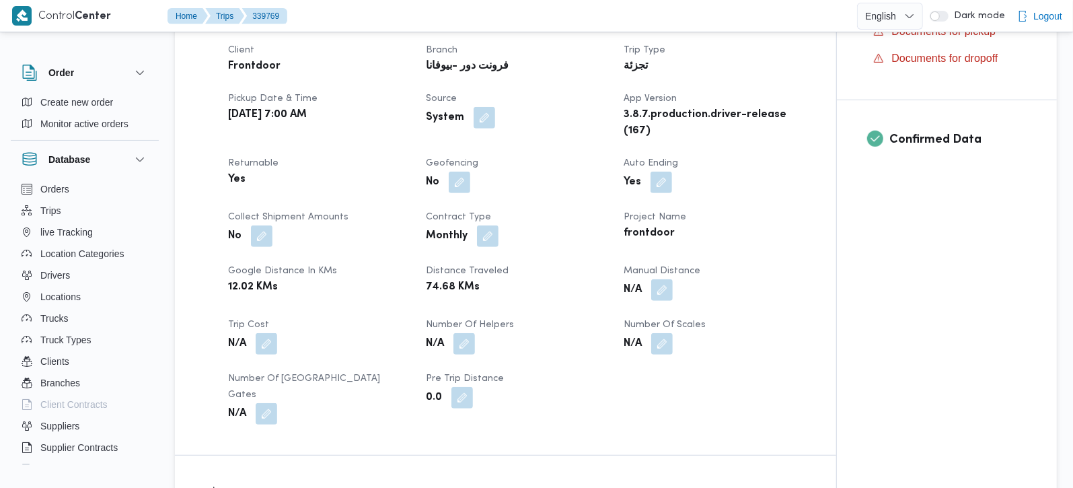
scroll to position [474, 0]
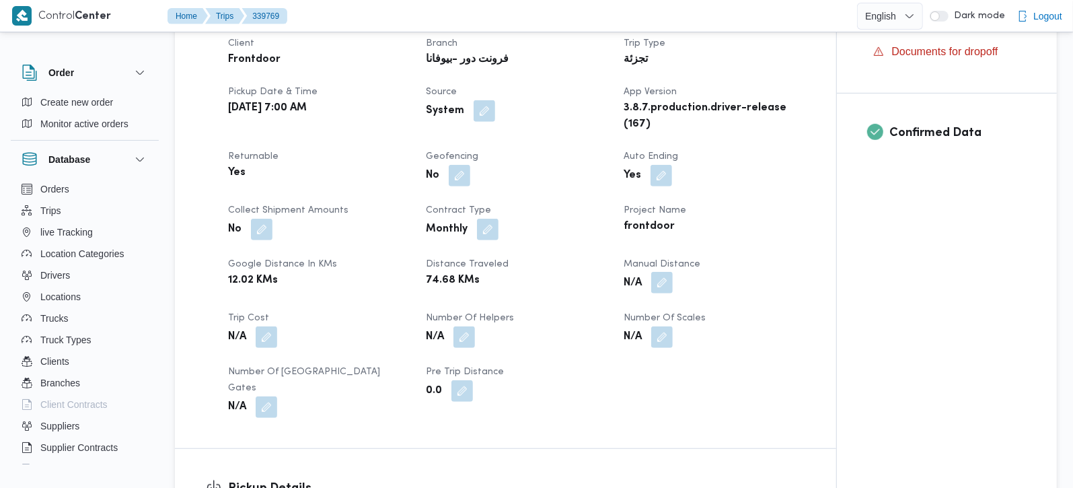
click at [671, 293] on button "button" at bounding box center [662, 283] width 22 height 22
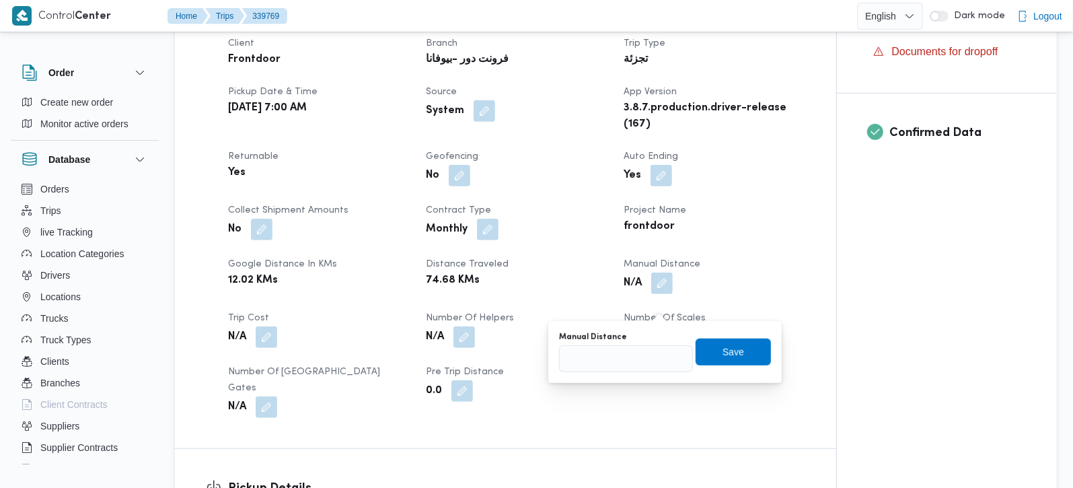
click at [637, 373] on div "You are in a dialog. To close this dialog, hit escape. Manual Distance Save" at bounding box center [664, 352] width 233 height 62
click at [638, 362] on input "Manual Distance" at bounding box center [626, 358] width 134 height 27
type input "89"
click at [730, 352] on span "Save" at bounding box center [733, 352] width 22 height 16
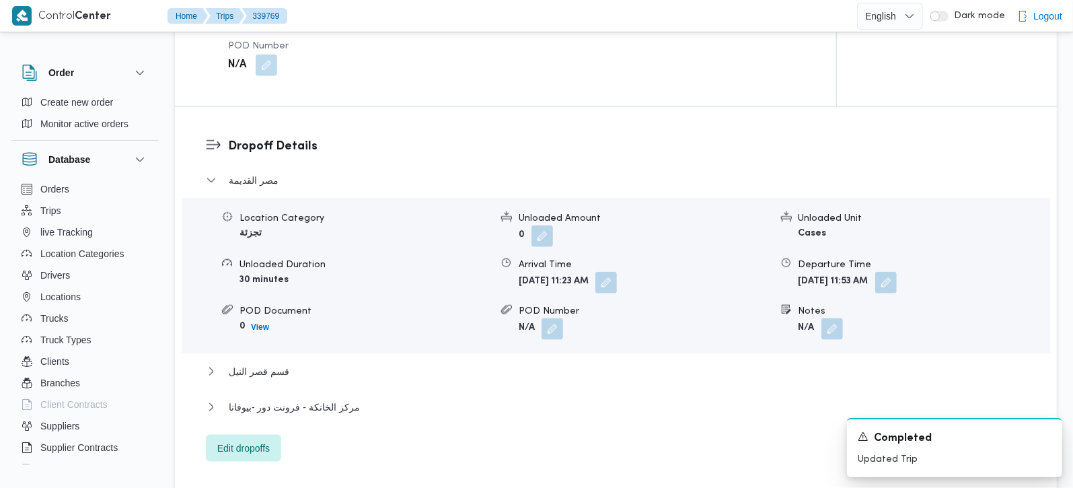
scroll to position [1265, 0]
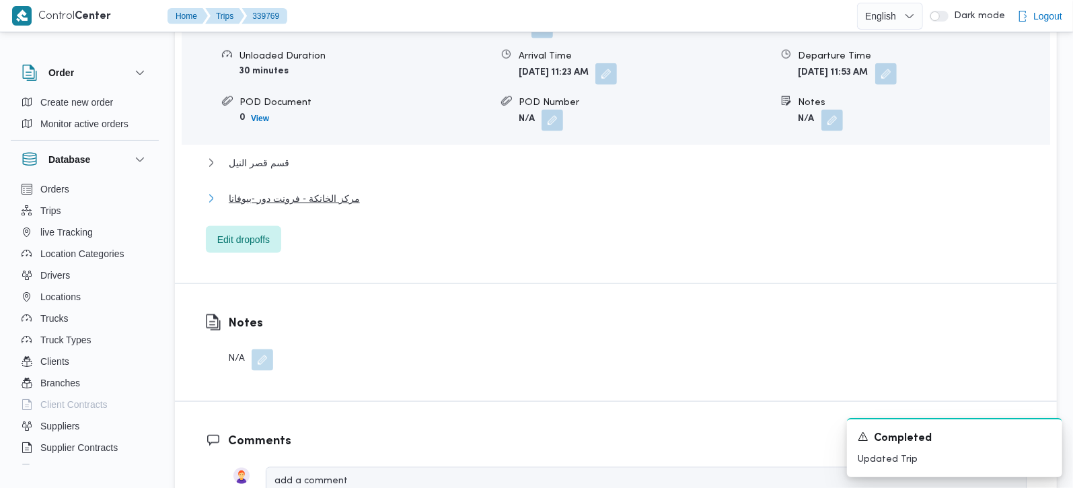
click at [299, 198] on span "مركز الخانكة - فرونت دور -بيوفانا" at bounding box center [294, 198] width 131 height 16
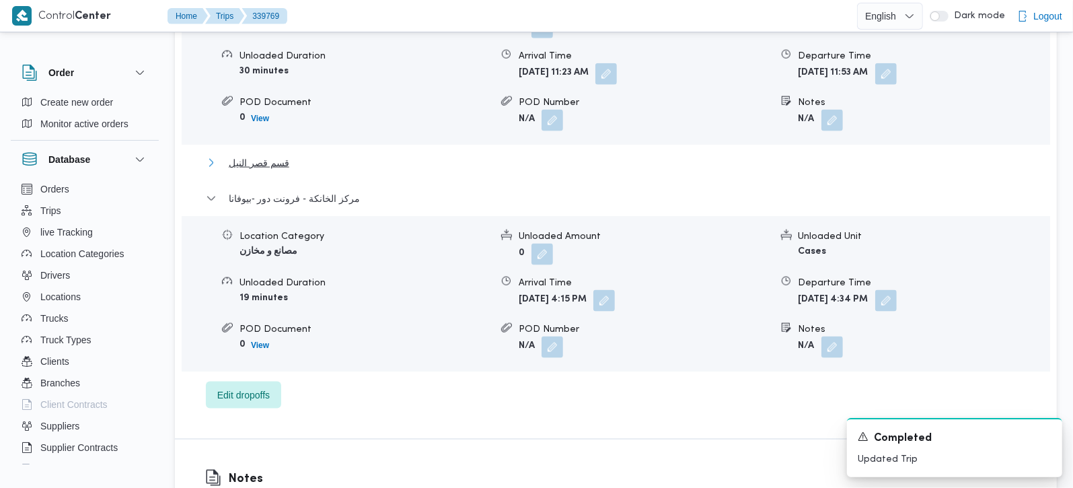
click at [261, 163] on span "قسم قصر النيل" at bounding box center [259, 163] width 61 height 16
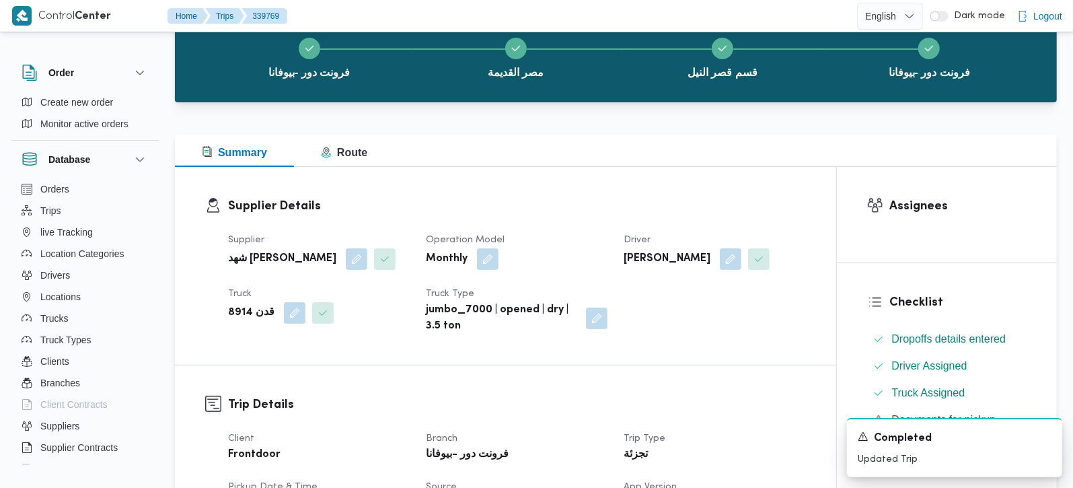
scroll to position [79, 0]
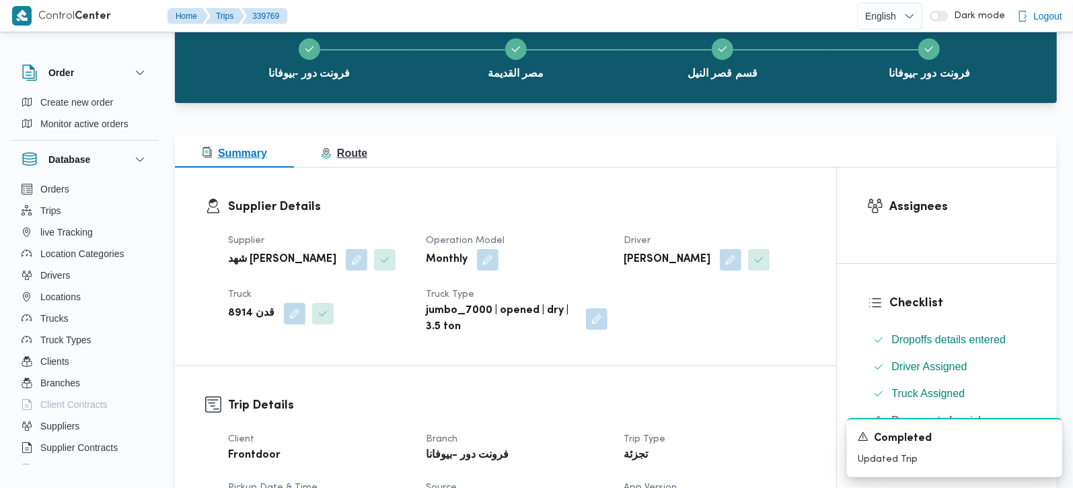
click at [357, 157] on span "Route" at bounding box center [344, 152] width 46 height 11
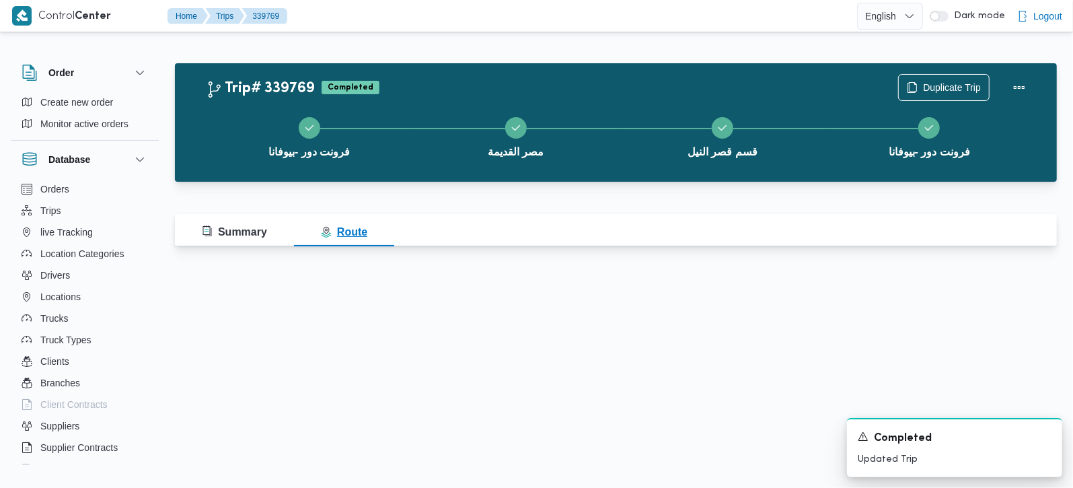
scroll to position [0, 0]
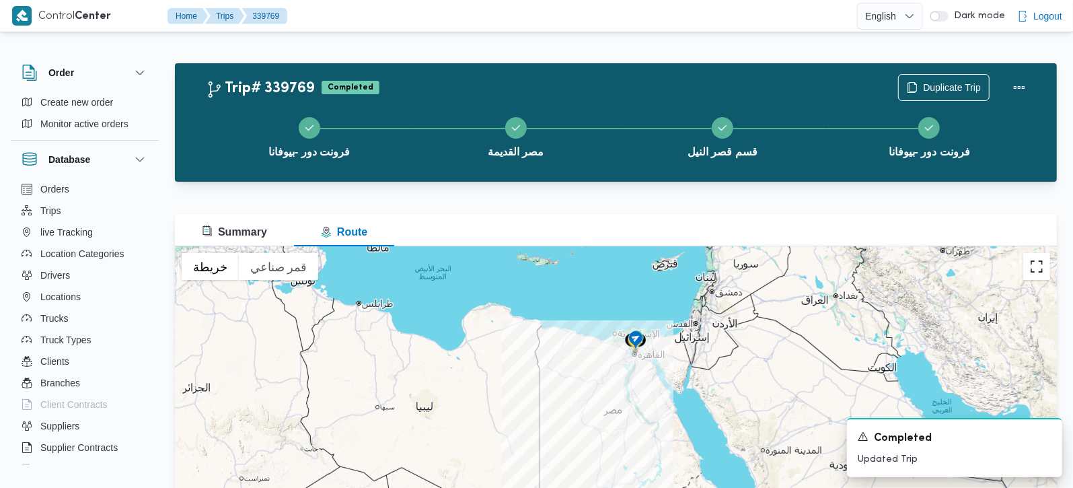
click at [1038, 271] on button "تبديل إلى العرض ملء الشاشة" at bounding box center [1036, 266] width 27 height 27
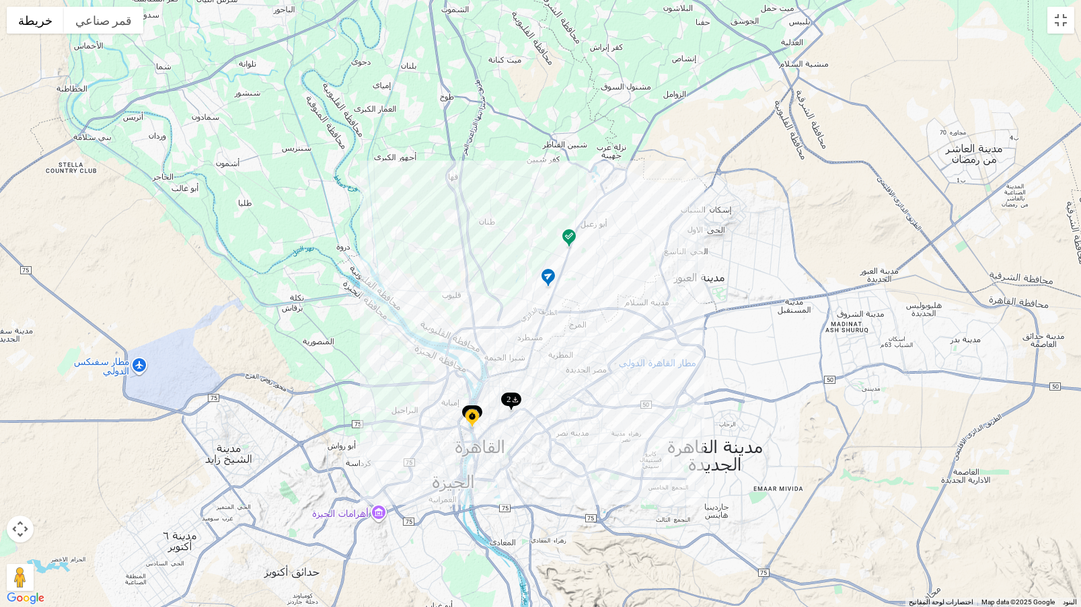
click at [571, 234] on img at bounding box center [569, 239] width 22 height 22
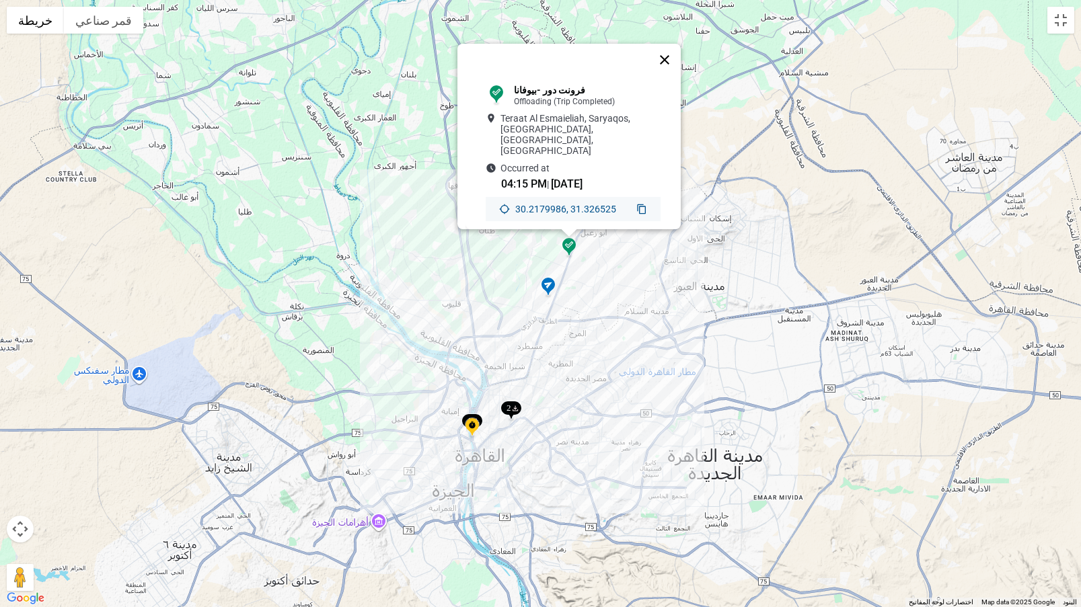
click at [672, 54] on button "إغلاق" at bounding box center [664, 60] width 32 height 32
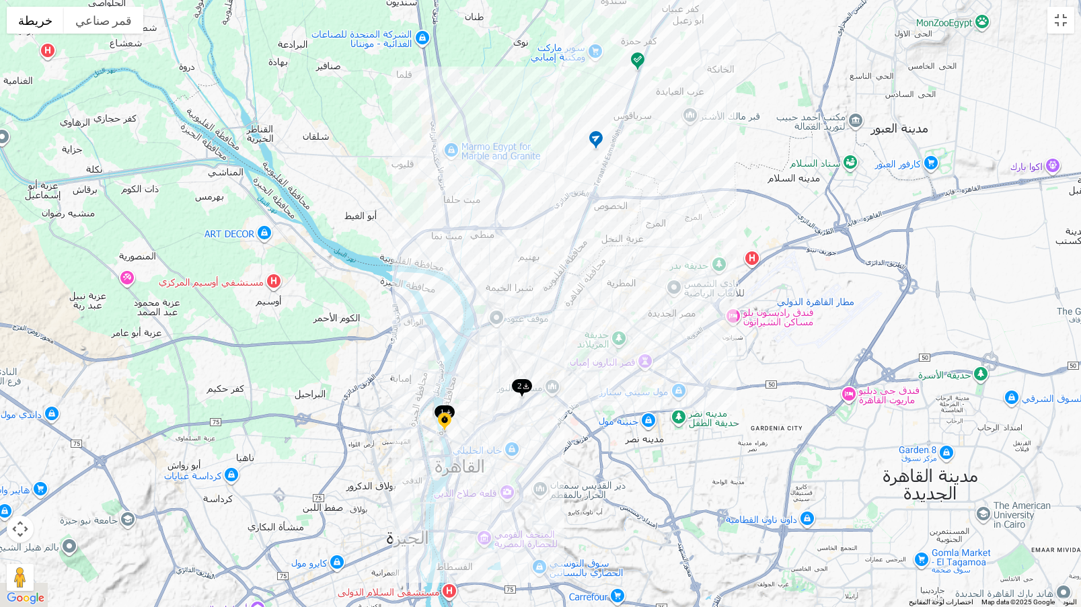
drag, startPoint x: 530, startPoint y: 418, endPoint x: 518, endPoint y: 287, distance: 131.6
click at [518, 287] on div at bounding box center [540, 303] width 1081 height 607
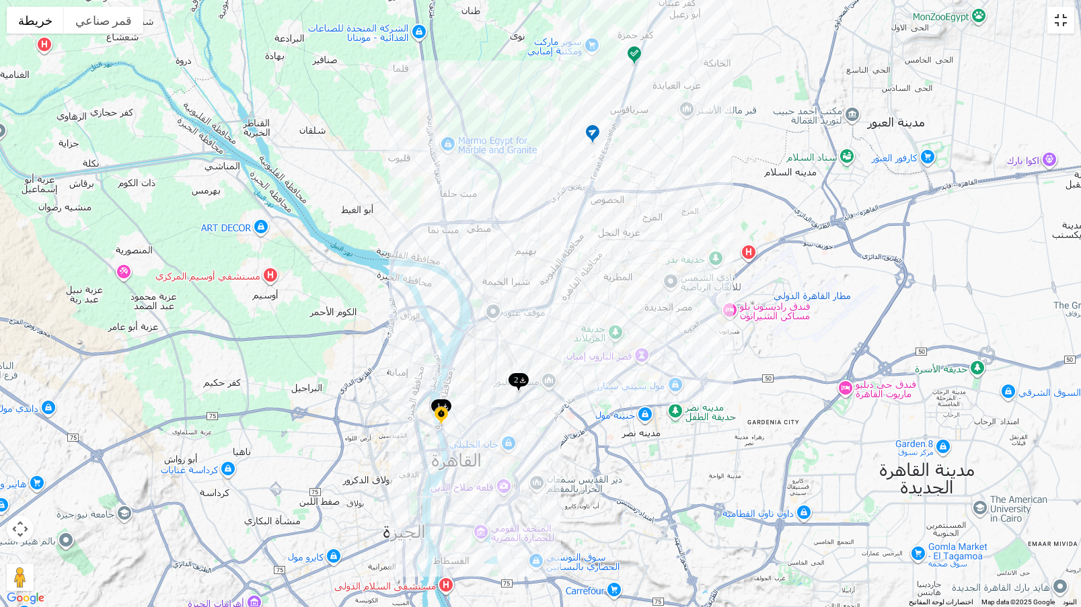
click at [1054, 29] on button "تبديل إلى العرض ملء الشاشة" at bounding box center [1060, 20] width 27 height 27
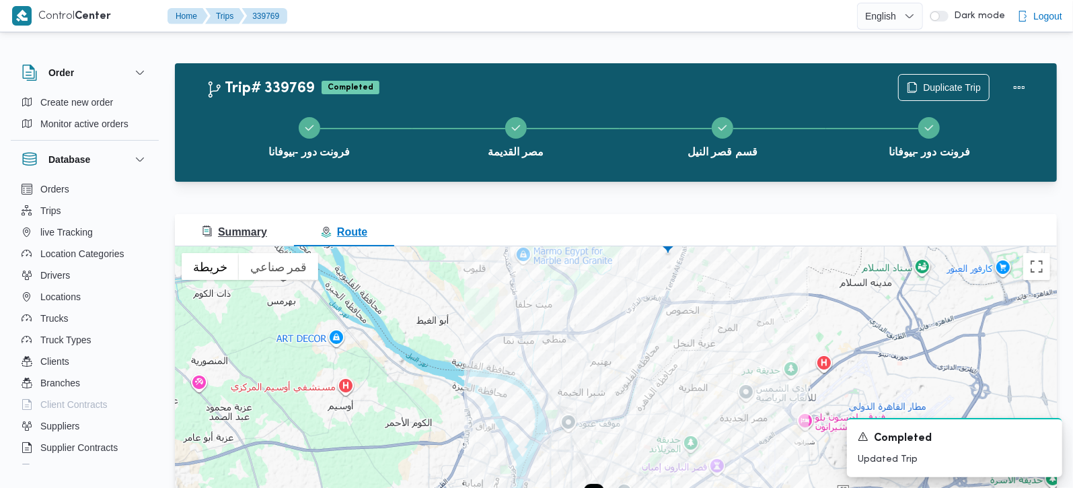
click at [260, 233] on span "Summary" at bounding box center [234, 231] width 65 height 11
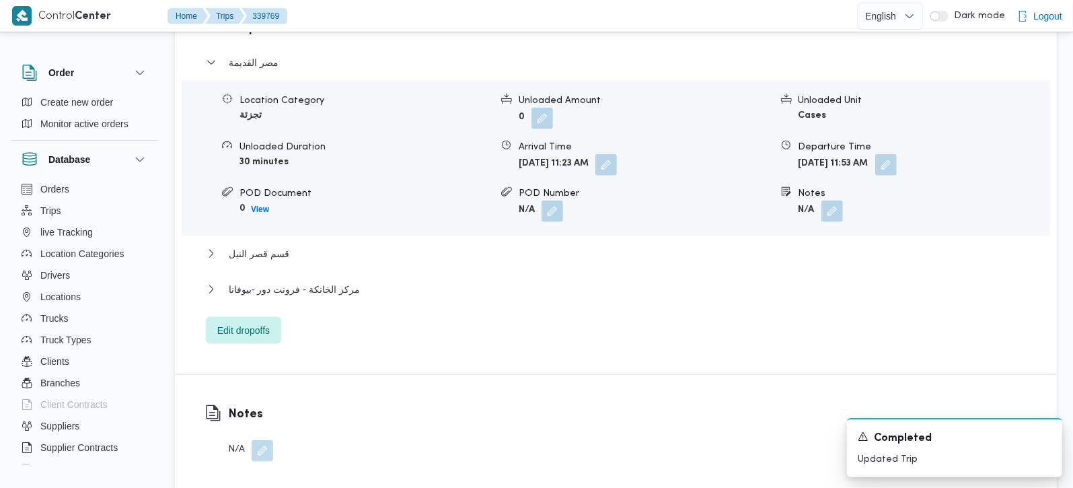
scroll to position [1186, 0]
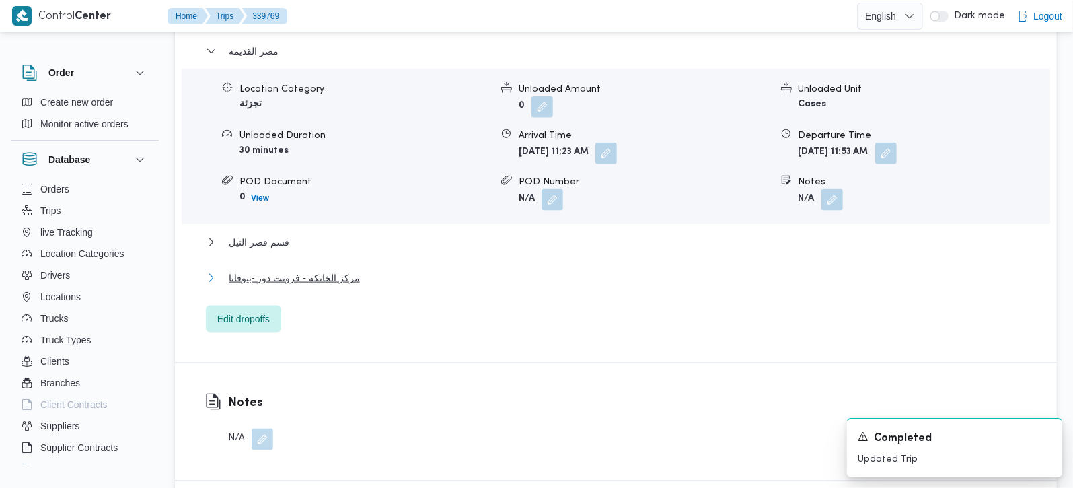
click at [266, 286] on span "مركز الخانكة - فرونت دور -بيوفانا" at bounding box center [294, 278] width 131 height 16
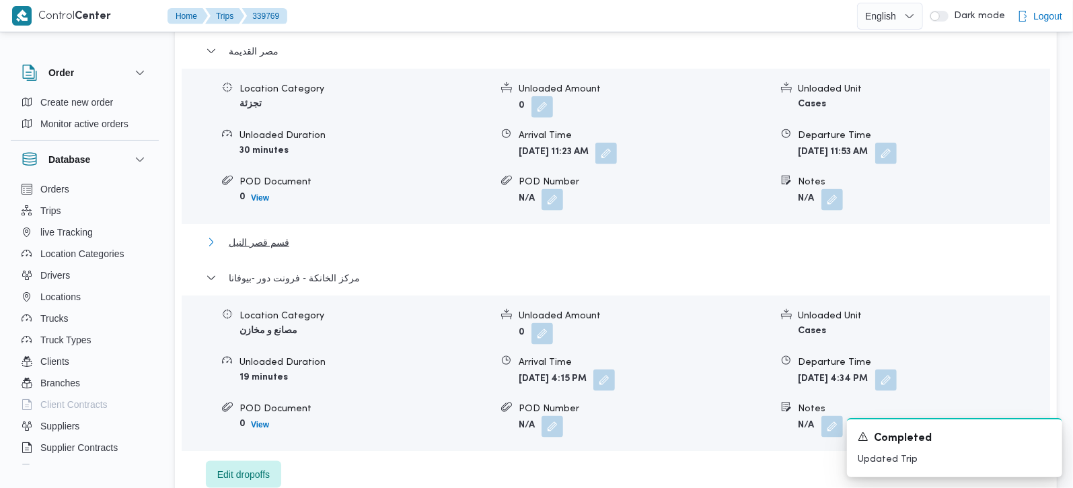
click at [262, 247] on span "قسم قصر النيل" at bounding box center [259, 242] width 61 height 16
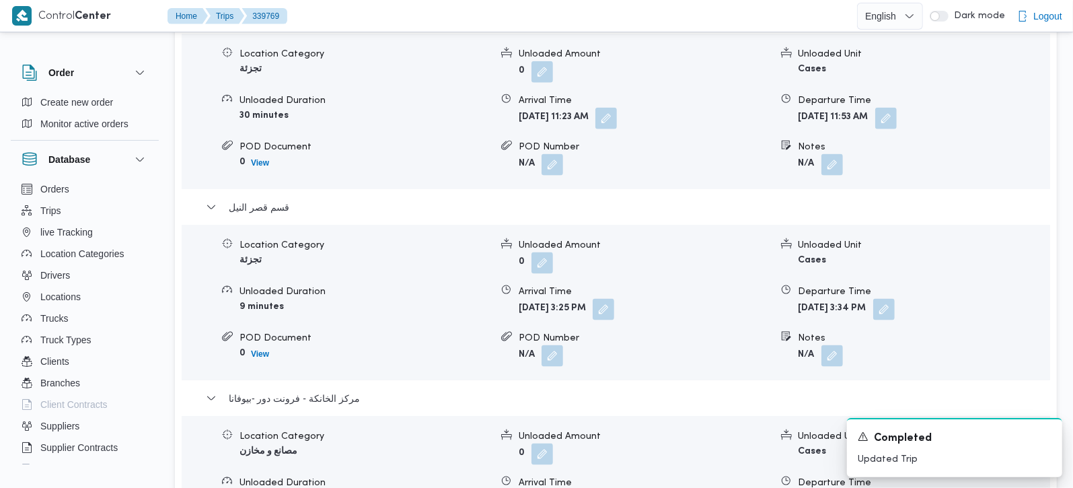
scroll to position [1265, 0]
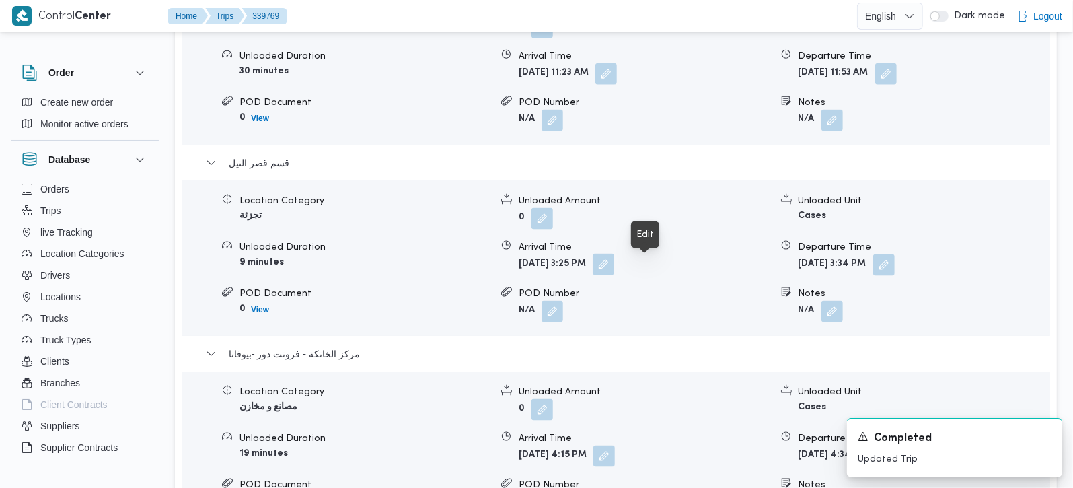
click at [614, 266] on button "button" at bounding box center [603, 265] width 22 height 22
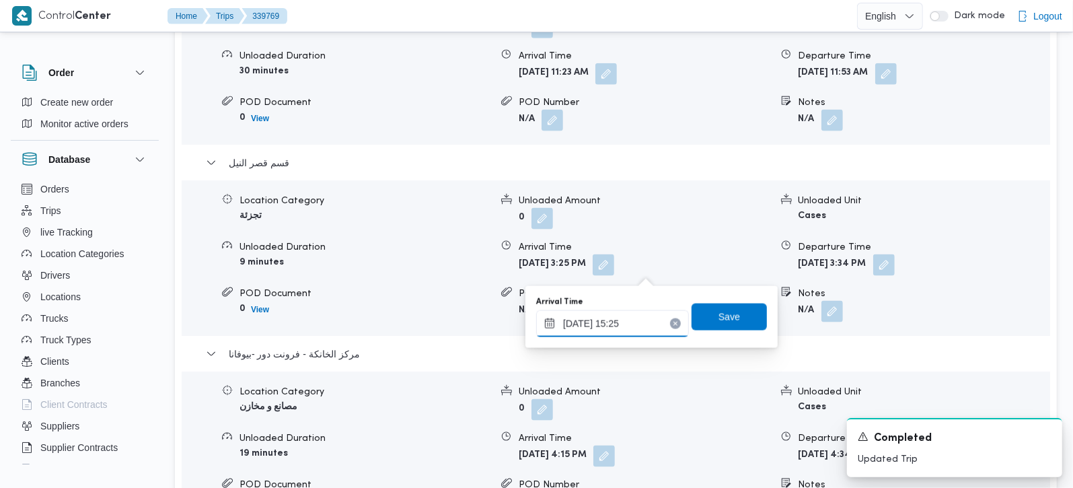
click at [627, 327] on input "25/09/2025 15:25" at bounding box center [612, 323] width 153 height 27
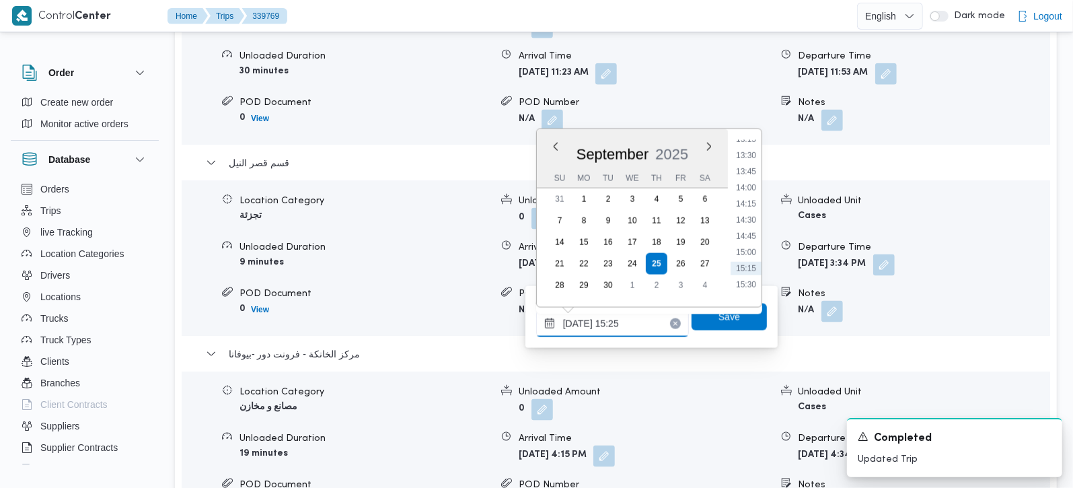
scroll to position [824, 0]
click at [748, 160] on li "13:00" at bounding box center [745, 161] width 31 height 13
type input "[DATE] 13:00"
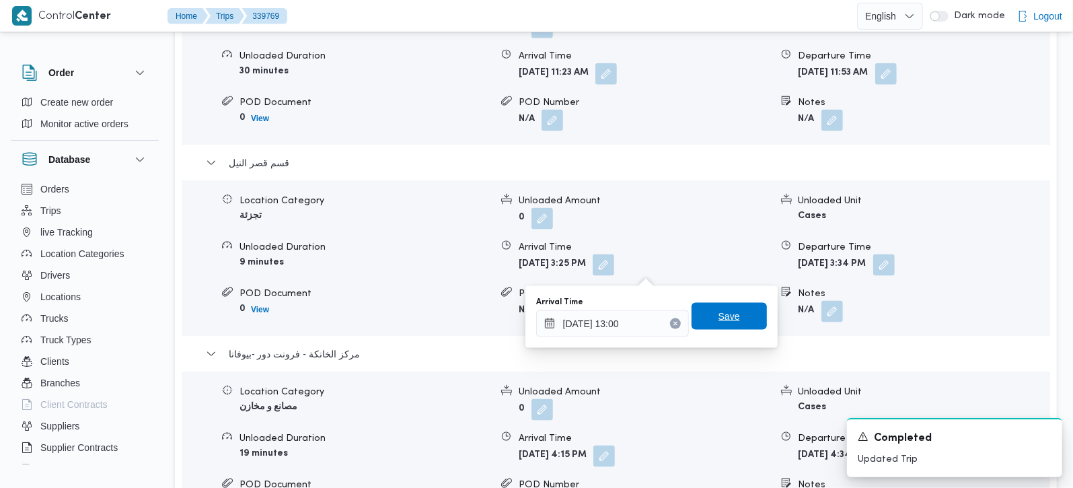
click at [725, 317] on span "Save" at bounding box center [729, 316] width 22 height 16
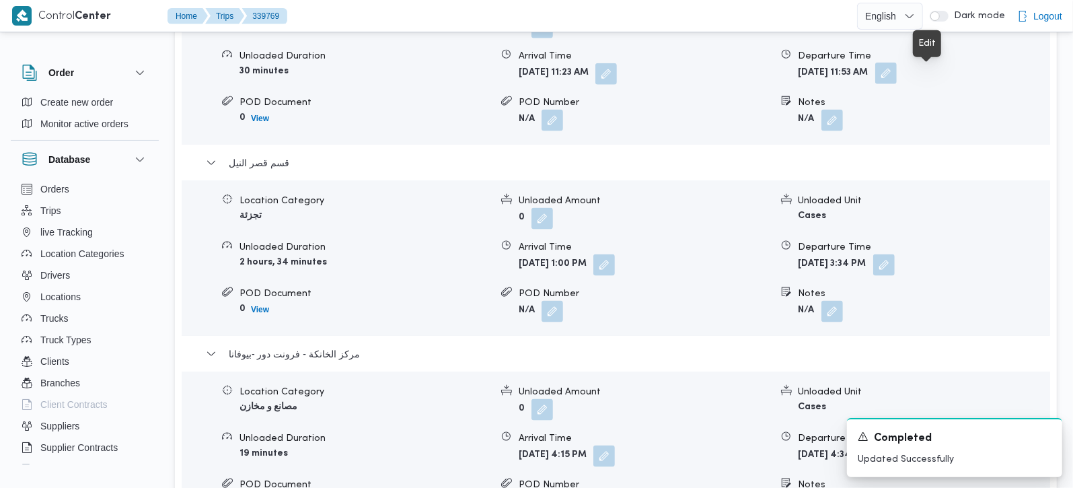
click at [896, 80] on button "button" at bounding box center [886, 74] width 22 height 22
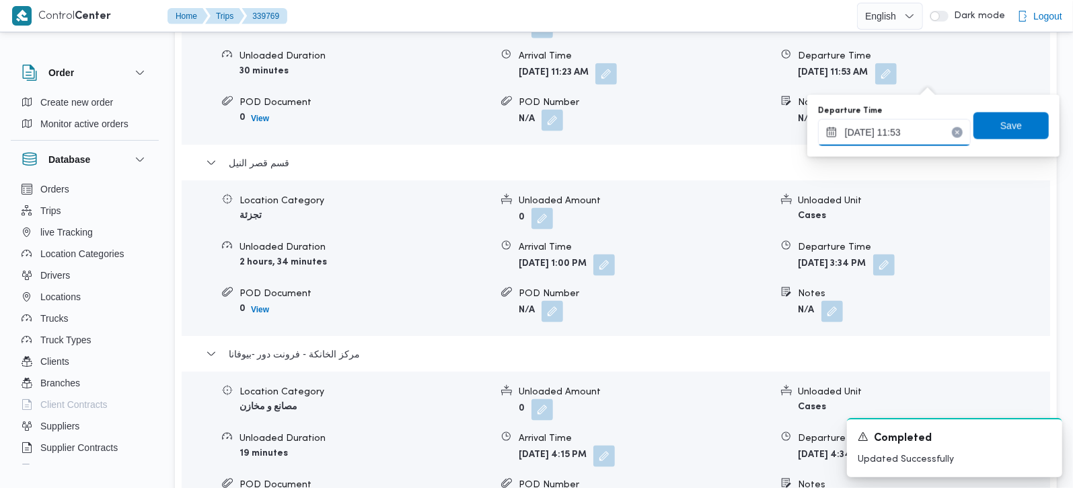
click at [897, 137] on input "25/09/2025 11:53" at bounding box center [894, 132] width 153 height 27
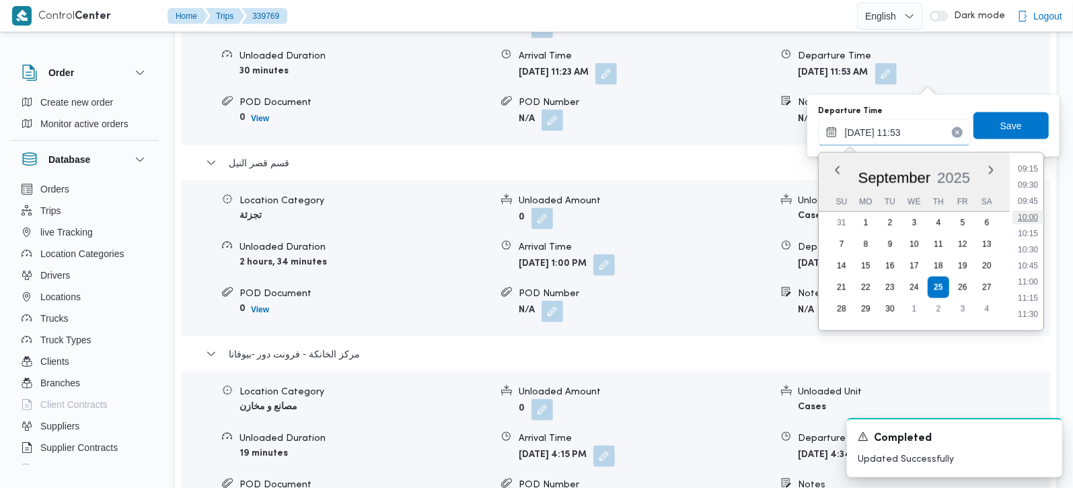
scroll to position [678, 0]
click at [1031, 295] on li "12:30" at bounding box center [1027, 299] width 31 height 13
type input "25/09/2025 12:30"
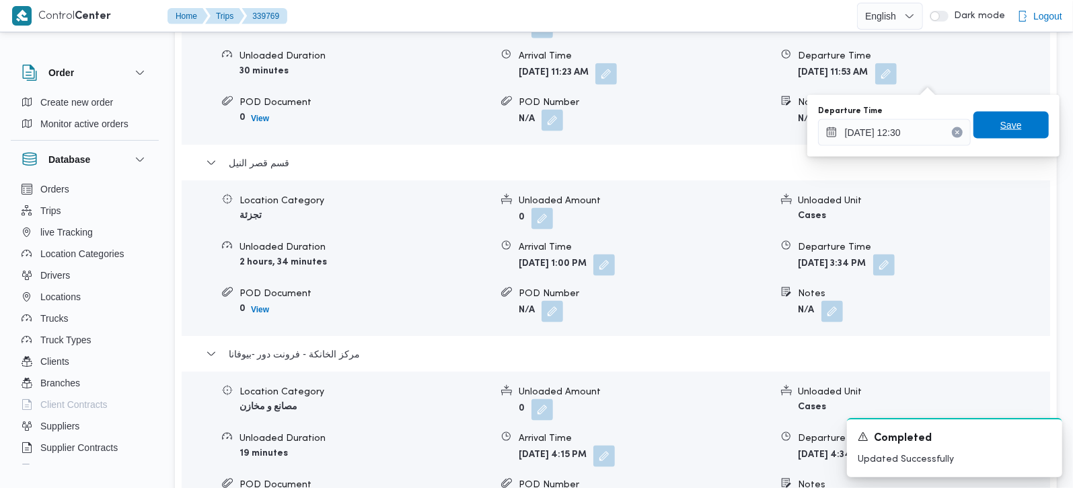
click at [1005, 120] on span "Save" at bounding box center [1011, 125] width 22 height 16
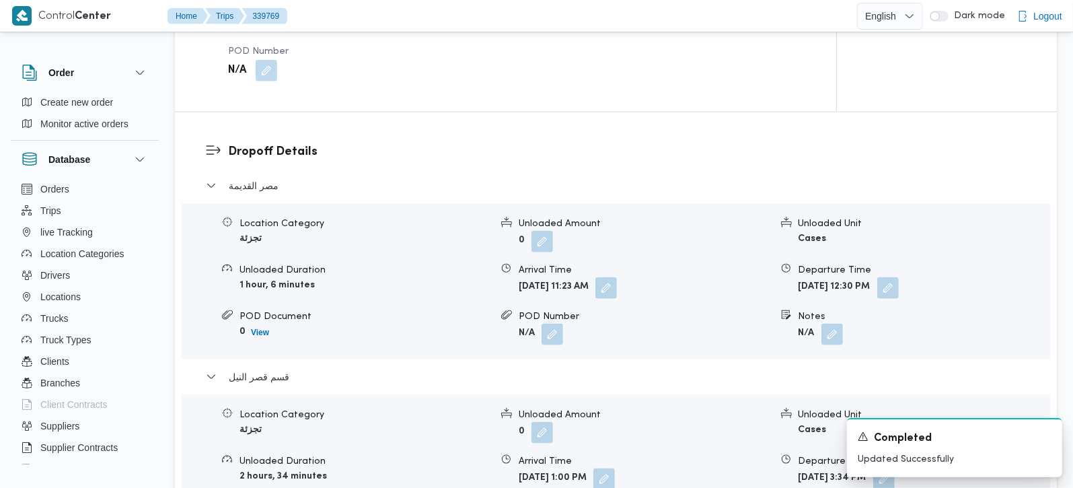
scroll to position [949, 0]
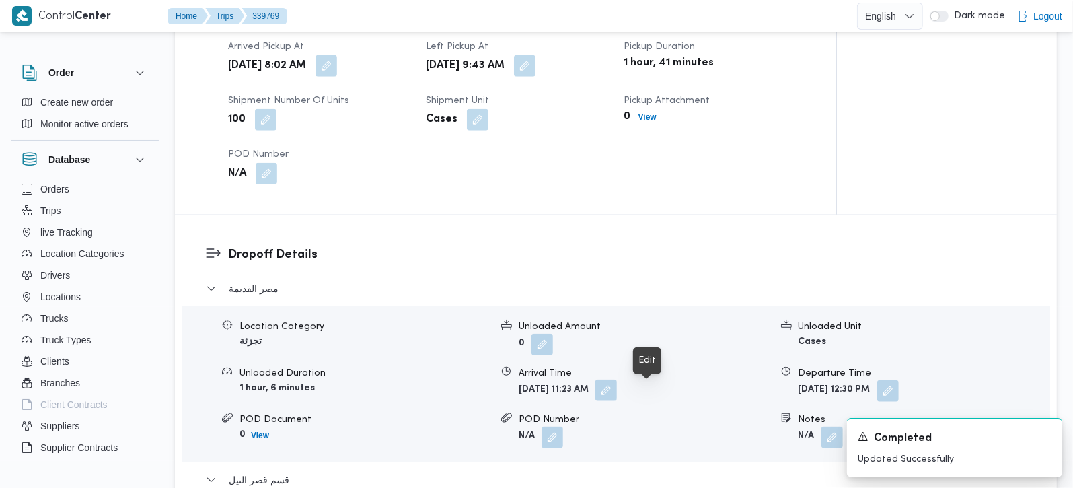
click at [617, 393] on button "button" at bounding box center [606, 390] width 22 height 22
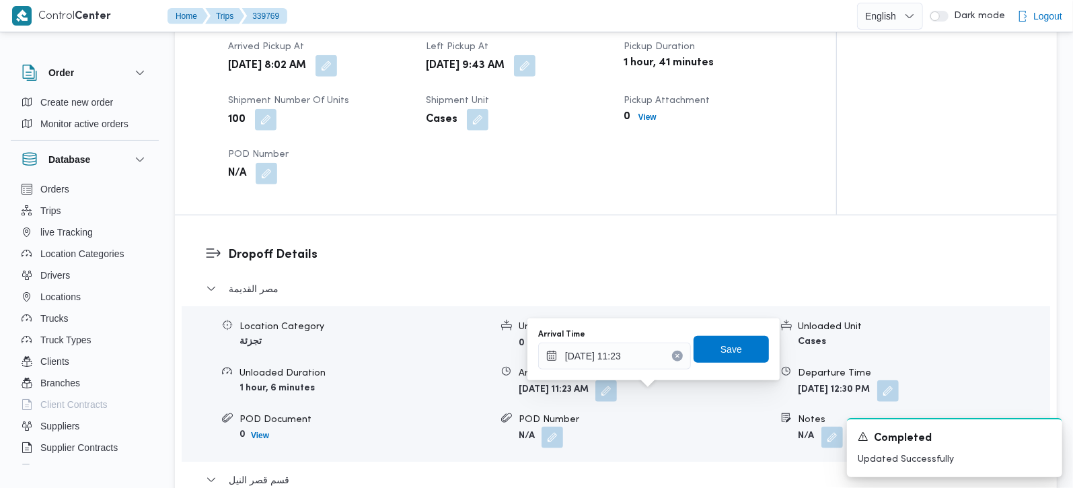
click at [600, 254] on h3 "Dropoff Details" at bounding box center [627, 254] width 798 height 18
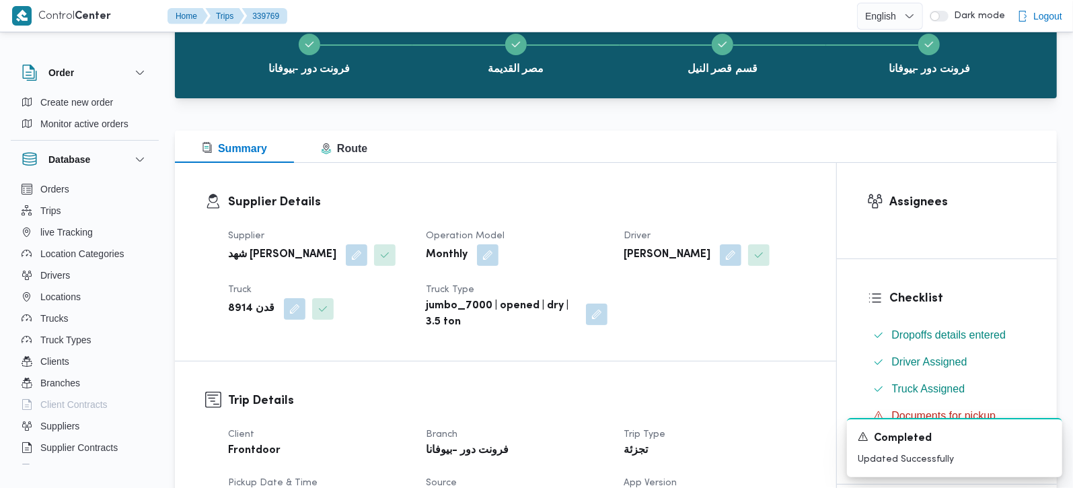
scroll to position [0, 0]
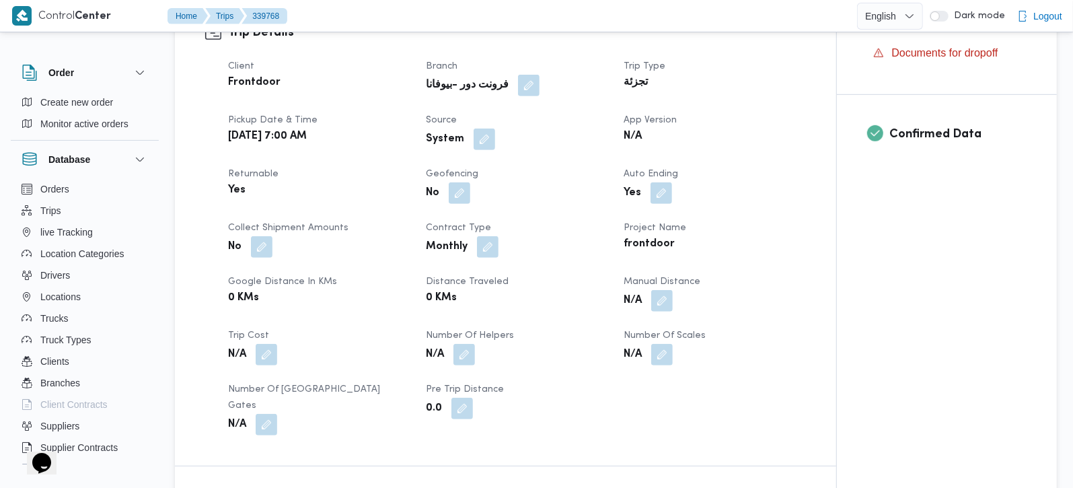
scroll to position [474, 0]
click at [666, 305] on button "button" at bounding box center [662, 299] width 22 height 22
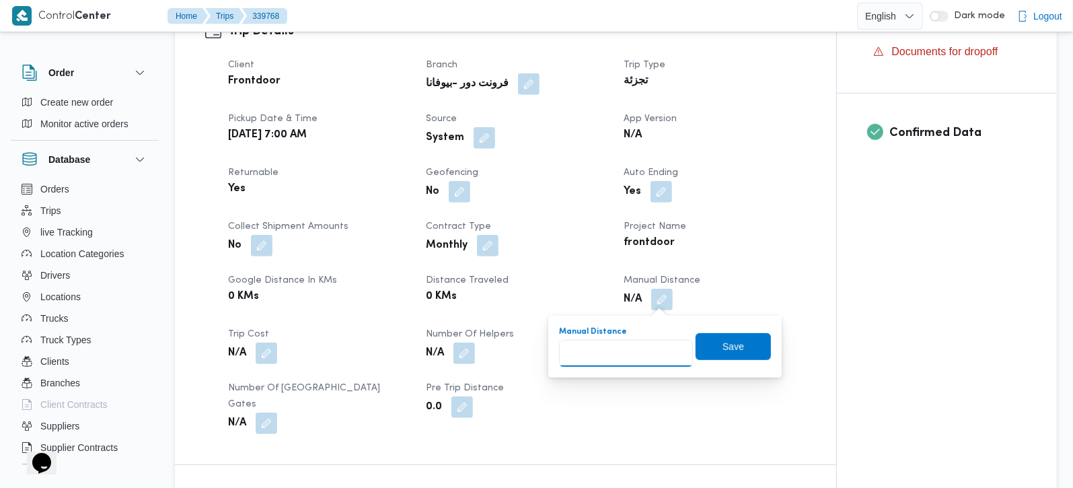
click at [643, 344] on input "Manual Distance" at bounding box center [626, 353] width 134 height 27
type input "90"
click at [737, 340] on span "Save" at bounding box center [732, 345] width 75 height 27
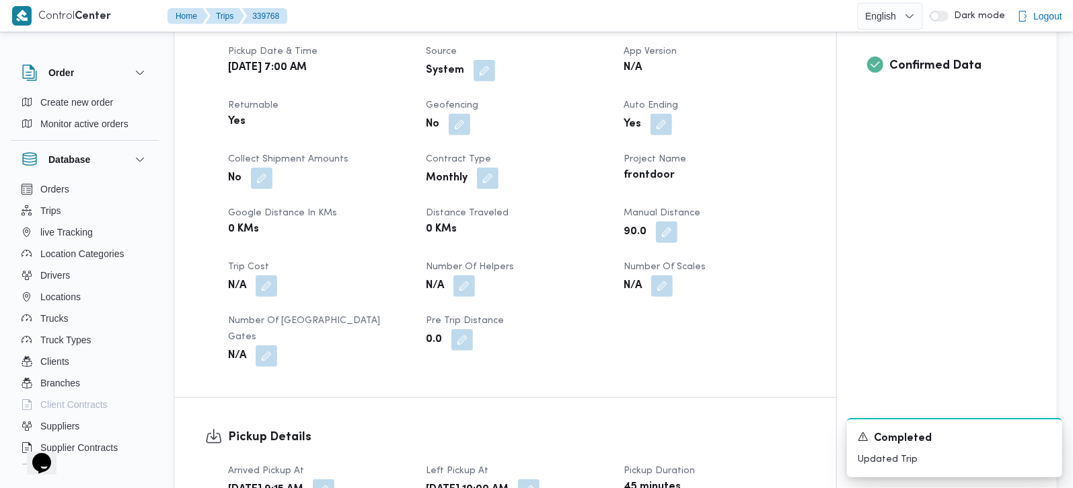
scroll to position [243, 0]
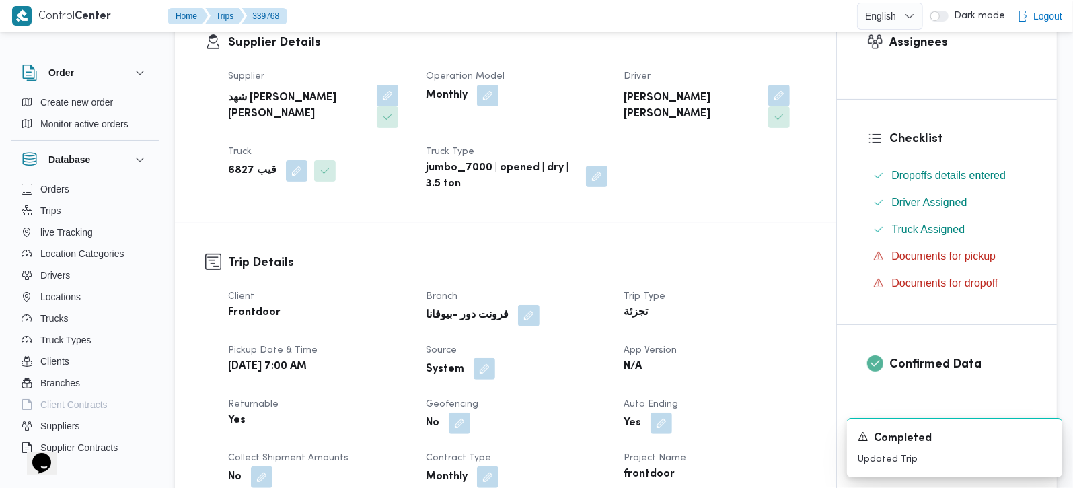
click at [481, 375] on button "button" at bounding box center [484, 369] width 22 height 22
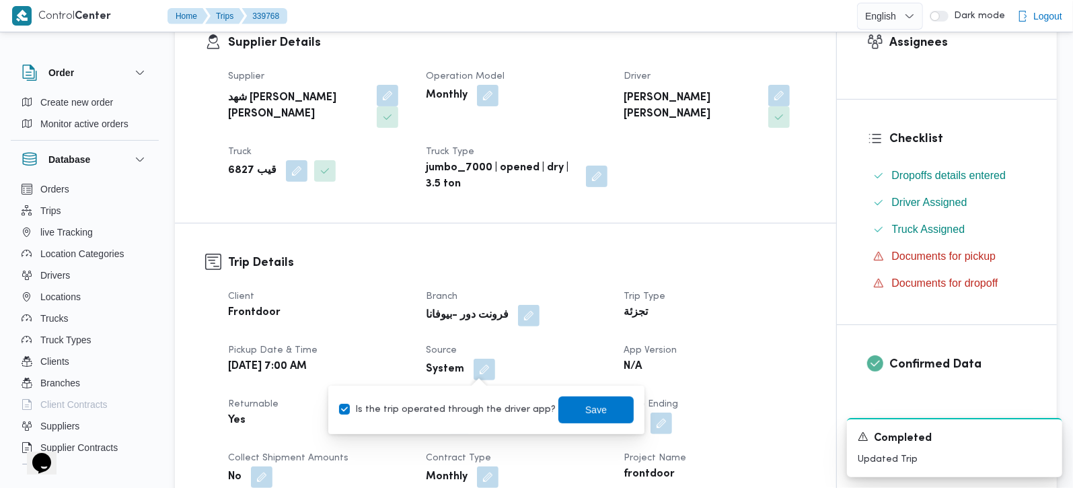
click at [473, 405] on label "Is the trip operated through the driver app?" at bounding box center [447, 409] width 217 height 16
checkbox input "false"
click at [598, 415] on span "Save" at bounding box center [595, 408] width 75 height 27
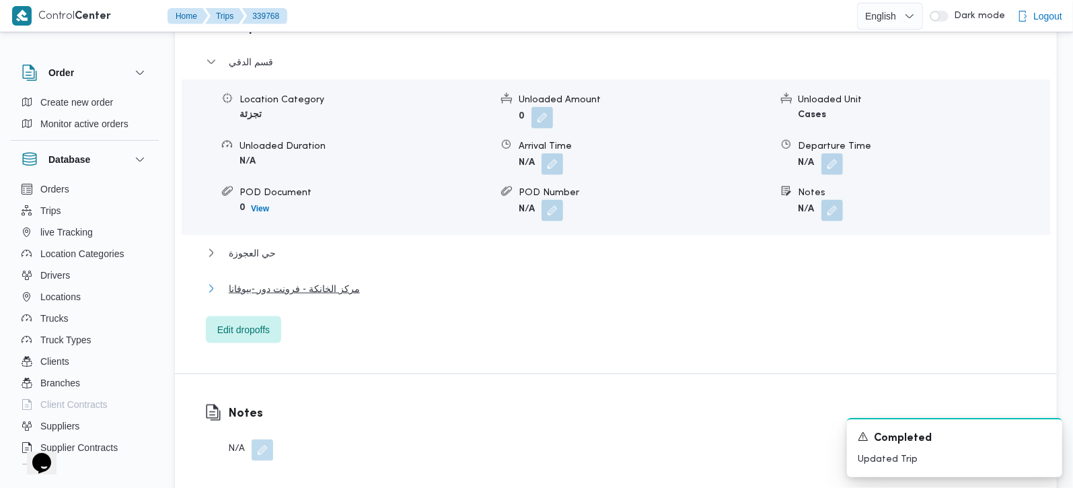
click at [248, 280] on span "مركز الخانكة - فرونت دور -بيوفانا" at bounding box center [294, 288] width 131 height 16
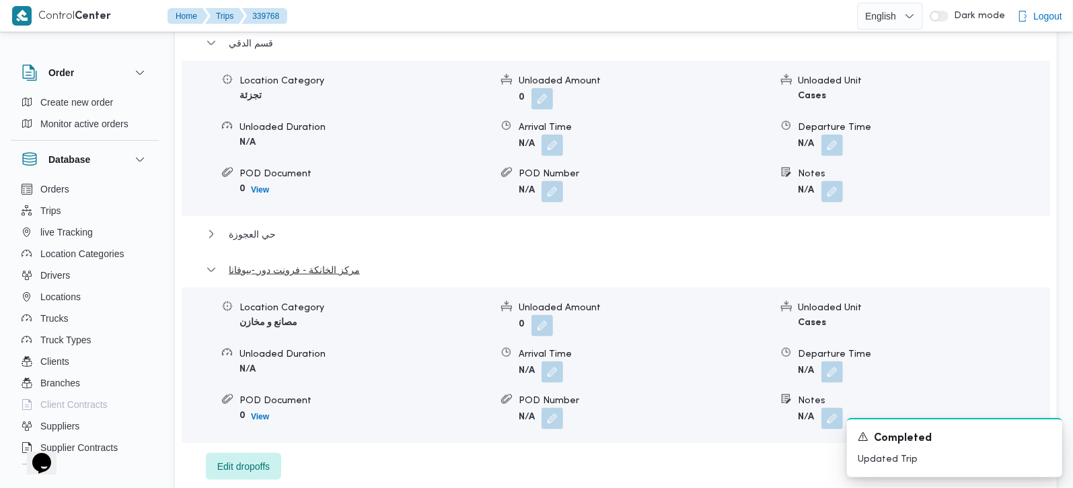
scroll to position [1271, 0]
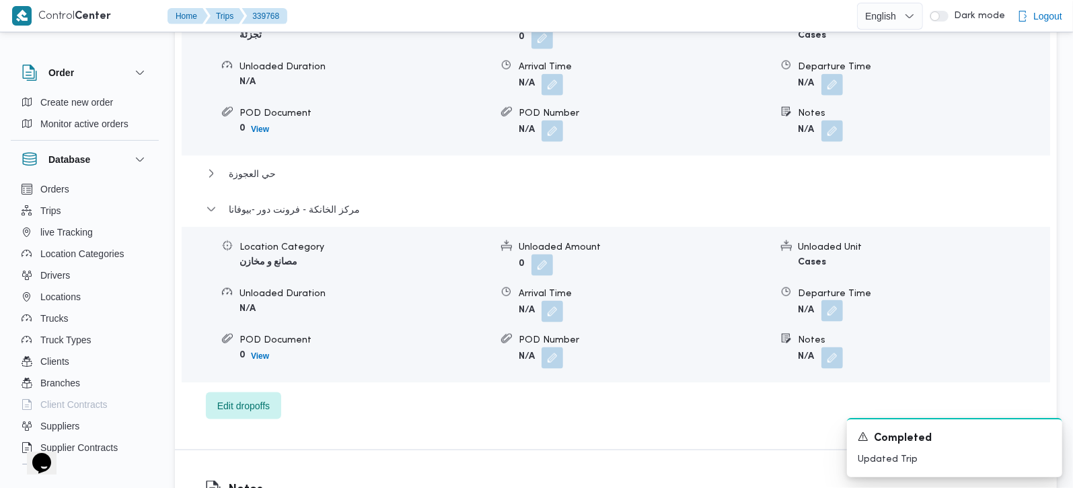
click at [828, 300] on button "button" at bounding box center [832, 311] width 22 height 22
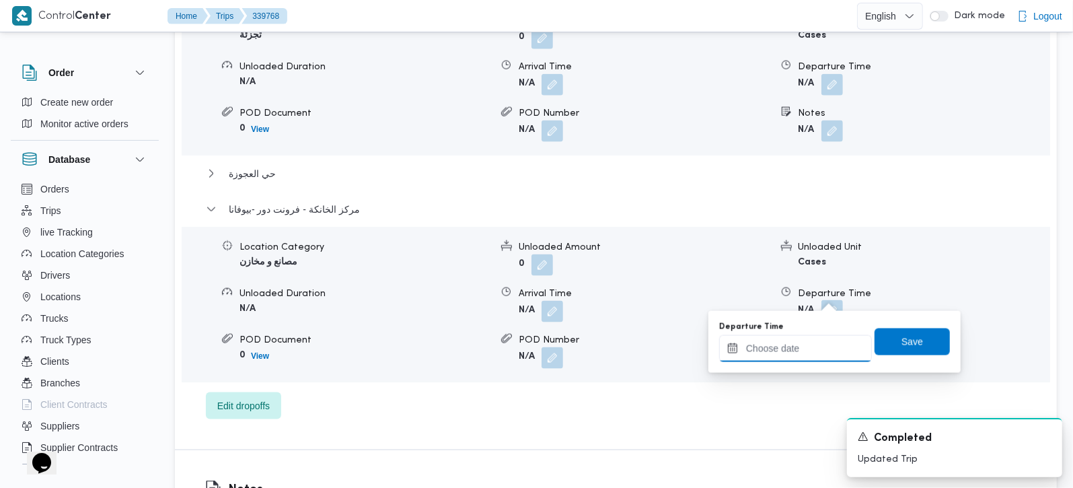
click at [805, 358] on input "Departure Time" at bounding box center [795, 348] width 153 height 27
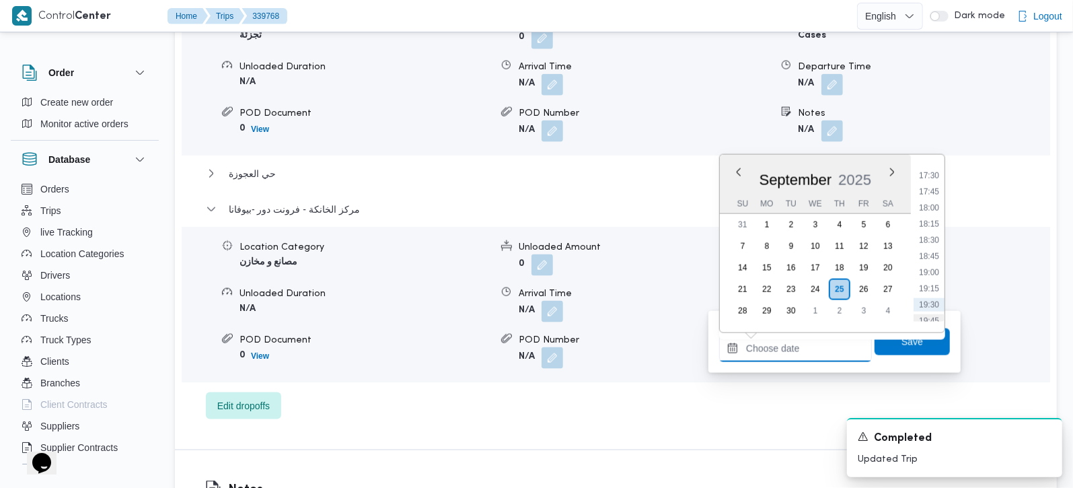
scroll to position [1099, 0]
drag, startPoint x: 938, startPoint y: 200, endPoint x: 933, endPoint y: 217, distance: 17.5
click at [938, 200] on li "17:30" at bounding box center [928, 202] width 31 height 13
type input "[DATE] 17:30"
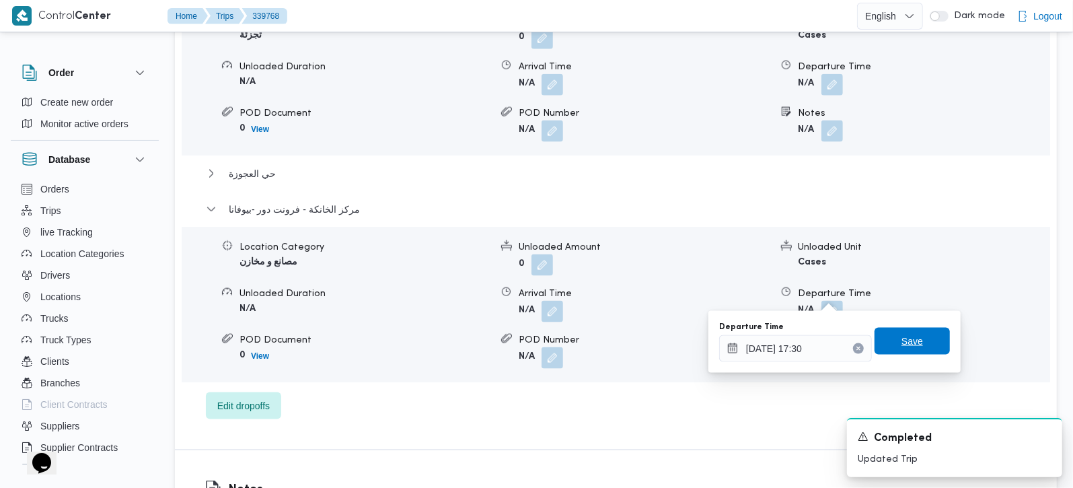
click at [901, 342] on span "Save" at bounding box center [912, 341] width 22 height 16
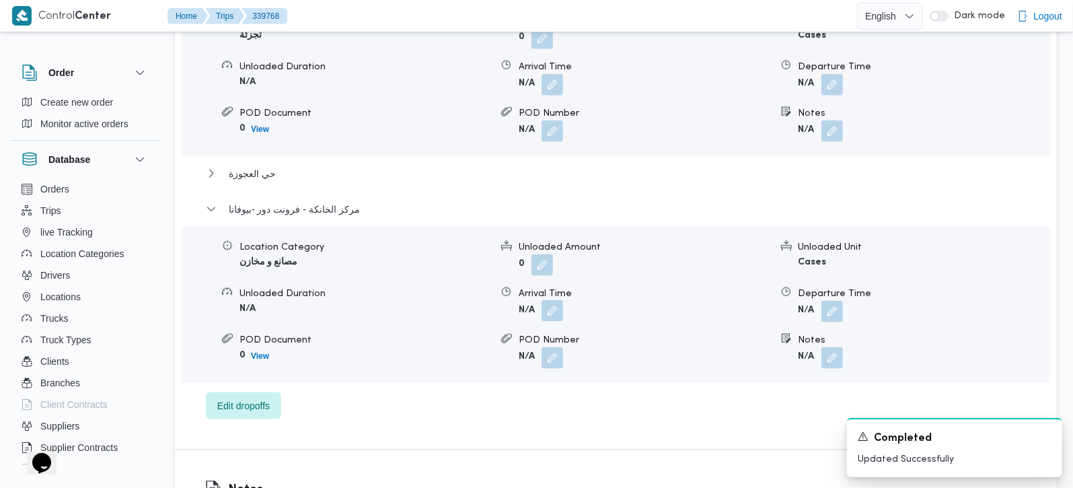
click at [549, 300] on button "button" at bounding box center [552, 311] width 22 height 22
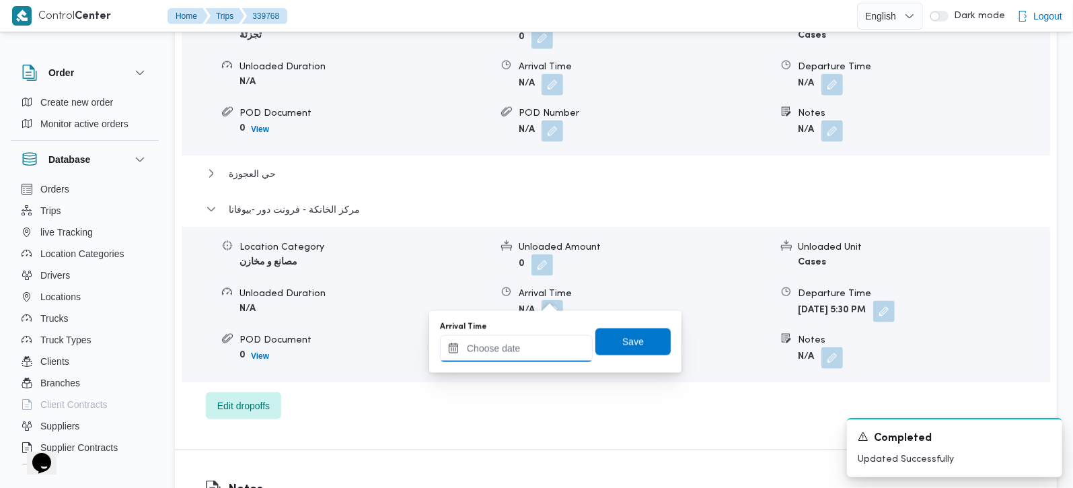
click at [531, 352] on input "Arrival Time" at bounding box center [516, 348] width 153 height 27
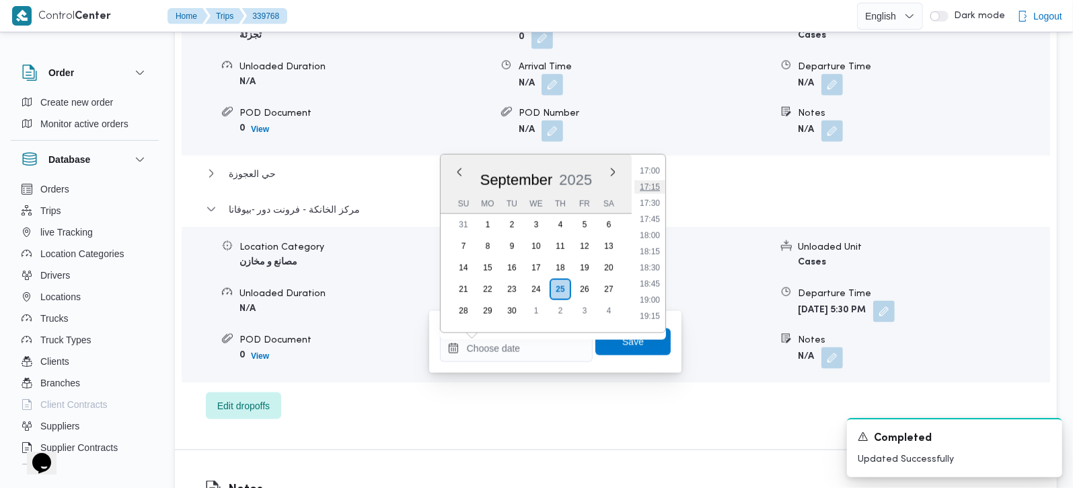
click at [653, 186] on li "17:15" at bounding box center [649, 186] width 31 height 13
type input "[DATE] 17:15"
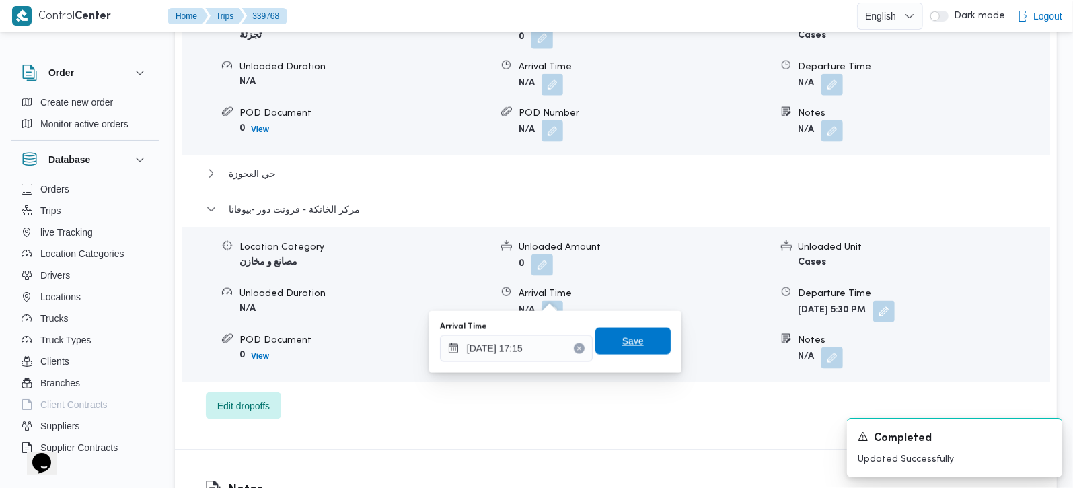
click at [628, 330] on span "Save" at bounding box center [632, 340] width 75 height 27
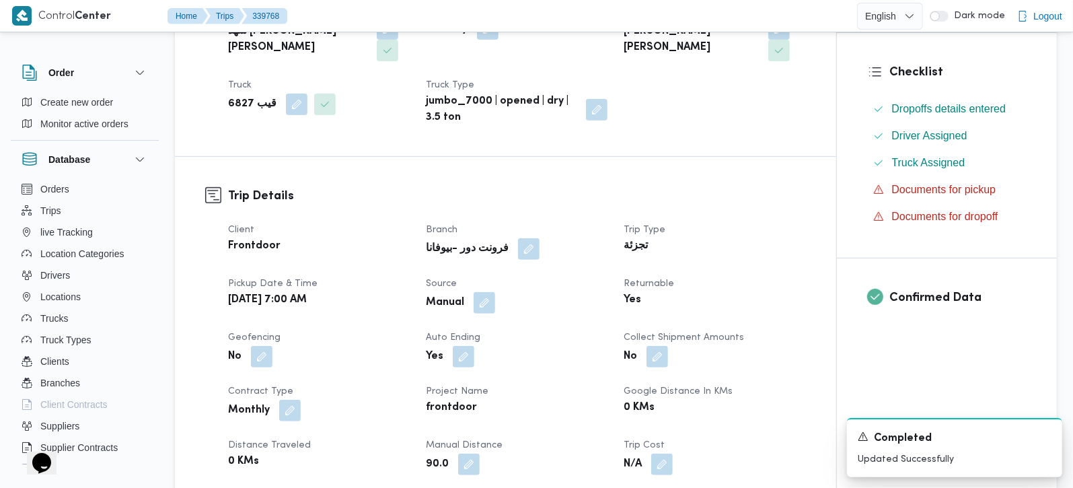
scroll to position [0, 0]
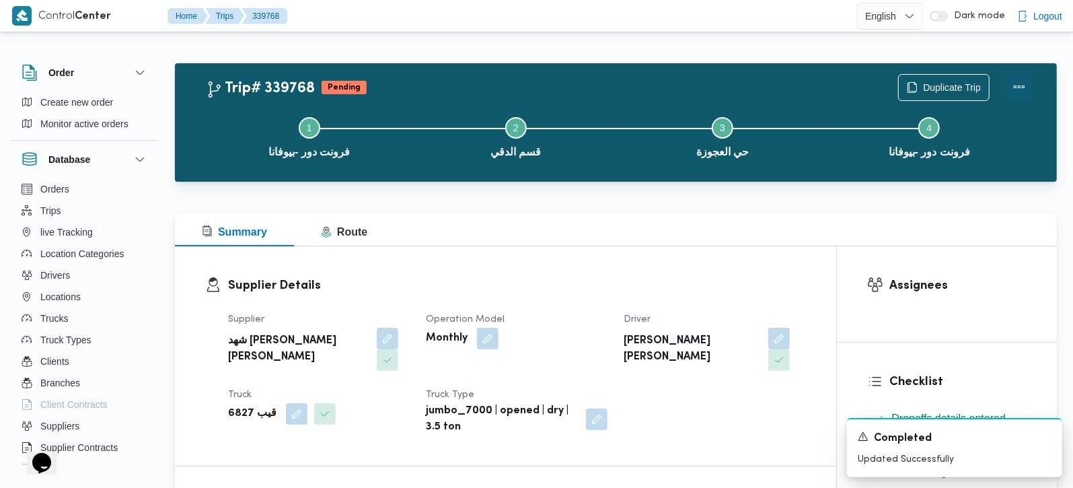
click at [1019, 88] on button "Actions" at bounding box center [1018, 86] width 27 height 27
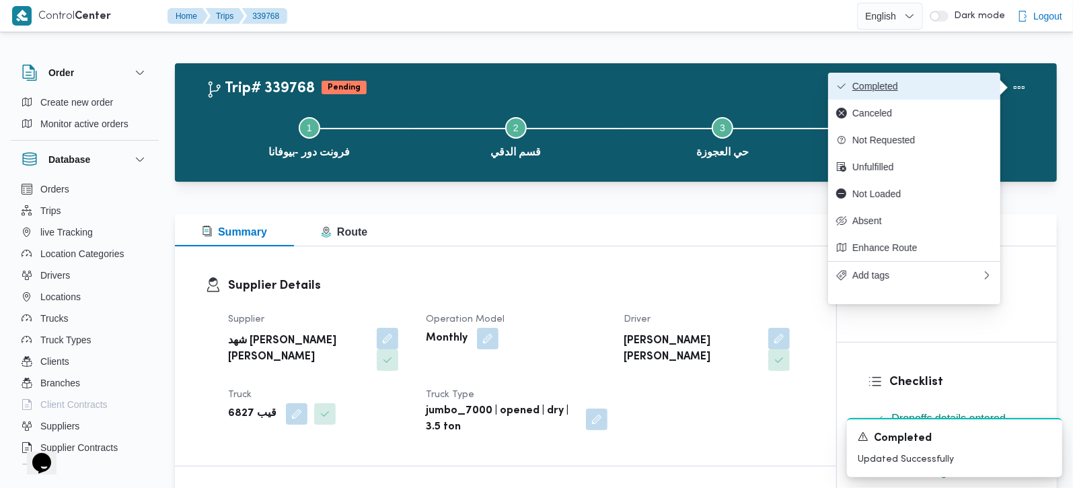
click at [938, 83] on span "Completed" at bounding box center [922, 86] width 140 height 11
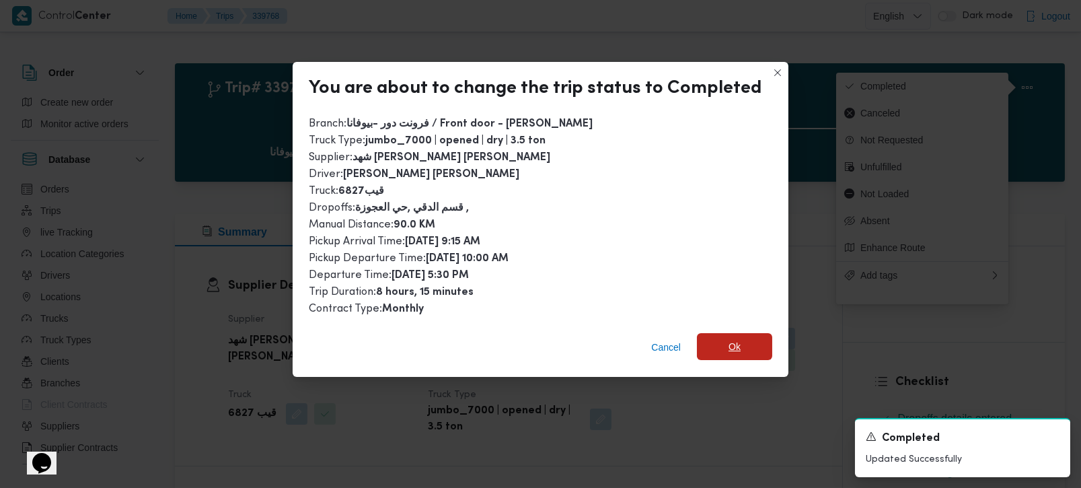
click at [728, 339] on span "Ok" at bounding box center [734, 346] width 12 height 16
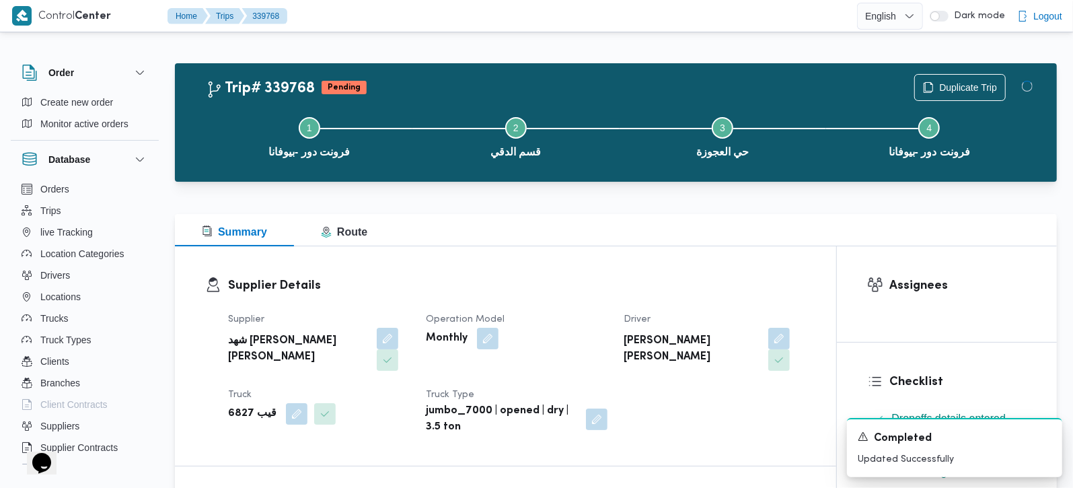
click at [701, 247] on div "Supplier Details Supplier شهد مصطفي احمد عبدة عباس حمودة Operation Model Monthl…" at bounding box center [505, 355] width 661 height 219
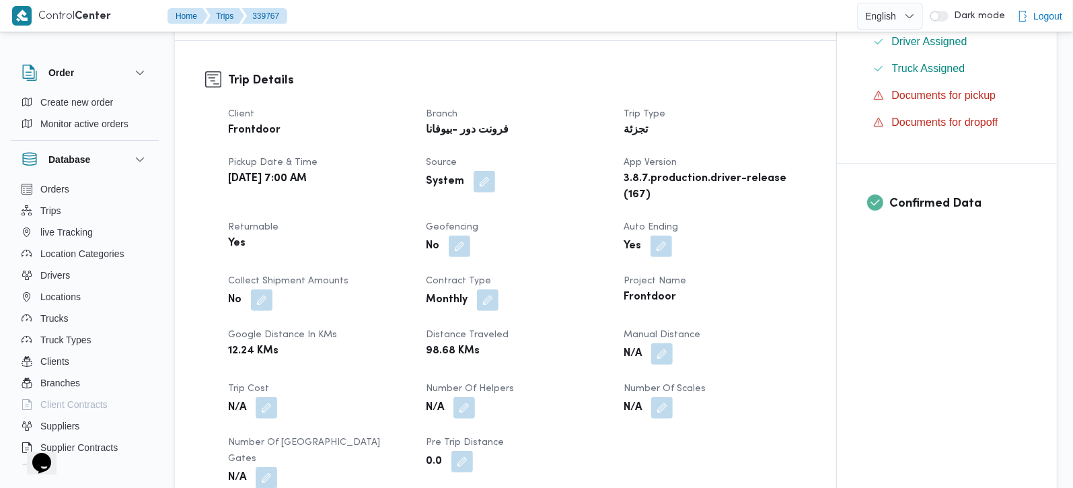
scroll to position [553, 0]
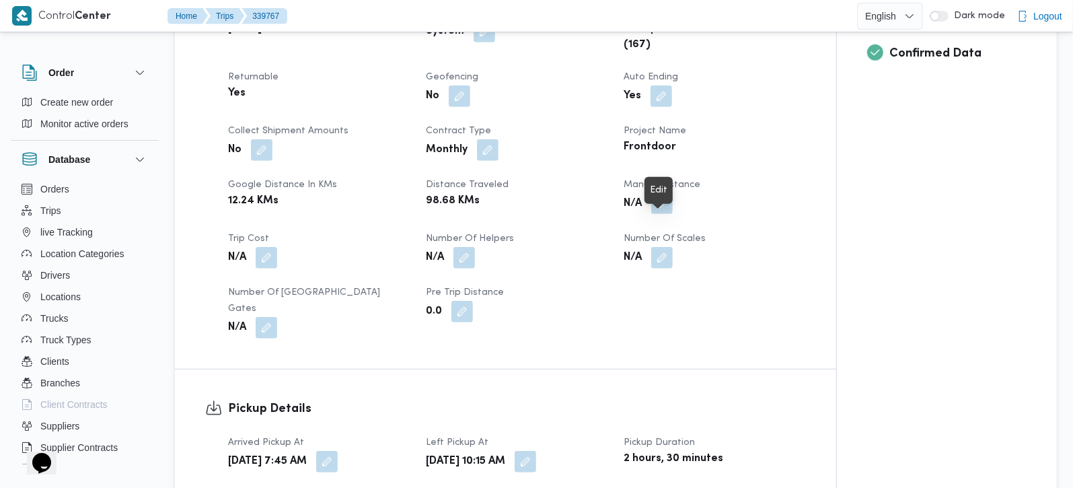
click at [655, 214] on button "button" at bounding box center [662, 203] width 22 height 22
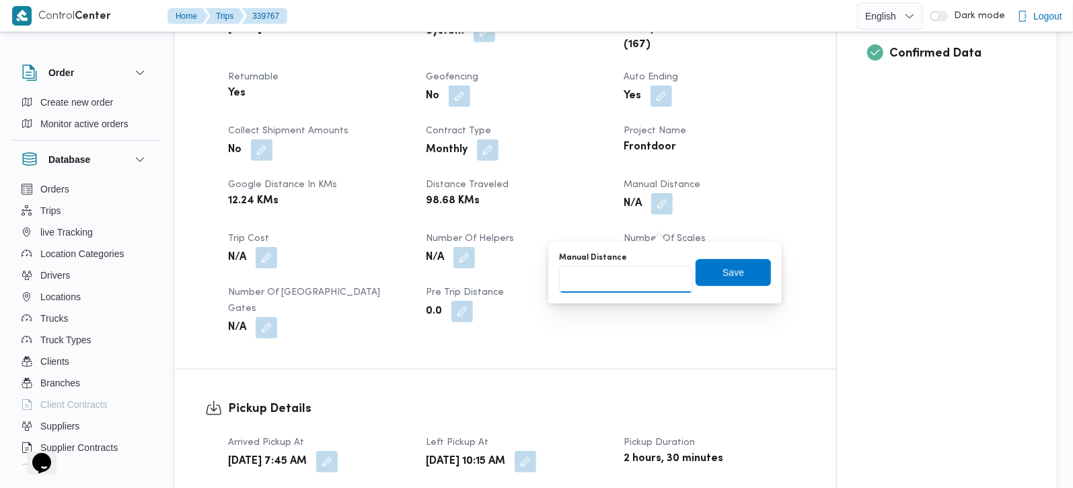
click at [615, 270] on input "Manual Distance" at bounding box center [626, 279] width 134 height 27
type input "120"
click at [743, 264] on span "Save" at bounding box center [732, 271] width 75 height 27
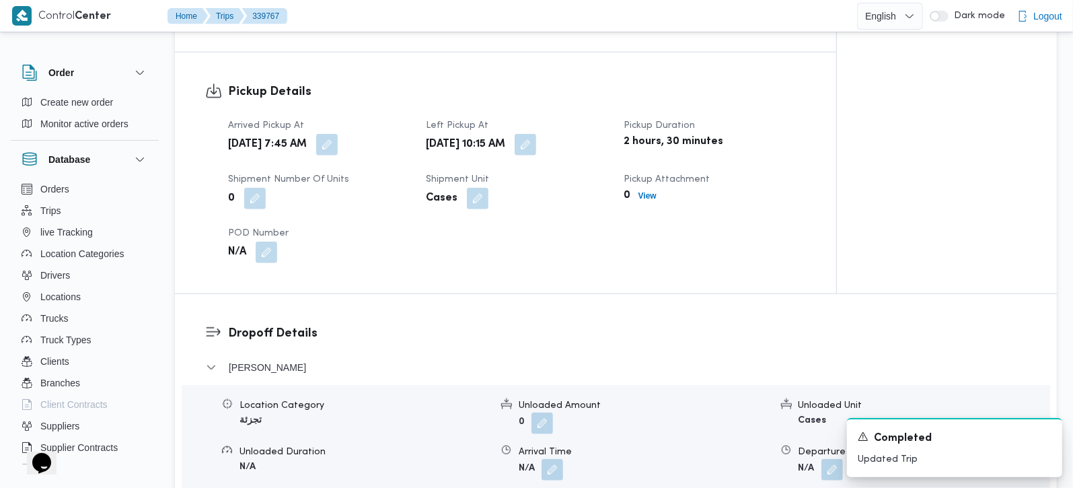
scroll to position [949, 0]
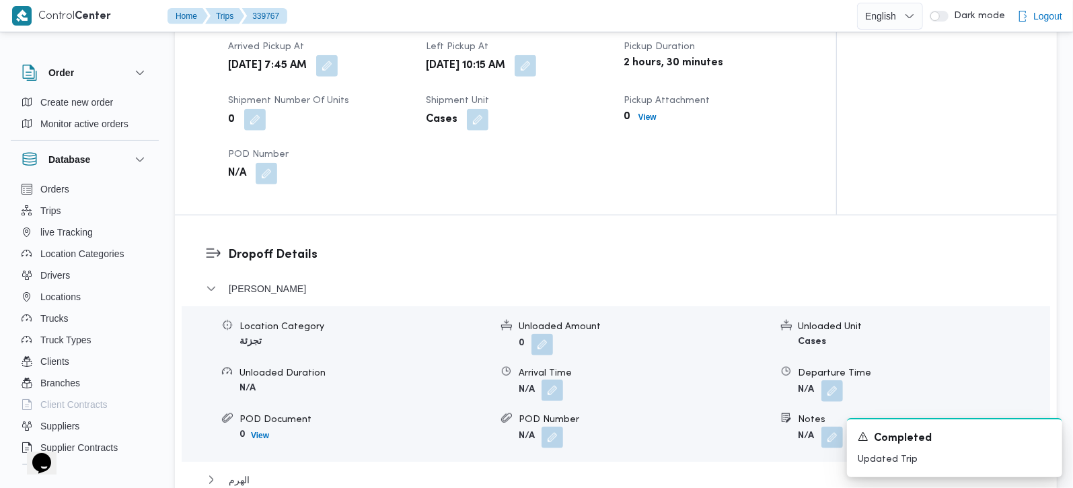
click at [558, 384] on button "button" at bounding box center [552, 390] width 22 height 22
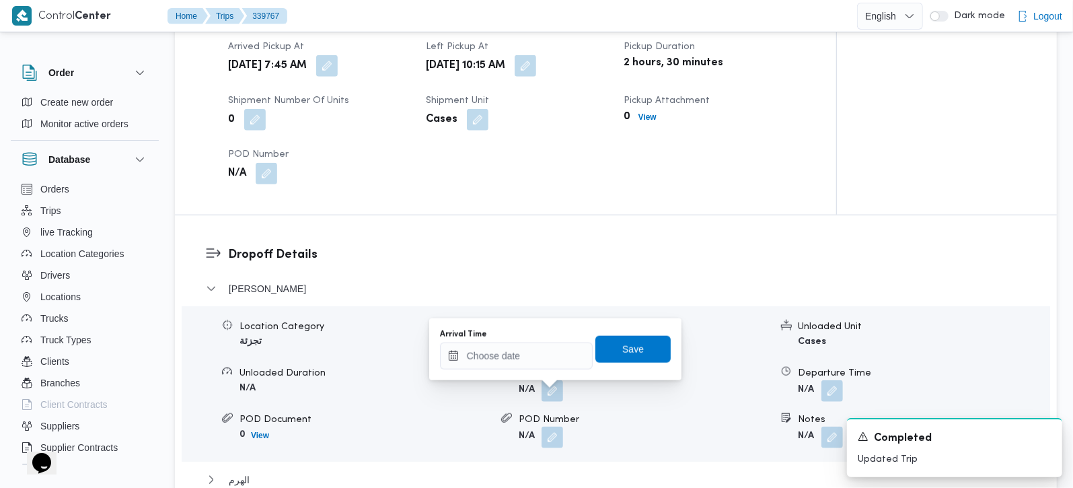
click at [503, 173] on div "Arrived Pickup At Thu, Sep 25, 2025 7:45 AM Left Pickup At Thu, Sep 25, 2025 10…" at bounding box center [517, 111] width 594 height 161
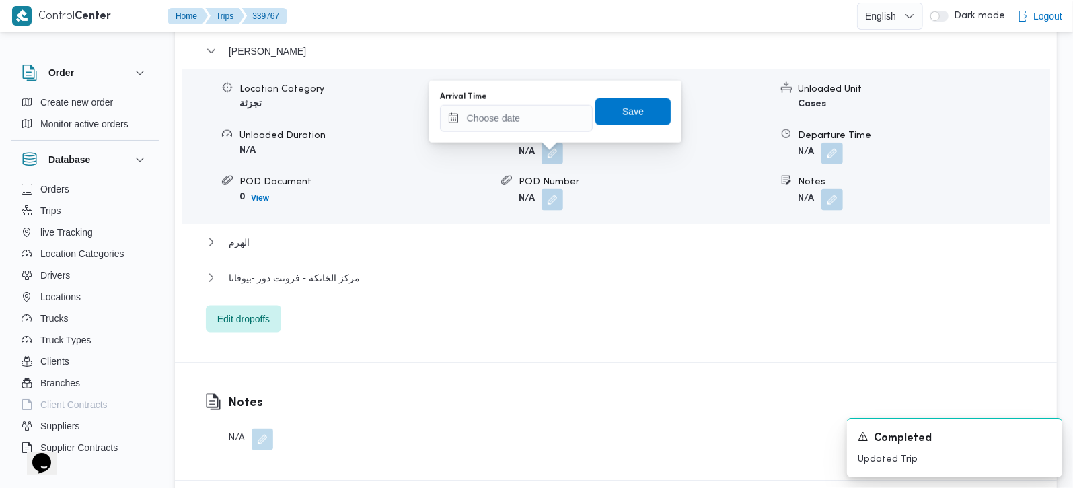
click at [315, 272] on div "فيصل Location Category تجزئة Unloaded Amount 0 Unloaded Unit Cases Unloaded Dur…" at bounding box center [616, 187] width 820 height 289
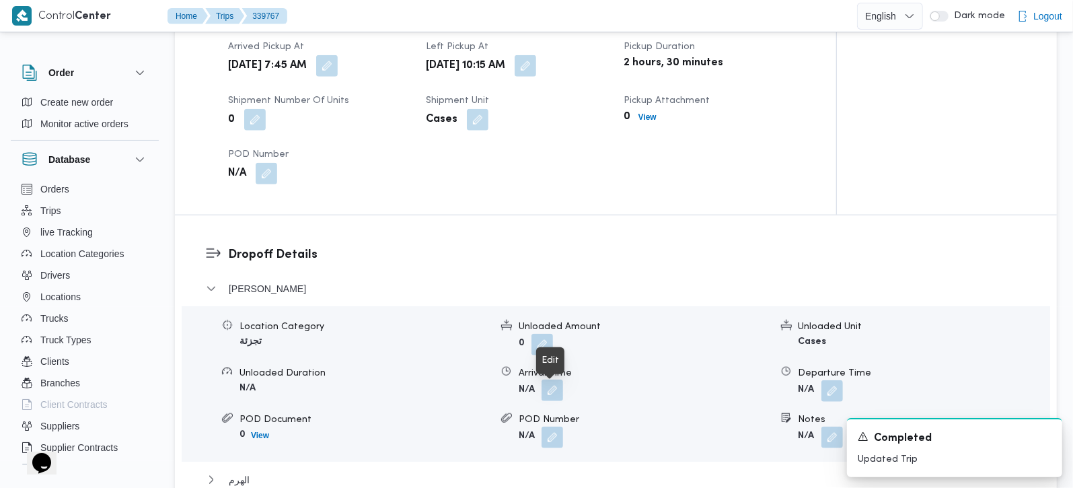
click at [553, 395] on button "button" at bounding box center [552, 390] width 22 height 22
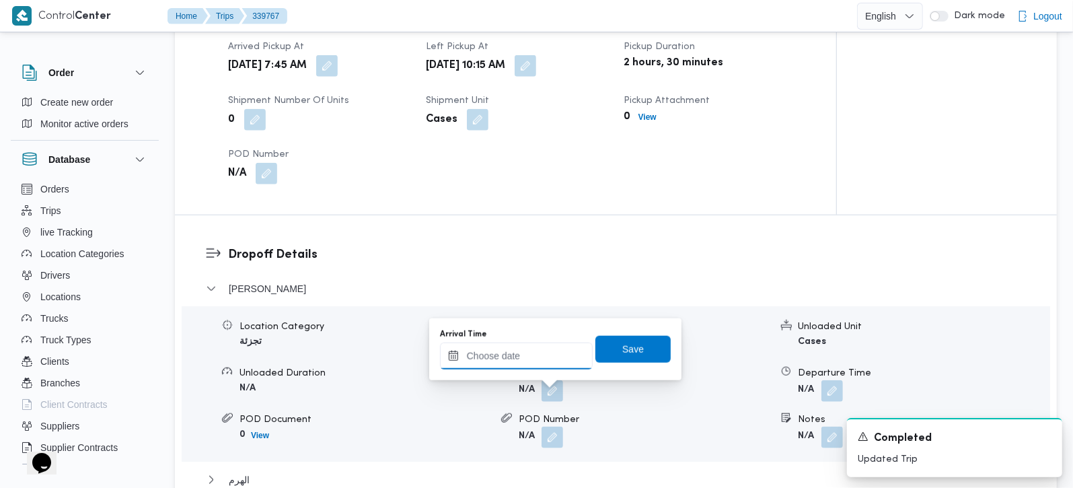
click at [539, 352] on input "Arrival Time" at bounding box center [516, 355] width 153 height 27
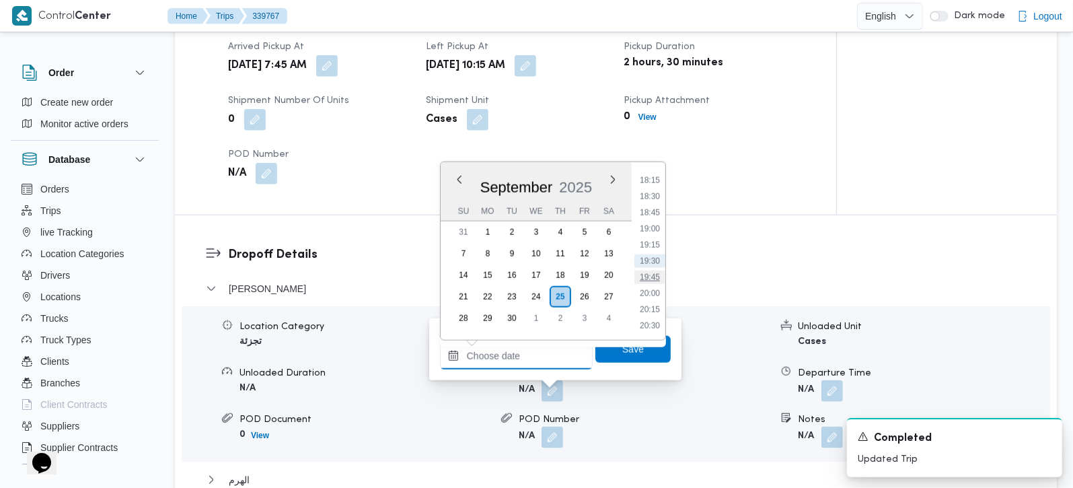
scroll to position [703, 0]
drag, startPoint x: 655, startPoint y: 205, endPoint x: 644, endPoint y: 356, distance: 151.0
click at [655, 205] on li "11:15" at bounding box center [649, 202] width 31 height 13
type input "25/09/2025 11:15"
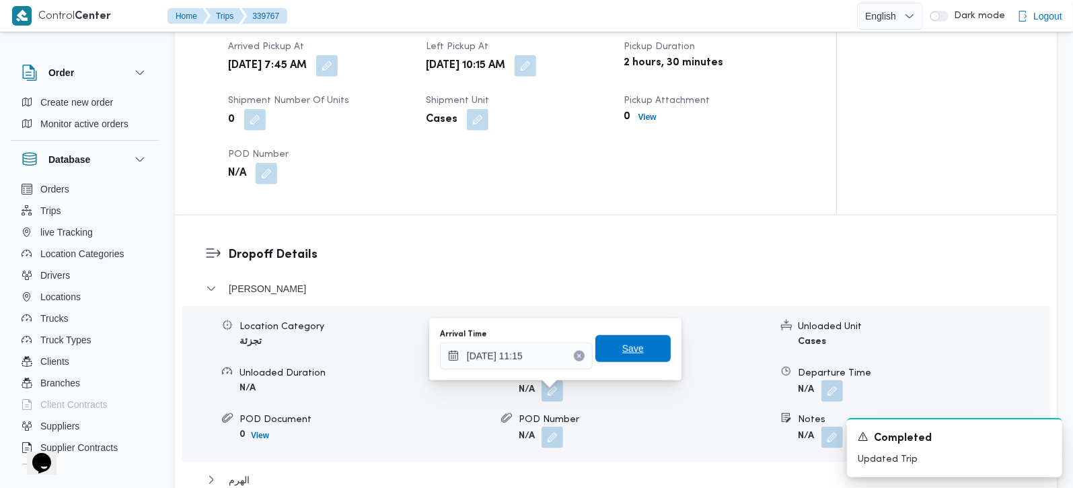
click at [633, 348] on span "Save" at bounding box center [632, 348] width 75 height 27
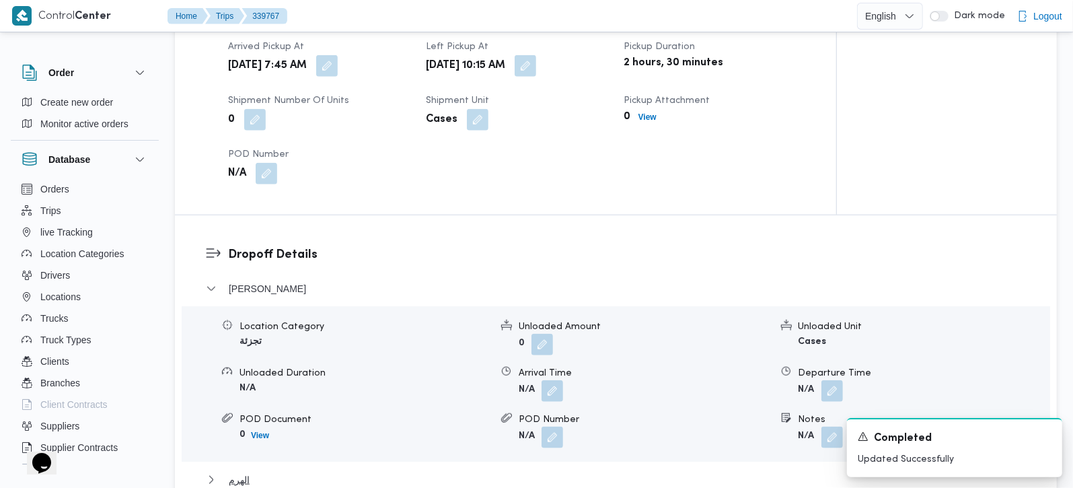
scroll to position [1107, 0]
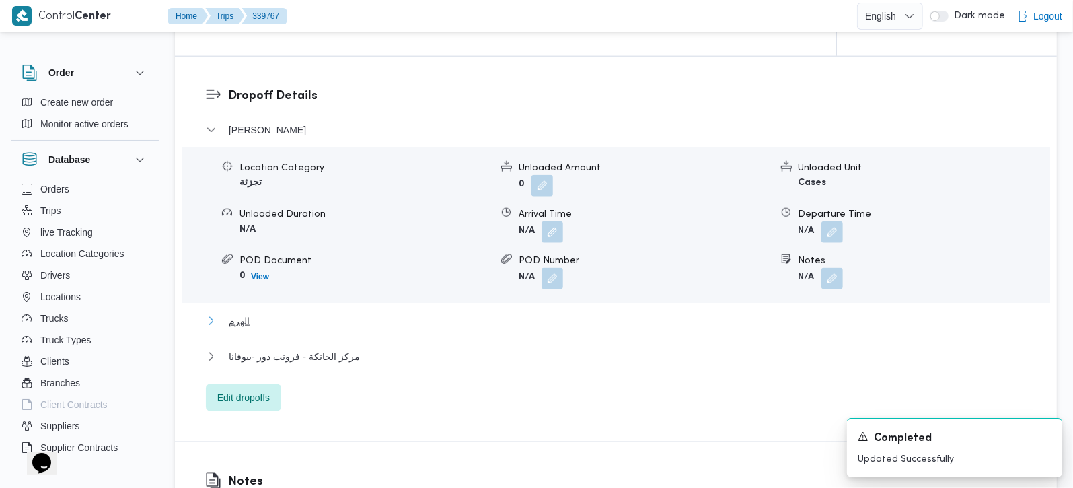
click at [243, 319] on span "الهرم" at bounding box center [239, 321] width 21 height 16
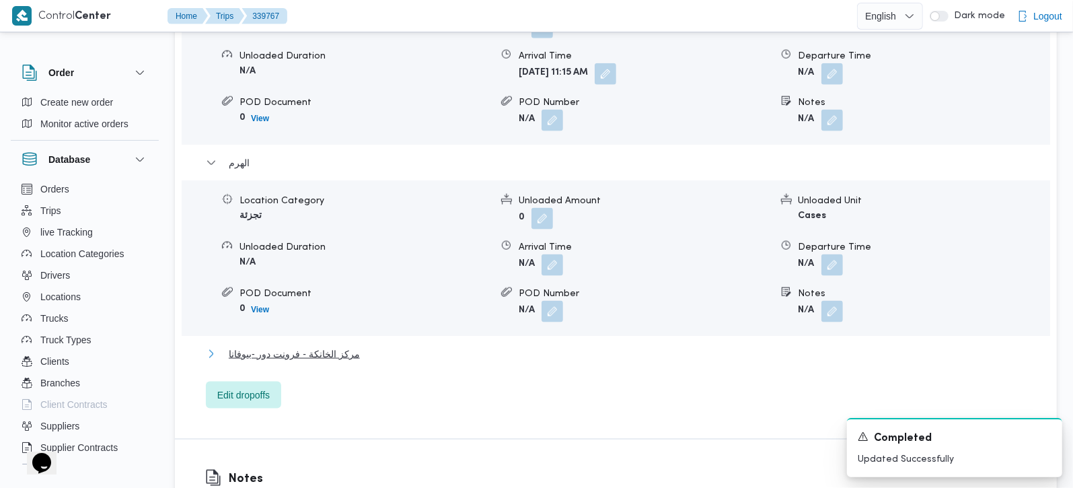
click at [347, 362] on span "مركز الخانكة - فرونت دور -بيوفانا" at bounding box center [294, 354] width 131 height 16
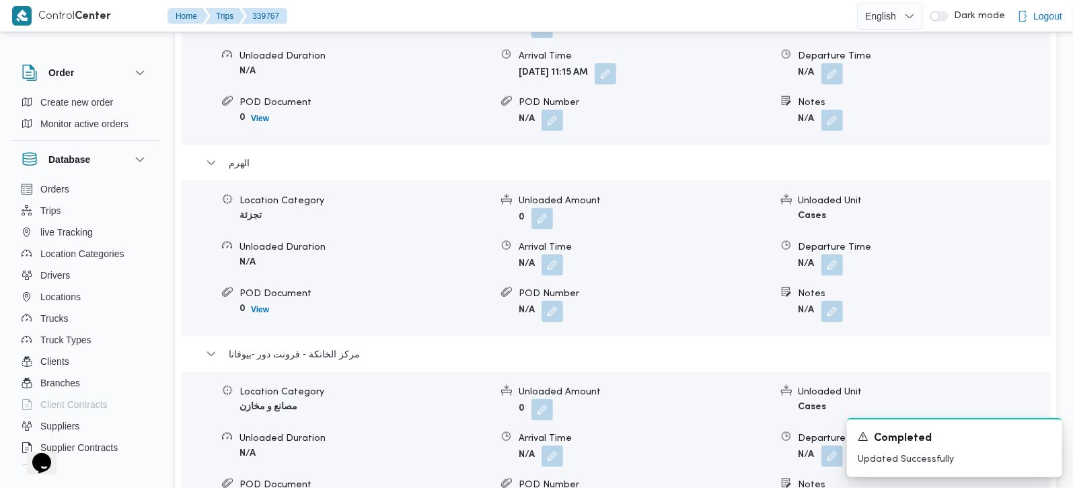
scroll to position [1503, 0]
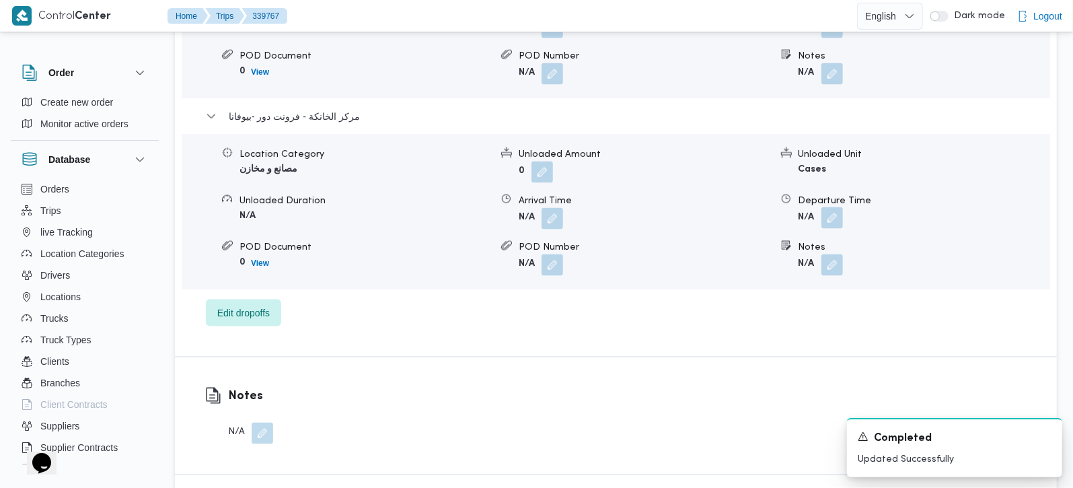
click at [822, 212] on span at bounding box center [828, 219] width 28 height 22
click at [832, 217] on button "button" at bounding box center [832, 218] width 22 height 22
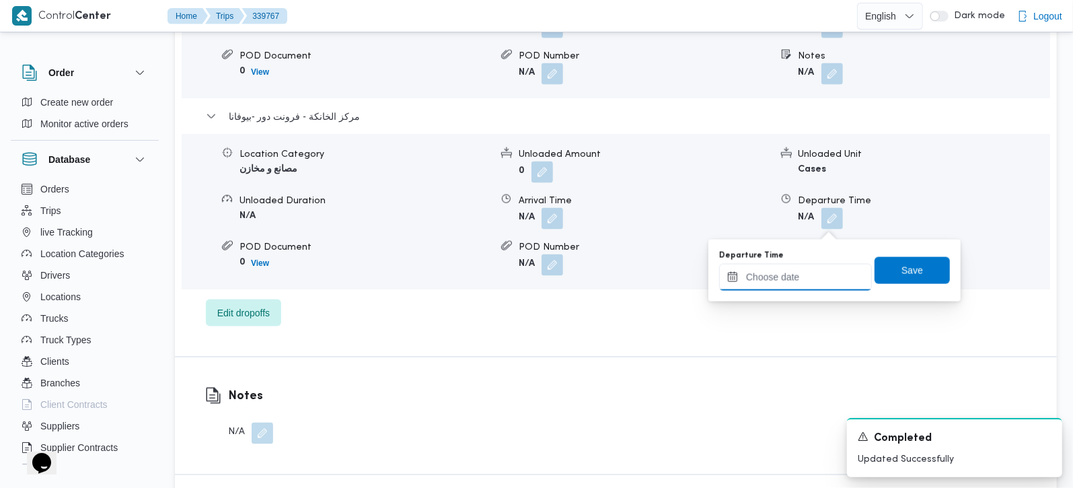
drag, startPoint x: 833, startPoint y: 222, endPoint x: 974, endPoint y: 303, distance: 162.6
click at [815, 274] on input "Departure Time" at bounding box center [795, 277] width 153 height 27
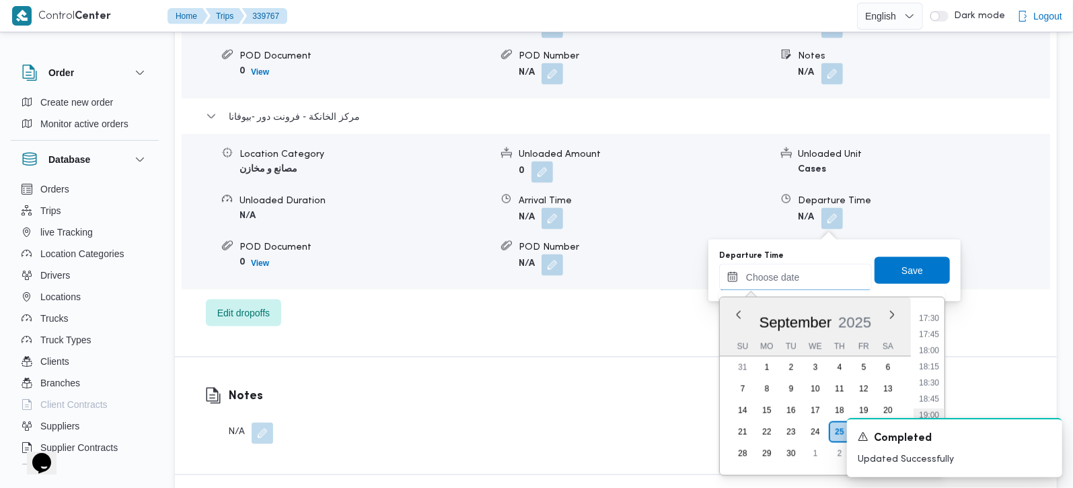
scroll to position [1099, 0]
click at [938, 375] on li "18:00" at bounding box center [928, 377] width 31 height 13
type input "25/09/2025 18:00"
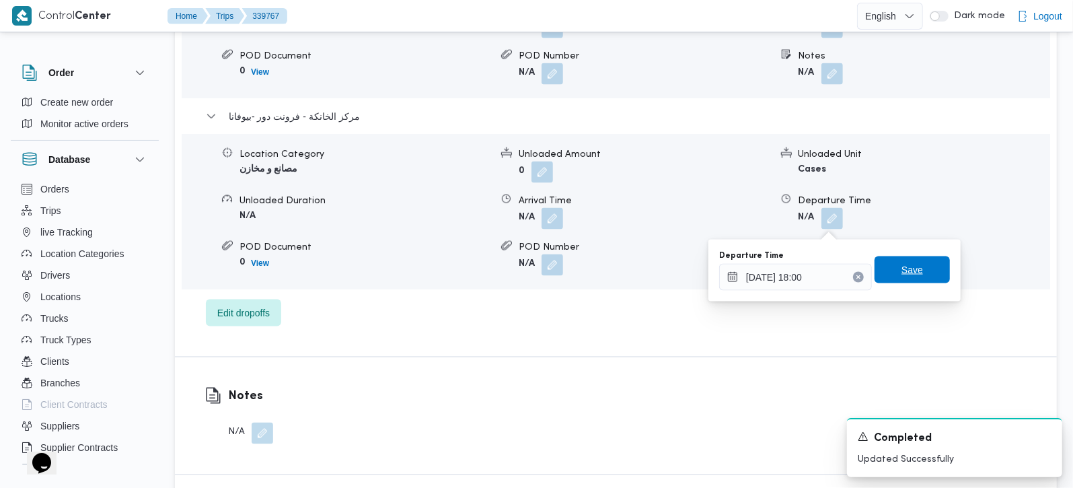
click at [913, 268] on span "Save" at bounding box center [911, 269] width 75 height 27
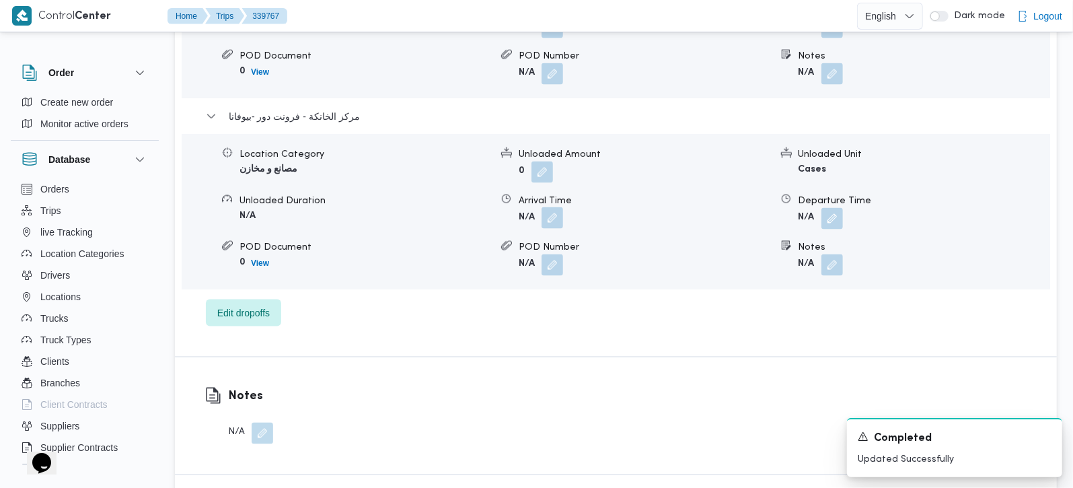
click at [553, 229] on button "button" at bounding box center [552, 218] width 22 height 22
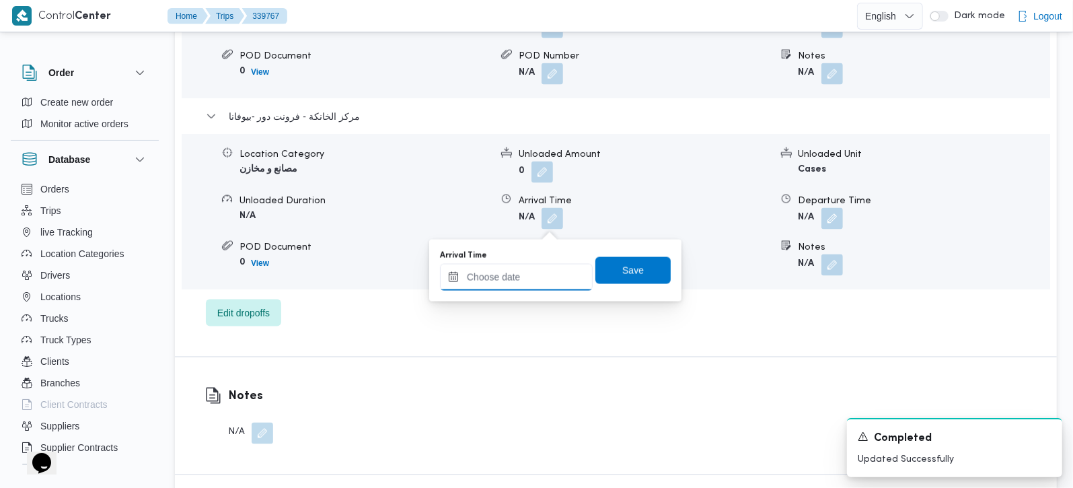
drag, startPoint x: 553, startPoint y: 229, endPoint x: 534, endPoint y: 280, distance: 54.7
click at [534, 280] on input "Arrival Time" at bounding box center [516, 277] width 153 height 27
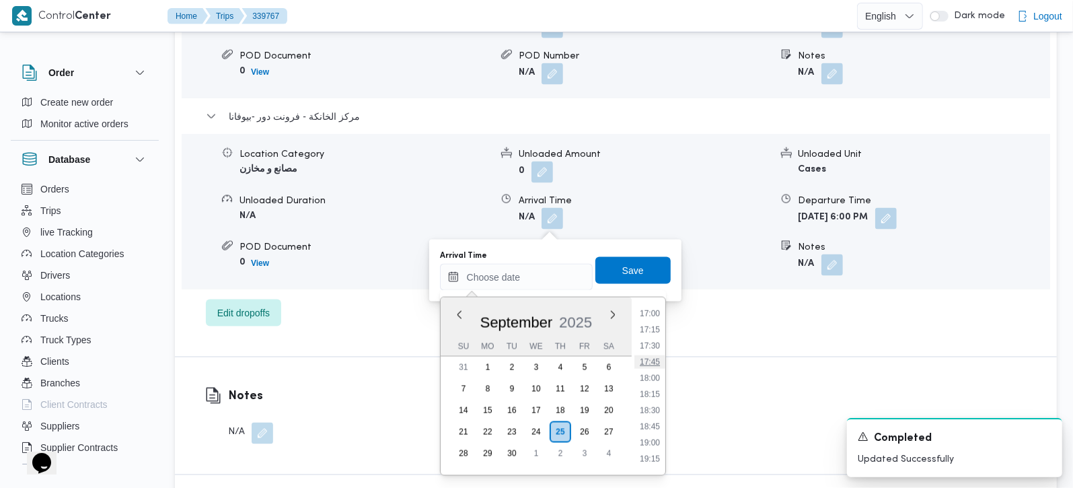
click at [656, 364] on li "17:45" at bounding box center [649, 361] width 31 height 13
type input "25/09/2025 17:45"
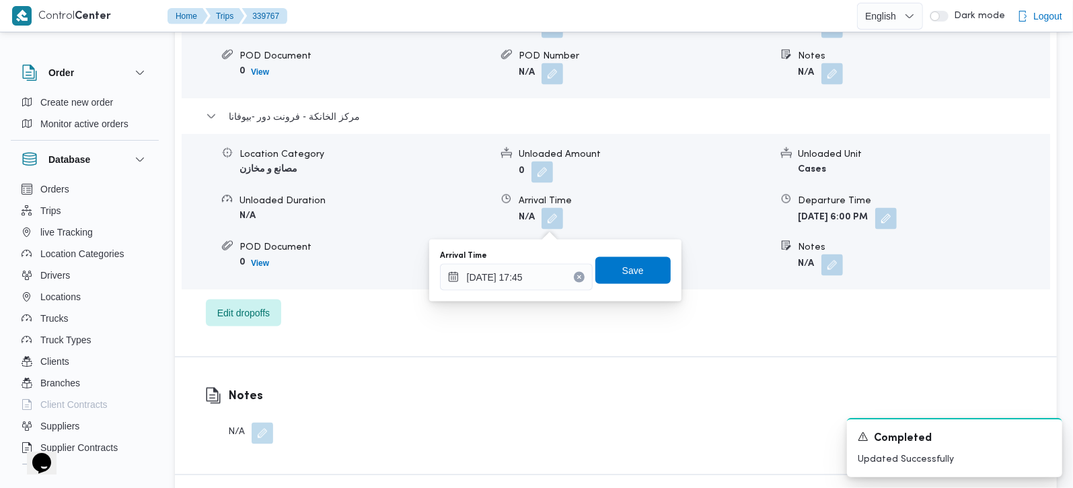
click at [621, 250] on div "Arrival Time 25/09/2025 17:45 Save" at bounding box center [554, 270] width 233 height 43
click at [631, 272] on span "Save" at bounding box center [633, 270] width 22 height 16
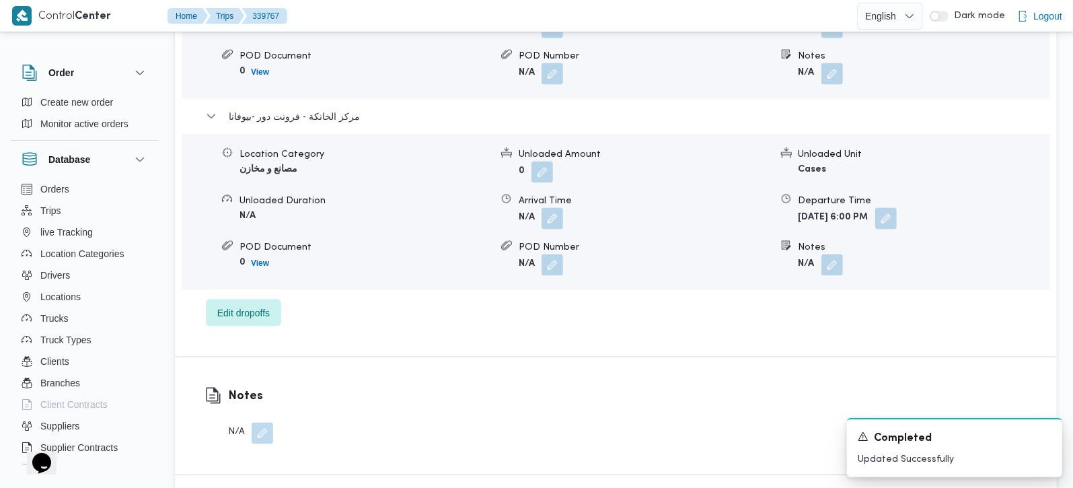
scroll to position [1424, 0]
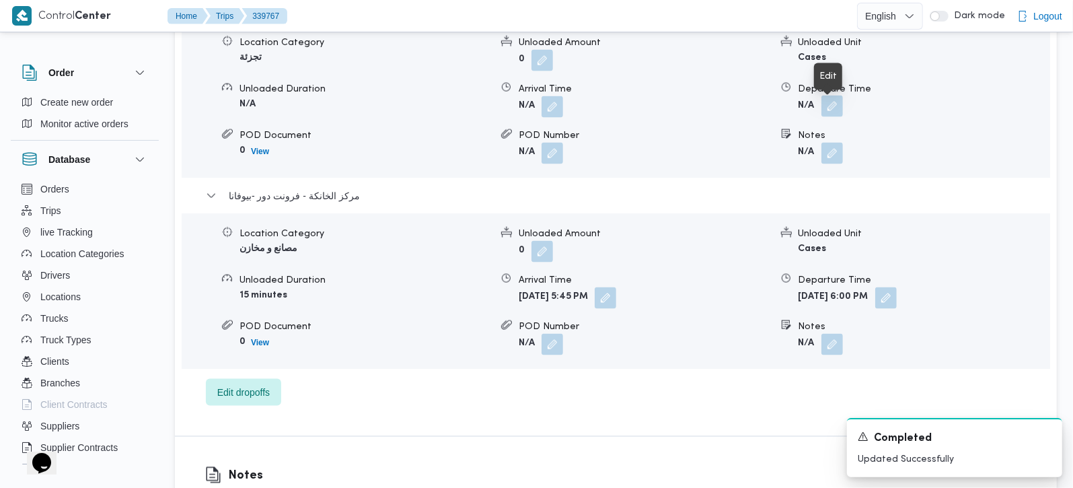
click at [837, 111] on button "button" at bounding box center [832, 106] width 22 height 22
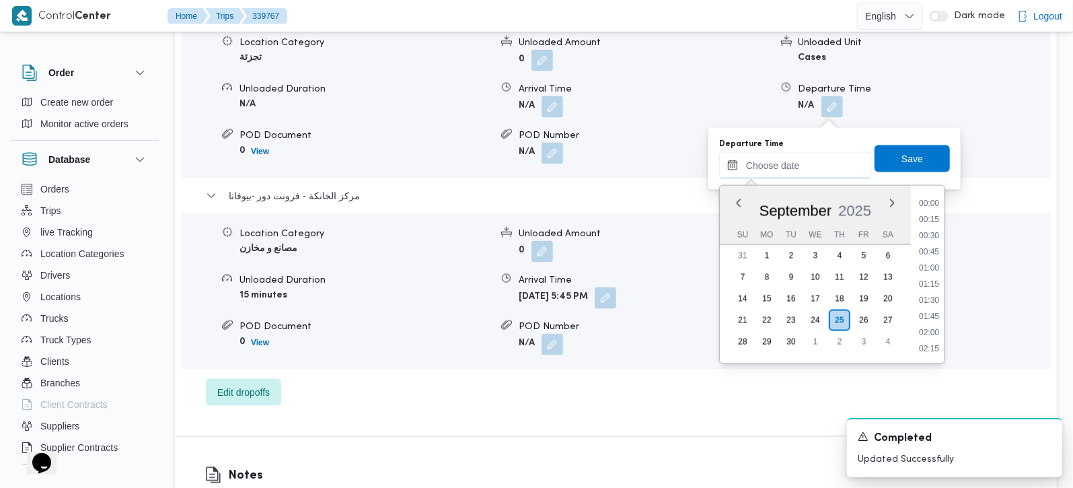
click at [825, 176] on input "Departure Time" at bounding box center [795, 165] width 153 height 27
click at [754, 193] on div "September 2025" at bounding box center [814, 208] width 191 height 34
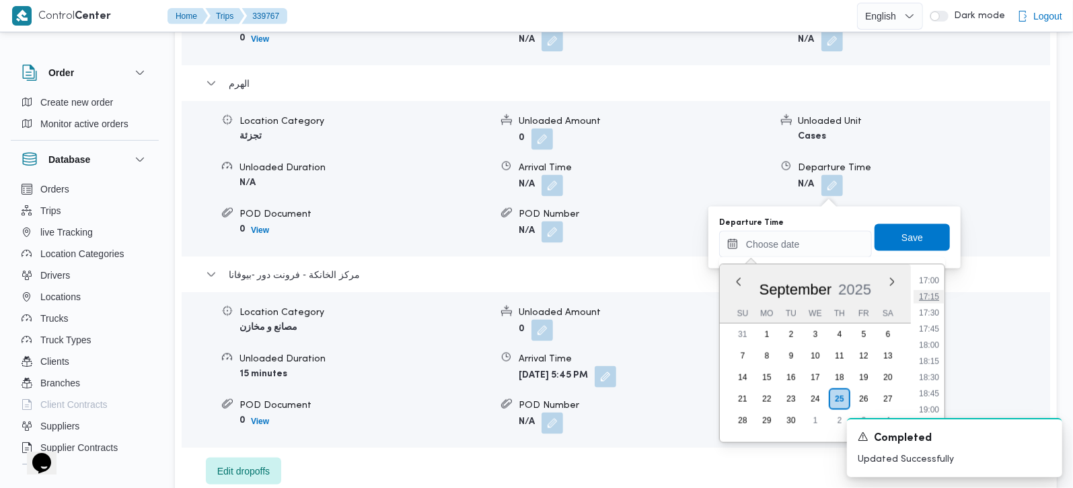
scroll to position [1019, 0]
click at [938, 346] on li "16:45" at bounding box center [928, 343] width 31 height 13
type input "25/09/2025 16:45"
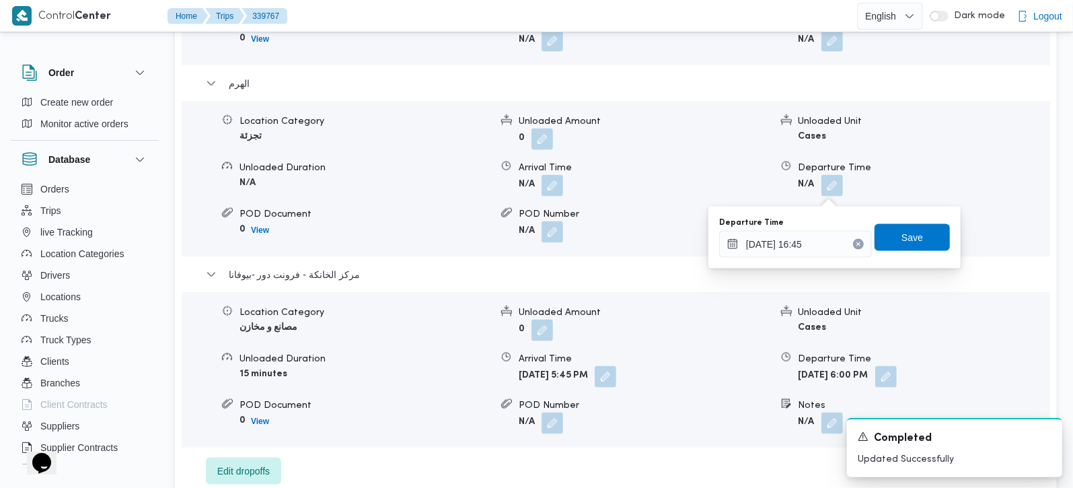
click at [925, 255] on div "Departure Time 25/09/2025 16:45 Save" at bounding box center [833, 237] width 233 height 43
click at [918, 241] on span "Save" at bounding box center [911, 236] width 75 height 27
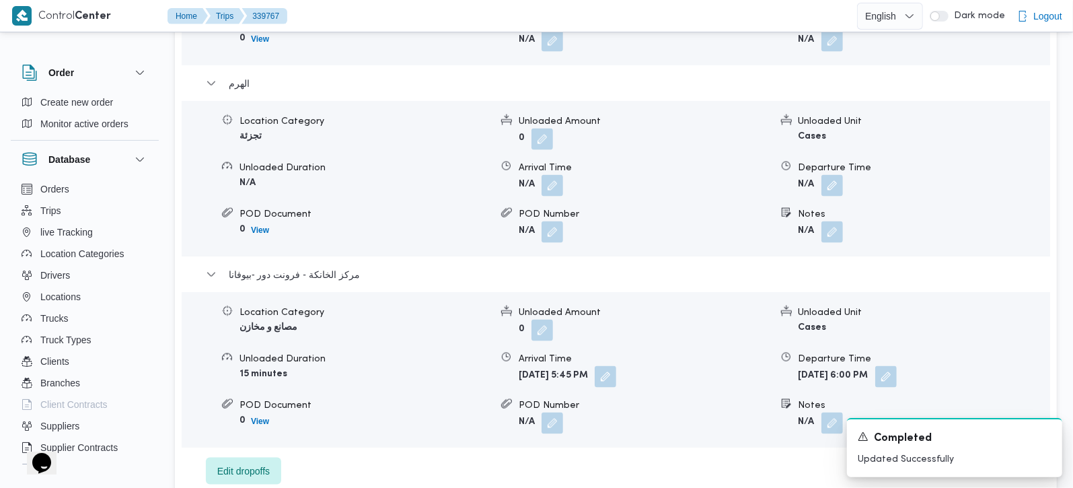
scroll to position [1186, 0]
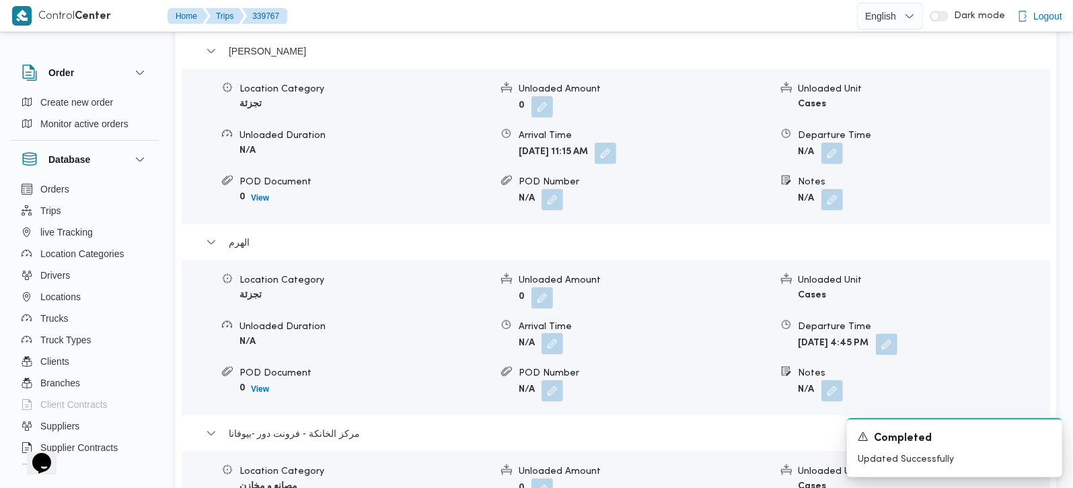
click at [541, 350] on button "button" at bounding box center [552, 344] width 22 height 22
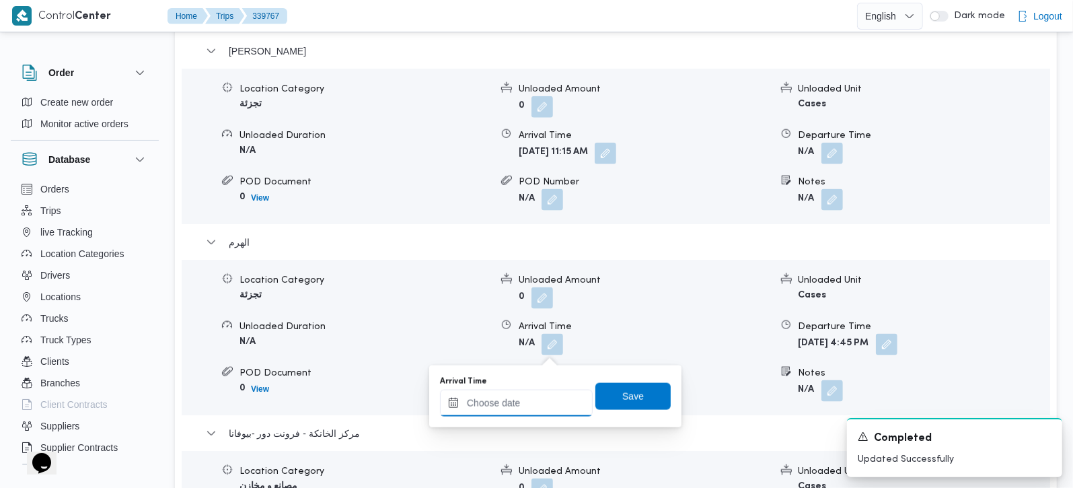
click at [526, 407] on input "Arrival Time" at bounding box center [516, 402] width 153 height 27
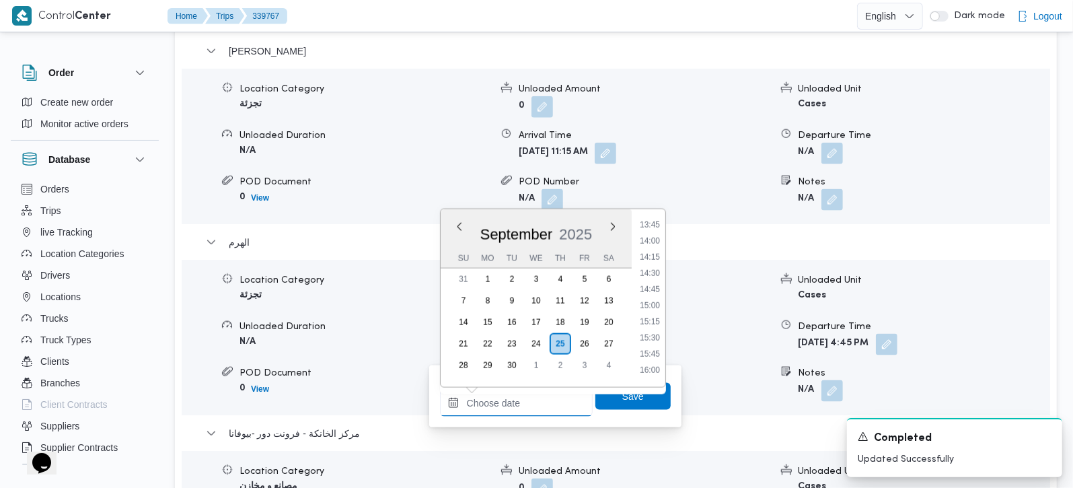
scroll to position [861, 0]
click at [653, 222] on li "13:15" at bounding box center [649, 220] width 31 height 13
type input "25/09/2025 13:15"
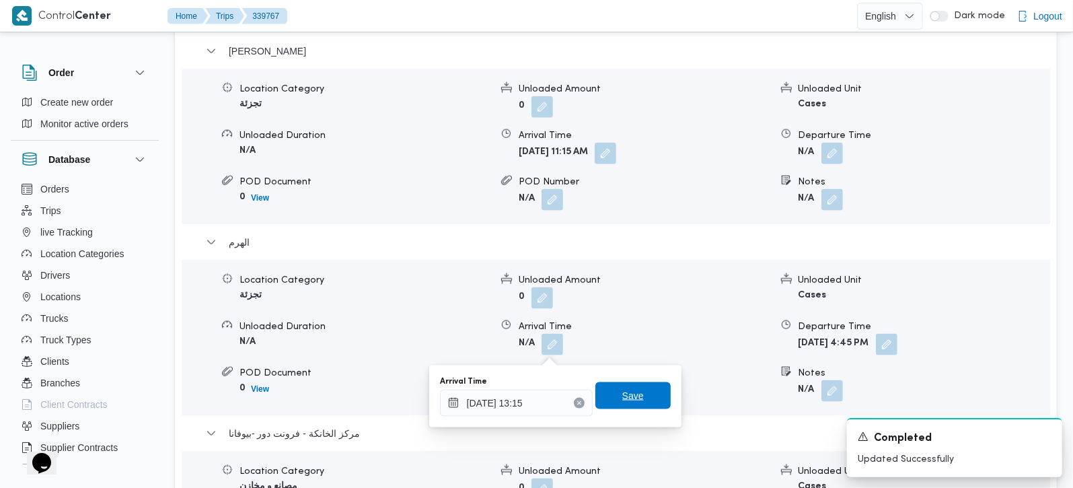
click at [625, 388] on span "Save" at bounding box center [633, 395] width 22 height 16
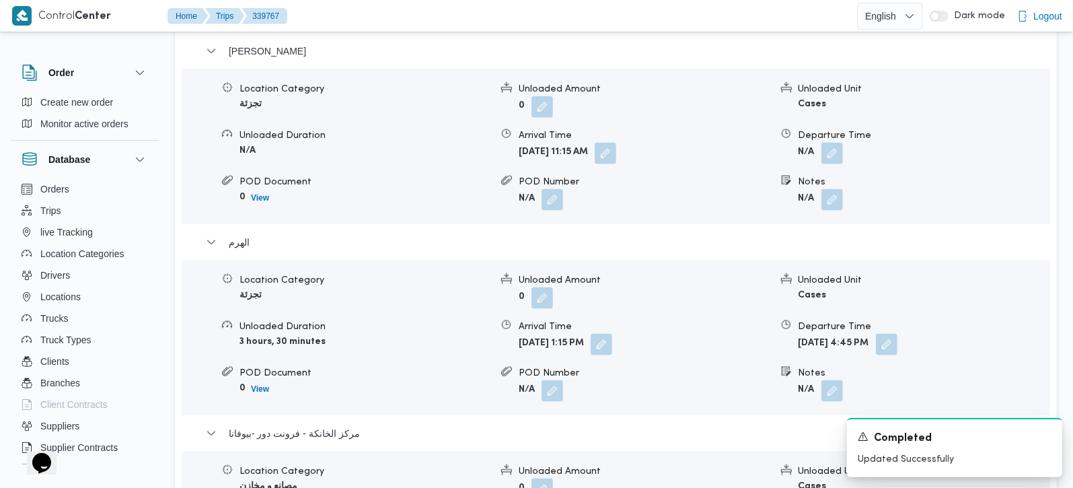
click at [830, 164] on span at bounding box center [828, 154] width 28 height 22
click at [797, 223] on div "Location Category تجزئة Unloaded Amount 0 Unloaded Unit Cases Unloaded Duration…" at bounding box center [615, 146] width 879 height 153
click at [826, 173] on div "Location Category تجزئة Unloaded Amount 0 Unloaded Unit Cases Unloaded Duration…" at bounding box center [615, 146] width 879 height 153
click at [836, 159] on button "button" at bounding box center [832, 153] width 22 height 22
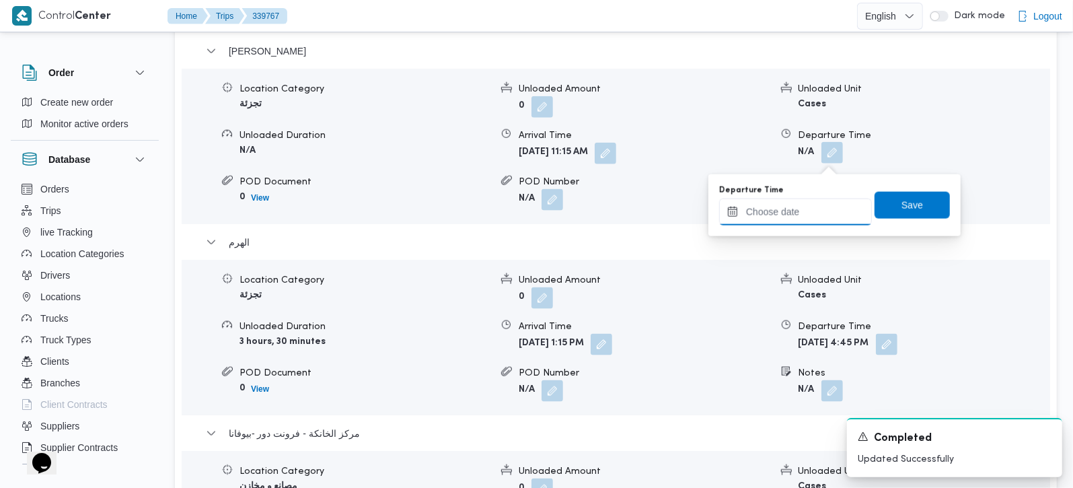
click at [814, 214] on input "Departure Time" at bounding box center [795, 211] width 153 height 27
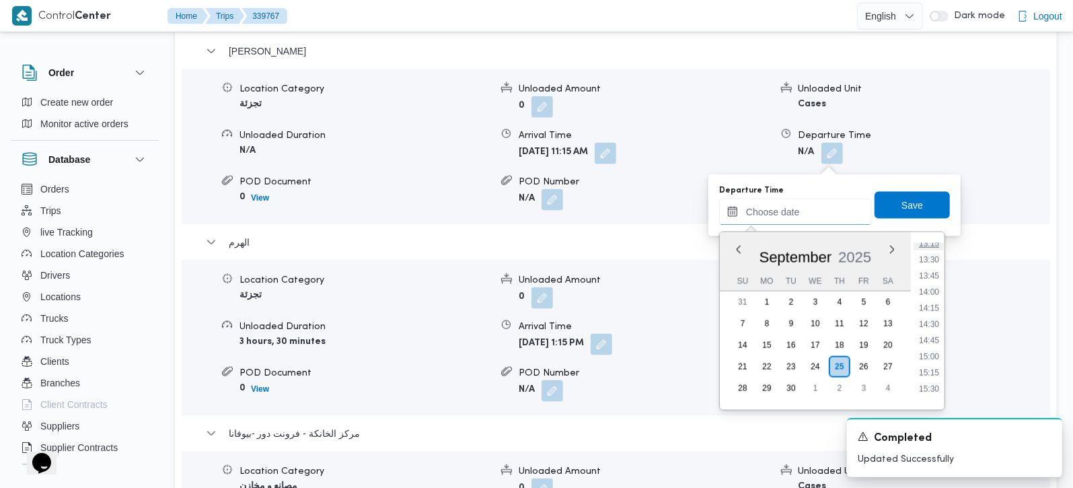
scroll to position [782, 0]
click at [929, 302] on li "13:00" at bounding box center [928, 306] width 31 height 13
type input "25/09/2025 13:00"
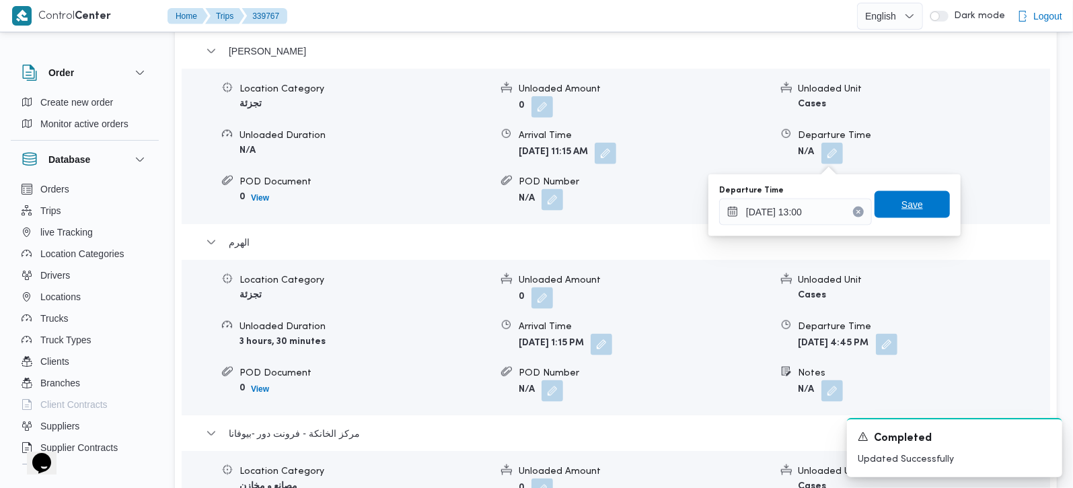
click at [909, 202] on span "Save" at bounding box center [912, 204] width 22 height 16
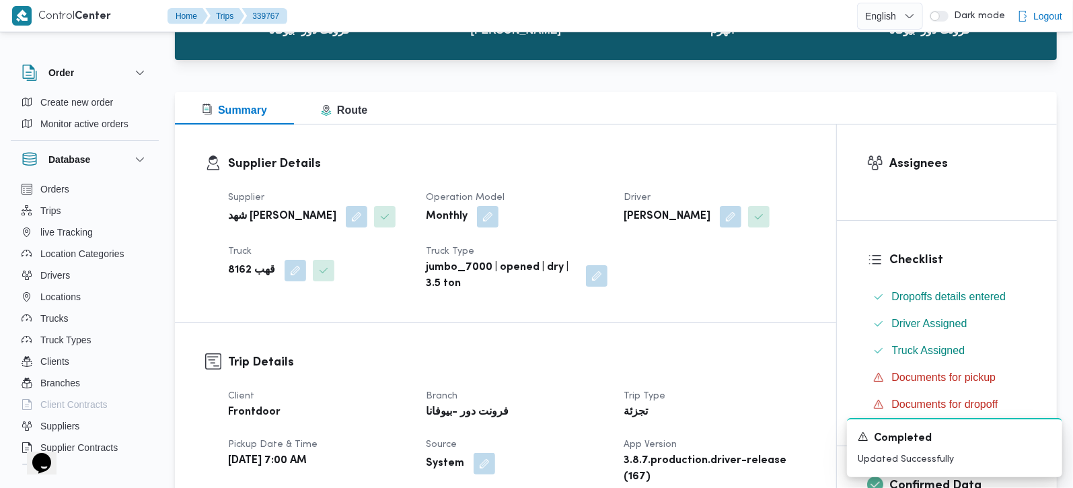
scroll to position [0, 0]
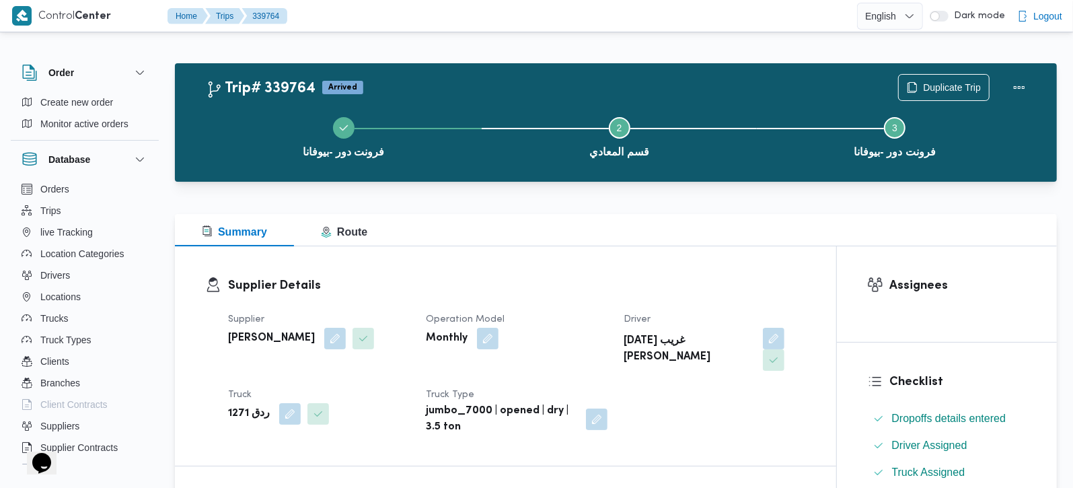
scroll to position [395, 0]
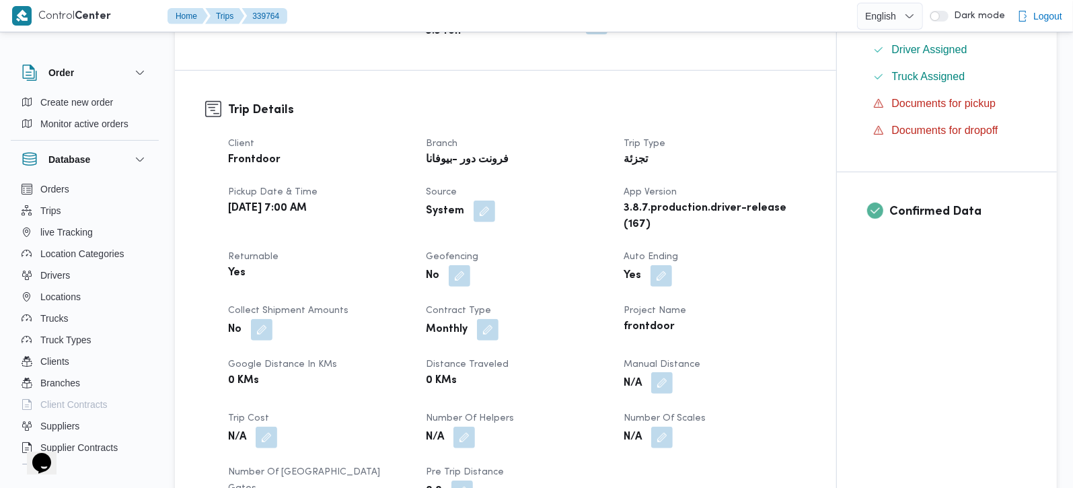
click at [658, 372] on button "button" at bounding box center [662, 383] width 22 height 22
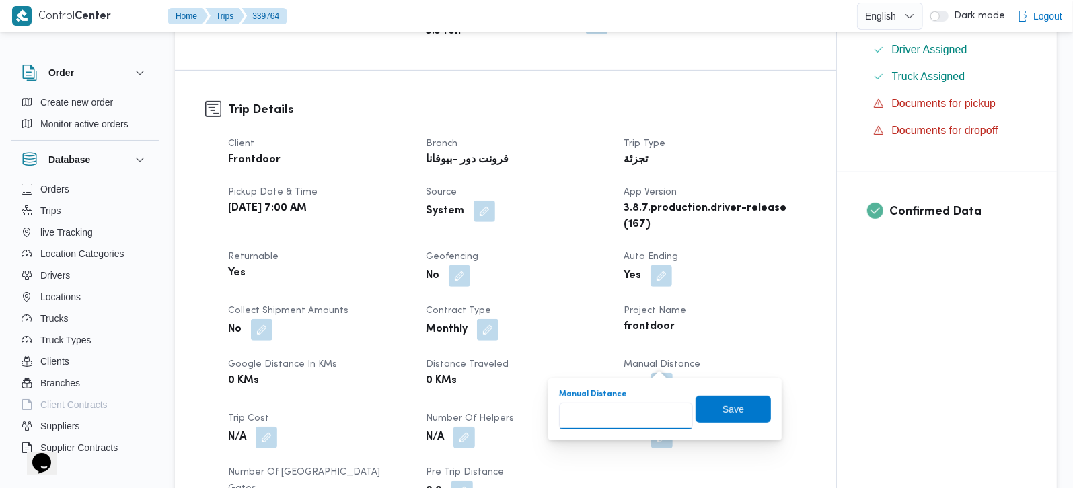
click at [627, 411] on input "Manual Distance" at bounding box center [626, 415] width 134 height 27
type input "131"
click at [732, 392] on div "Manual Distance 131 Save" at bounding box center [664, 408] width 215 height 43
click at [733, 405] on span "Save" at bounding box center [732, 408] width 75 height 27
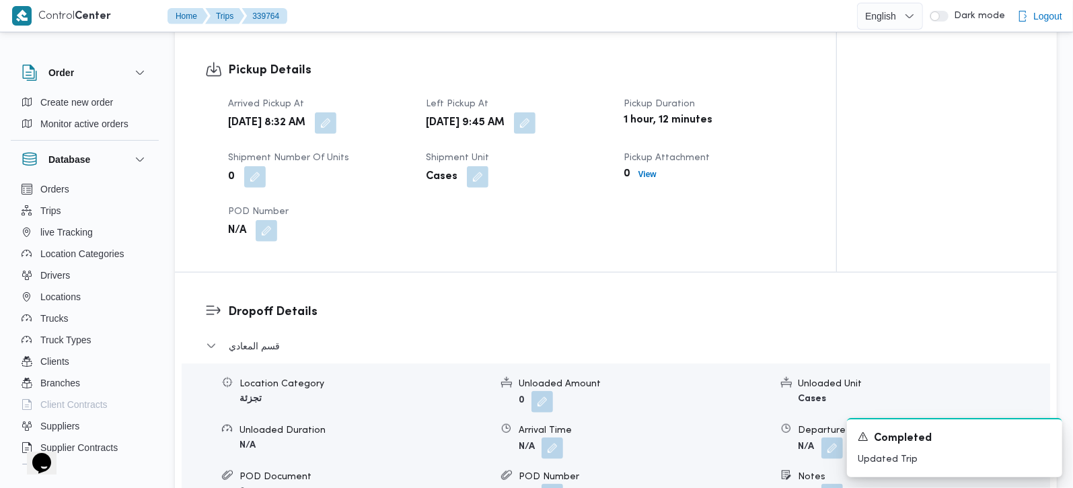
scroll to position [949, 0]
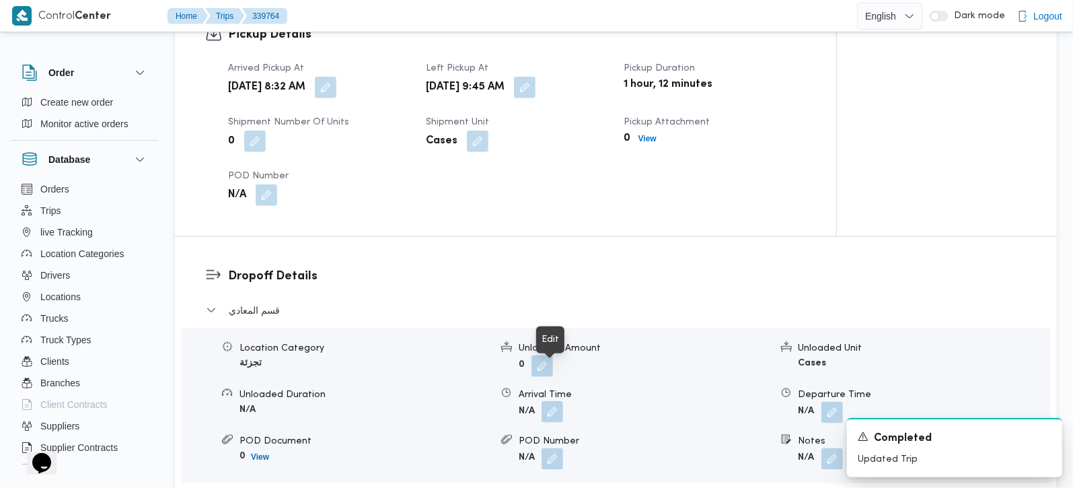
click at [547, 401] on button "button" at bounding box center [552, 412] width 22 height 22
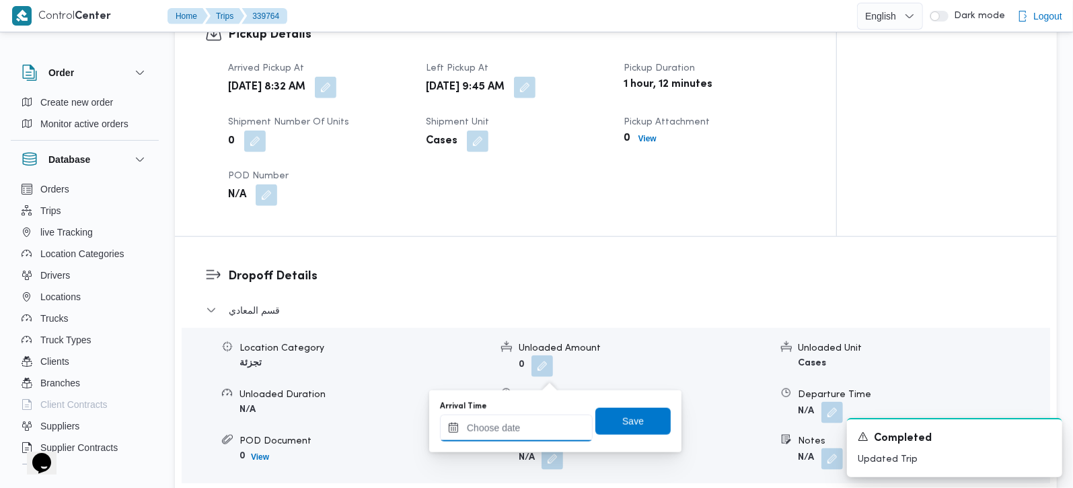
click at [544, 416] on div at bounding box center [516, 427] width 153 height 27
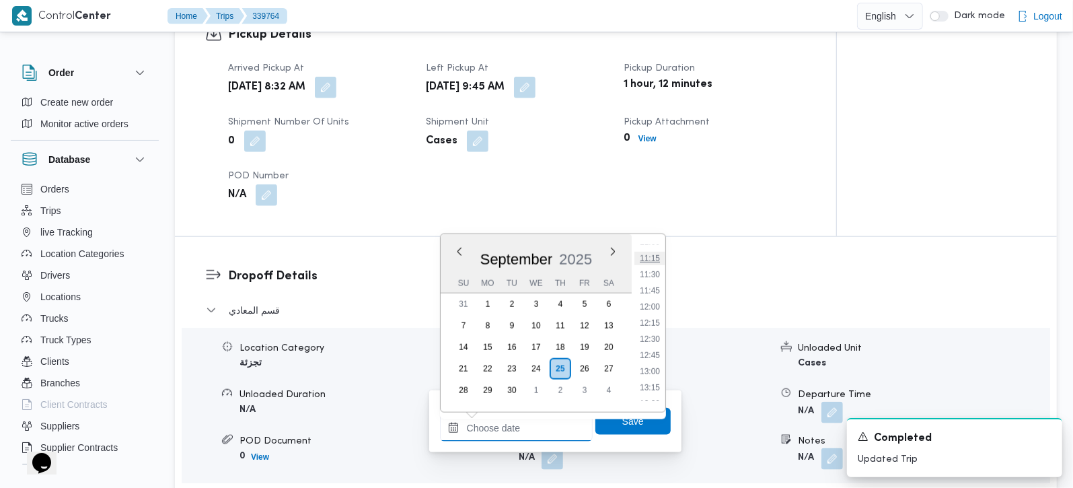
scroll to position [640, 0]
click at [648, 301] on li "10:45" at bounding box center [649, 305] width 31 height 13
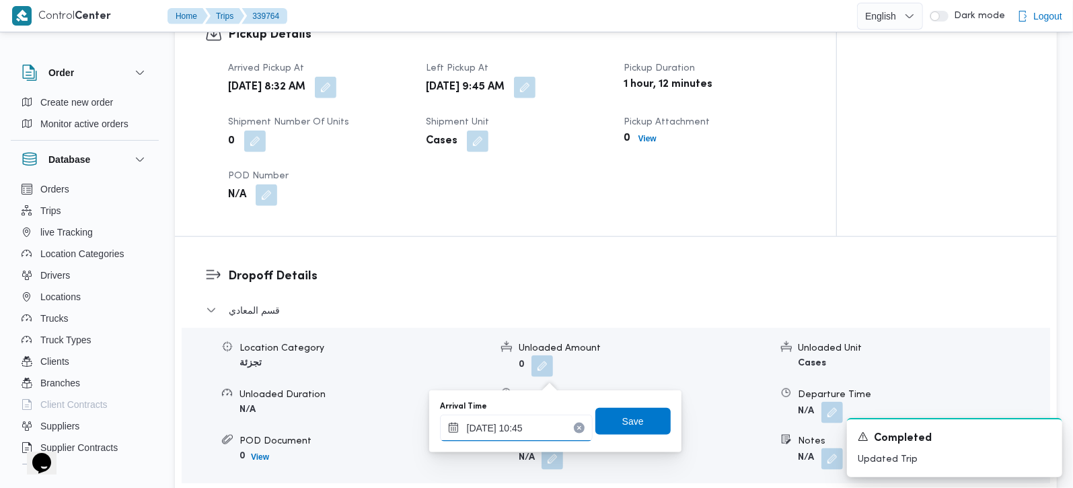
type input "[DATE] 10:45"
click at [629, 429] on span "Save" at bounding box center [632, 420] width 75 height 27
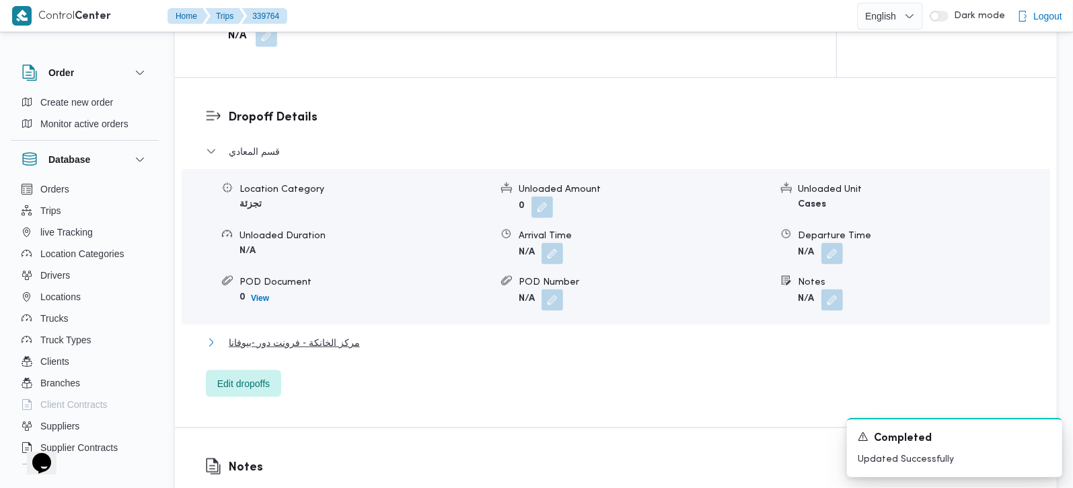
click at [276, 334] on span "مركز الخانكة - فرونت دور -بيوفانا" at bounding box center [294, 342] width 131 height 16
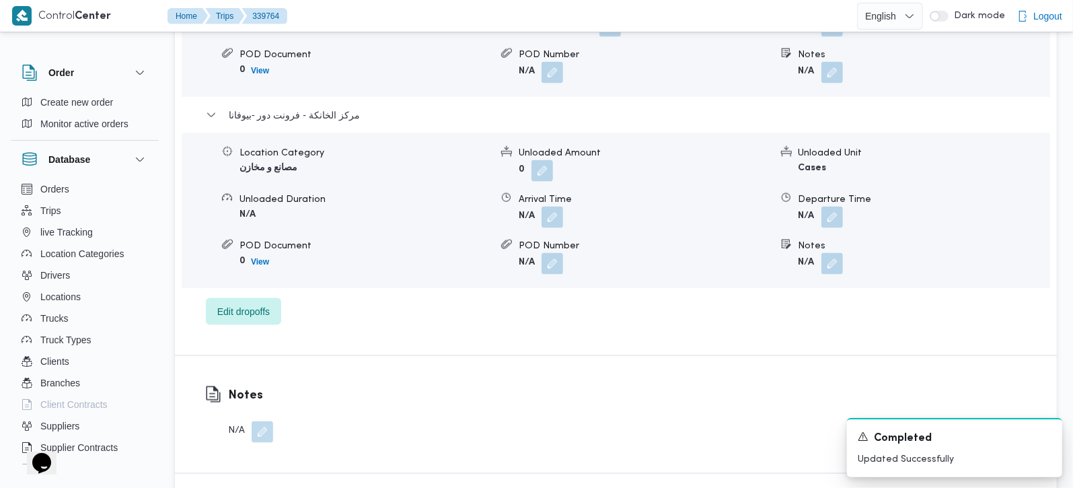
scroll to position [1345, 0]
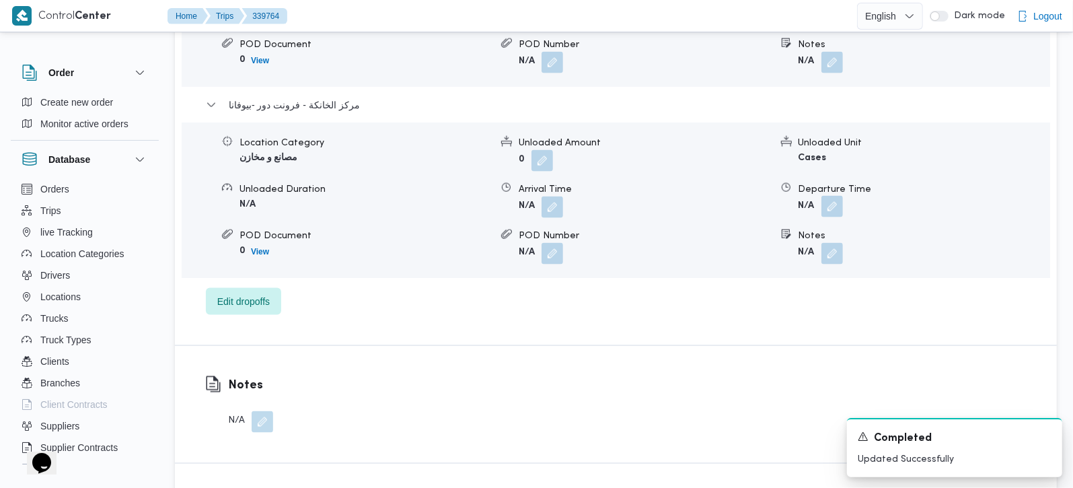
click at [828, 196] on button "button" at bounding box center [832, 207] width 22 height 22
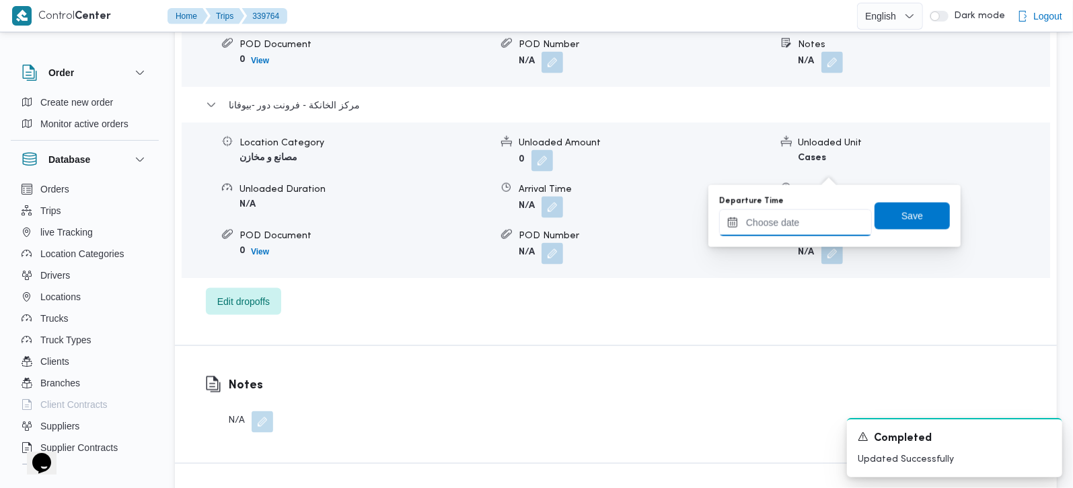
click at [793, 231] on input "Departure Time" at bounding box center [795, 222] width 153 height 27
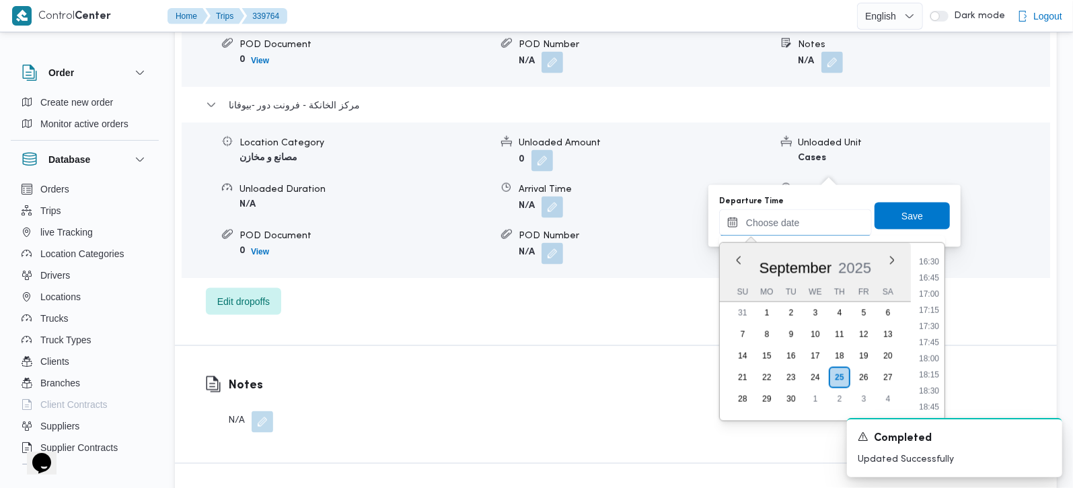
scroll to position [1036, 0]
drag, startPoint x: 929, startPoint y: 319, endPoint x: 927, endPoint y: 310, distance: 8.8
click at [929, 319] on li "17:00" at bounding box center [928, 321] width 31 height 13
type input "[DATE] 17:00"
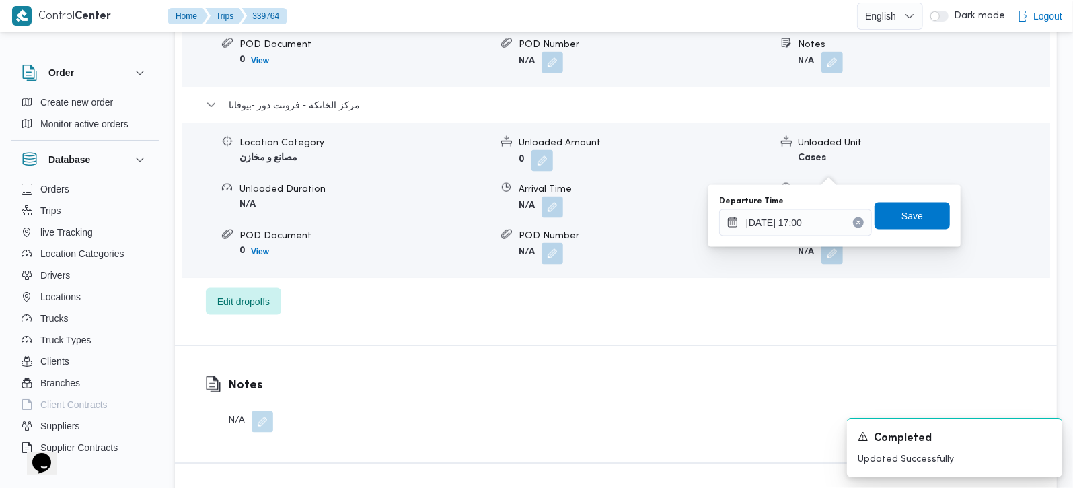
click at [911, 198] on div "Departure Time [DATE] 17:00 Save" at bounding box center [833, 215] width 233 height 43
click at [906, 214] on span "Save" at bounding box center [912, 215] width 22 height 16
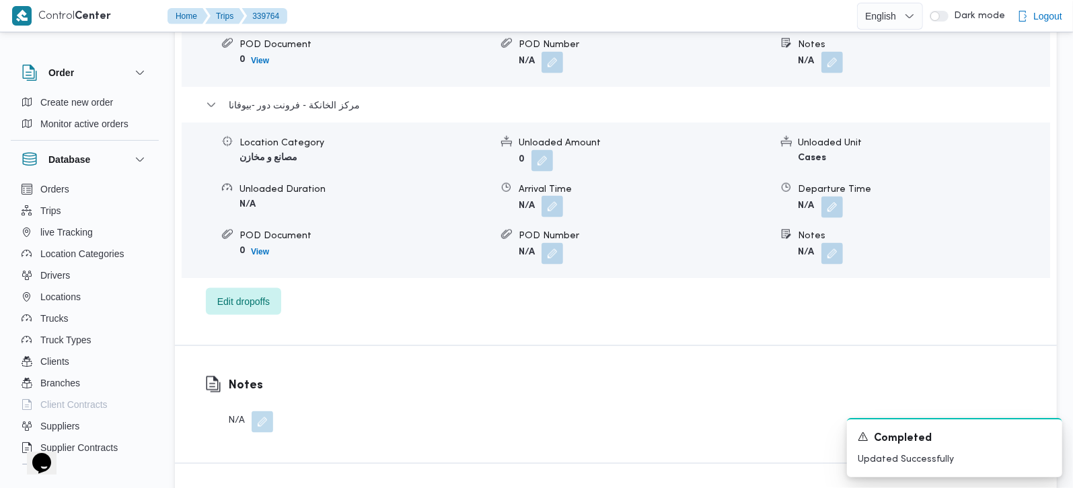
click at [557, 196] on button "button" at bounding box center [552, 207] width 22 height 22
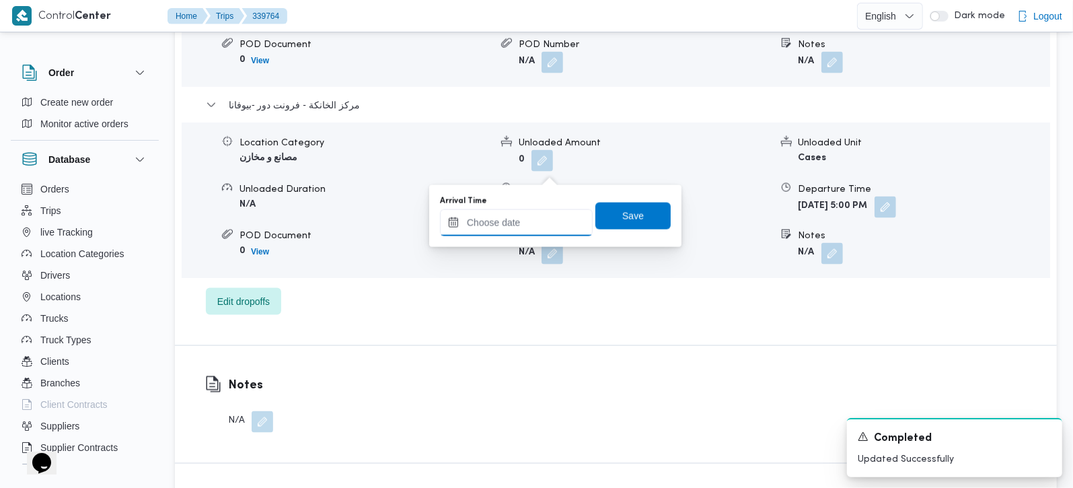
click at [531, 221] on input "Arrival Time" at bounding box center [516, 222] width 153 height 27
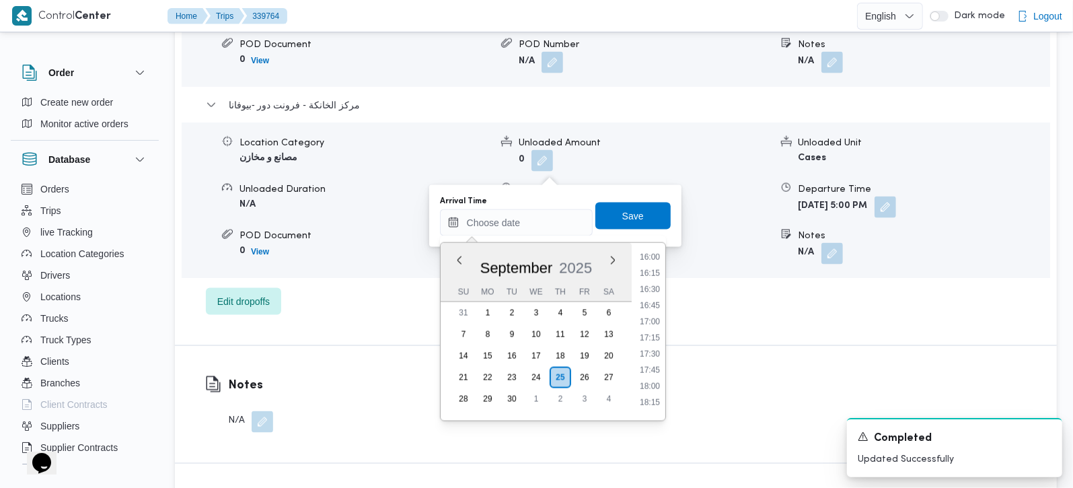
drag, startPoint x: 653, startPoint y: 307, endPoint x: 652, endPoint y: 261, distance: 46.4
click at [653, 307] on li "16:45" at bounding box center [649, 305] width 31 height 13
type input "[DATE] 16:45"
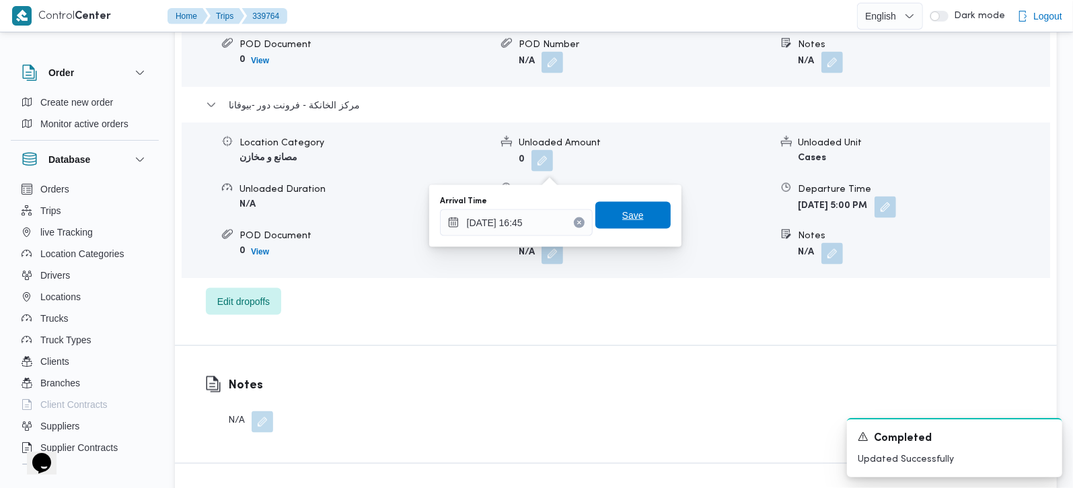
click at [647, 221] on span "Save" at bounding box center [632, 215] width 75 height 27
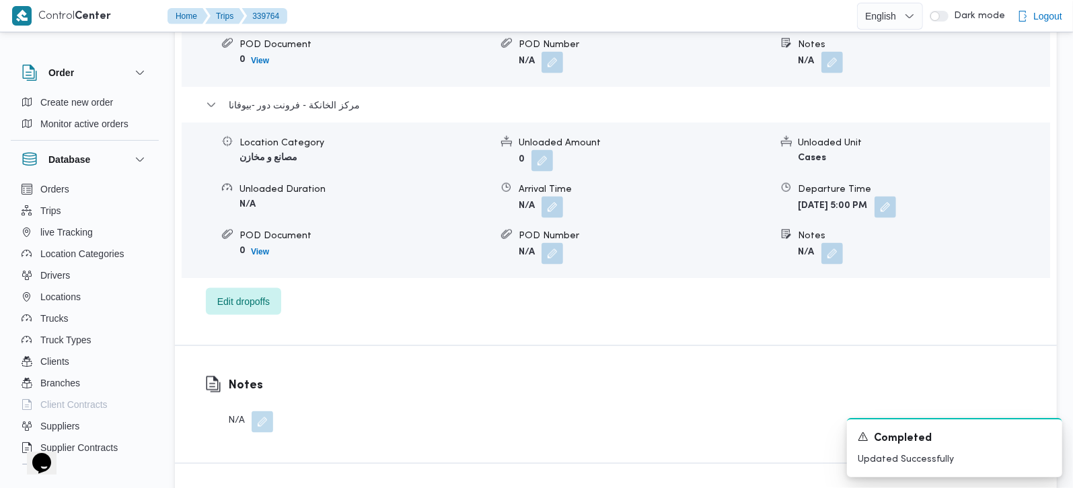
scroll to position [1107, 0]
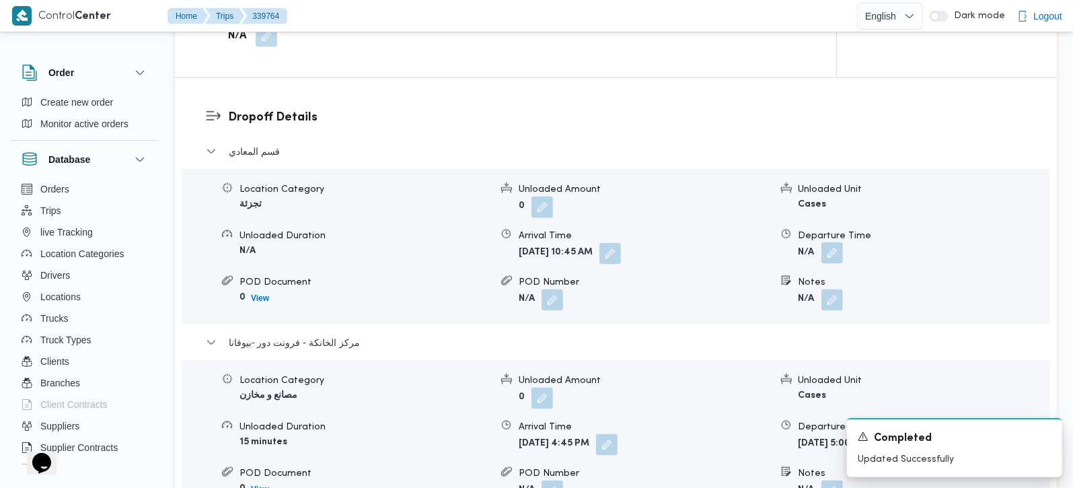
click at [836, 242] on button "button" at bounding box center [832, 253] width 22 height 22
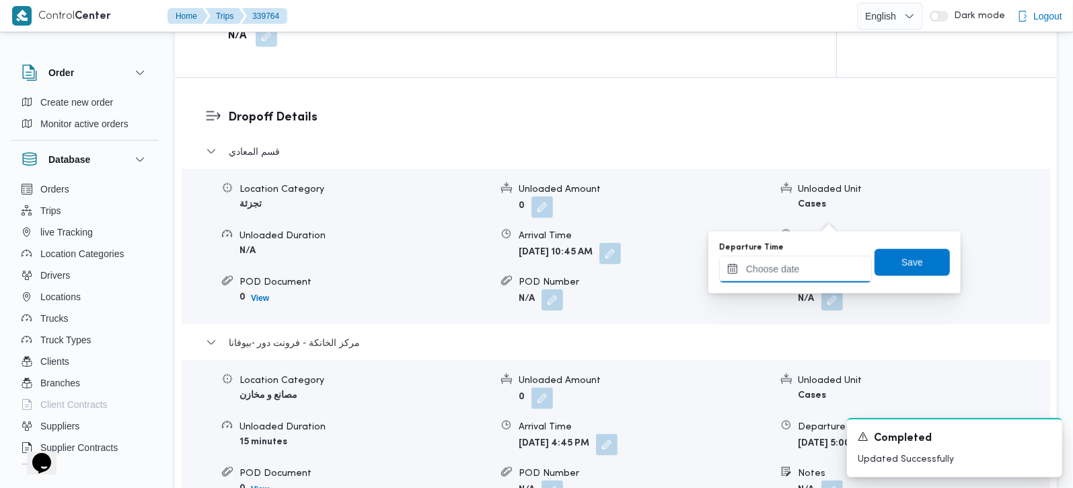
click at [802, 265] on input "Departure Time" at bounding box center [795, 269] width 153 height 27
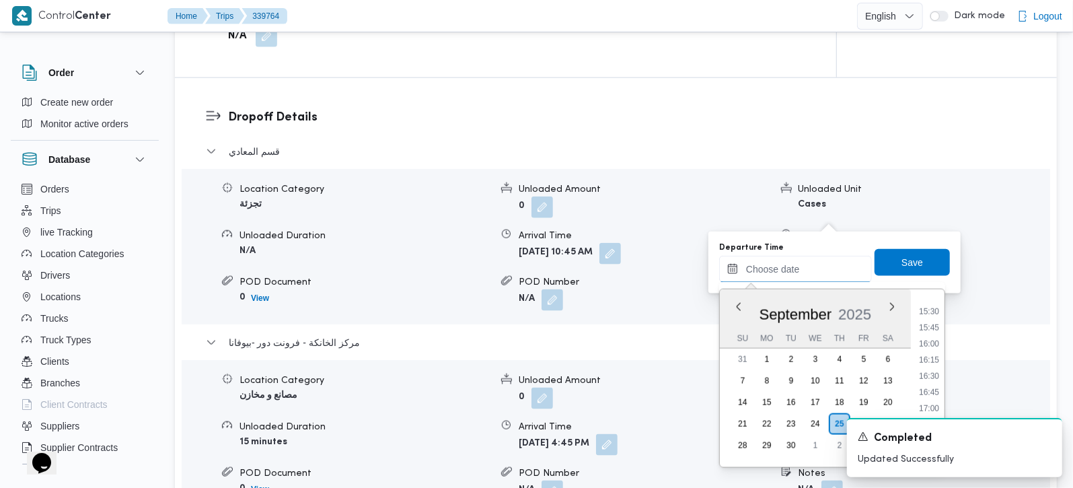
scroll to position [957, 0]
click at [936, 362] on li "15:45" at bounding box center [928, 366] width 31 height 13
type input "[DATE] 15:45"
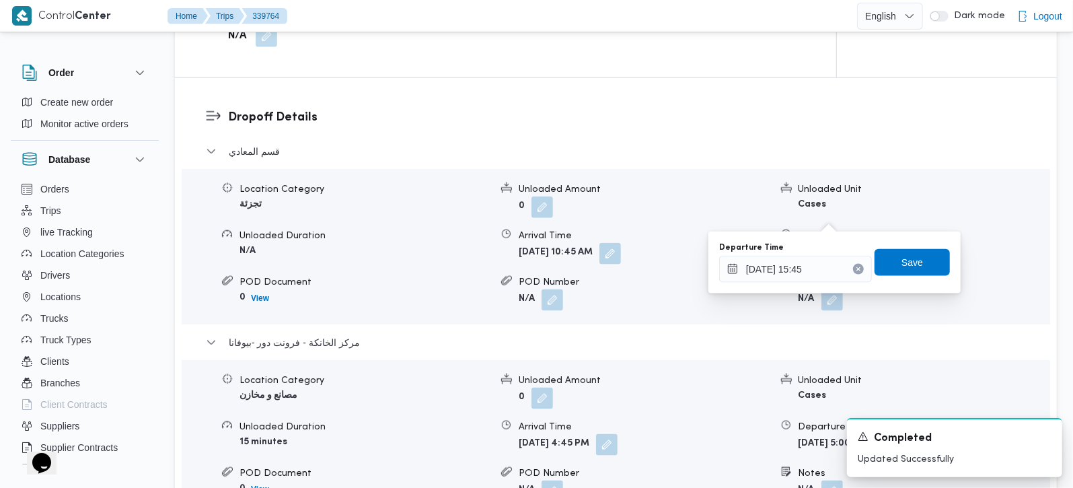
click at [902, 247] on div "Departure Time [DATE] 15:45 Save" at bounding box center [833, 262] width 233 height 43
click at [904, 256] on span "Save" at bounding box center [912, 262] width 22 height 16
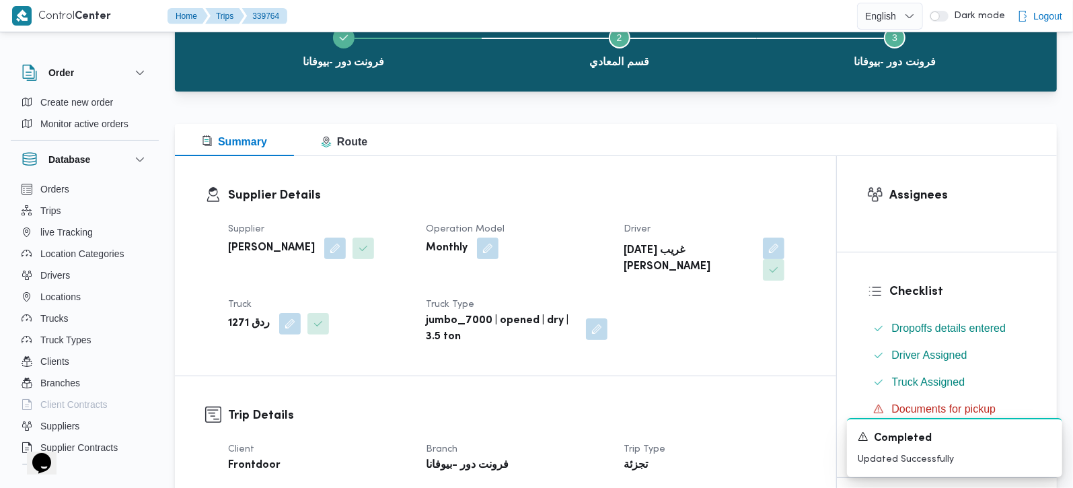
scroll to position [0, 0]
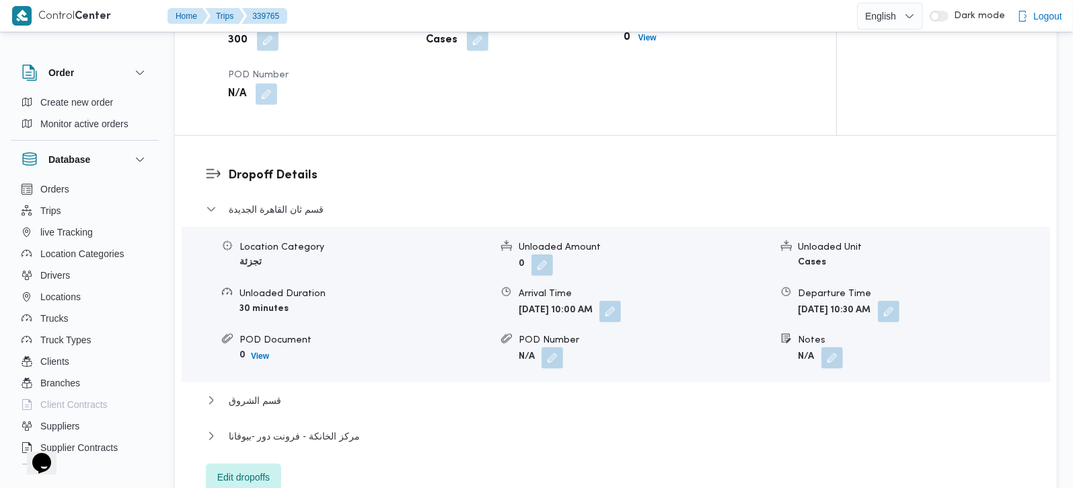
scroll to position [1107, 0]
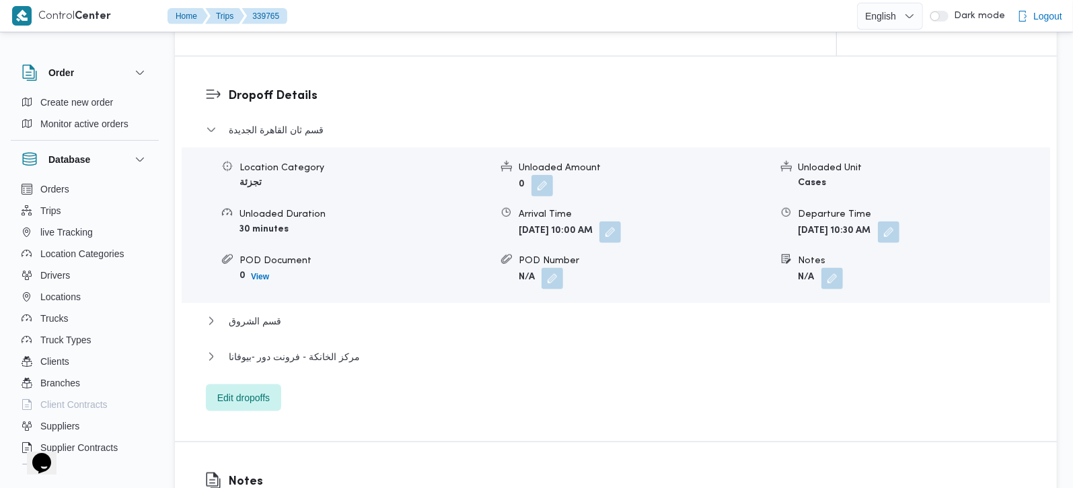
click at [248, 285] on div "Location Category تجزئة Unloaded Amount 0 Unloaded Unit Cases Unloaded Duration…" at bounding box center [616, 224] width 868 height 155
click at [265, 313] on span "قسم الشروق" at bounding box center [255, 321] width 52 height 16
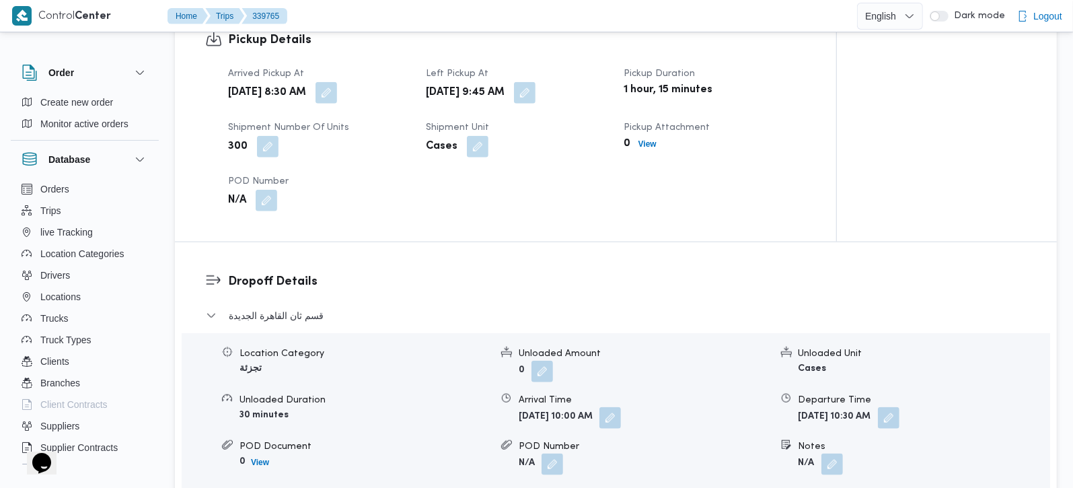
scroll to position [633, 0]
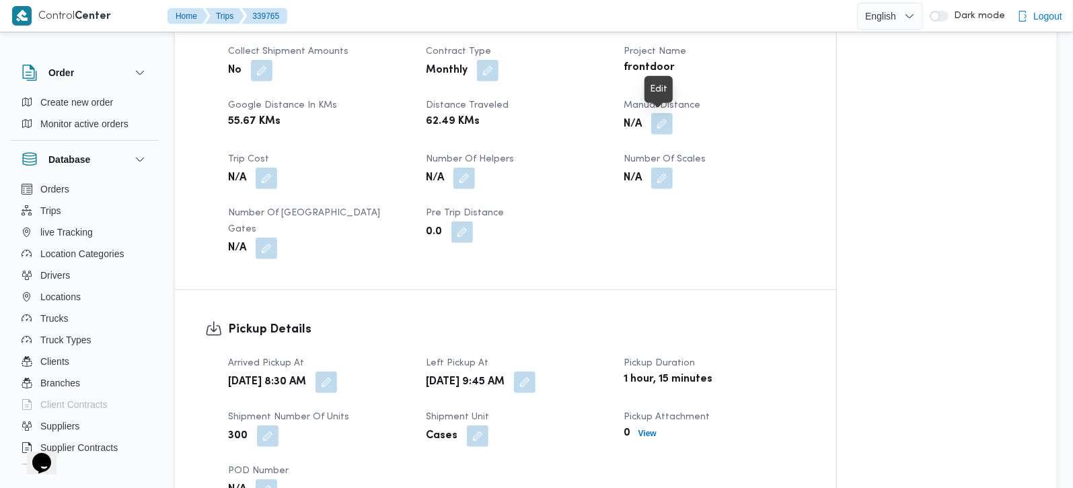
click at [652, 128] on button "button" at bounding box center [662, 124] width 22 height 22
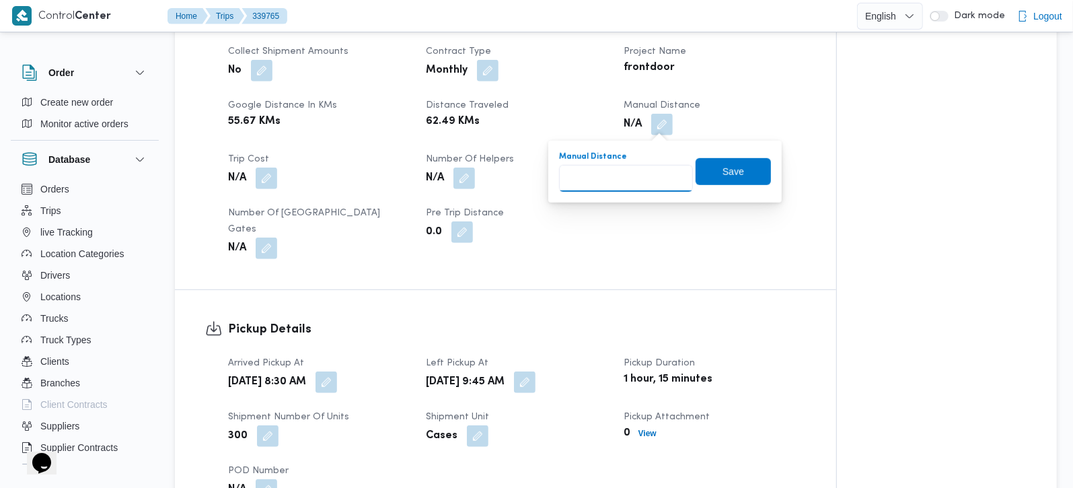
click at [613, 180] on input "Manual Distance" at bounding box center [626, 178] width 134 height 27
type input "126"
click at [707, 168] on span "Save" at bounding box center [732, 170] width 75 height 27
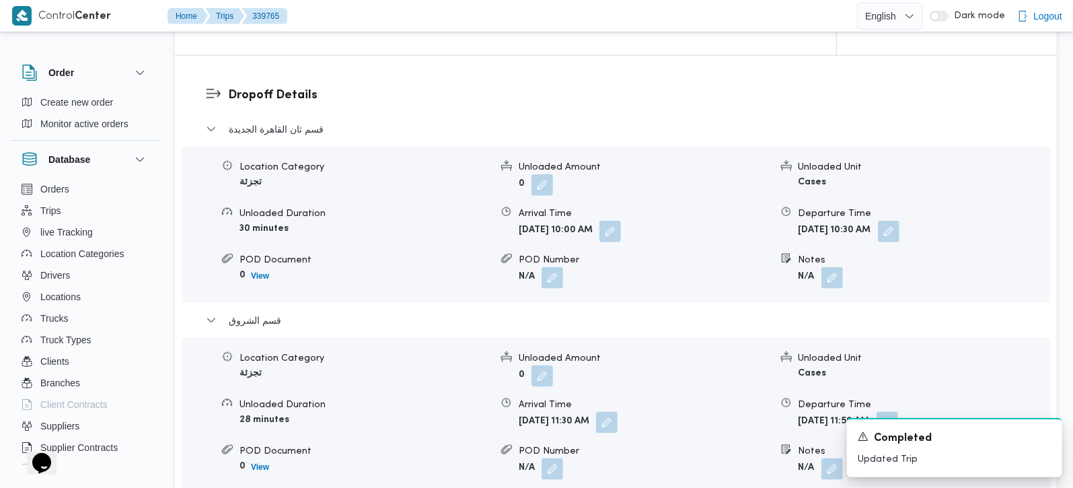
scroll to position [1345, 0]
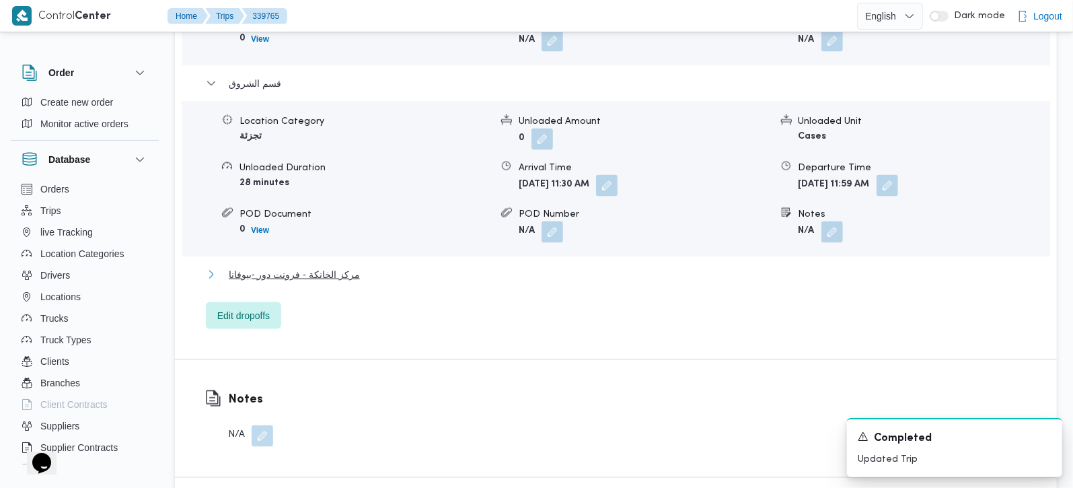
click at [297, 266] on span "مركز الخانكة - فرونت دور -بيوفانا" at bounding box center [294, 274] width 131 height 16
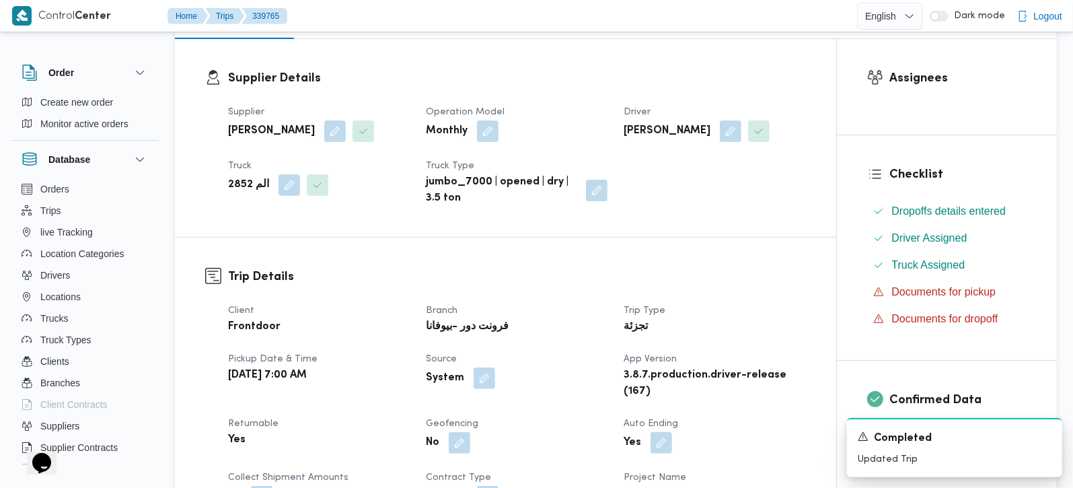
scroll to position [79, 0]
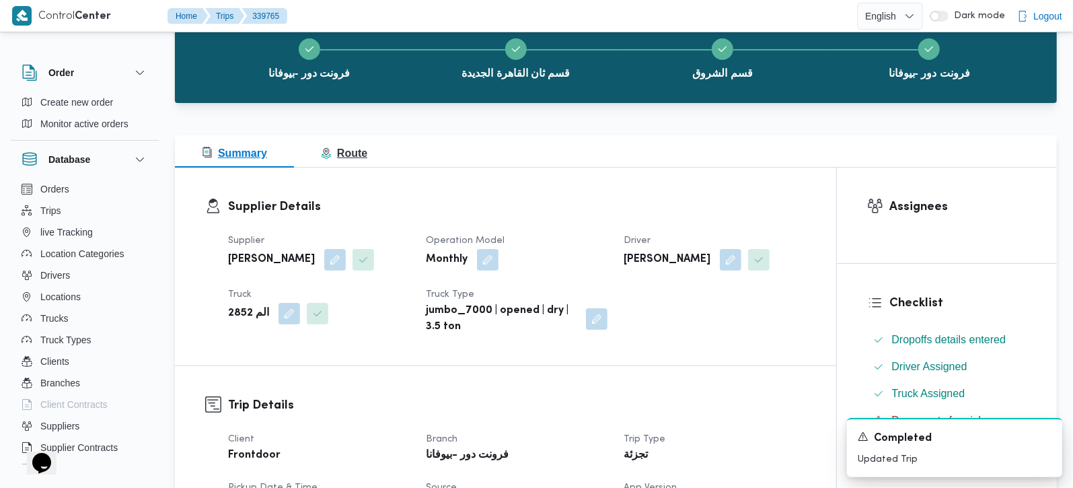
click at [340, 149] on span "Route" at bounding box center [344, 152] width 46 height 11
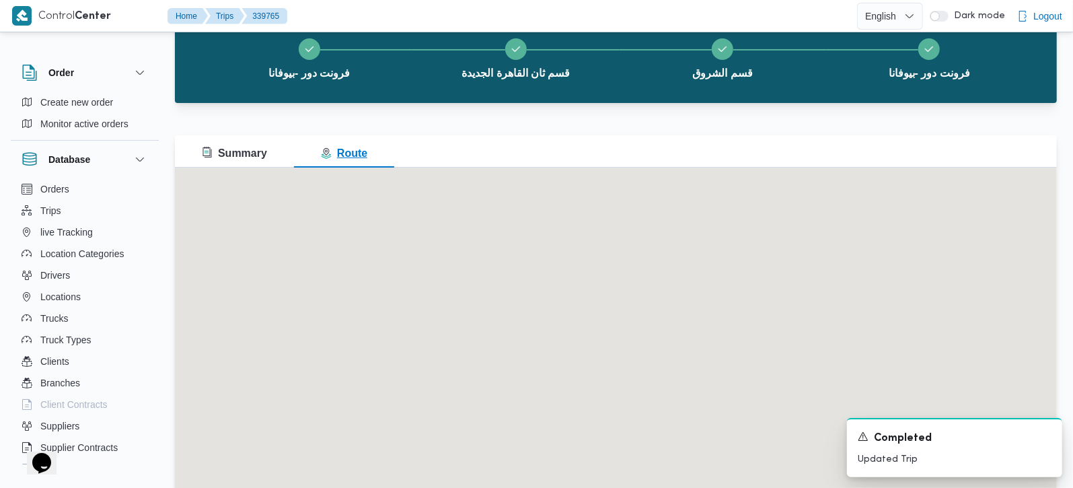
scroll to position [0, 0]
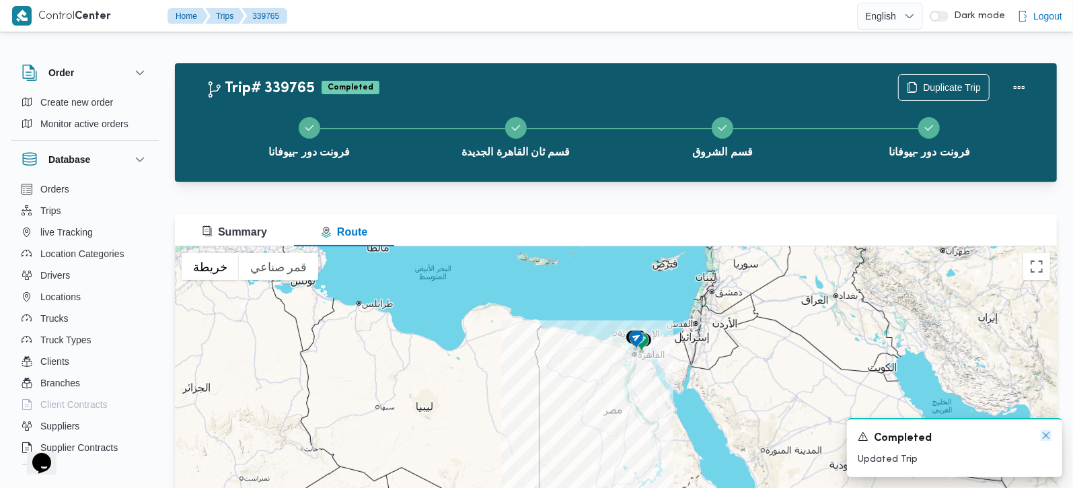
click at [1046, 434] on icon "Dismiss toast" at bounding box center [1045, 435] width 11 height 11
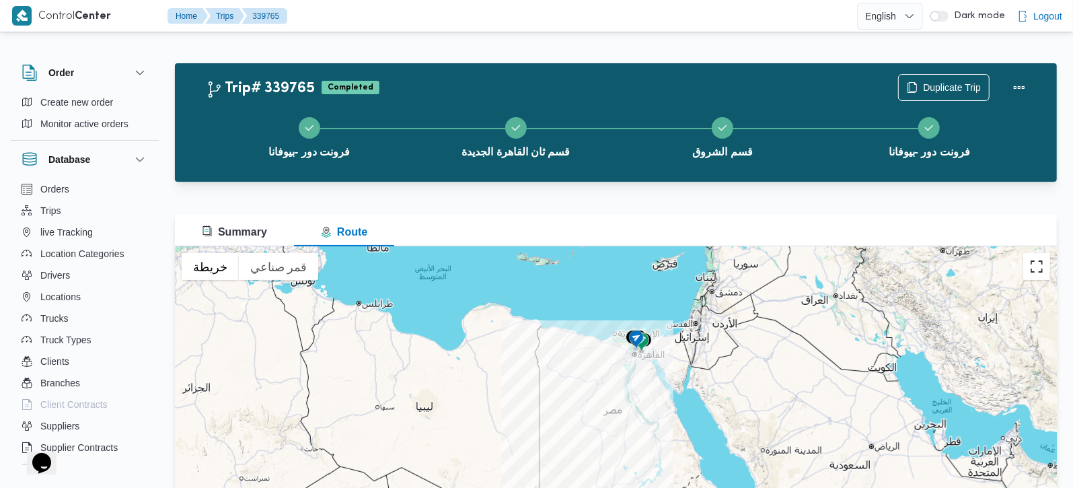
click at [1042, 261] on button "تبديل إلى العرض ملء الشاشة" at bounding box center [1036, 266] width 27 height 27
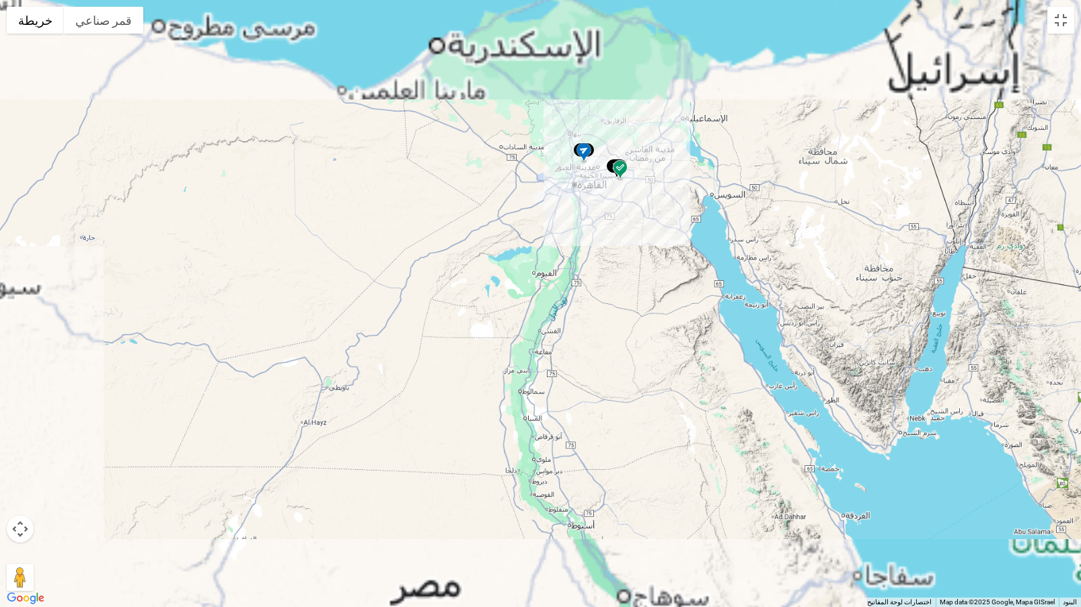
drag, startPoint x: 583, startPoint y: 189, endPoint x: 613, endPoint y: 433, distance: 246.0
click at [613, 433] on div at bounding box center [540, 303] width 1081 height 607
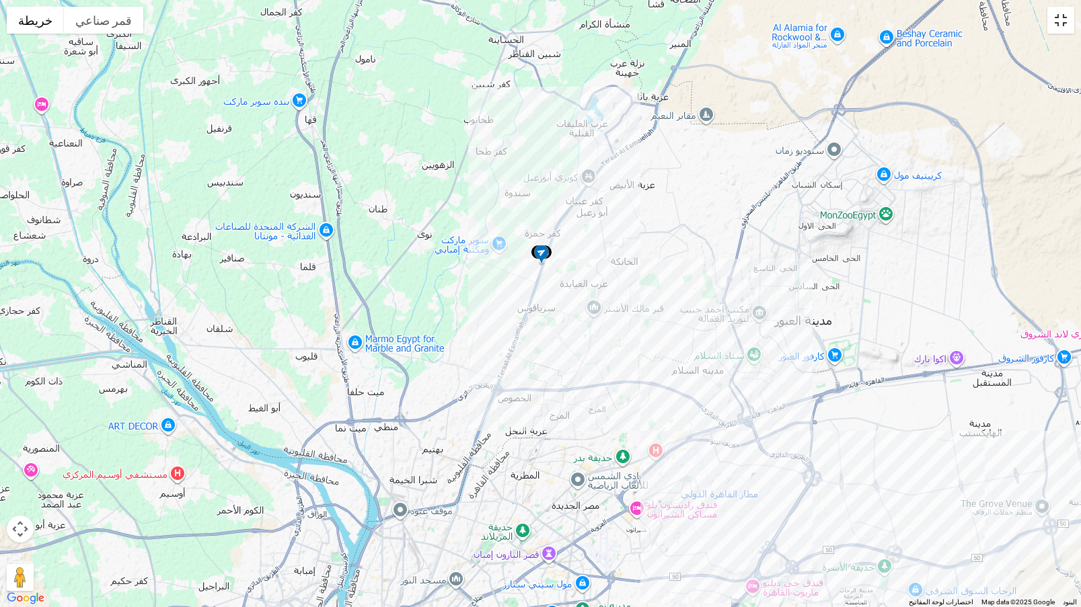
click at [1058, 20] on button "تبديل إلى العرض ملء الشاشة" at bounding box center [1060, 20] width 27 height 27
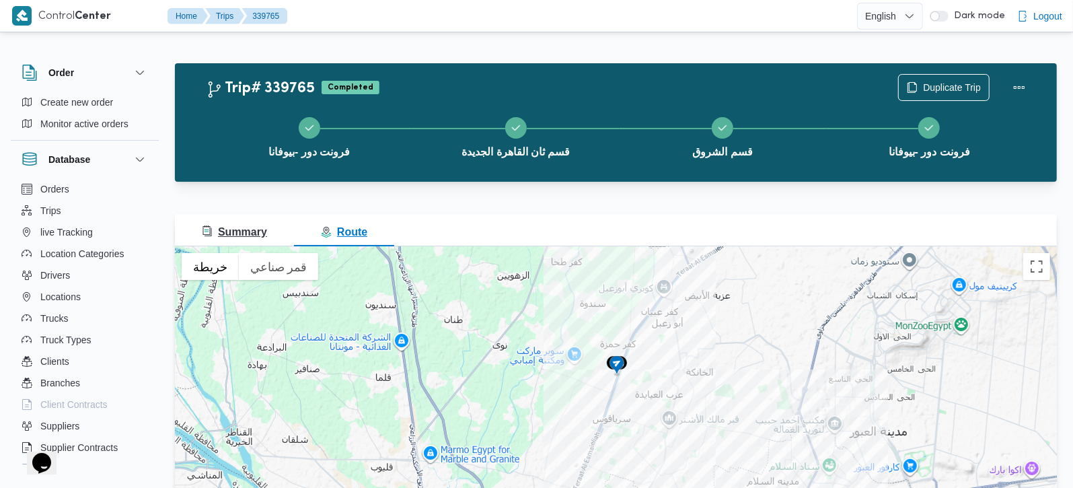
click at [218, 239] on span "Summary" at bounding box center [234, 232] width 65 height 16
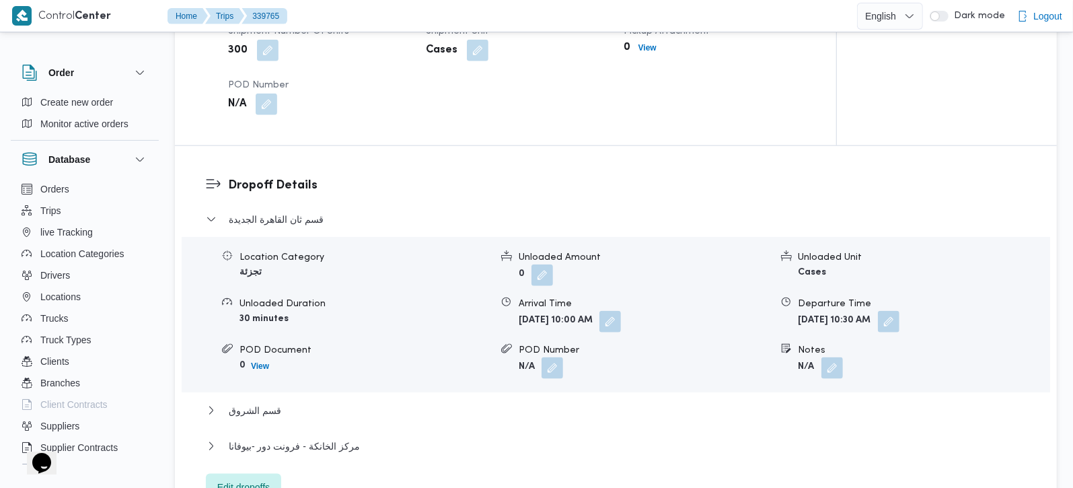
scroll to position [1107, 0]
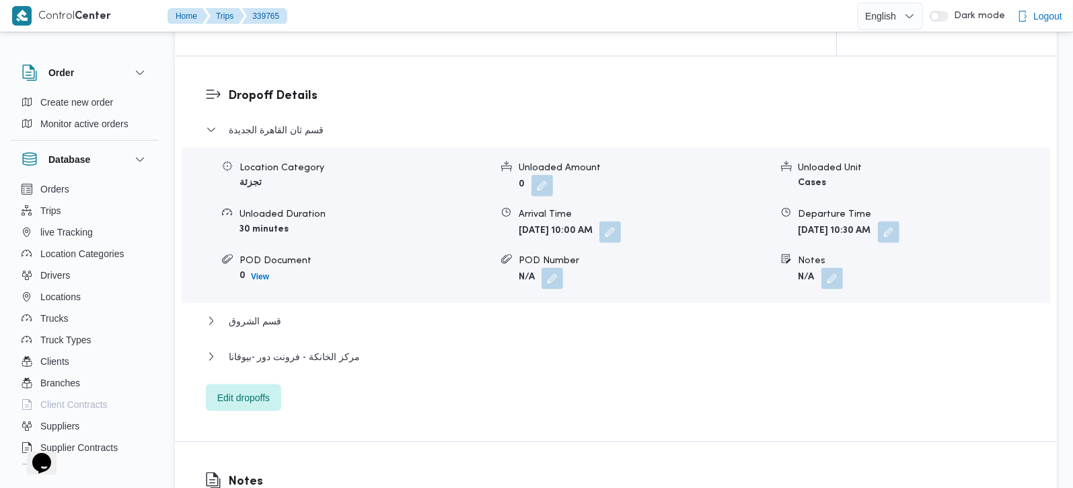
click at [292, 330] on div "قسم ثان القاهرة الجديدة Location Category تجزئة Unloaded Amount 0 Unloaded Unit…" at bounding box center [616, 266] width 820 height 289
click at [275, 313] on span "قسم الشروق" at bounding box center [255, 321] width 52 height 16
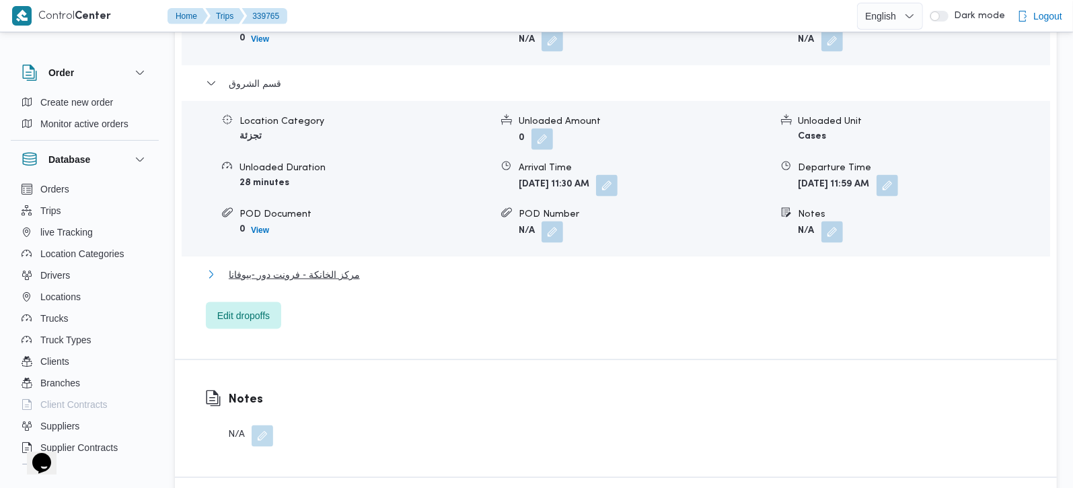
click at [293, 266] on span "مركز الخانكة - فرونت دور -بيوفانا" at bounding box center [294, 274] width 131 height 16
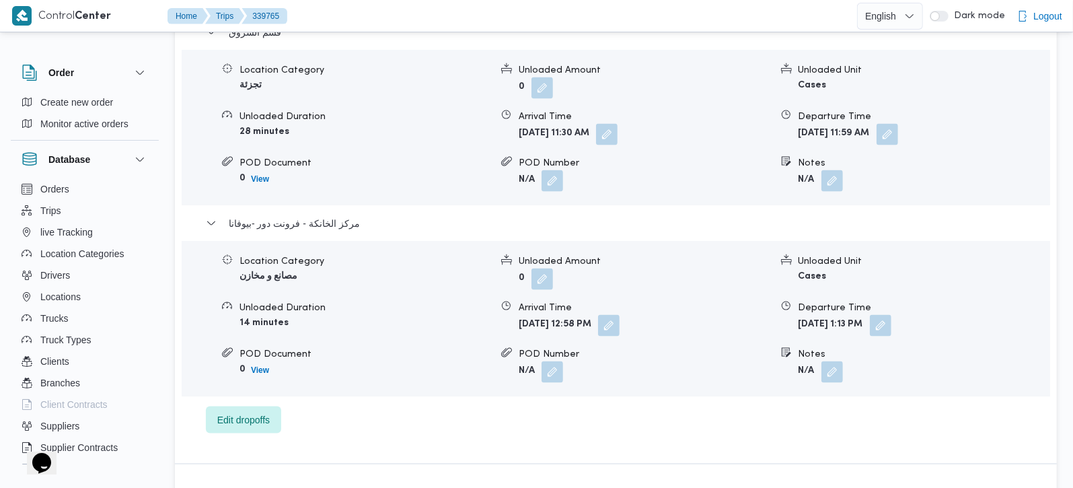
scroll to position [1424, 0]
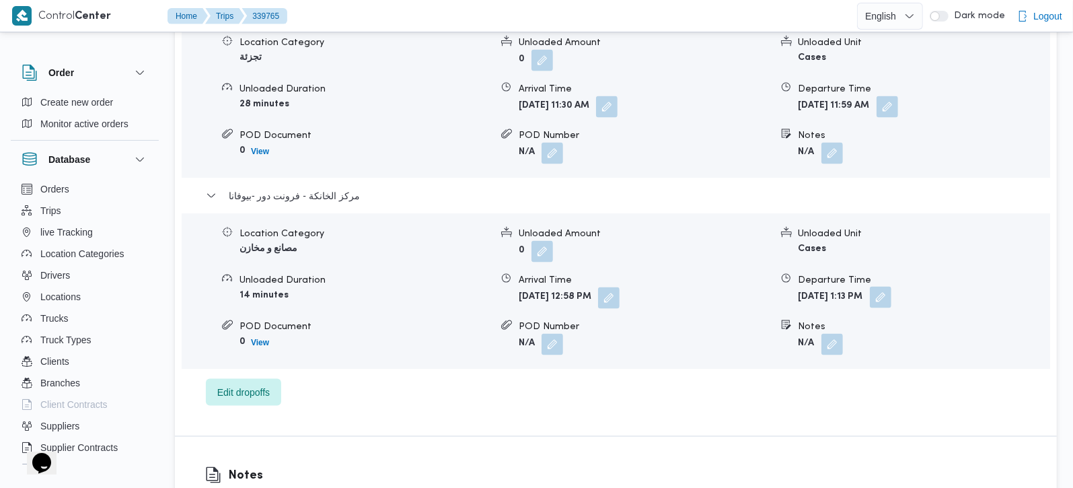
click at [891, 288] on button "button" at bounding box center [880, 297] width 22 height 22
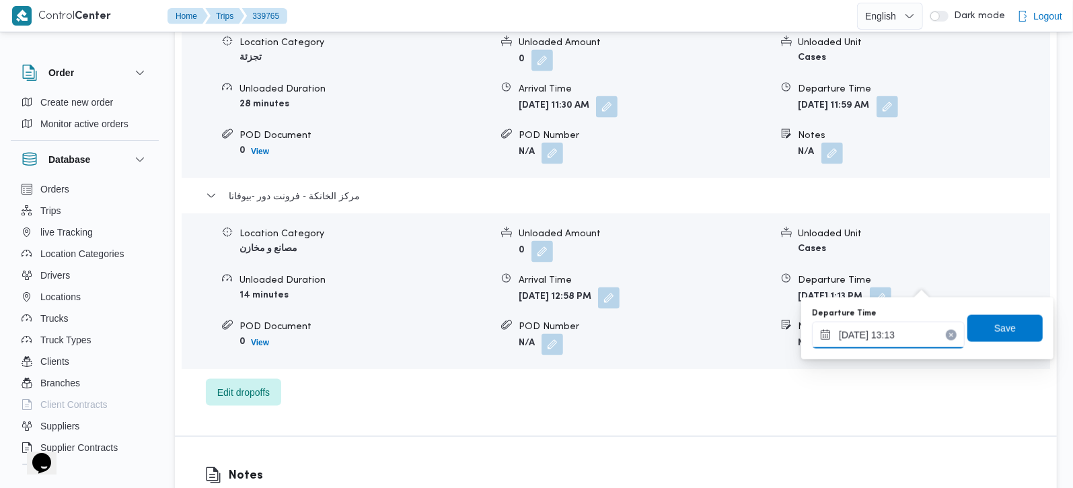
click at [890, 338] on input "25/09/2025 13:13" at bounding box center [888, 334] width 153 height 27
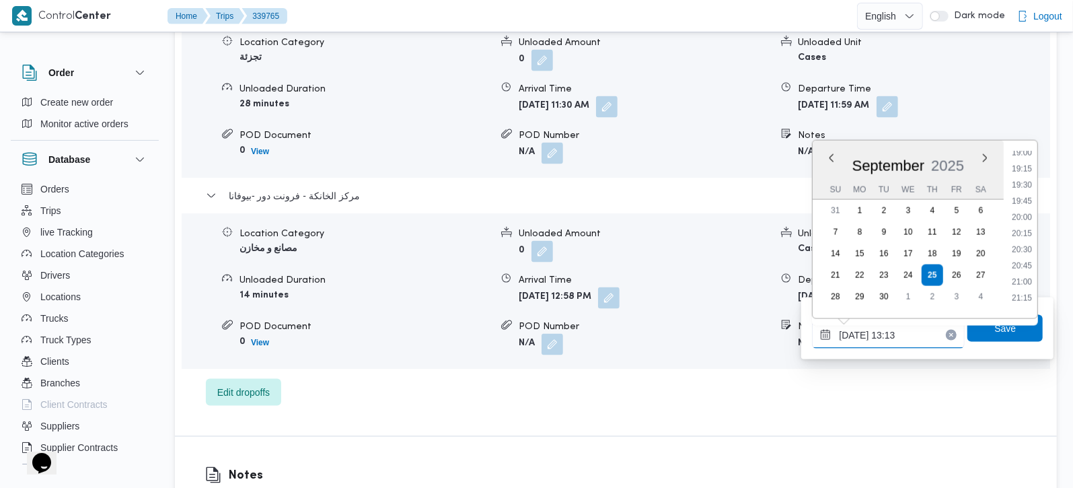
scroll to position [1074, 0]
click at [1019, 164] on li "16:45" at bounding box center [1021, 165] width 31 height 13
type input "25/09/2025 16:45"
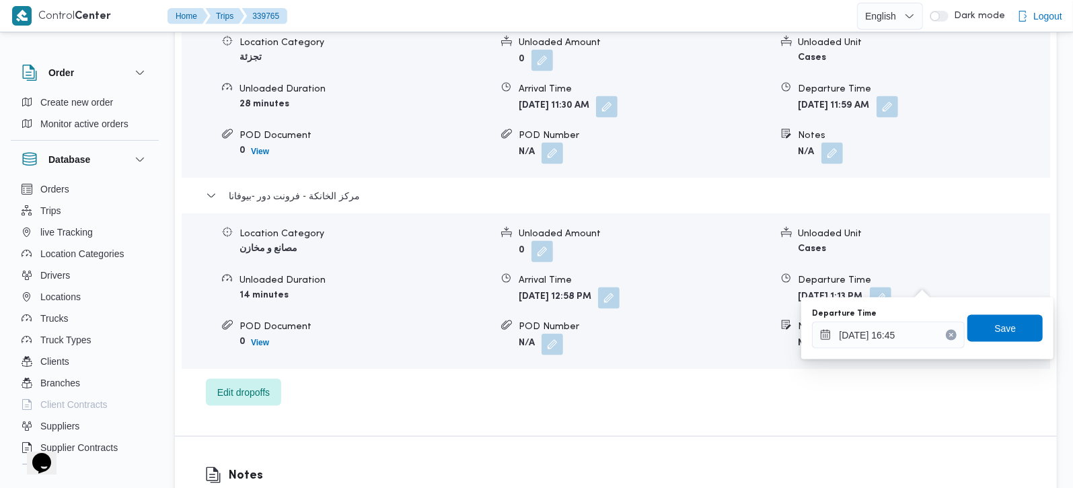
click at [990, 342] on div "Departure Time 25/09/2025 16:45 Save" at bounding box center [926, 328] width 233 height 43
click at [1027, 321] on span "Save" at bounding box center [1004, 327] width 75 height 27
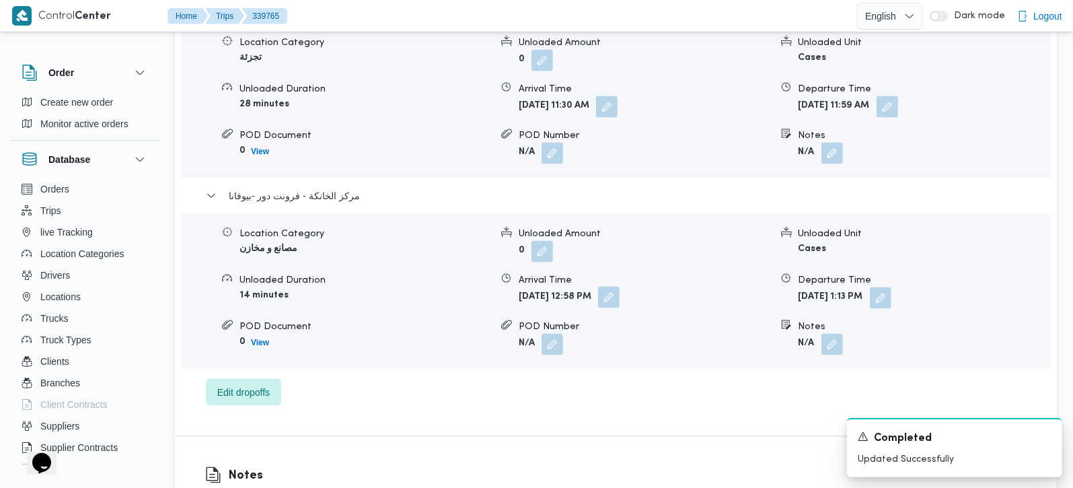
click at [619, 286] on button "button" at bounding box center [609, 297] width 22 height 22
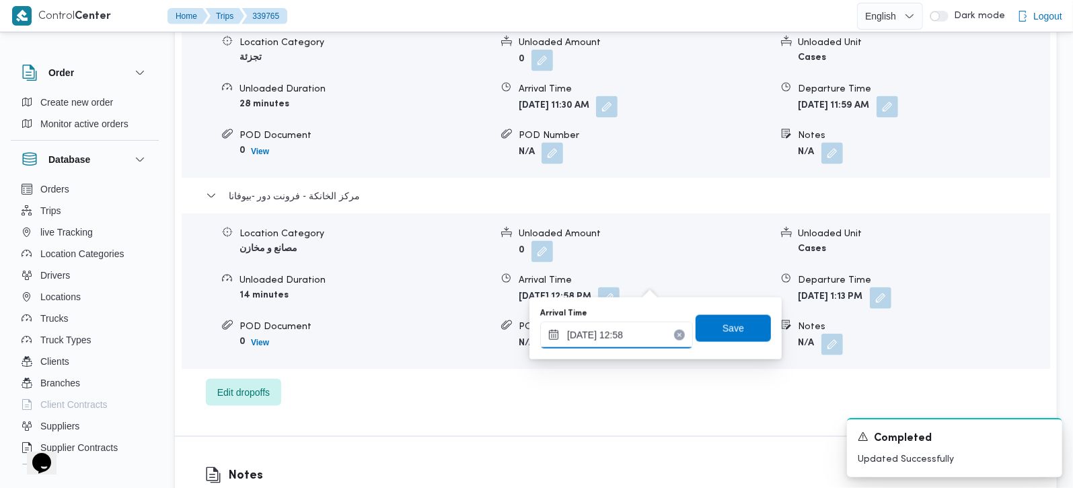
click at [615, 334] on input "25/09/2025 12:58" at bounding box center [616, 334] width 153 height 27
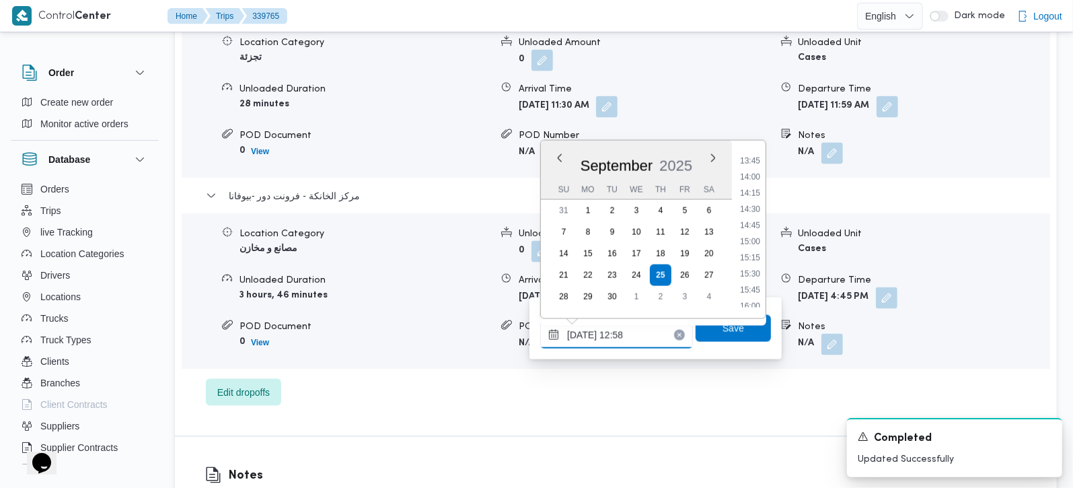
scroll to position [1058, 0]
click at [758, 163] on li "16:30" at bounding box center [749, 164] width 31 height 13
type input "25/09/2025 16:30"
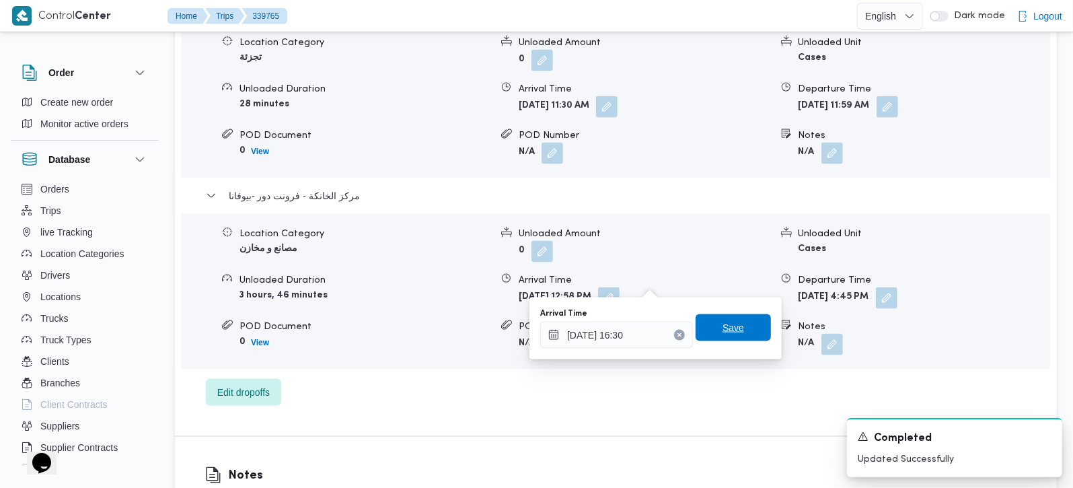
click at [707, 321] on span "Save" at bounding box center [732, 327] width 75 height 27
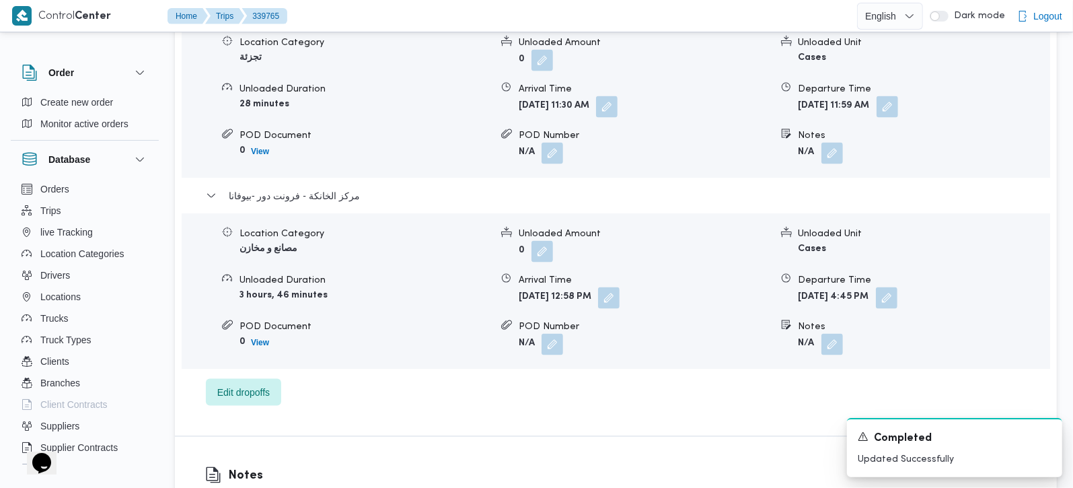
scroll to position [1345, 0]
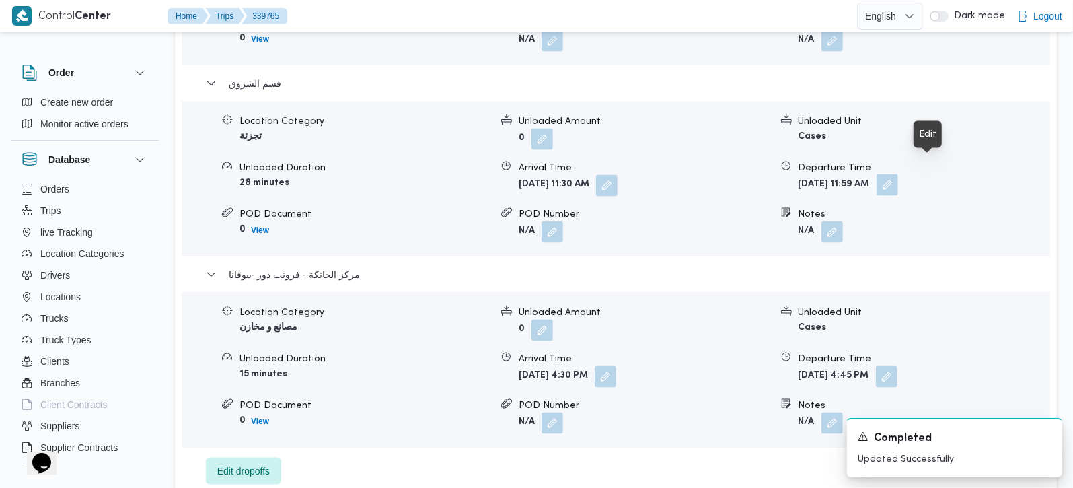
click at [898, 174] on button "button" at bounding box center [887, 185] width 22 height 22
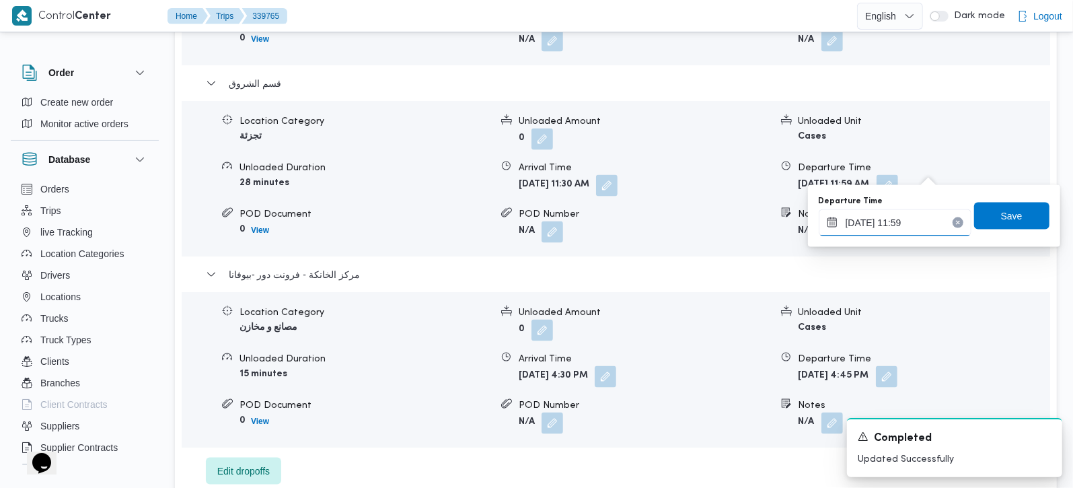
click at [890, 221] on input "25/09/2025 11:59" at bounding box center [894, 222] width 153 height 27
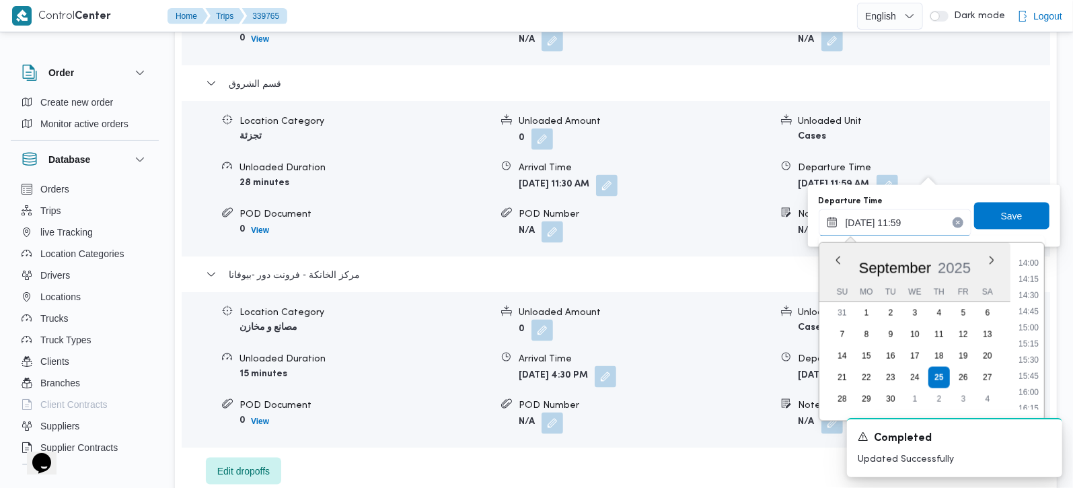
scroll to position [915, 0]
click at [1034, 360] on li "15:45" at bounding box center [1028, 361] width 31 height 13
type input "25/09/2025 15:45"
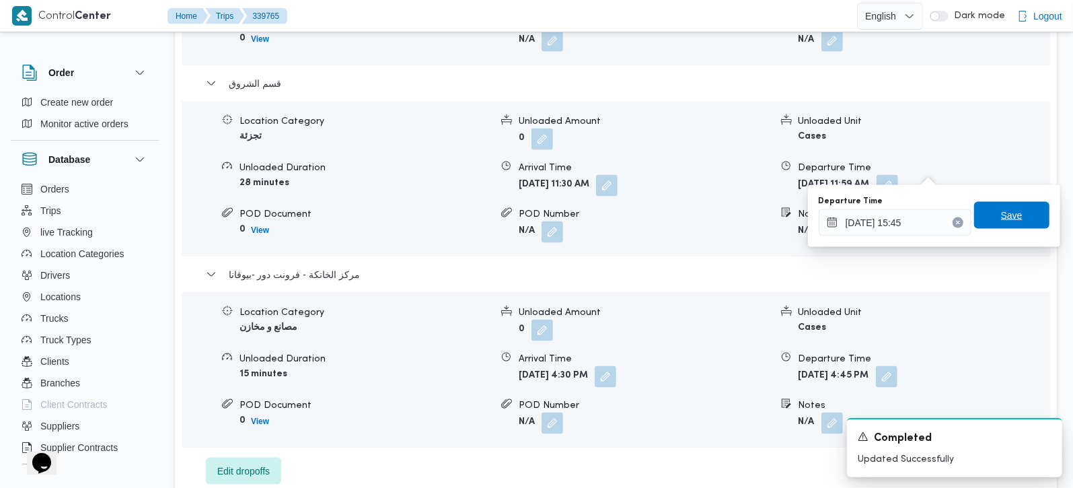
click at [1007, 227] on span "Save" at bounding box center [1011, 215] width 75 height 27
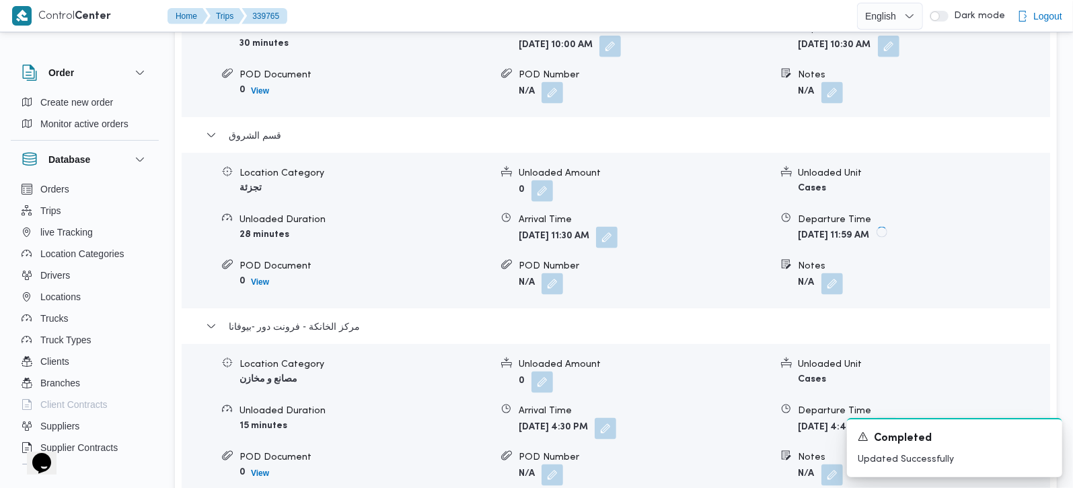
scroll to position [1265, 0]
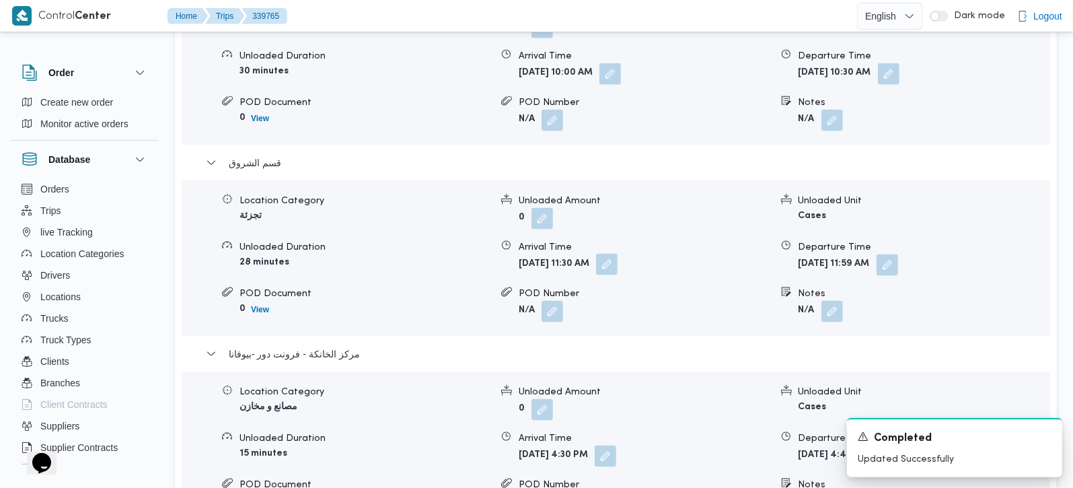
click at [617, 254] on button "button" at bounding box center [607, 265] width 22 height 22
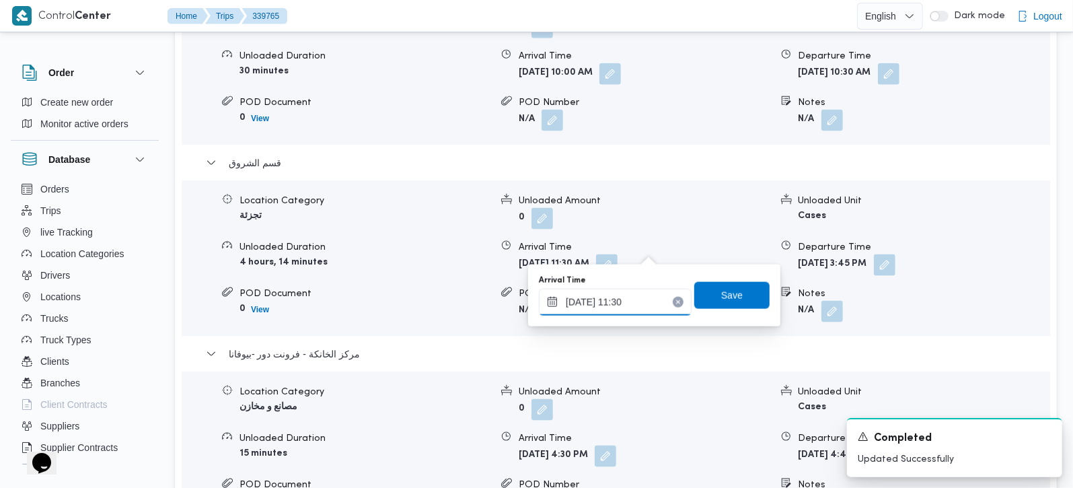
click at [611, 299] on input "25/09/2025 11:30" at bounding box center [615, 301] width 153 height 27
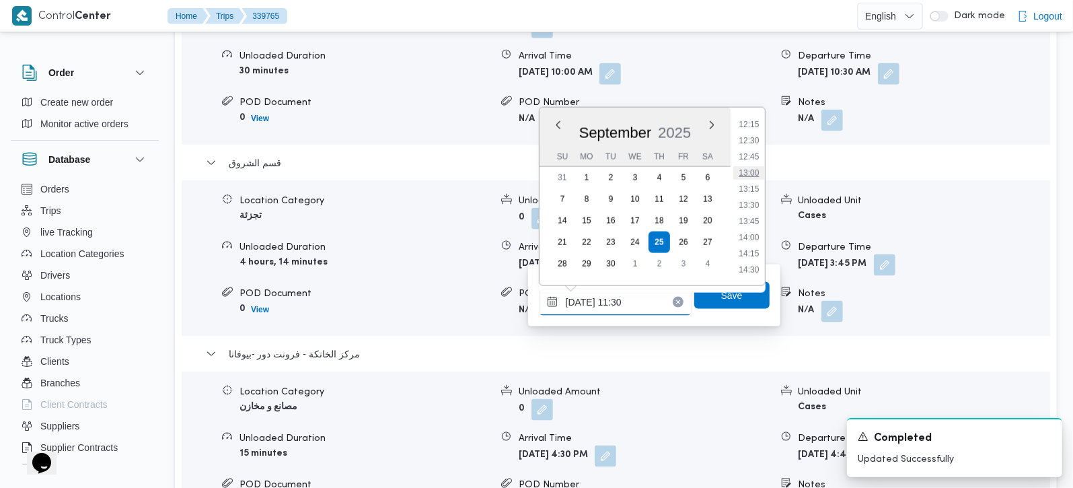
scroll to position [819, 0]
click at [756, 178] on li "13:30" at bounding box center [748, 177] width 31 height 13
type input "25/09/2025 13:30"
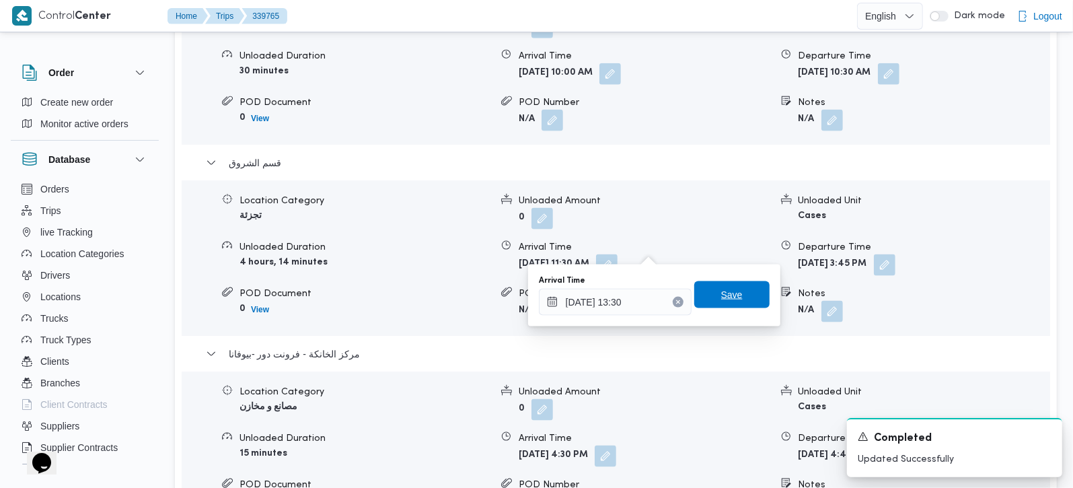
click at [723, 299] on span "Save" at bounding box center [732, 294] width 22 height 16
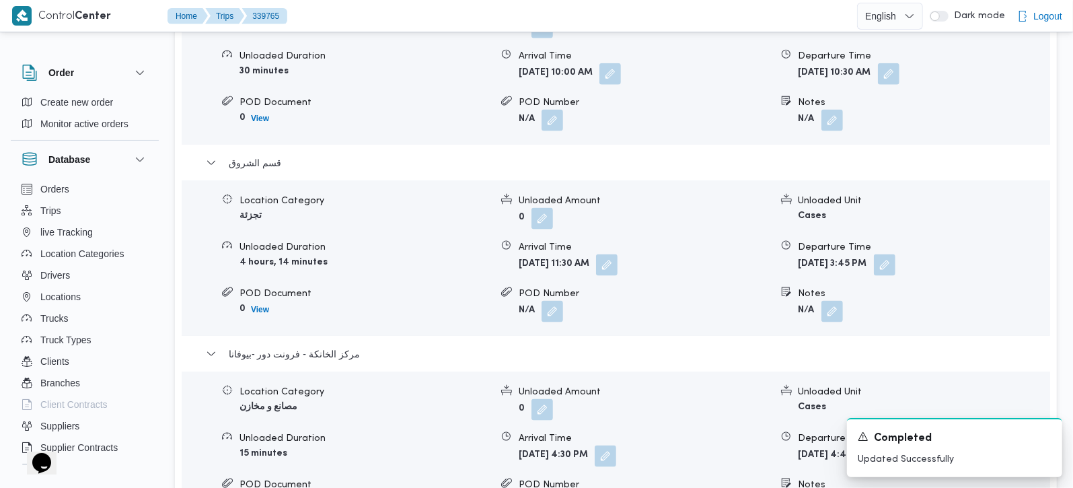
scroll to position [1186, 0]
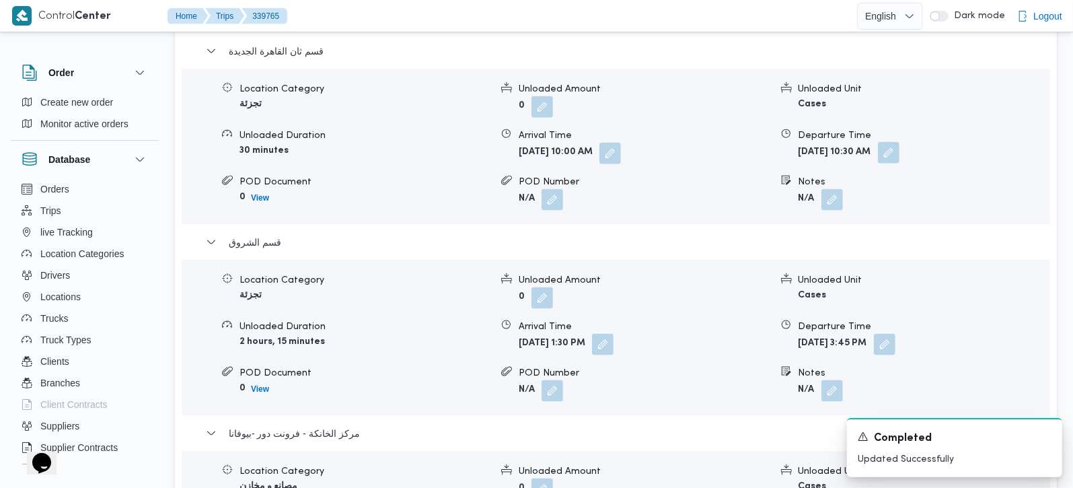
click at [899, 142] on button "button" at bounding box center [889, 153] width 22 height 22
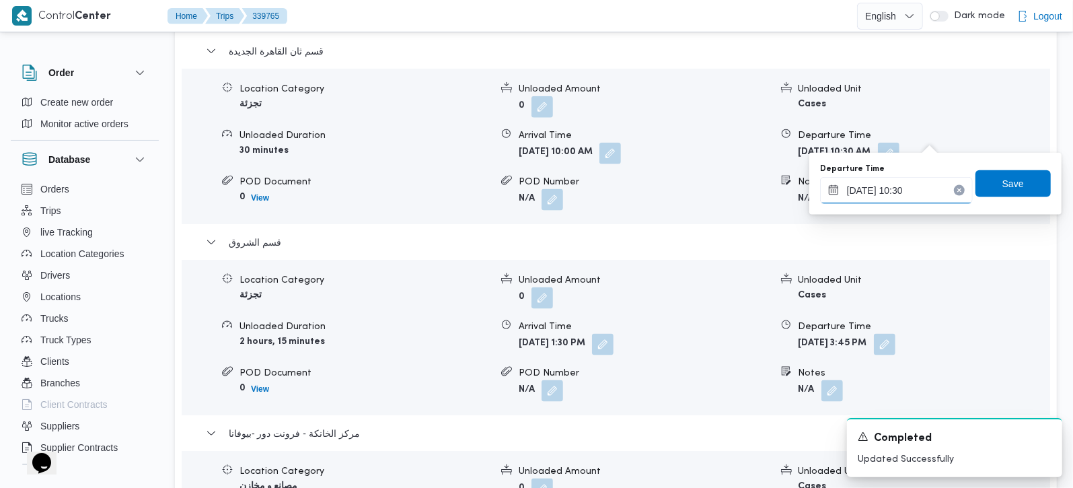
click at [902, 184] on input "25/09/2025 10:30" at bounding box center [896, 190] width 153 height 27
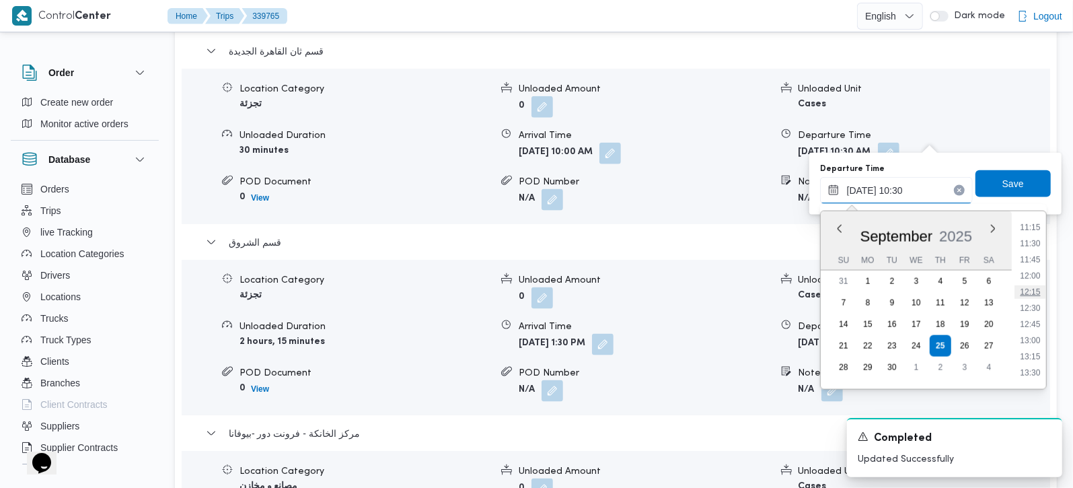
scroll to position [755, 0]
click at [1029, 311] on li "13:00" at bounding box center [1029, 312] width 31 height 13
type input "25/09/2025 13:00"
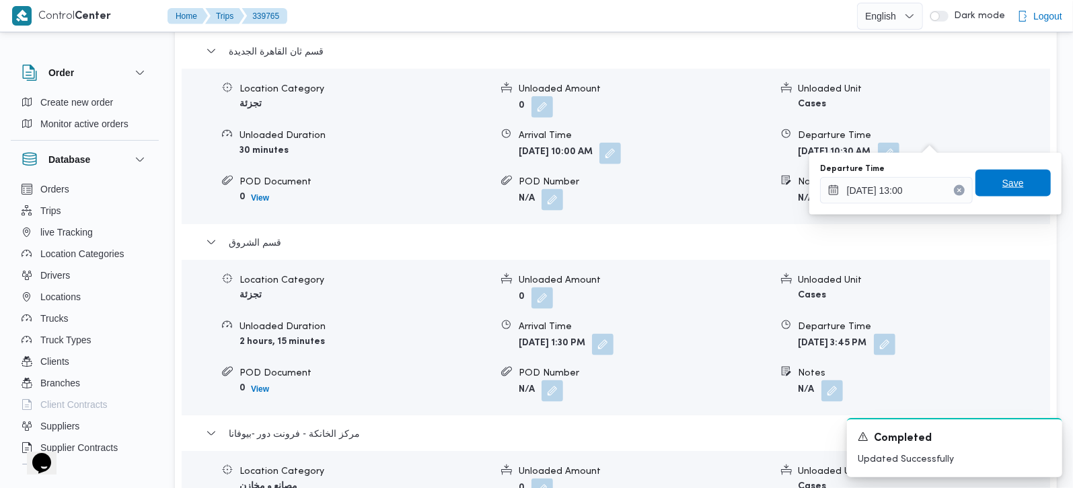
click at [1002, 171] on span "Save" at bounding box center [1012, 182] width 75 height 27
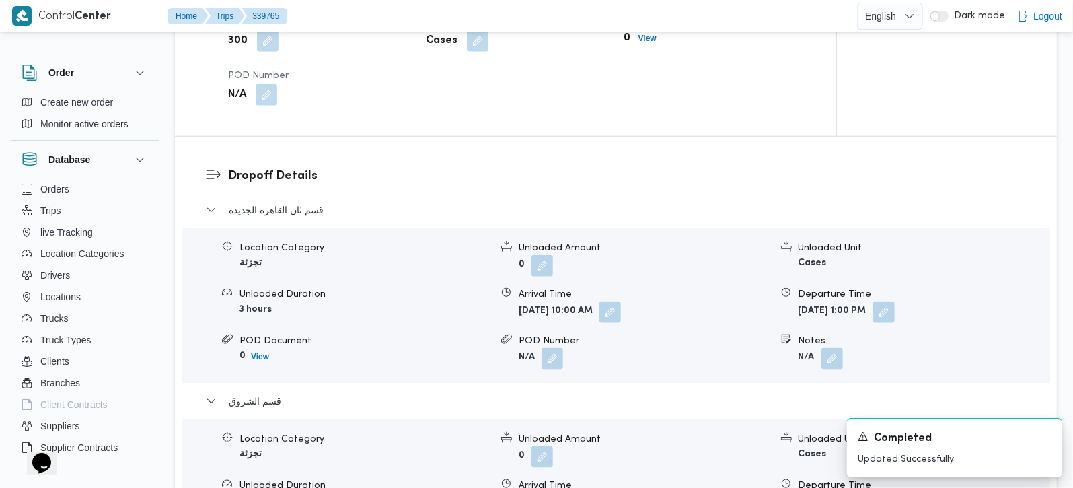
scroll to position [1028, 0]
click at [621, 300] on button "button" at bounding box center [610, 311] width 22 height 22
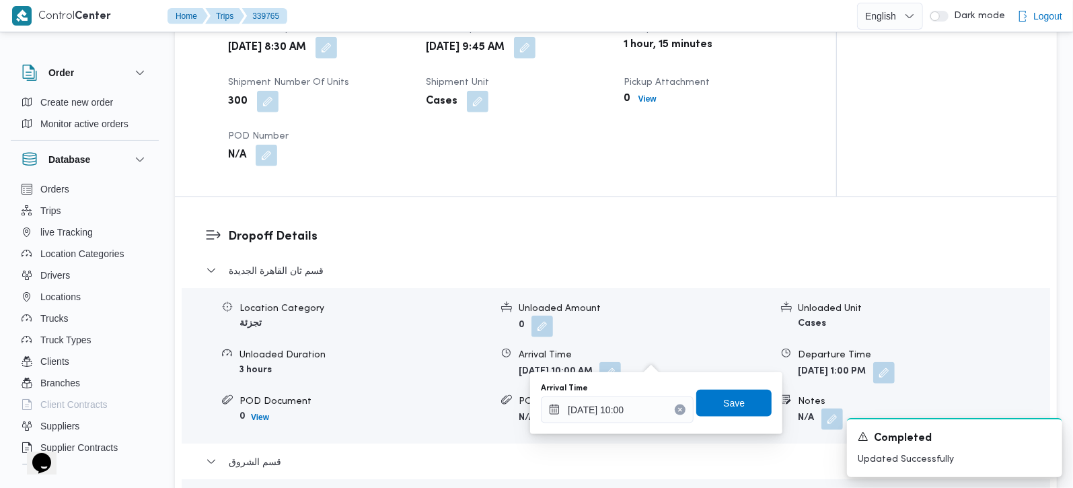
scroll to position [949, 0]
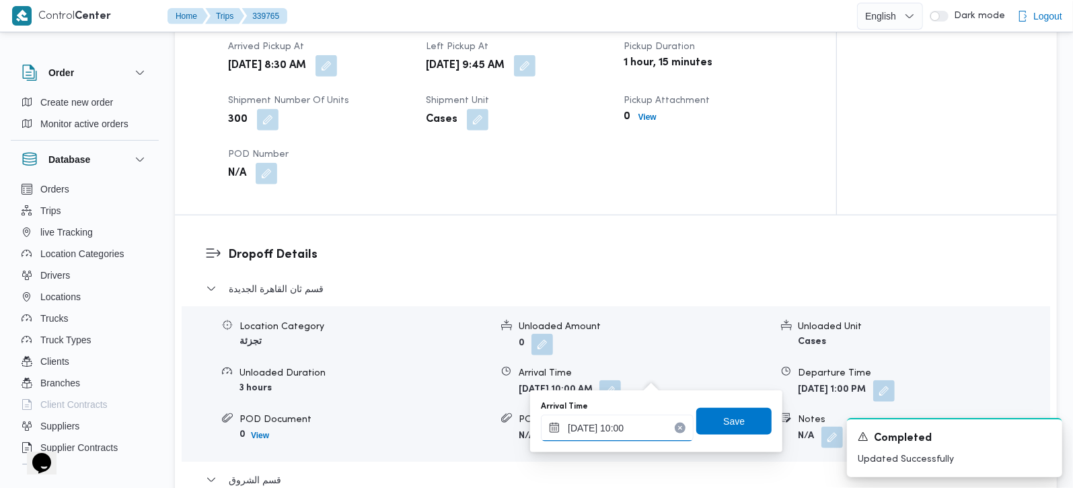
click at [613, 429] on input "25/09/2025 10:00" at bounding box center [617, 427] width 153 height 27
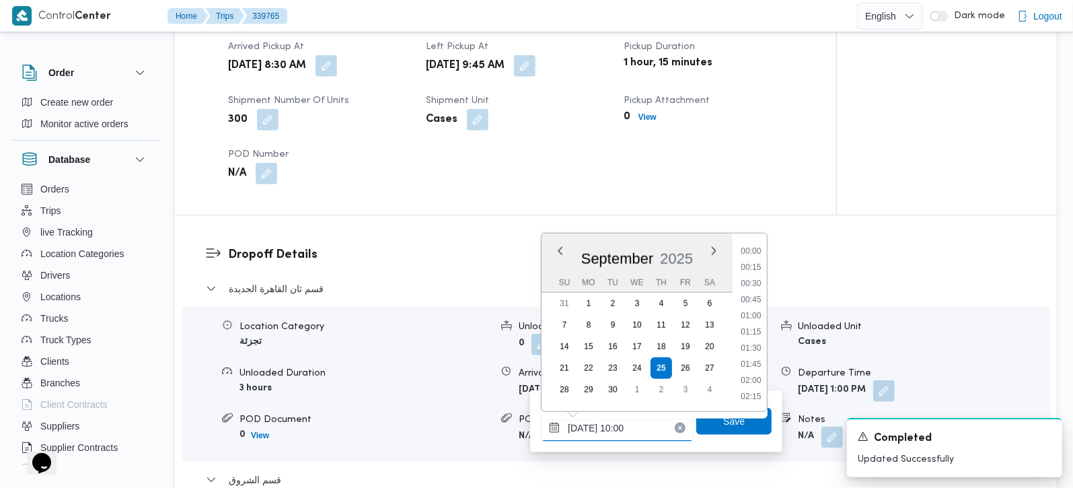
scroll to position [565, 0]
click at [756, 360] on li "10:30" at bounding box center [751, 363] width 31 height 13
type input "25/09/2025 10:30"
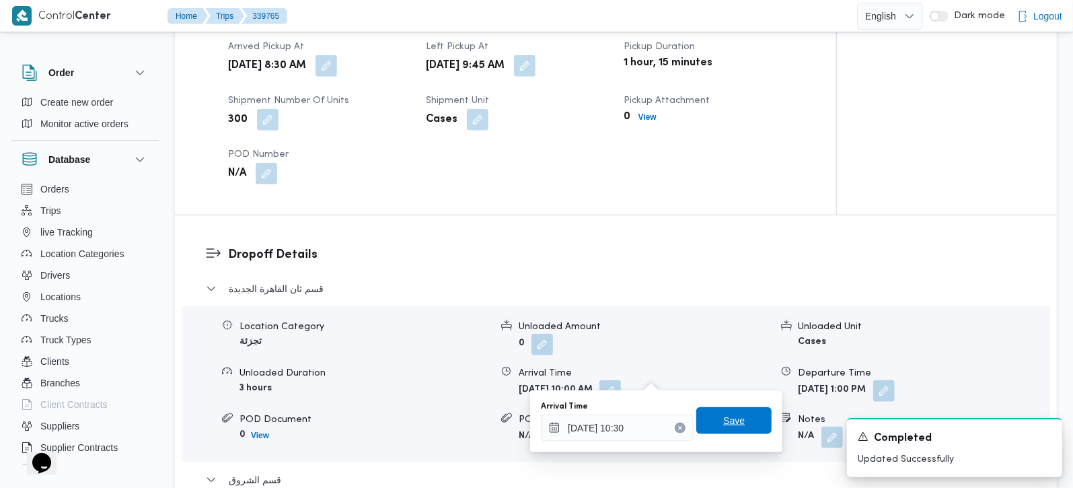
click at [734, 420] on span "Save" at bounding box center [733, 420] width 75 height 27
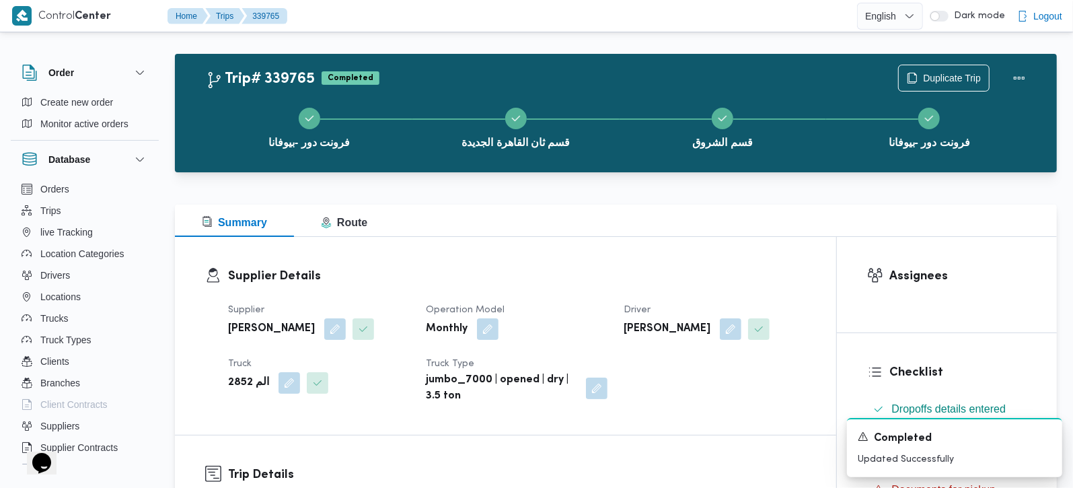
scroll to position [0, 0]
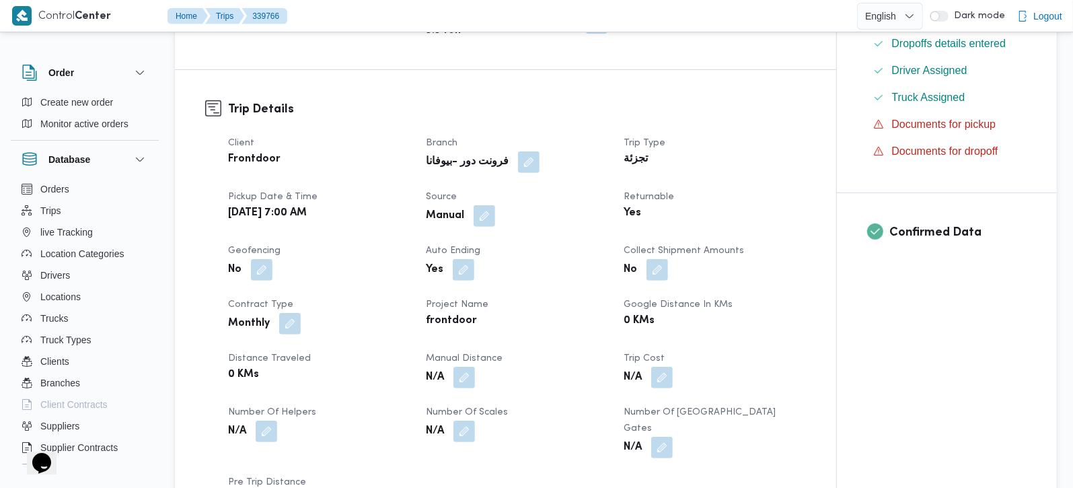
scroll to position [395, 0]
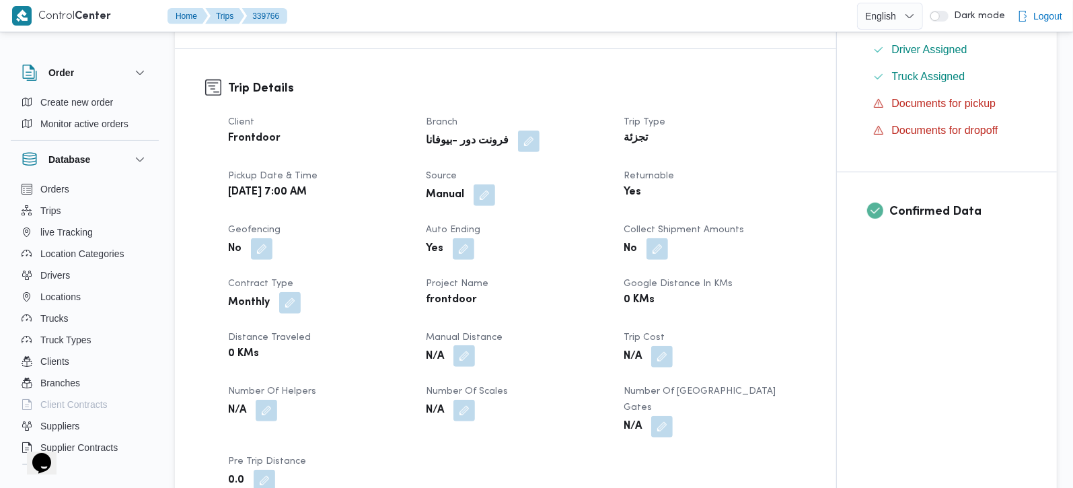
click at [464, 354] on button "button" at bounding box center [464, 356] width 22 height 22
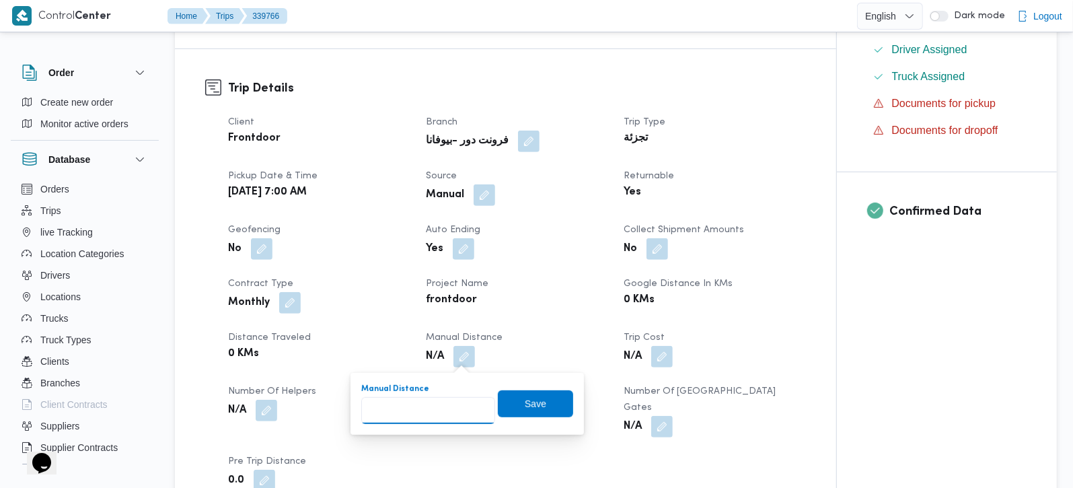
click at [397, 420] on input "Manual Distance" at bounding box center [428, 410] width 134 height 27
type input "135"
click at [533, 402] on span "Save" at bounding box center [535, 403] width 22 height 16
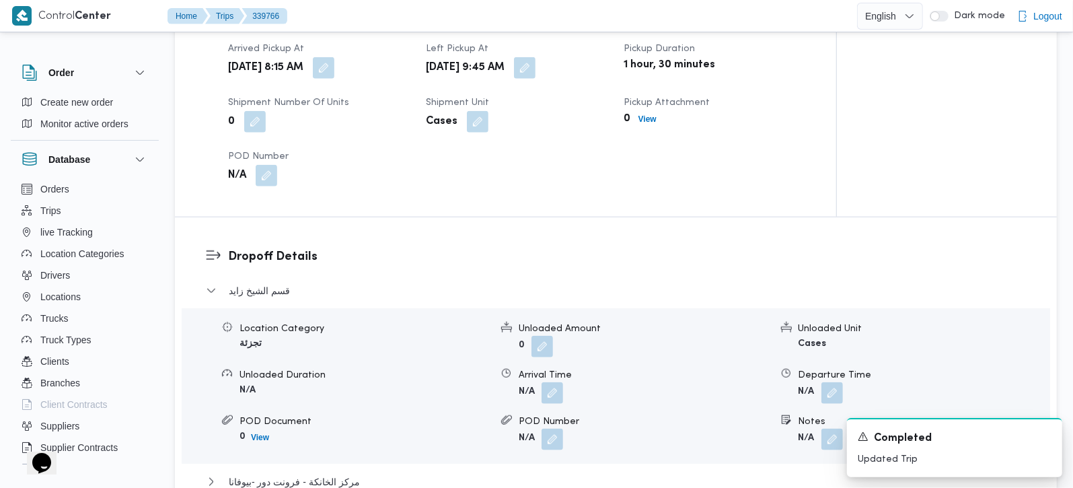
scroll to position [949, 0]
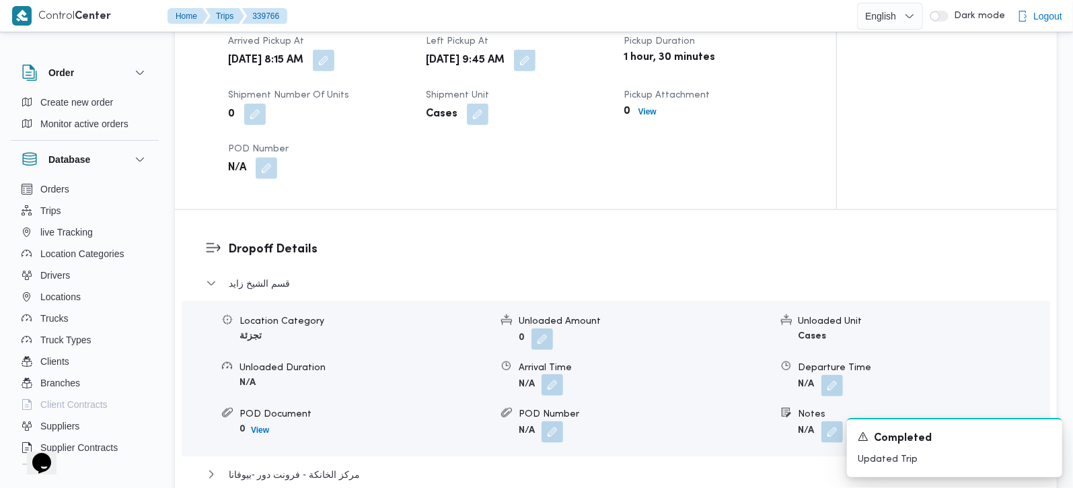
click at [553, 374] on button "button" at bounding box center [552, 385] width 22 height 22
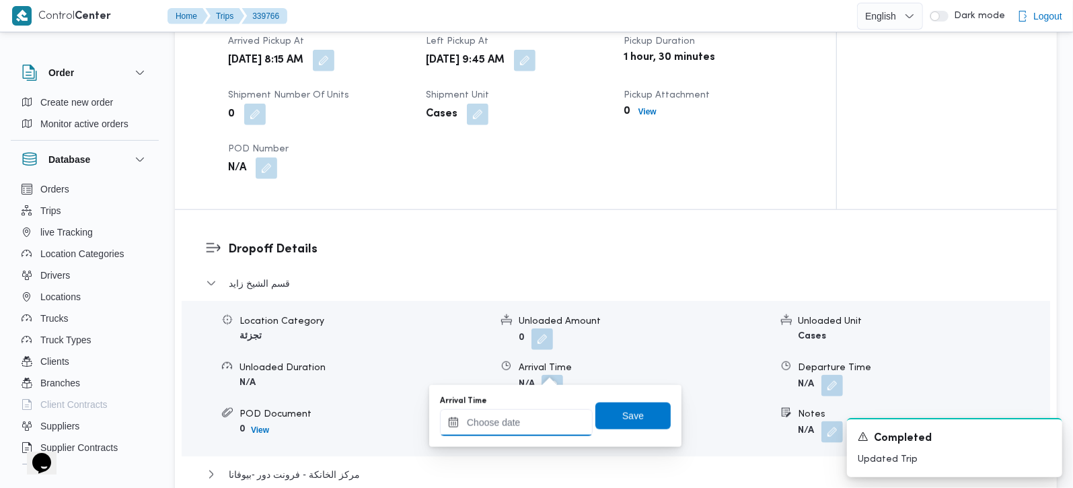
click at [530, 422] on input "Arrival Time" at bounding box center [516, 422] width 153 height 27
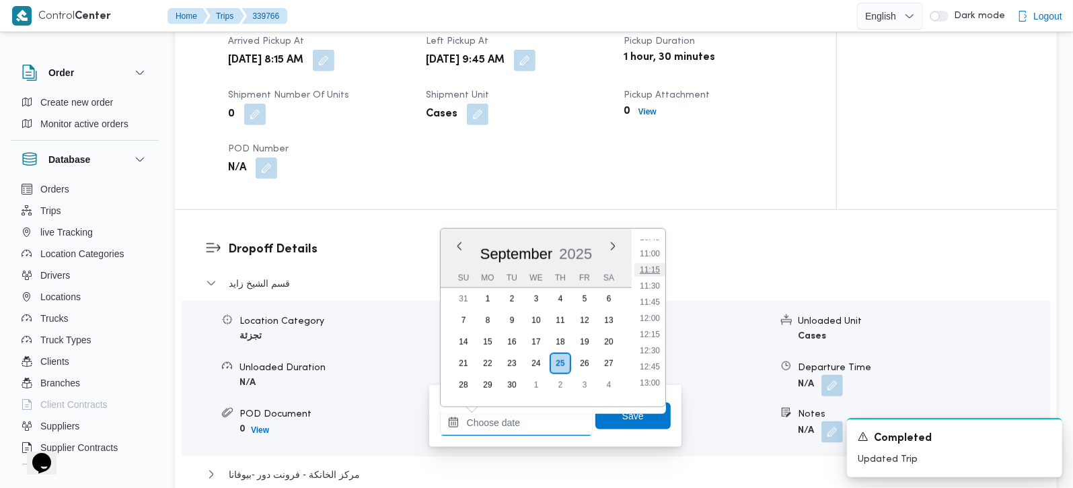
scroll to position [624, 0]
click at [650, 316] on li "10:45" at bounding box center [649, 315] width 31 height 13
type input "25/09/2025 10:45"
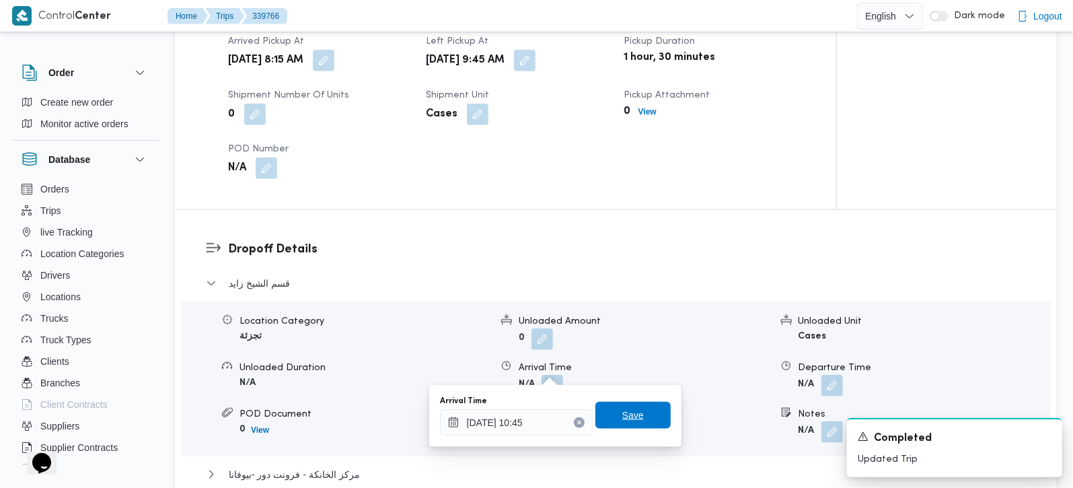
click at [627, 415] on span "Save" at bounding box center [633, 415] width 22 height 16
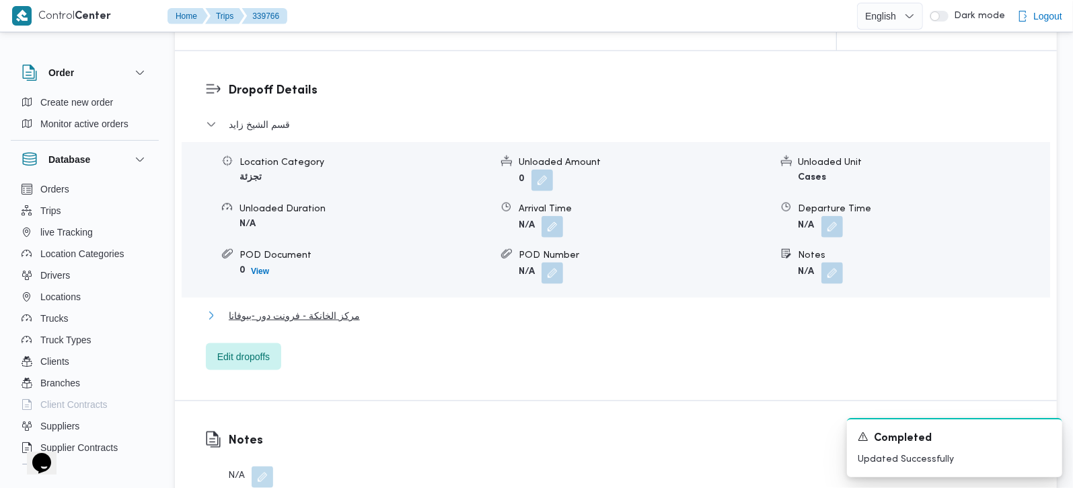
click at [299, 307] on span "مركز الخانكة - فرونت دور -بيوفانا" at bounding box center [294, 315] width 131 height 16
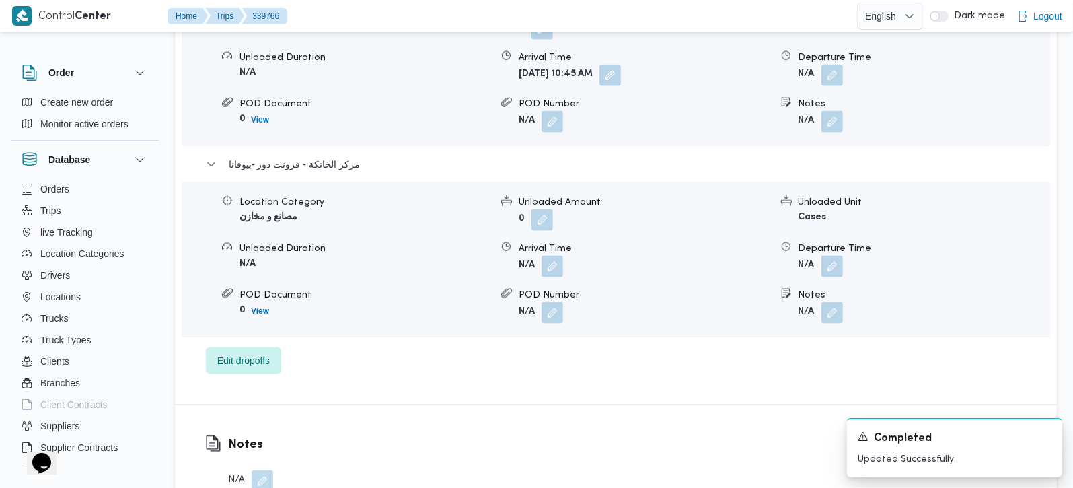
scroll to position [1265, 0]
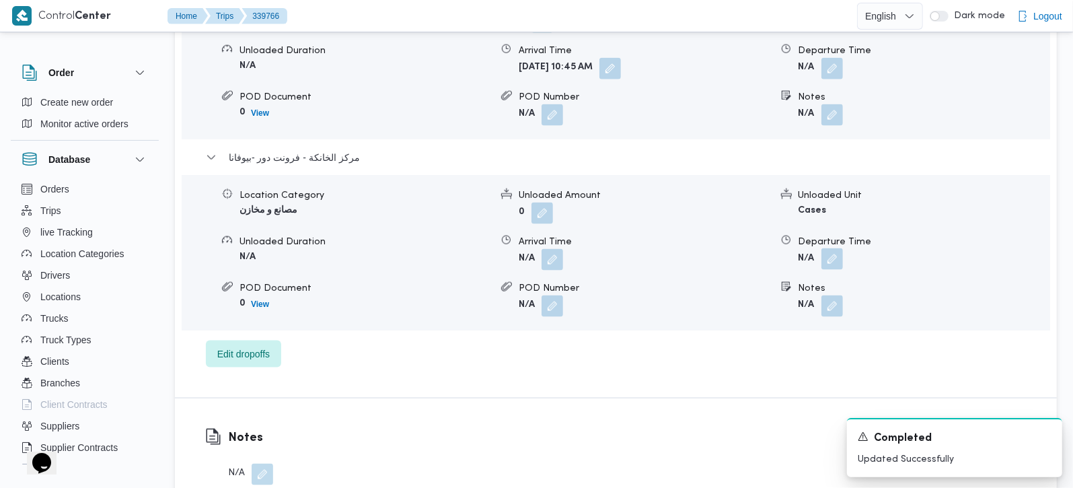
click at [830, 248] on button "button" at bounding box center [832, 259] width 22 height 22
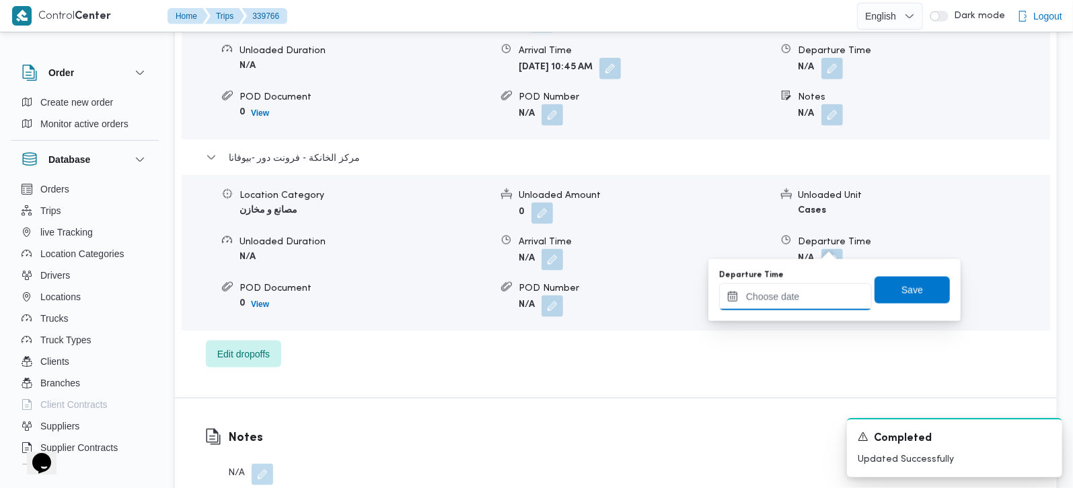
click at [828, 289] on input "Departure Time" at bounding box center [795, 296] width 153 height 27
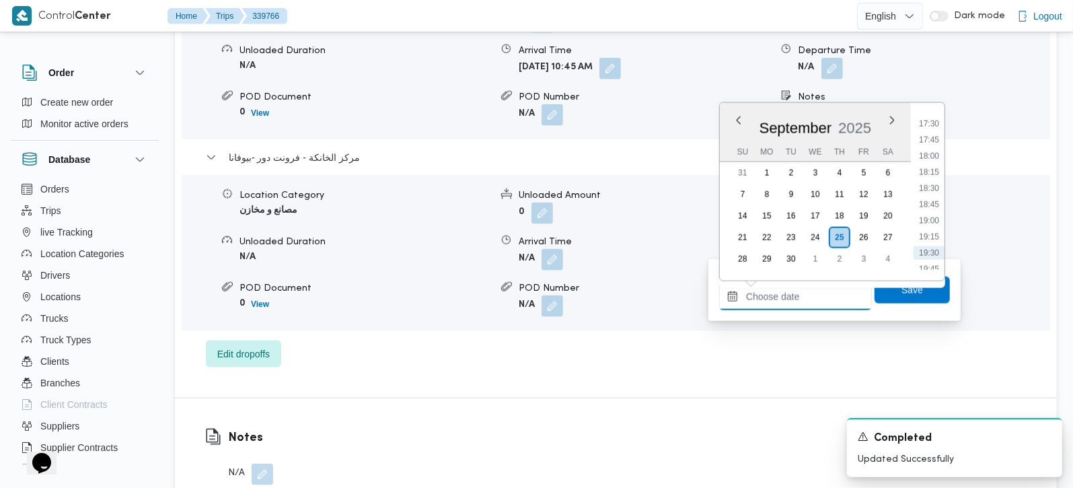
scroll to position [1099, 0]
drag, startPoint x: 930, startPoint y: 137, endPoint x: 930, endPoint y: 254, distance: 117.0
click at [930, 137] on li "17:15" at bounding box center [928, 134] width 31 height 13
type input "25/09/2025 17:15"
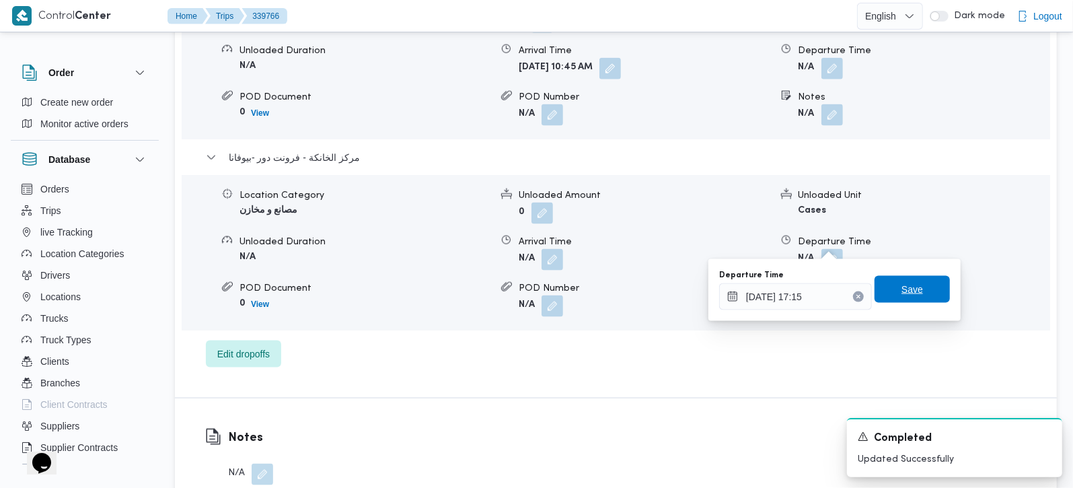
click at [914, 297] on span "Save" at bounding box center [911, 289] width 75 height 27
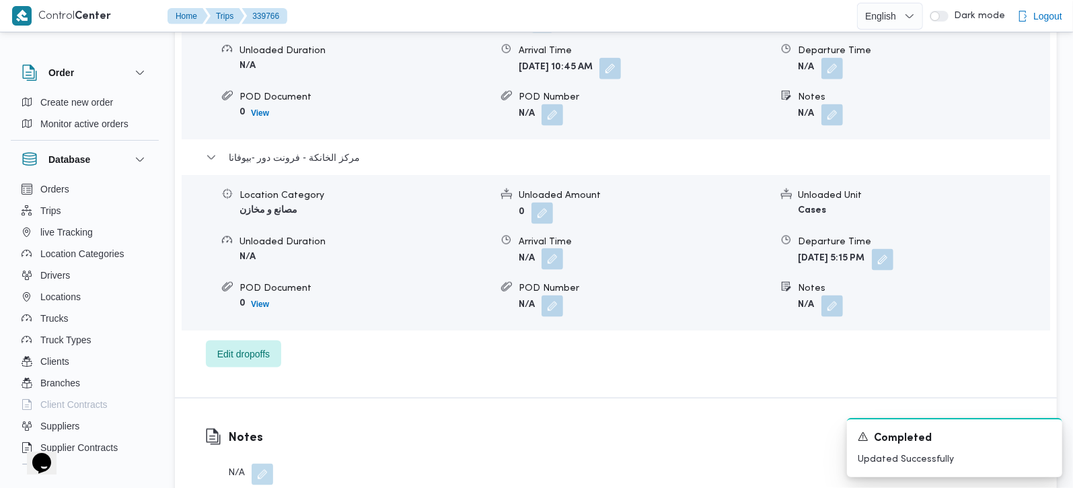
click at [547, 248] on button "button" at bounding box center [552, 259] width 22 height 22
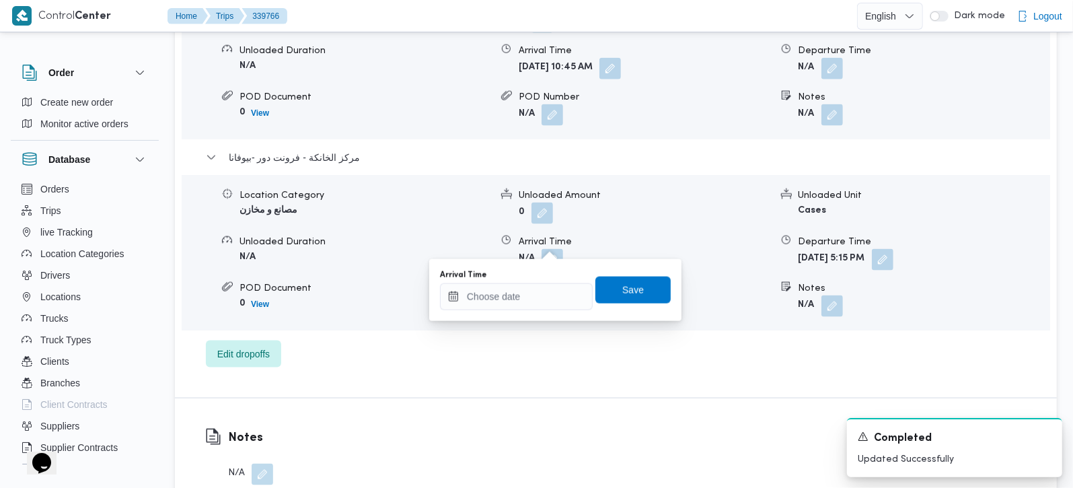
click at [546, 320] on div "قسم الشيخ زايد Location Category تجزئة Unloaded Amount 0 Unloaded Unit Cases Un…" at bounding box center [616, 162] width 820 height 409
click at [539, 303] on input "Arrival Time" at bounding box center [516, 296] width 153 height 27
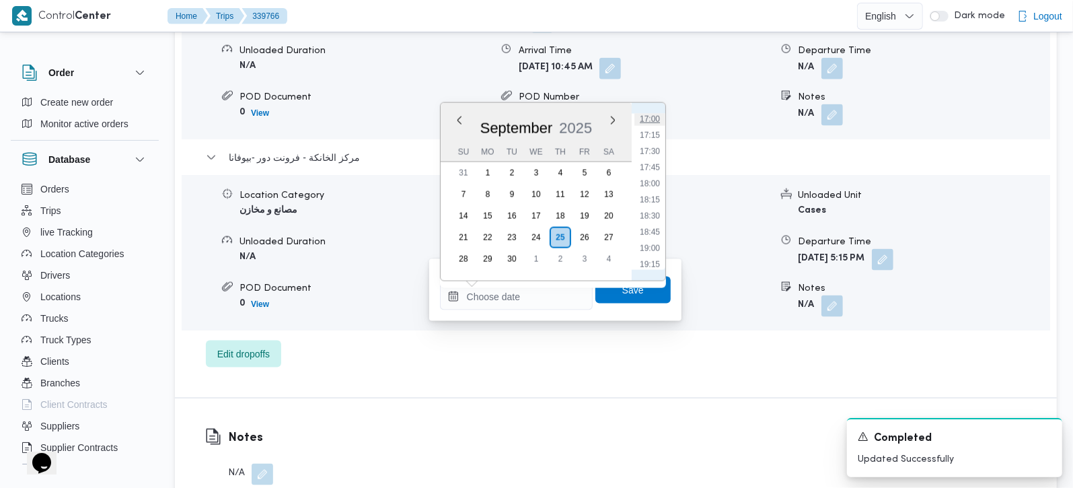
click at [658, 122] on li "17:00" at bounding box center [649, 118] width 31 height 13
type input "25/09/2025 17:00"
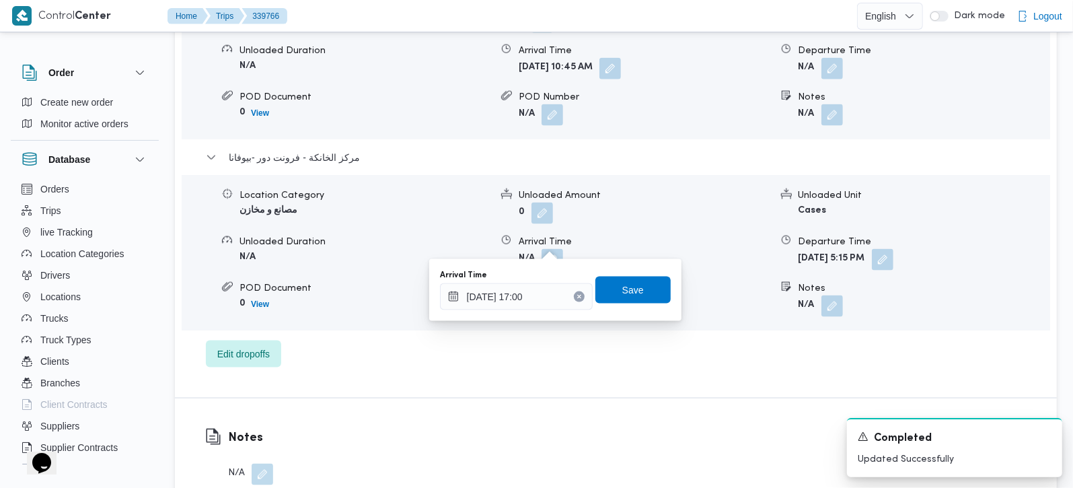
click at [598, 304] on div "Arrival Time 25/09/2025 17:00 Save" at bounding box center [554, 289] width 233 height 43
click at [640, 295] on span "Save" at bounding box center [632, 289] width 75 height 27
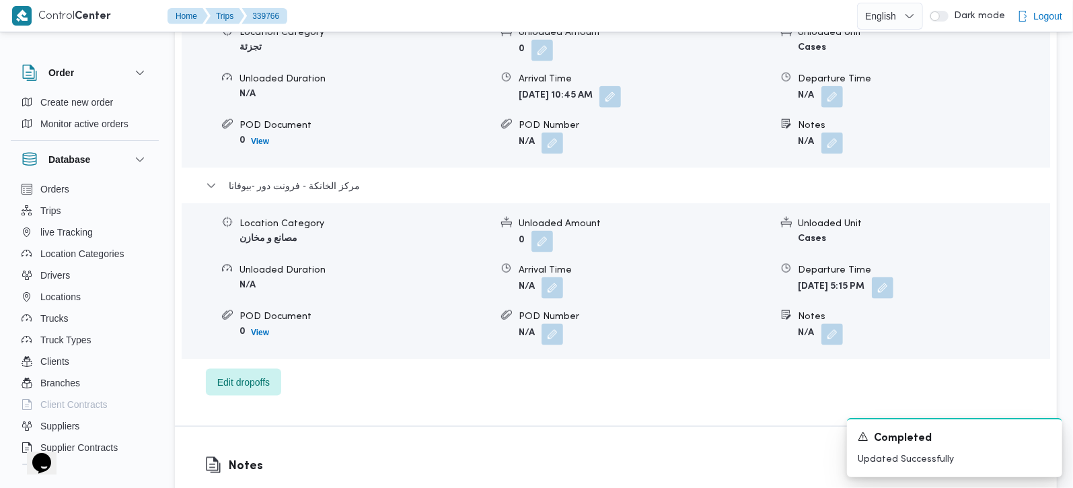
scroll to position [1186, 0]
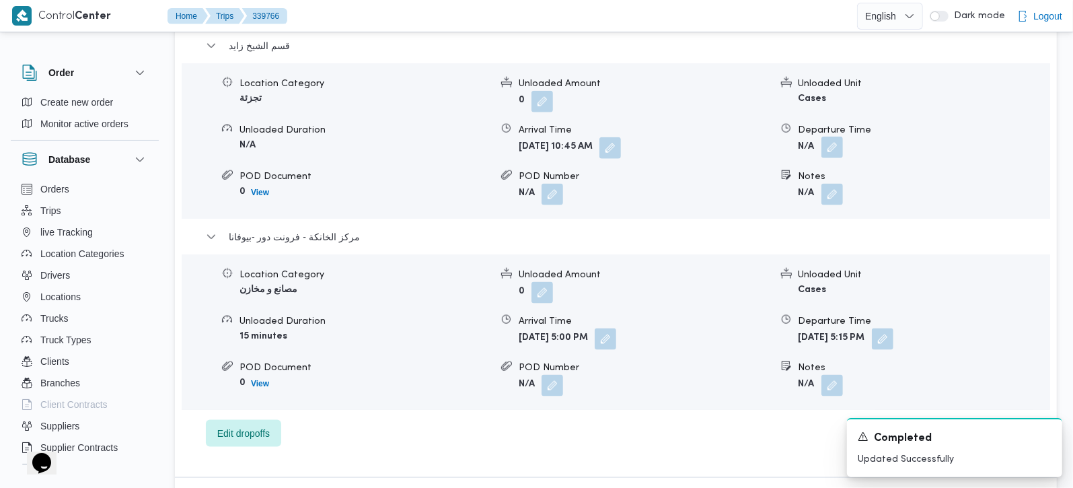
click at [837, 137] on button "button" at bounding box center [832, 148] width 22 height 22
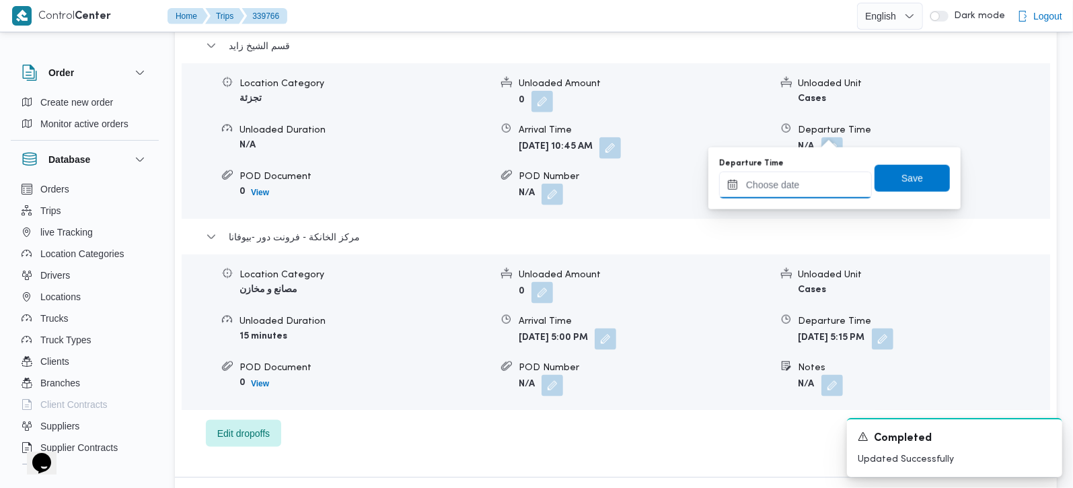
click at [804, 180] on input "Departure Time" at bounding box center [795, 184] width 153 height 27
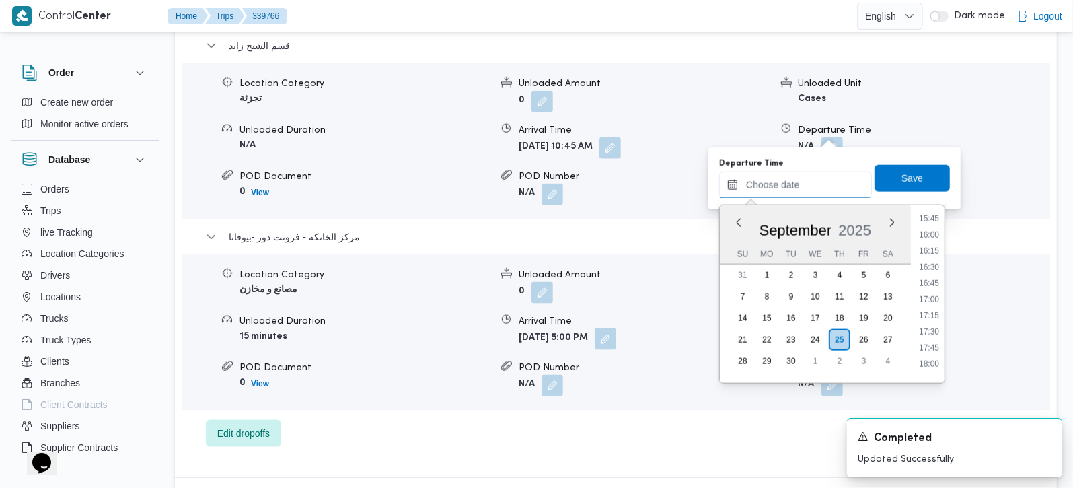
scroll to position [1019, 0]
click at [933, 235] on li "16:00" at bounding box center [928, 235] width 31 height 13
type input "25/09/2025 16:00"
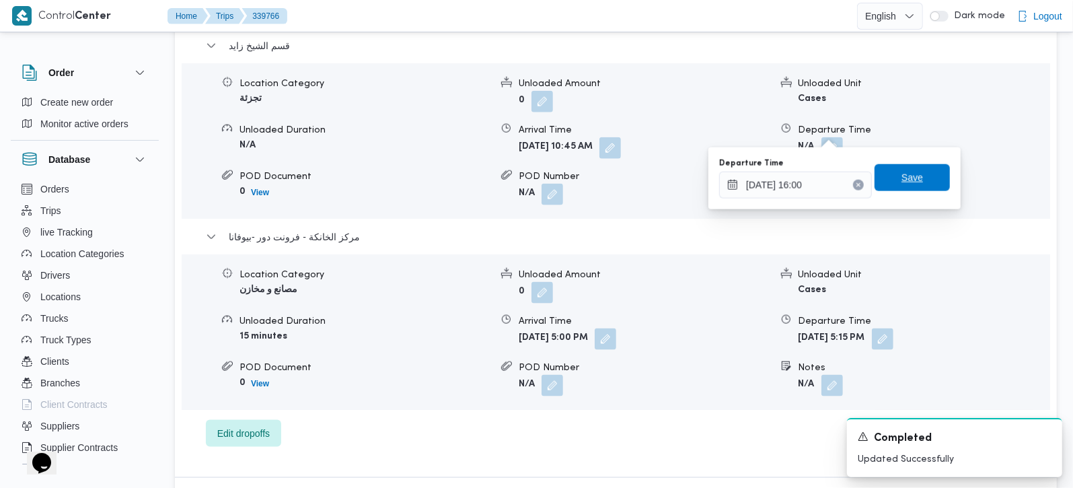
click at [916, 174] on span "Save" at bounding box center [911, 177] width 75 height 27
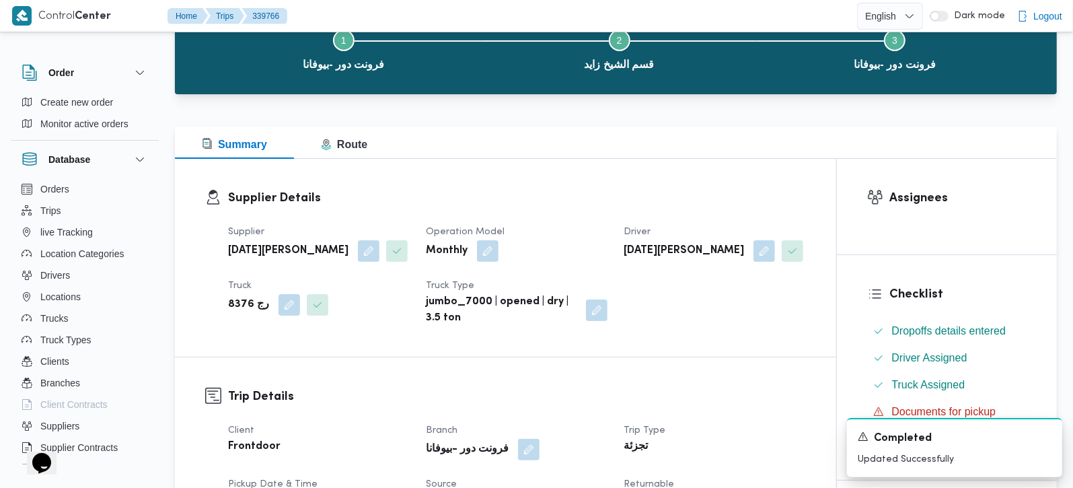
scroll to position [0, 0]
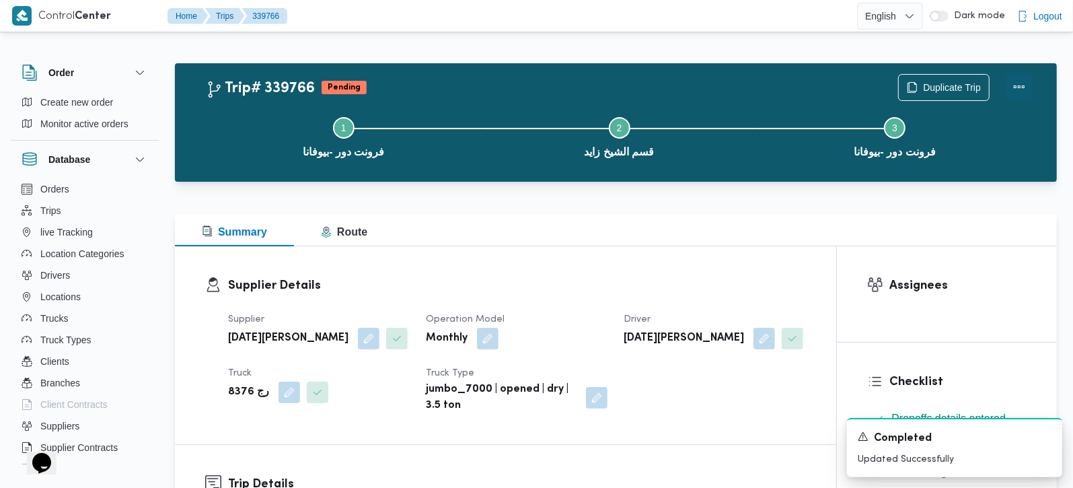
click at [1021, 74] on div at bounding box center [1018, 87] width 27 height 27
click at [1003, 90] on div "Duplicate Trip" at bounding box center [965, 87] width 151 height 43
click at [1011, 87] on button "Actions" at bounding box center [1018, 86] width 27 height 27
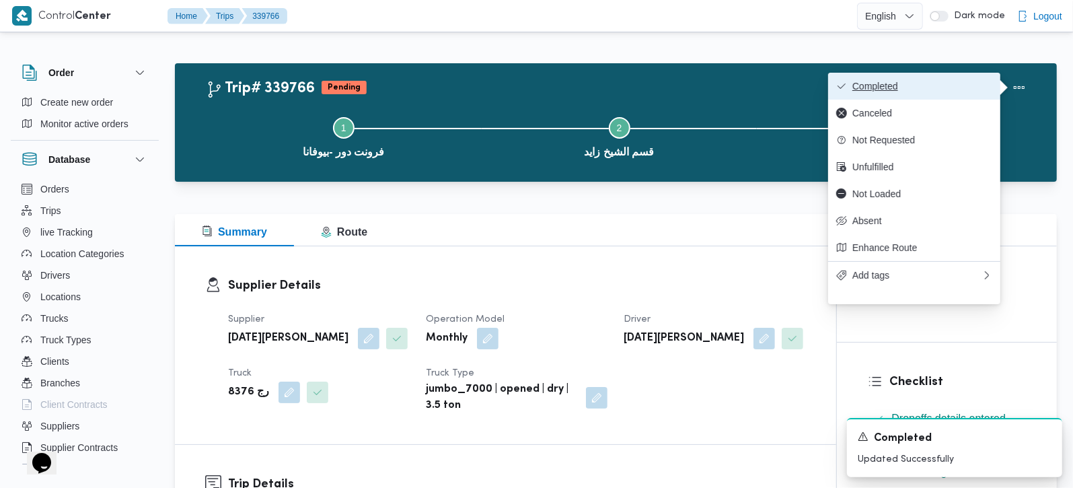
click at [891, 89] on span "Completed" at bounding box center [922, 86] width 140 height 11
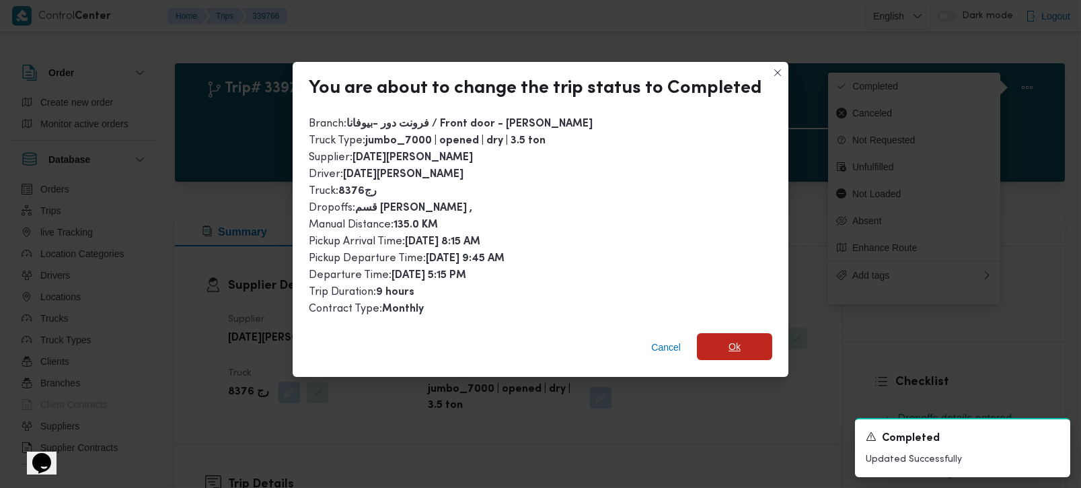
click at [752, 348] on span "Ok" at bounding box center [734, 346] width 75 height 27
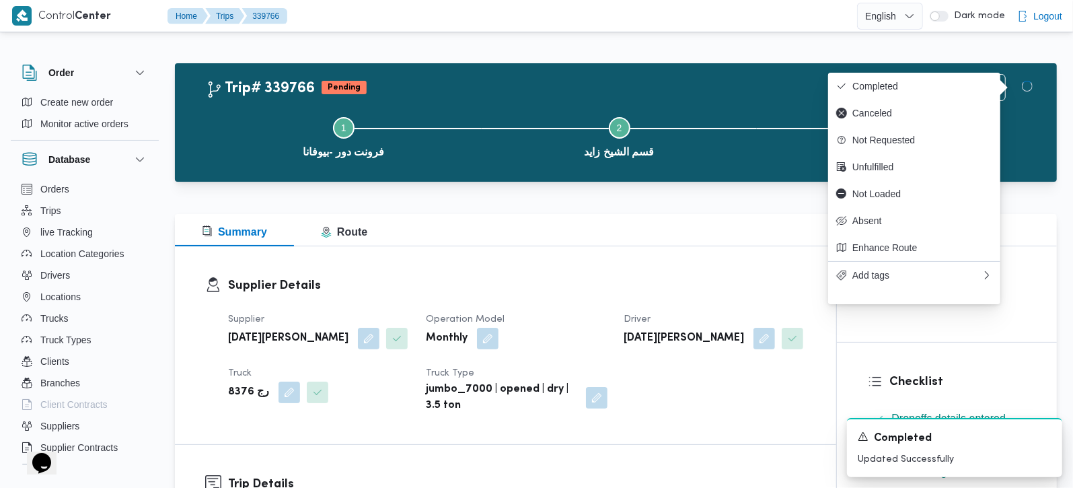
click at [728, 283] on h3 "Supplier Details" at bounding box center [517, 285] width 578 height 18
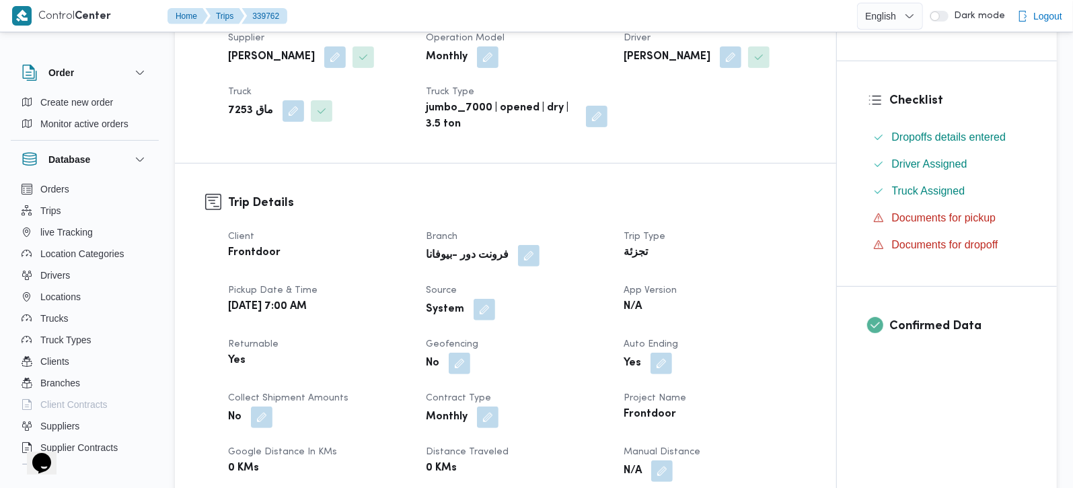
scroll to position [316, 0]
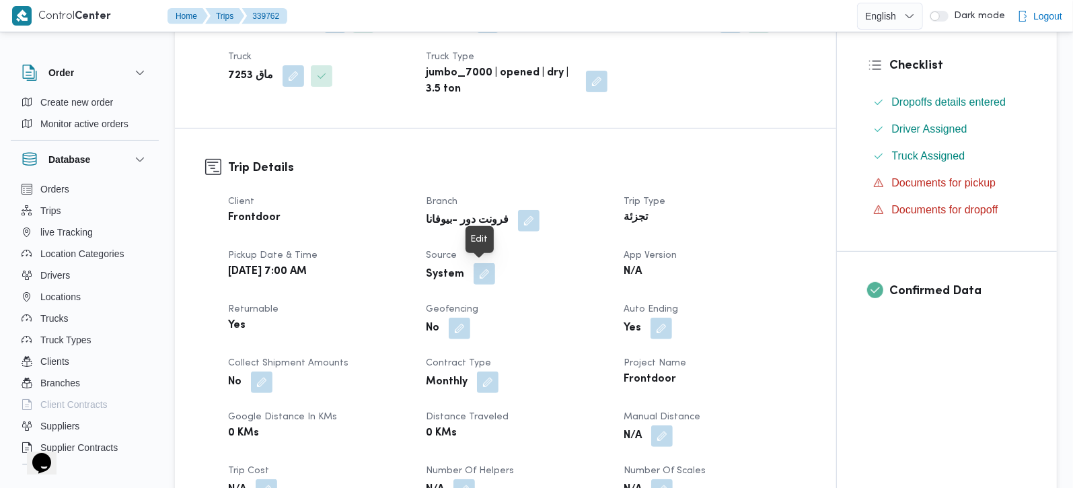
click at [481, 274] on button "button" at bounding box center [484, 274] width 22 height 22
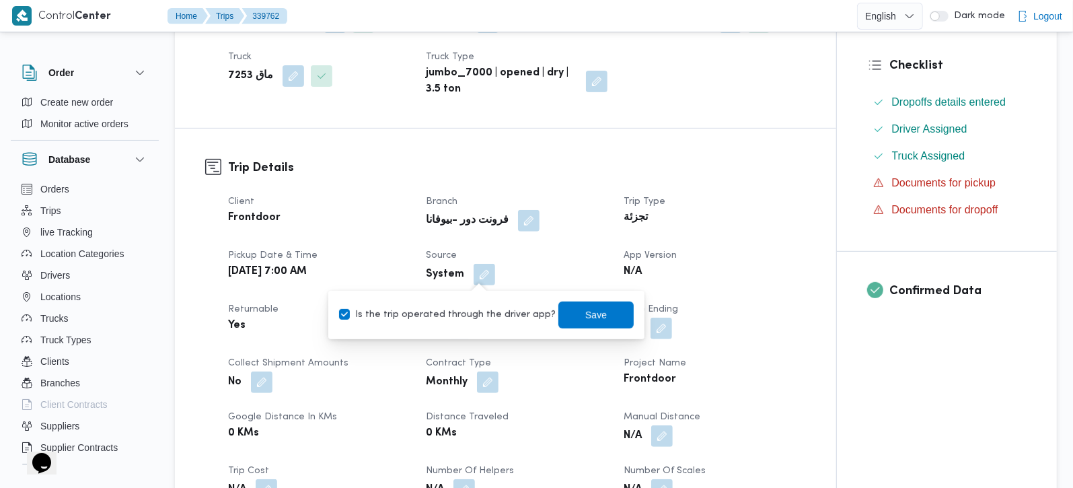
click at [481, 315] on label "Is the trip operated through the driver app?" at bounding box center [447, 315] width 217 height 16
checkbox input "false"
click at [597, 317] on span "Save" at bounding box center [595, 314] width 75 height 27
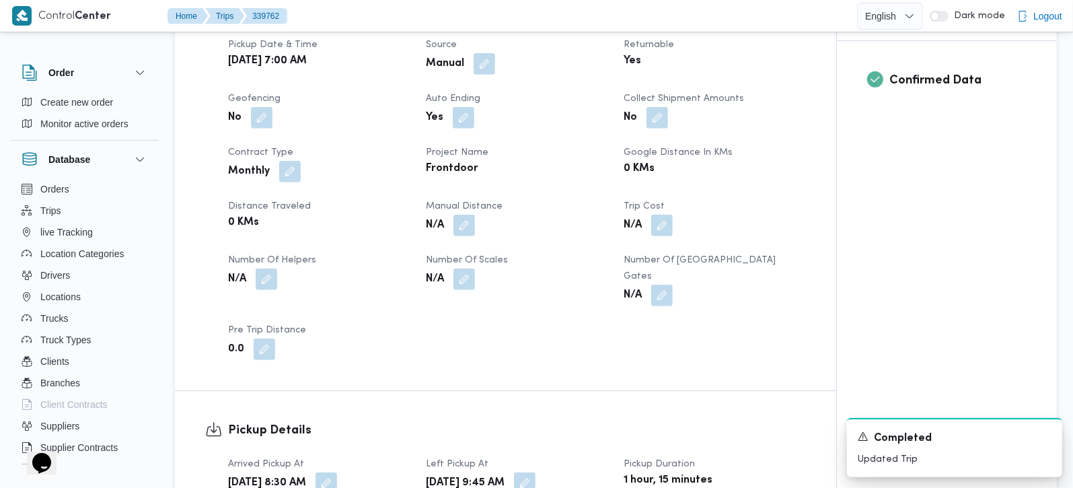
scroll to position [633, 0]
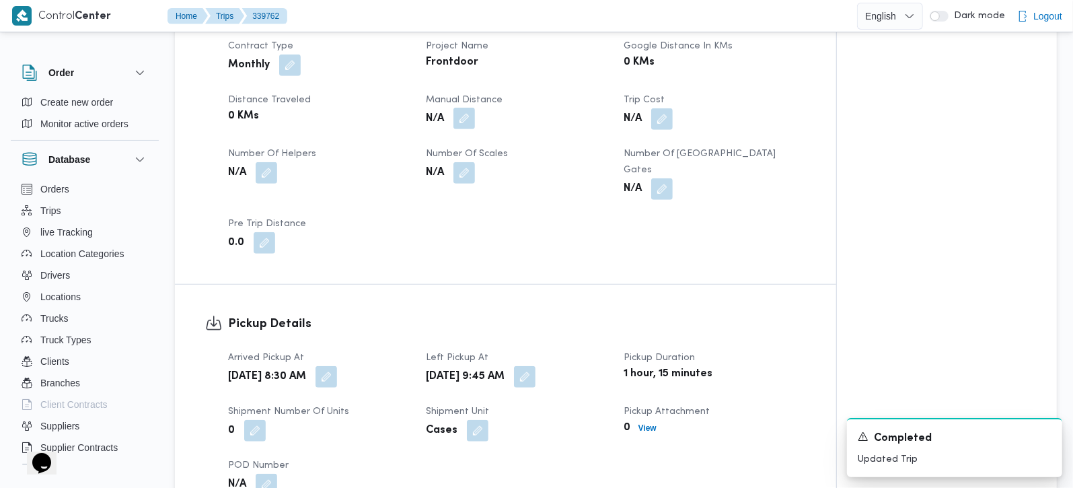
click at [473, 119] on button "button" at bounding box center [464, 119] width 22 height 22
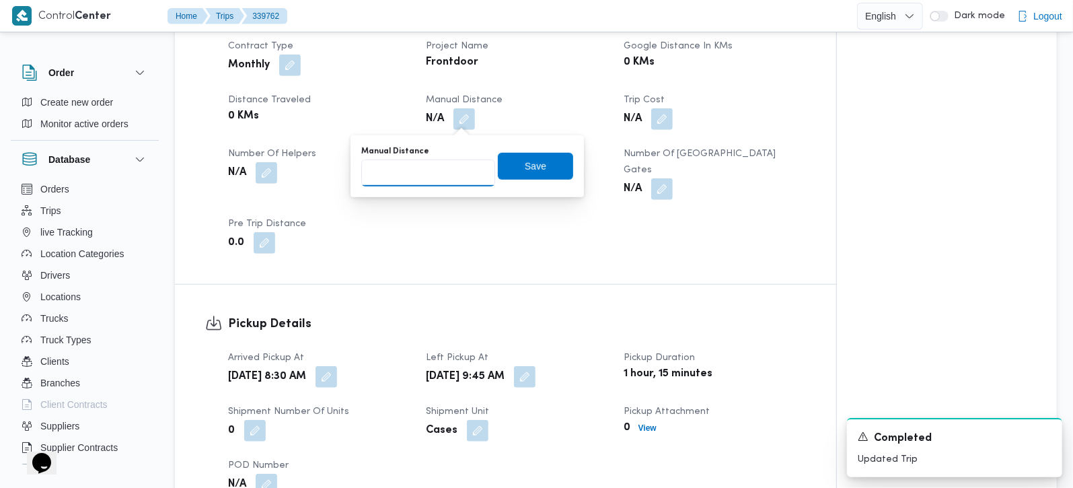
click at [438, 167] on input "Manual Distance" at bounding box center [428, 172] width 134 height 27
type input "95"
click at [524, 162] on span "Save" at bounding box center [535, 165] width 22 height 16
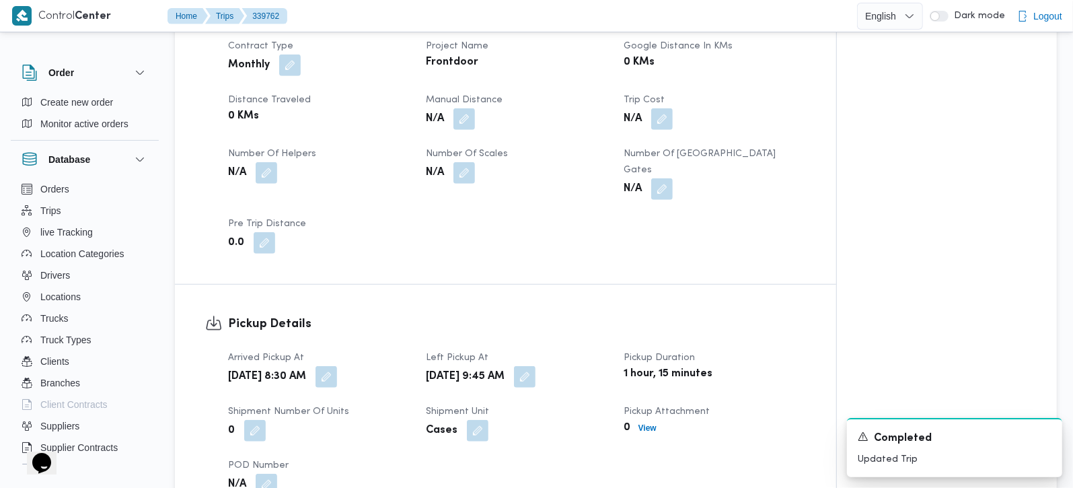
scroll to position [870, 0]
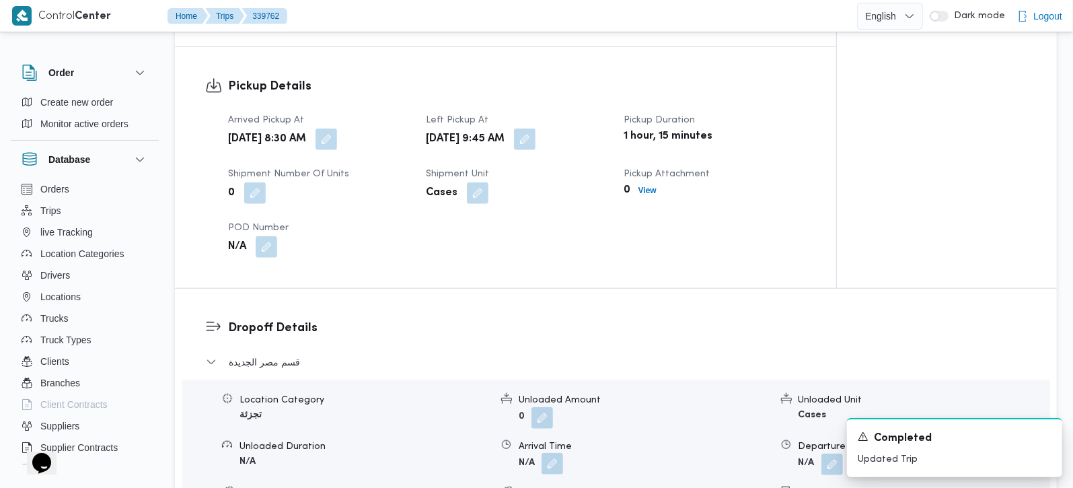
click at [559, 453] on button "button" at bounding box center [552, 464] width 22 height 22
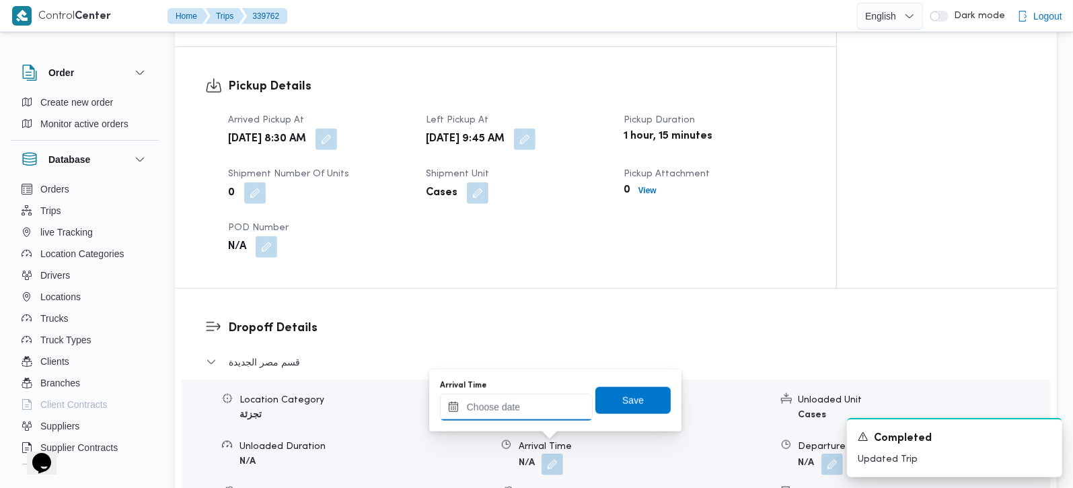
click at [545, 405] on input "Arrival Time" at bounding box center [516, 406] width 153 height 27
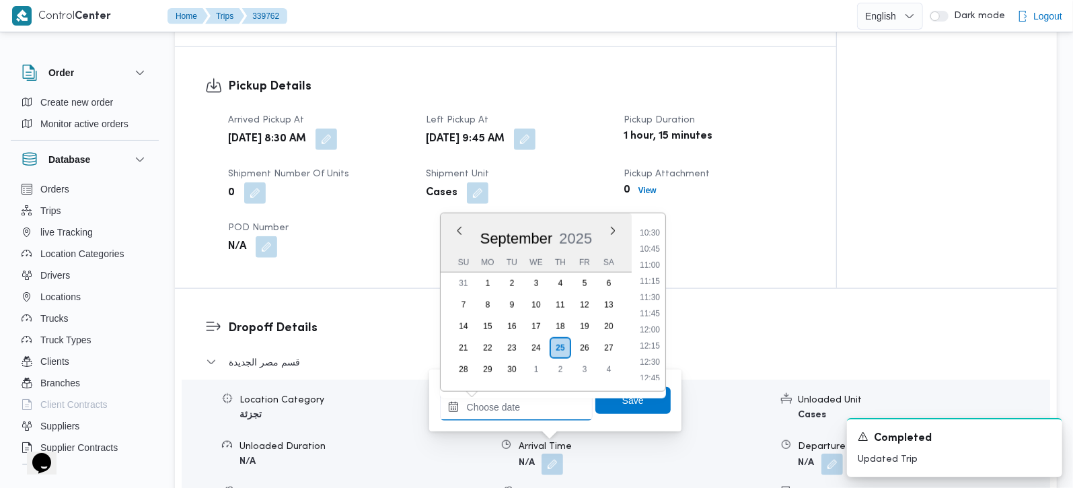
scroll to position [640, 0]
click at [654, 255] on li "10:15" at bounding box center [649, 251] width 31 height 13
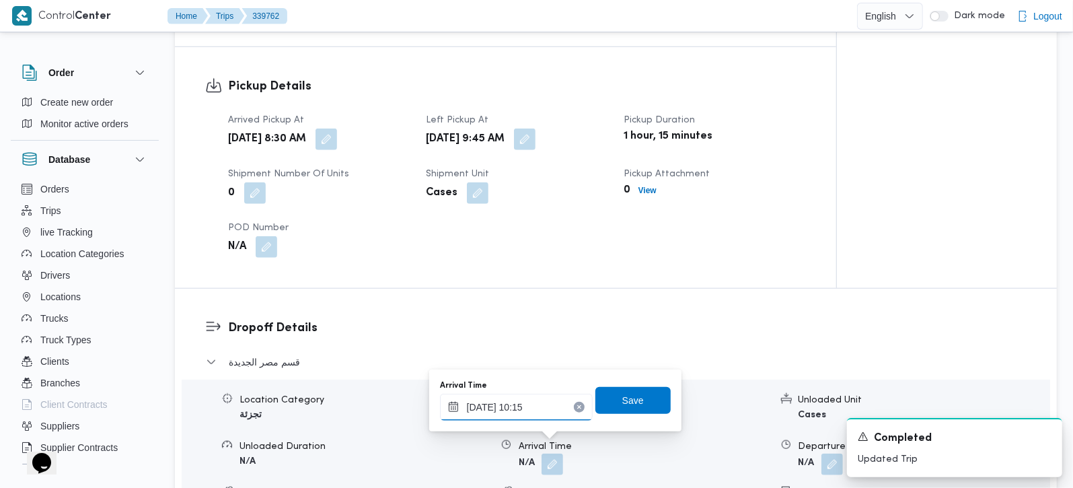
type input "[DATE] 10:15"
click at [622, 416] on div "Arrival Time [DATE] 10:15 Save" at bounding box center [554, 400] width 233 height 43
click at [622, 403] on span "Save" at bounding box center [633, 399] width 22 height 16
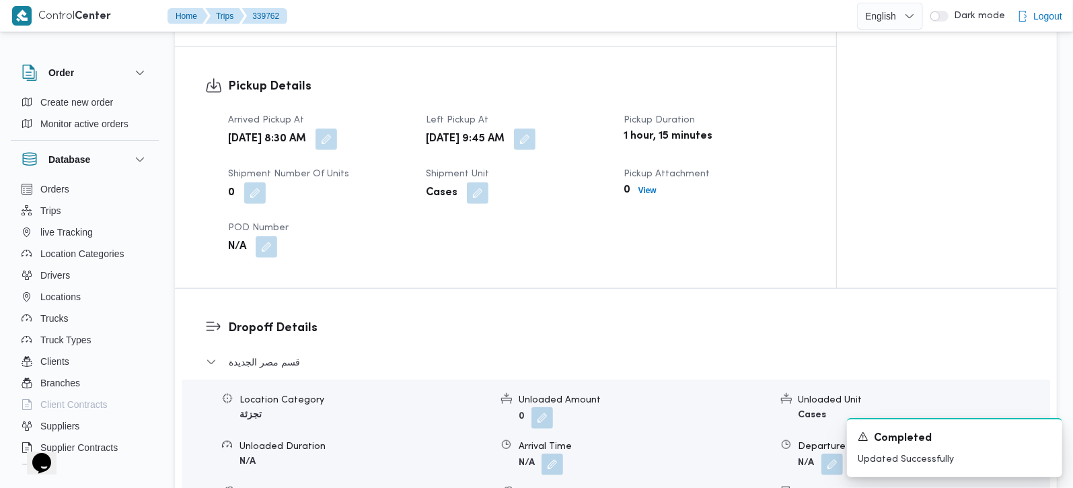
scroll to position [1107, 0]
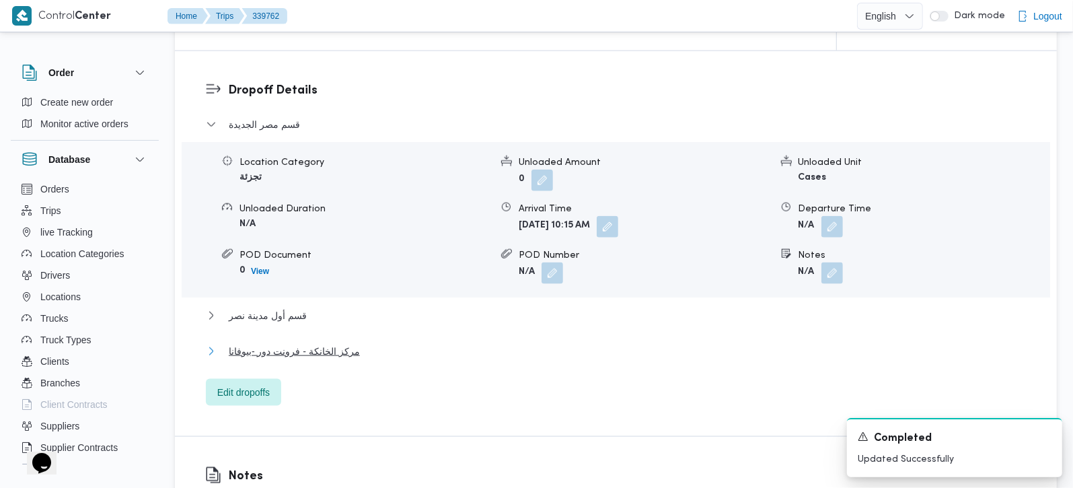
click at [295, 343] on span "مركز الخانكة - فرونت دور -بيوفانا" at bounding box center [294, 351] width 131 height 16
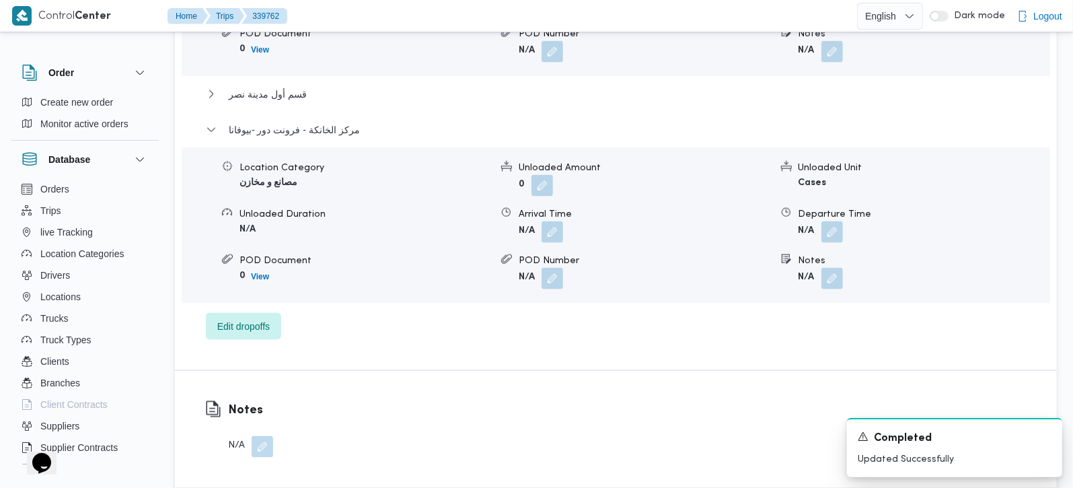
scroll to position [1345, 0]
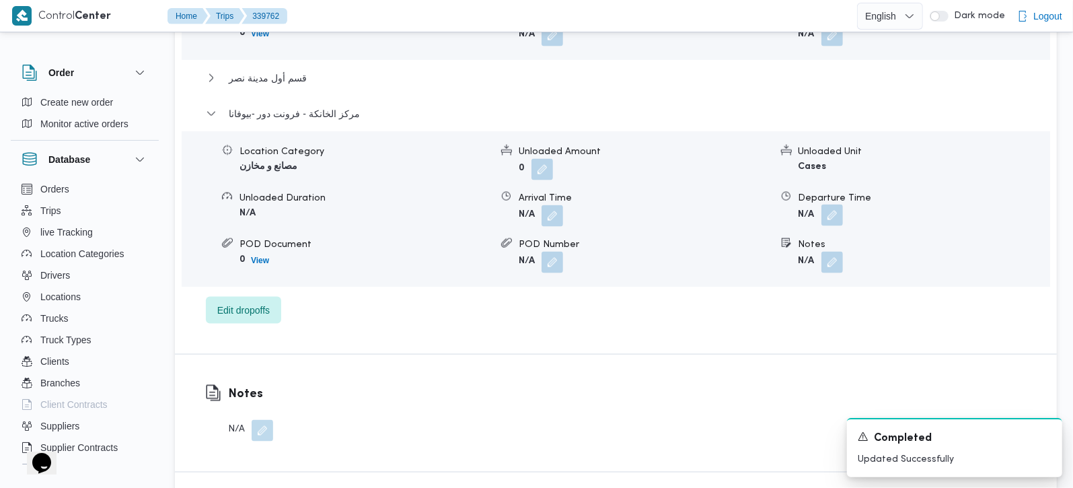
click at [833, 204] on button "button" at bounding box center [832, 215] width 22 height 22
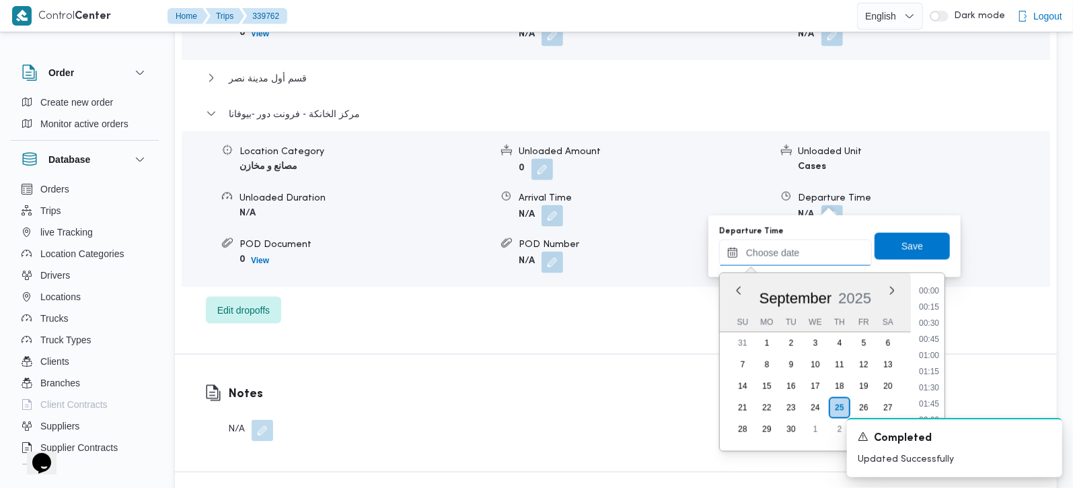
click at [810, 264] on input "Departure Time" at bounding box center [795, 252] width 153 height 27
click at [923, 292] on li "16:00" at bounding box center [928, 286] width 31 height 13
type input "[DATE] 16:00"
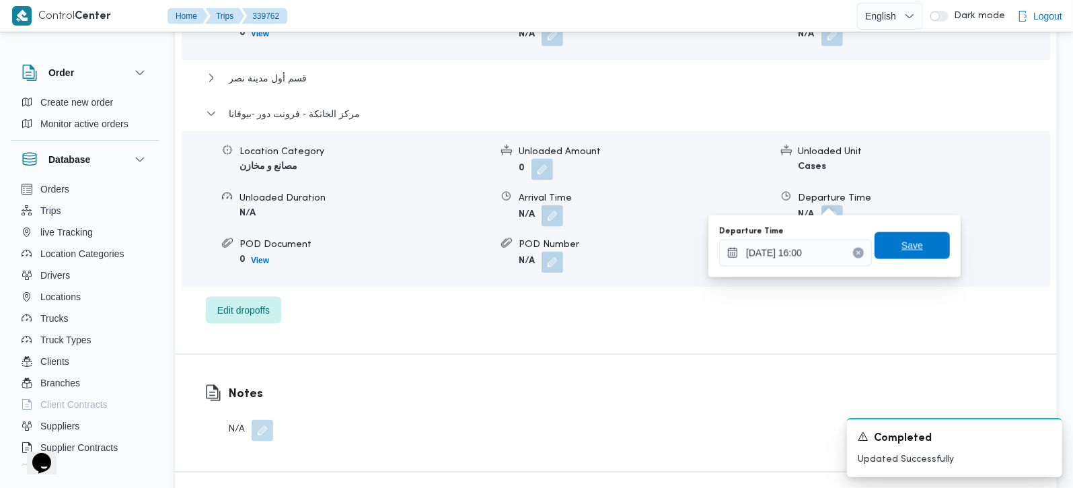
click at [913, 252] on span "Save" at bounding box center [911, 245] width 75 height 27
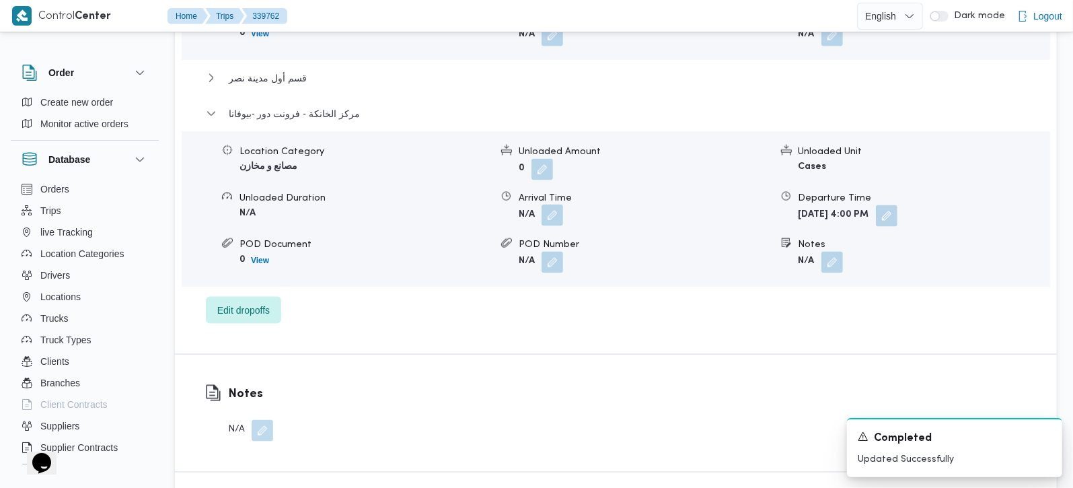
click at [549, 204] on button "button" at bounding box center [552, 215] width 22 height 22
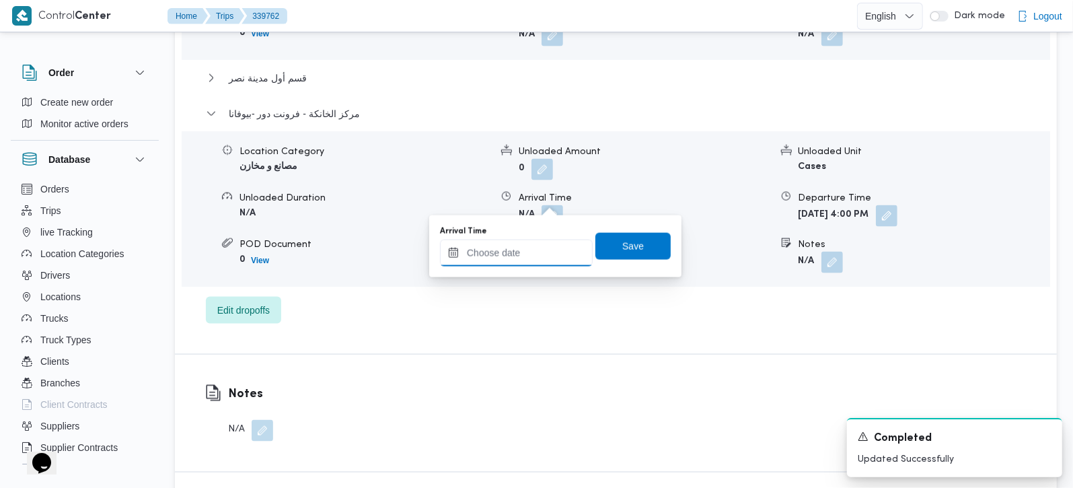
click at [523, 249] on input "Arrival Time" at bounding box center [516, 252] width 153 height 27
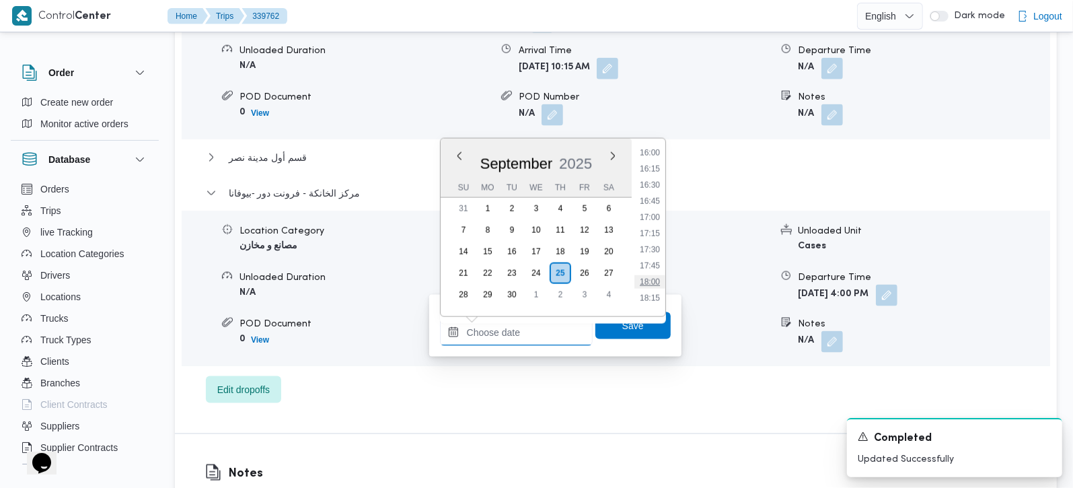
scroll to position [957, 0]
click at [656, 212] on li "15:45" at bounding box center [649, 215] width 31 height 13
type input "[DATE] 15:45"
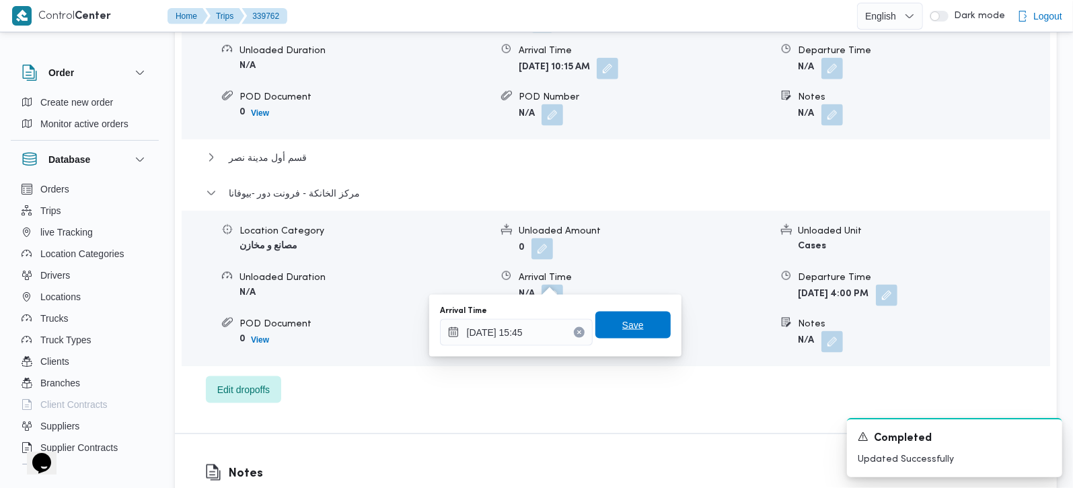
click at [645, 316] on span "Save" at bounding box center [632, 324] width 75 height 27
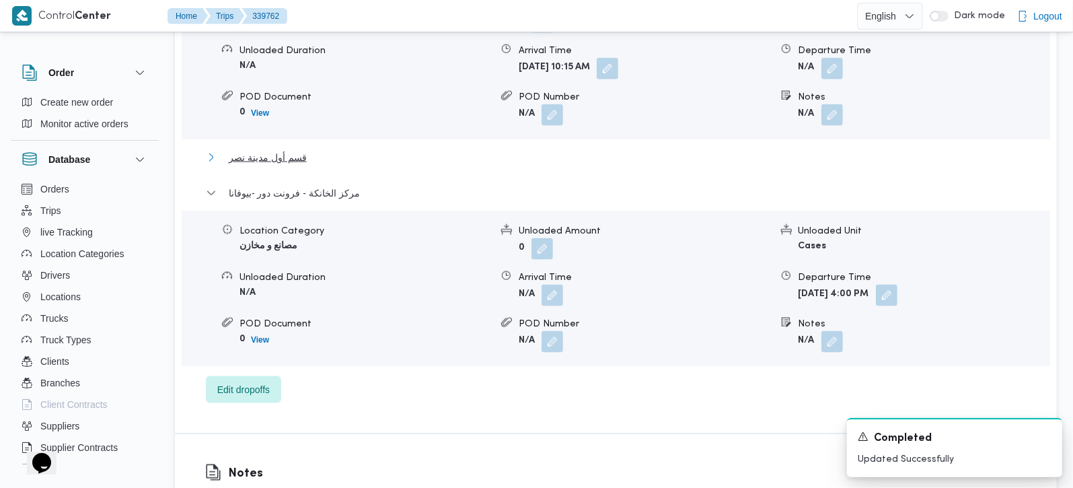
click at [271, 149] on span "قسم أول مدينة نصر" at bounding box center [268, 157] width 78 height 16
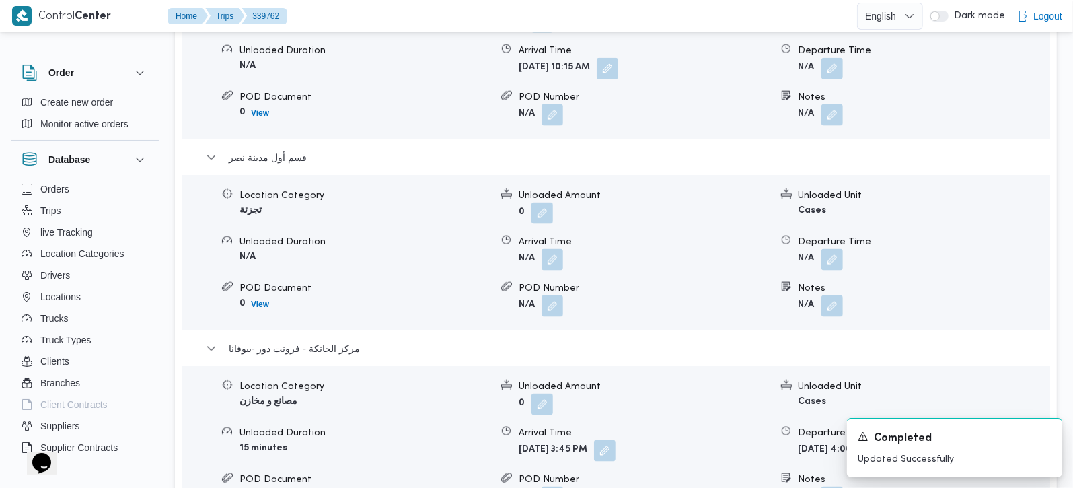
scroll to position [1345, 0]
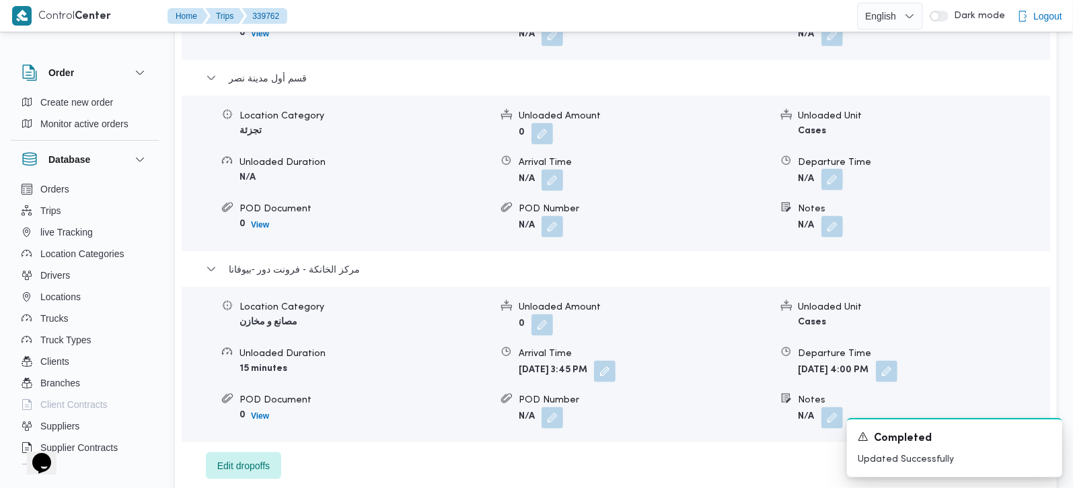
click at [841, 169] on button "button" at bounding box center [832, 180] width 22 height 22
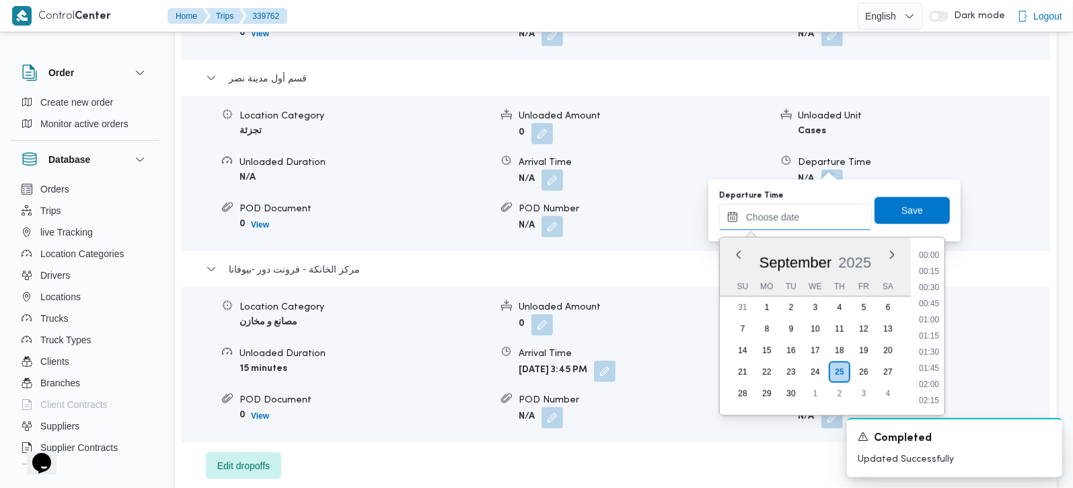
drag, startPoint x: 817, startPoint y: 212, endPoint x: 831, endPoint y: 228, distance: 21.4
click at [817, 212] on input "Departure Time" at bounding box center [795, 217] width 153 height 27
drag, startPoint x: 935, startPoint y: 283, endPoint x: 930, endPoint y: 268, distance: 16.2
click at [935, 283] on li "15:15" at bounding box center [928, 282] width 31 height 13
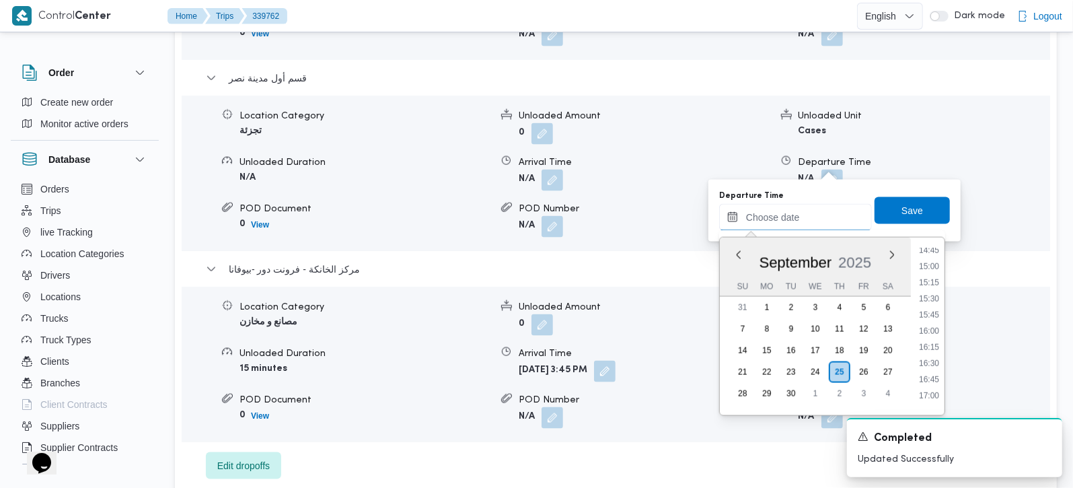
type input "[DATE] 15:15"
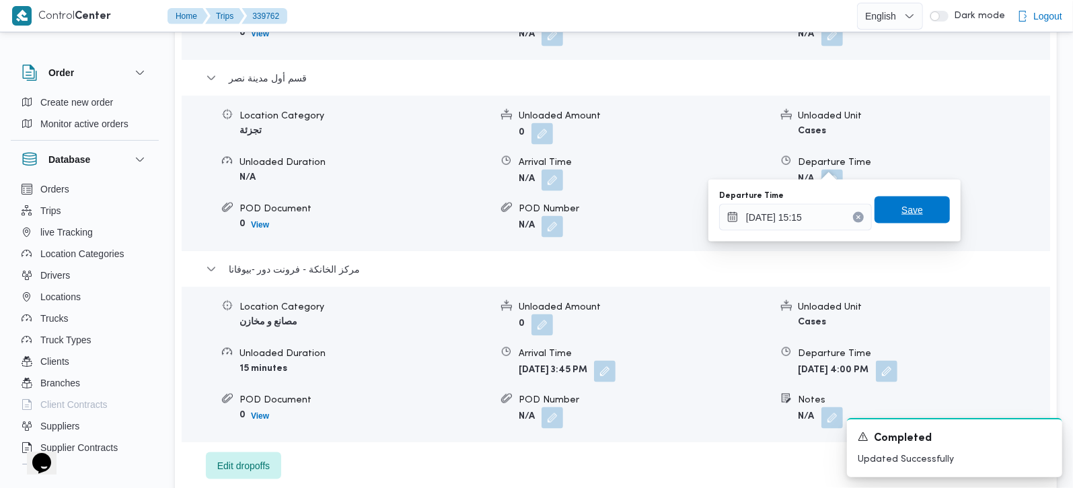
click at [912, 220] on span "Save" at bounding box center [911, 209] width 75 height 27
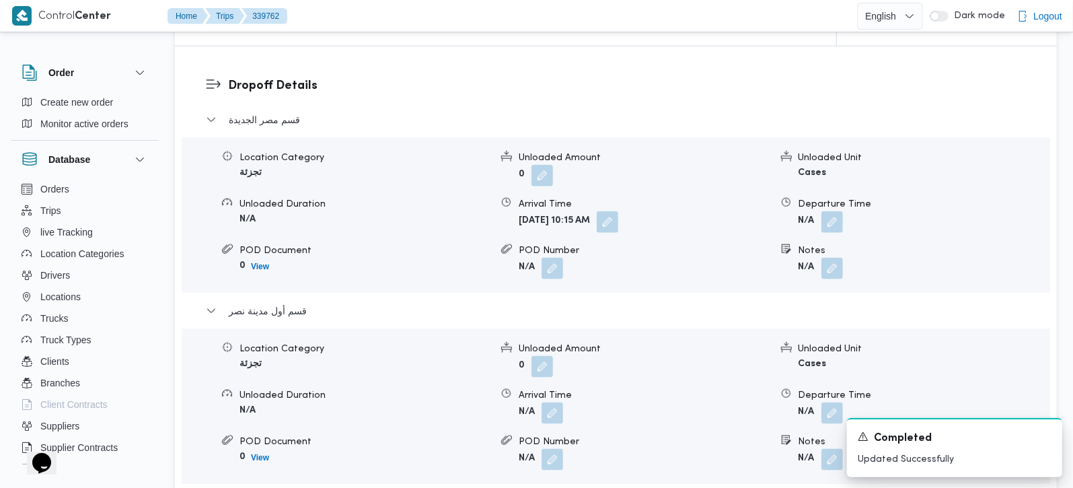
scroll to position [1107, 0]
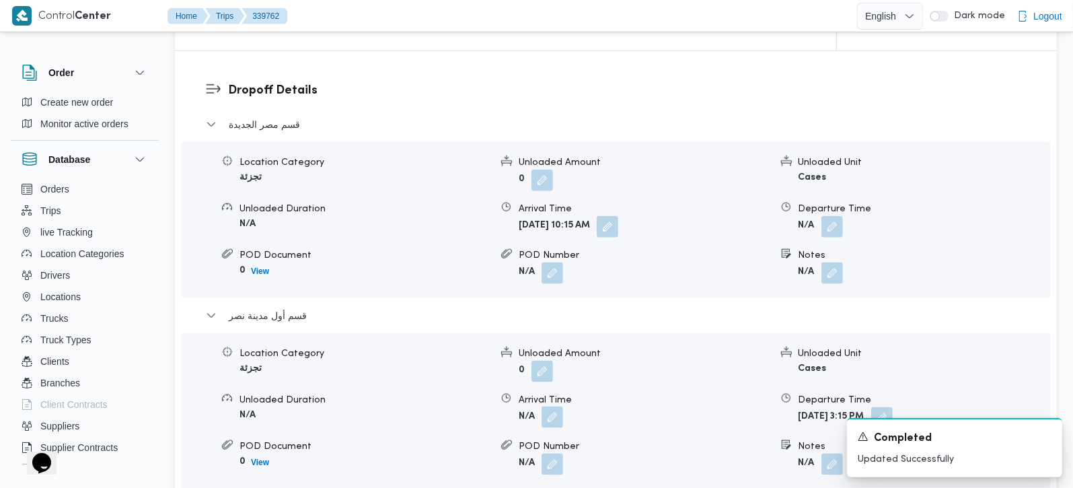
click at [553, 406] on button "button" at bounding box center [552, 417] width 22 height 22
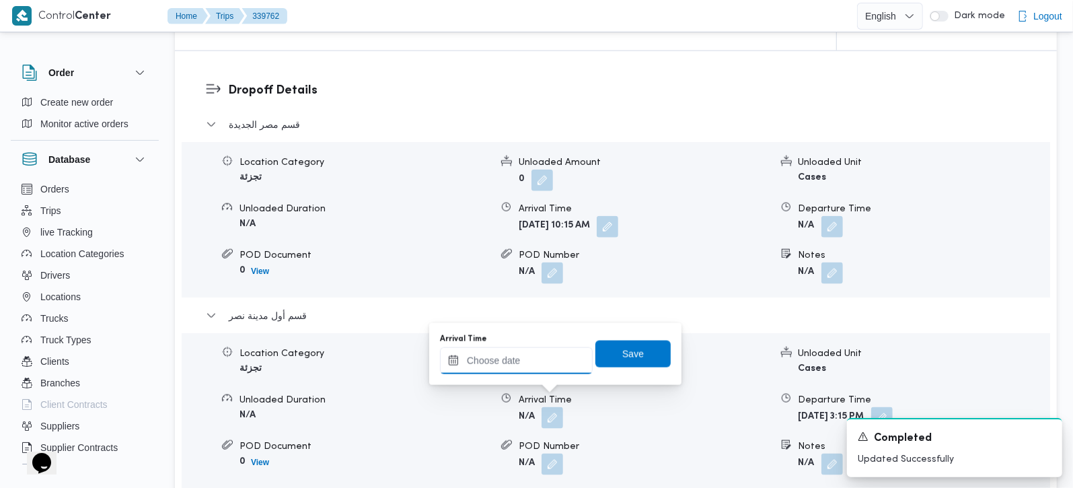
click at [514, 358] on input "Arrival Time" at bounding box center [516, 360] width 153 height 27
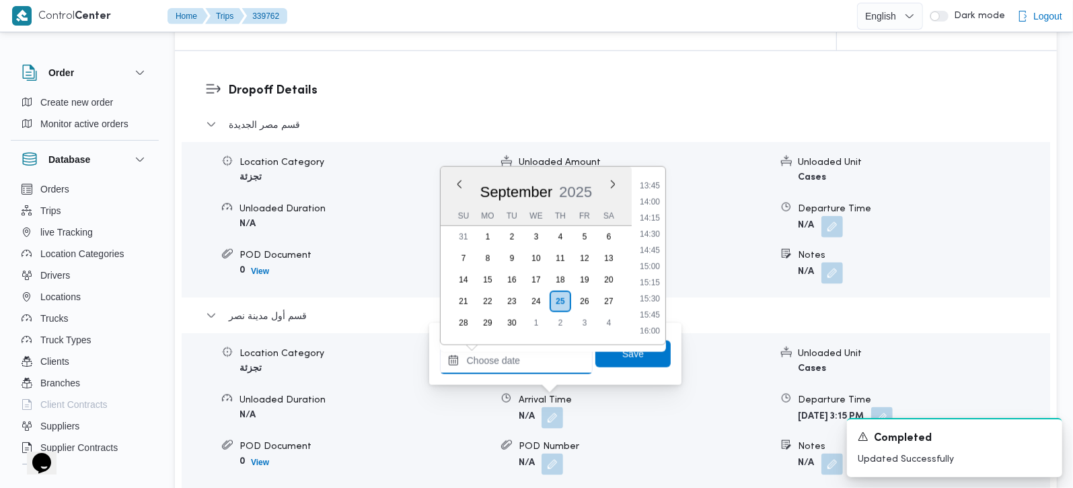
scroll to position [878, 0]
click at [652, 178] on li "13:30" at bounding box center [649, 177] width 31 height 13
type input "[DATE] 13:30"
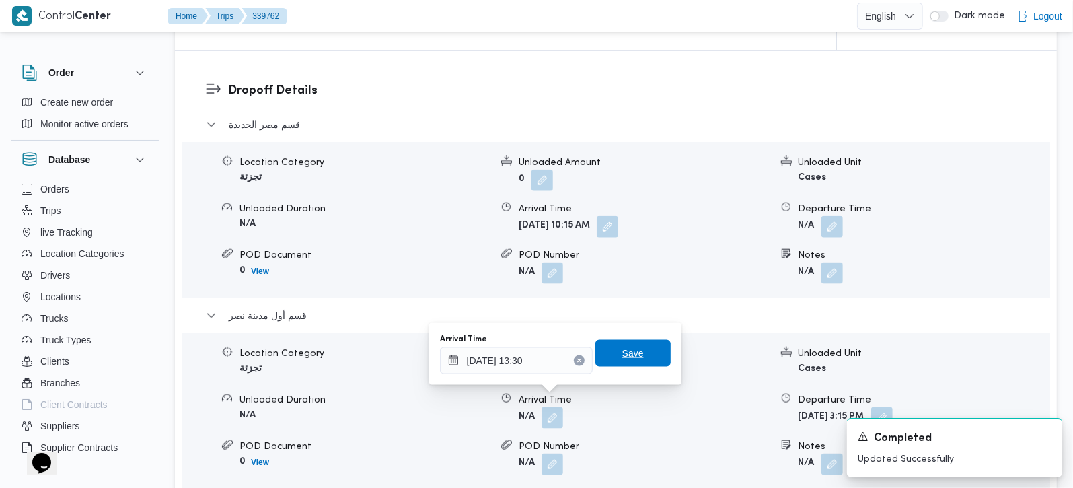
click at [629, 348] on span "Save" at bounding box center [633, 353] width 22 height 16
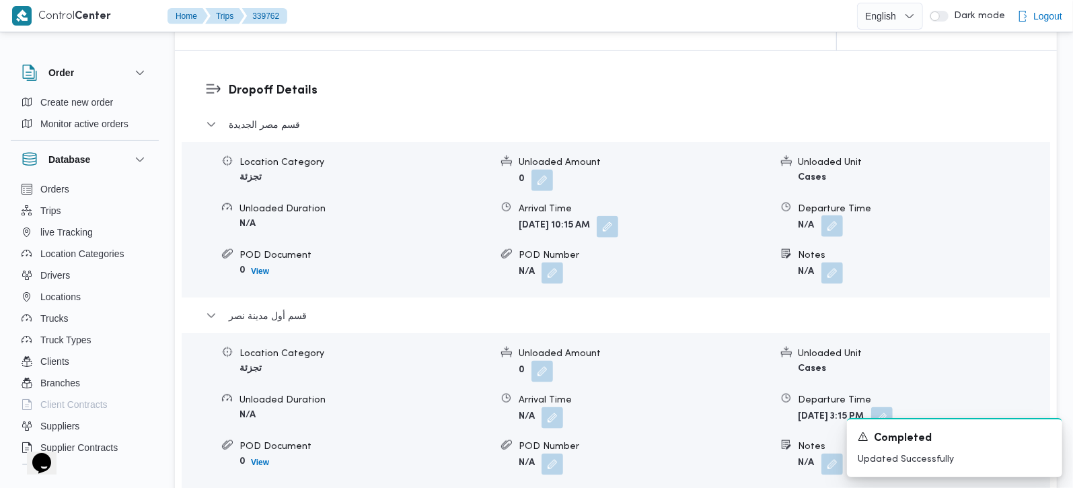
click at [836, 215] on button "button" at bounding box center [832, 226] width 22 height 22
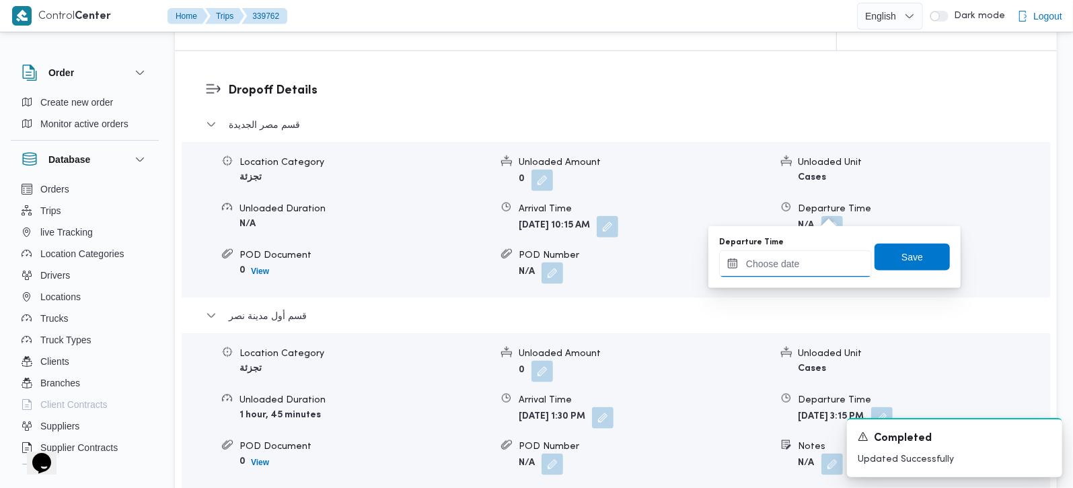
click at [804, 261] on input "Departure Time" at bounding box center [795, 263] width 153 height 27
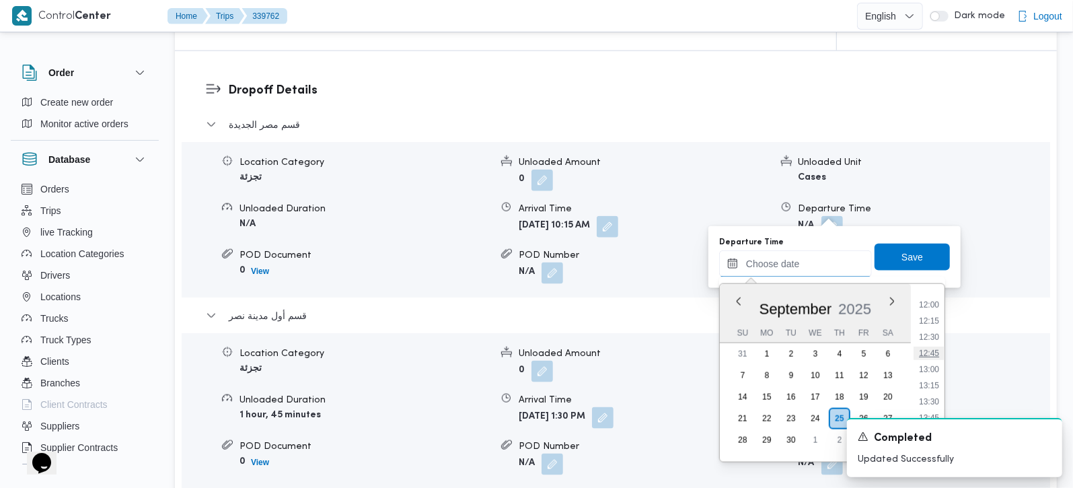
scroll to position [799, 0]
click at [934, 354] on li "13:15" at bounding box center [928, 357] width 31 height 13
type input "[DATE] 13:15"
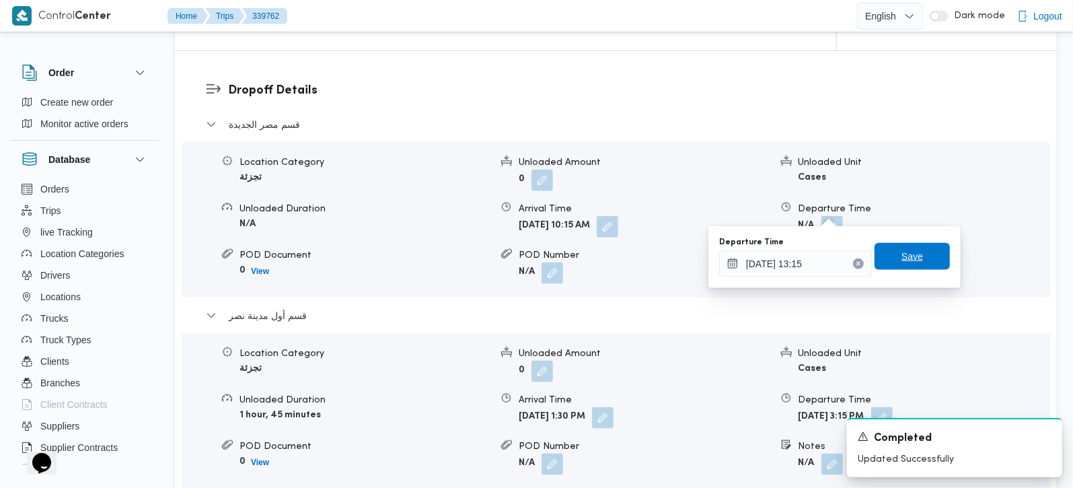
click at [908, 258] on span "Save" at bounding box center [912, 256] width 22 height 16
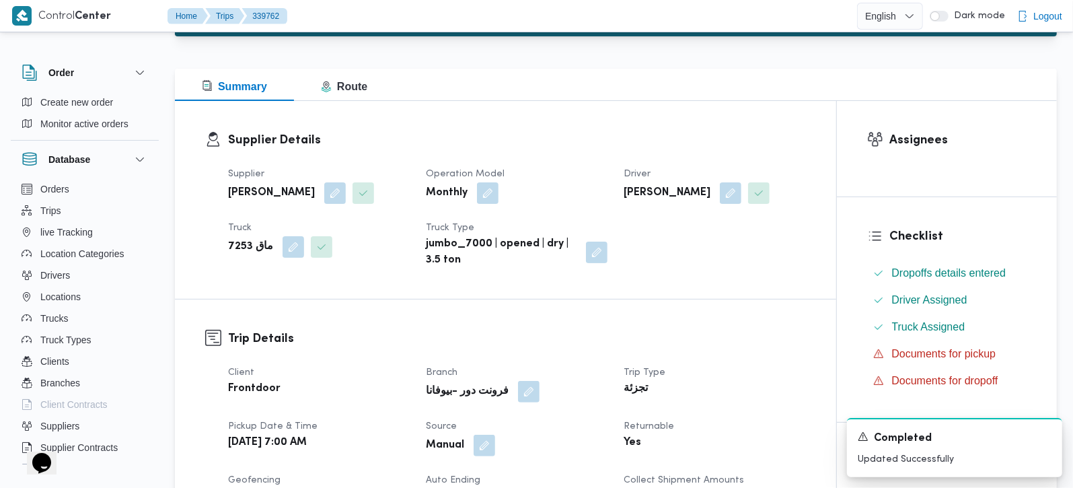
scroll to position [0, 0]
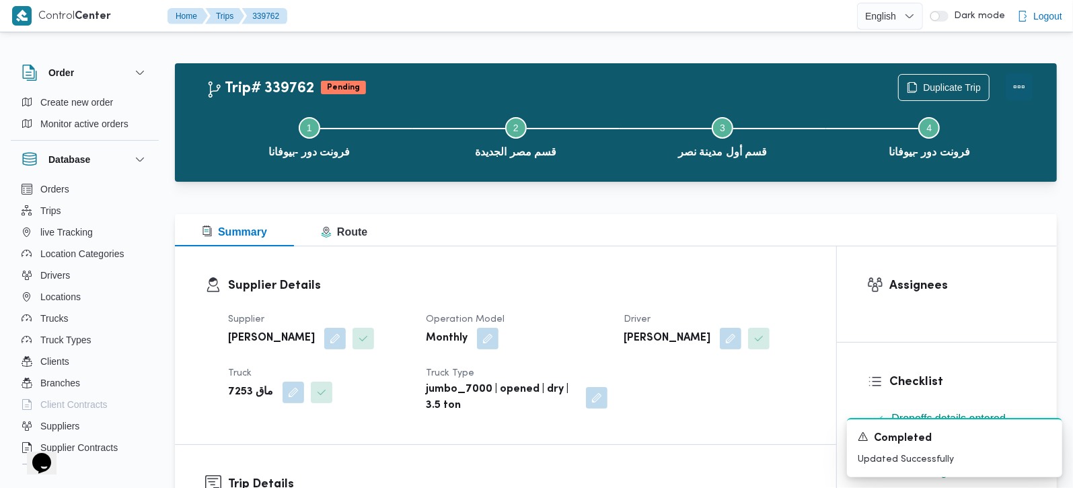
click at [1018, 77] on button "Actions" at bounding box center [1018, 86] width 27 height 27
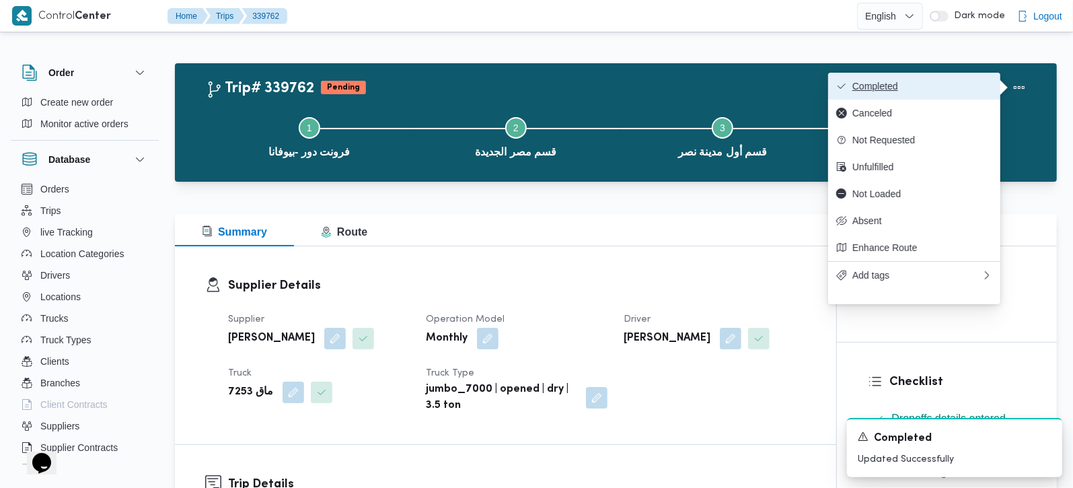
click at [974, 83] on span "Completed" at bounding box center [922, 86] width 140 height 11
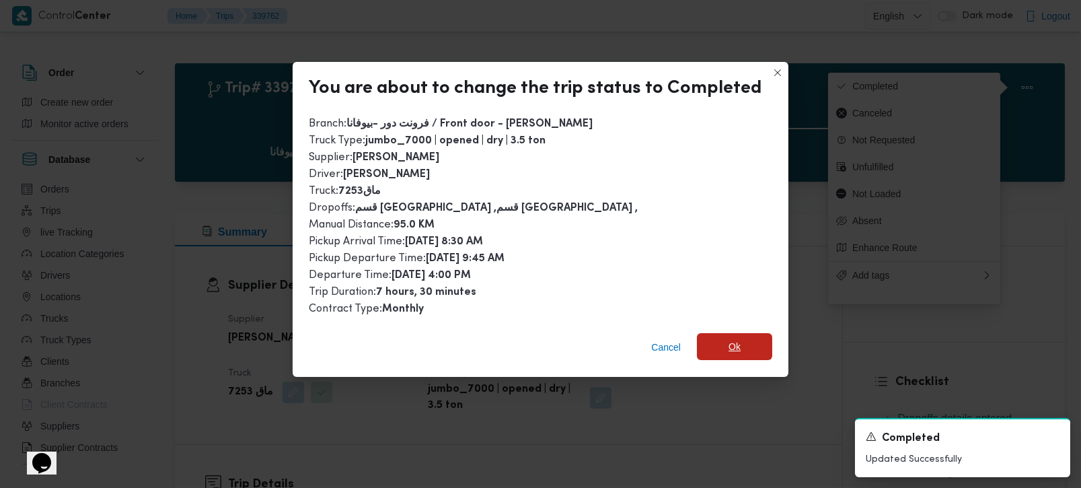
click at [730, 338] on span "Ok" at bounding box center [734, 346] width 12 height 16
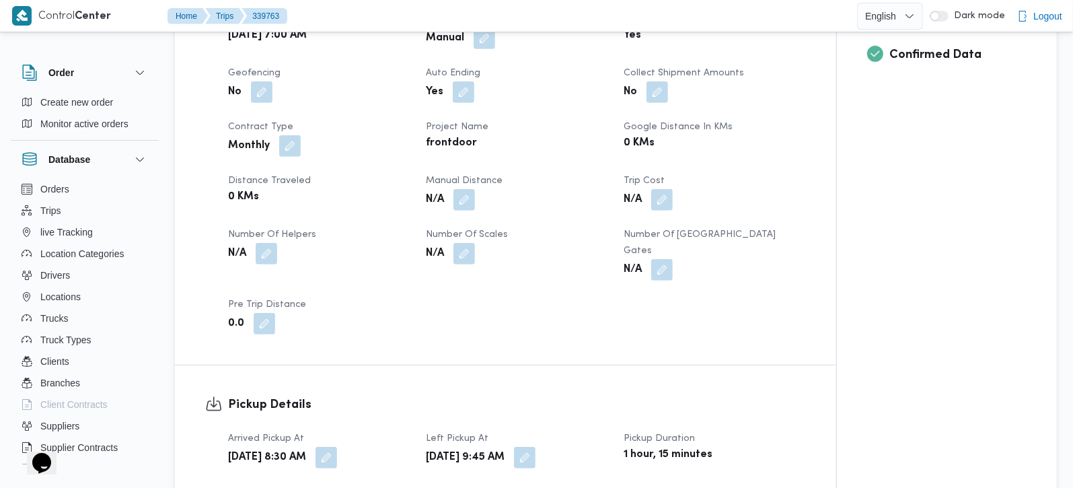
scroll to position [553, 0]
click at [475, 207] on span at bounding box center [460, 199] width 28 height 22
click at [467, 203] on button "button" at bounding box center [464, 198] width 22 height 22
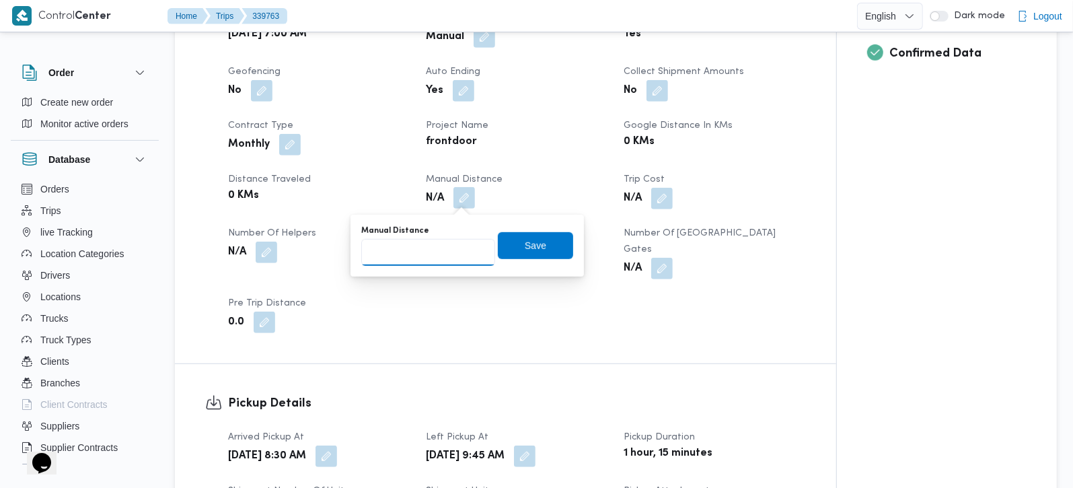
click at [438, 254] on input "Manual Distance" at bounding box center [428, 252] width 134 height 27
type input "114"
click at [530, 243] on span "Save" at bounding box center [535, 245] width 22 height 16
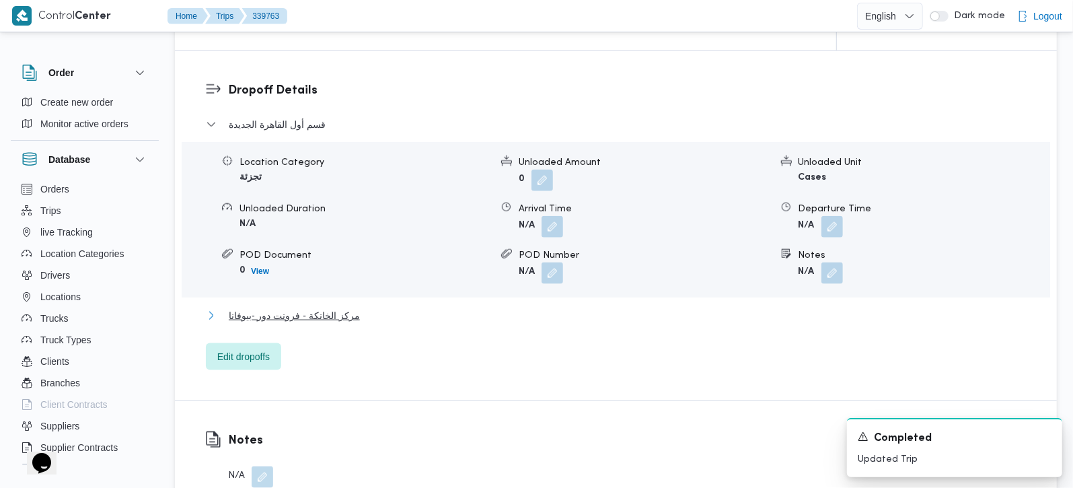
click at [351, 307] on span "مركز الخانكة - فرونت دور -بيوفانا" at bounding box center [294, 315] width 131 height 16
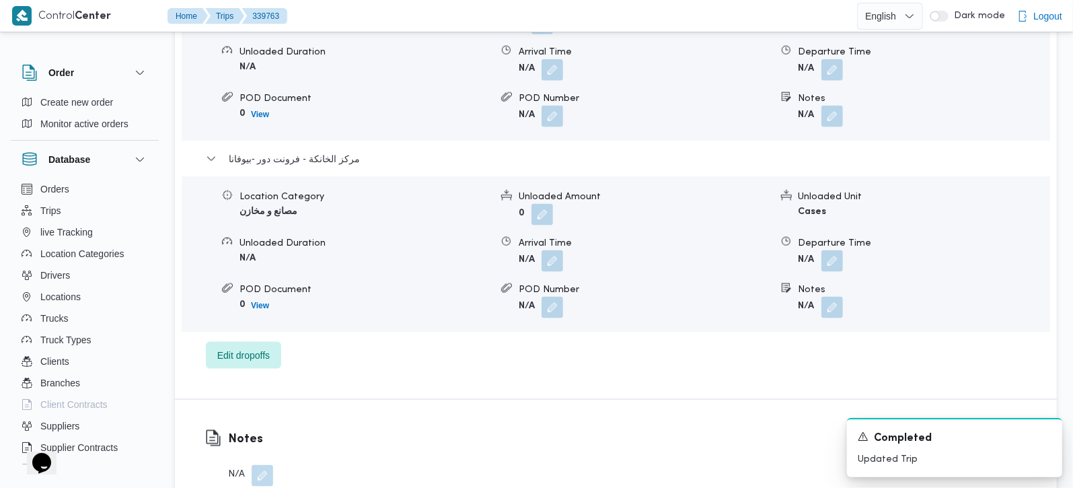
scroll to position [1265, 0]
click at [832, 248] on button "button" at bounding box center [832, 259] width 22 height 22
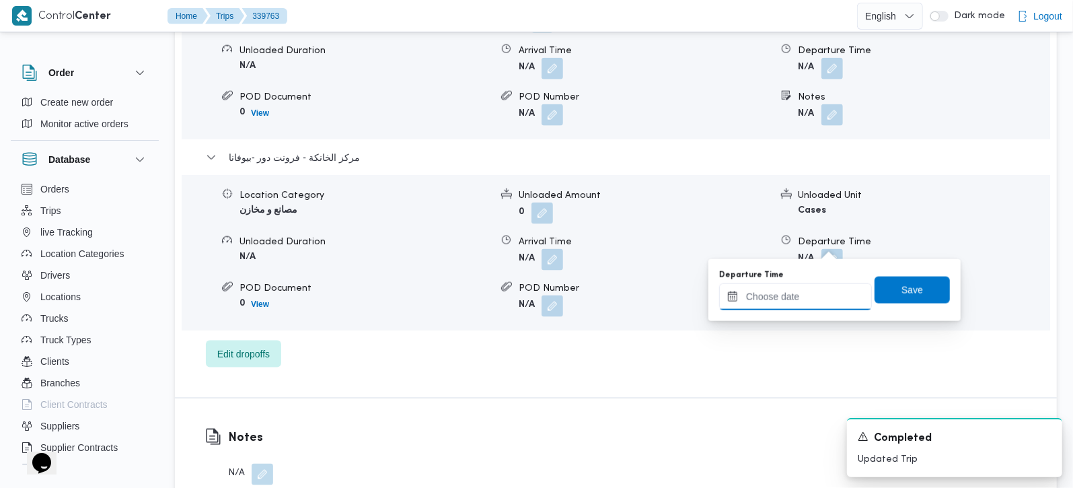
click at [801, 302] on input "Departure Time" at bounding box center [795, 296] width 153 height 27
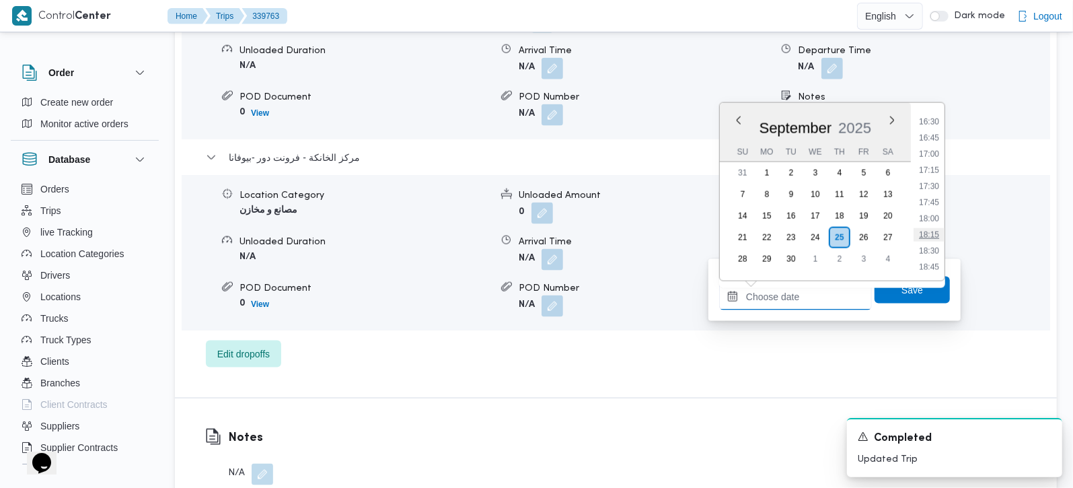
scroll to position [1036, 0]
drag, startPoint x: 930, startPoint y: 135, endPoint x: 927, endPoint y: 163, distance: 28.4
click at [930, 135] on li "16:15" at bounding box center [928, 132] width 31 height 13
type input "25/09/2025 16:15"
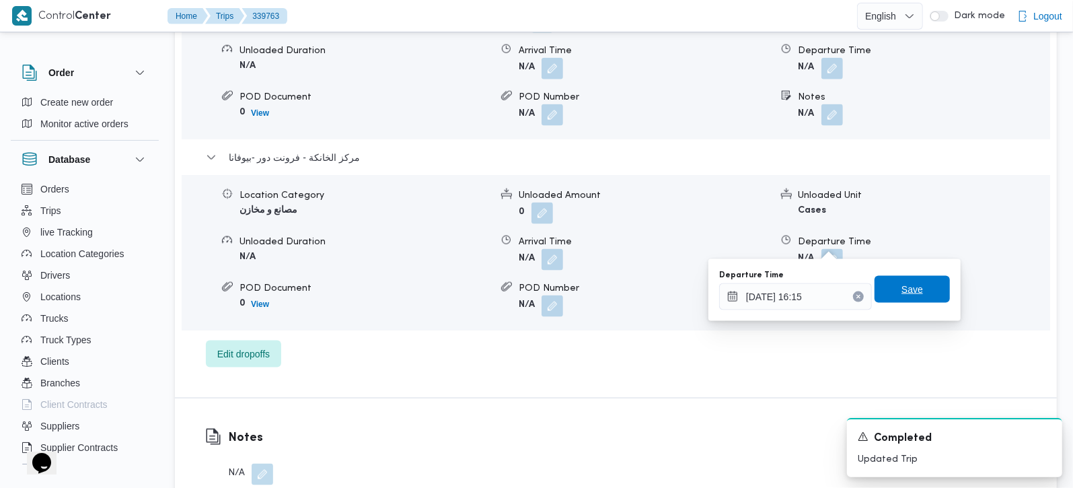
click at [901, 288] on span "Save" at bounding box center [912, 289] width 22 height 16
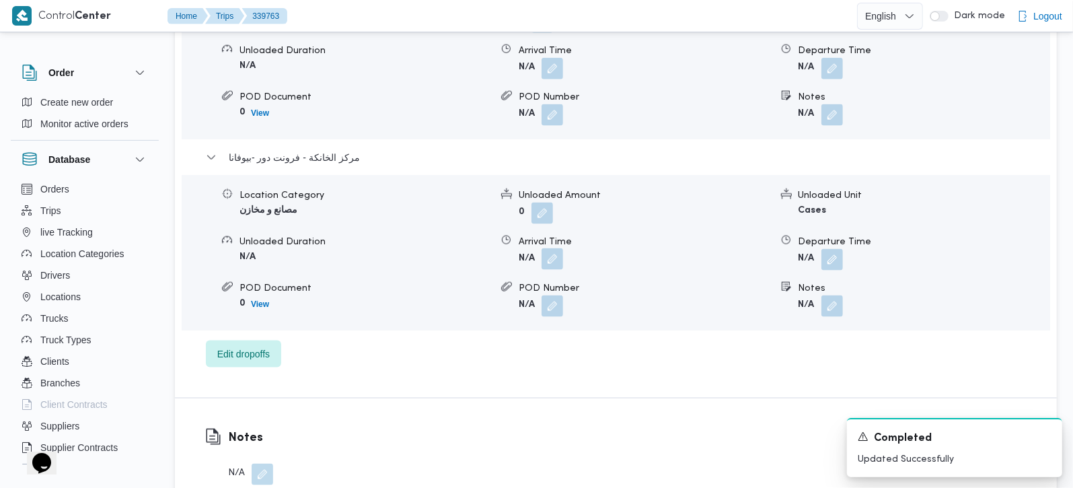
click at [548, 249] on button "button" at bounding box center [552, 259] width 22 height 22
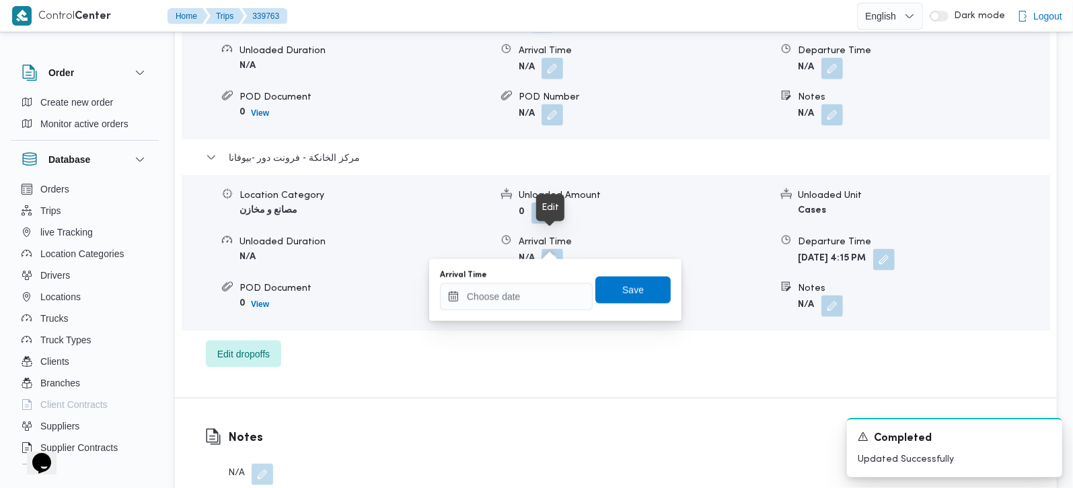
click at [532, 315] on div "You are in a dialog. To close this dialog, hit escape. Arrival Time Save" at bounding box center [555, 290] width 252 height 62
click at [527, 303] on input "Arrival Time" at bounding box center [516, 296] width 153 height 27
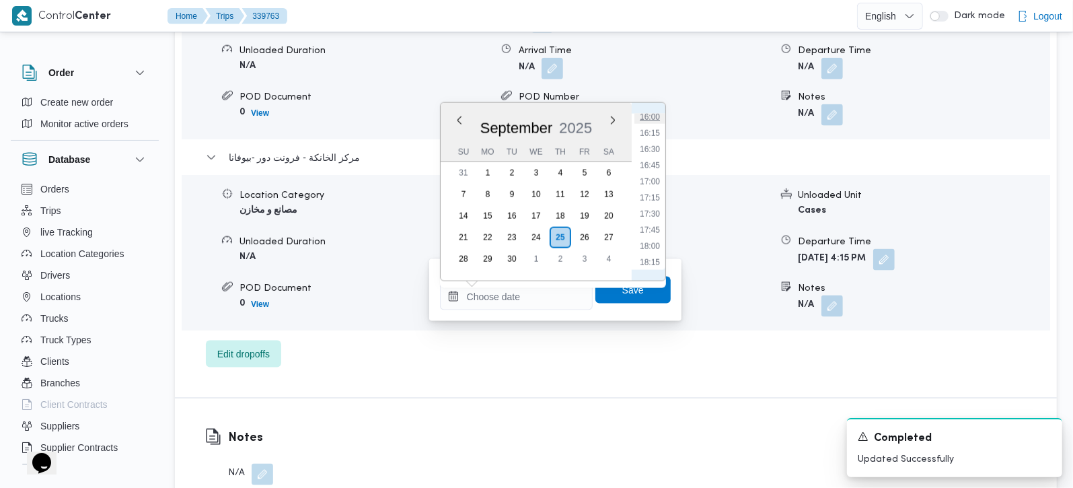
click at [648, 122] on li "16:00" at bounding box center [649, 116] width 31 height 13
type input "25/09/2025 16:00"
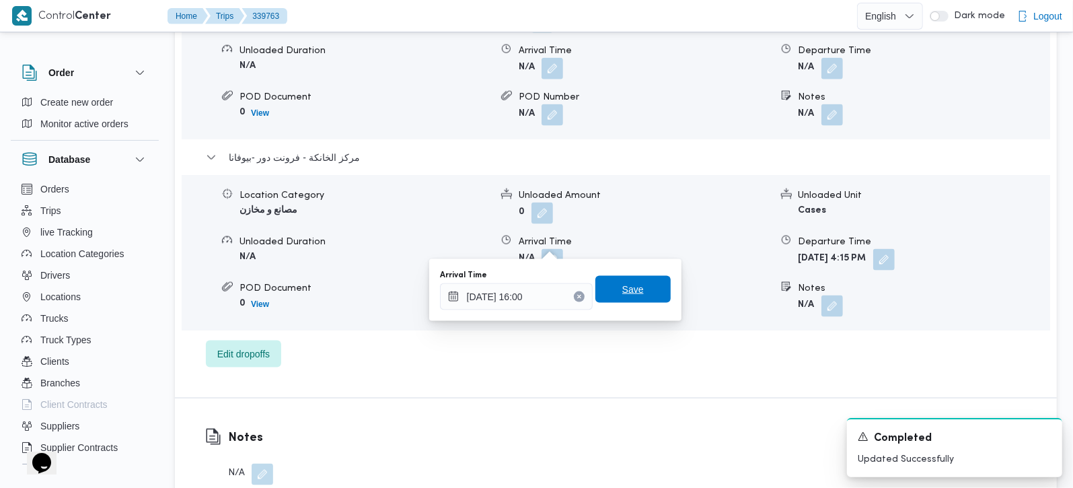
click at [638, 283] on span "Save" at bounding box center [632, 289] width 75 height 27
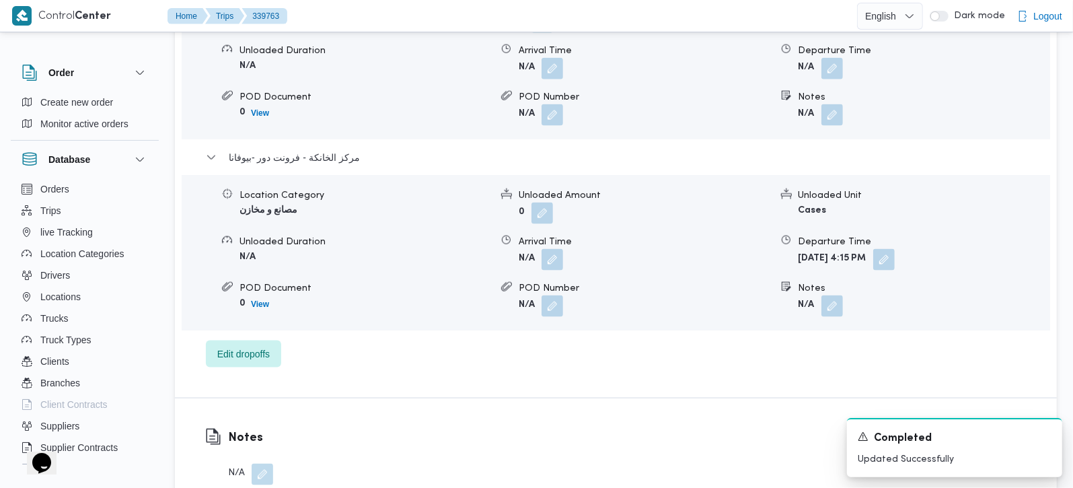
scroll to position [1107, 0]
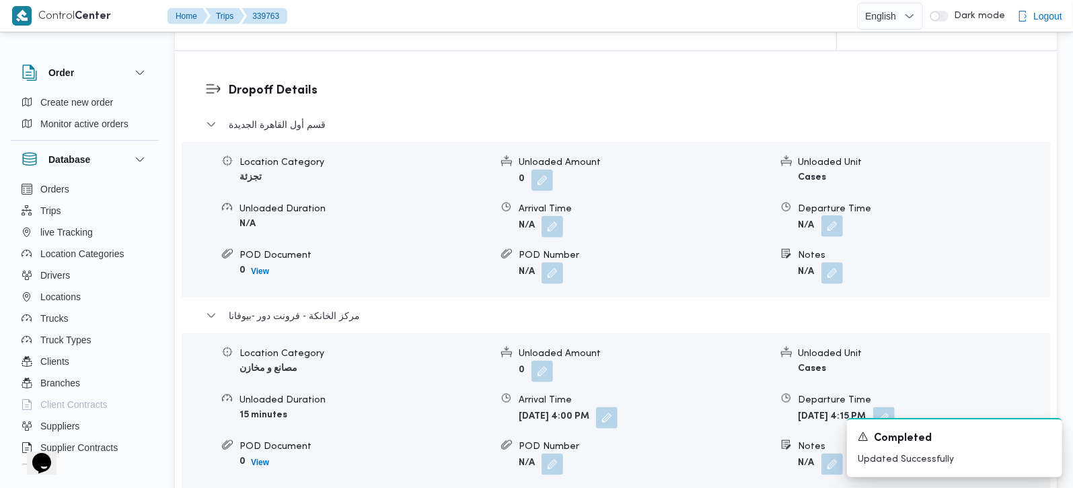
click at [827, 216] on button "button" at bounding box center [832, 226] width 22 height 22
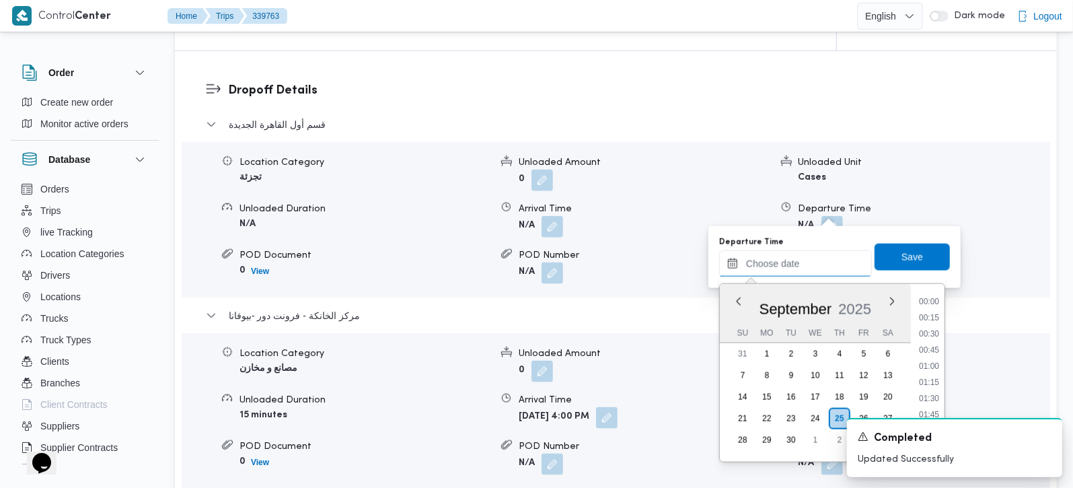
click at [823, 263] on input "Departure Time" at bounding box center [795, 263] width 153 height 27
click at [927, 310] on li "15:00" at bounding box center [928, 312] width 31 height 13
type input "25/09/2025 15:00"
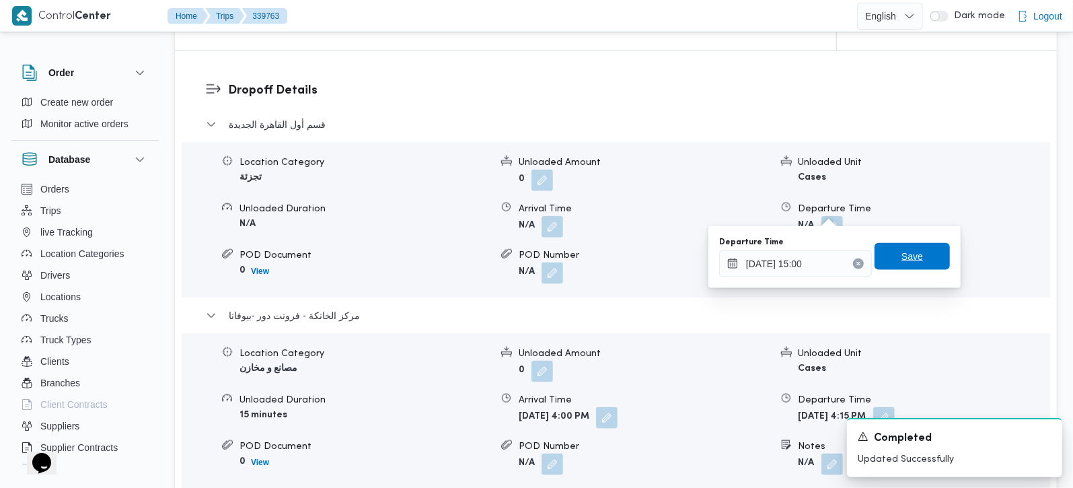
click at [918, 266] on span "Save" at bounding box center [911, 256] width 75 height 27
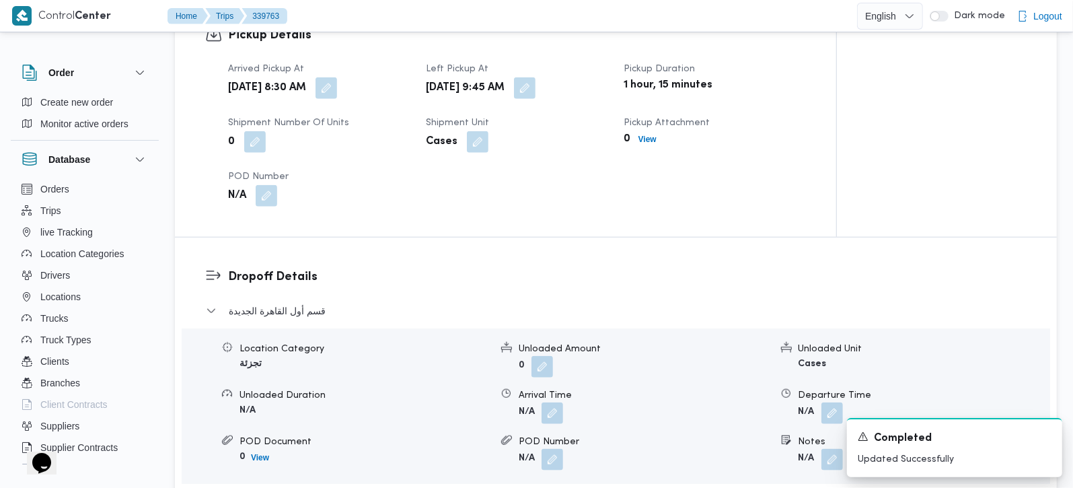
scroll to position [949, 0]
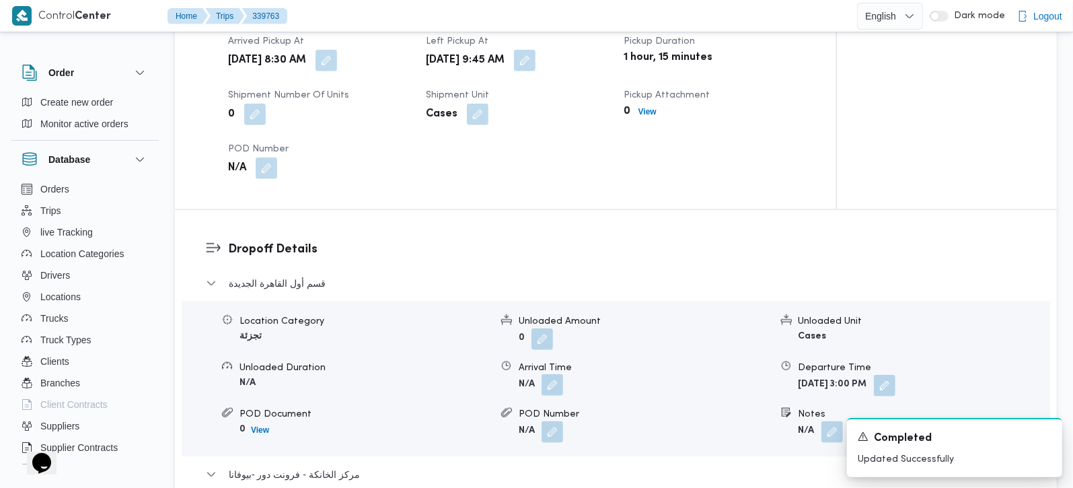
click at [549, 374] on button "button" at bounding box center [552, 385] width 22 height 22
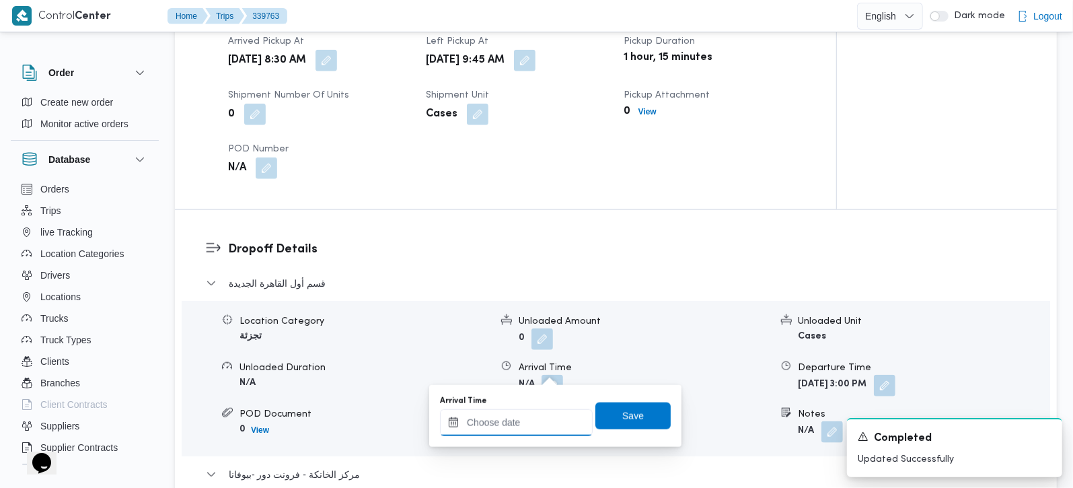
click at [539, 411] on input "Arrival Time" at bounding box center [516, 422] width 153 height 27
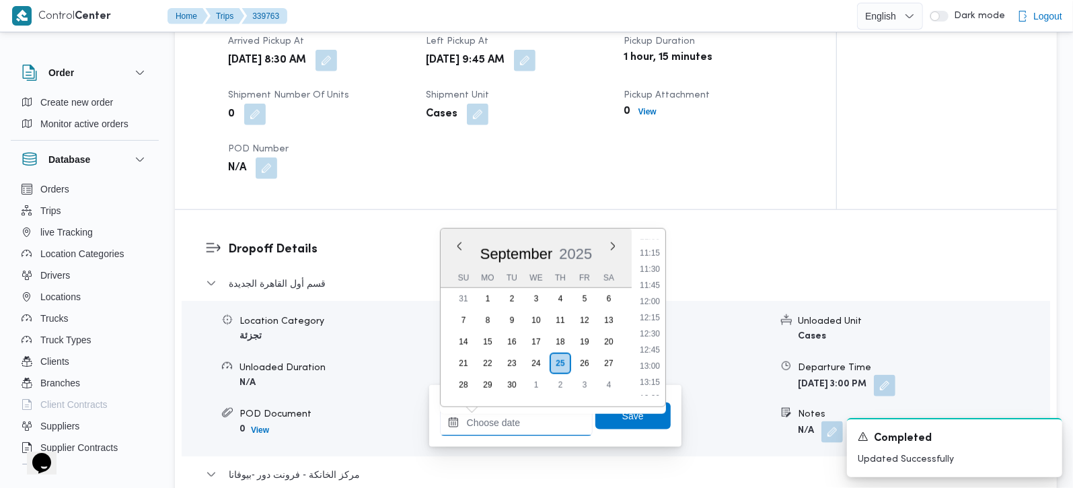
scroll to position [640, 0]
drag, startPoint x: 657, startPoint y: 299, endPoint x: 657, endPoint y: 335, distance: 36.3
click at [657, 299] on li "10:45" at bounding box center [649, 299] width 31 height 13
type input "25/09/2025 10:45"
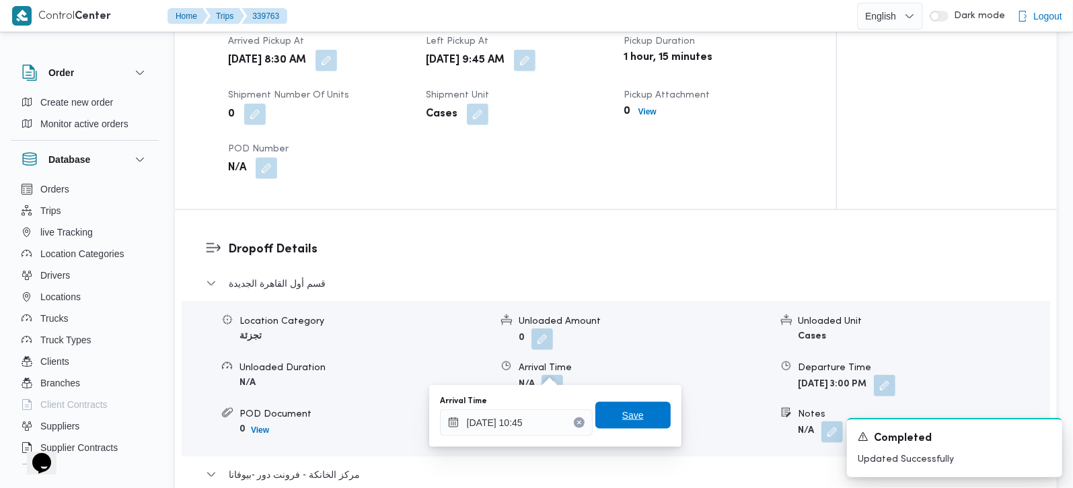
click at [648, 406] on span "Save" at bounding box center [632, 414] width 75 height 27
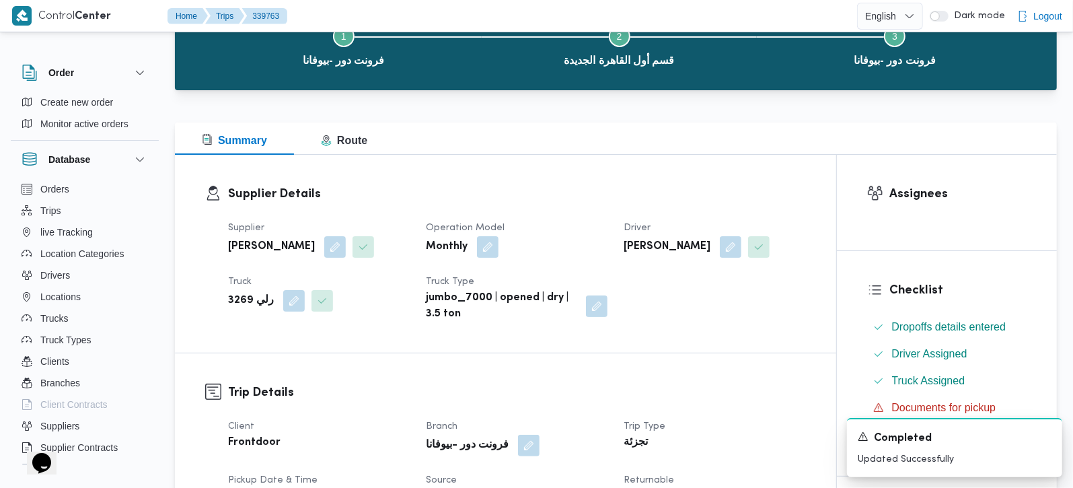
scroll to position [0, 0]
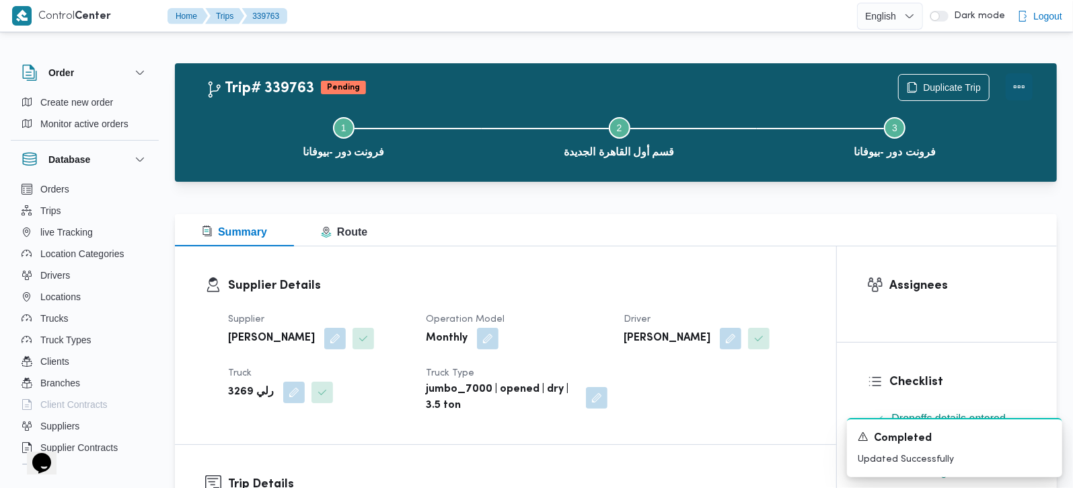
click at [1018, 90] on button "Actions" at bounding box center [1018, 86] width 27 height 27
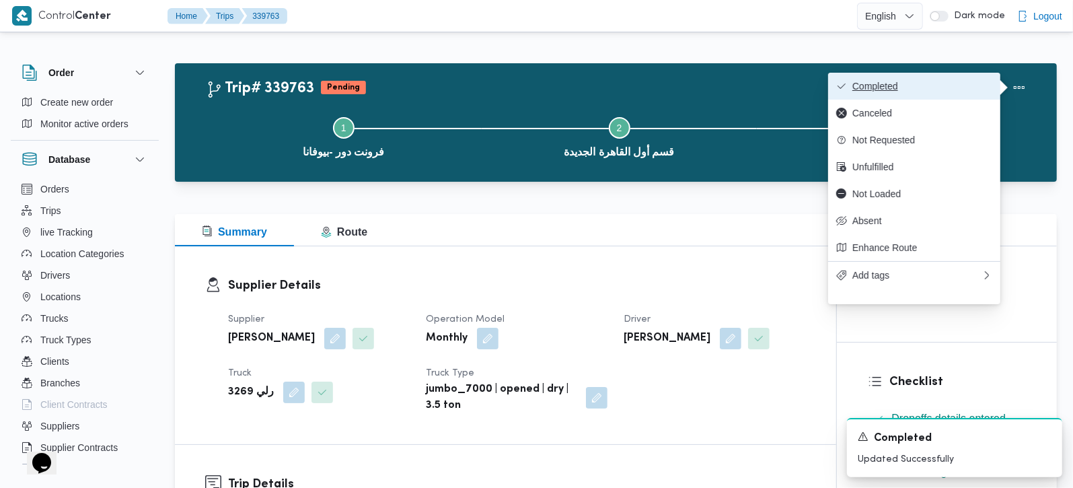
click at [952, 87] on span "Completed" at bounding box center [922, 86] width 140 height 11
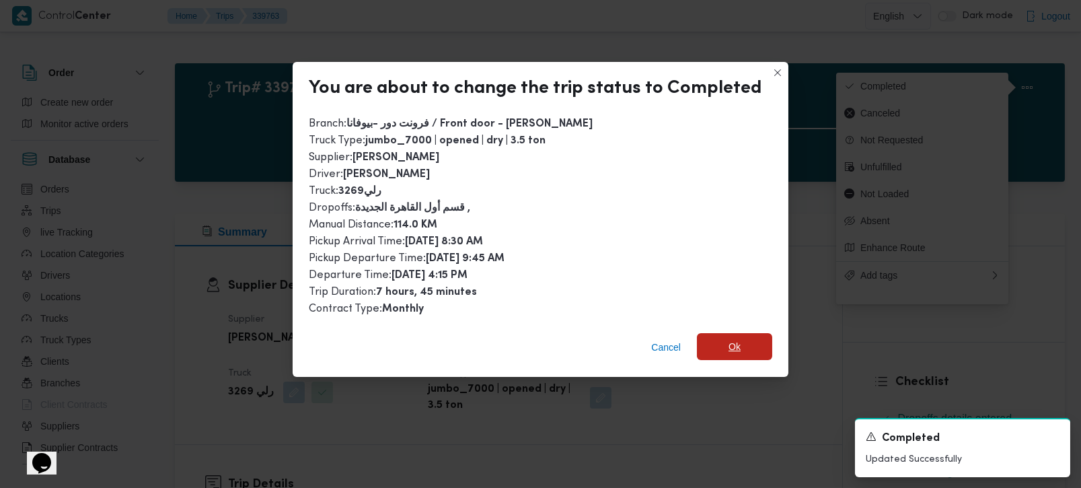
click at [746, 343] on span "Ok" at bounding box center [734, 346] width 75 height 27
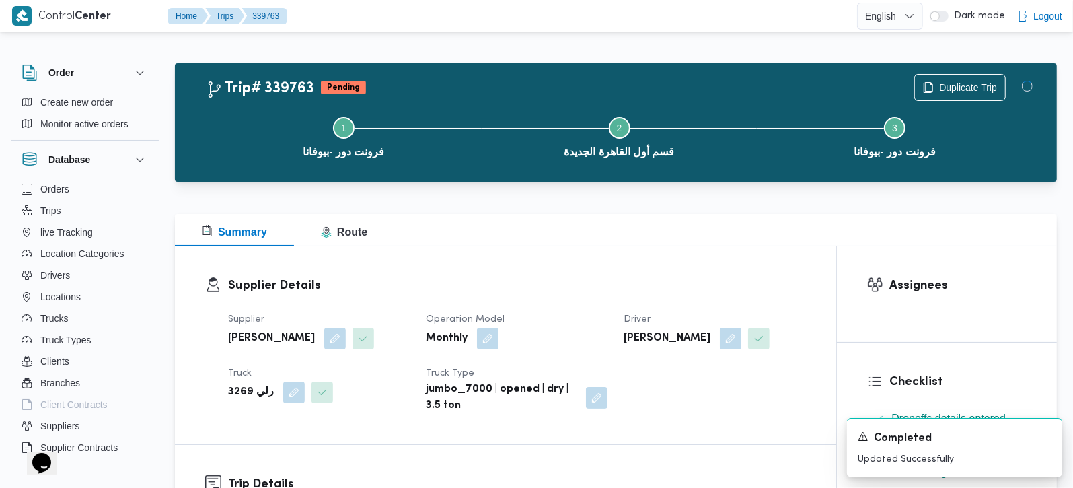
click at [699, 271] on div "Supplier Details Supplier السيد احمد السيد ابراهيم Operation Model Monthly Driv…" at bounding box center [505, 345] width 661 height 198
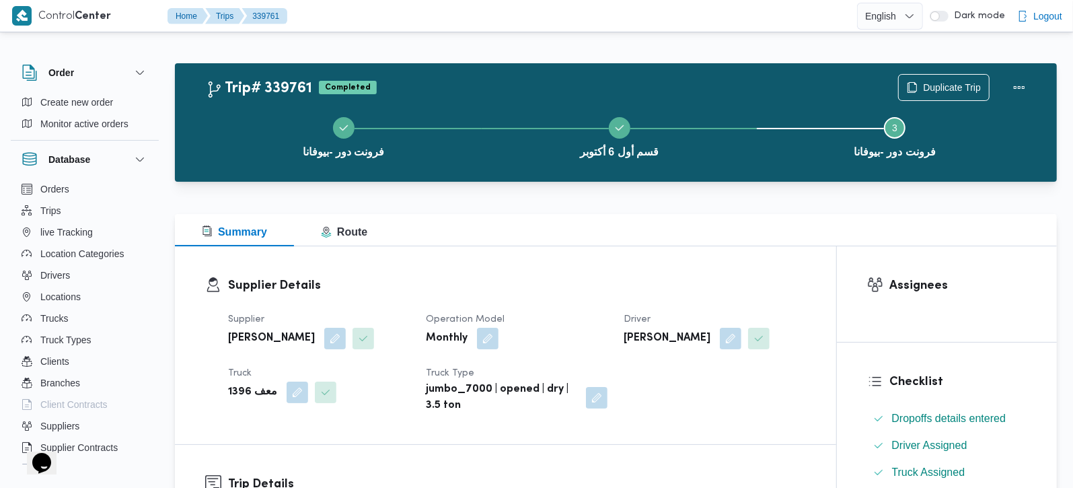
scroll to position [395, 0]
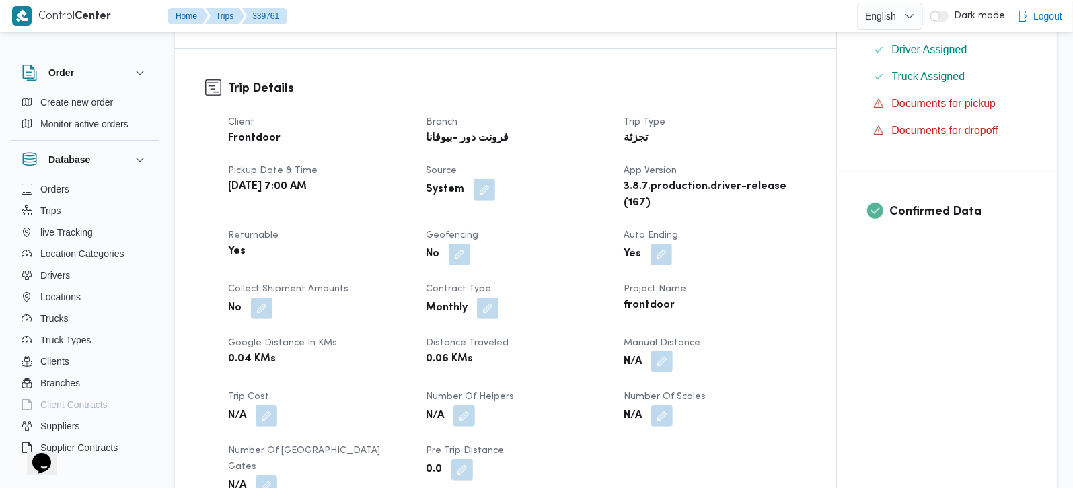
click at [660, 360] on button "button" at bounding box center [662, 361] width 22 height 22
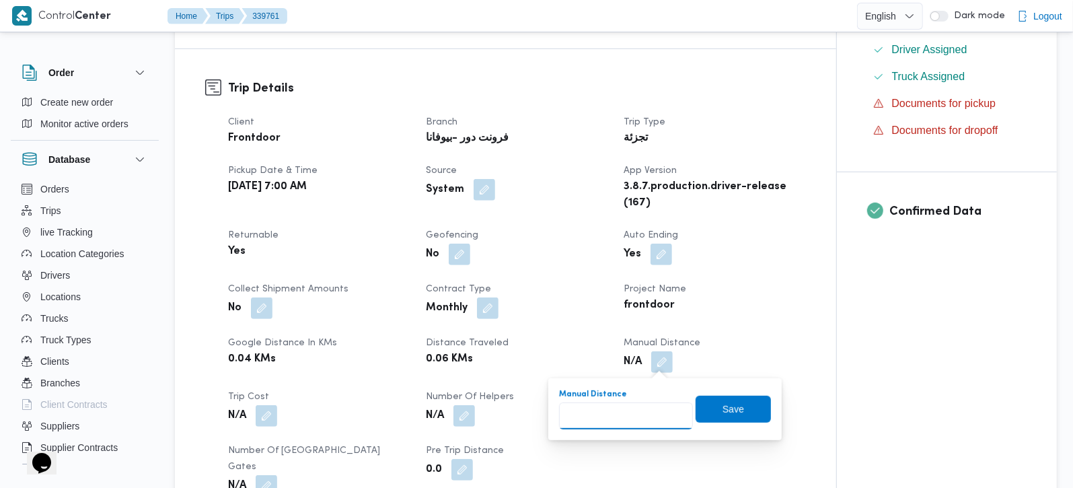
click at [611, 405] on input "Manual Distance" at bounding box center [626, 415] width 134 height 27
type input "140"
click at [697, 407] on span "Save" at bounding box center [732, 408] width 75 height 27
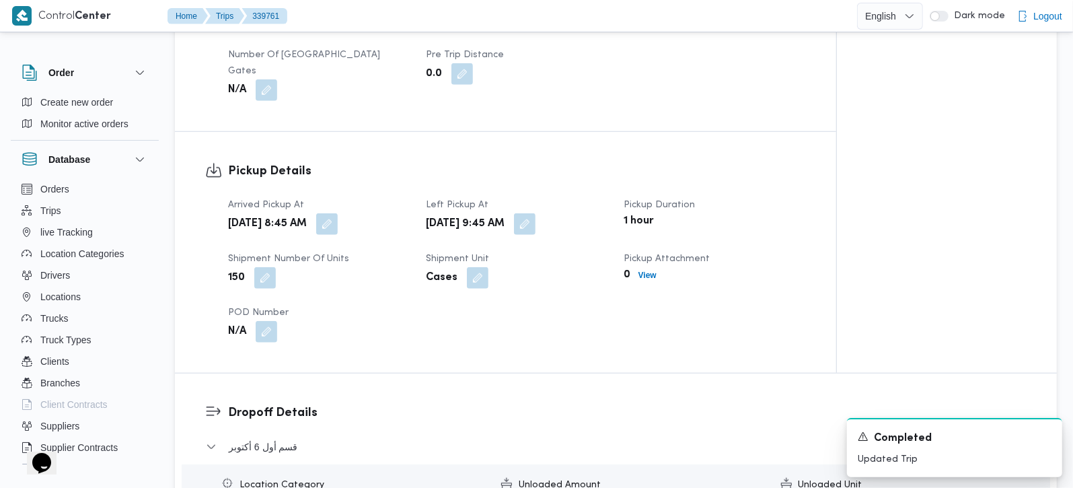
scroll to position [949, 0]
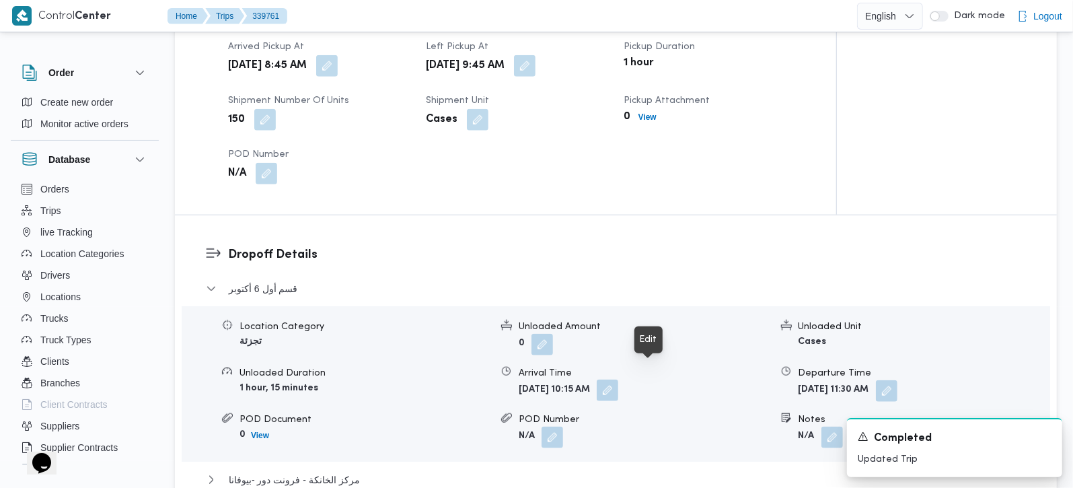
click at [618, 379] on button "button" at bounding box center [607, 390] width 22 height 22
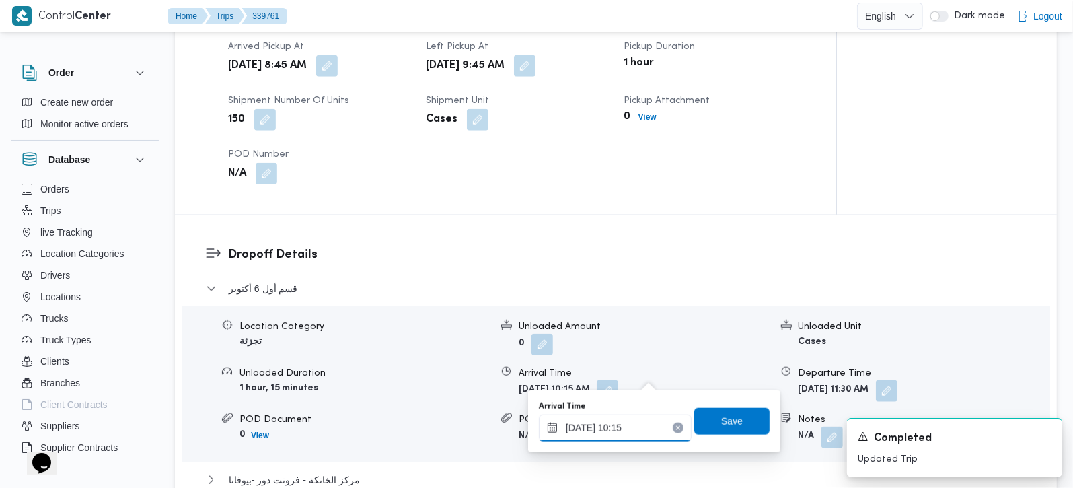
click at [633, 422] on input "[DATE] 10:15" at bounding box center [615, 427] width 153 height 27
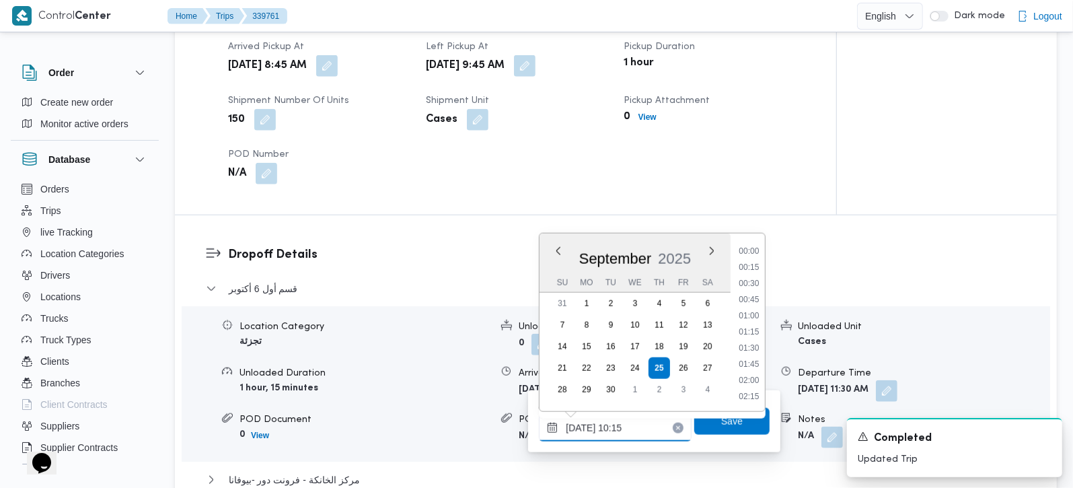
scroll to position [580, 0]
click at [754, 347] on li "10:30" at bounding box center [749, 348] width 31 height 13
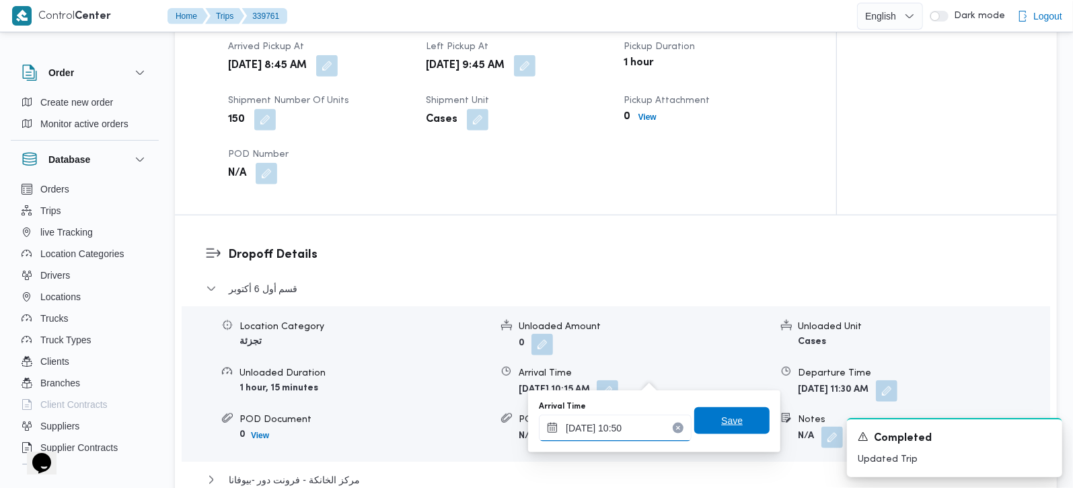
type input "[DATE] 10:50"
click at [734, 409] on span "Save" at bounding box center [731, 420] width 75 height 27
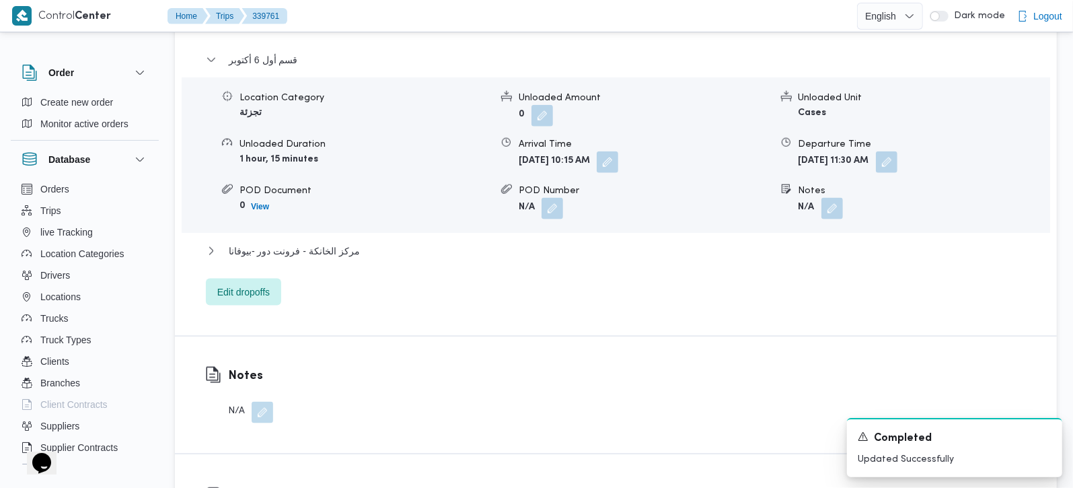
scroll to position [1186, 0]
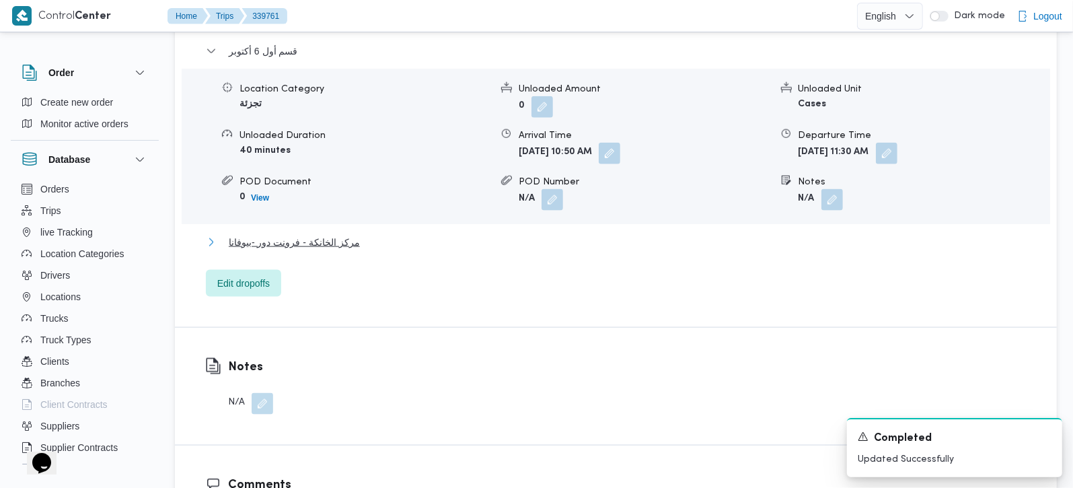
click at [322, 234] on span "مركز الخانكة - فرونت دور -بيوفانا" at bounding box center [294, 242] width 131 height 16
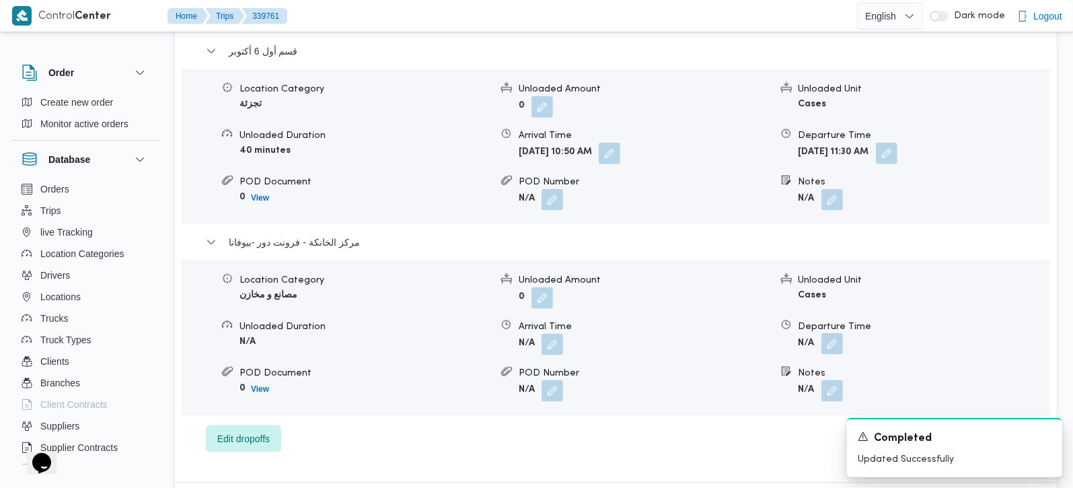
click at [832, 333] on button "button" at bounding box center [832, 344] width 22 height 22
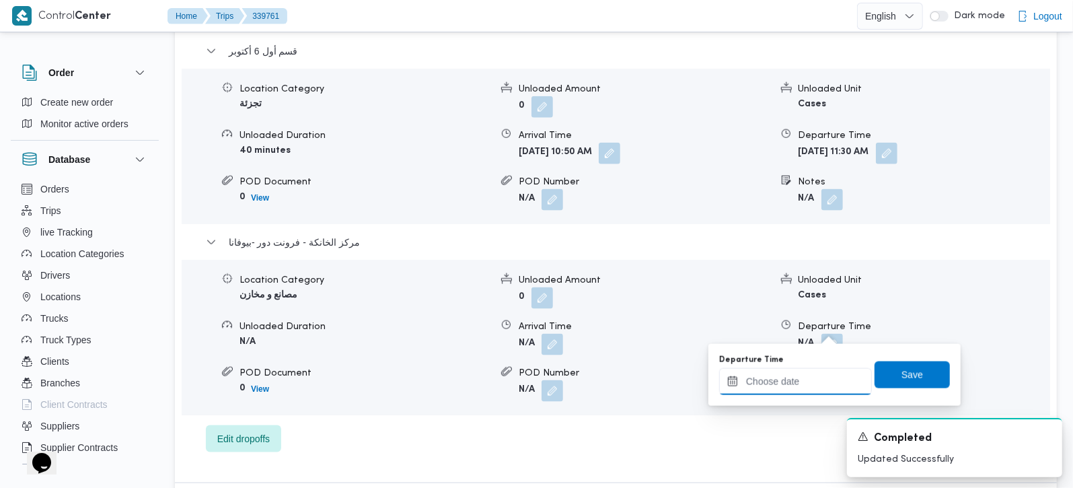
click at [799, 386] on input "Departure Time" at bounding box center [795, 381] width 153 height 27
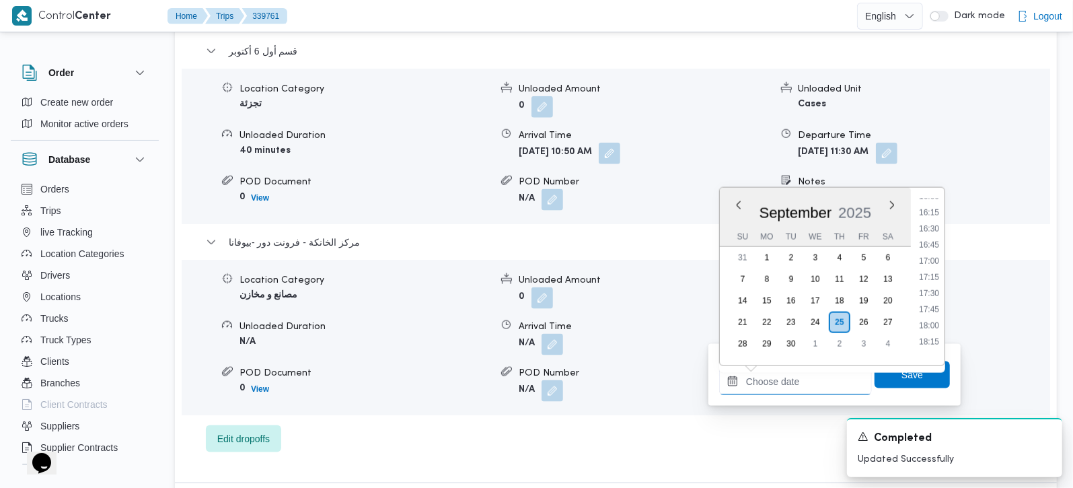
scroll to position [1036, 0]
click at [933, 315] on li "17:45" at bounding box center [928, 314] width 31 height 13
type input "25/09/2025 17:45"
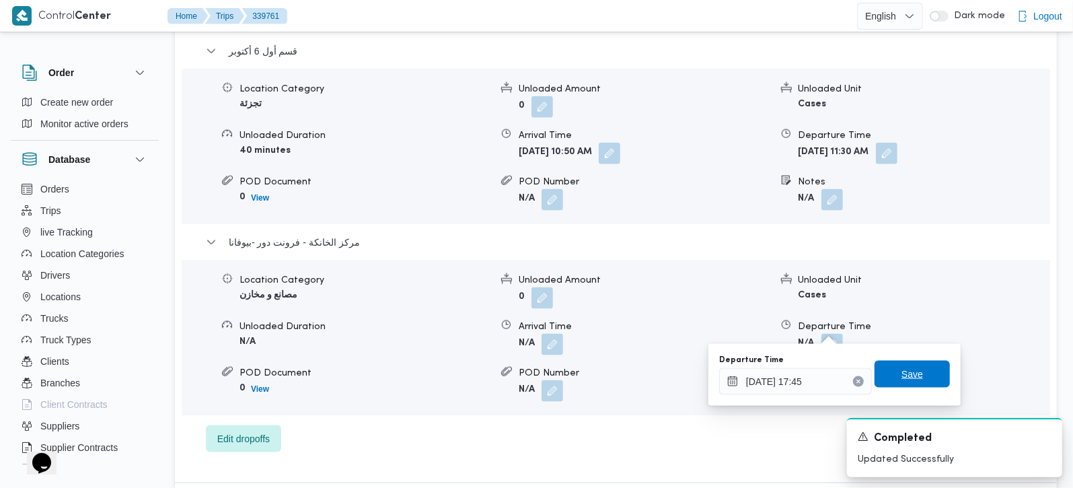
click at [912, 378] on span "Save" at bounding box center [911, 373] width 75 height 27
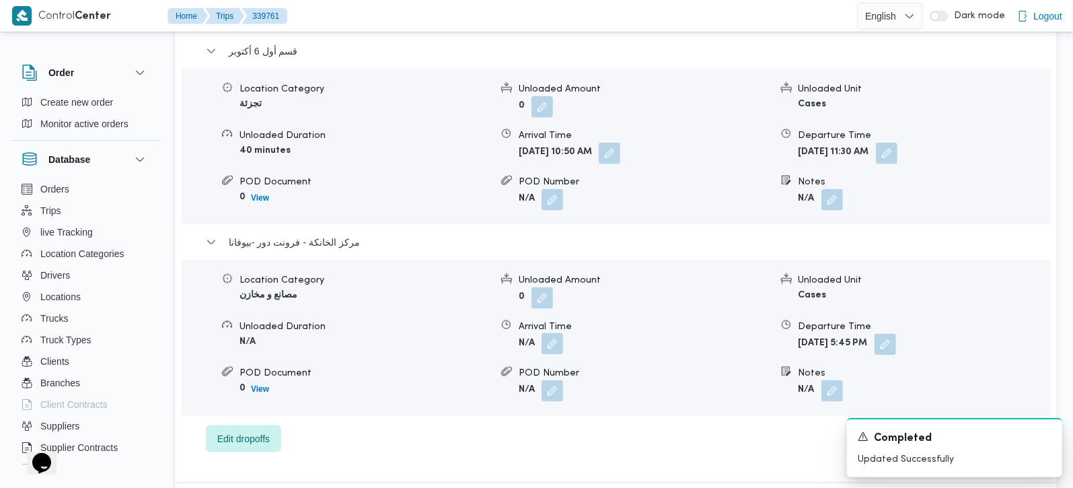
click at [559, 333] on button "button" at bounding box center [552, 344] width 22 height 22
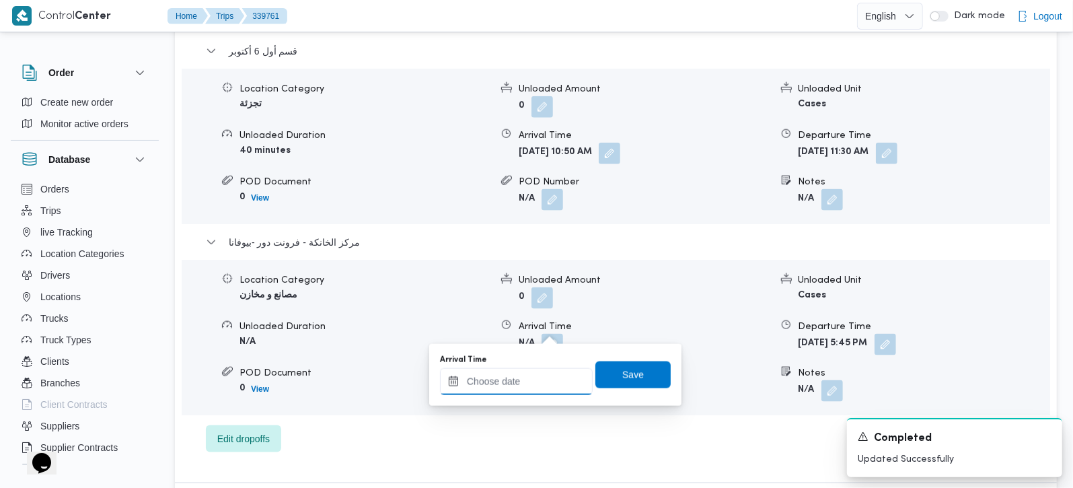
click at [541, 373] on input "Arrival Time" at bounding box center [516, 381] width 153 height 27
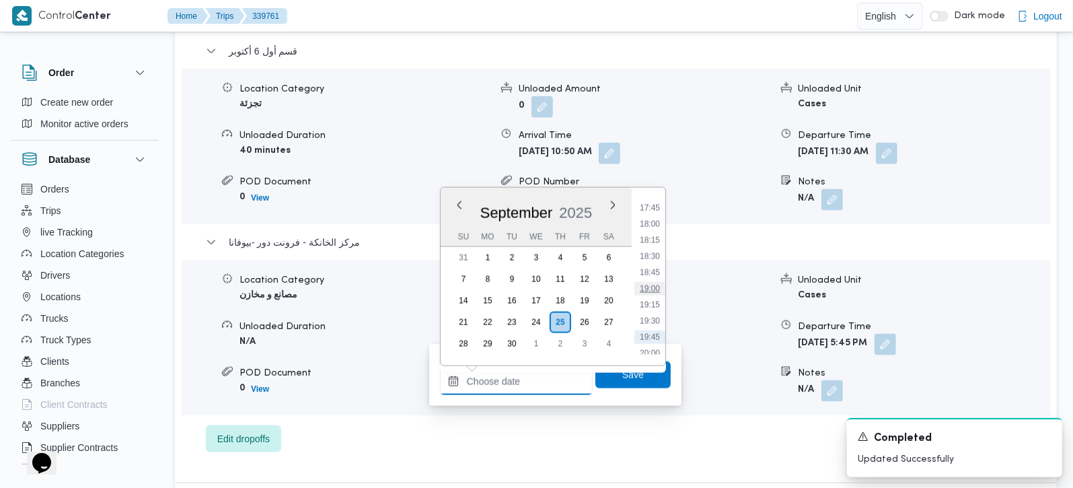
scroll to position [1115, 0]
click at [650, 221] on li "17:30" at bounding box center [649, 219] width 31 height 13
type input "25/09/2025 17:30"
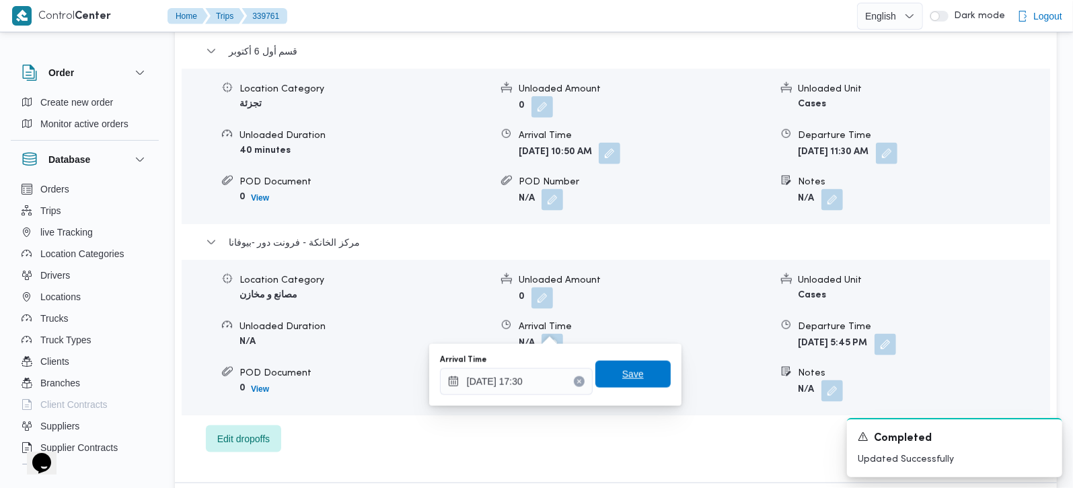
click at [630, 361] on div "Save" at bounding box center [632, 374] width 75 height 27
click at [622, 373] on span "Save" at bounding box center [633, 374] width 22 height 16
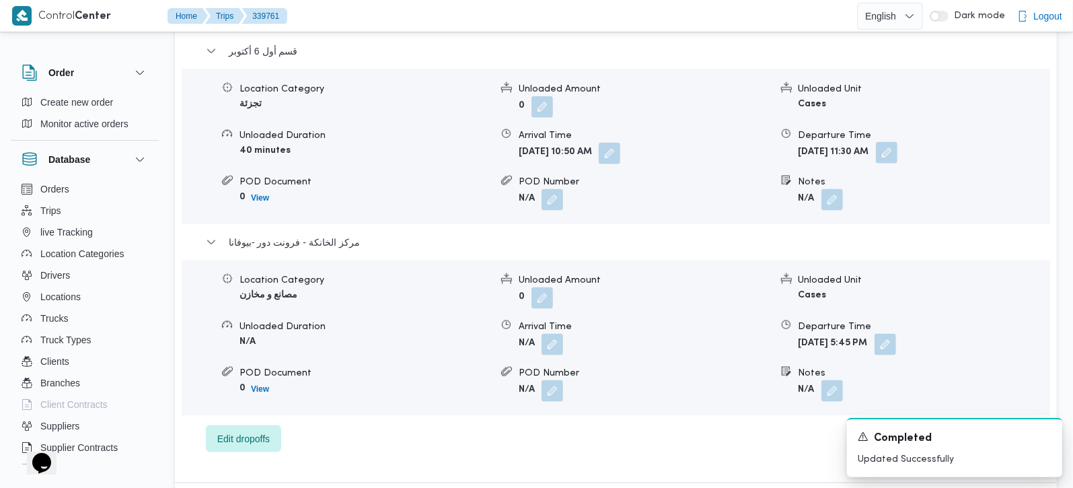
click at [897, 142] on button "button" at bounding box center [886, 153] width 22 height 22
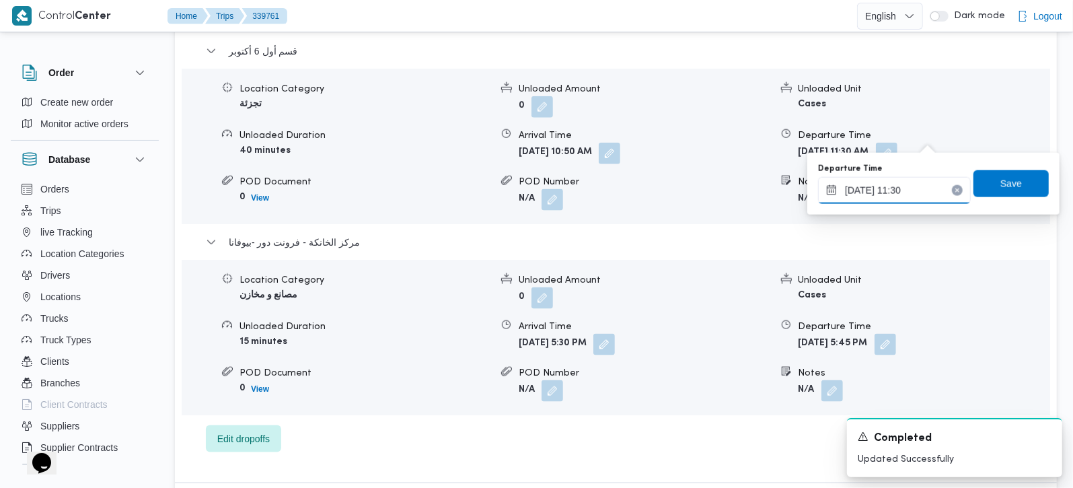
click at [897, 189] on input "25/09/2025 11:30" at bounding box center [894, 190] width 153 height 27
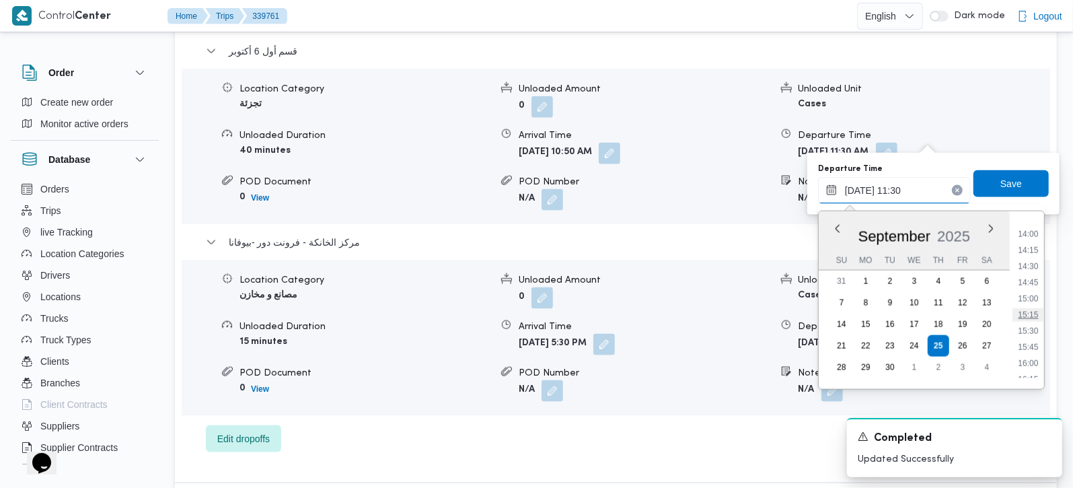
scroll to position [978, 0]
click at [1035, 306] on ul "00:00 00:15 00:30 00:45 01:00 01:15 01:30 01:45 02:00 02:15 02:30 02:45 03:00 0…" at bounding box center [1028, 300] width 32 height 156
click at [1034, 309] on li "16:30" at bounding box center [1027, 315] width 31 height 13
type input "[DATE] 16:30"
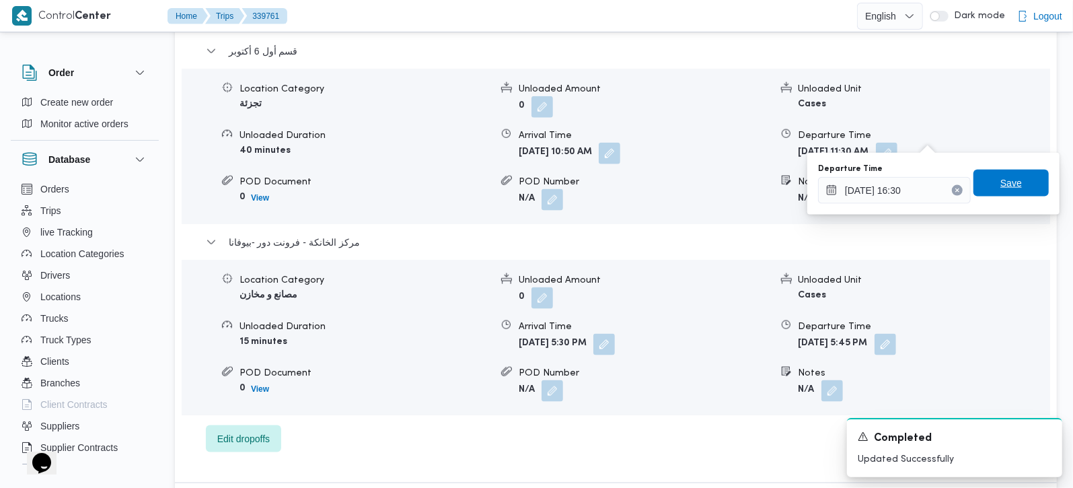
click at [1005, 182] on span "Save" at bounding box center [1011, 183] width 22 height 16
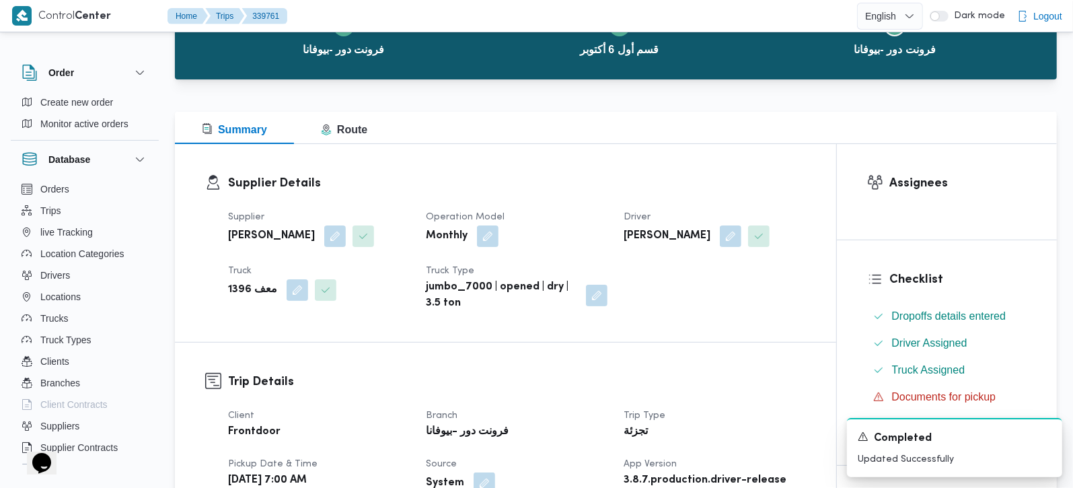
scroll to position [0, 0]
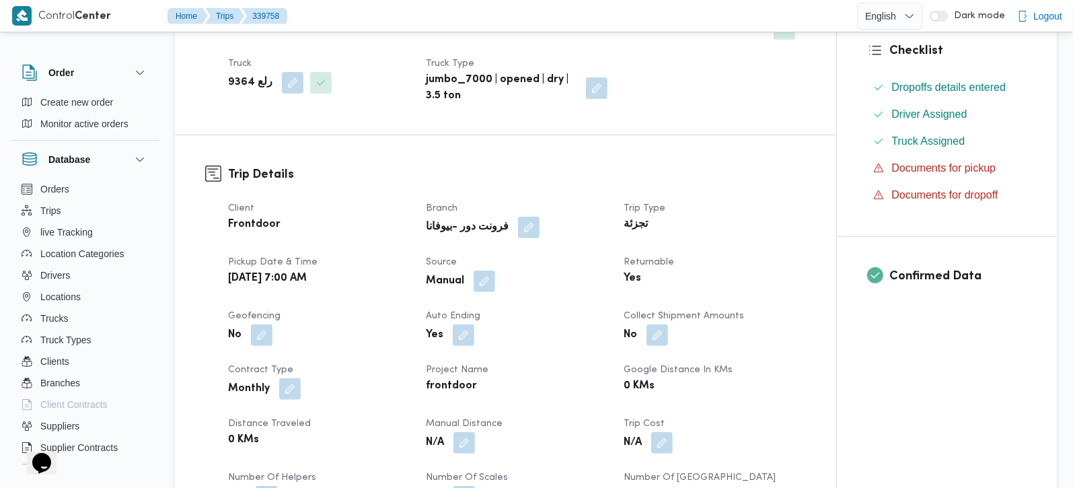
scroll to position [474, 0]
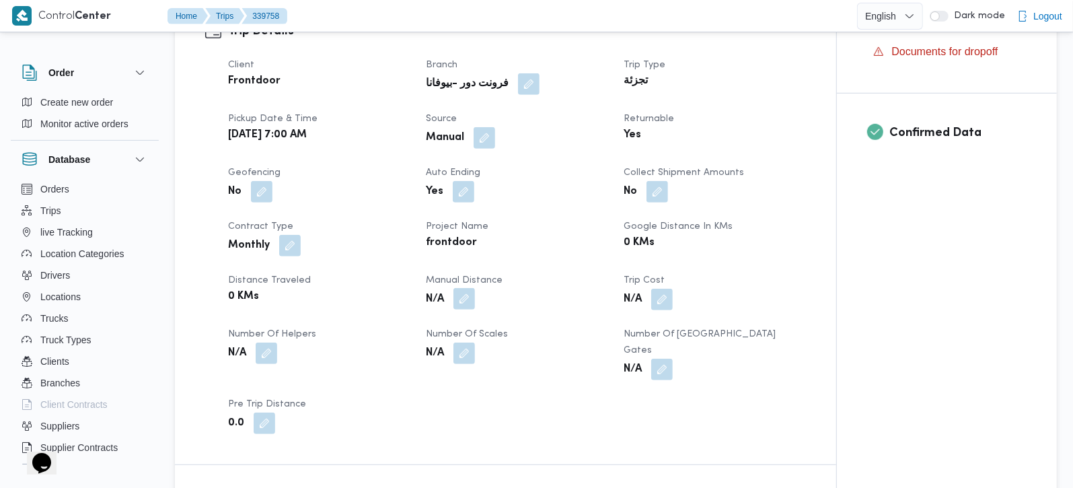
click at [465, 288] on button "button" at bounding box center [464, 299] width 22 height 22
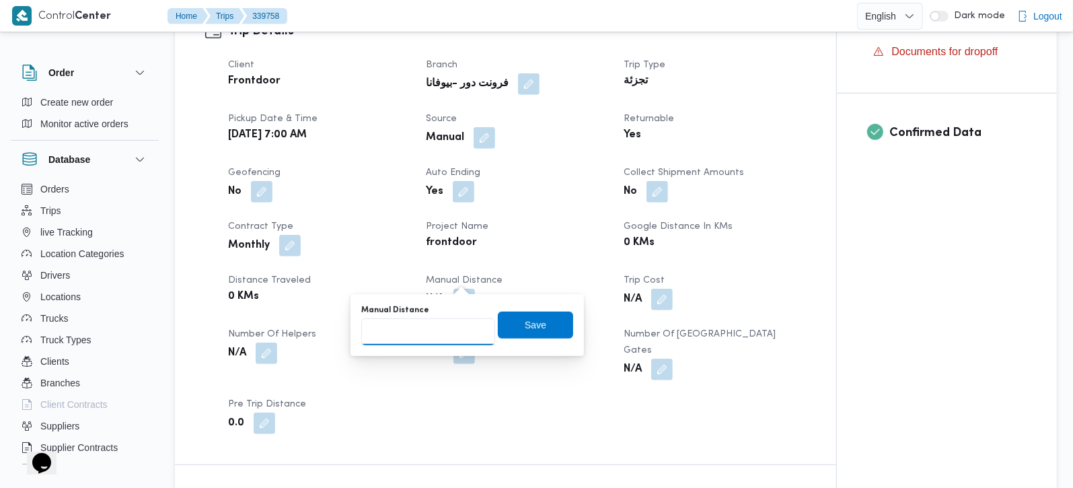
click at [429, 333] on input "Manual Distance" at bounding box center [428, 331] width 134 height 27
type input "131"
click at [525, 333] on span "Save" at bounding box center [535, 324] width 75 height 27
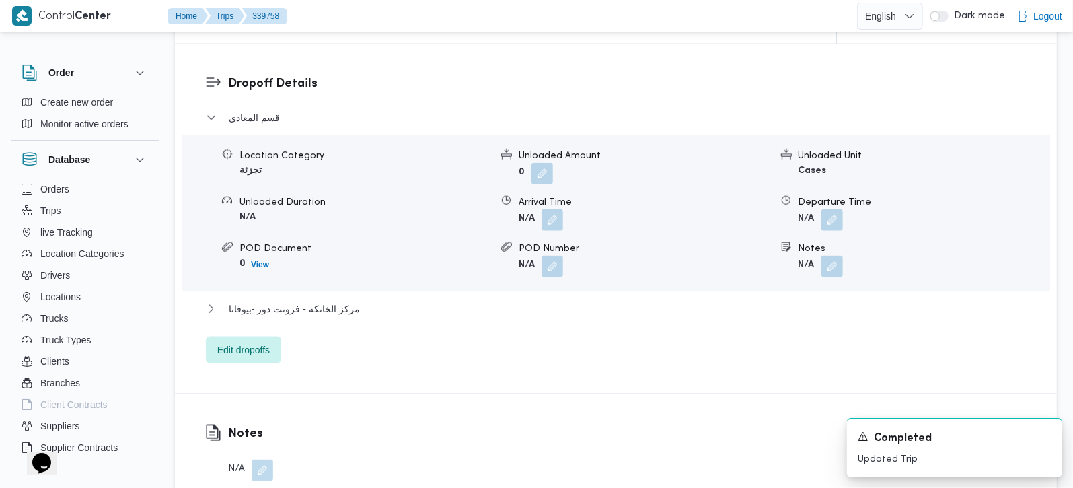
scroll to position [1186, 0]
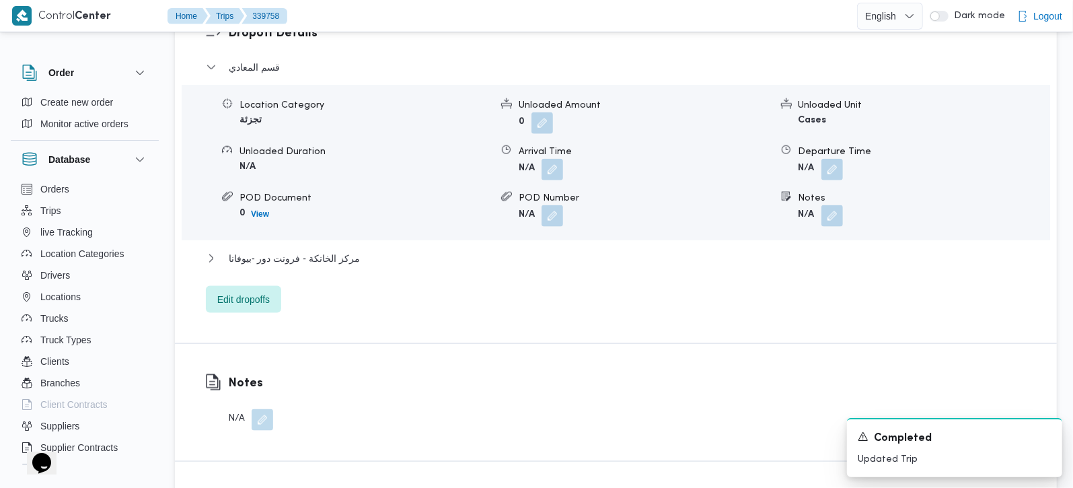
click at [317, 250] on div "مركز الخانكة - فرونت دور -بيوفانا" at bounding box center [616, 263] width 820 height 26
click at [312, 250] on span "مركز الخانكة - فرونت دور -بيوفانا" at bounding box center [294, 258] width 131 height 16
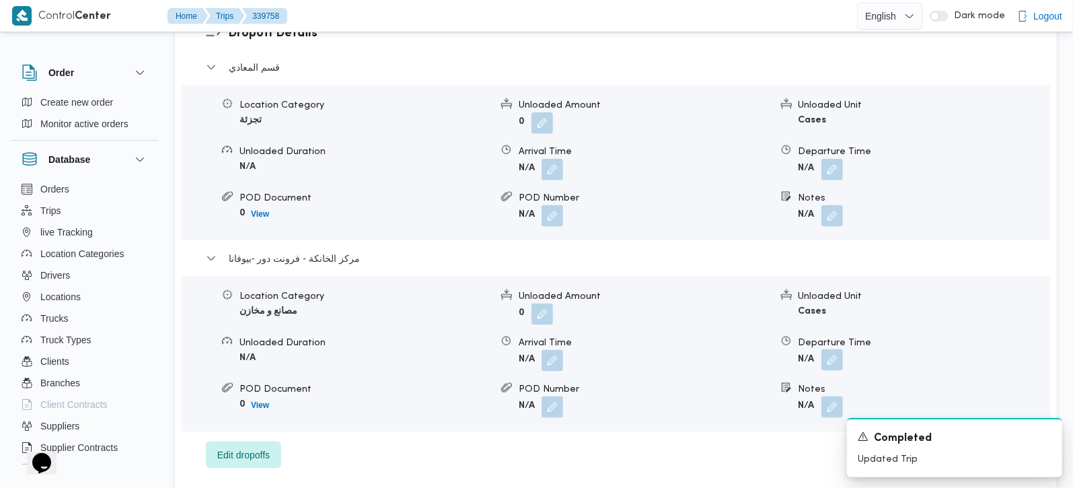
click at [825, 349] on button "button" at bounding box center [832, 360] width 22 height 22
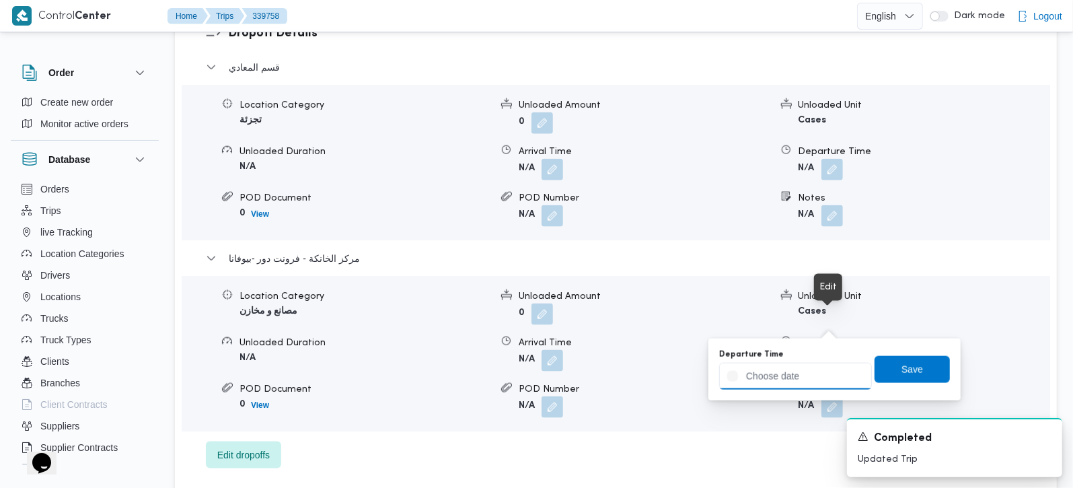
click at [796, 369] on input "Departure Time" at bounding box center [795, 375] width 153 height 27
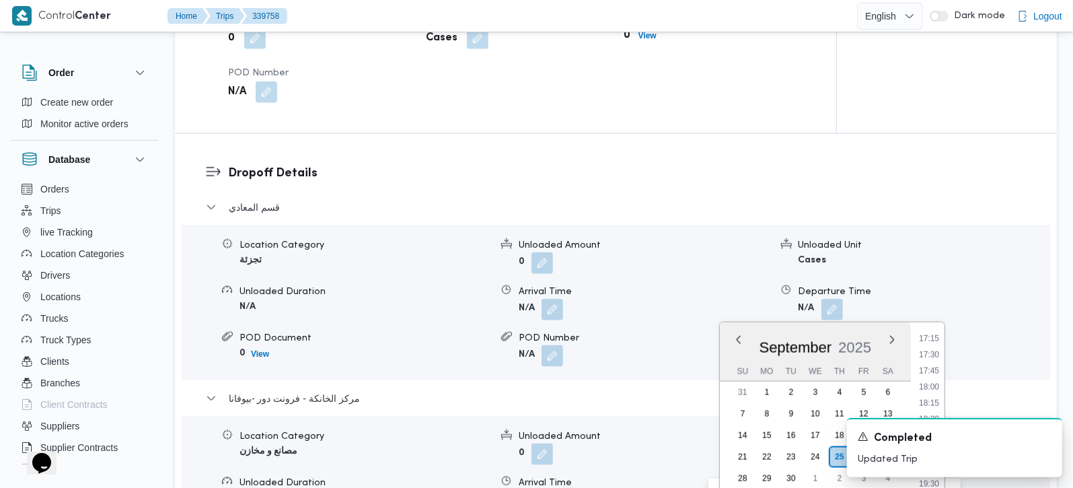
scroll to position [1265, 0]
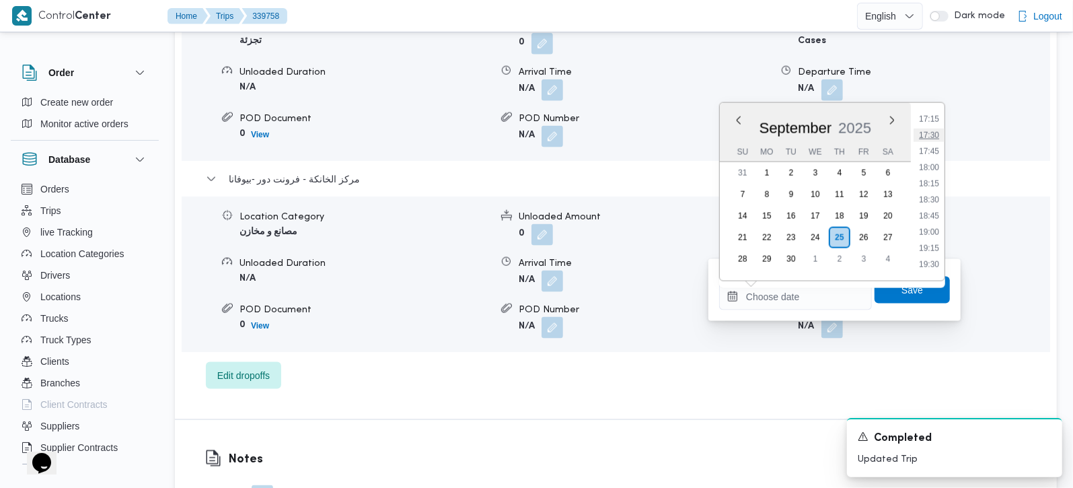
click at [933, 132] on li "17:30" at bounding box center [928, 134] width 31 height 13
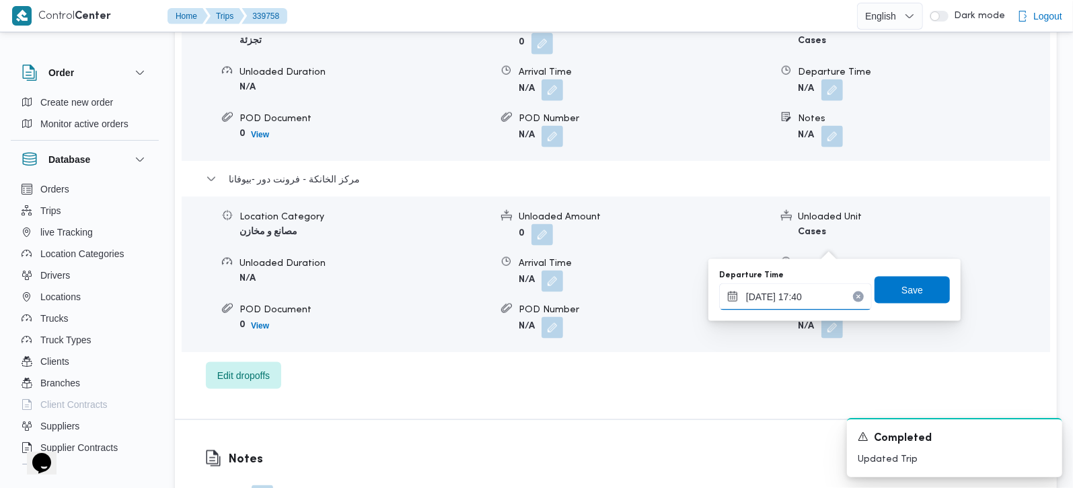
type input "[DATE] 17:40"
click at [935, 275] on div "Departure Time [DATE] 17:40 Save" at bounding box center [833, 289] width 233 height 43
click at [908, 281] on span "Save" at bounding box center [911, 289] width 75 height 27
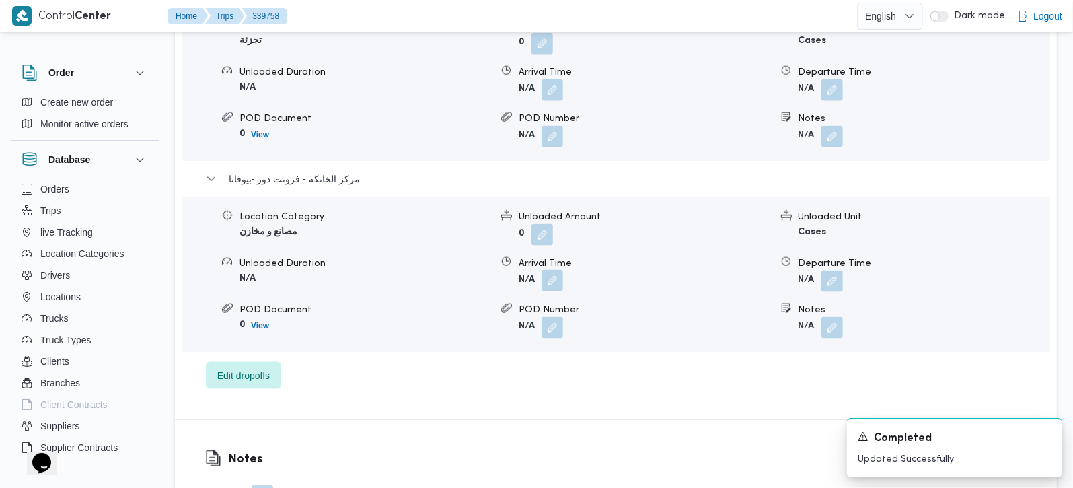
click at [555, 270] on button "button" at bounding box center [552, 281] width 22 height 22
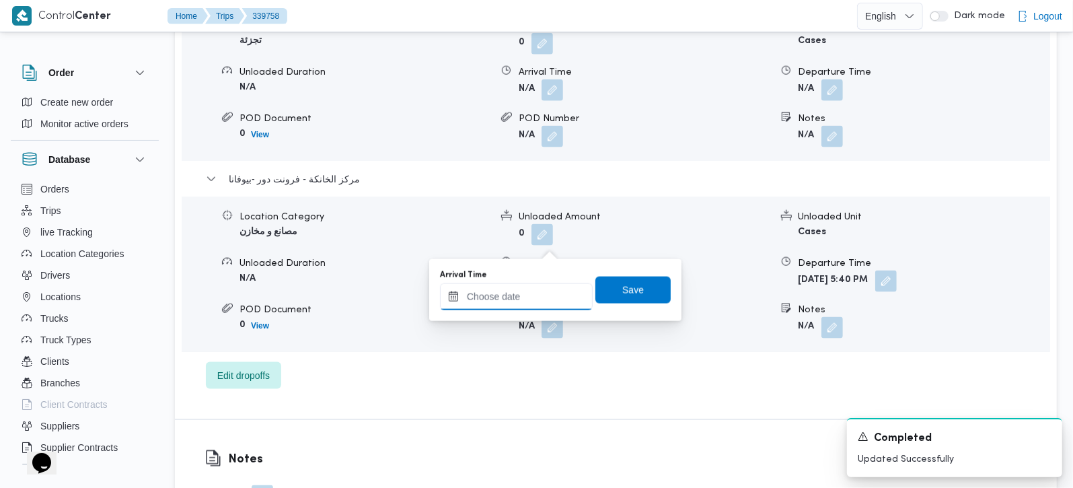
click at [527, 292] on input "Arrival Time" at bounding box center [516, 296] width 153 height 27
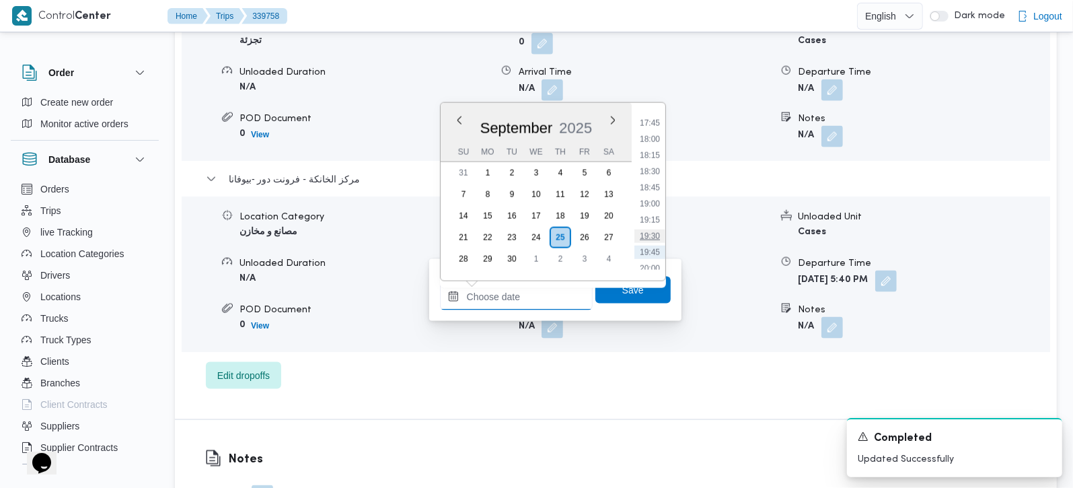
scroll to position [1115, 0]
click at [645, 120] on li "17:15" at bounding box center [649, 118] width 31 height 13
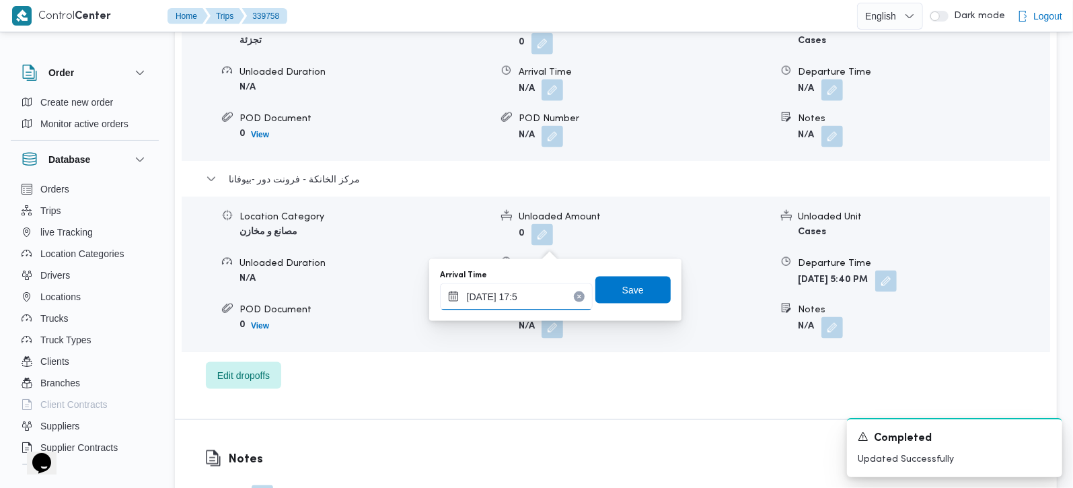
type input "[DATE] 17:25"
click at [639, 284] on span "Save" at bounding box center [632, 289] width 75 height 27
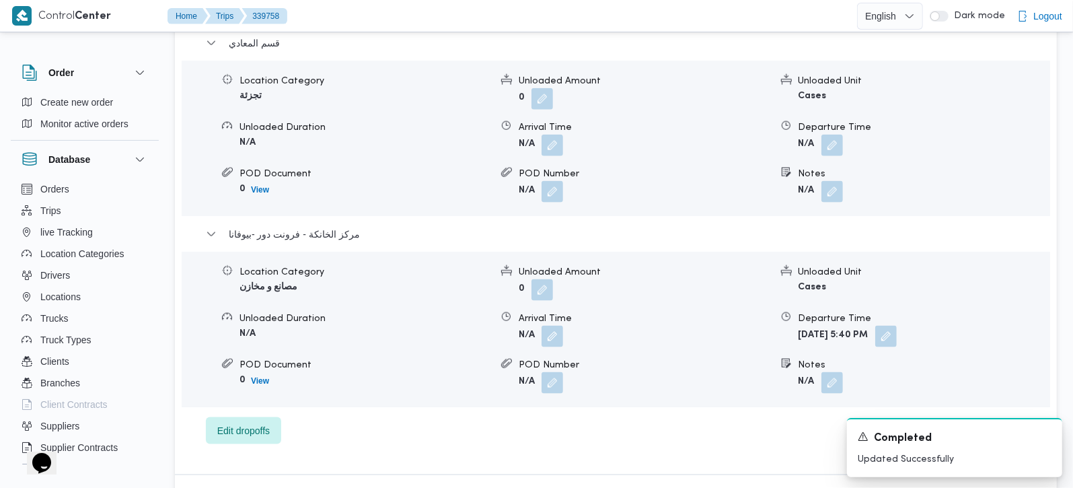
scroll to position [1186, 0]
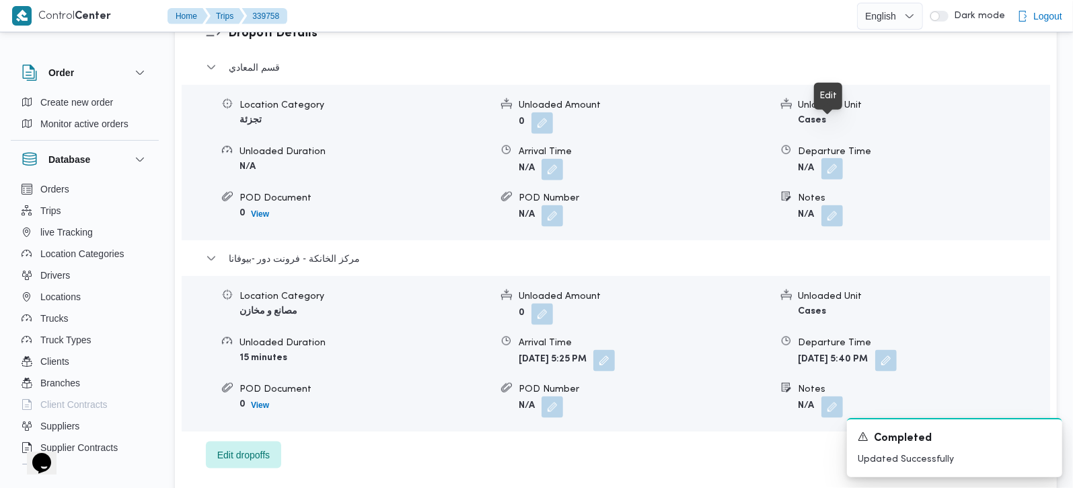
click at [825, 158] on button "button" at bounding box center [832, 169] width 22 height 22
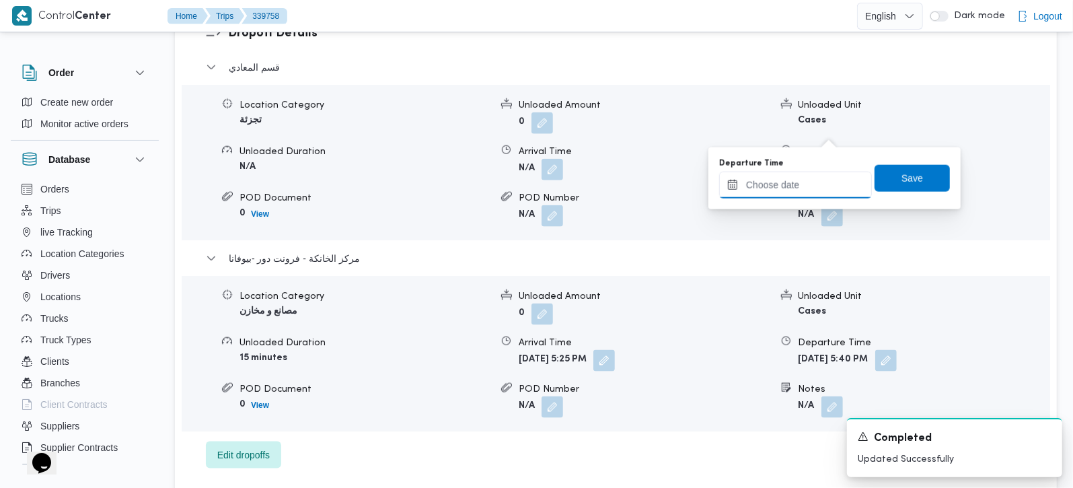
click at [810, 191] on input "Departure Time" at bounding box center [795, 184] width 153 height 27
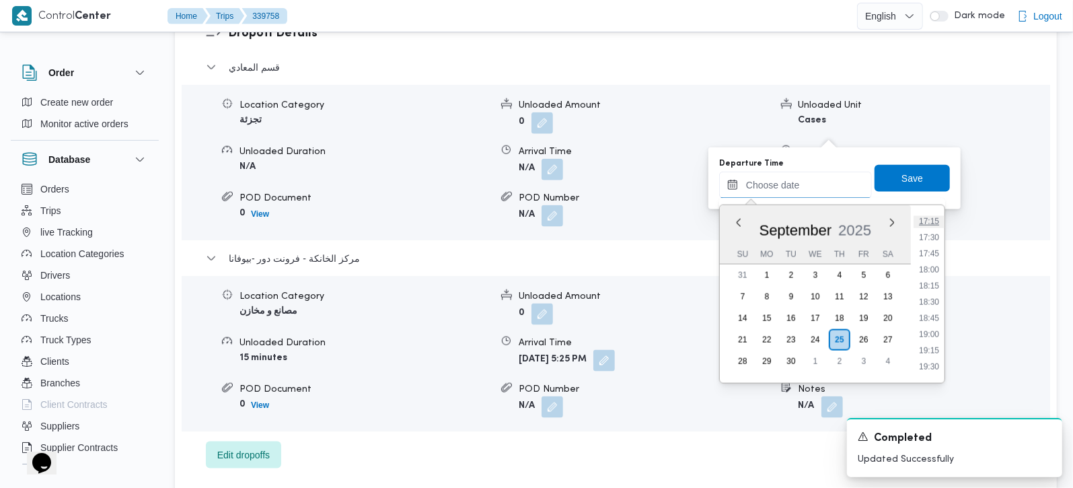
scroll to position [1036, 0]
drag, startPoint x: 934, startPoint y: 234, endPoint x: 920, endPoint y: 198, distance: 38.3
click at [934, 234] on li "16:15" at bounding box center [928, 235] width 31 height 13
type input "[DATE] 16:15"
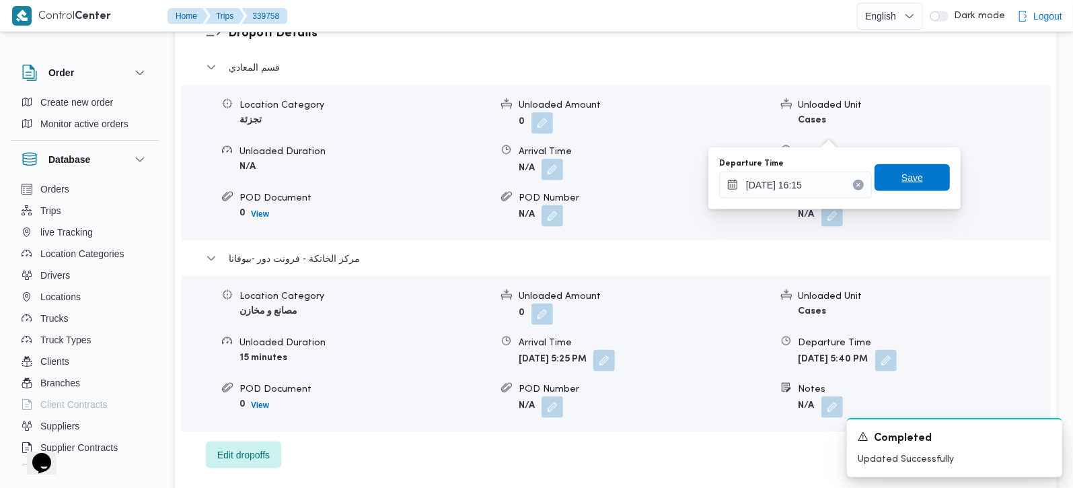
click at [912, 180] on span "Save" at bounding box center [911, 177] width 75 height 27
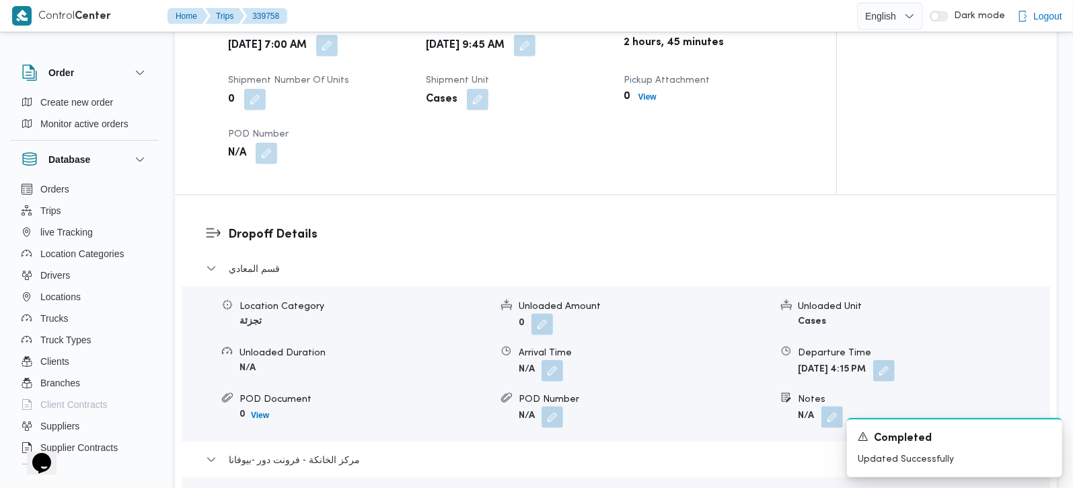
scroll to position [949, 0]
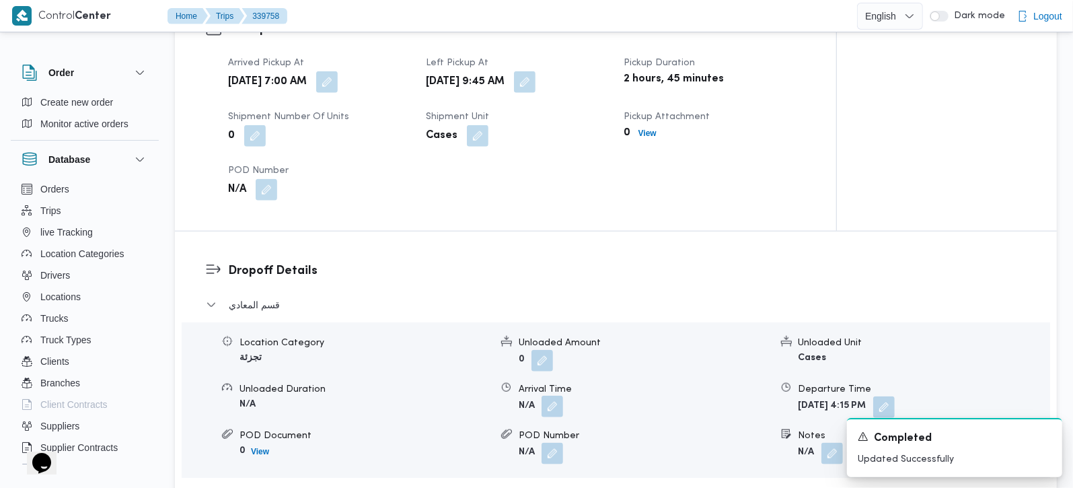
click at [552, 395] on button "button" at bounding box center [552, 406] width 22 height 22
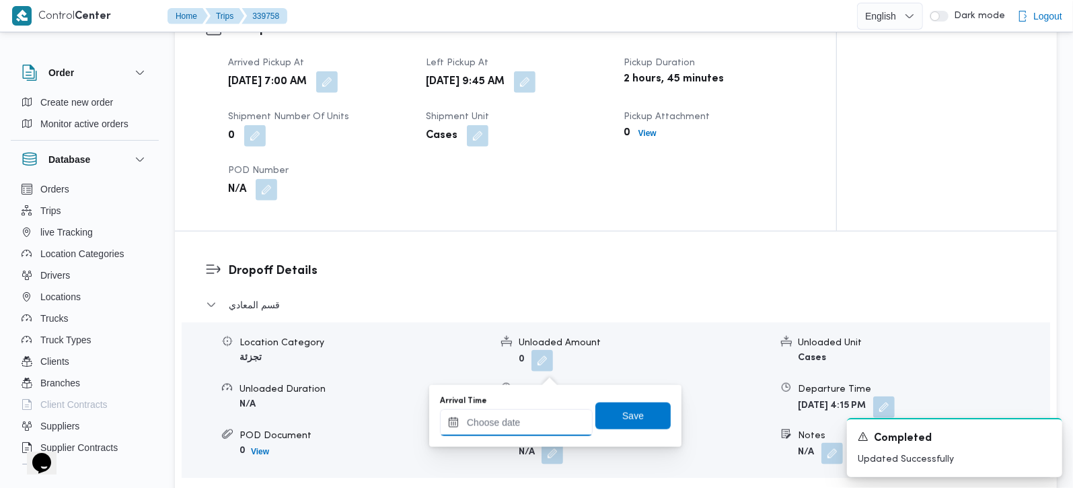
click at [549, 420] on input "Arrival Time" at bounding box center [516, 422] width 153 height 27
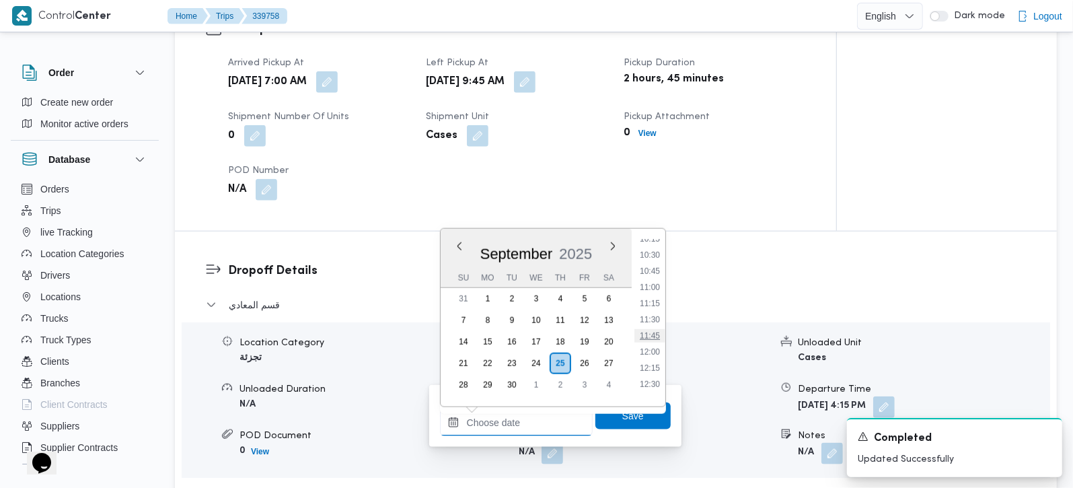
scroll to position [640, 0]
click at [649, 299] on li "10:45" at bounding box center [649, 299] width 31 height 13
type input "[DATE] 10:45"
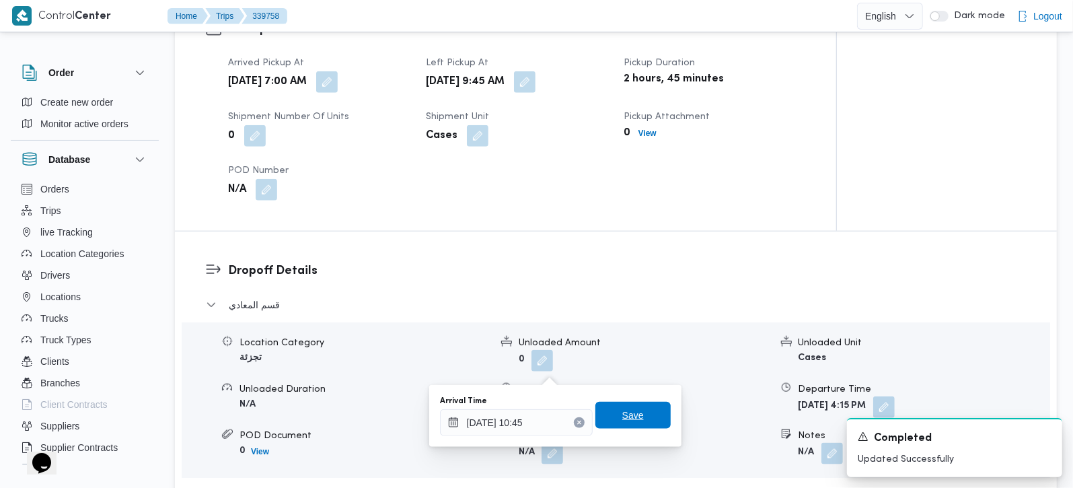
click at [629, 405] on span "Save" at bounding box center [632, 414] width 75 height 27
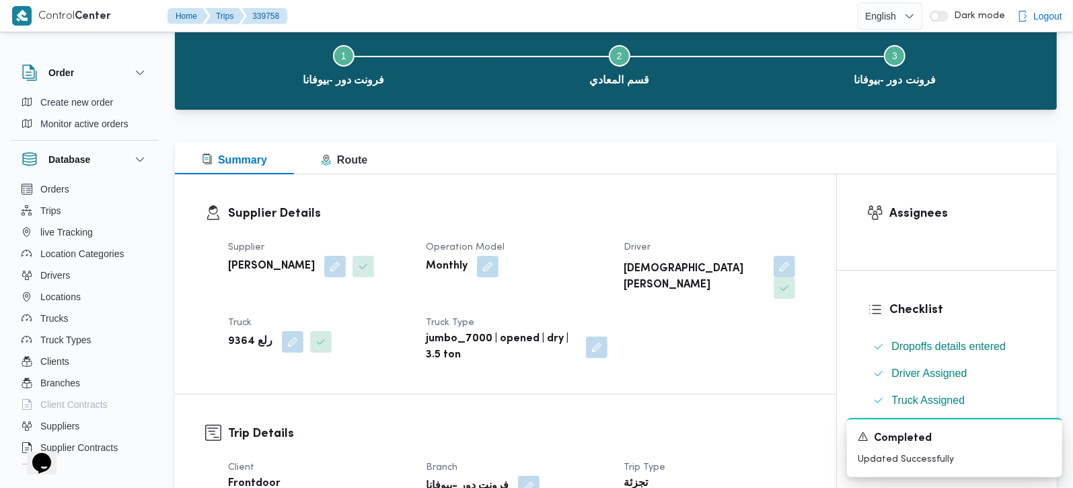
scroll to position [0, 0]
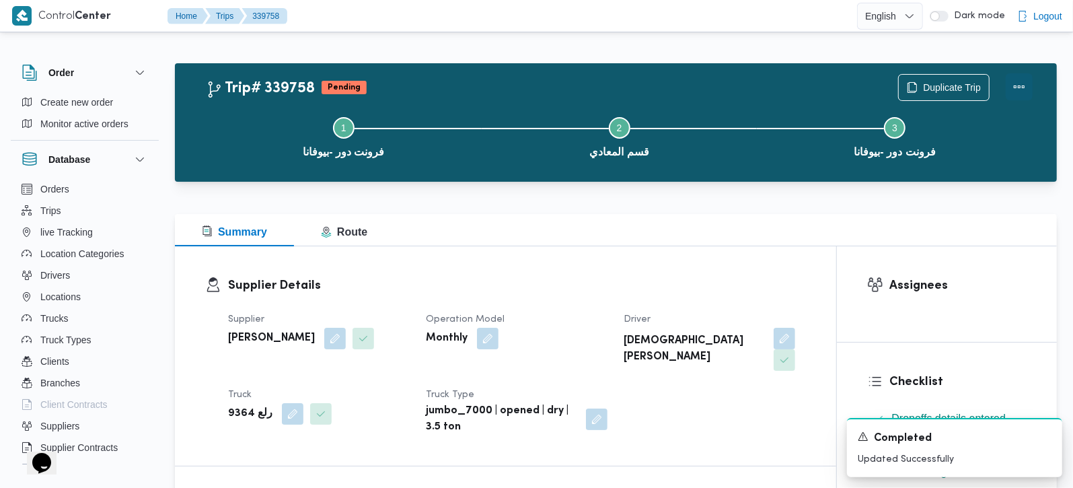
click at [1016, 91] on button "Actions" at bounding box center [1018, 86] width 27 height 27
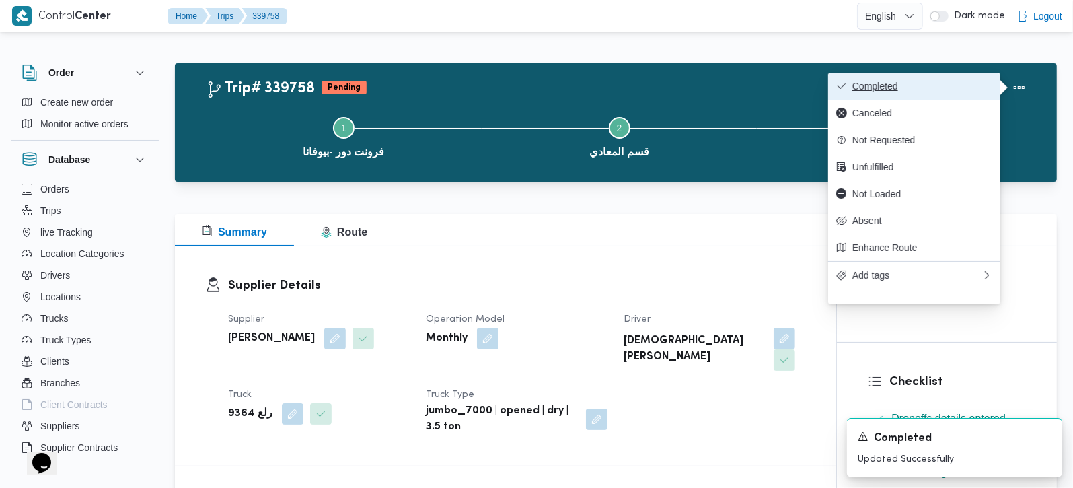
click at [946, 91] on span "Completed" at bounding box center [922, 86] width 140 height 11
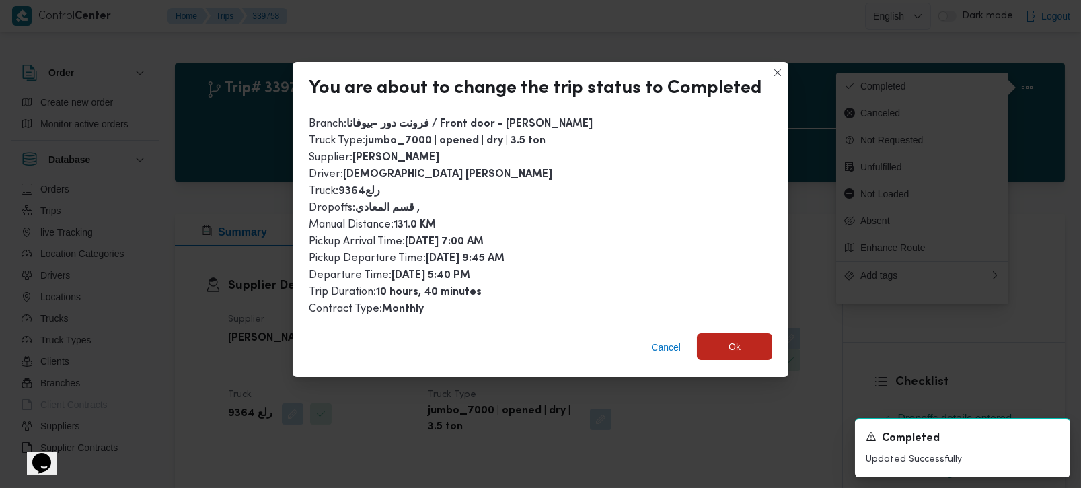
click at [715, 344] on span "Ok" at bounding box center [734, 346] width 75 height 27
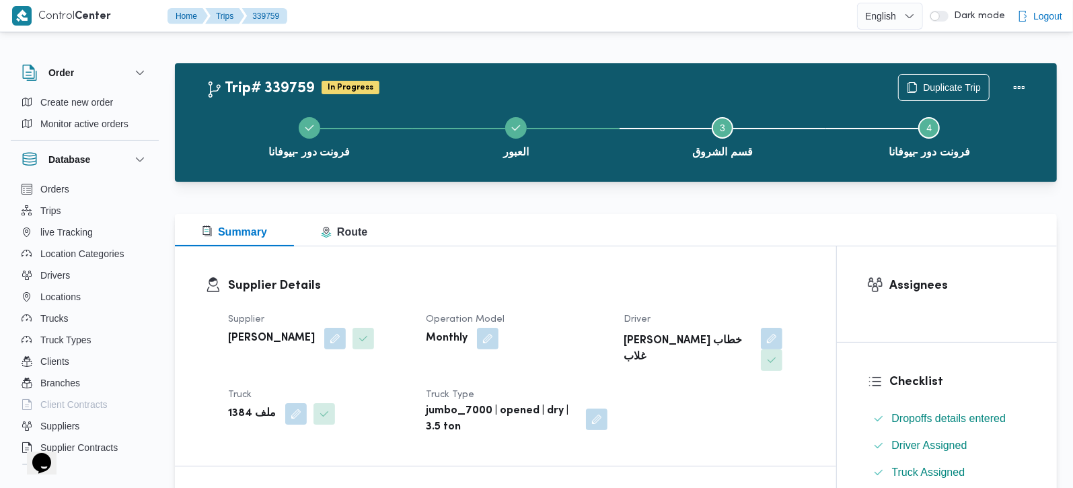
scroll to position [395, 0]
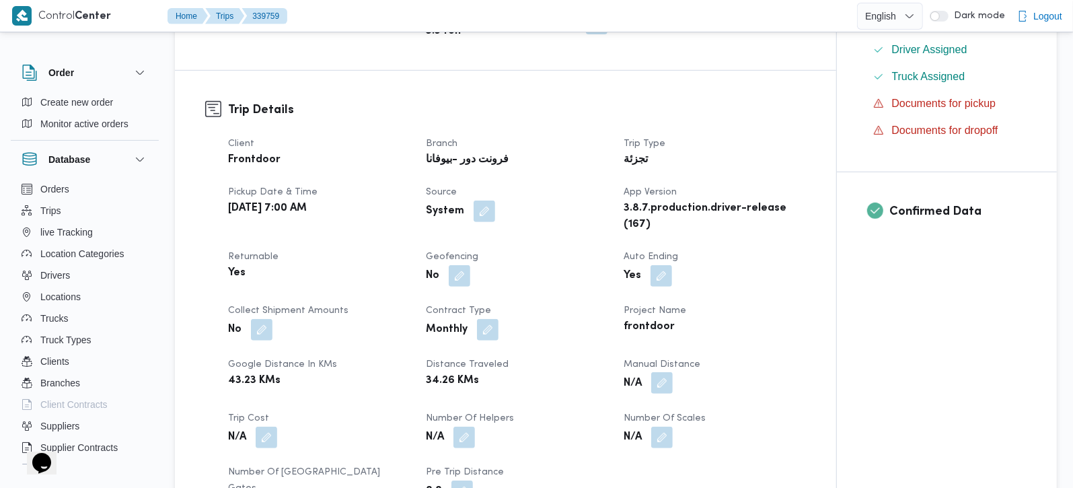
click at [664, 372] on button "button" at bounding box center [662, 383] width 22 height 22
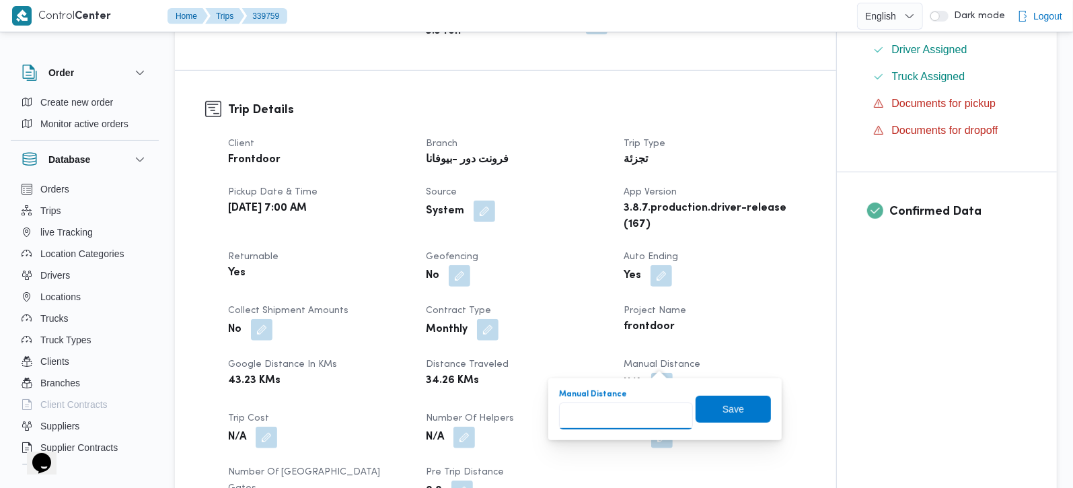
click at [615, 416] on input "Manual Distance" at bounding box center [626, 415] width 134 height 27
type input "130"
click at [766, 400] on div "You are in a dialog. To close this dialog, hit escape. Manual Distance 130 Save" at bounding box center [664, 409] width 233 height 62
click at [742, 407] on span "Save" at bounding box center [732, 408] width 75 height 27
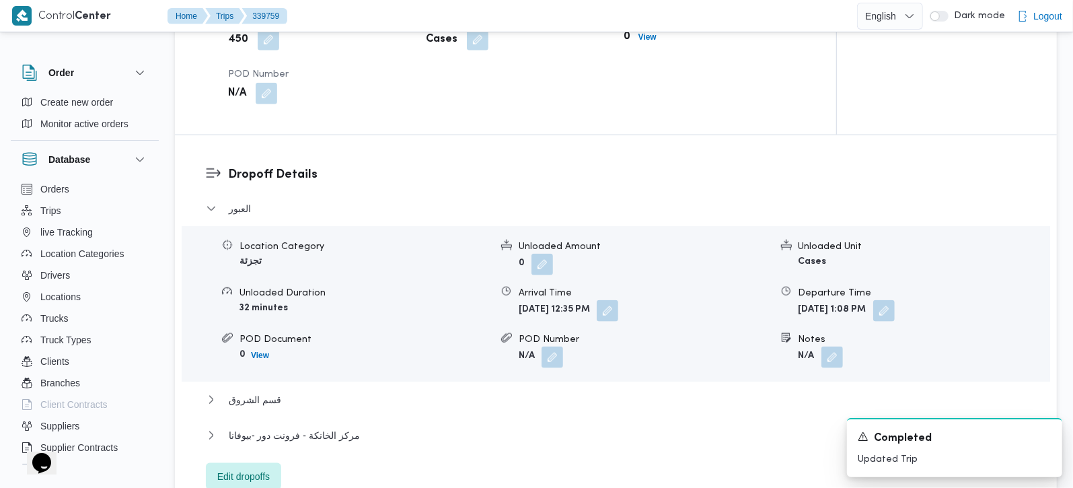
scroll to position [1186, 0]
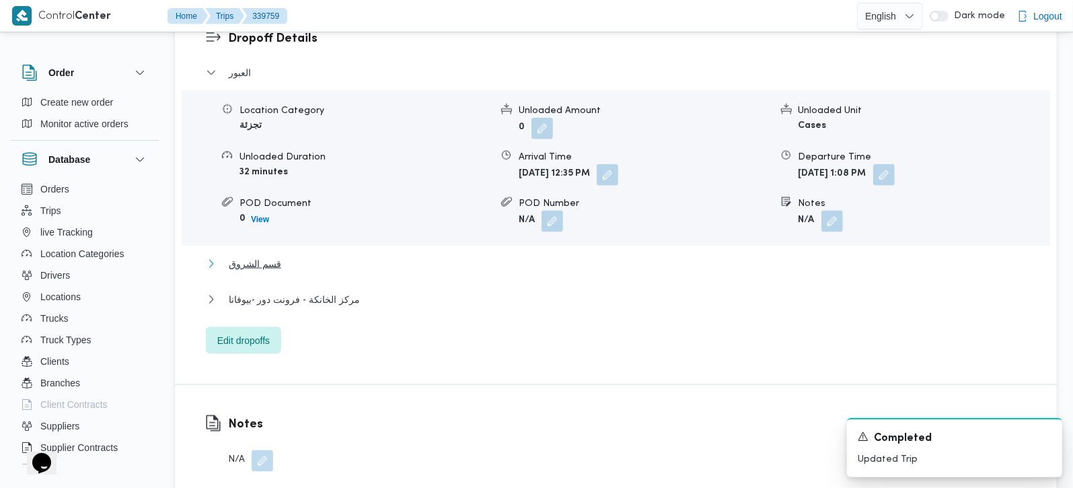
click at [264, 256] on span "قسم الشروق" at bounding box center [255, 264] width 52 height 16
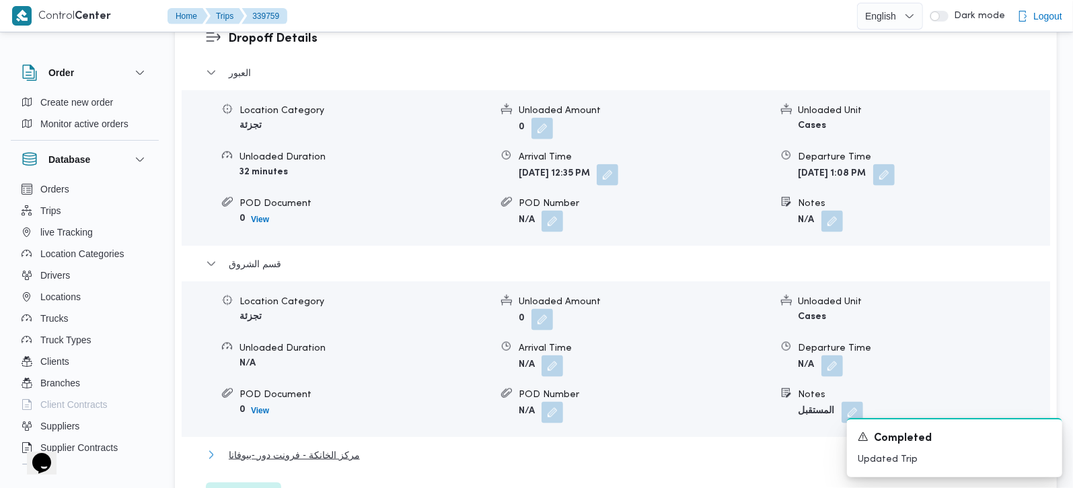
click at [314, 446] on span "مركز الخانكة - فرونت دور -بيوفانا" at bounding box center [294, 454] width 131 height 16
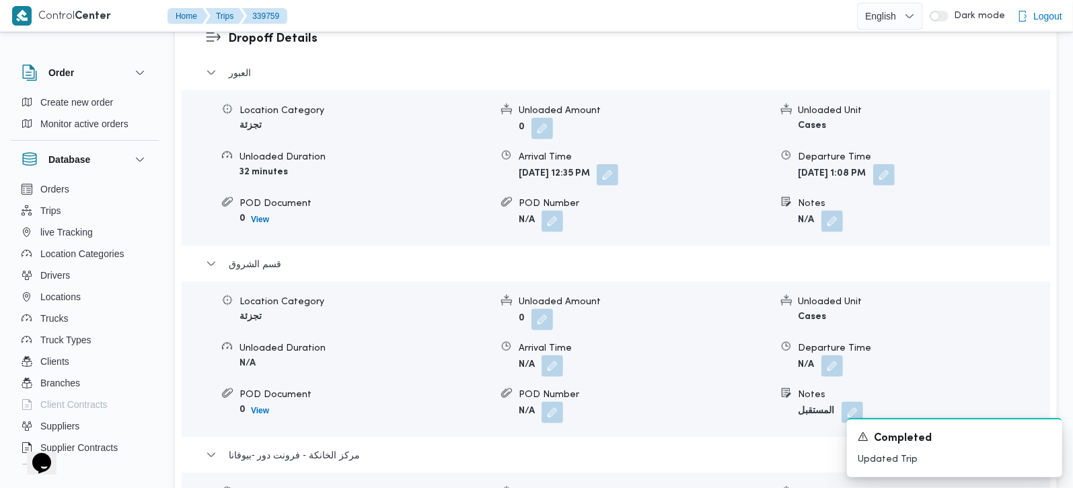
scroll to position [1345, 0]
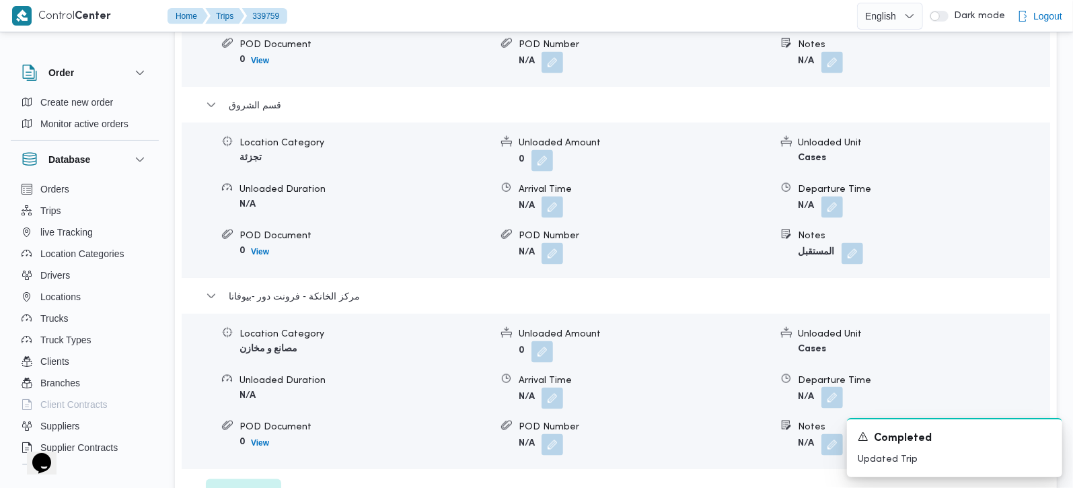
click at [839, 387] on button "button" at bounding box center [832, 398] width 22 height 22
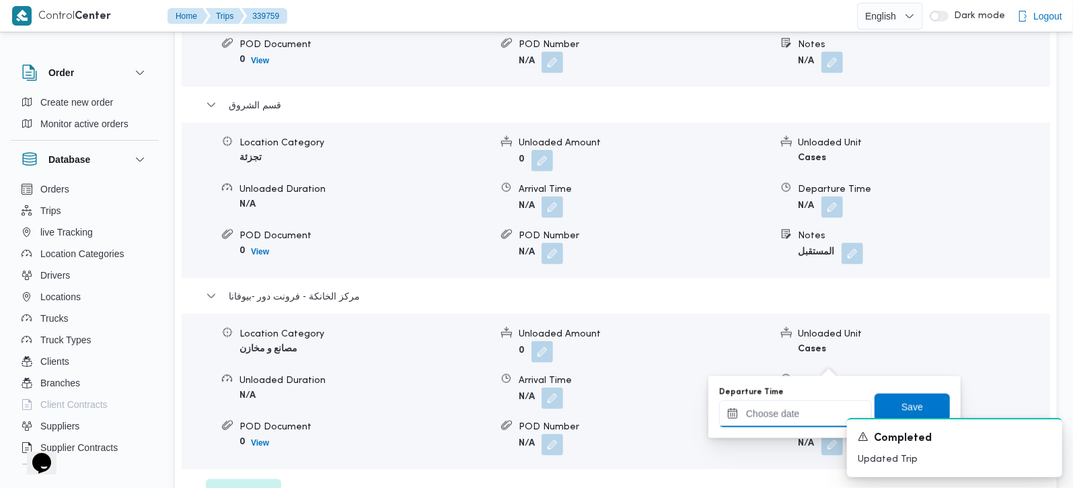
click at [801, 422] on input "Departure Time" at bounding box center [795, 413] width 153 height 27
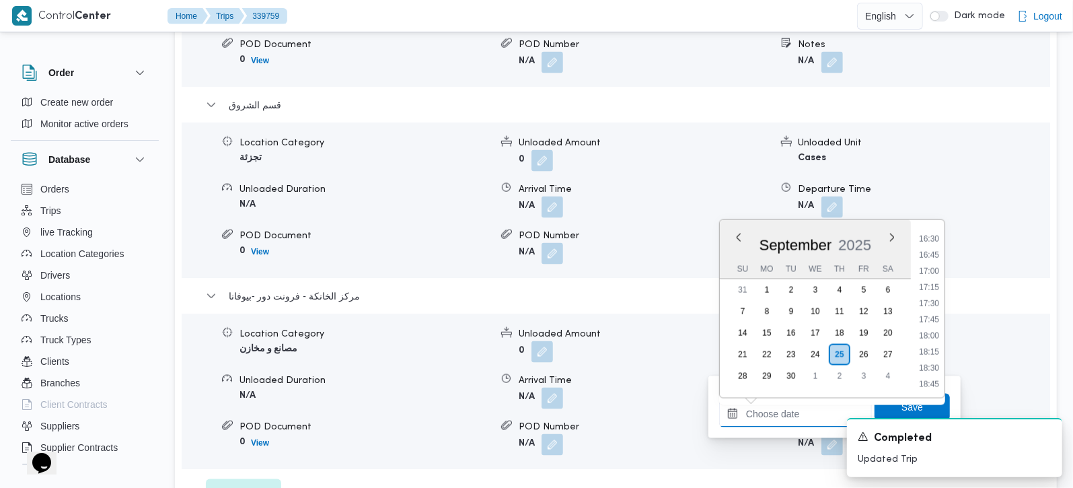
scroll to position [1036, 0]
click at [938, 281] on li "16:45" at bounding box center [928, 282] width 31 height 13
type input "25/09/2025 16:45"
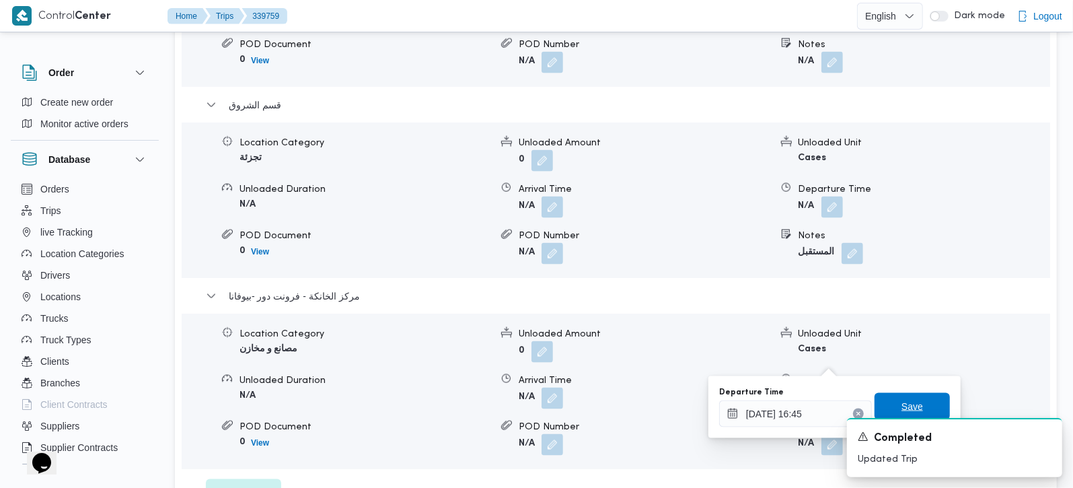
click at [901, 401] on span "Save" at bounding box center [912, 406] width 22 height 16
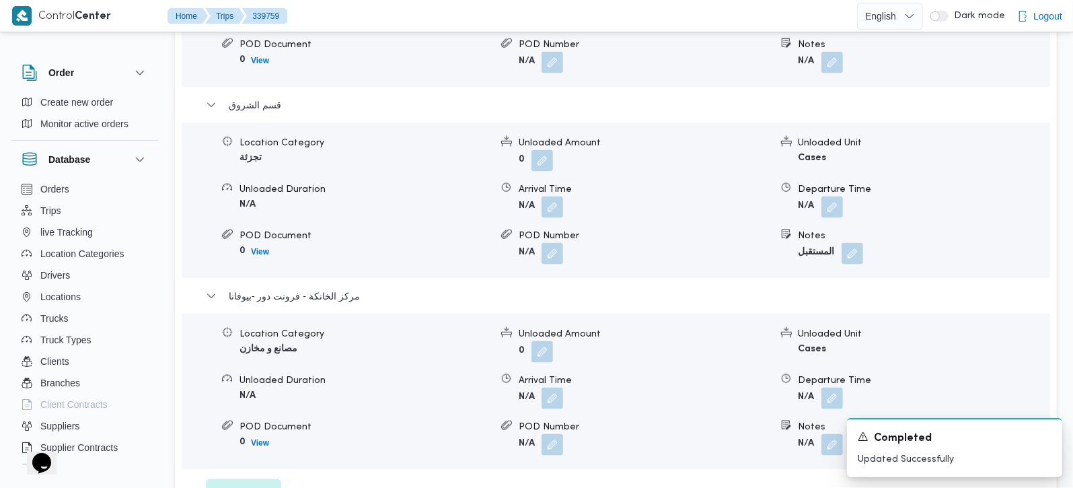
click at [543, 374] on div "Location Category مصانع و مخازن Unloaded Amount 0 Unloaded Unit Cases Unloaded …" at bounding box center [615, 391] width 879 height 153
click at [551, 373] on div "Location Category مصانع و مخازن Unloaded Amount 0 Unloaded Unit Cases Unloaded …" at bounding box center [615, 391] width 879 height 153
click at [551, 387] on button "button" at bounding box center [552, 398] width 22 height 22
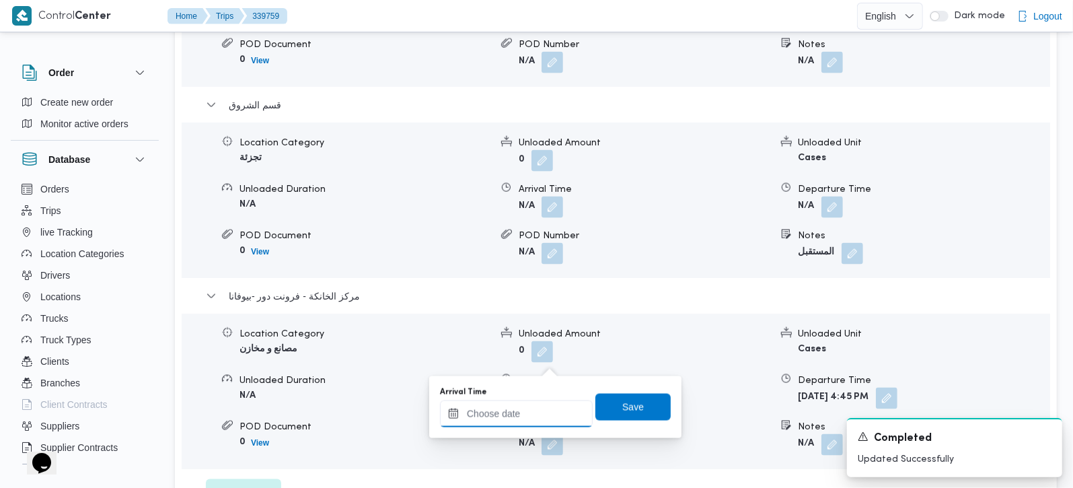
click at [540, 406] on input "Arrival Time" at bounding box center [516, 413] width 153 height 27
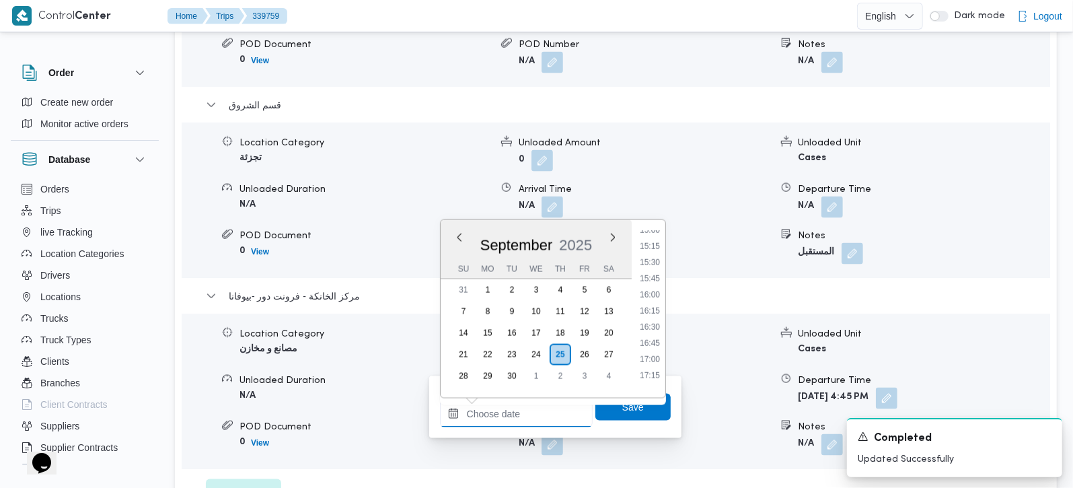
scroll to position [957, 0]
drag, startPoint x: 655, startPoint y: 340, endPoint x: 654, endPoint y: 371, distance: 31.0
click at [655, 340] on li "16:30" at bounding box center [649, 345] width 31 height 13
type input "25/09/2025 16:30"
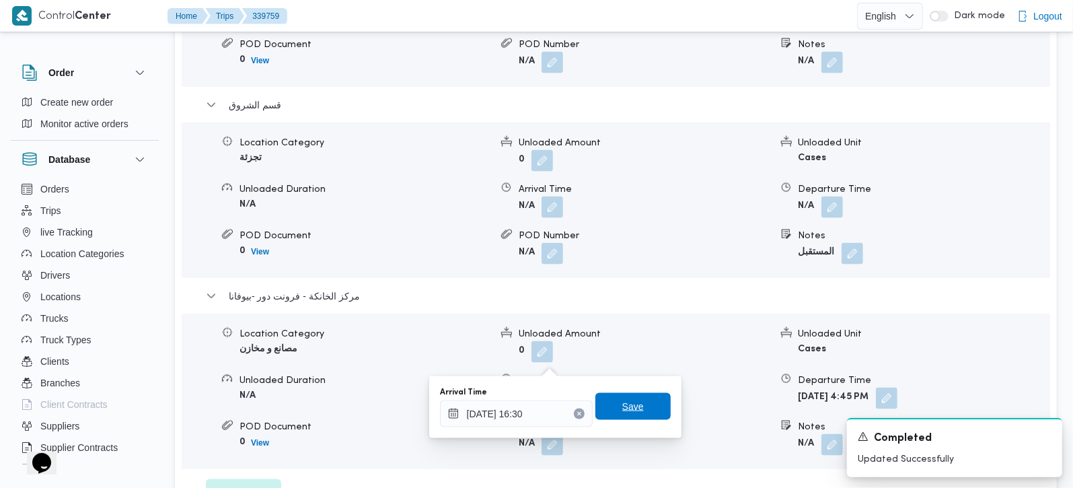
click at [639, 412] on span "Save" at bounding box center [632, 406] width 75 height 27
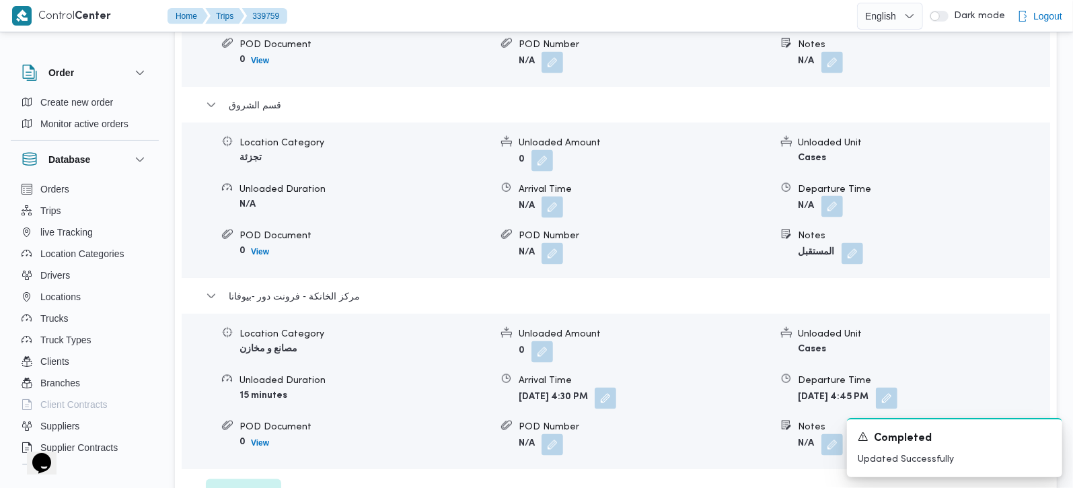
click at [828, 196] on button "button" at bounding box center [832, 207] width 22 height 22
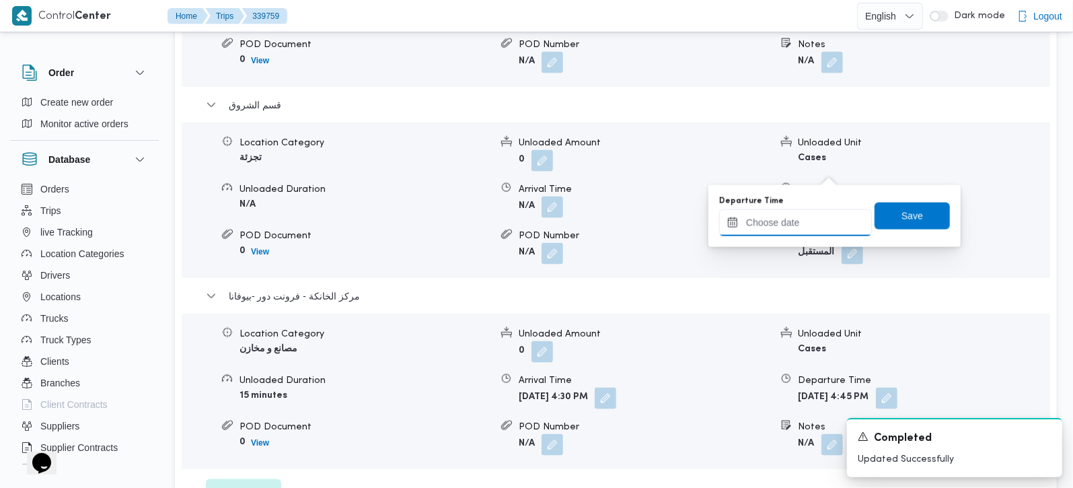
click at [813, 223] on input "Departure Time" at bounding box center [795, 222] width 153 height 27
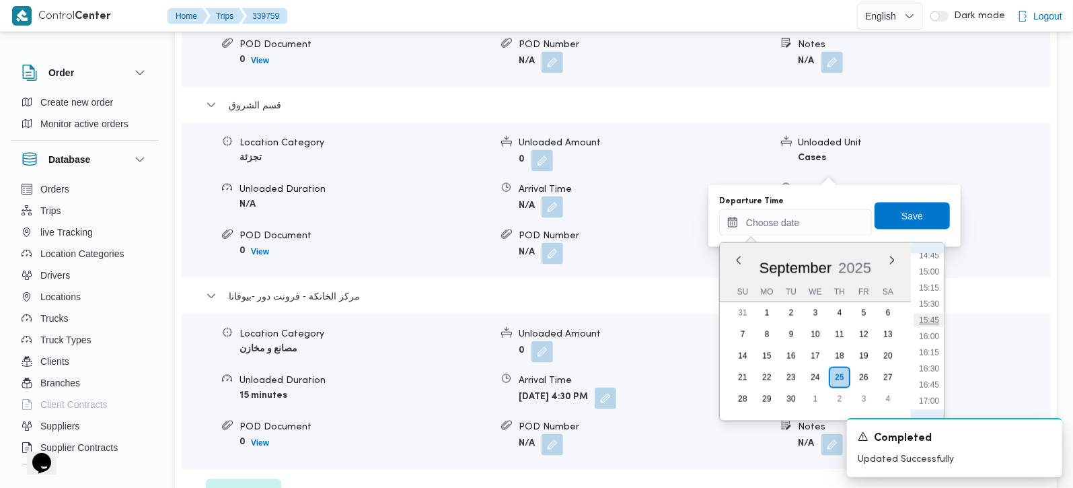
click at [933, 319] on li "15:45" at bounding box center [928, 319] width 31 height 13
type input "25/09/2025 15:45"
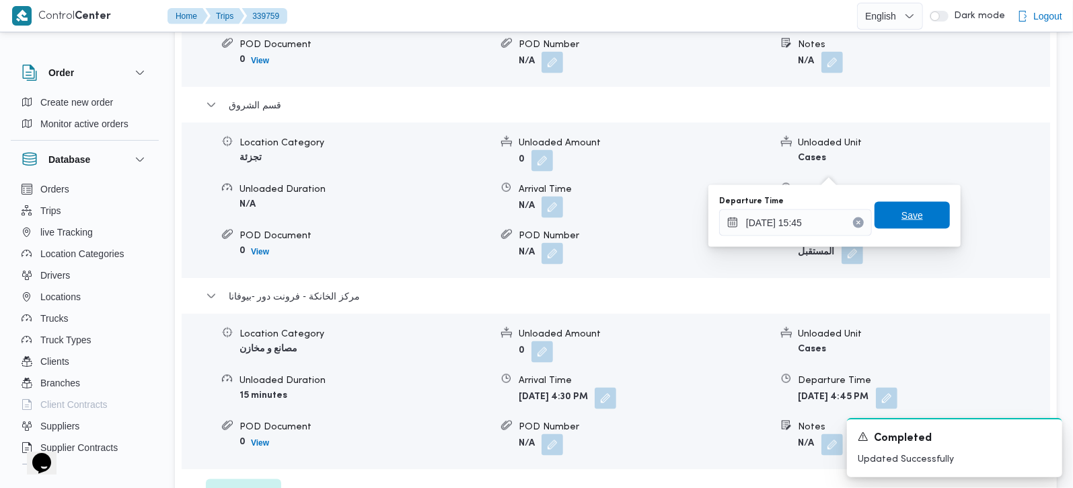
click at [926, 211] on span "Save" at bounding box center [911, 215] width 75 height 27
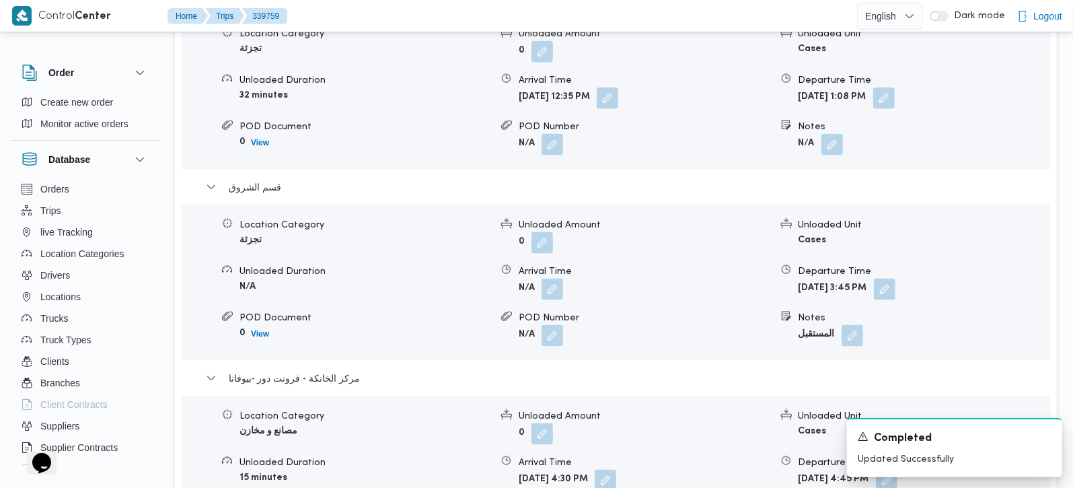
scroll to position [1265, 0]
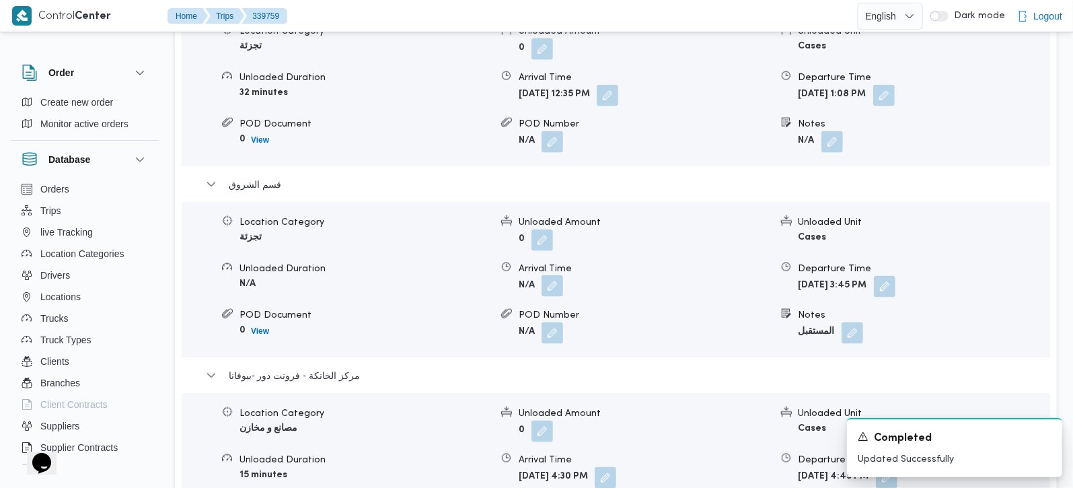
click at [557, 275] on button "button" at bounding box center [552, 286] width 22 height 22
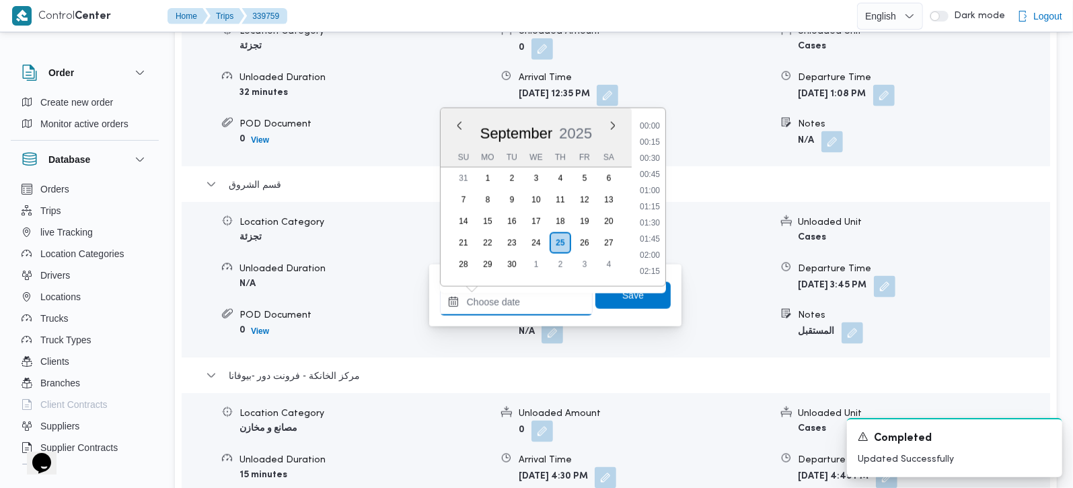
drag, startPoint x: 543, startPoint y: 313, endPoint x: 596, endPoint y: 288, distance: 58.4
click at [543, 313] on input "Arrival Time" at bounding box center [516, 301] width 153 height 27
click at [646, 188] on li "13:15" at bounding box center [649, 182] width 31 height 13
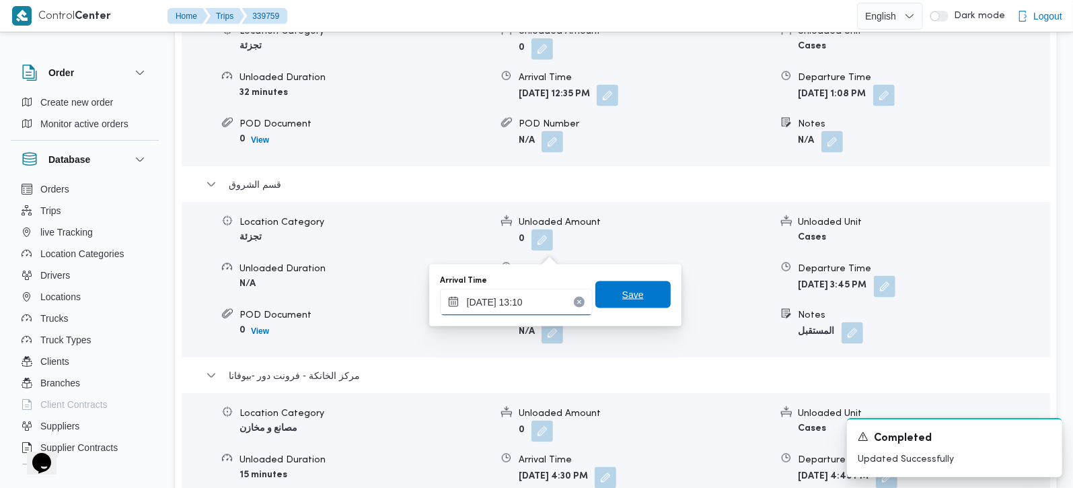
type input "25/09/2025 13:10"
click at [623, 287] on span "Save" at bounding box center [633, 294] width 22 height 16
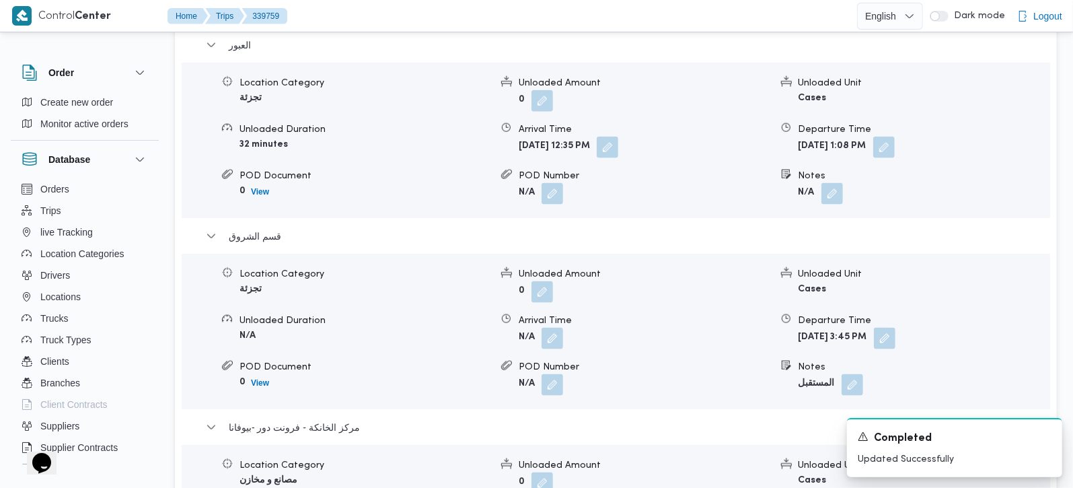
scroll to position [1186, 0]
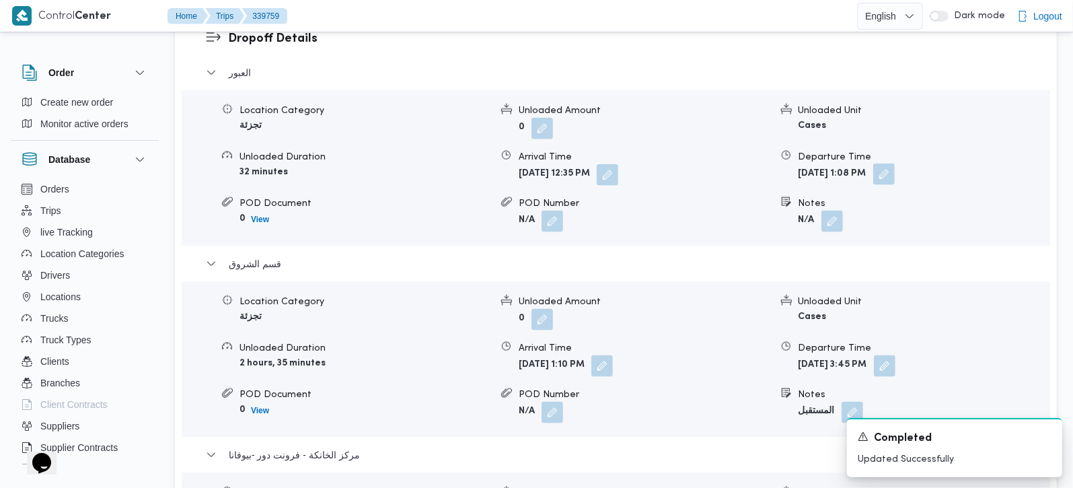
click at [894, 163] on button "button" at bounding box center [884, 174] width 22 height 22
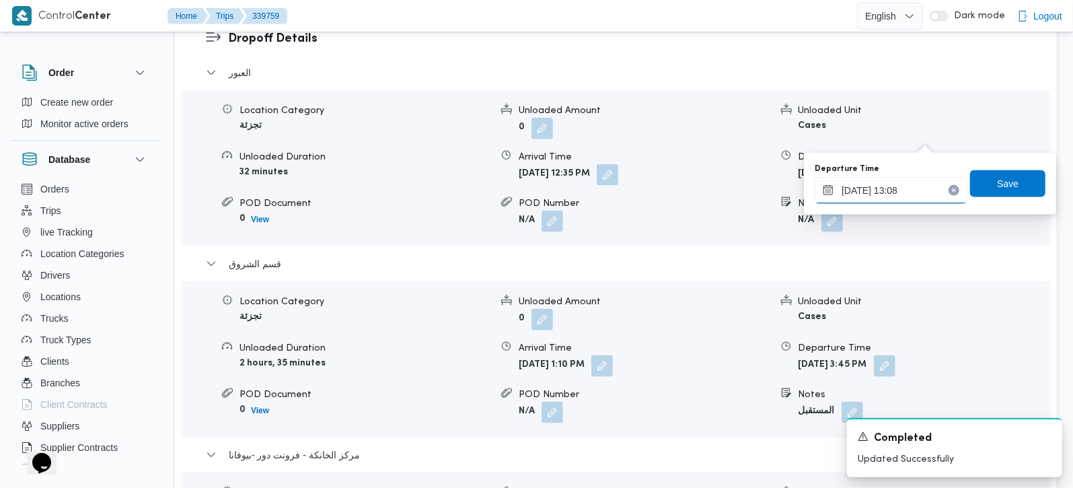
click at [884, 196] on input "25/09/2025 13:08" at bounding box center [890, 190] width 153 height 27
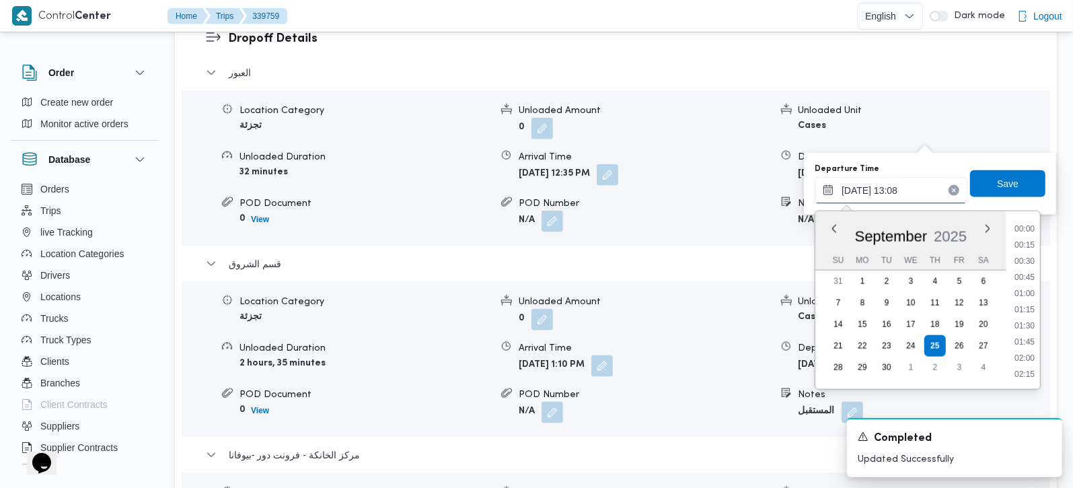
scroll to position [758, 0]
click at [1027, 293] on li "12:45" at bounding box center [1024, 293] width 31 height 13
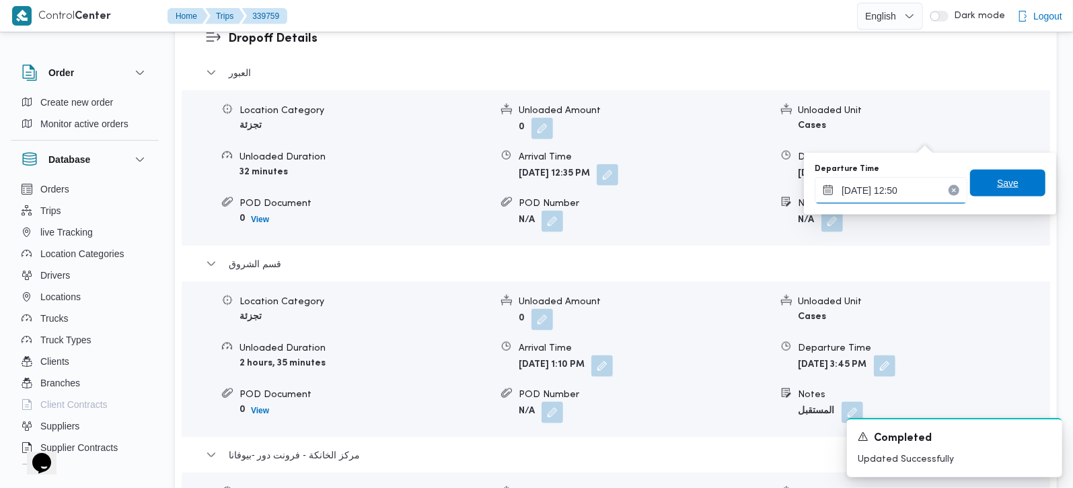
type input "25/09/2025 12:50"
click at [997, 178] on span "Save" at bounding box center [1008, 183] width 22 height 16
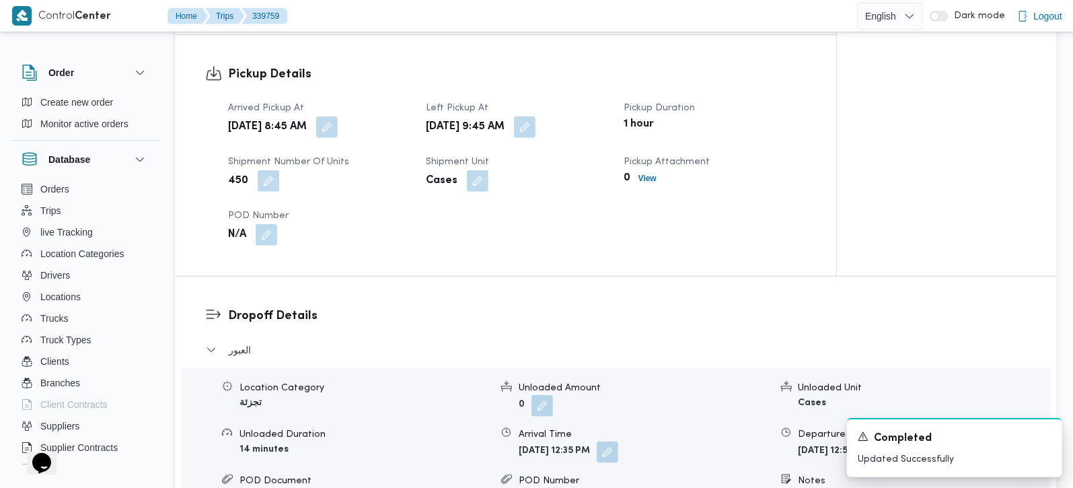
scroll to position [949, 0]
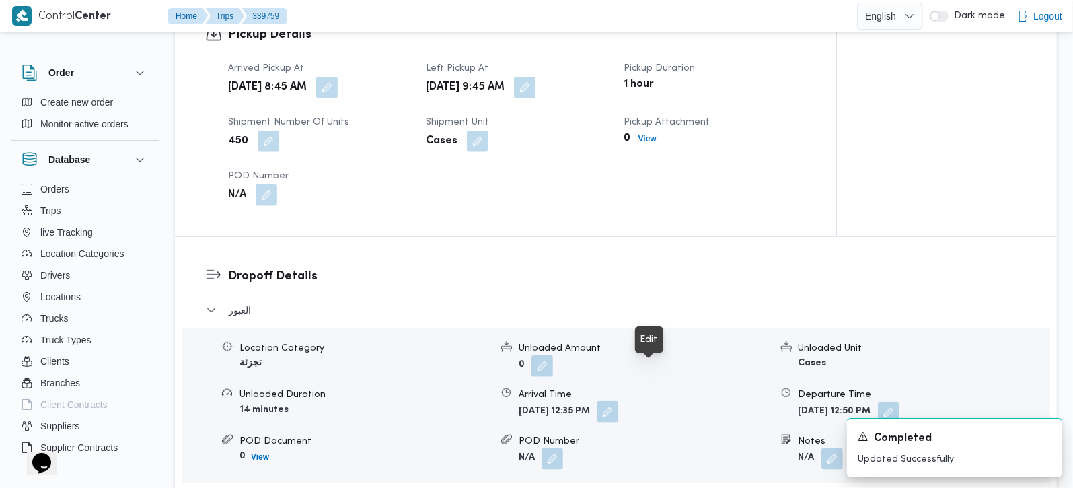
click at [618, 401] on button "button" at bounding box center [607, 412] width 22 height 22
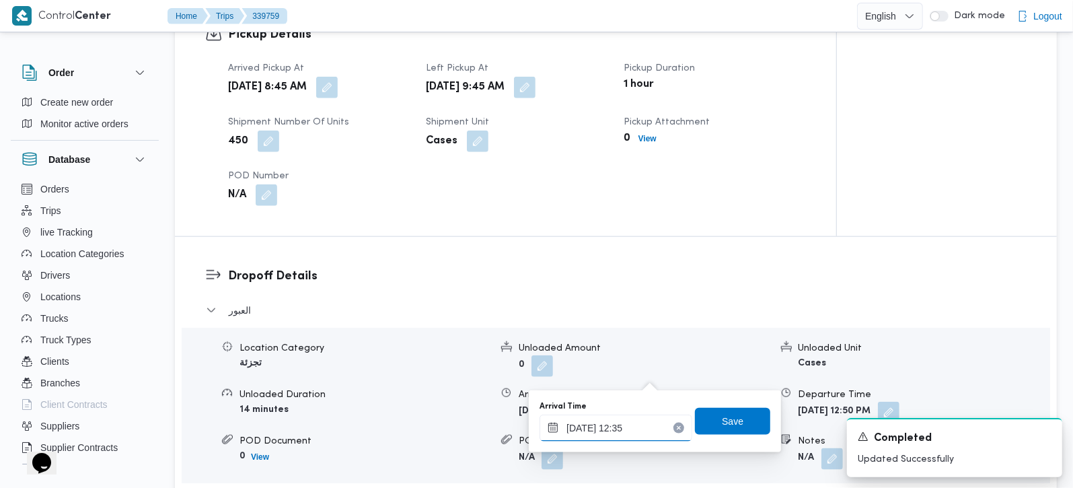
click at [629, 422] on input "25/09/2025 12:35" at bounding box center [615, 427] width 153 height 27
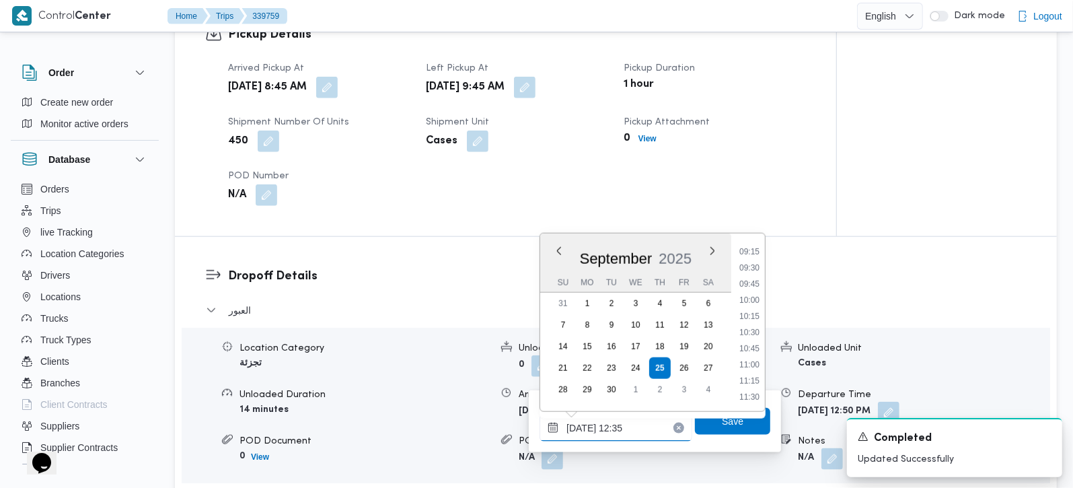
scroll to position [568, 0]
click at [752, 329] on li "10:00" at bounding box center [749, 328] width 31 height 13
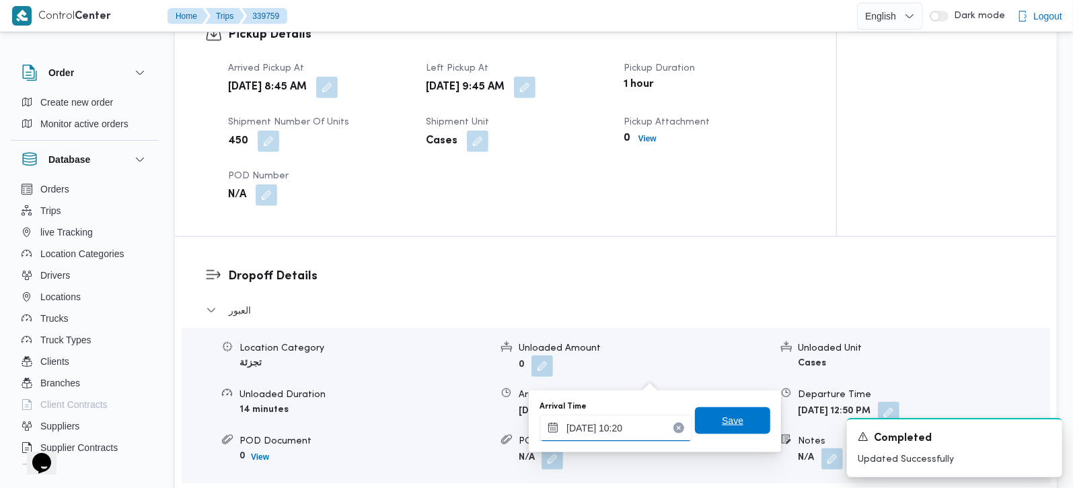
type input "25/09/2025 10:20"
click at [739, 413] on span "Save" at bounding box center [732, 420] width 75 height 27
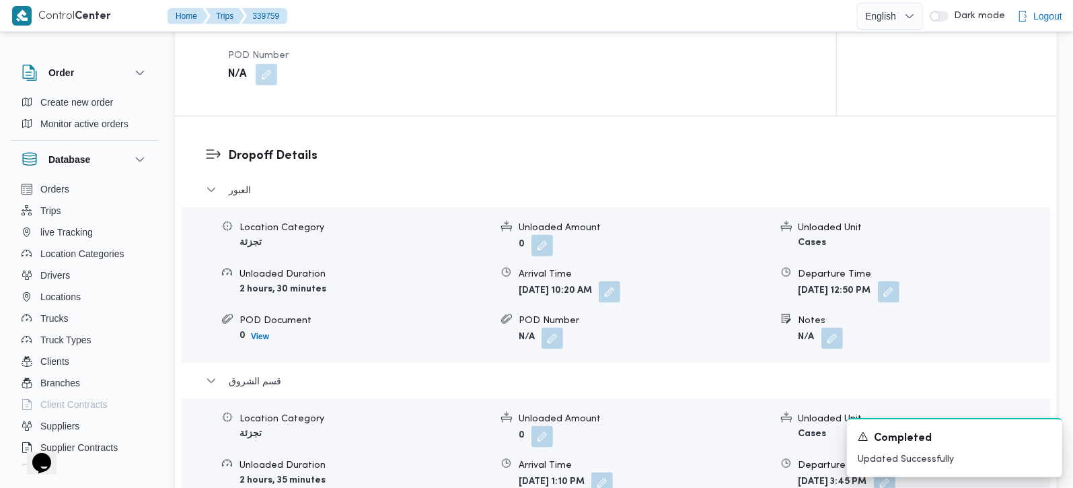
scroll to position [1107, 0]
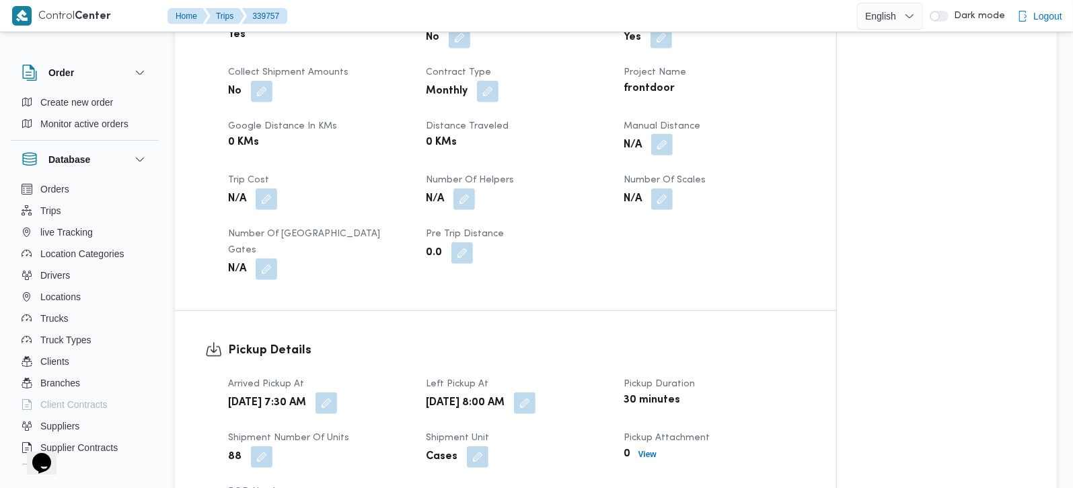
scroll to position [633, 0]
click at [660, 149] on button "button" at bounding box center [662, 145] width 22 height 22
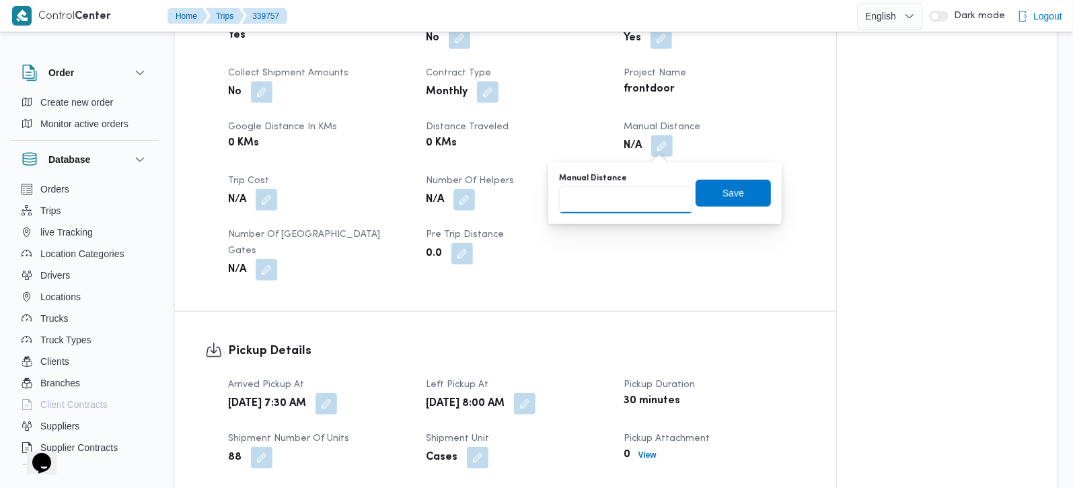
click at [642, 186] on input "Manual Distance" at bounding box center [626, 199] width 134 height 27
type input "99"
click at [744, 182] on span "Save" at bounding box center [732, 192] width 75 height 27
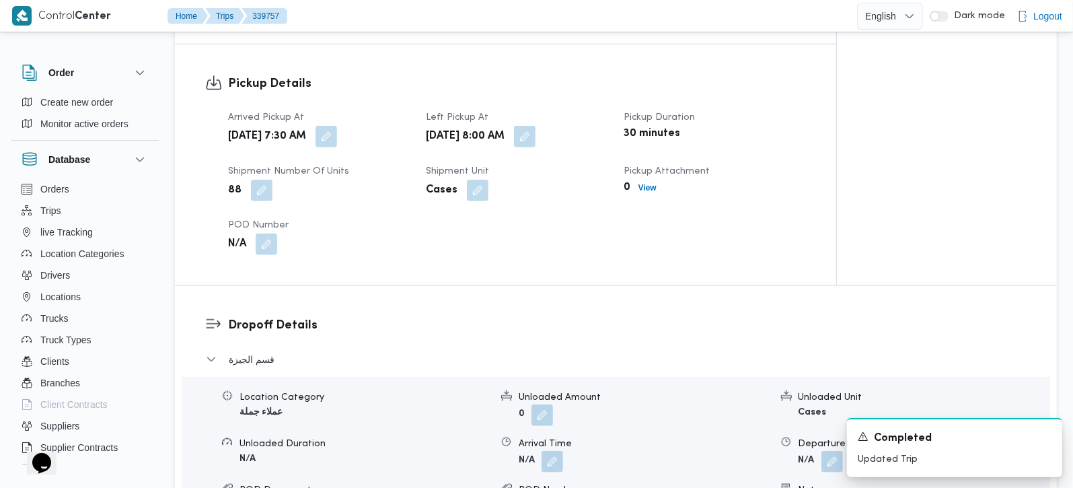
scroll to position [870, 0]
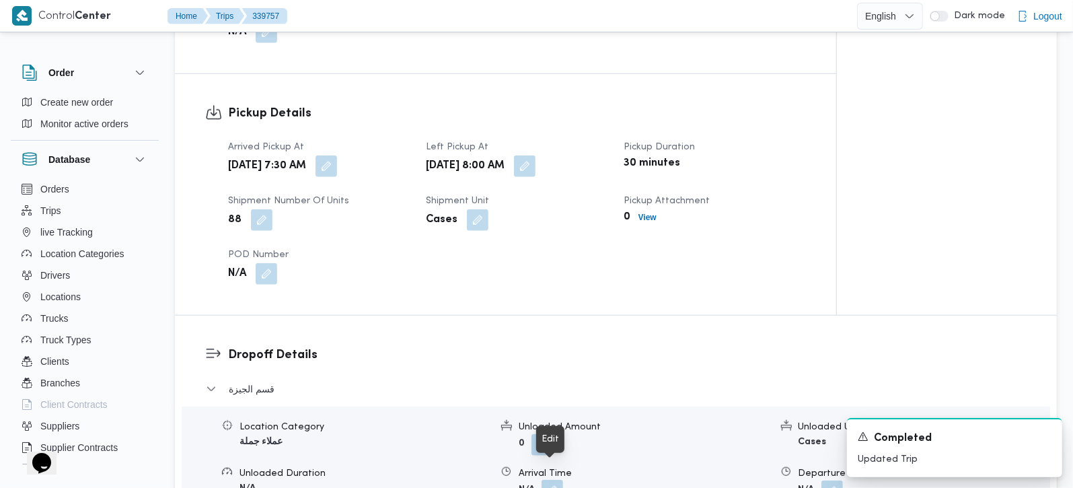
click at [545, 479] on button "button" at bounding box center [552, 490] width 22 height 22
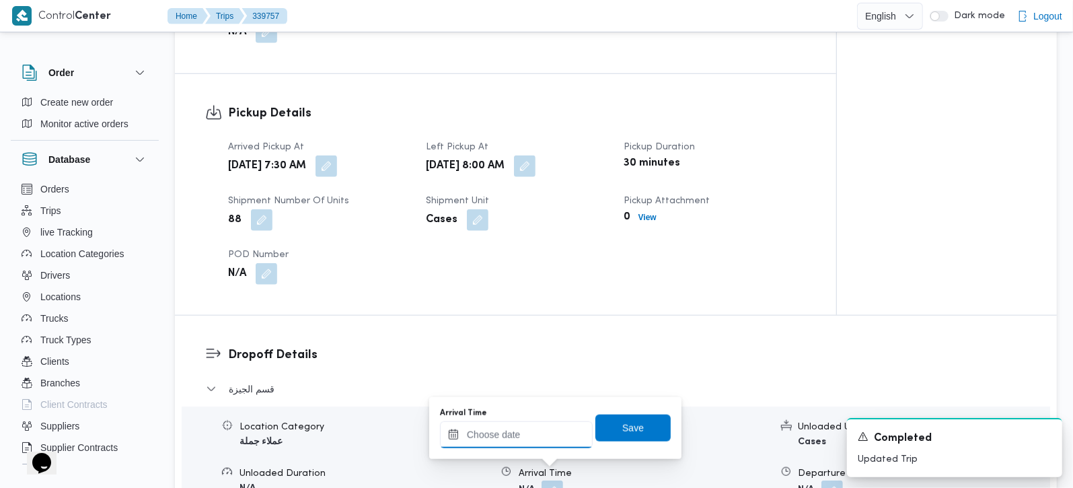
click at [525, 428] on input "Arrival Time" at bounding box center [516, 434] width 153 height 27
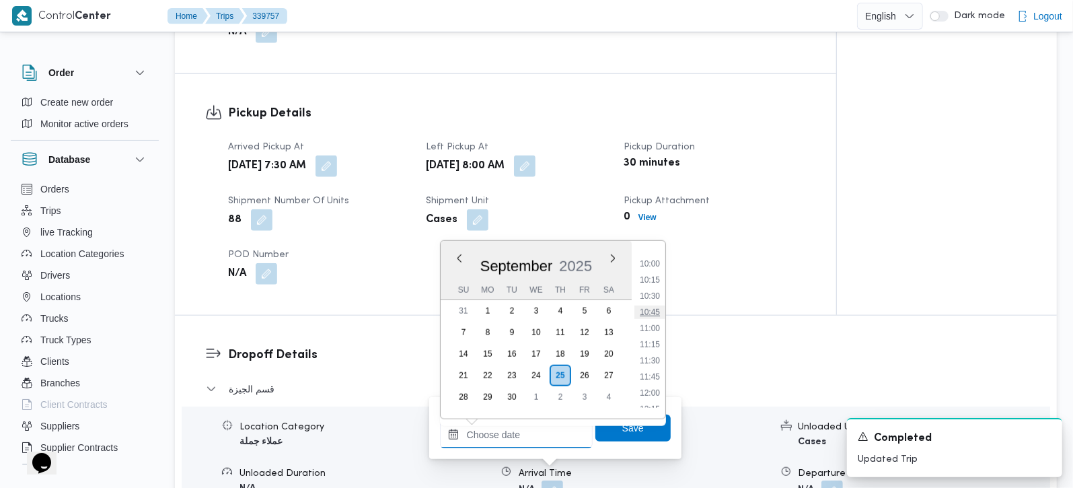
scroll to position [561, 0]
click at [651, 274] on li "09:00" at bounding box center [649, 277] width 31 height 13
type input "[DATE] 09:00"
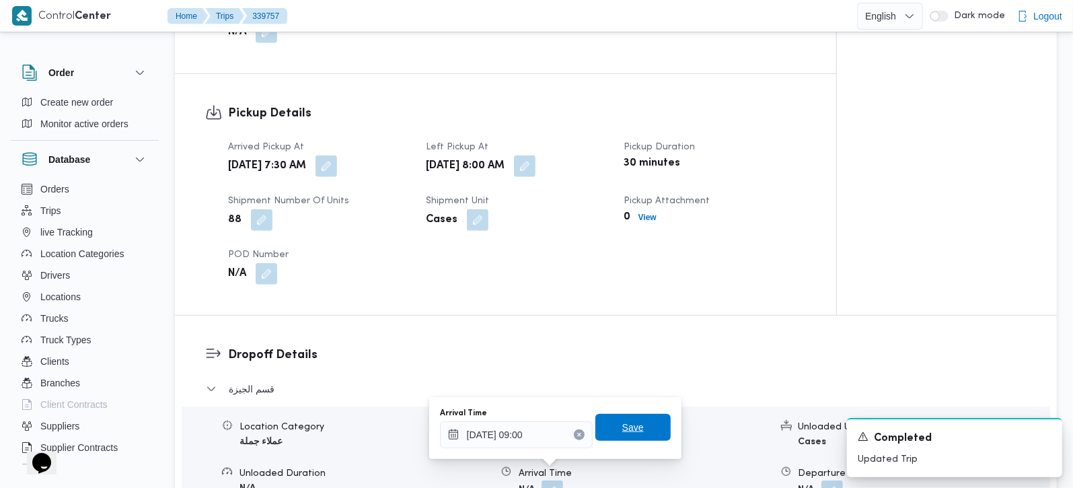
click at [629, 432] on span "Save" at bounding box center [633, 427] width 22 height 16
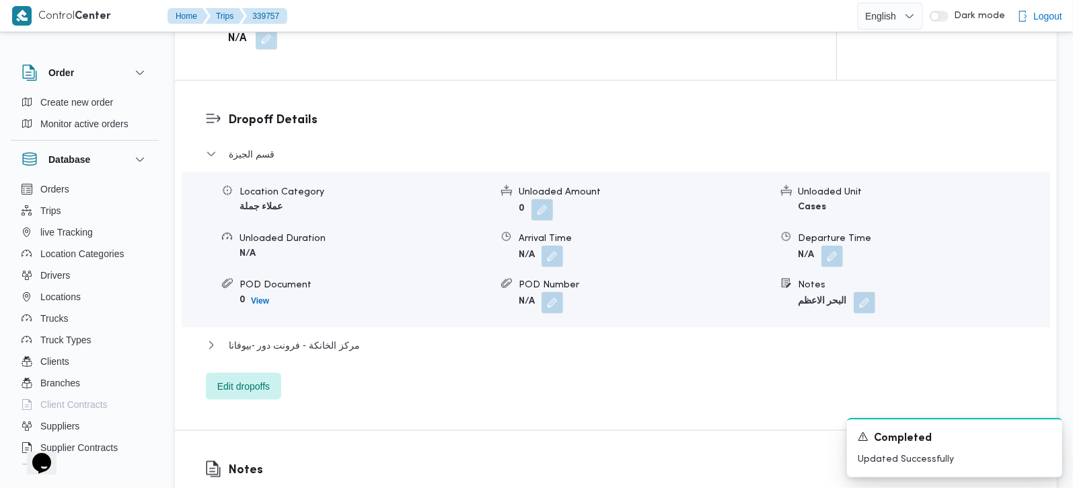
scroll to position [1107, 0]
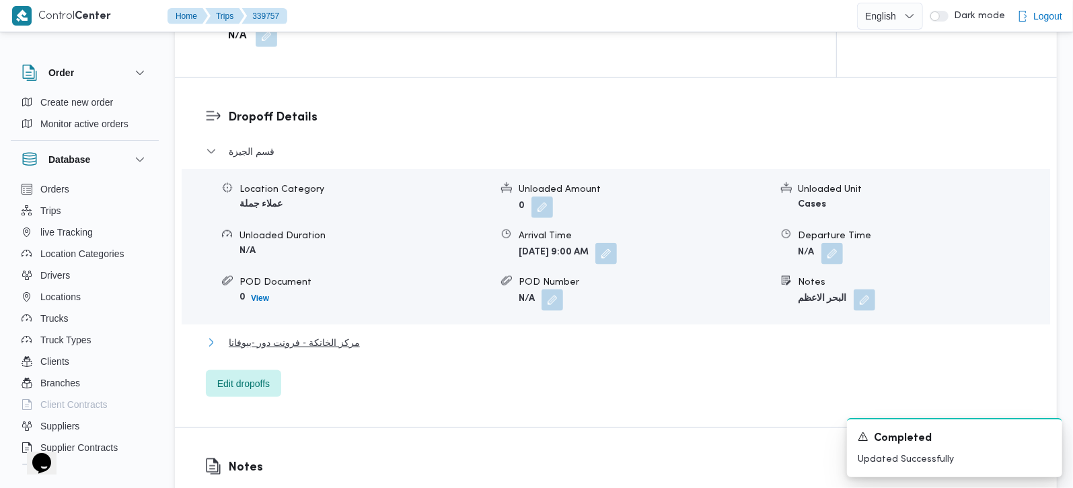
click at [271, 334] on span "مركز الخانكة - فرونت دور -بيوفانا" at bounding box center [294, 342] width 131 height 16
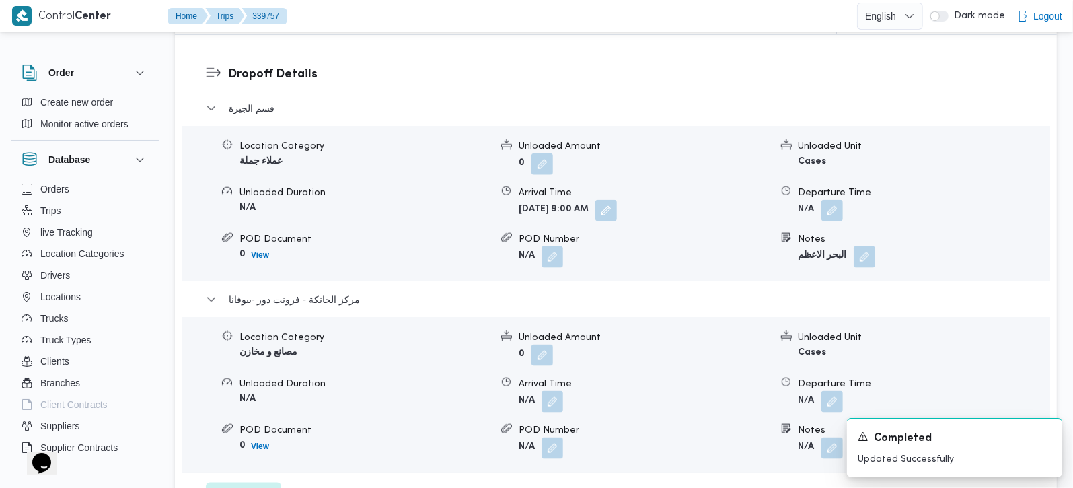
scroll to position [1186, 0]
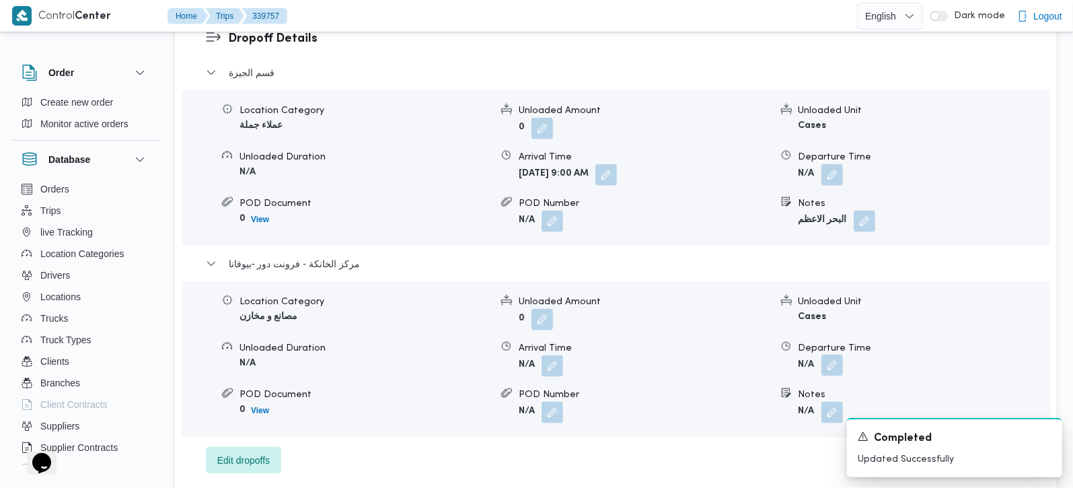
click at [836, 354] on button "button" at bounding box center [832, 365] width 22 height 22
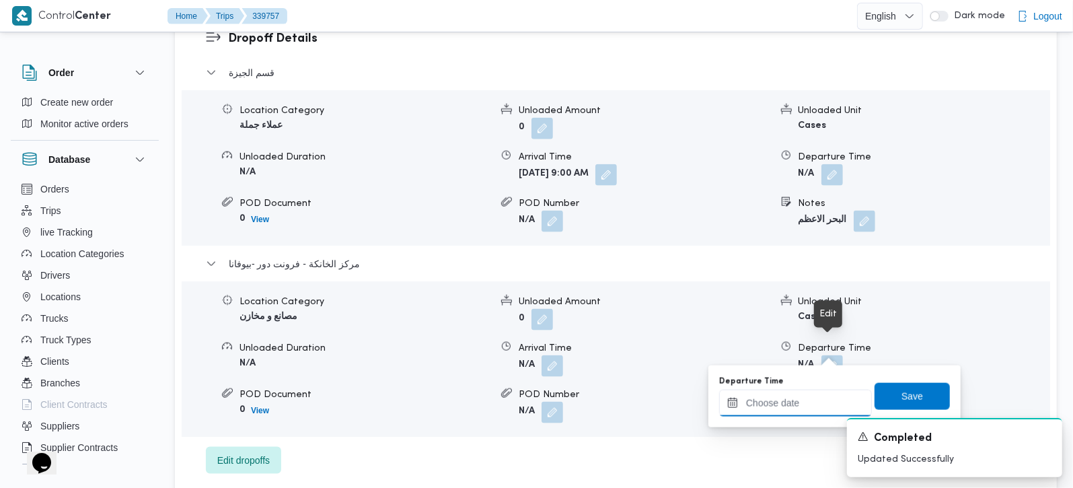
click at [800, 401] on input "Departure Time" at bounding box center [795, 402] width 153 height 27
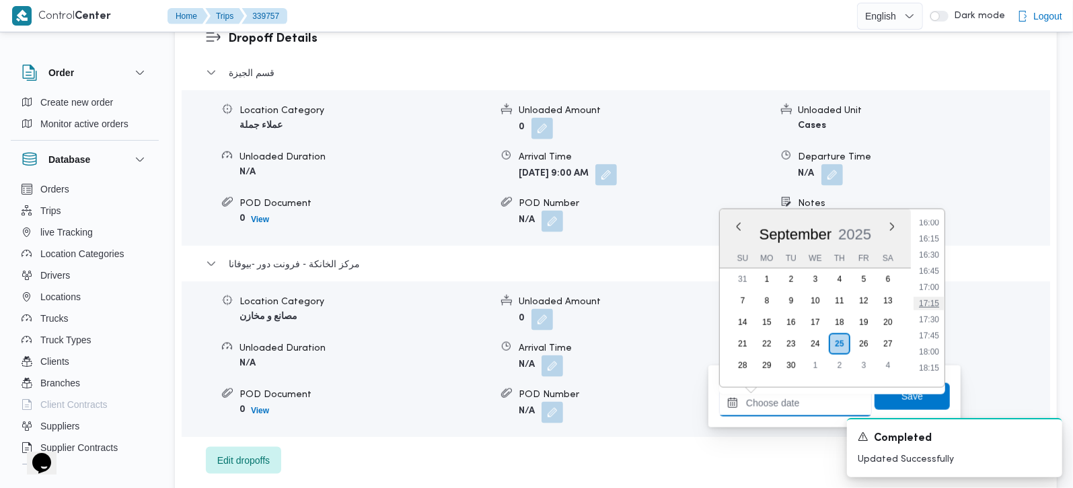
scroll to position [1036, 0]
drag, startPoint x: 929, startPoint y: 223, endPoint x: 920, endPoint y: 279, distance: 56.5
click at [929, 223] on li "16:00" at bounding box center [928, 223] width 31 height 13
type input "[DATE] 16:00"
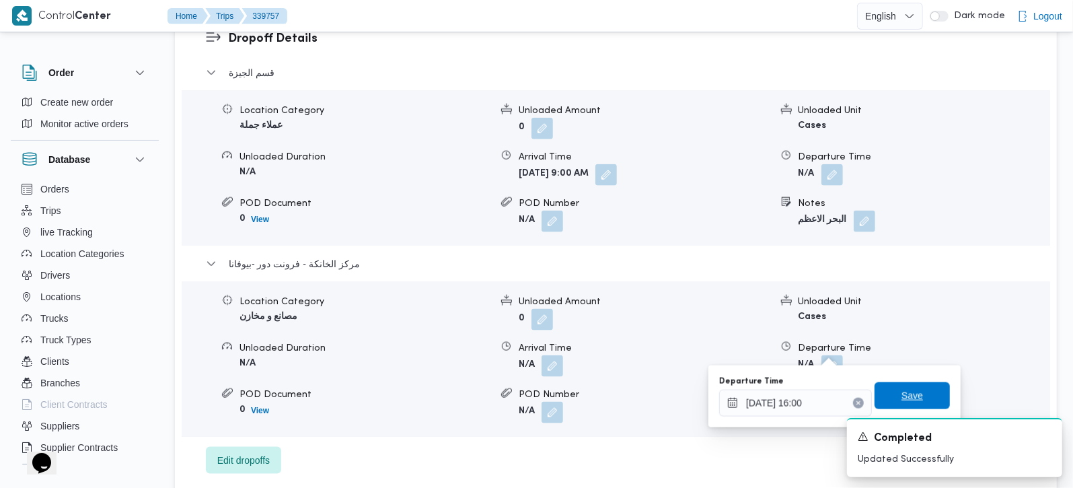
click at [904, 393] on span "Save" at bounding box center [912, 395] width 22 height 16
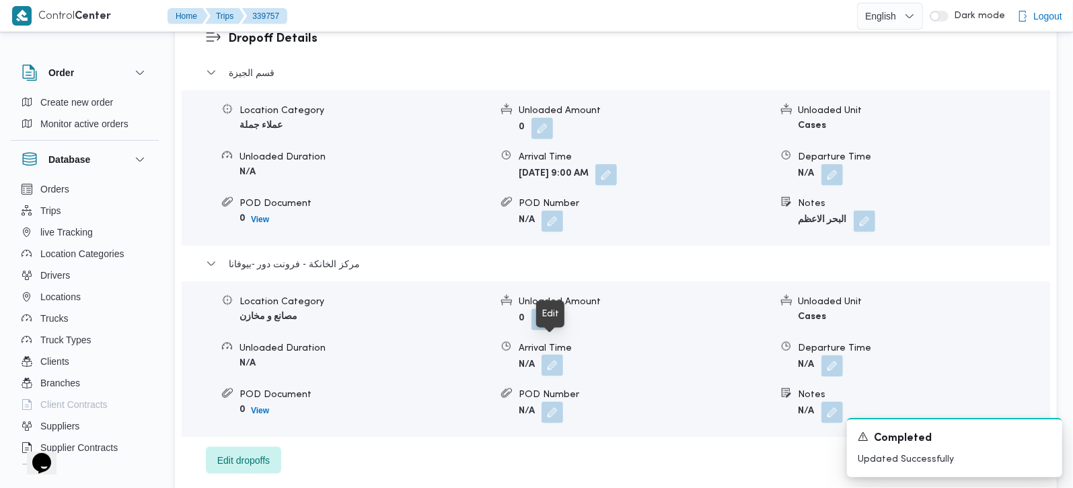
click at [555, 356] on button "button" at bounding box center [552, 365] width 22 height 22
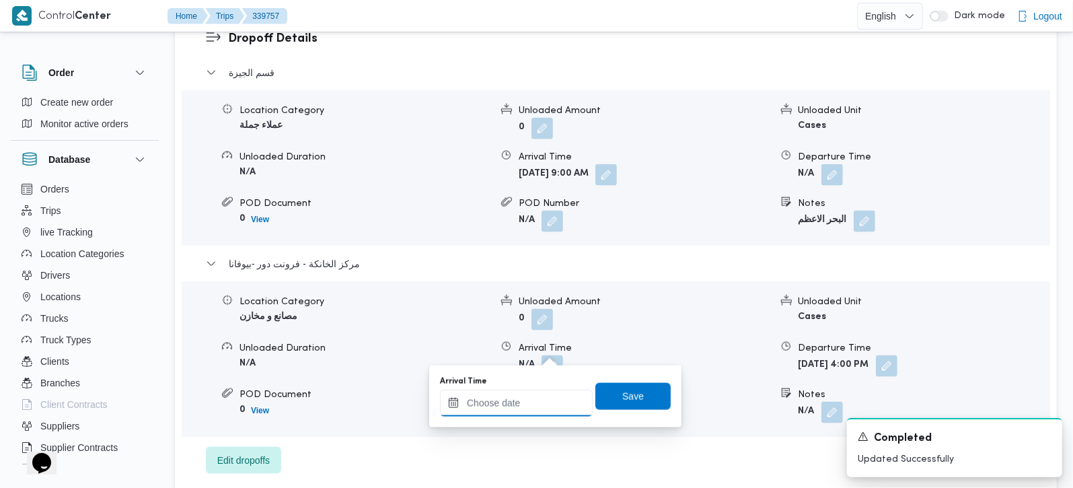
click at [541, 393] on input "Arrival Time" at bounding box center [516, 402] width 153 height 27
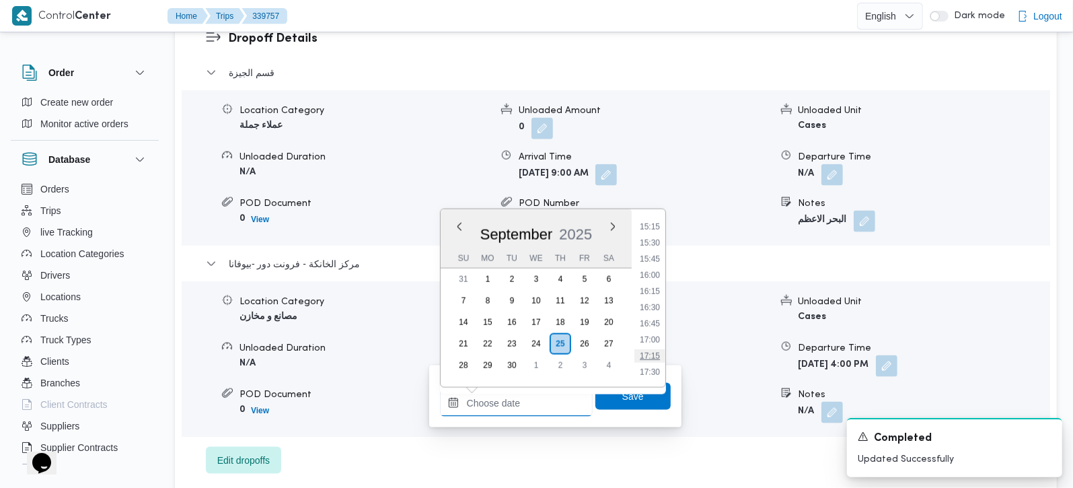
scroll to position [957, 0]
click at [656, 280] on li "15:45" at bounding box center [649, 286] width 31 height 13
type input "[DATE] 15:45"
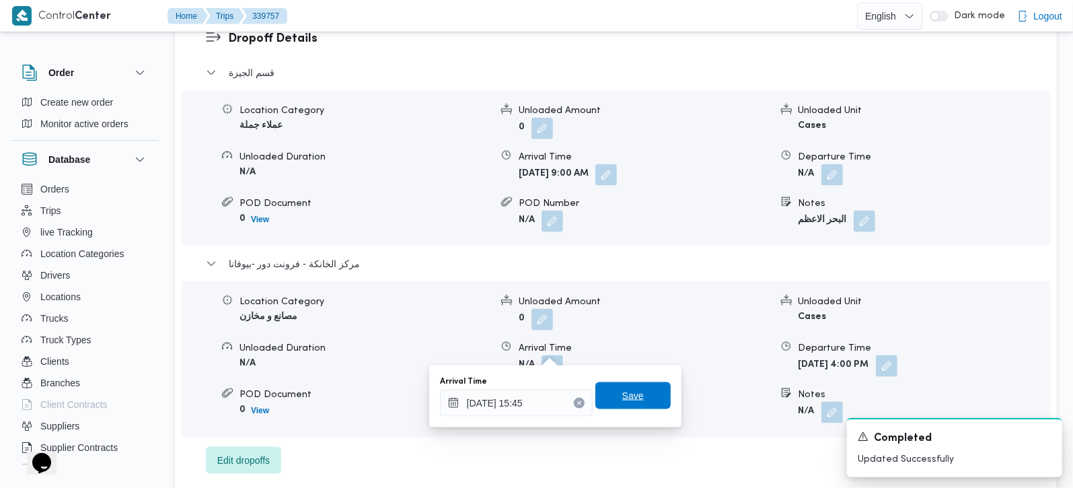
click at [639, 386] on span "Save" at bounding box center [632, 395] width 75 height 27
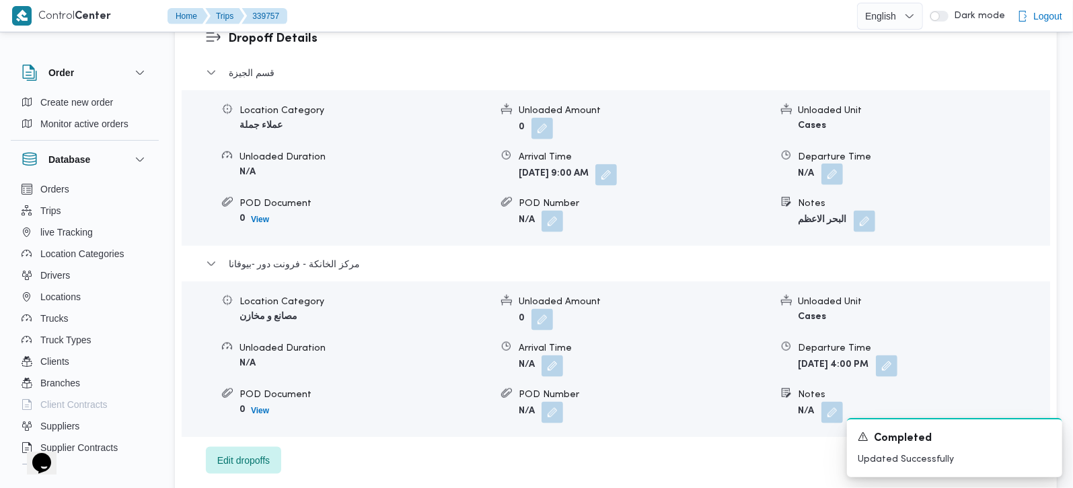
click at [834, 163] on button "button" at bounding box center [832, 174] width 22 height 22
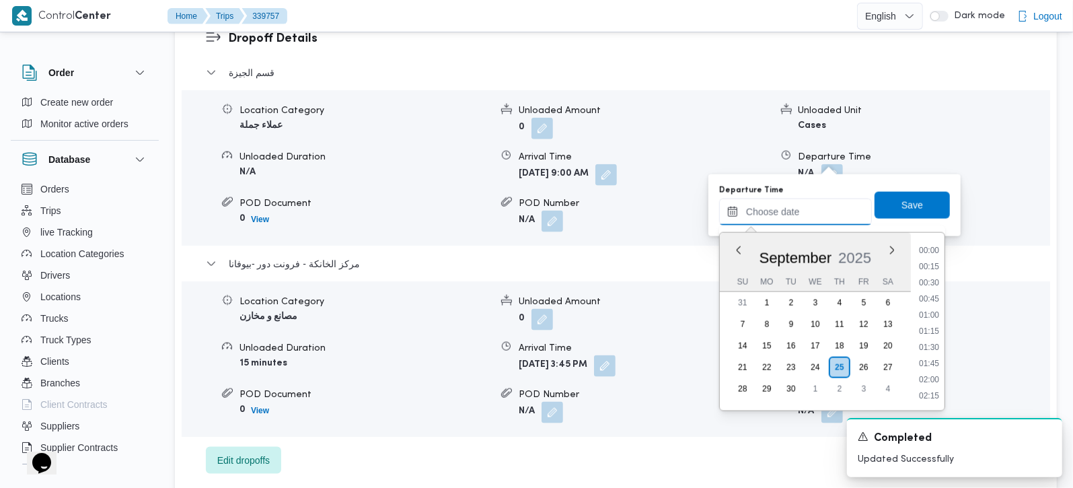
drag, startPoint x: 819, startPoint y: 214, endPoint x: 831, endPoint y: 223, distance: 14.9
click at [819, 214] on input "Departure Time" at bounding box center [795, 211] width 153 height 27
click at [927, 243] on li "14:45" at bounding box center [928, 245] width 31 height 13
type input "[DATE] 14:45"
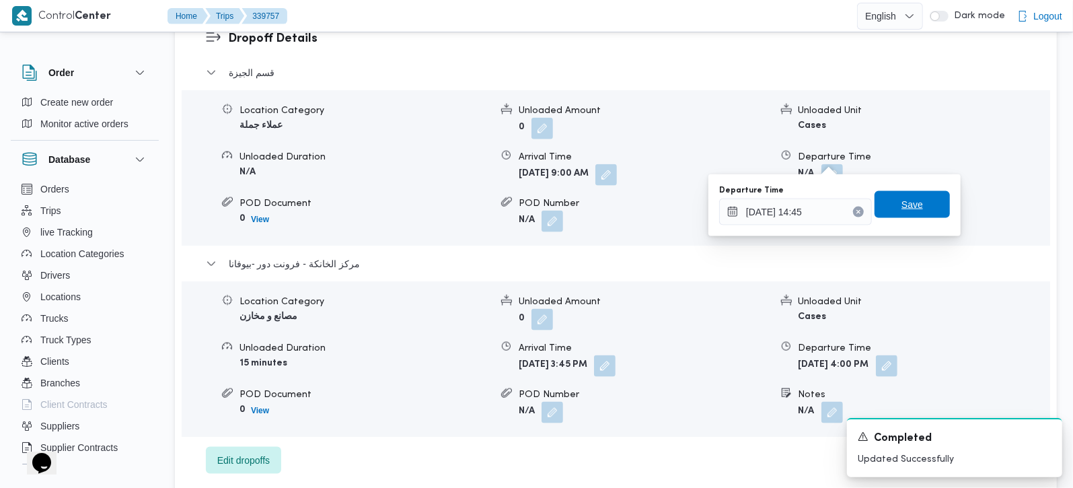
click at [908, 199] on span "Save" at bounding box center [912, 204] width 22 height 16
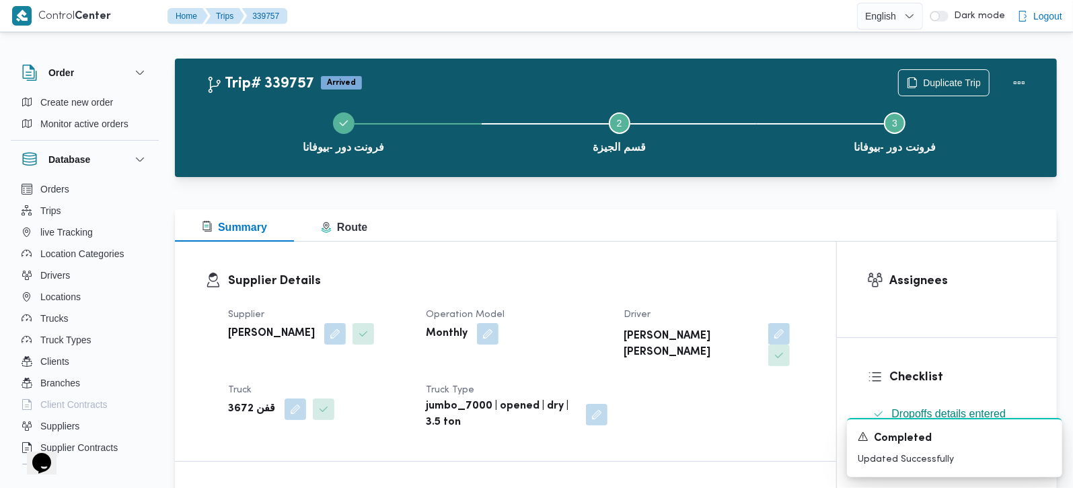
scroll to position [0, 0]
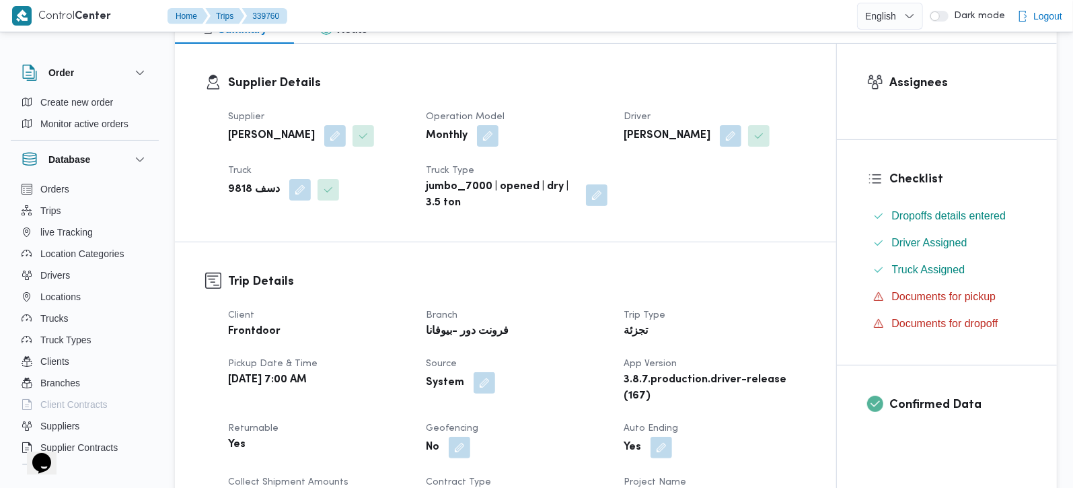
scroll to position [395, 0]
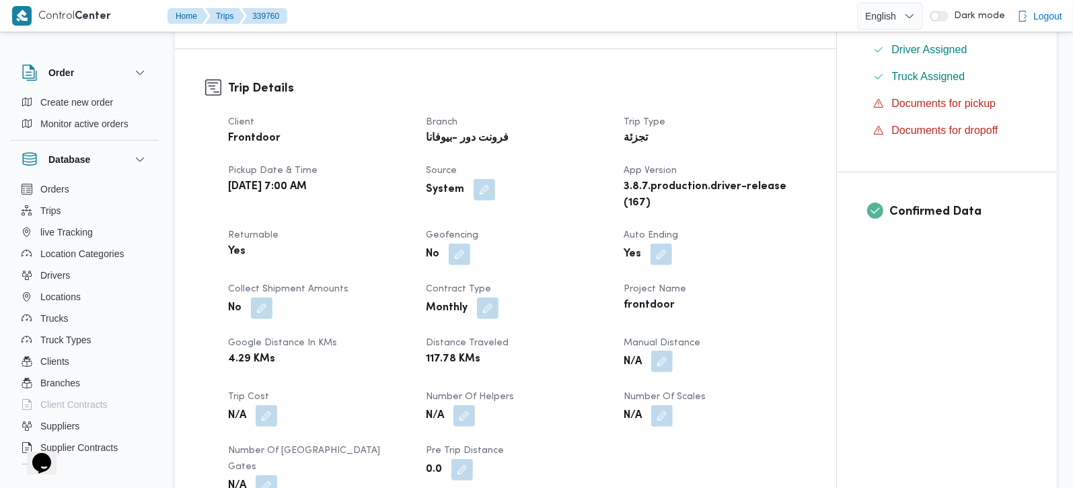
click at [666, 358] on button "button" at bounding box center [662, 361] width 22 height 22
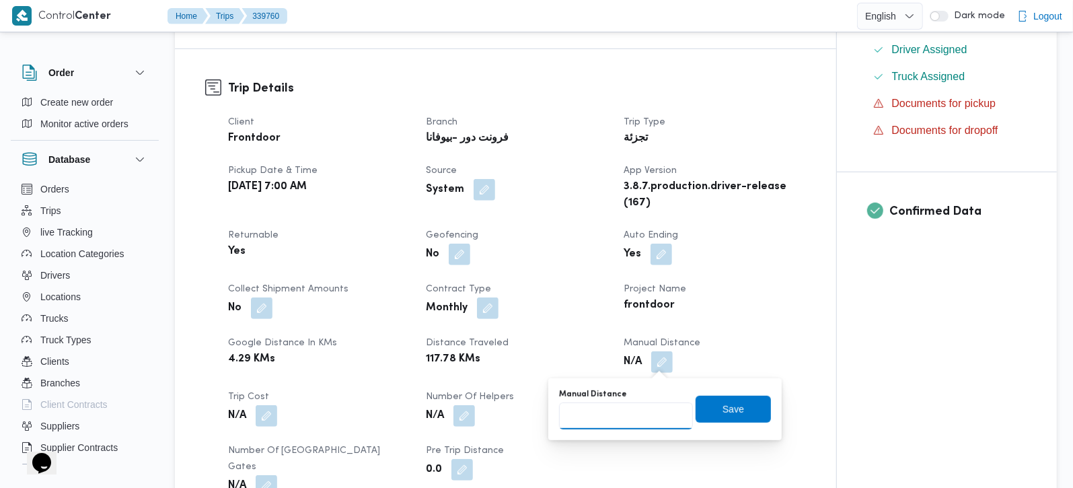
click at [621, 409] on input "Manual Distance" at bounding box center [626, 415] width 134 height 27
type input "141"
click at [709, 406] on span "Save" at bounding box center [732, 408] width 75 height 27
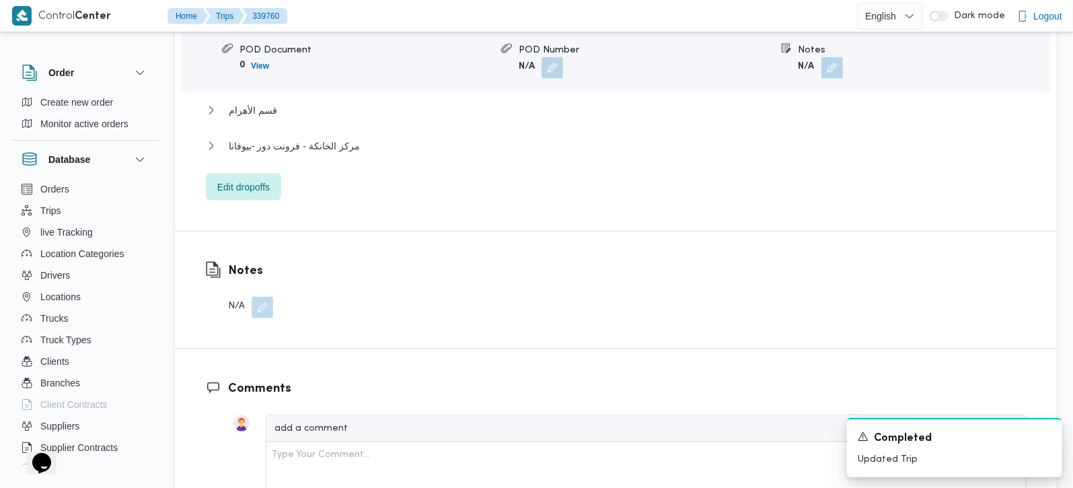
scroll to position [1350, 0]
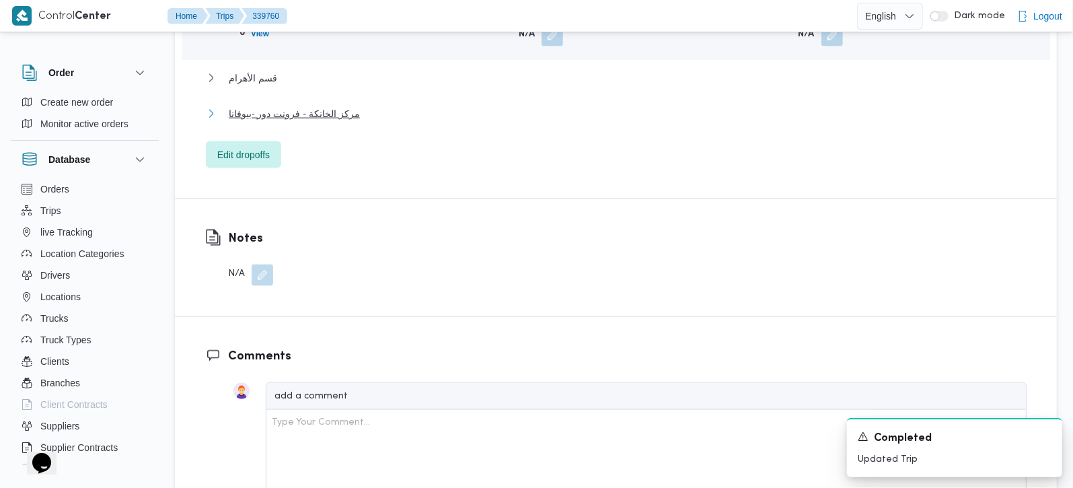
click at [288, 106] on span "مركز الخانكة - فرونت دور -بيوفانا" at bounding box center [294, 114] width 131 height 16
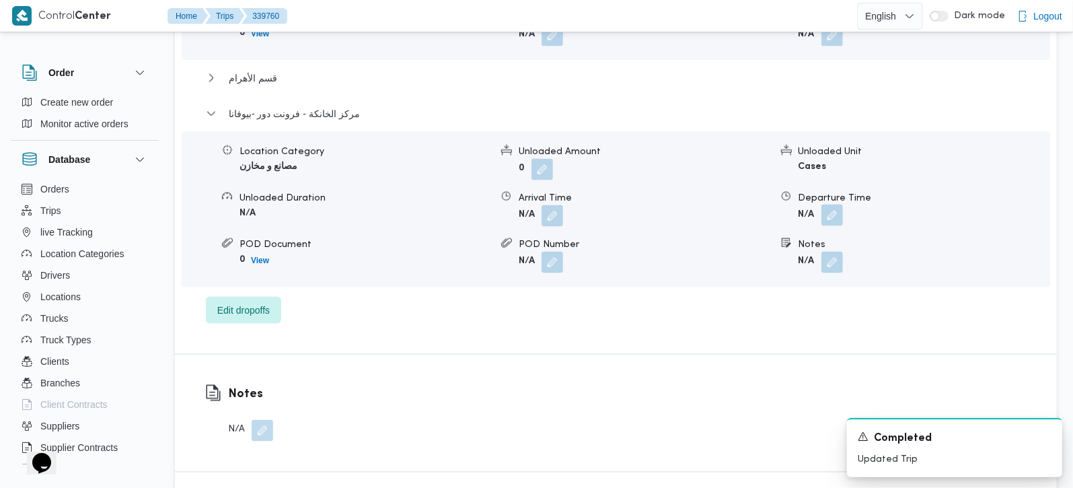
click at [832, 204] on button "button" at bounding box center [832, 215] width 22 height 22
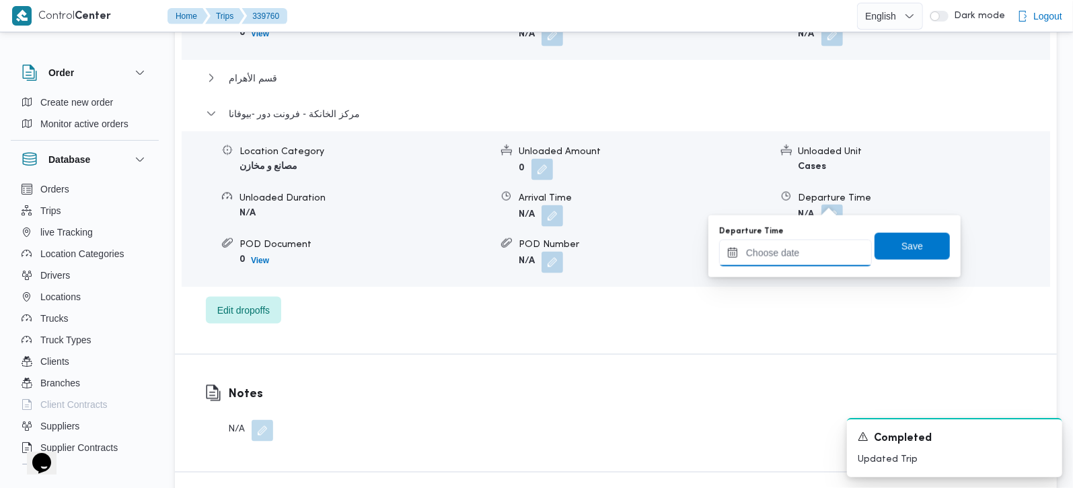
click at [810, 258] on input "Departure Time" at bounding box center [795, 252] width 153 height 27
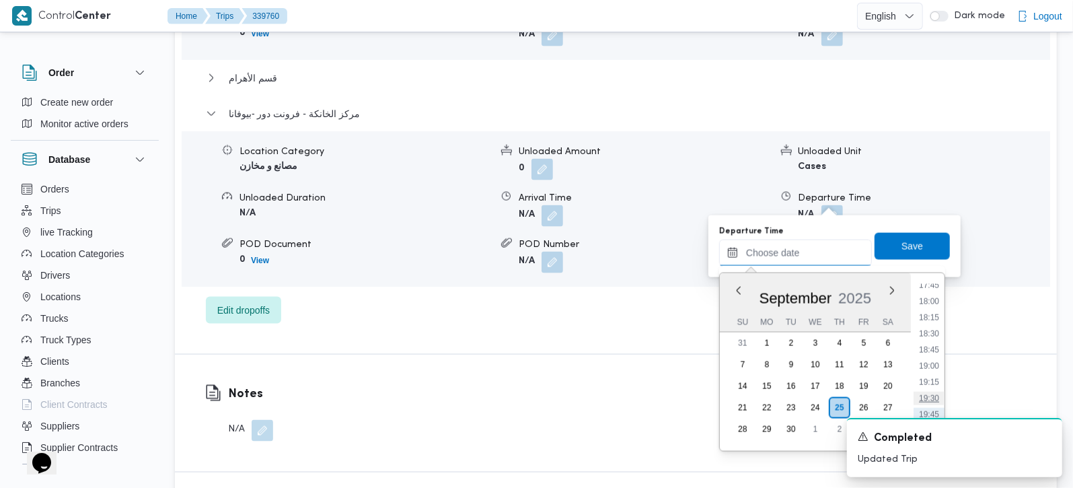
scroll to position [1115, 0]
click at [927, 306] on li "17:30" at bounding box center [928, 305] width 31 height 13
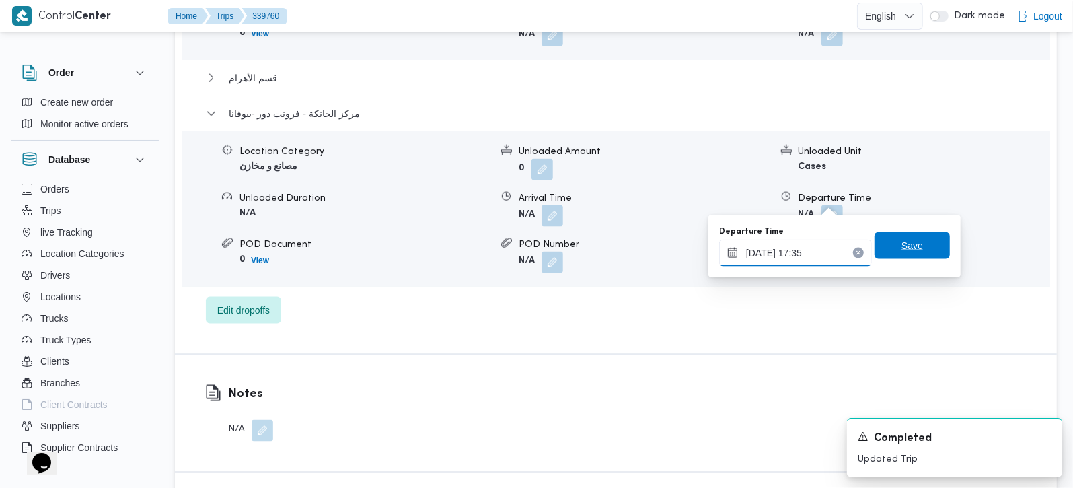
type input "25/09/2025 17:35"
click at [902, 245] on span "Save" at bounding box center [912, 245] width 22 height 16
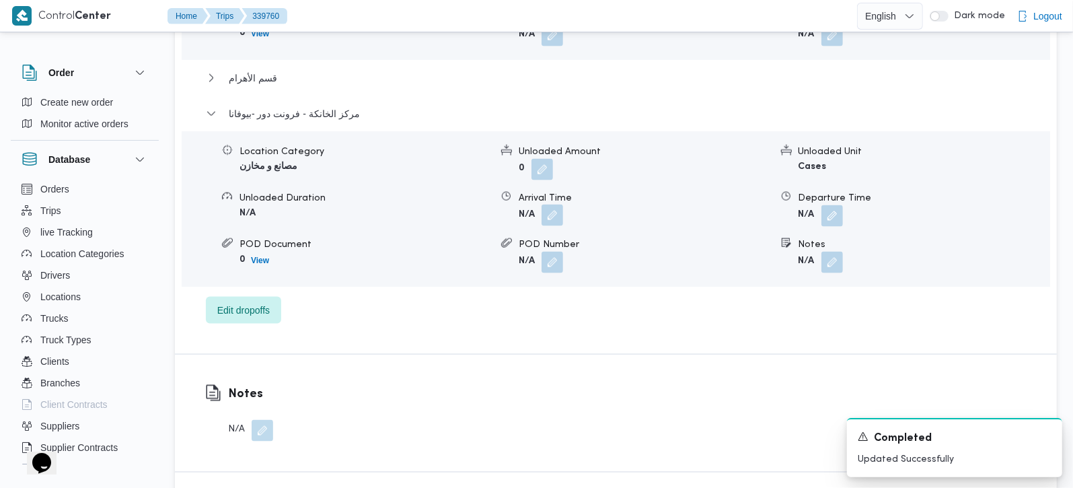
click at [549, 204] on button "button" at bounding box center [552, 215] width 22 height 22
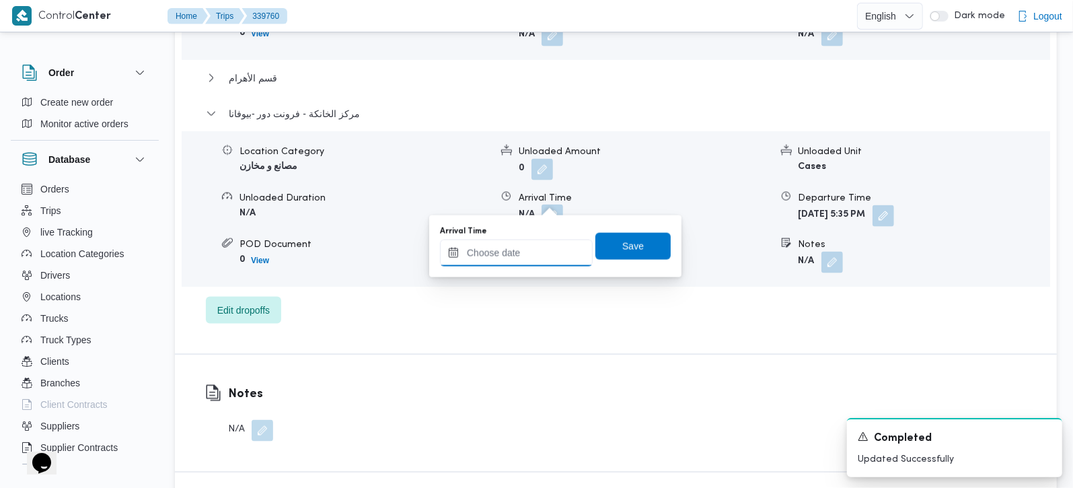
click at [533, 254] on input "Arrival Time" at bounding box center [516, 252] width 153 height 27
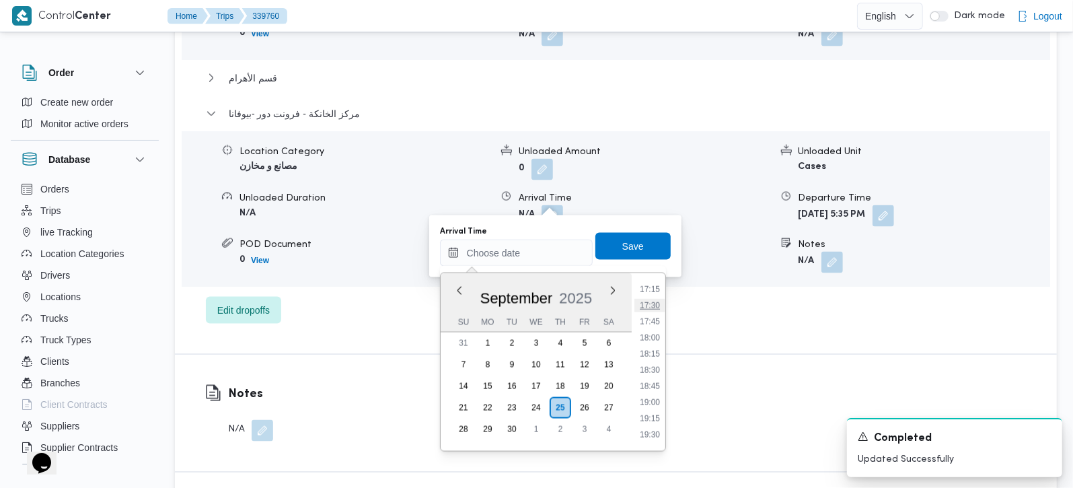
click at [653, 303] on li "17:30" at bounding box center [649, 305] width 31 height 13
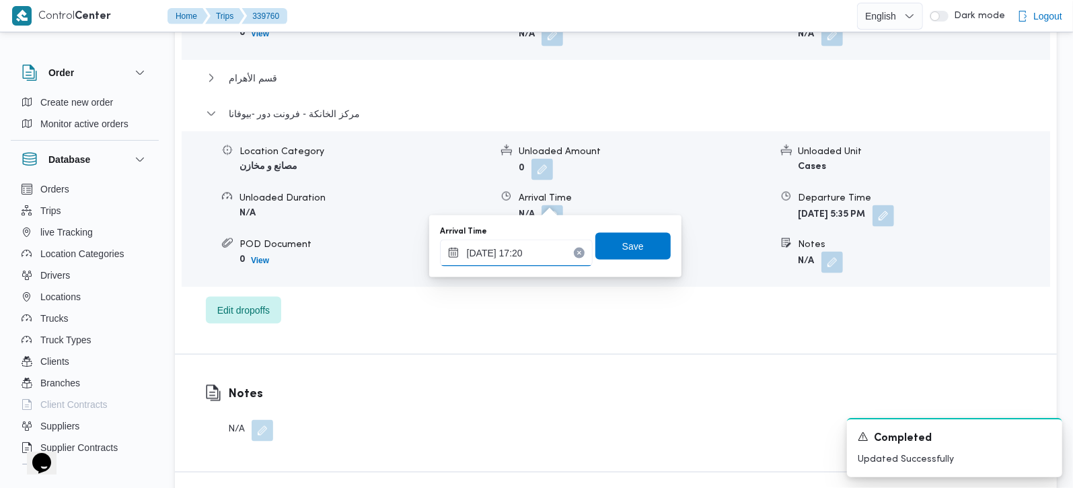
type input "25/09/2025 17:20"
click at [622, 251] on span "Save" at bounding box center [633, 246] width 22 height 16
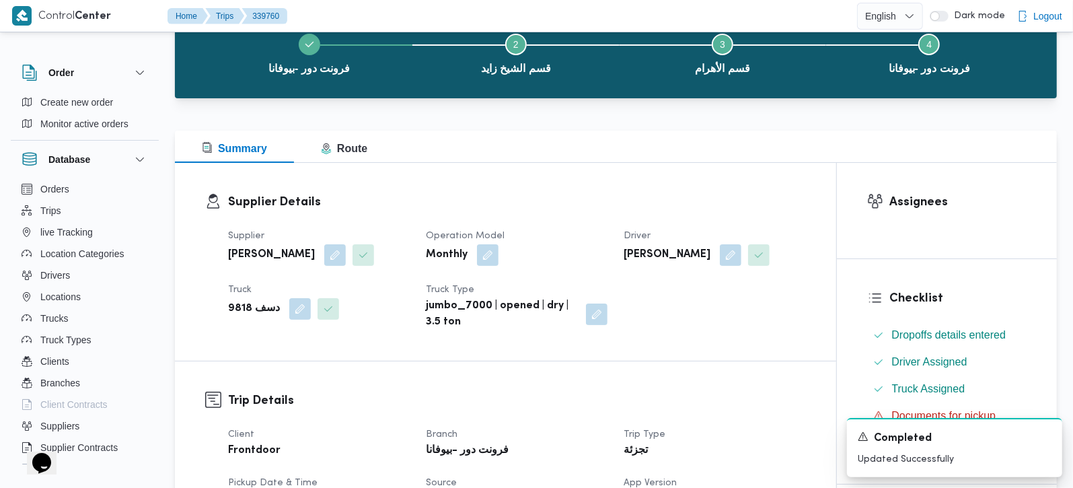
scroll to position [0, 0]
